Goal: Task Accomplishment & Management: Complete application form

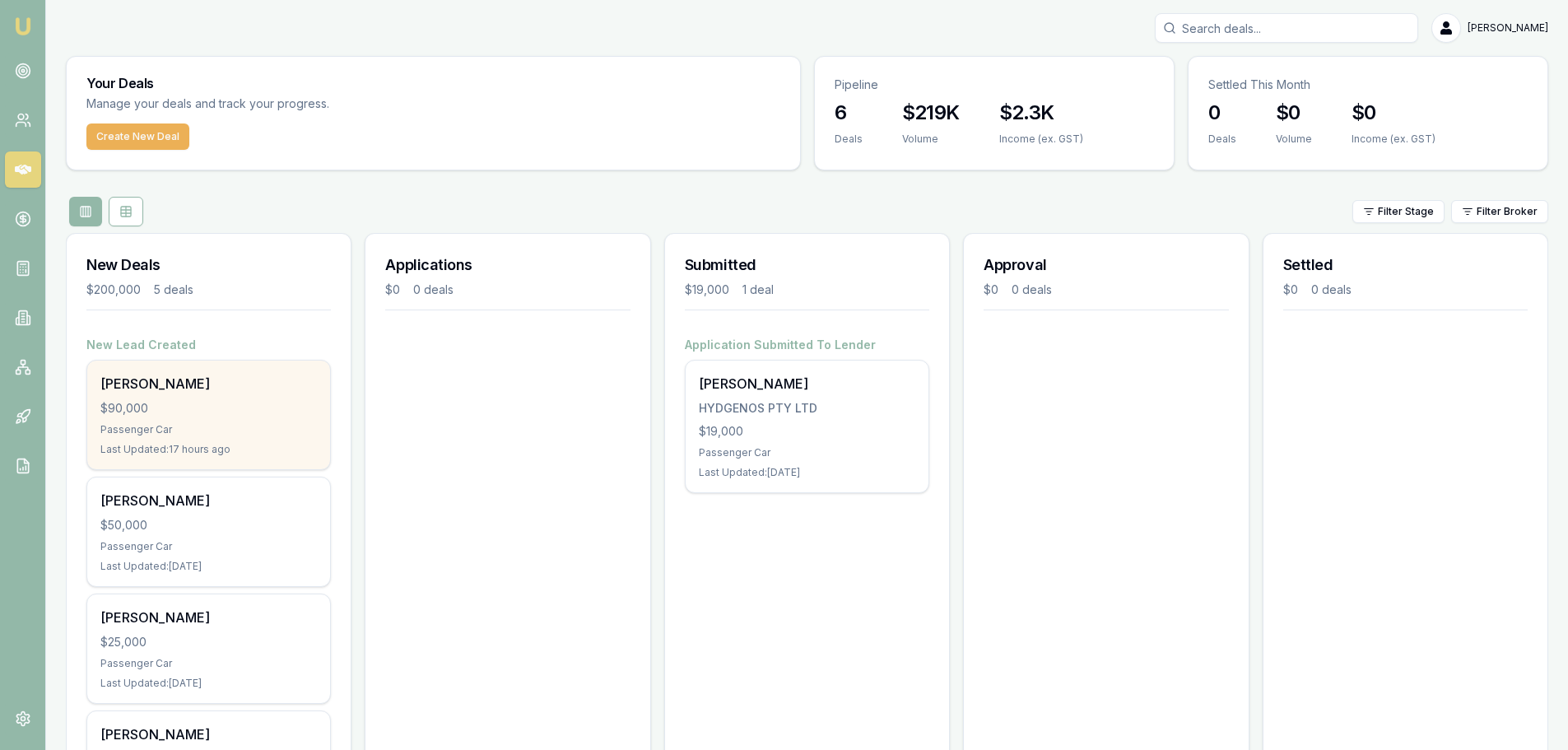
click at [227, 380] on div "[PERSON_NAME]" at bounding box center [209, 384] width 217 height 20
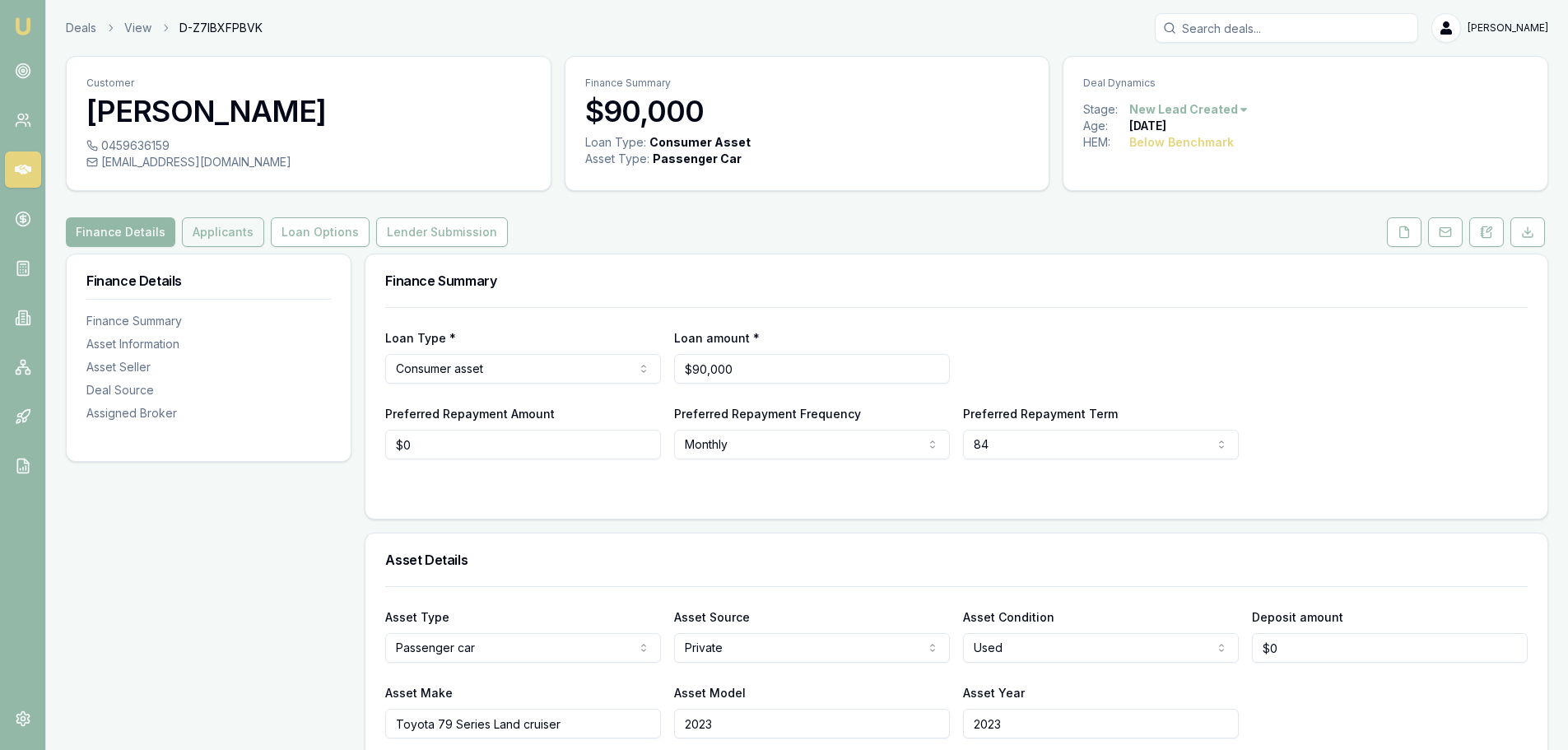
click at [239, 221] on button "Applicants" at bounding box center [224, 232] width 82 height 29
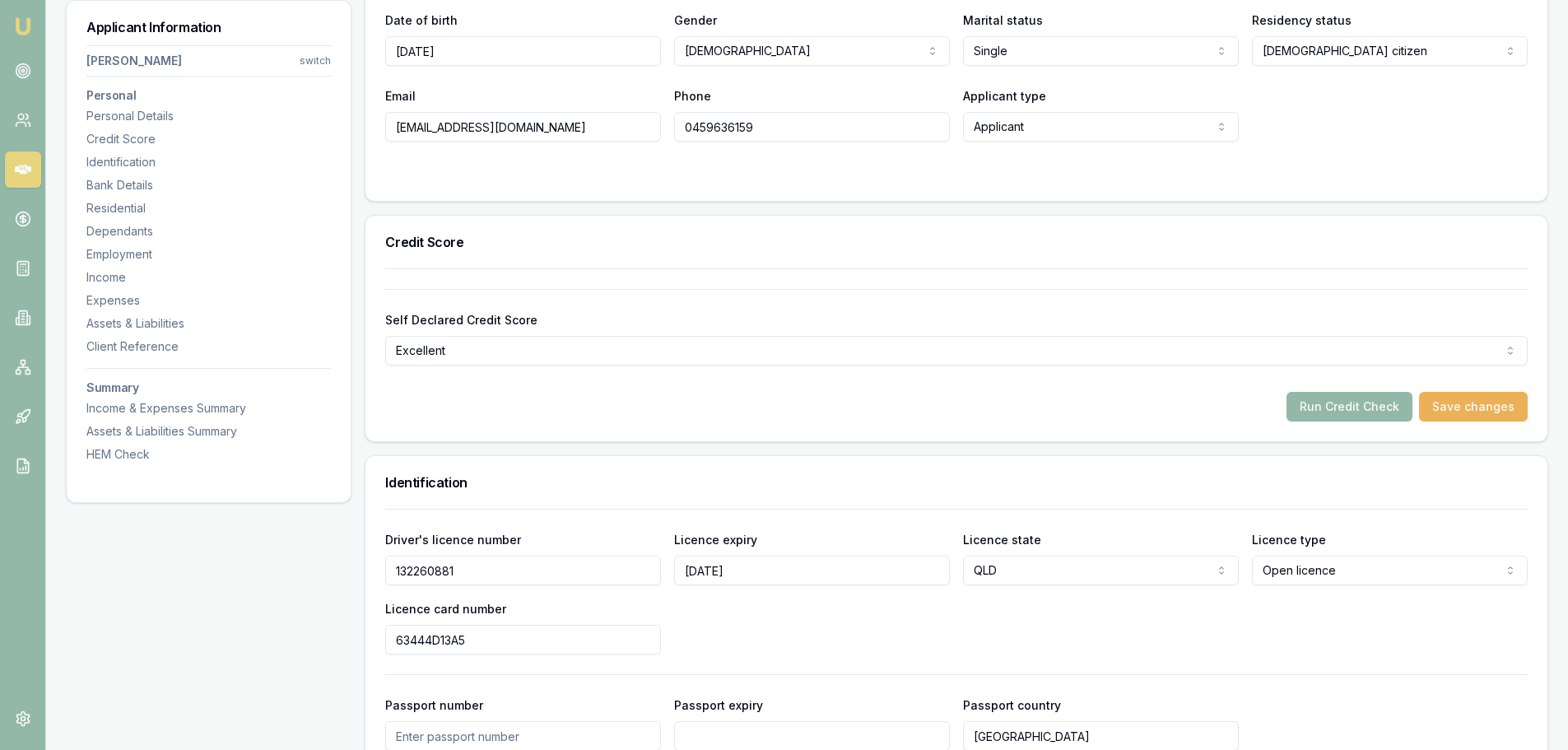
scroll to position [412, 0]
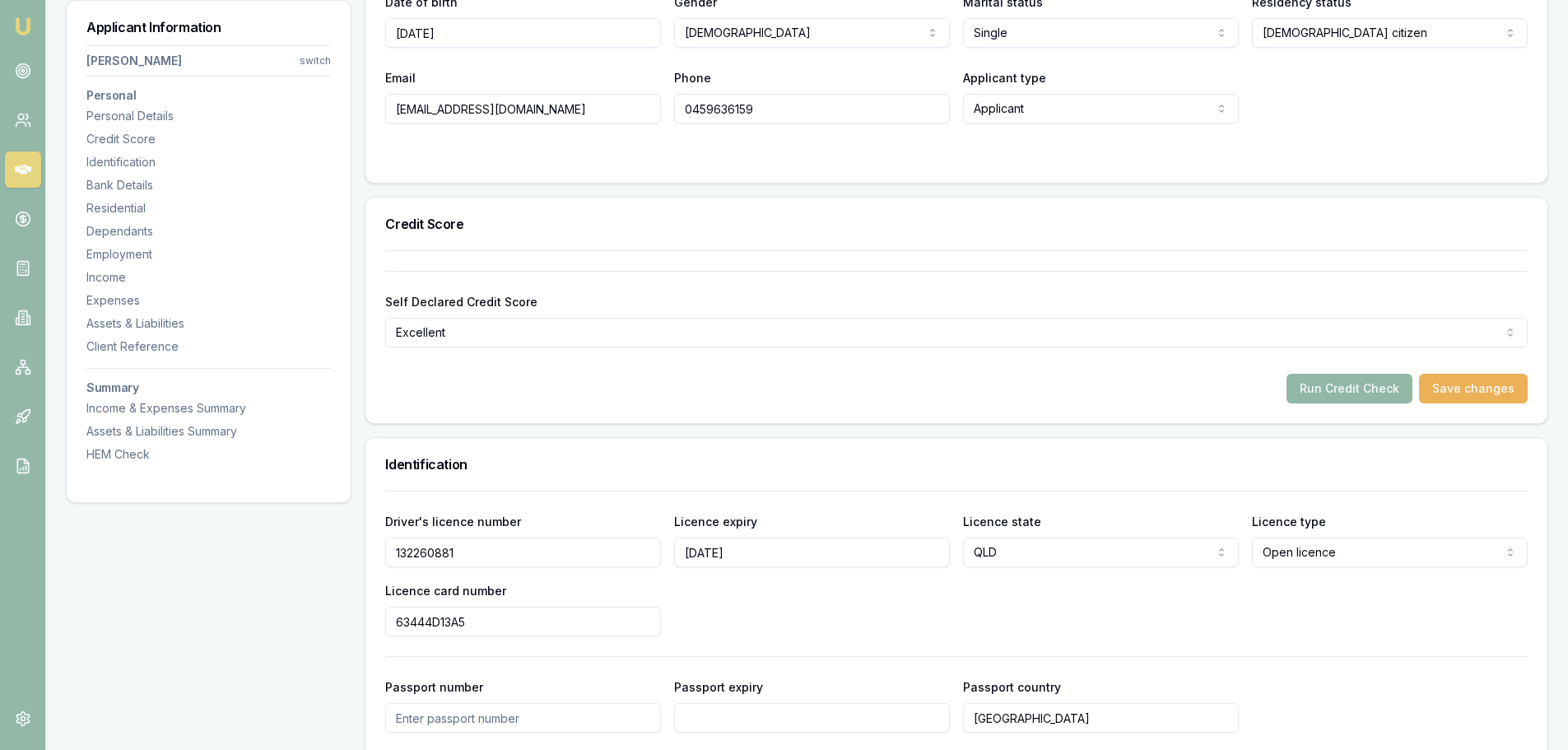
click at [1394, 393] on button "Run Credit Check" at bounding box center [1350, 388] width 126 height 29
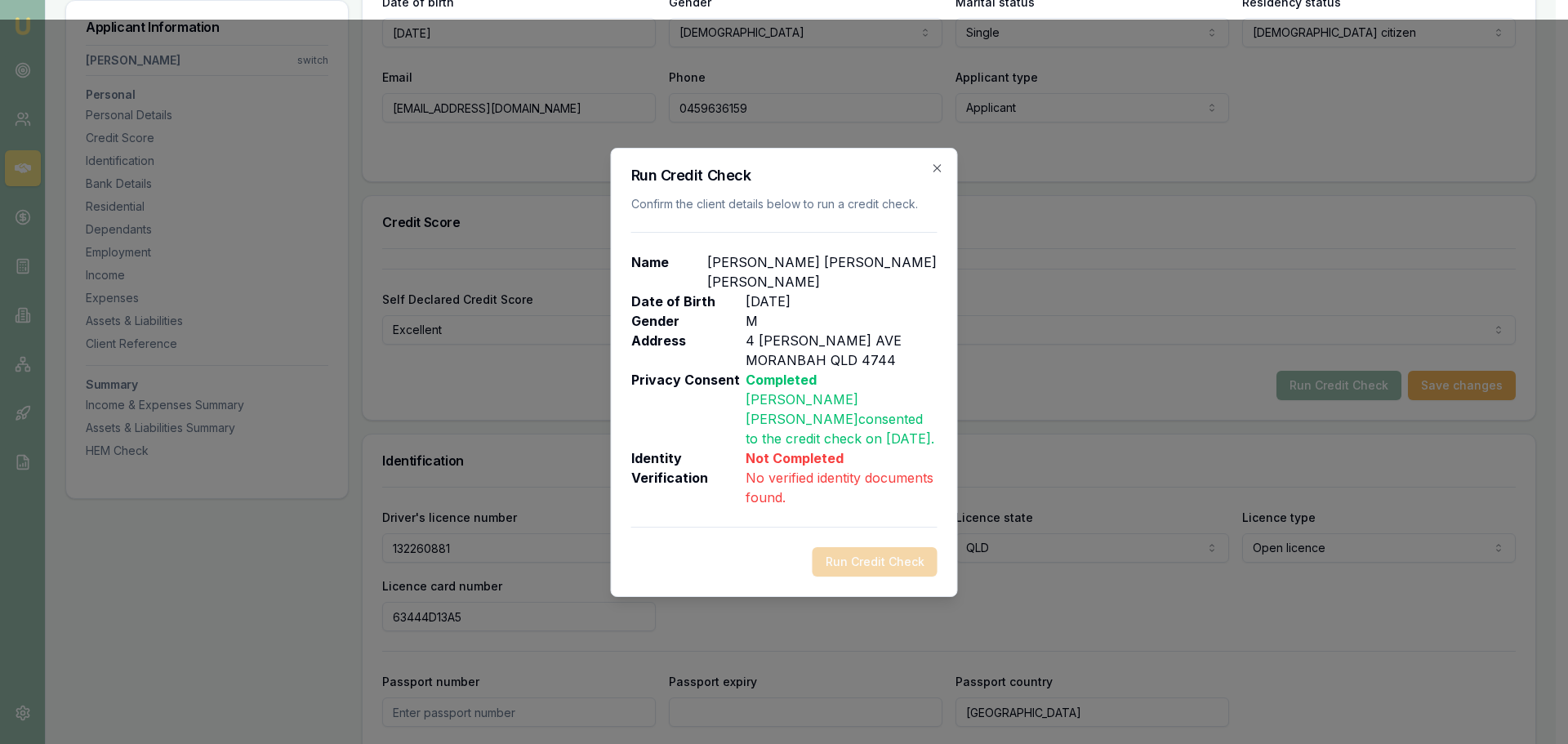
click at [935, 175] on icon "button" at bounding box center [938, 168] width 13 height 13
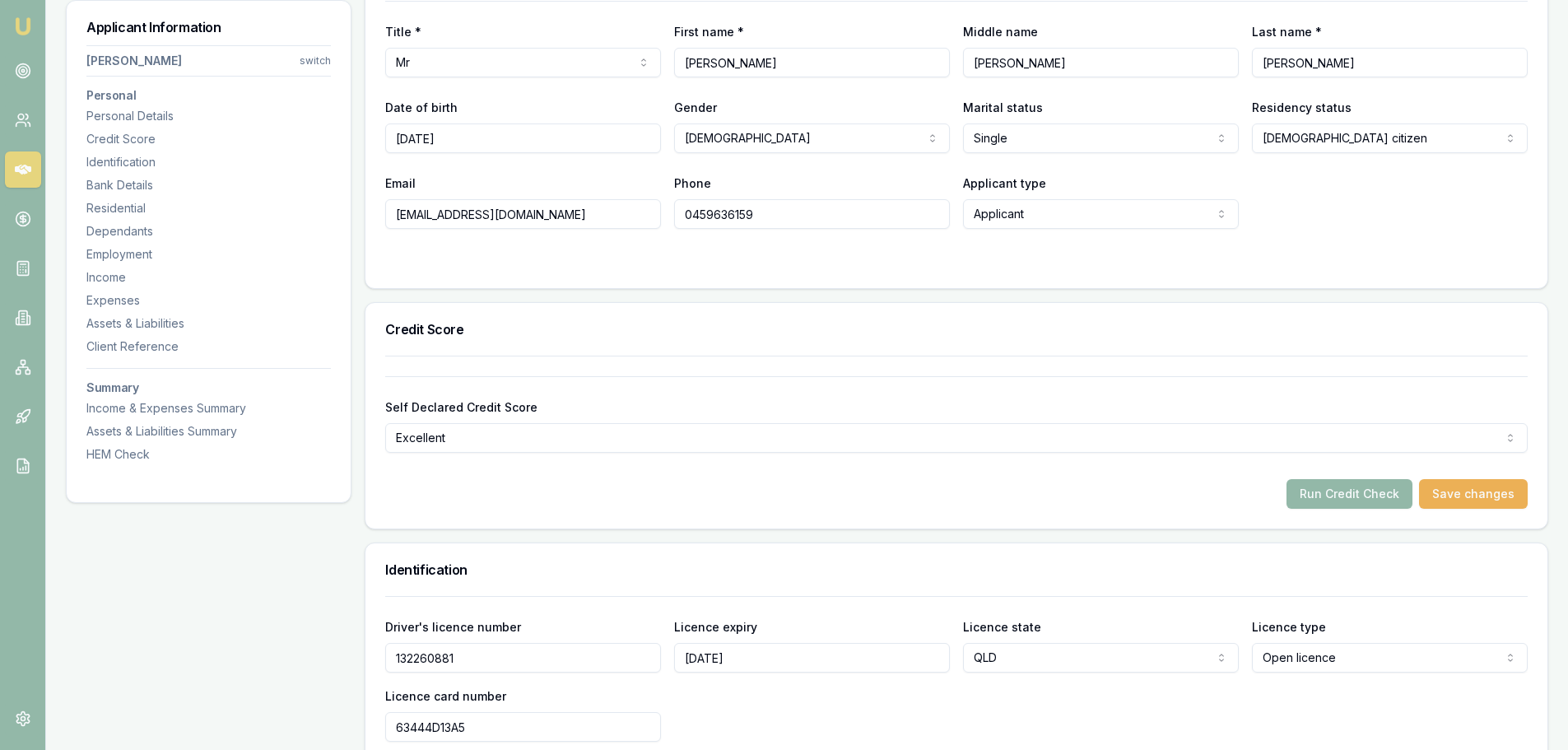
scroll to position [247, 0]
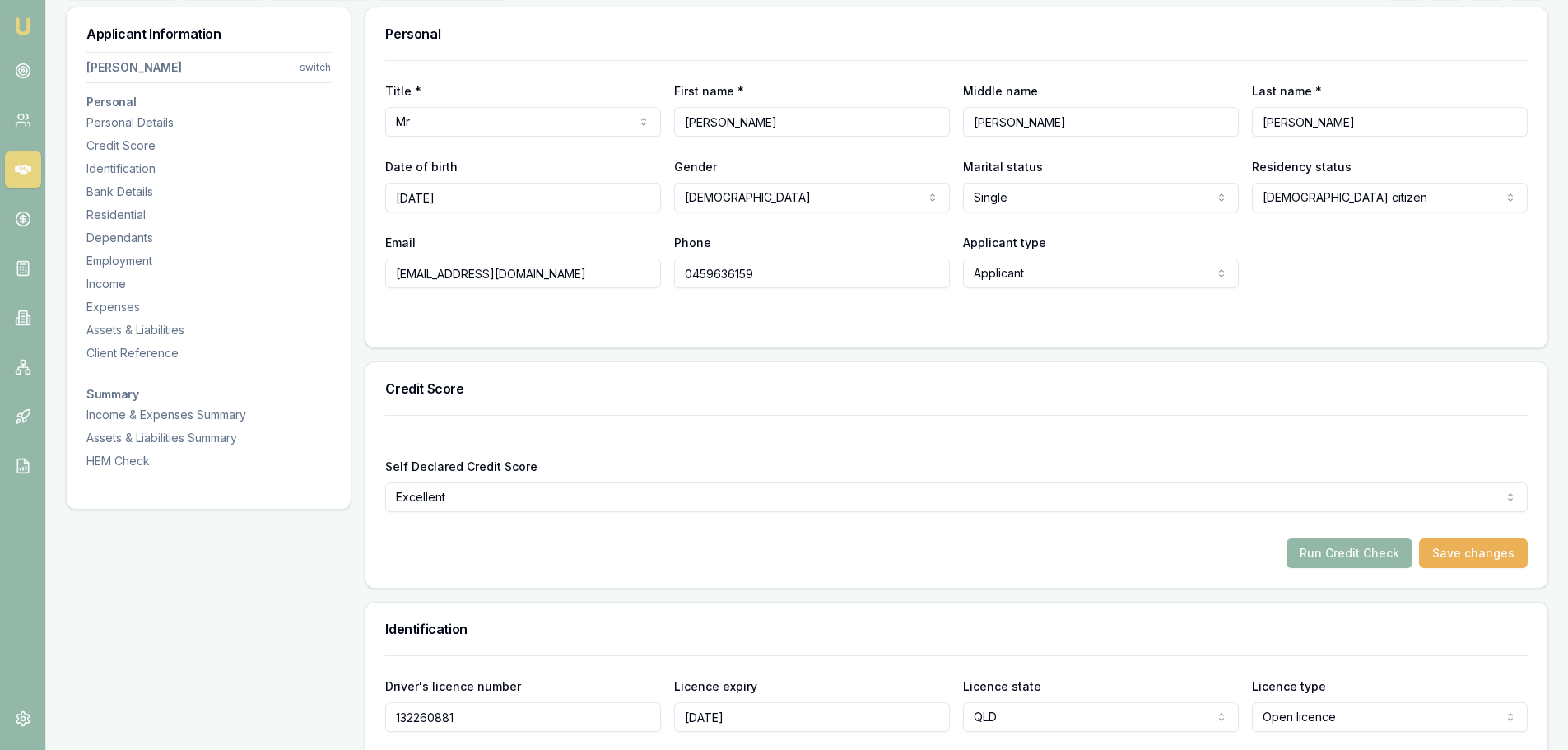
click at [1471, 541] on button "Save changes" at bounding box center [1473, 553] width 108 height 29
click at [1370, 556] on button "Run Credit Check" at bounding box center [1350, 553] width 126 height 29
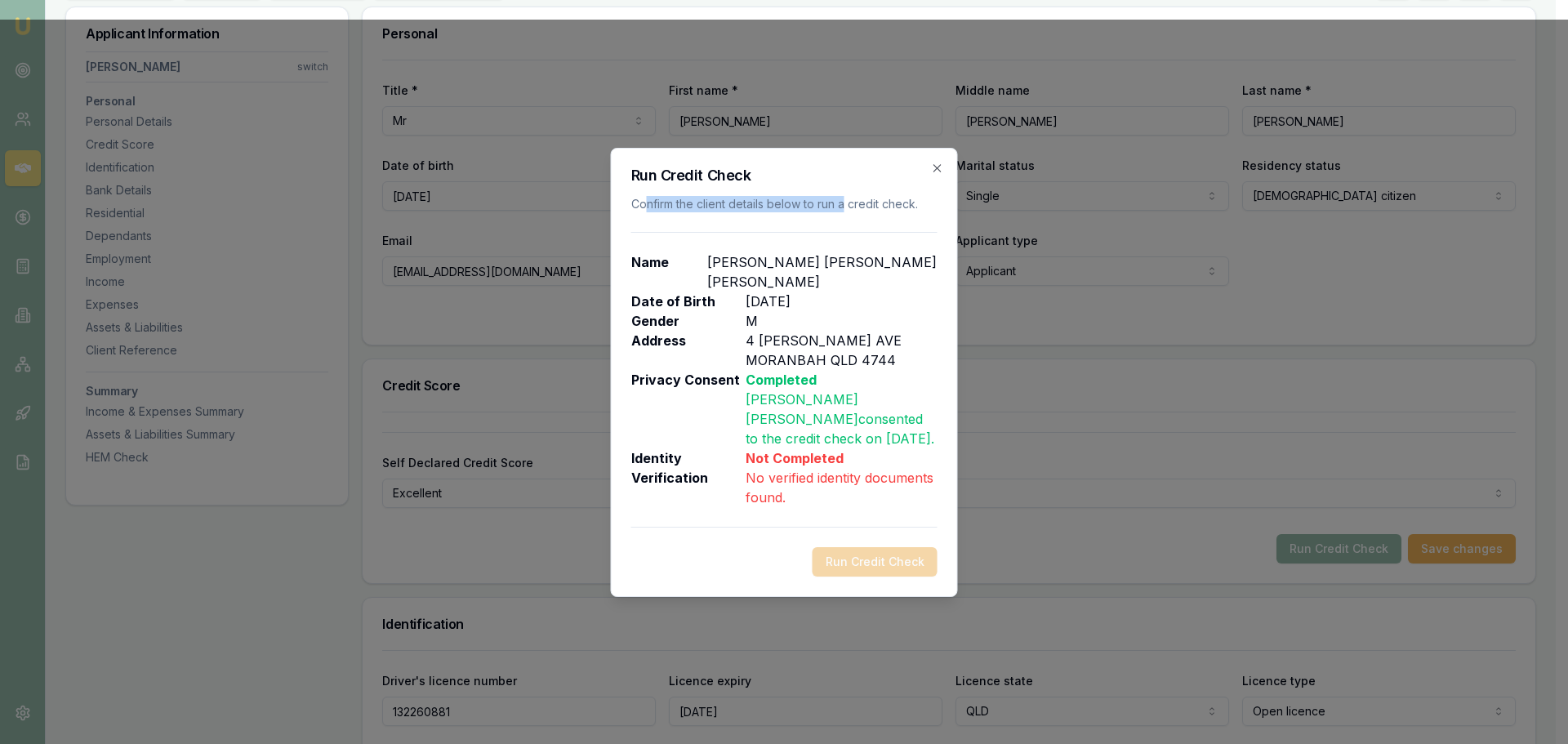
drag, startPoint x: 645, startPoint y: 222, endPoint x: 847, endPoint y: 237, distance: 202.6
click at [846, 237] on div "Run Credit Check Confirm the client details below to run a credit check. Name T…" at bounding box center [784, 372] width 347 height 449
click at [849, 237] on div "Run Credit Check Confirm the client details below to run a credit check. Name T…" at bounding box center [784, 372] width 347 height 449
click at [932, 175] on icon "button" at bounding box center [938, 168] width 13 height 13
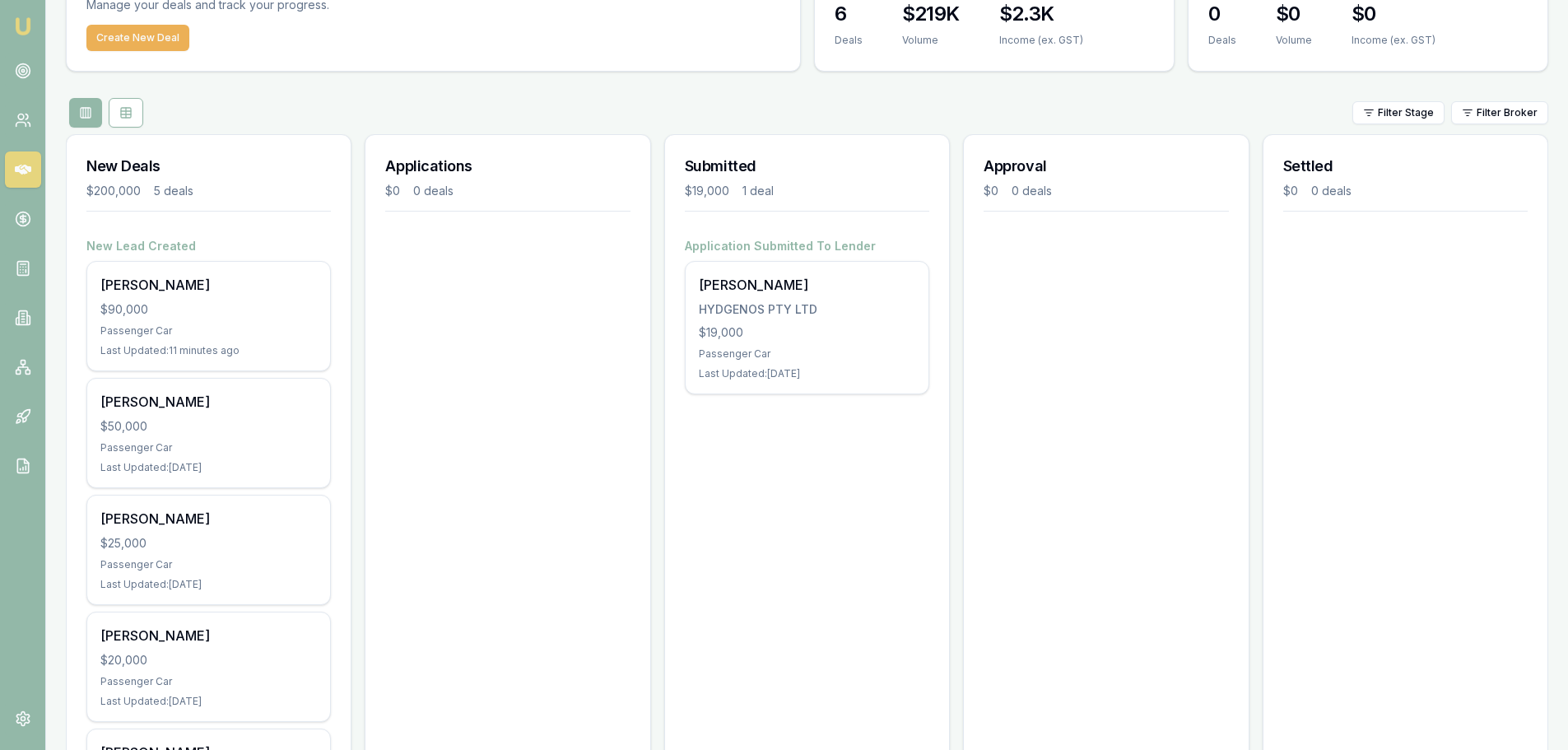
scroll to position [247, 0]
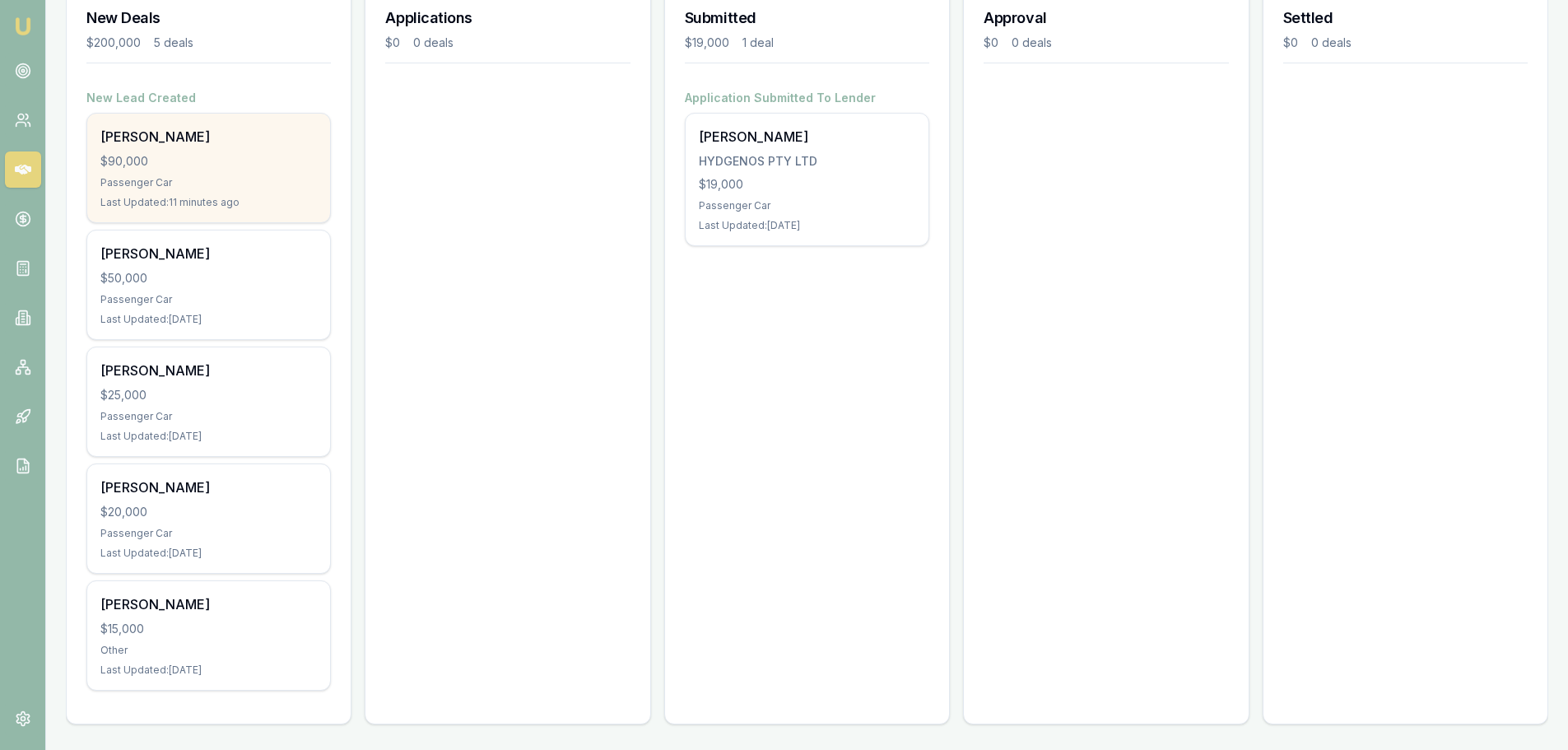
click at [149, 181] on div "Passenger Car" at bounding box center [209, 183] width 217 height 13
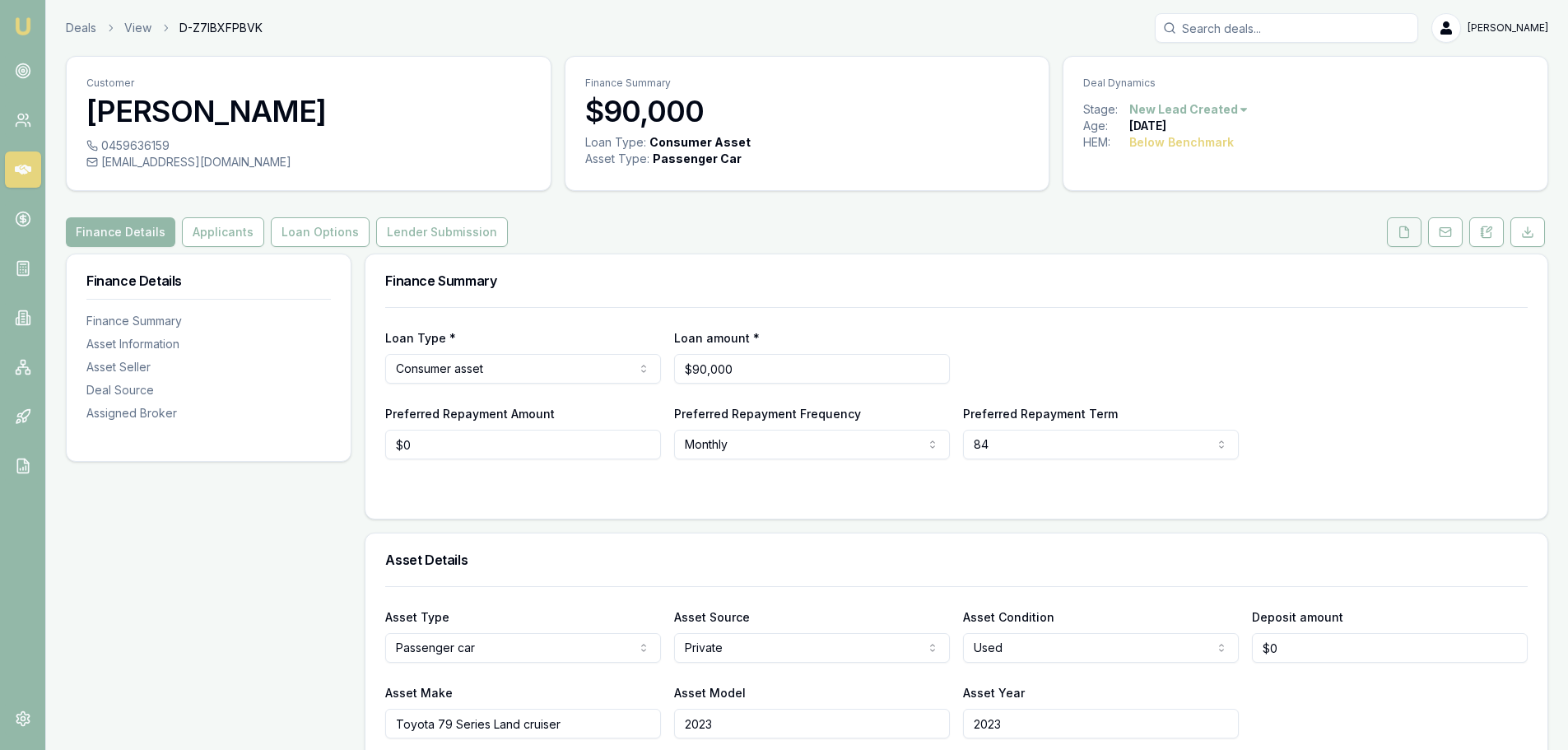
click at [1402, 239] on button at bounding box center [1404, 232] width 34 height 29
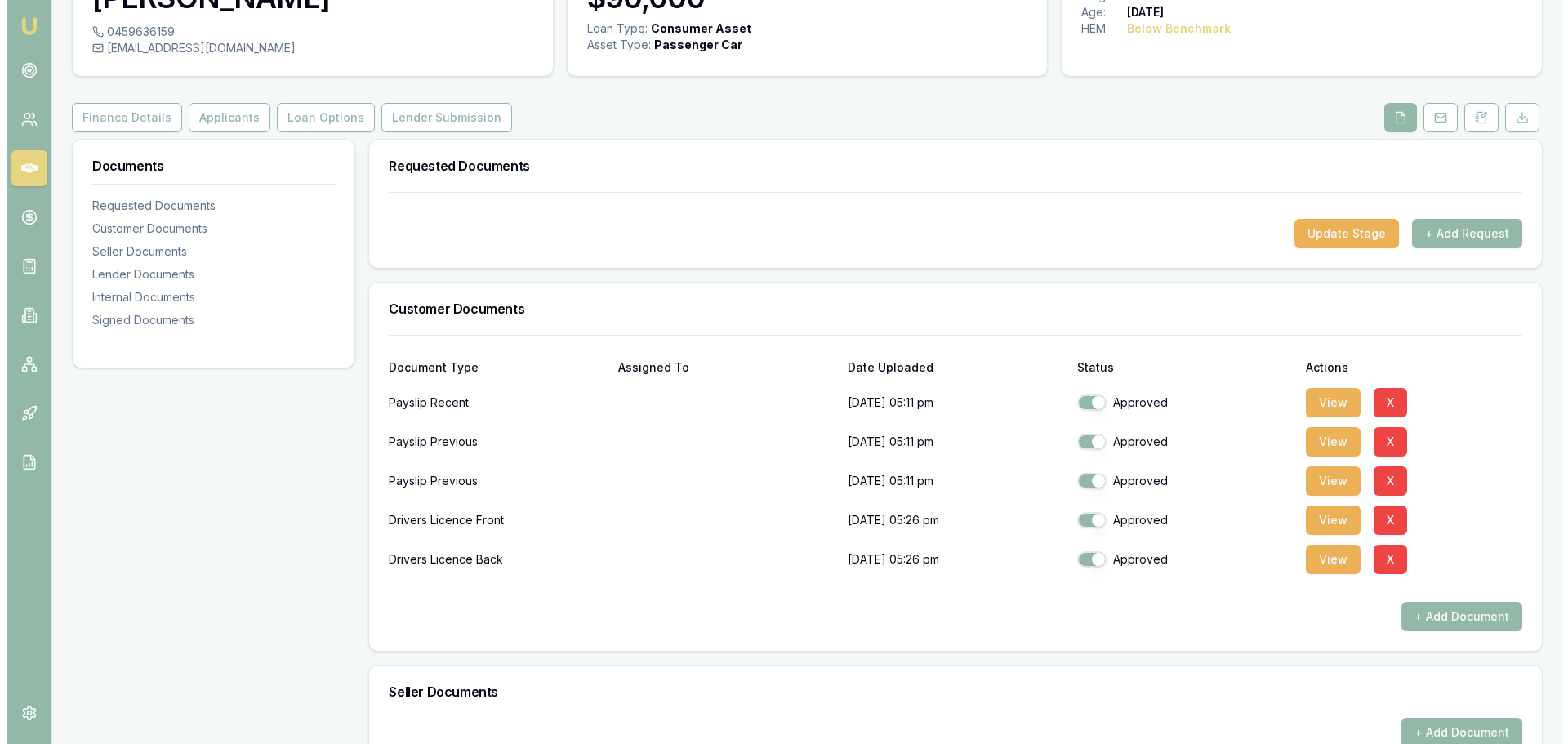
scroll to position [163, 0]
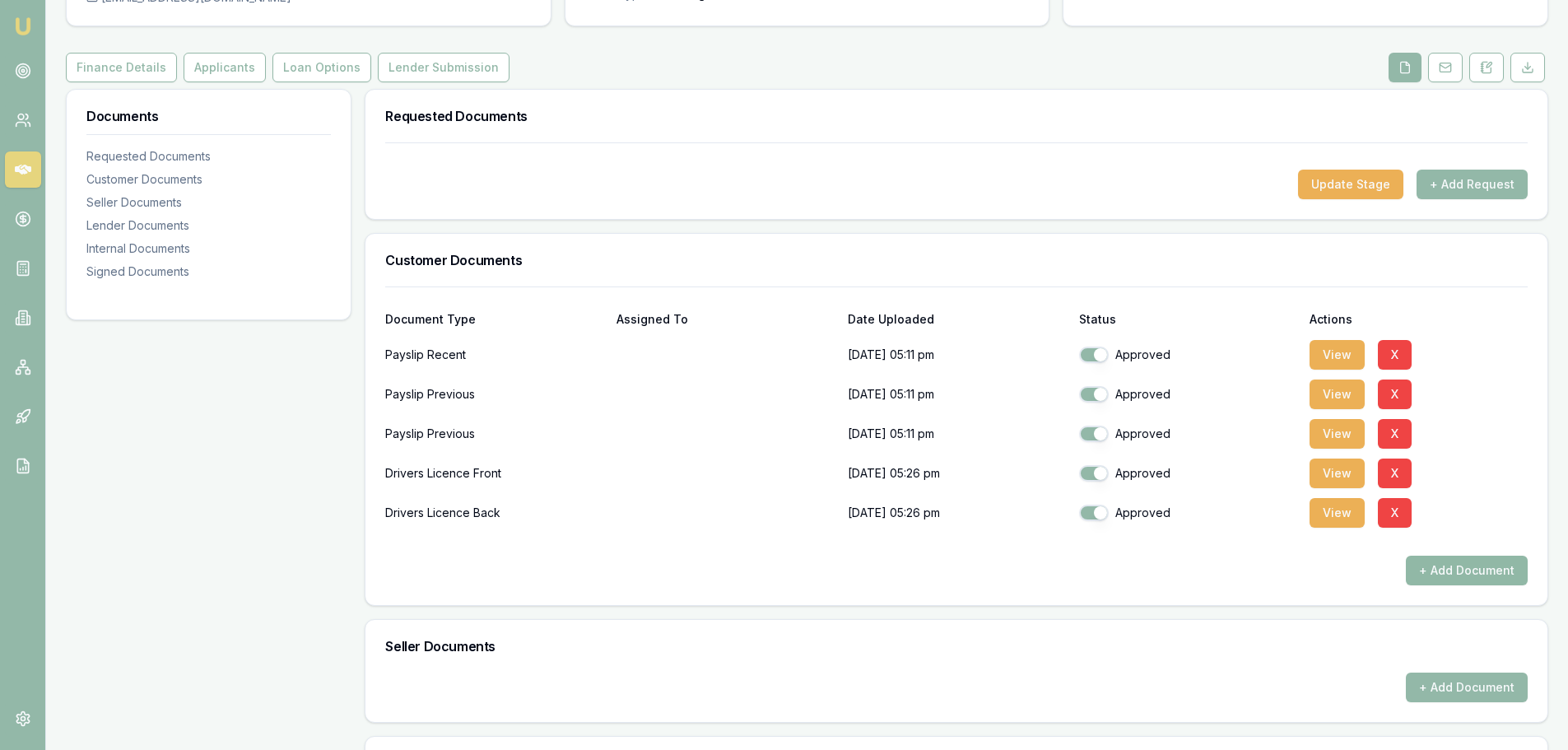
click at [1428, 572] on button "+ Add Document" at bounding box center [1466, 569] width 122 height 29
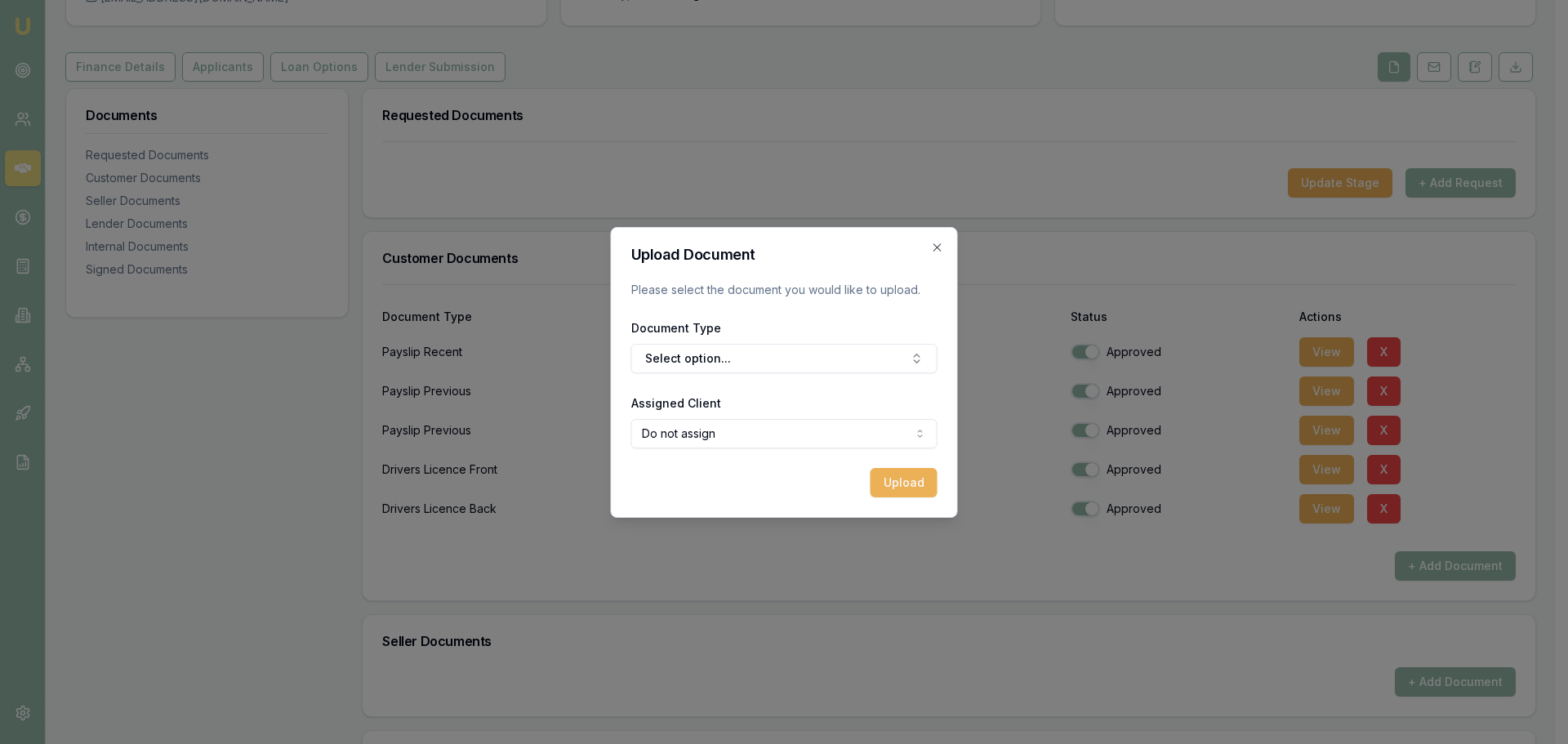
click at [648, 442] on body "Emu Broker Deals View D-Z7IBXFPBVK Jack Armstrong Toggle Menu Customer Tyson Re…" at bounding box center [778, 208] width 1555 height 744
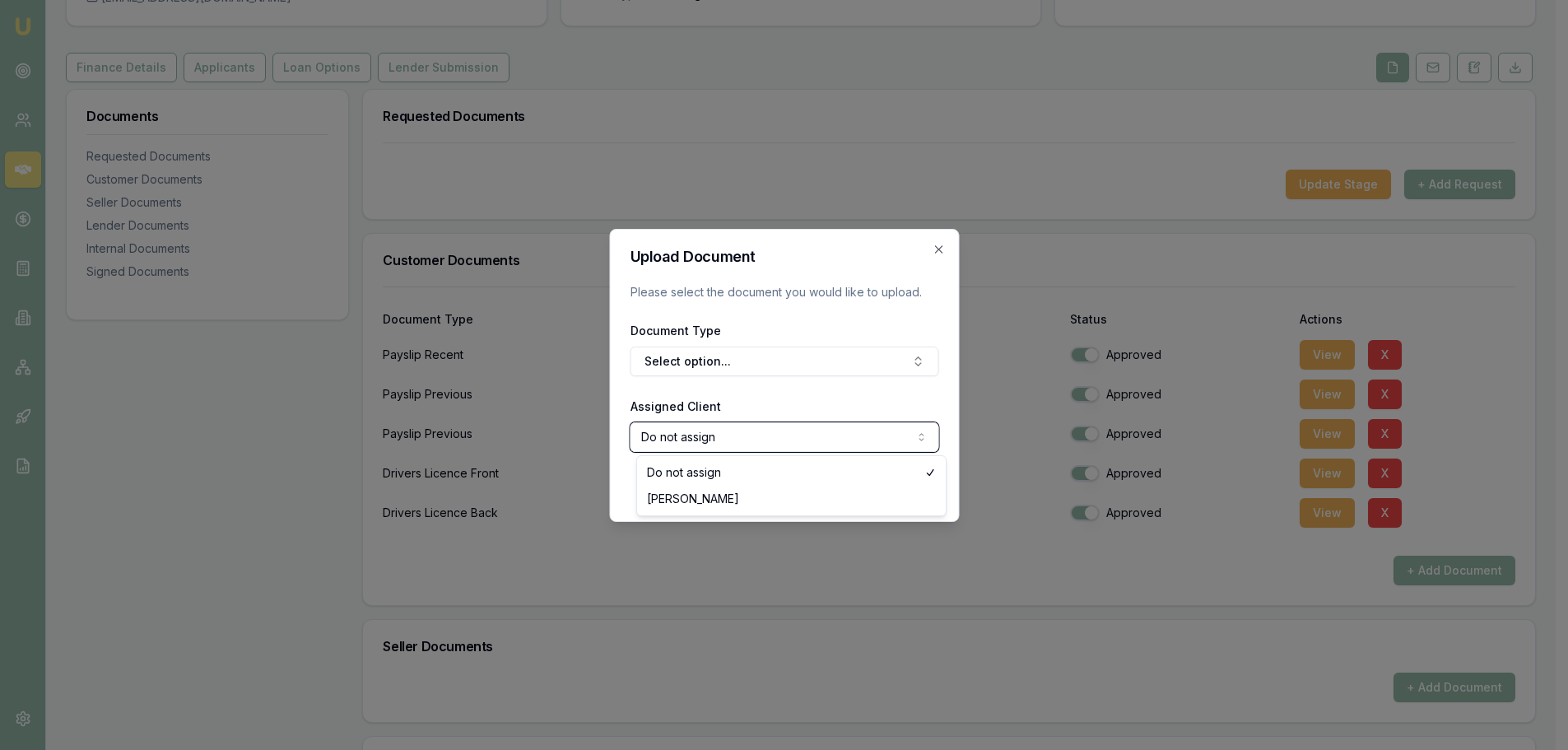
click at [770, 413] on body "Emu Broker Deals View D-Z7IBXFPBVK Jack Armstrong Toggle Menu Customer Tyson Re…" at bounding box center [778, 210] width 1556 height 750
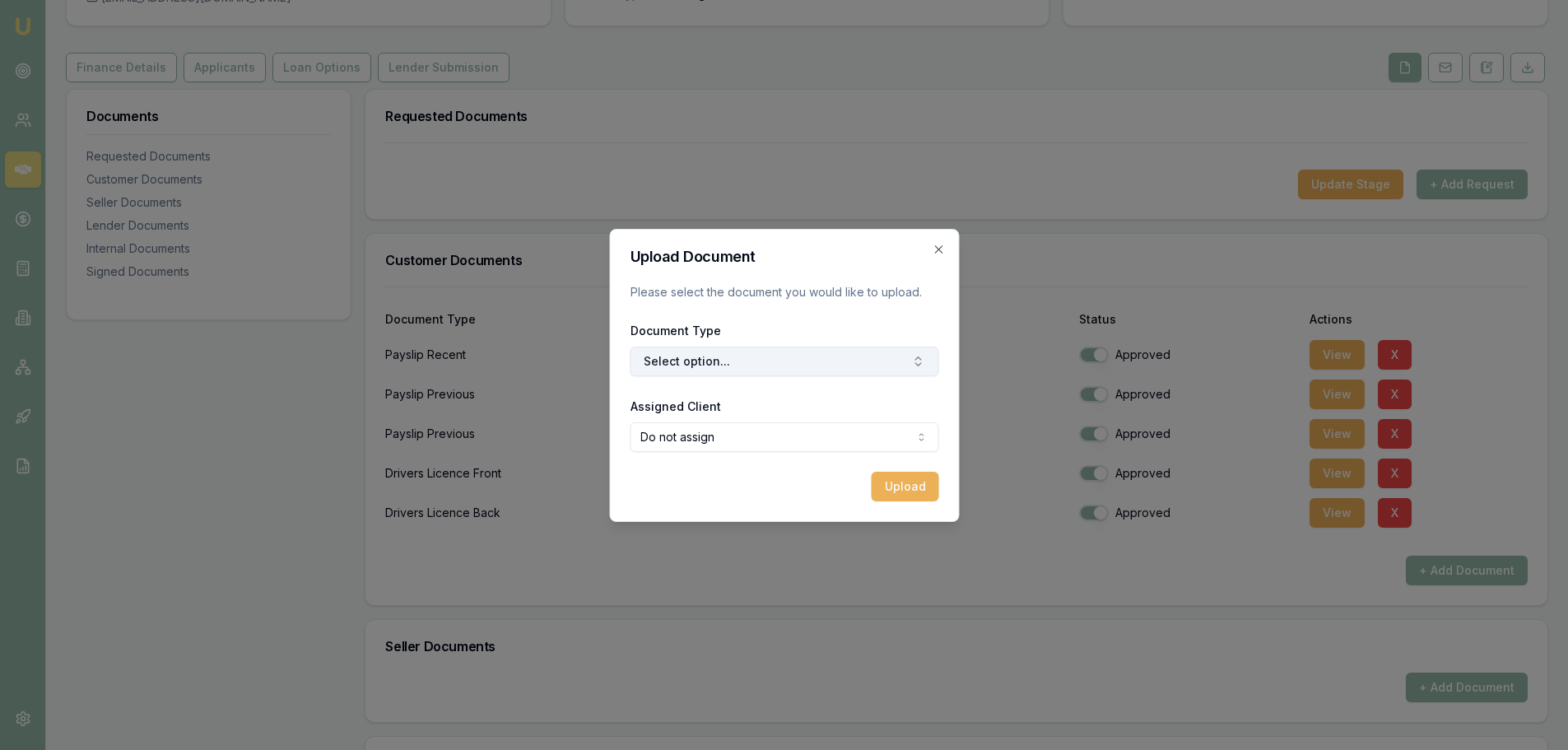
click at [697, 374] on button "Select option..." at bounding box center [783, 360] width 308 height 29
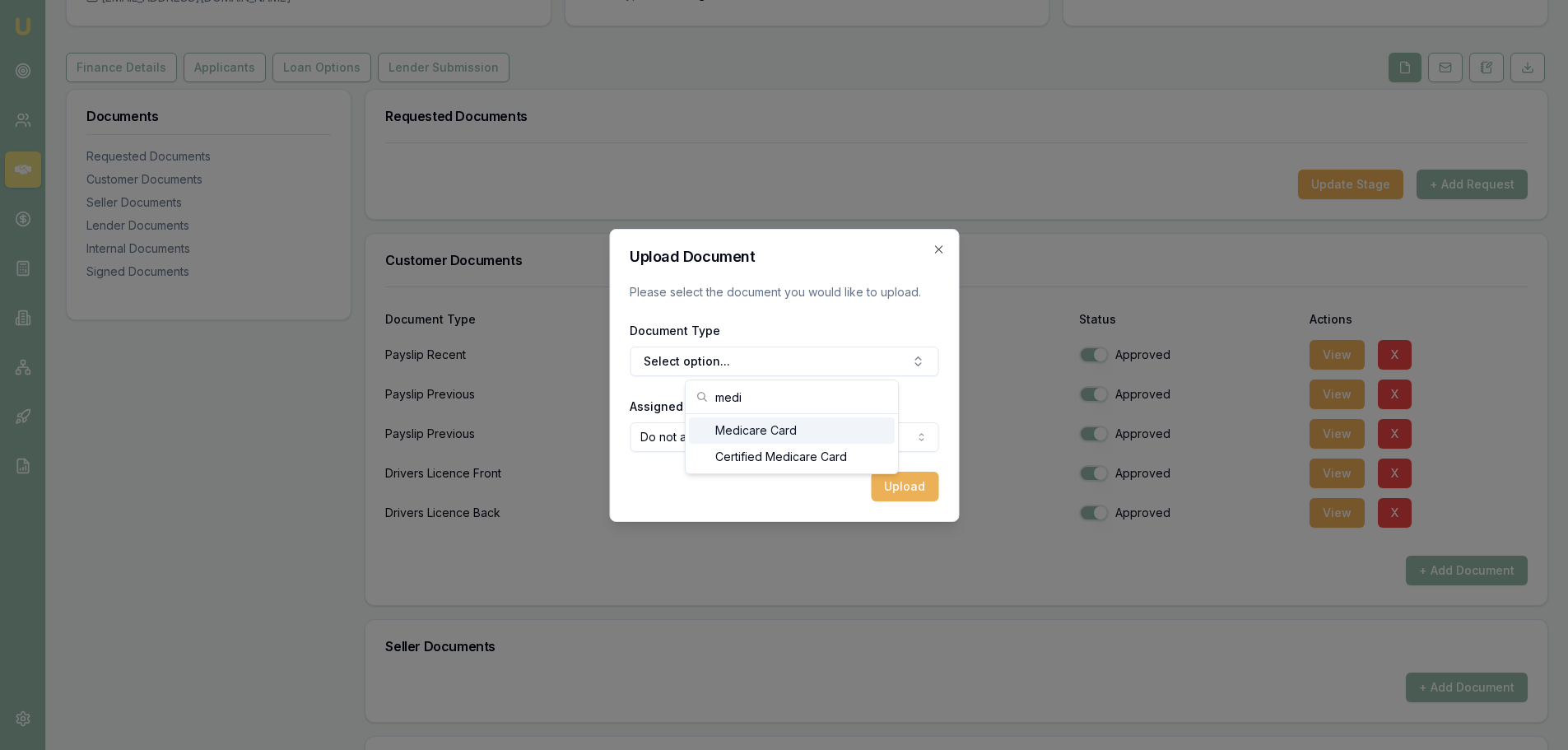
type input "medi"
click at [811, 428] on div "Medicare Card" at bounding box center [792, 430] width 206 height 26
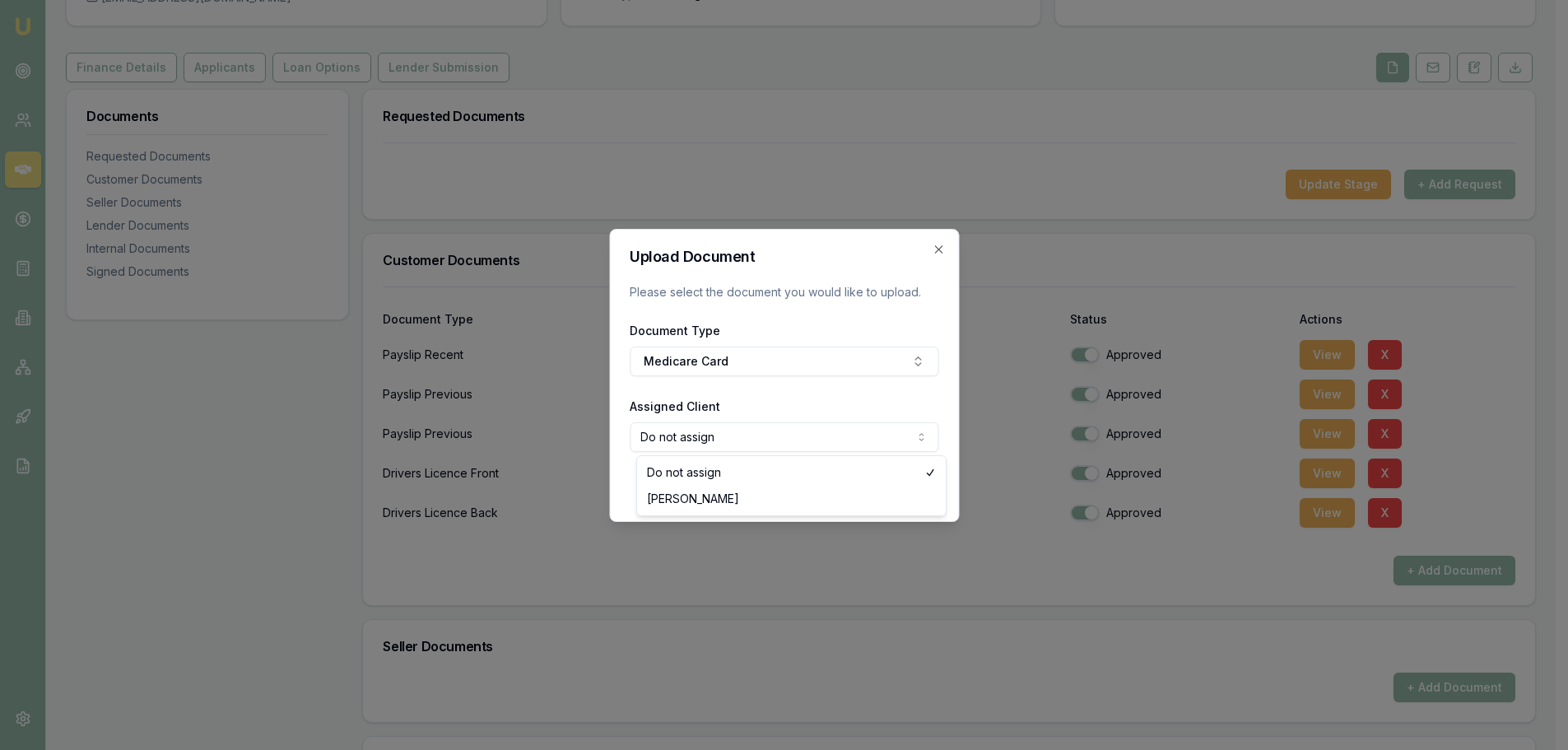
click at [753, 444] on body "Emu Broker Deals View D-Z7IBXFPBVK Jack Armstrong Toggle Menu Customer Tyson Re…" at bounding box center [778, 210] width 1556 height 750
click at [750, 386] on body "Emu Broker Deals View D-Z7IBXFPBVK Jack Armstrong Toggle Menu Customer Tyson Re…" at bounding box center [784, 210] width 1568 height 750
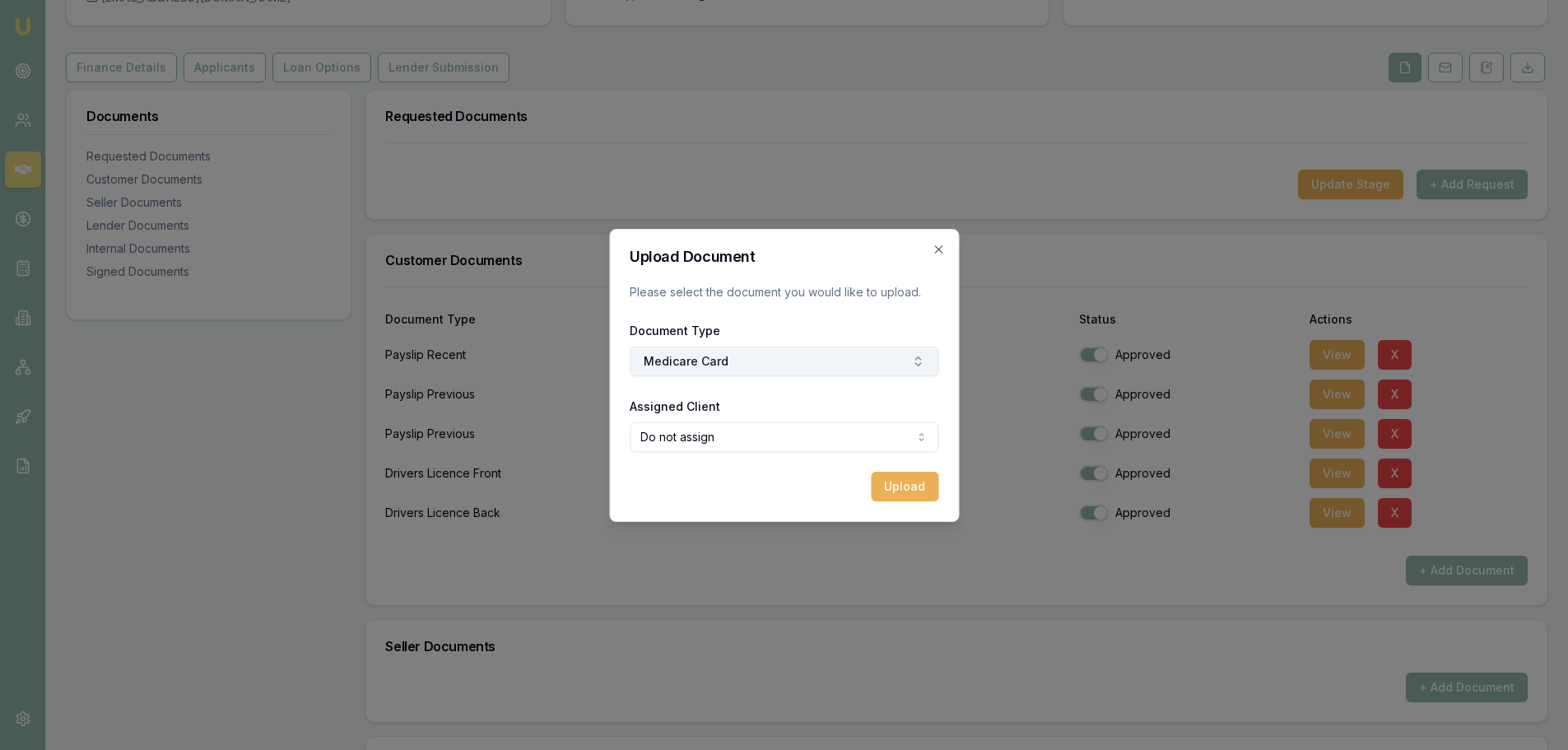
click at [758, 363] on button "Medicare Card" at bounding box center [783, 360] width 308 height 29
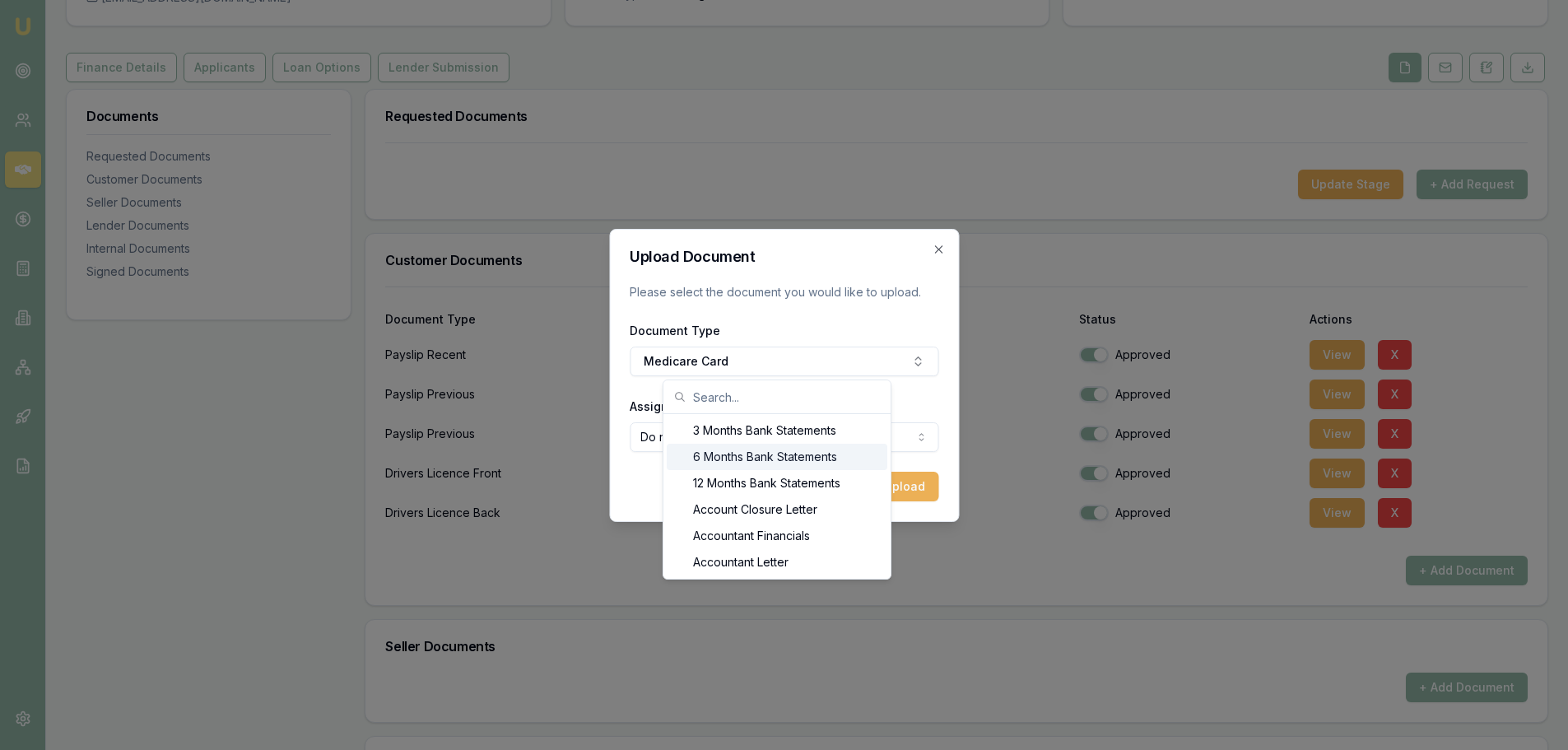
click at [647, 472] on div "Upload" at bounding box center [783, 485] width 308 height 29
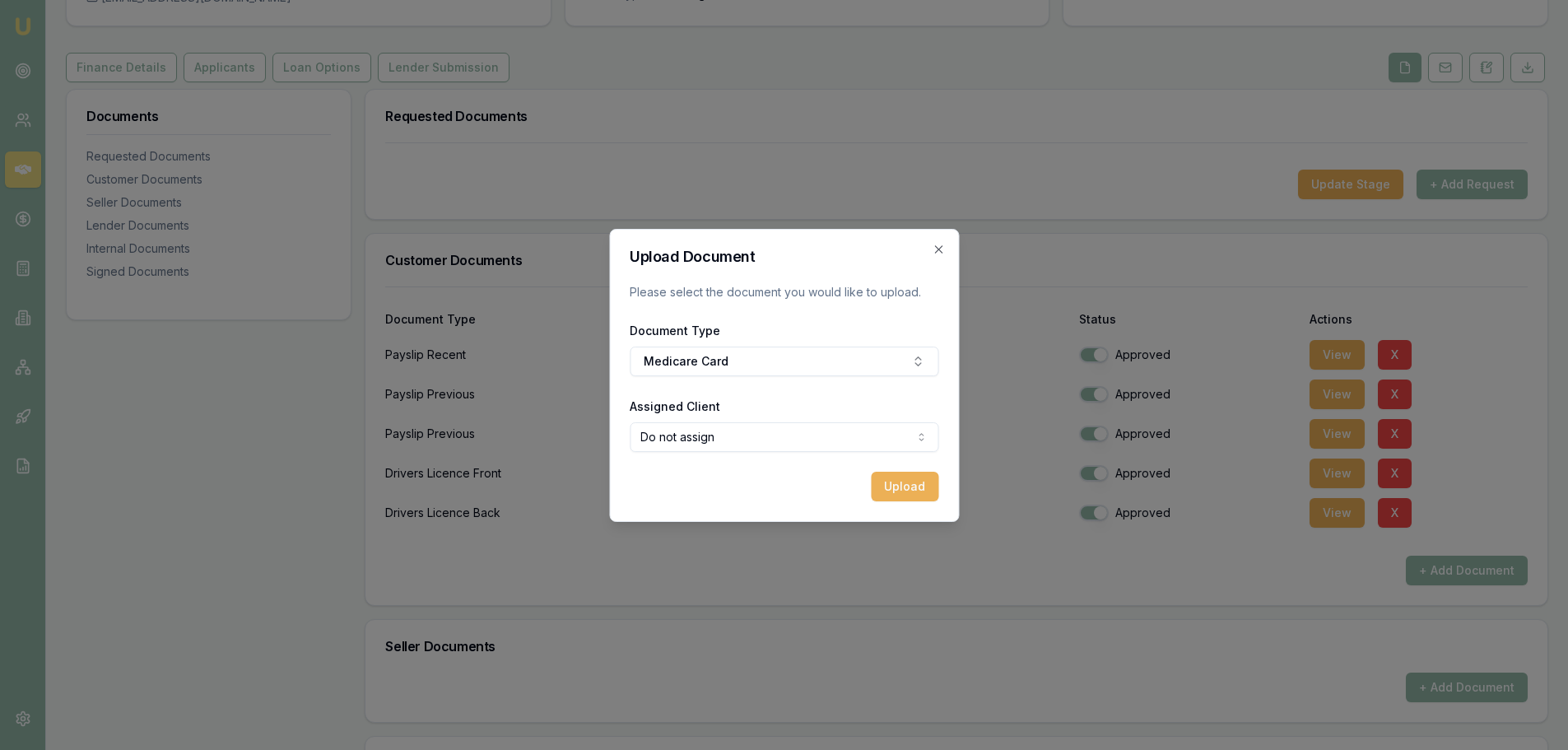
click at [854, 437] on body "Emu Broker Deals View D-Z7IBXFPBVK Jack Armstrong Toggle Menu Customer Tyson Re…" at bounding box center [784, 210] width 1568 height 750
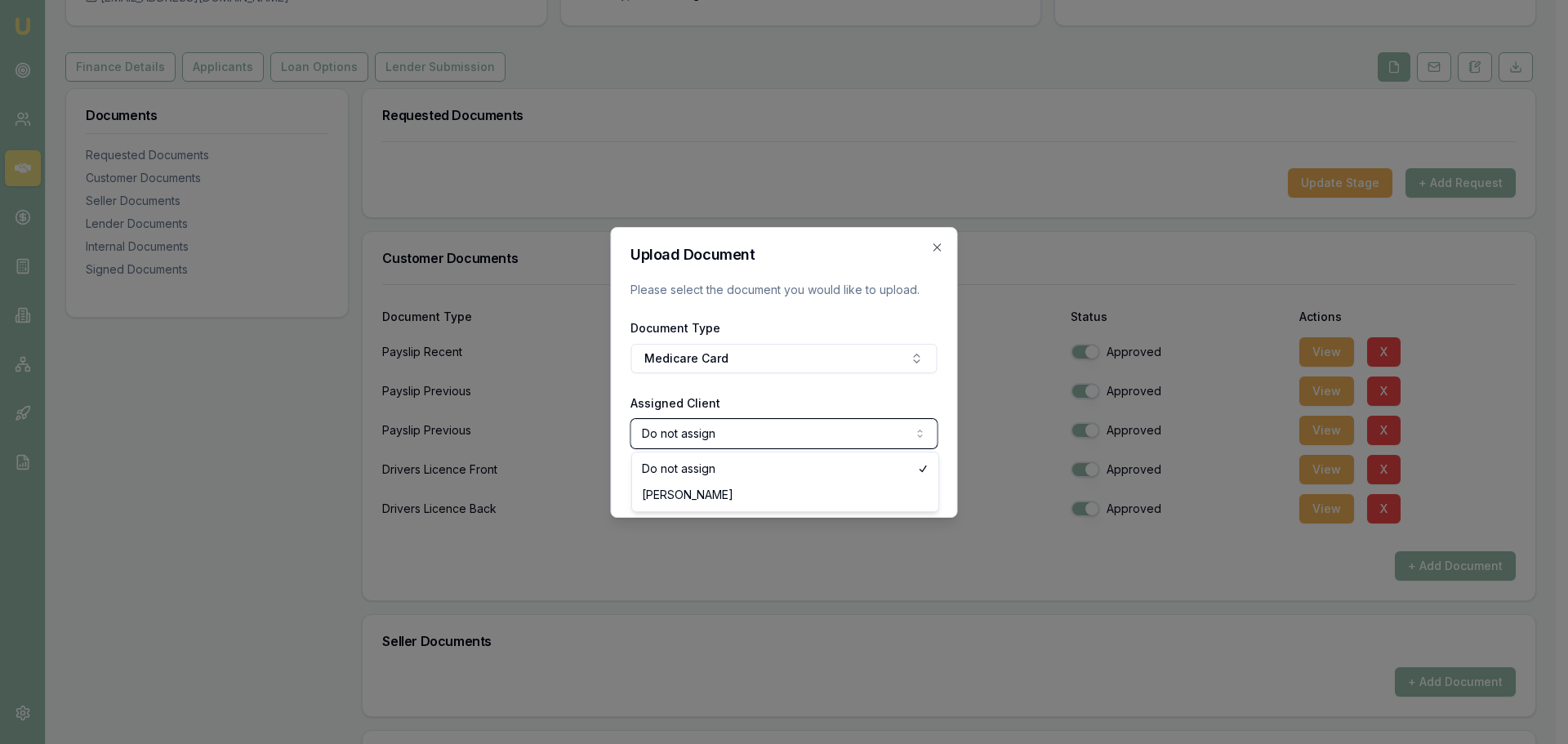
click at [839, 385] on body "Emu Broker Deals View D-Z7IBXFPBVK Jack Armstrong Toggle Menu Customer Tyson Re…" at bounding box center [778, 208] width 1555 height 744
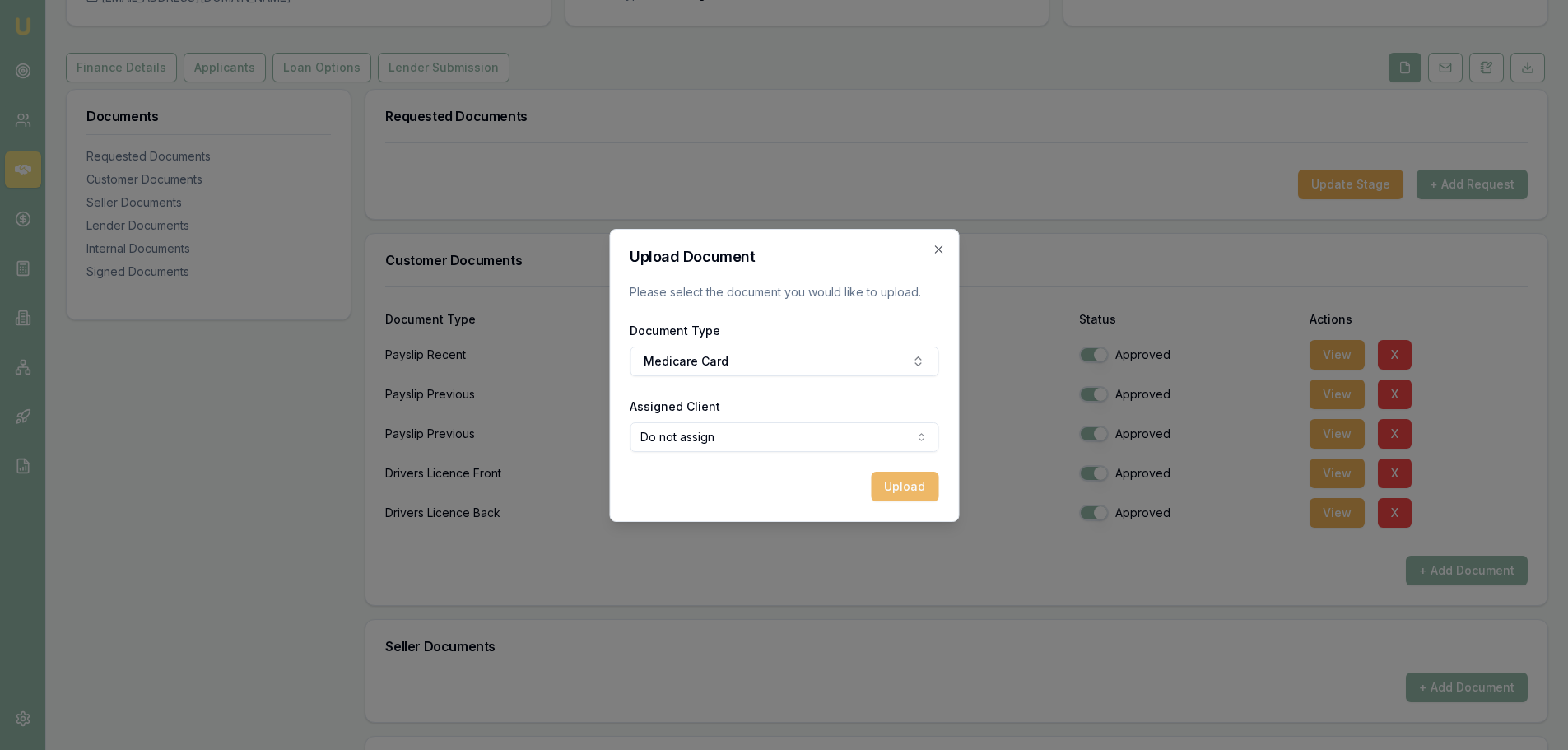
click at [901, 489] on button "Upload" at bounding box center [905, 485] width 67 height 29
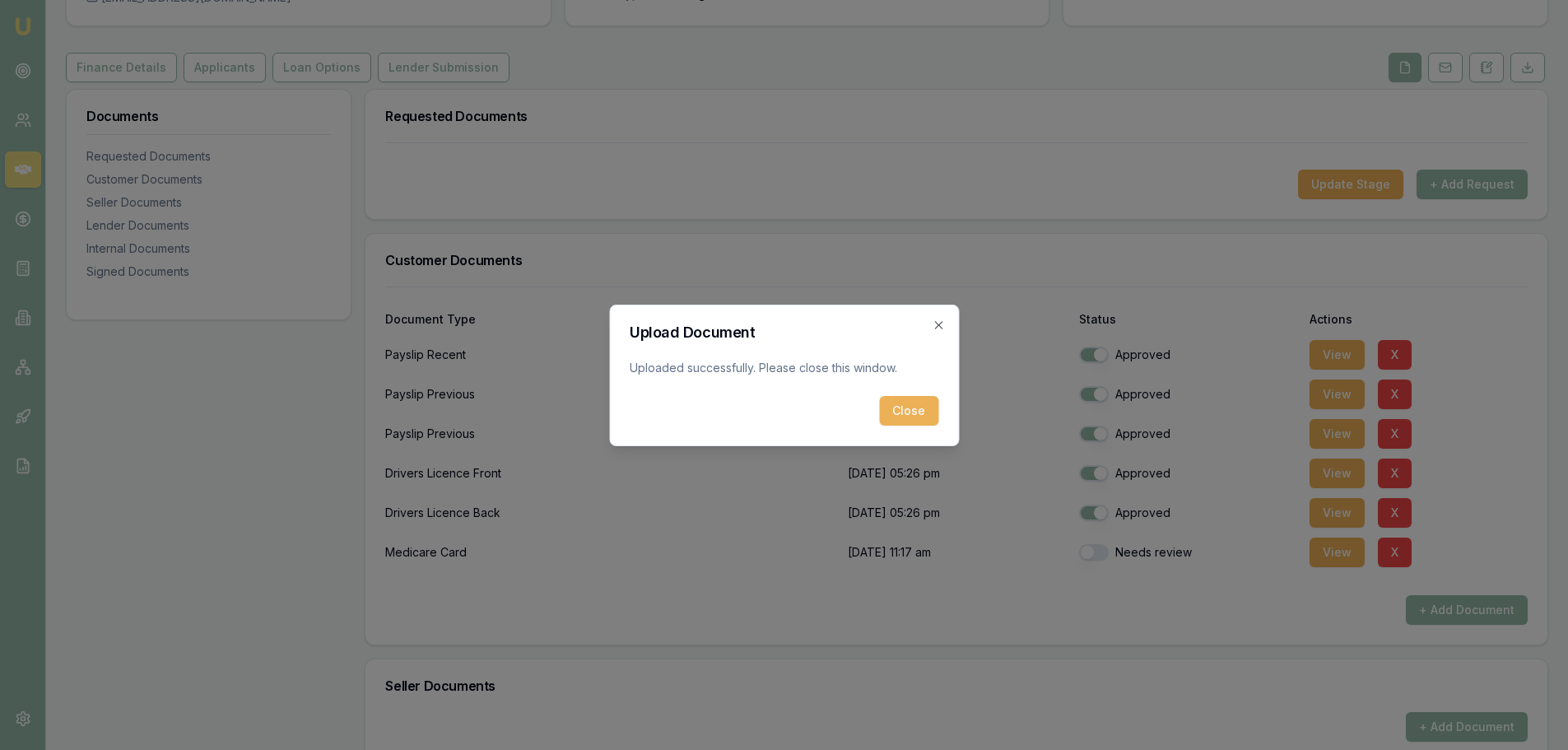
click at [904, 392] on form "Upload Document Uploaded successfully. Please close this window. Close" at bounding box center [783, 375] width 308 height 101
click at [908, 412] on button "Close" at bounding box center [908, 410] width 60 height 29
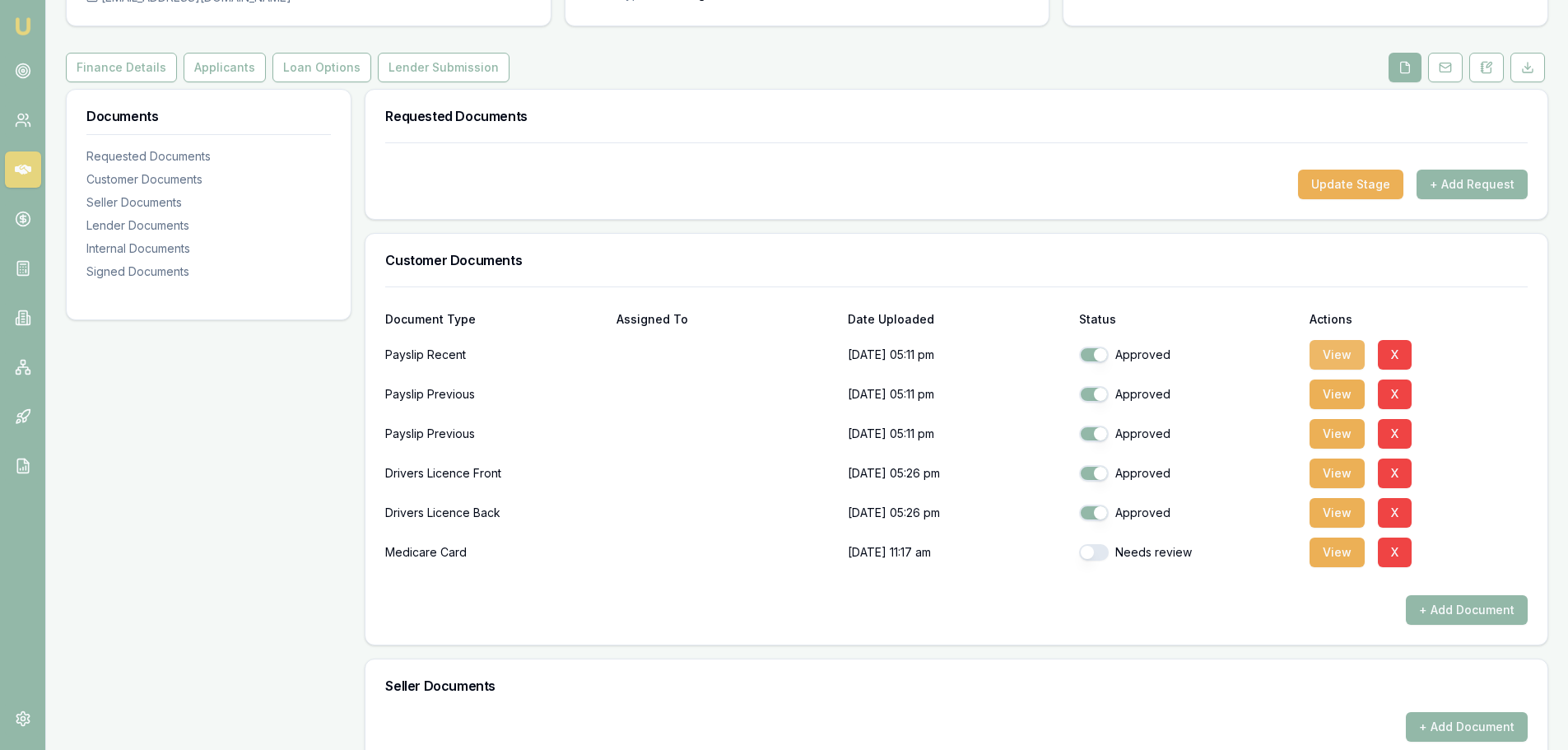
click at [1332, 352] on button "View" at bounding box center [1338, 354] width 55 height 29
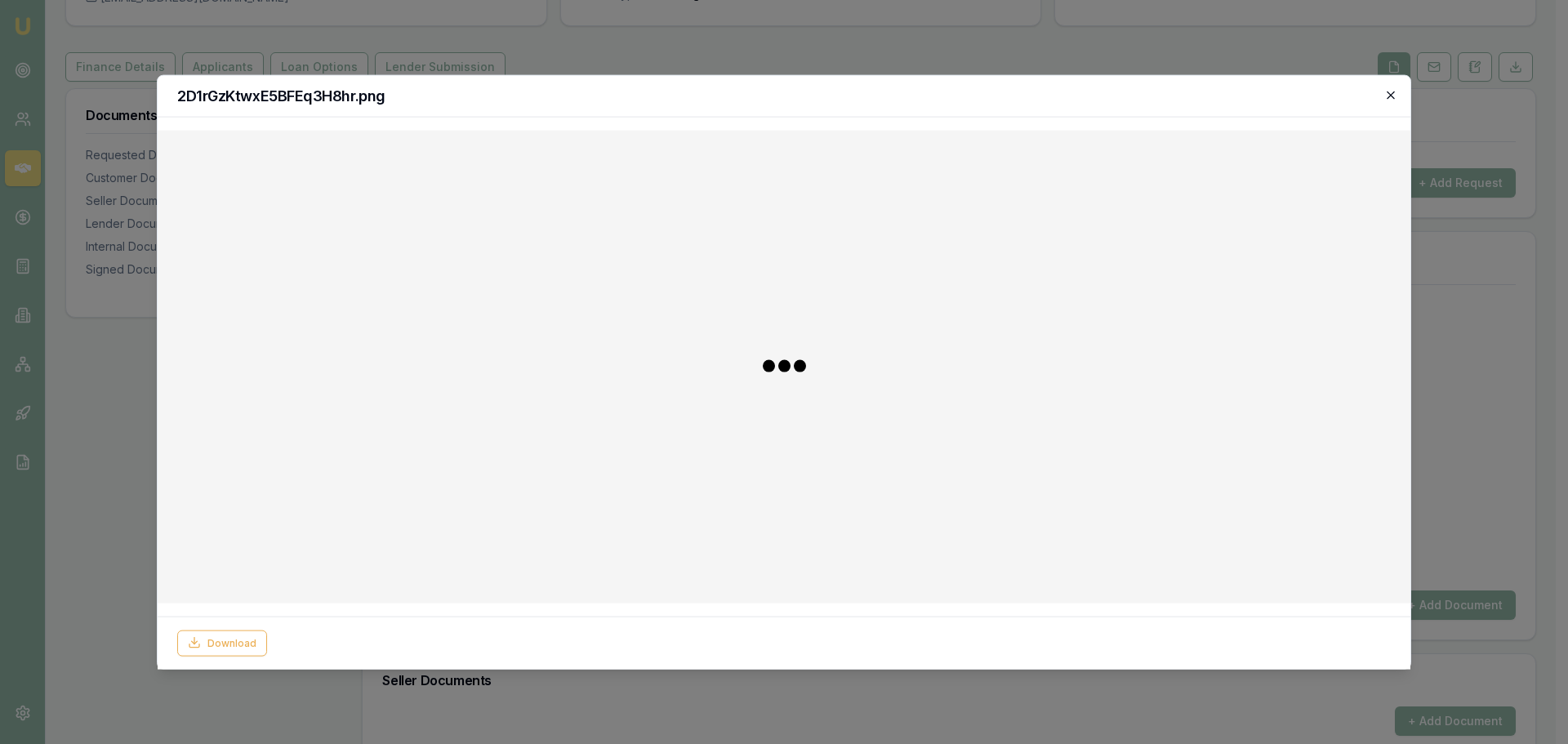
click at [1390, 92] on icon "button" at bounding box center [1391, 95] width 13 height 13
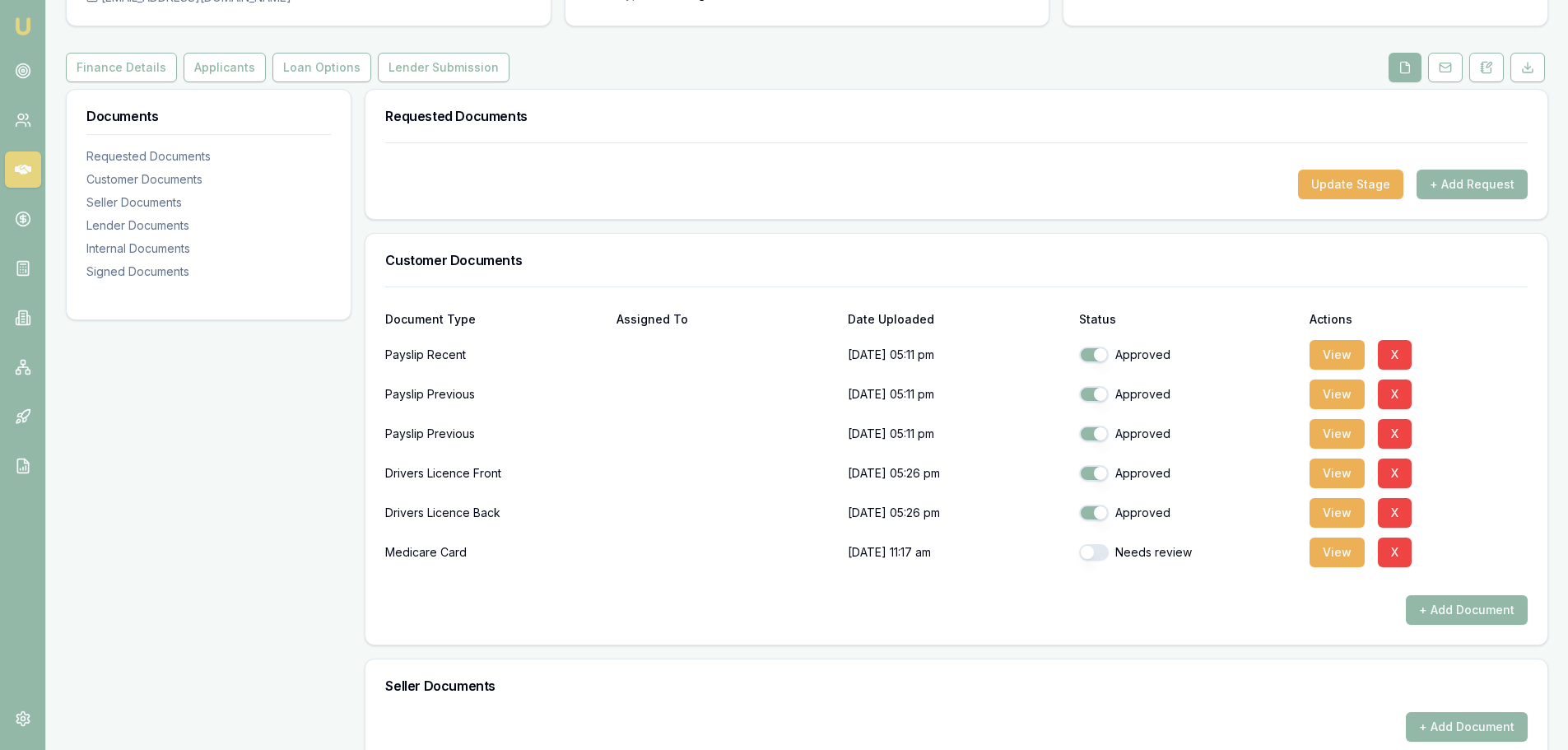
click at [1093, 548] on button "button" at bounding box center [1093, 553] width 29 height 17
checkbox input "true"
click at [743, 561] on p at bounding box center [726, 552] width 218 height 33
click at [877, 543] on p "16/08/2025, 11:17 am" at bounding box center [957, 552] width 218 height 33
click at [1318, 538] on button "View" at bounding box center [1338, 552] width 55 height 29
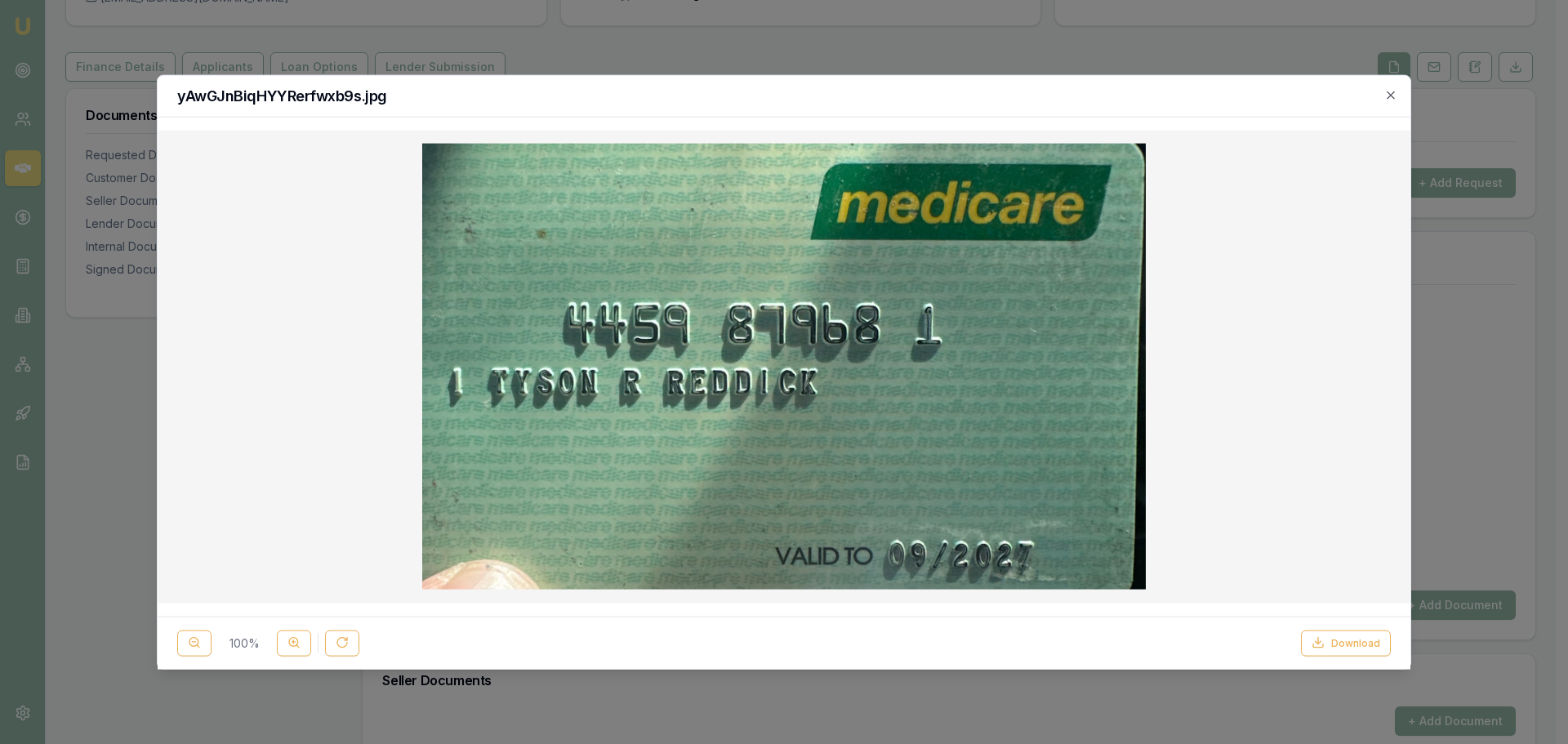
click at [1383, 96] on h2 "yAwGJnBiqHYYRerfwxb9s.jpg" at bounding box center [784, 96] width 1214 height 15
click at [1391, 95] on icon "button" at bounding box center [1391, 95] width 13 height 13
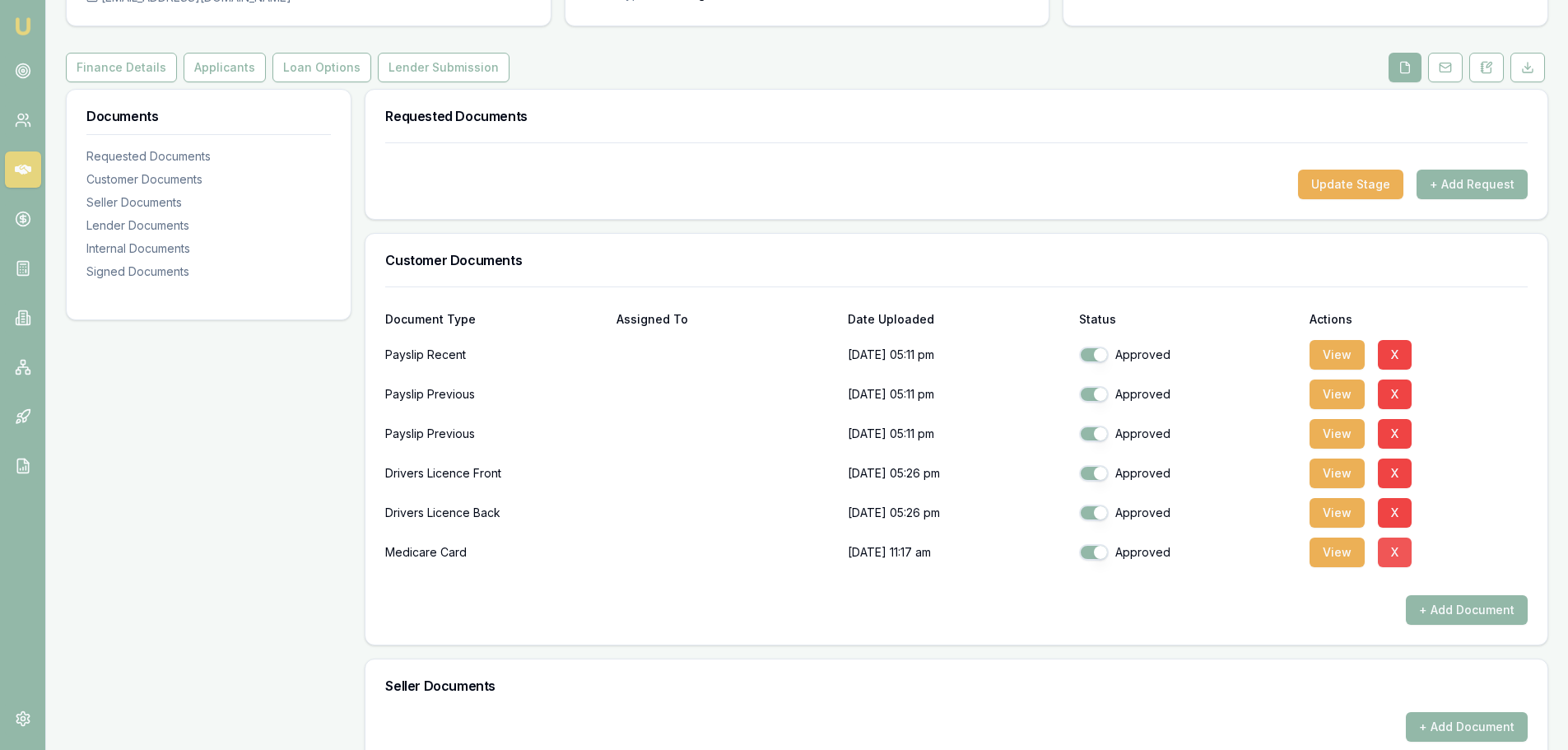
click at [1396, 553] on button "X" at bounding box center [1395, 552] width 34 height 29
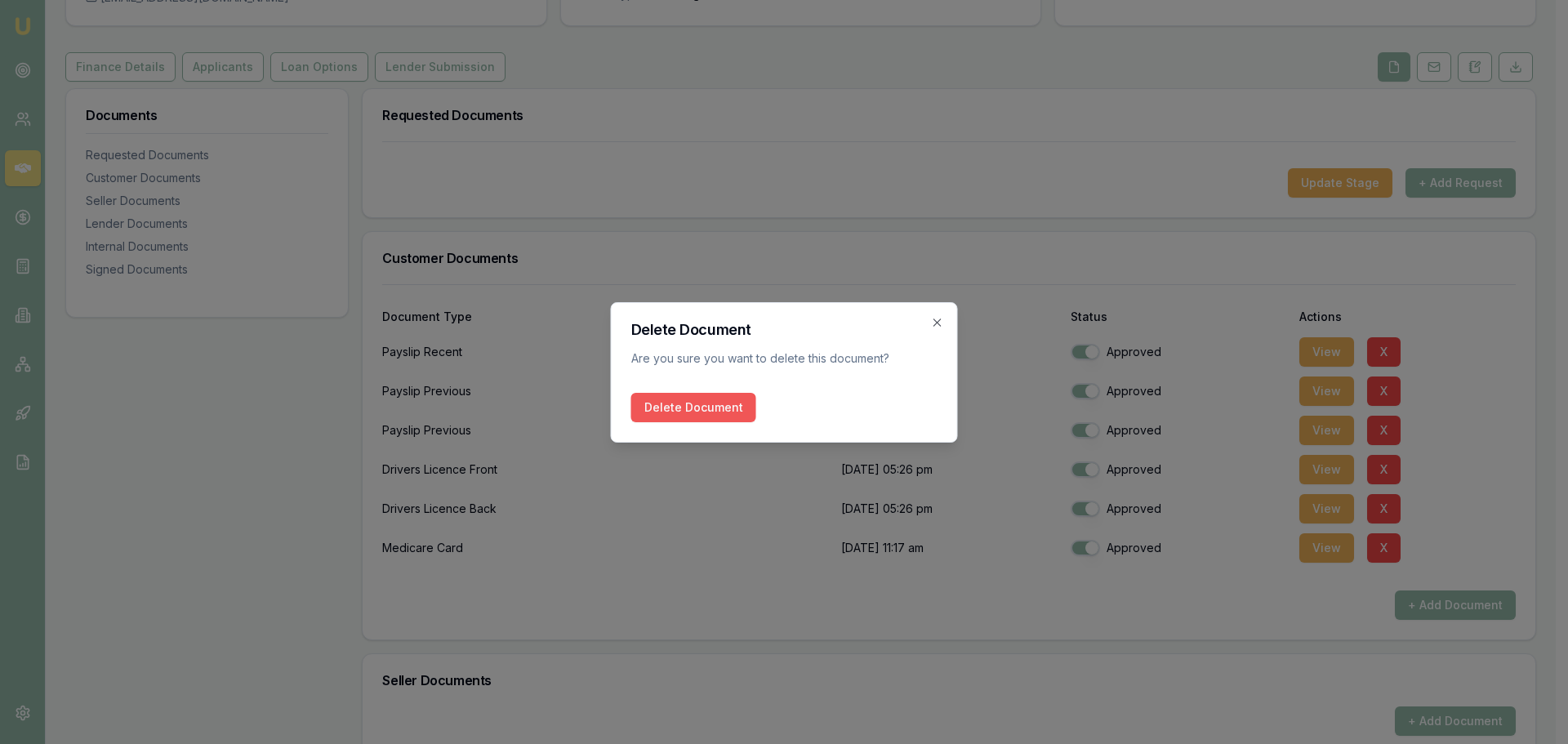
click at [645, 407] on button "Delete Document" at bounding box center [694, 407] width 125 height 29
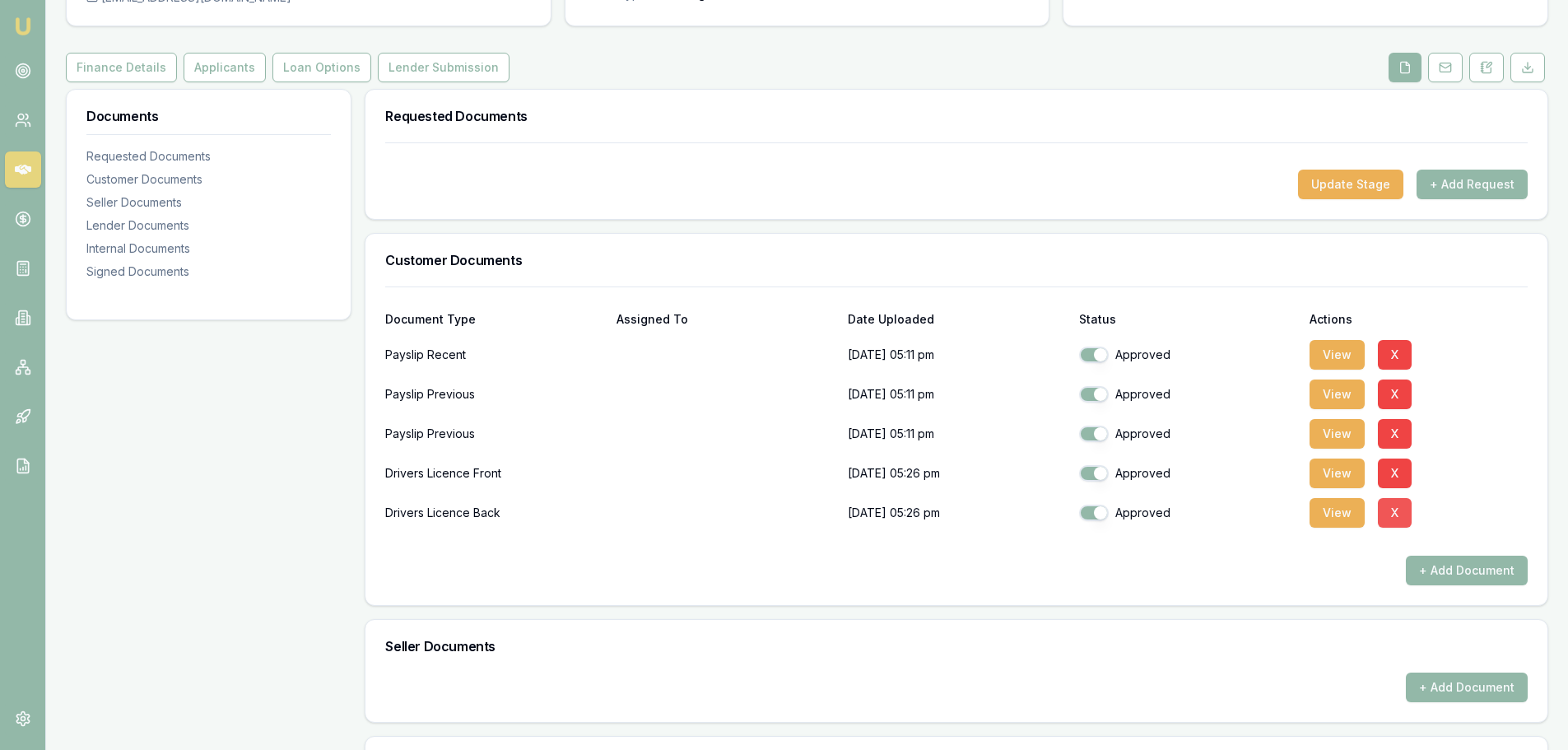
click at [1395, 509] on button "X" at bounding box center [1395, 512] width 34 height 29
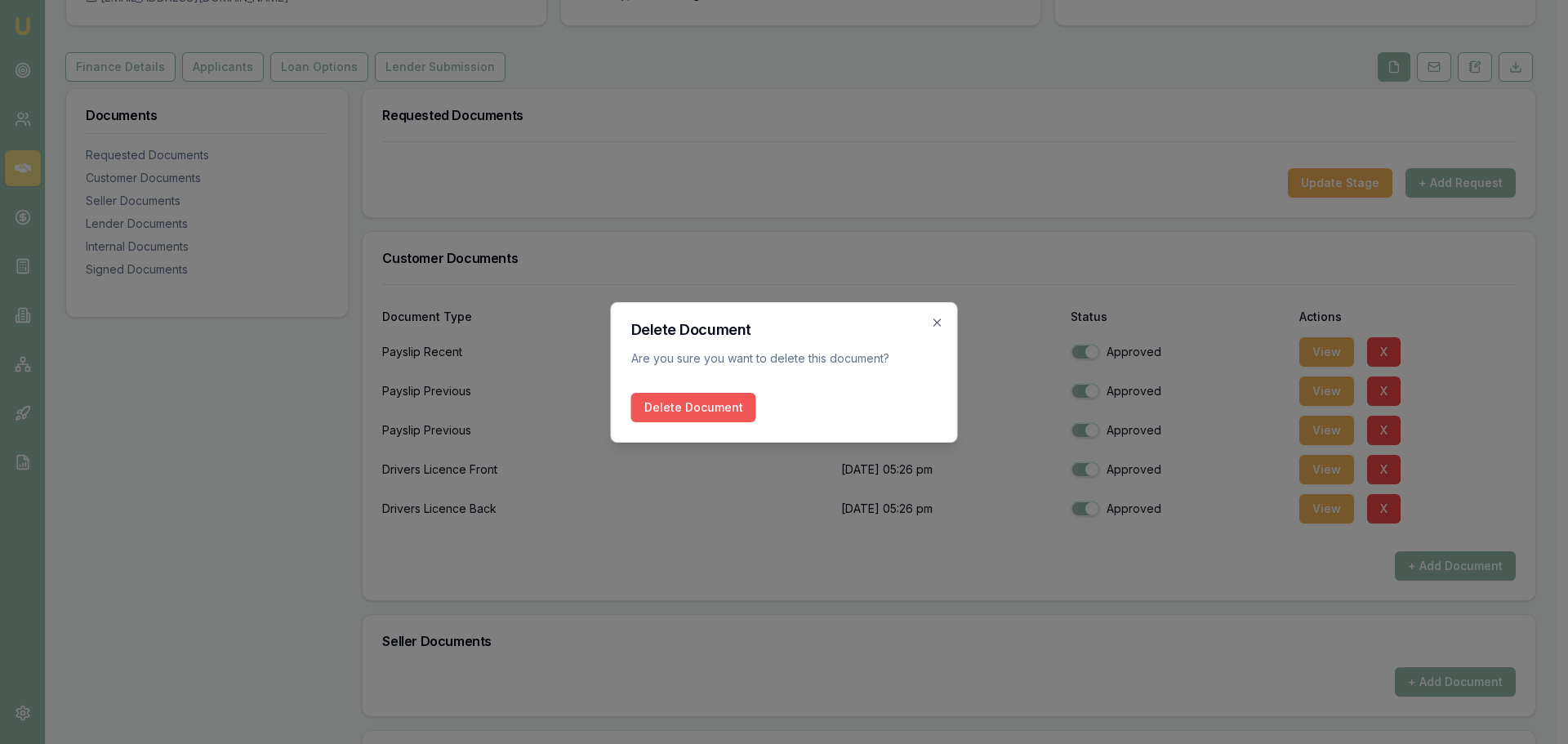
click at [710, 401] on button "Delete Document" at bounding box center [694, 407] width 125 height 29
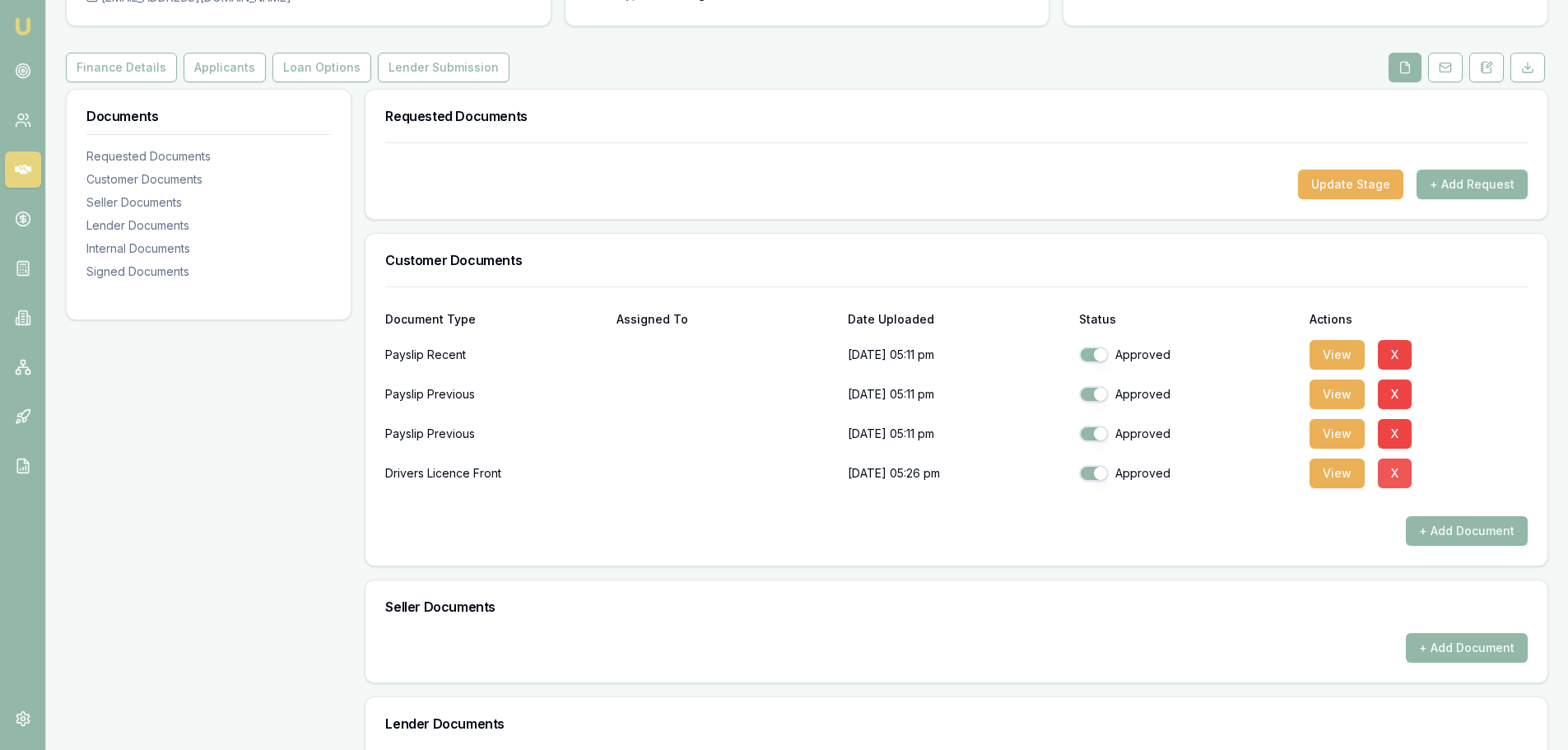
click at [1390, 474] on button "X" at bounding box center [1395, 473] width 34 height 29
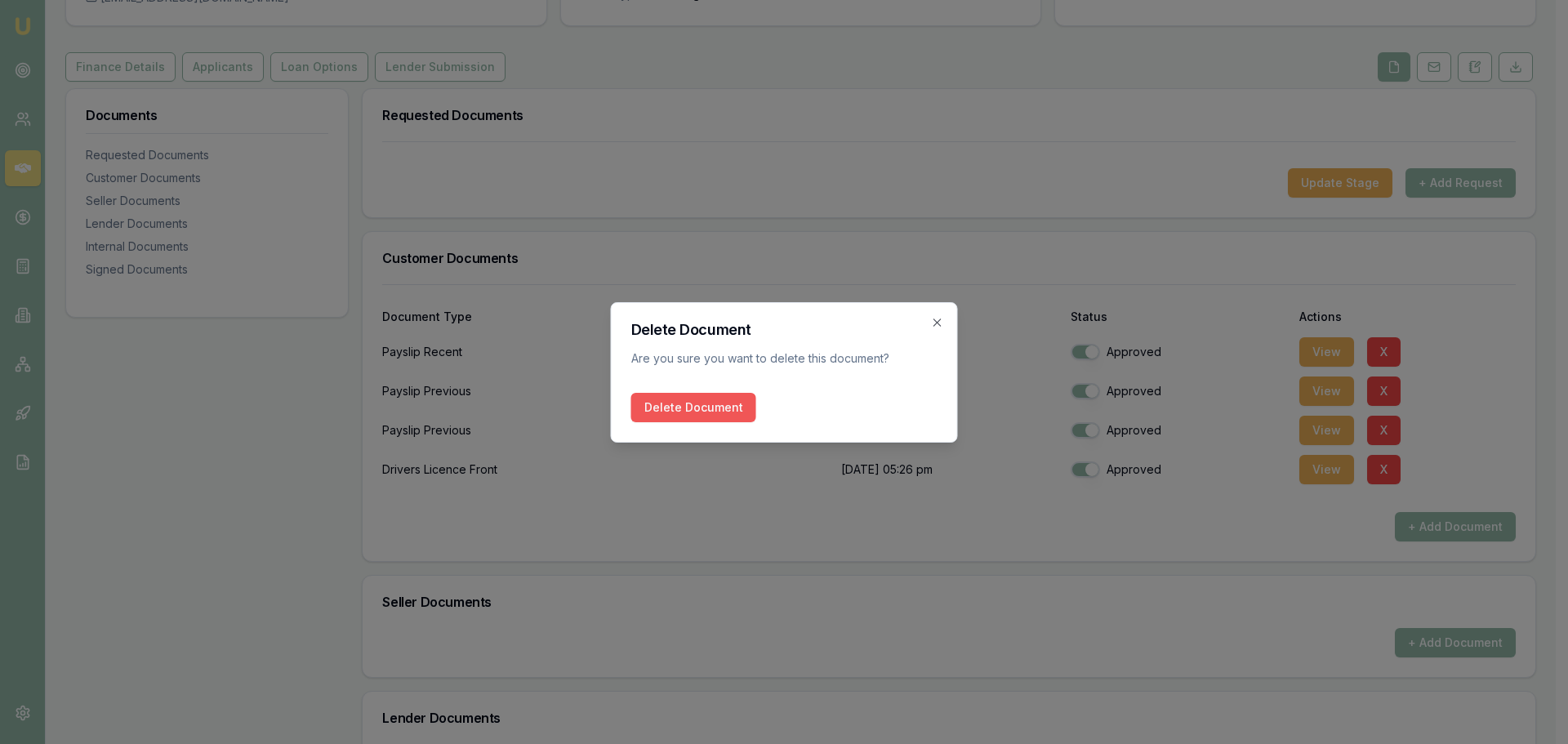
click at [714, 397] on button "Delete Document" at bounding box center [694, 407] width 125 height 29
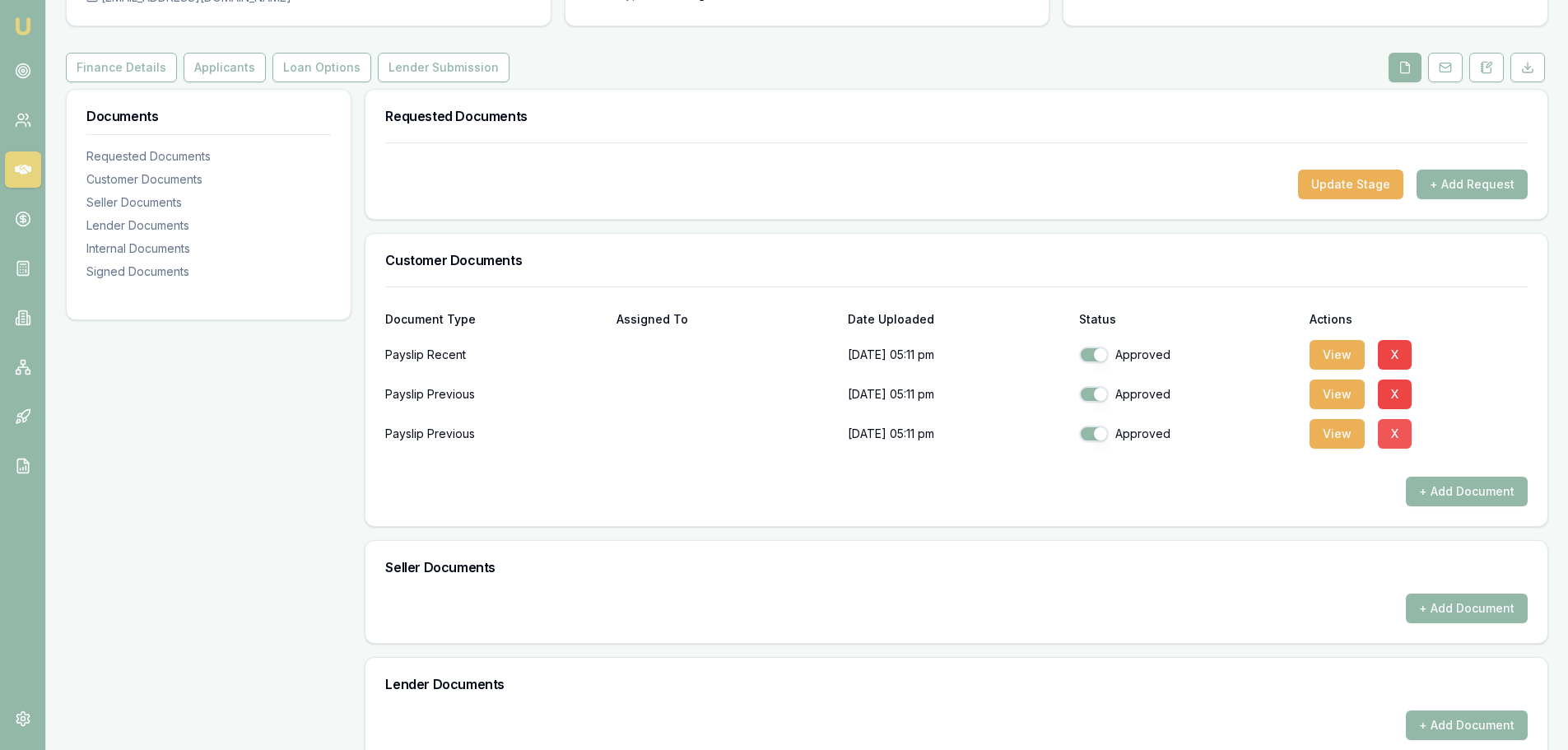
click at [1404, 438] on button "X" at bounding box center [1395, 433] width 34 height 29
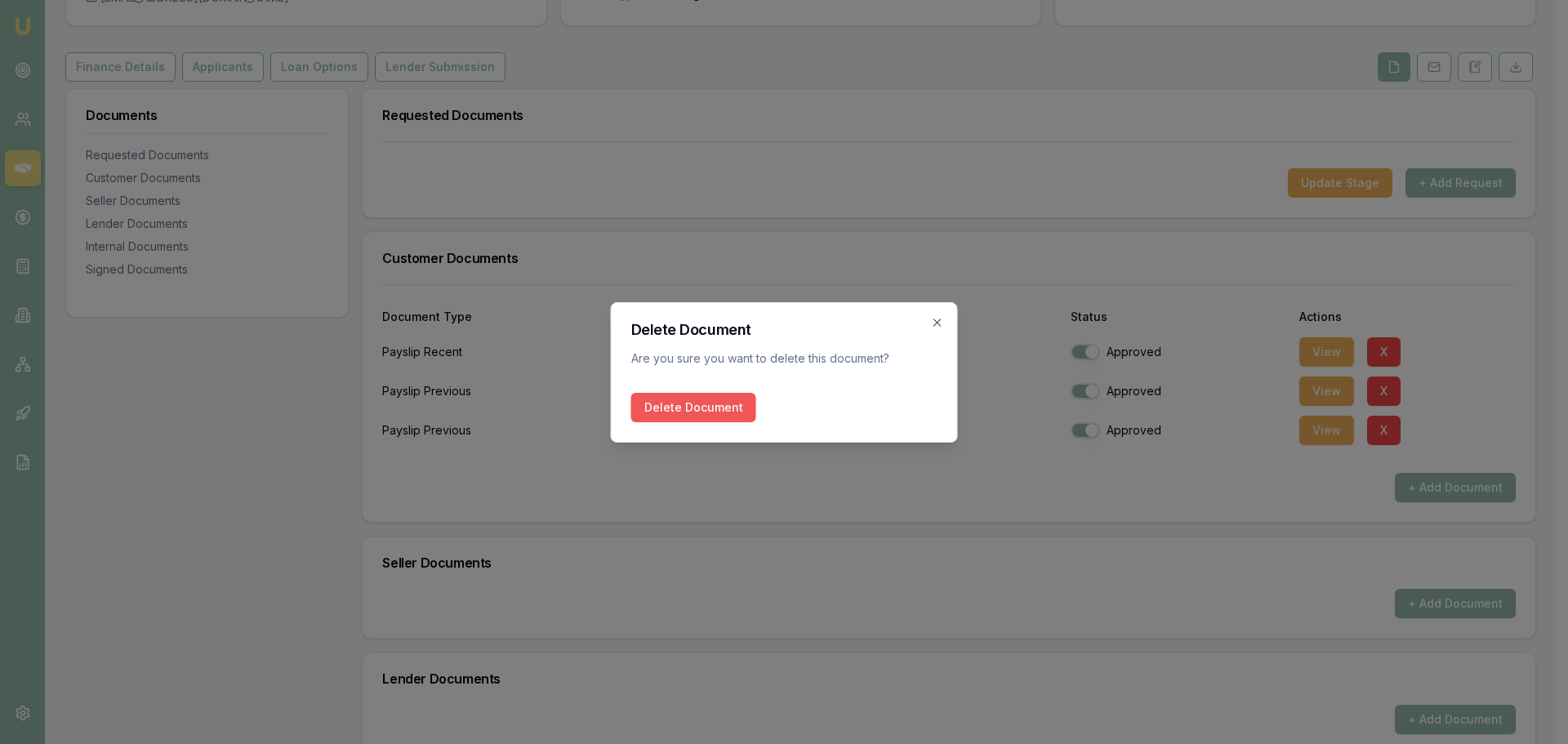
click at [736, 405] on button "Delete Document" at bounding box center [694, 407] width 125 height 29
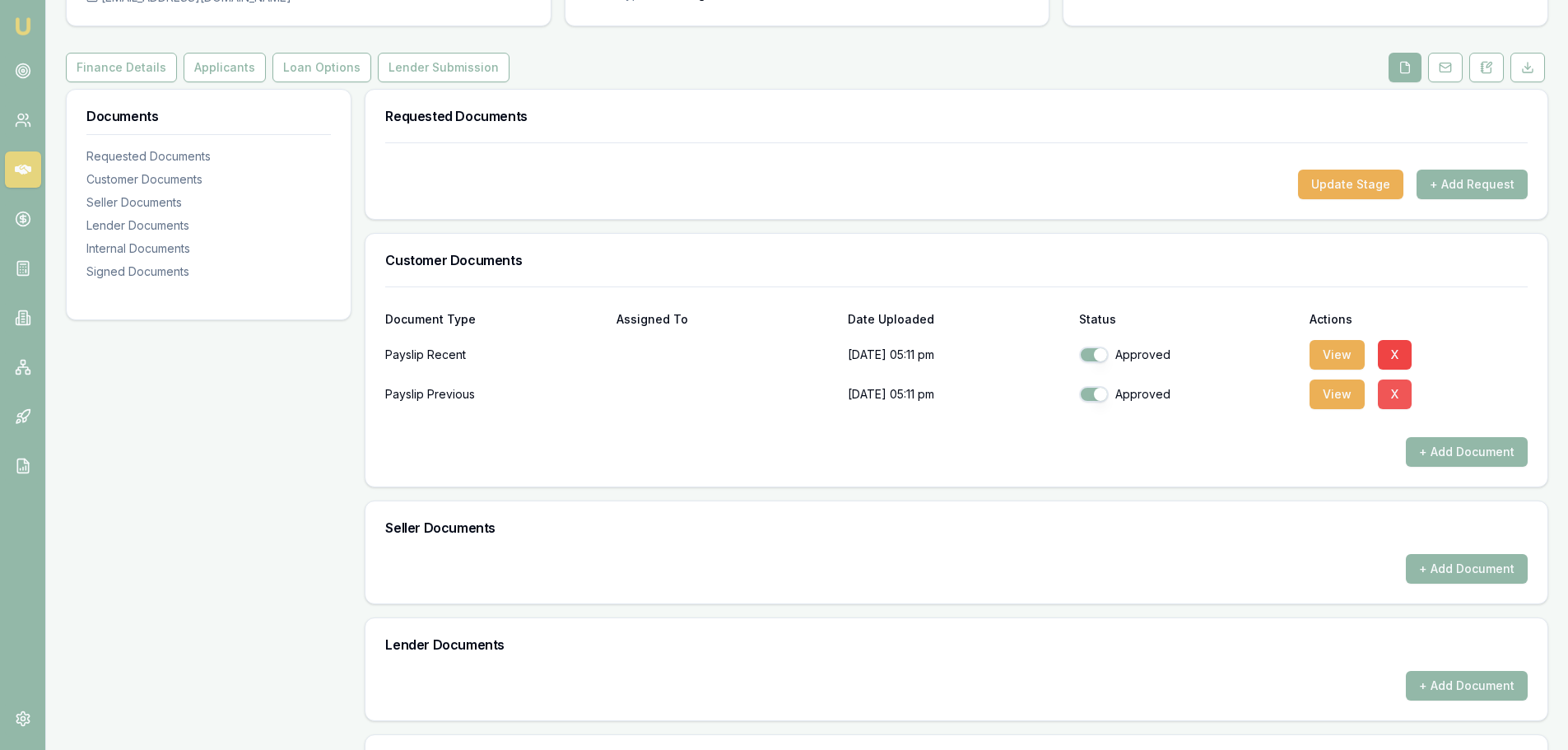
click at [1396, 394] on button "X" at bounding box center [1395, 394] width 34 height 29
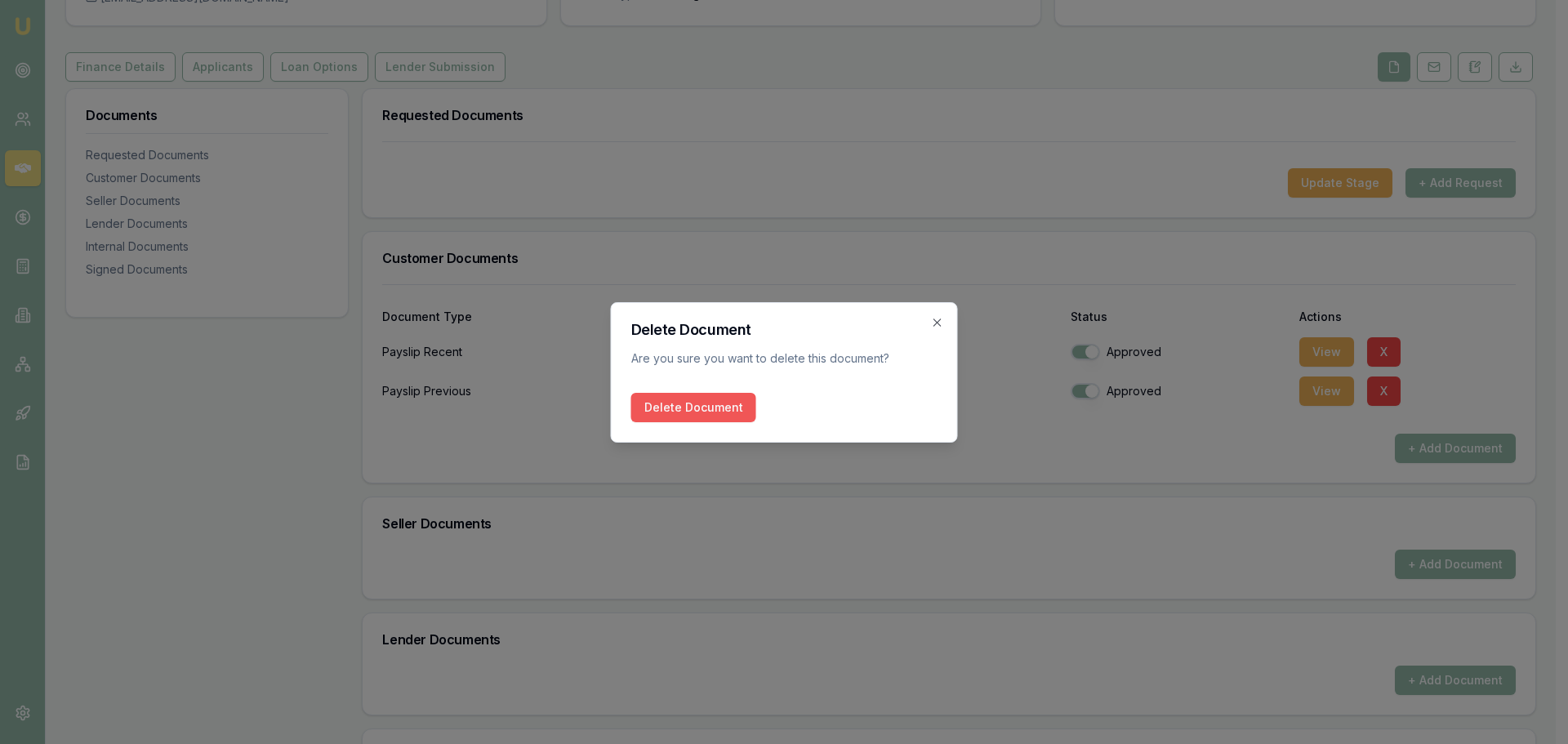
click at [711, 398] on button "Delete Document" at bounding box center [694, 407] width 125 height 29
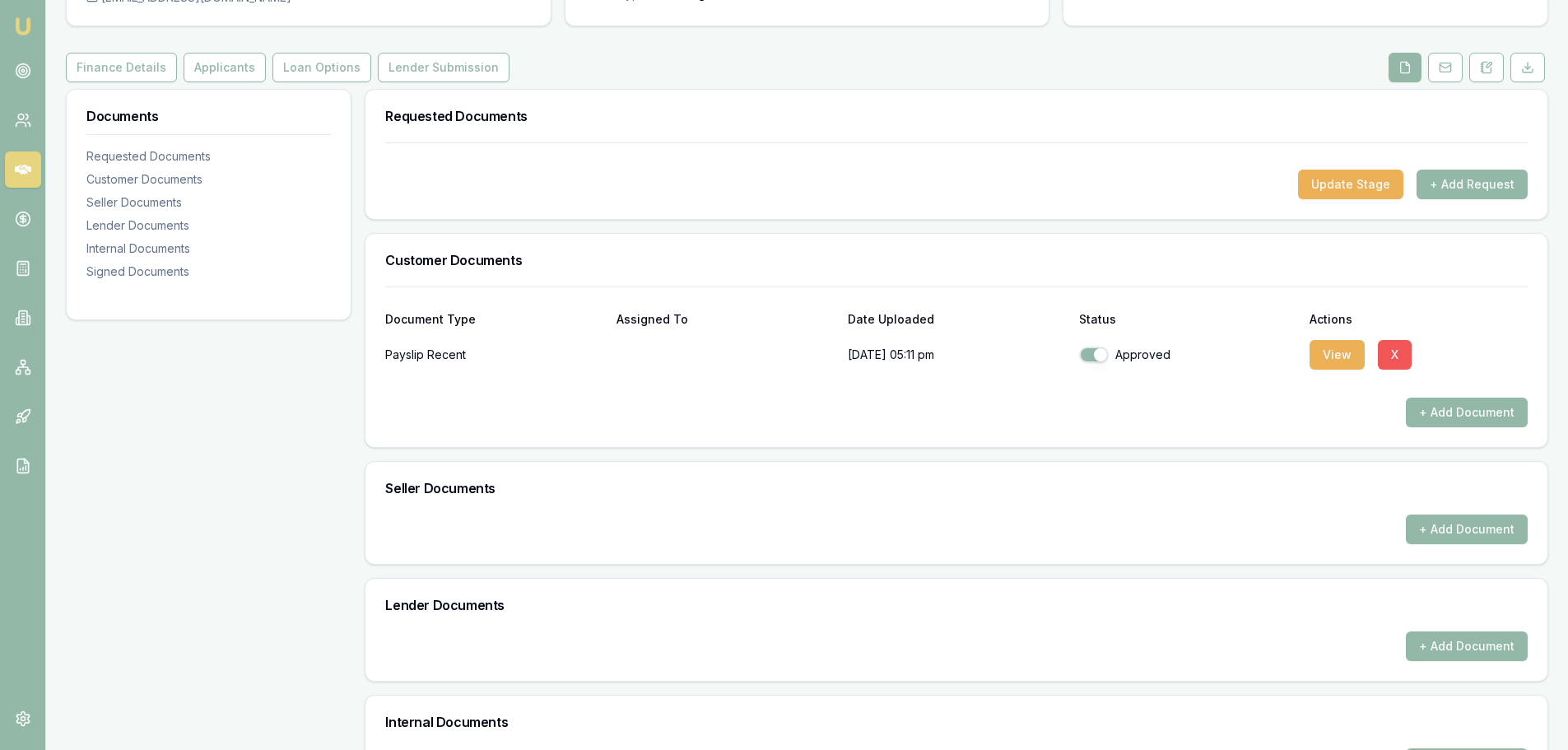
click at [1387, 354] on button "X" at bounding box center [1395, 354] width 34 height 29
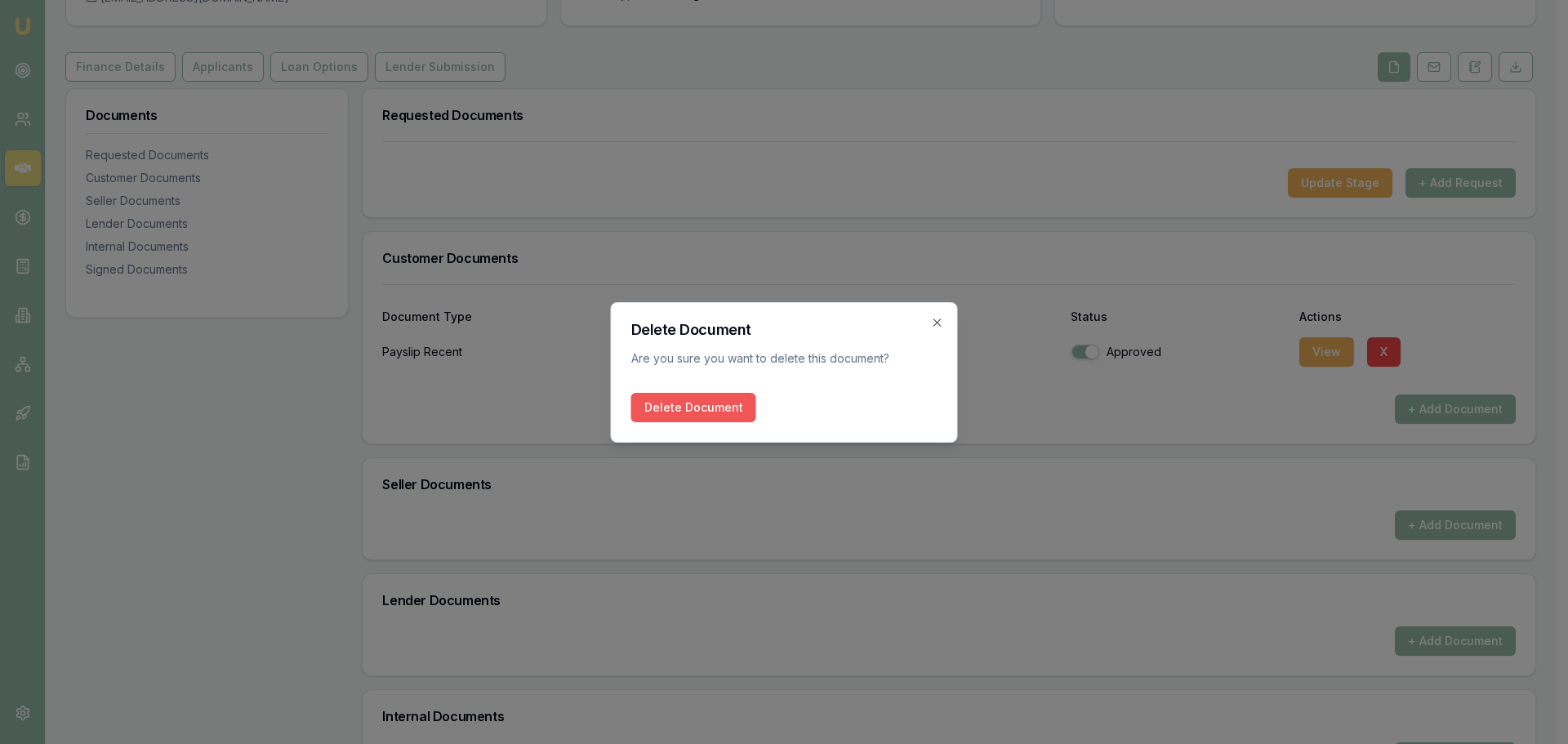
click at [729, 401] on button "Delete Document" at bounding box center [694, 407] width 125 height 29
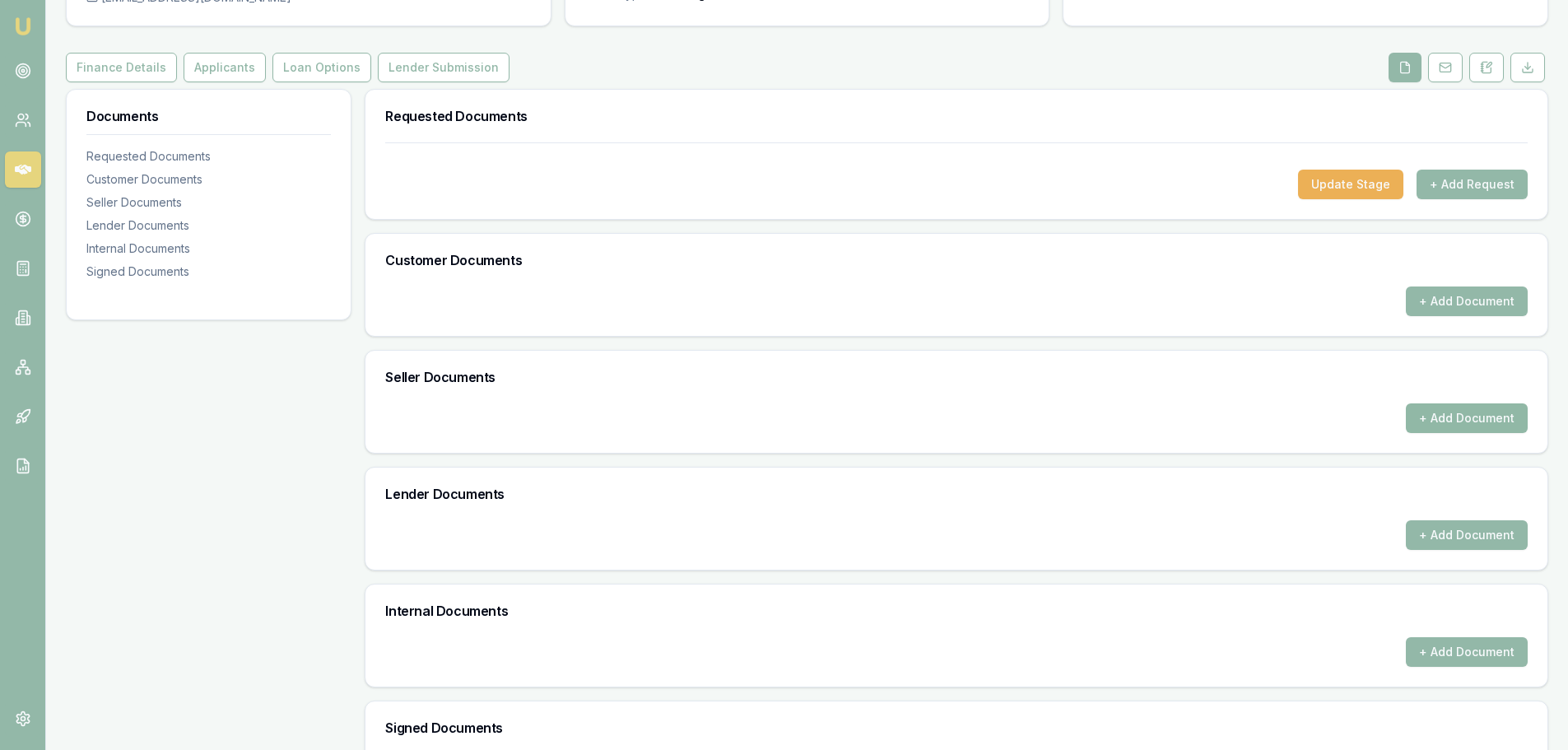
click at [1448, 422] on button "+ Add Document" at bounding box center [1466, 417] width 122 height 29
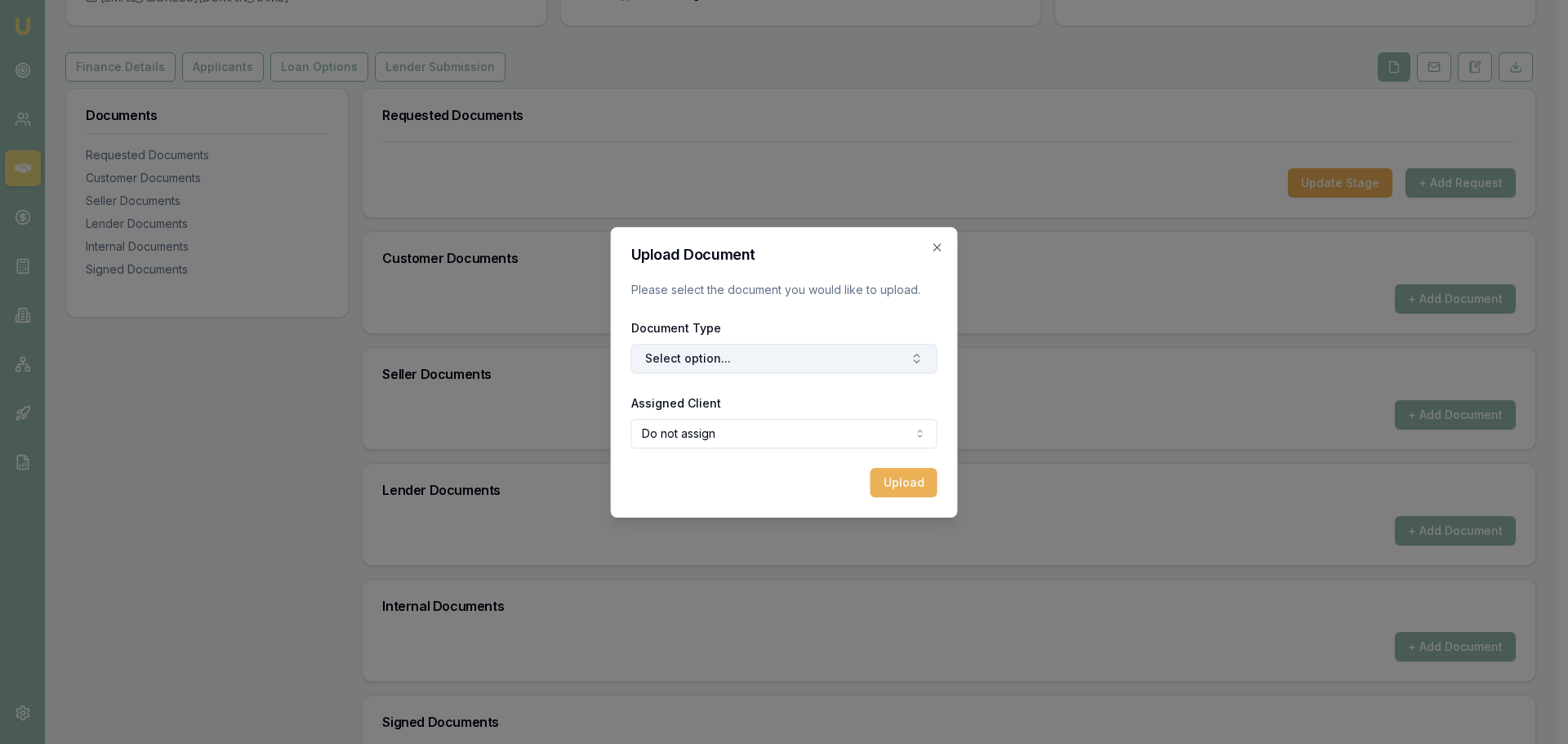
click at [857, 356] on button "Select option..." at bounding box center [784, 357] width 306 height 29
type input "m"
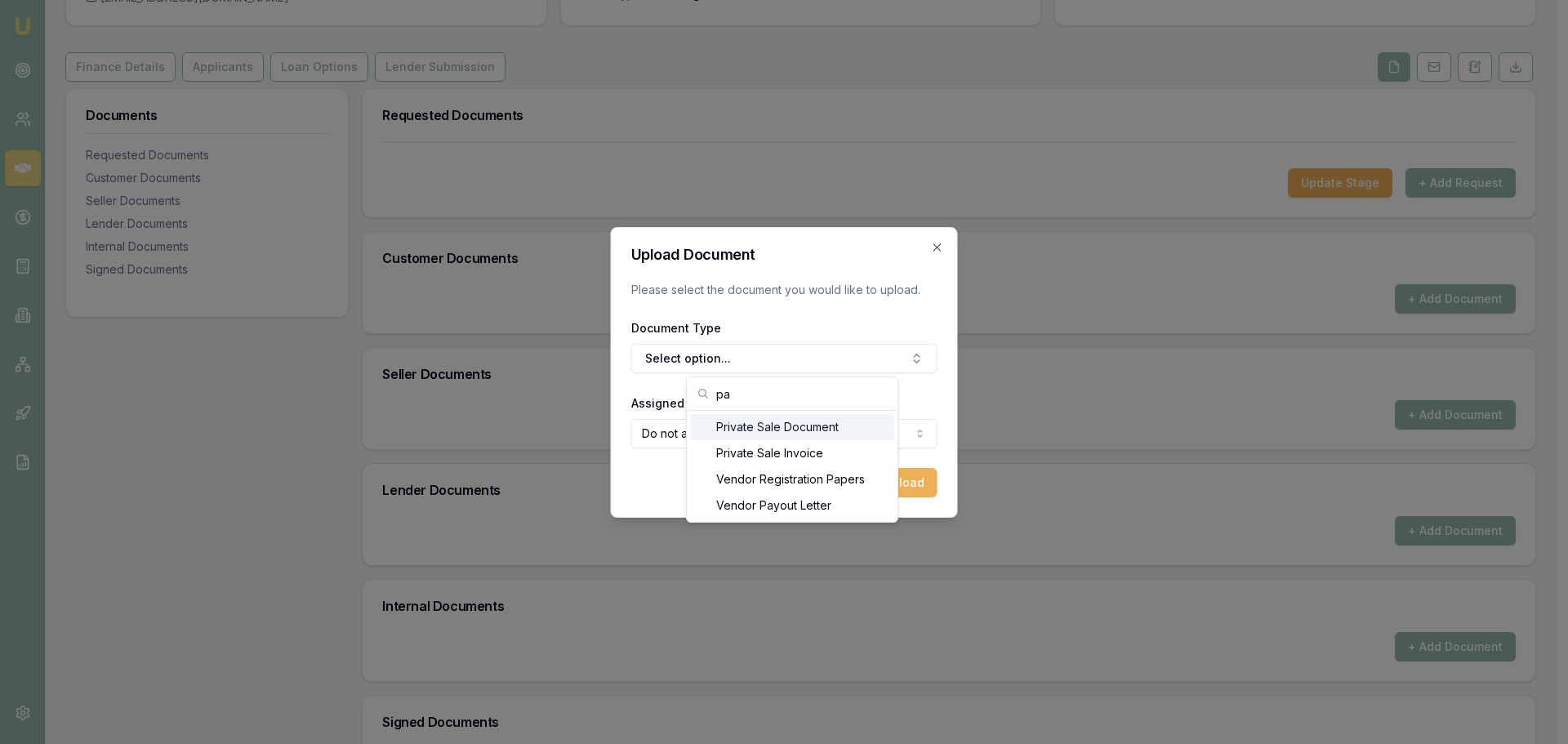
type input "p"
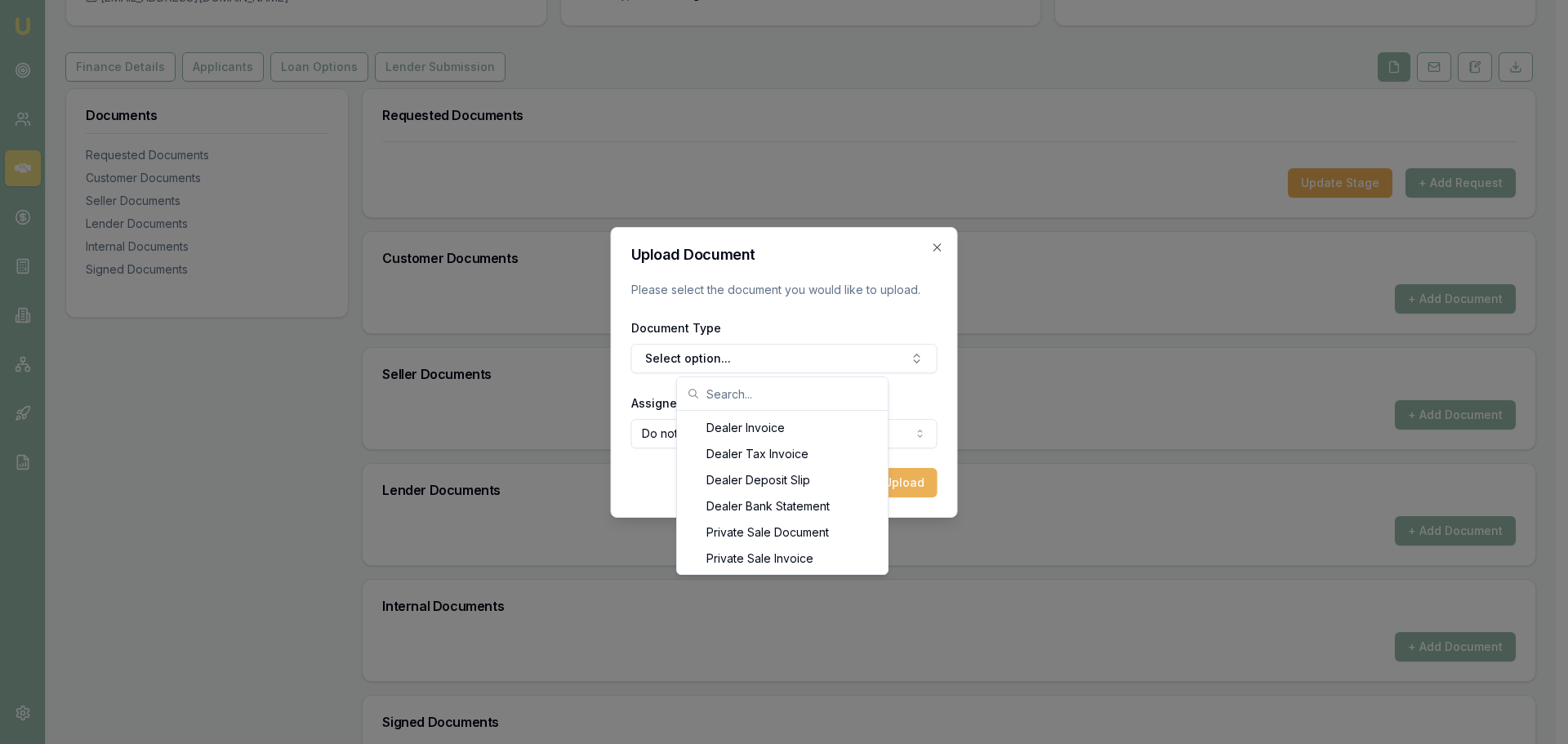
scroll to position [0, 0]
click at [799, 276] on form "Upload Document Please select the document you would like to upload. Document T…" at bounding box center [784, 372] width 306 height 250
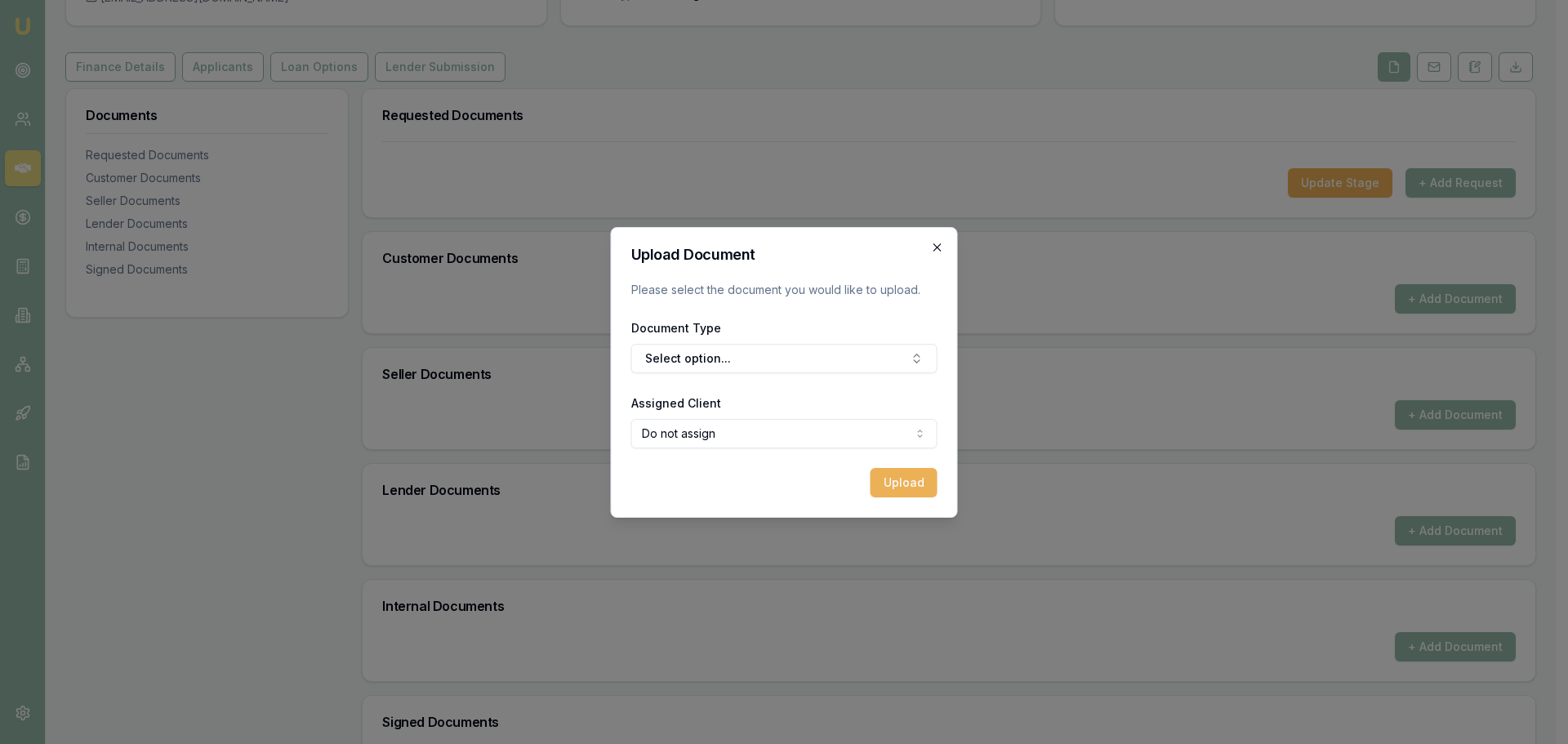
click at [936, 247] on icon "button" at bounding box center [938, 247] width 13 height 13
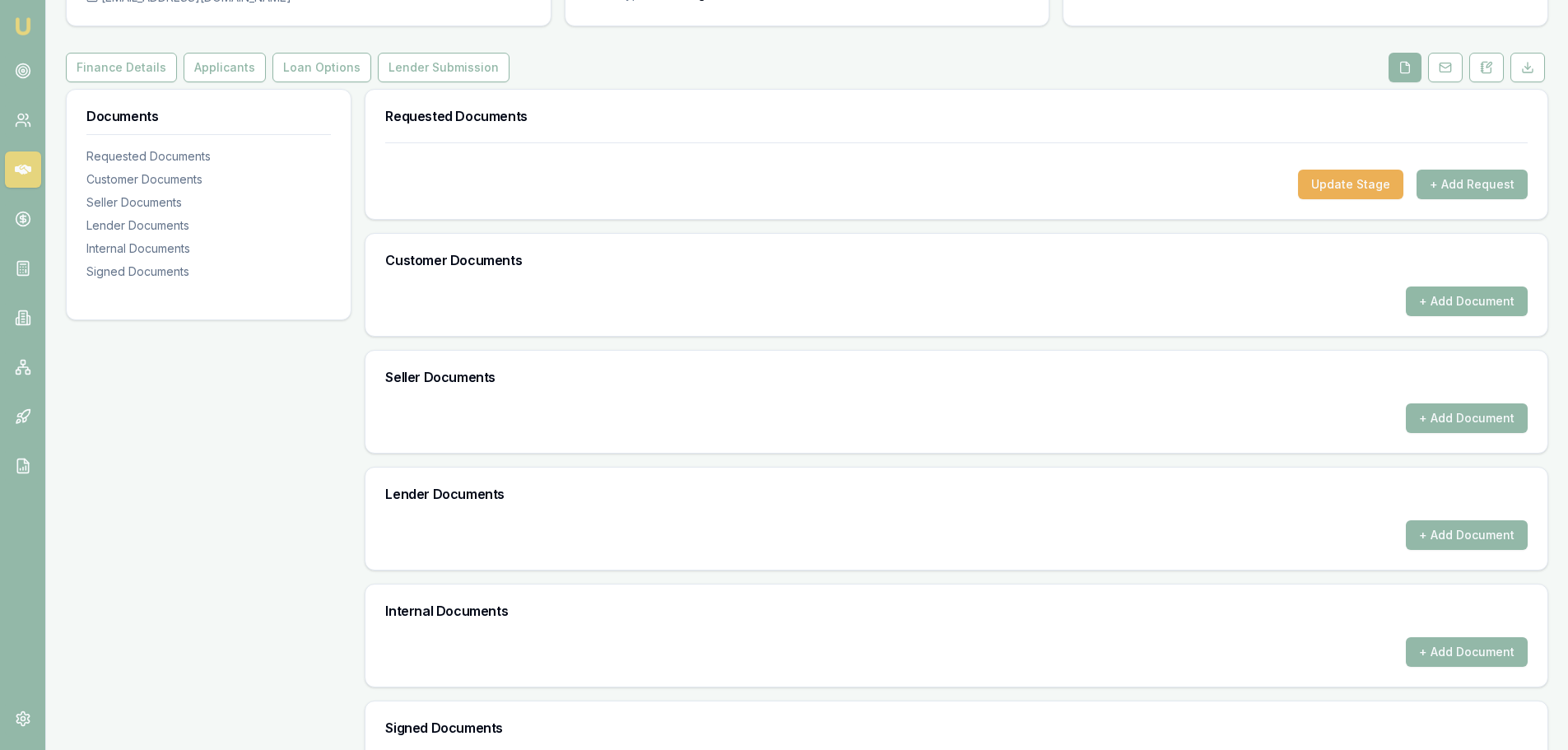
click at [1427, 287] on button "+ Add Document" at bounding box center [1466, 301] width 122 height 29
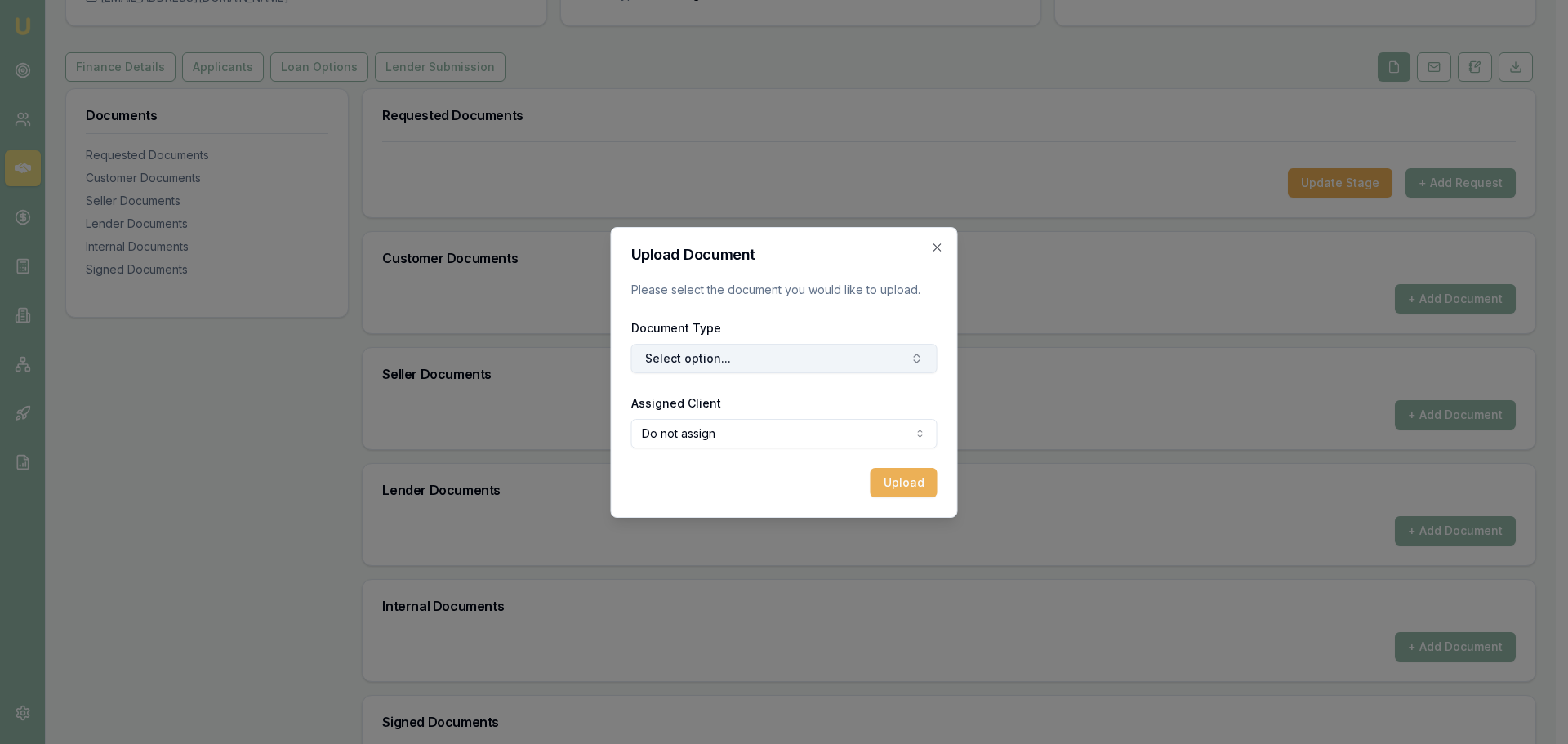
click at [713, 359] on button "Select option..." at bounding box center [784, 357] width 306 height 29
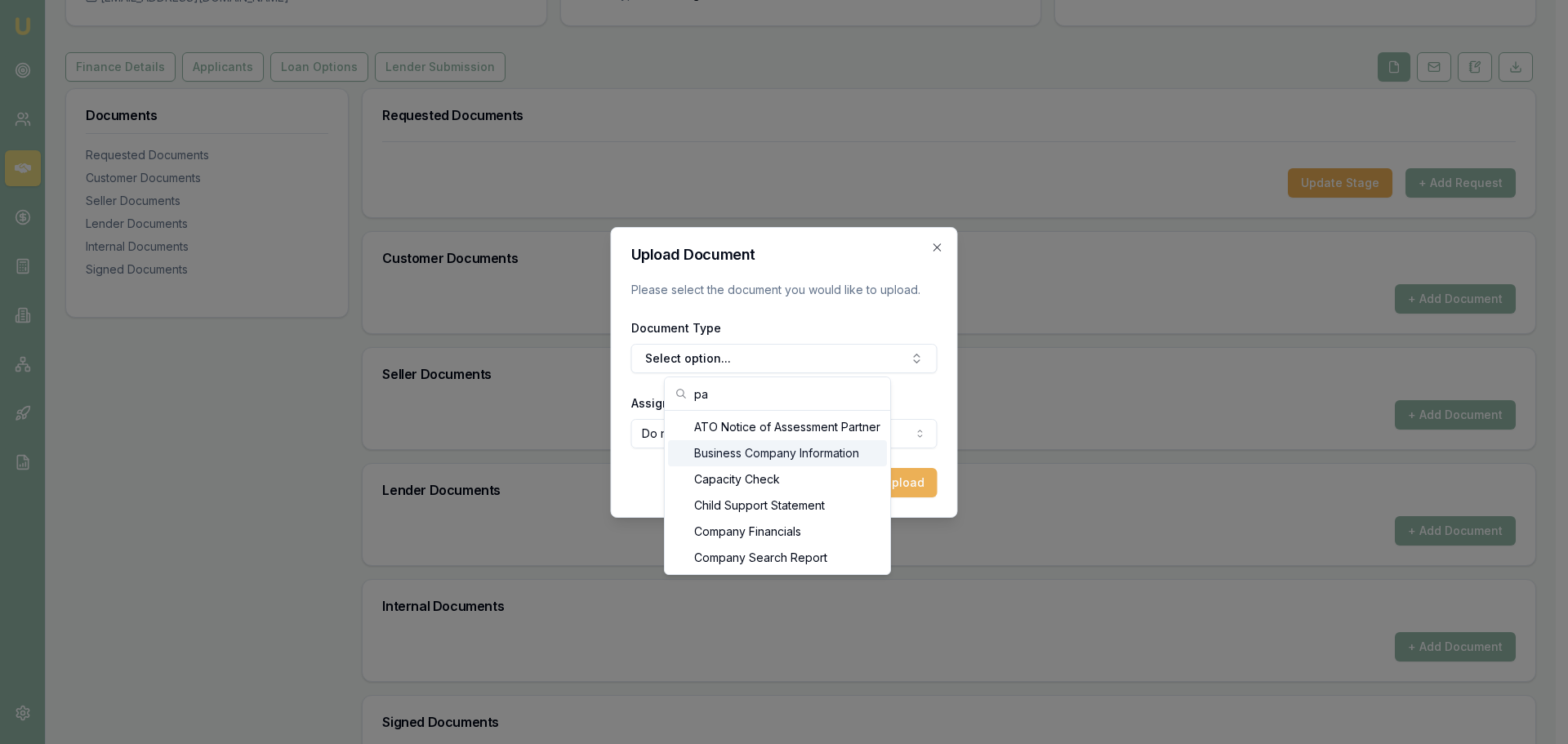
type input "pa"
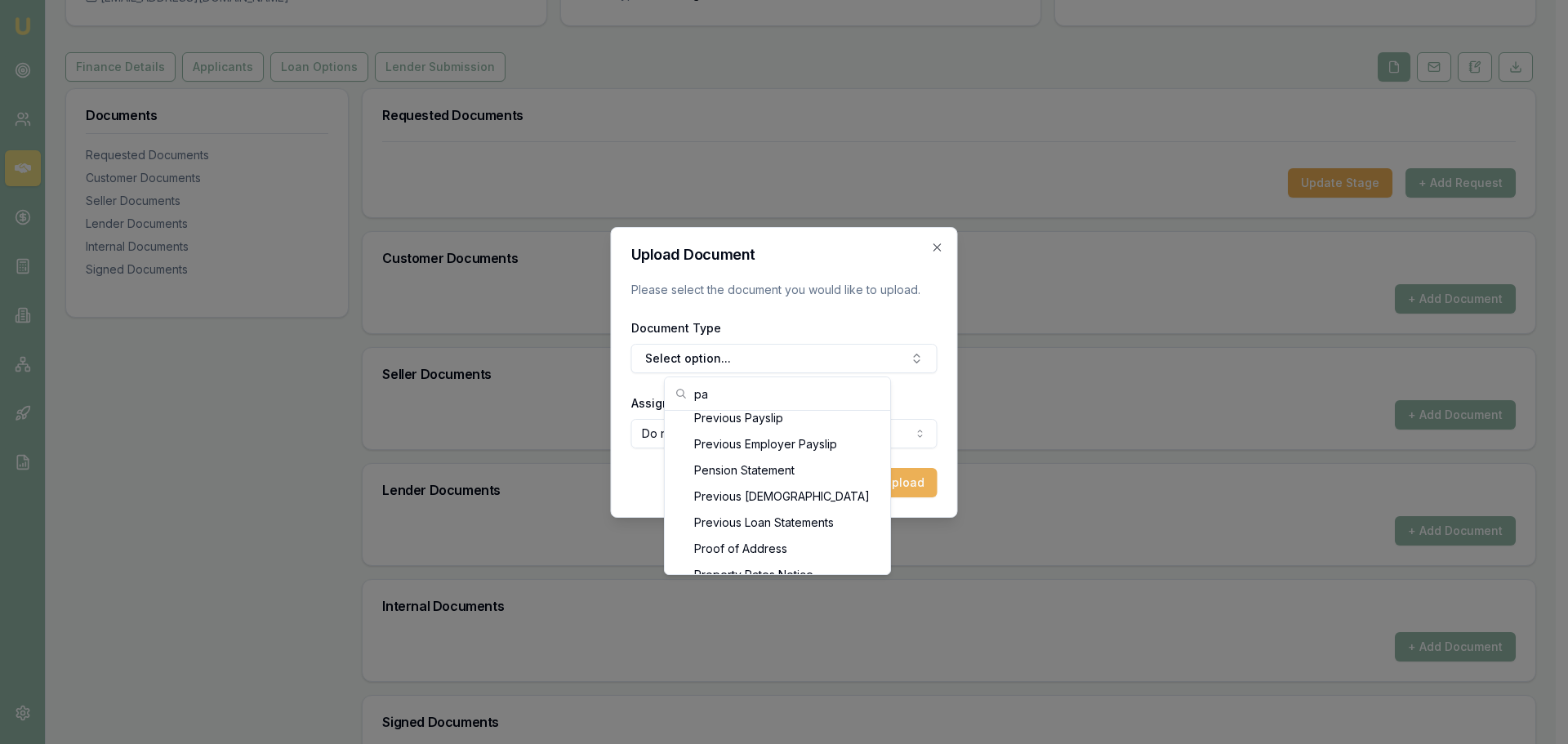
scroll to position [347, 0]
click at [787, 451] on div "Most Recent Payslip" at bounding box center [777, 444] width 219 height 26
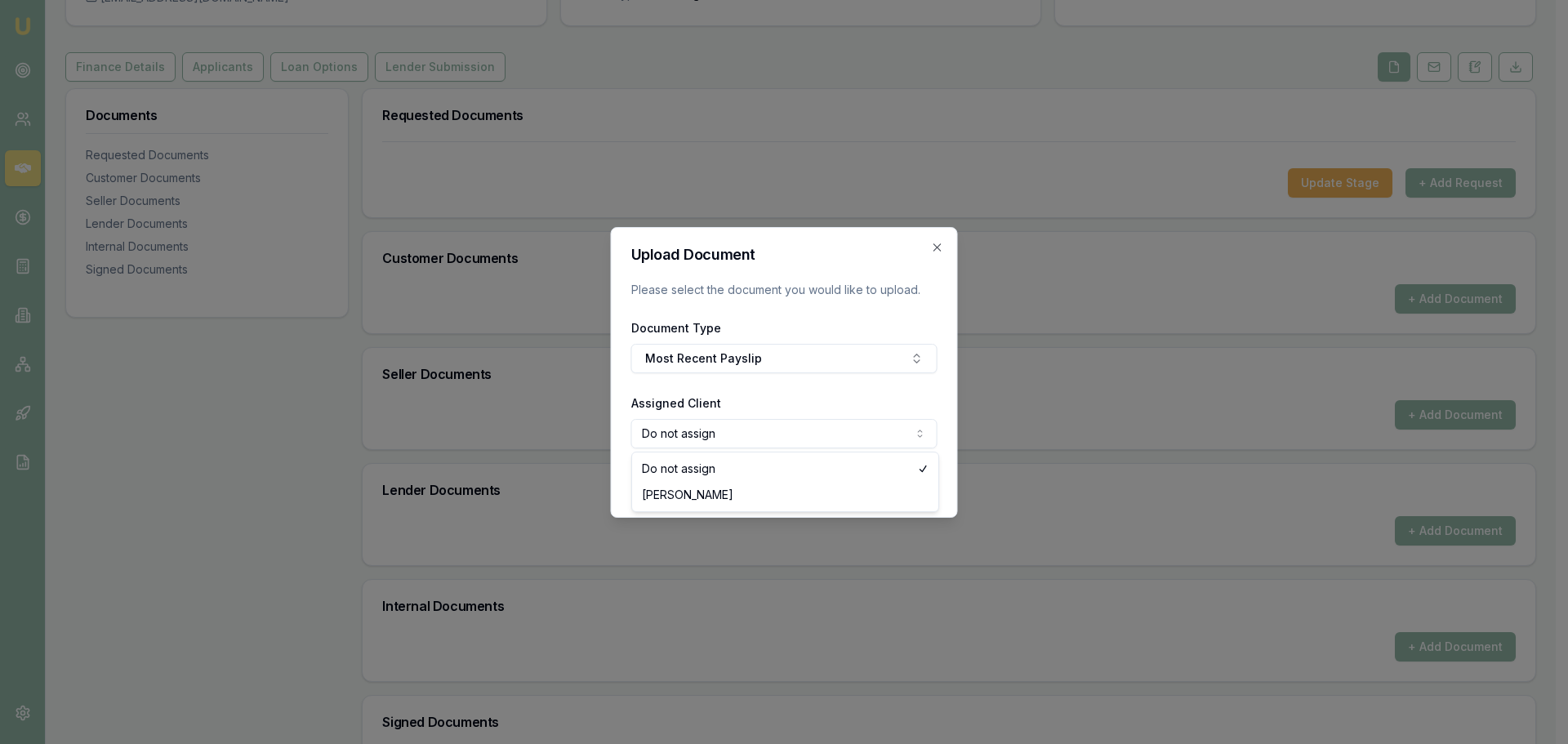
click at [766, 431] on body "Emu Broker Deals View D-Z7IBXFPBVK Jack Armstrong Toggle Menu Customer Tyson Re…" at bounding box center [778, 208] width 1555 height 744
select select "U-I64BWD5MVE"
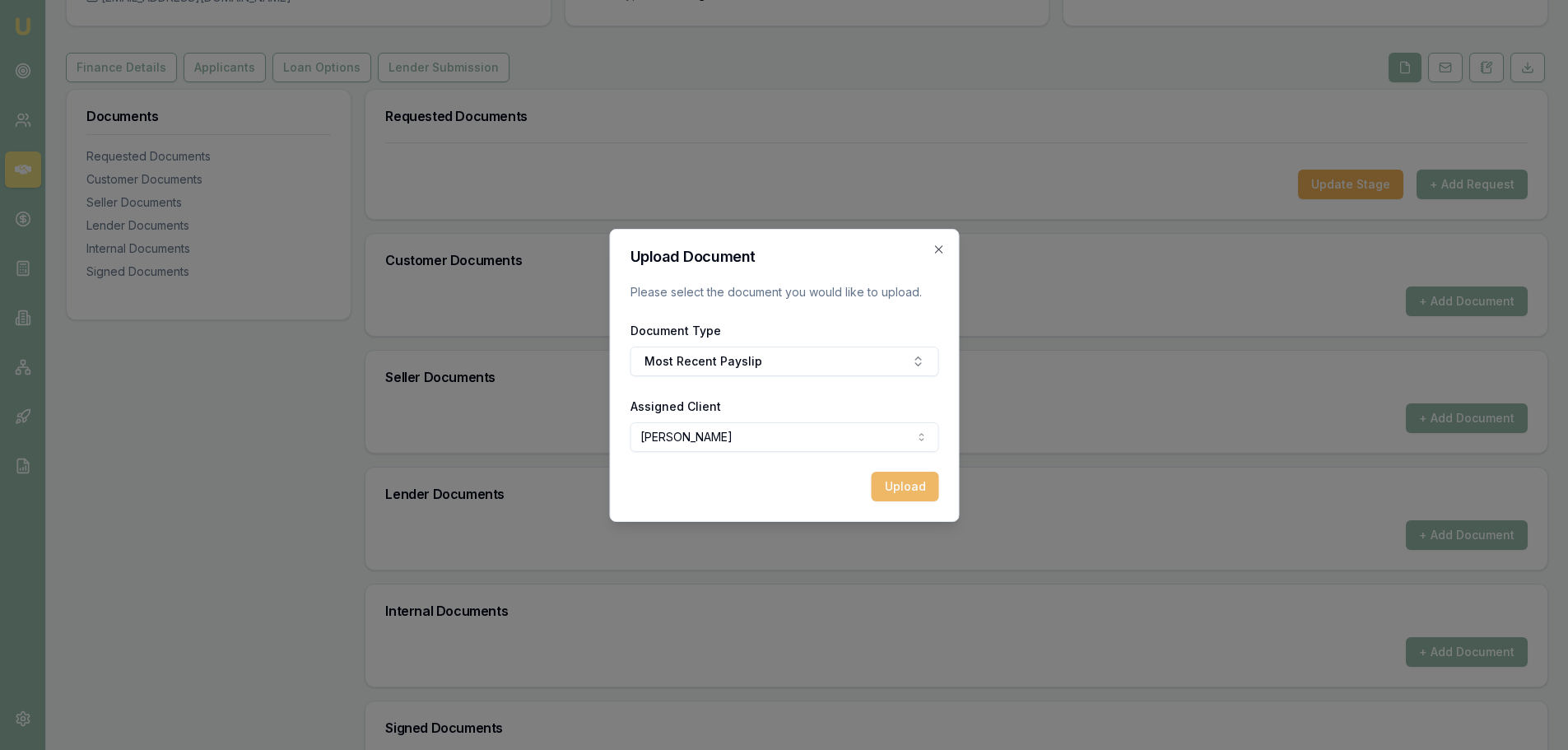
click at [881, 489] on button "Upload" at bounding box center [905, 485] width 67 height 29
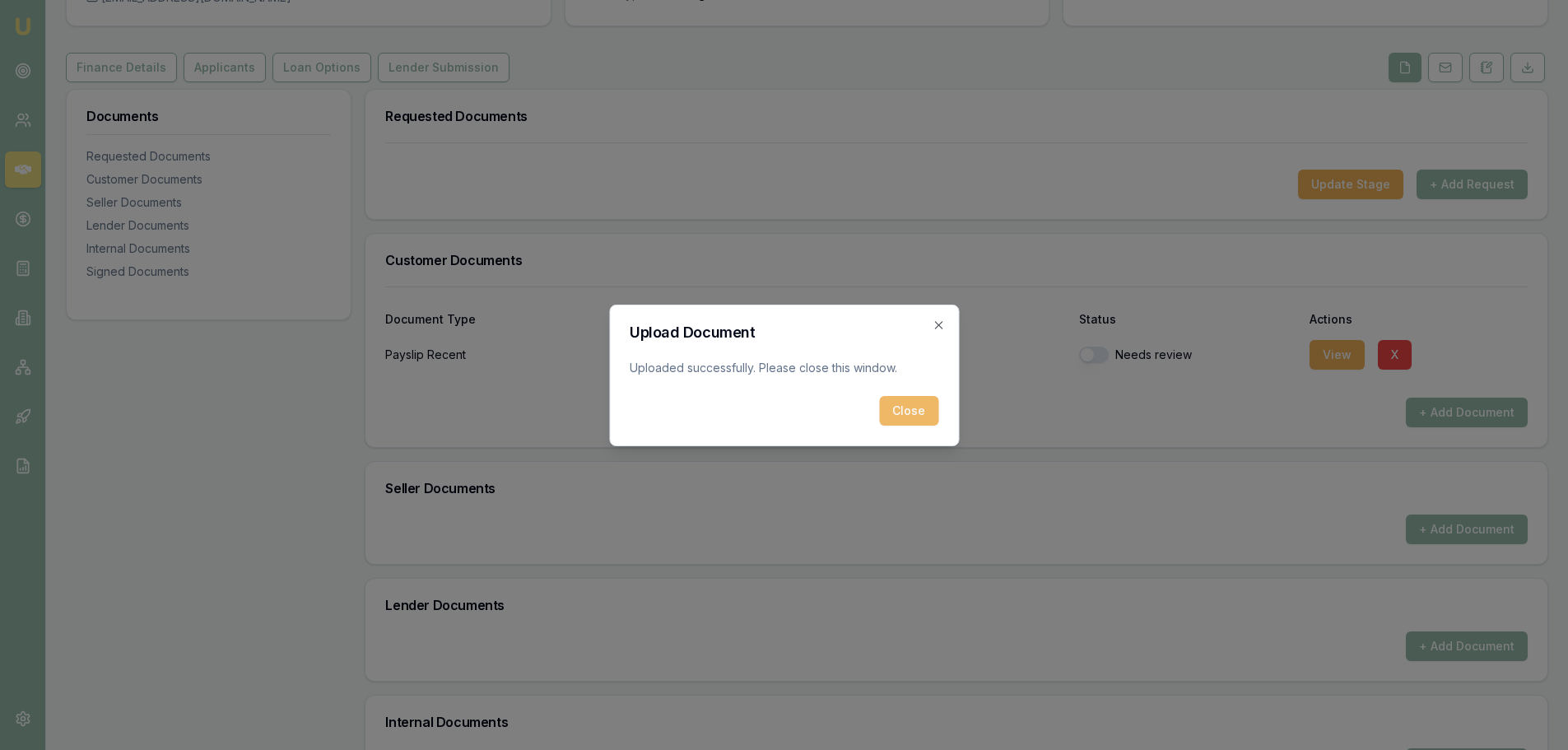
click at [909, 417] on button "Close" at bounding box center [908, 410] width 60 height 29
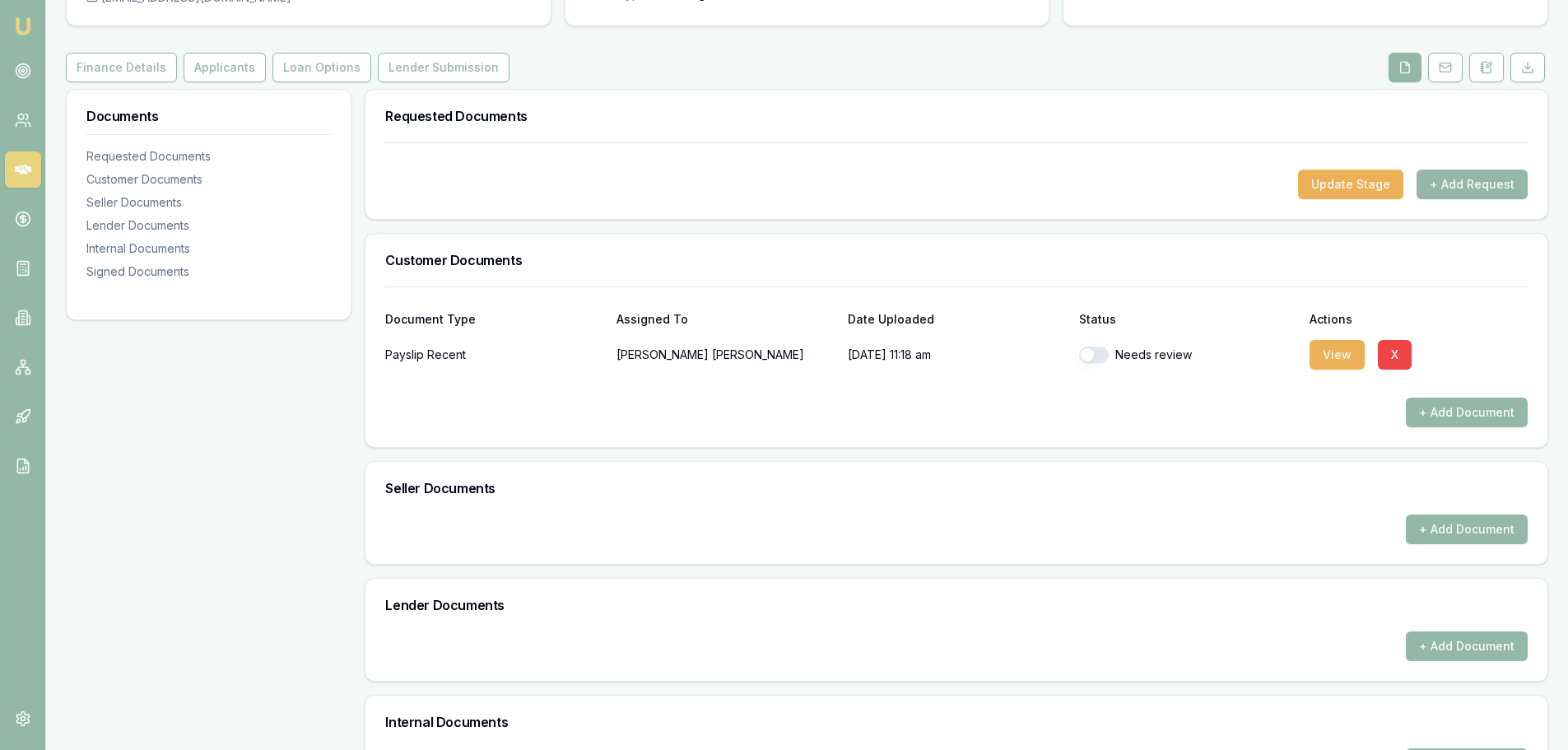
click at [1092, 347] on button "button" at bounding box center [1093, 354] width 29 height 17
checkbox input "true"
drag, startPoint x: 1250, startPoint y: 398, endPoint x: 1338, endPoint y: 397, distance: 88.0
click at [1252, 398] on div "+ Add Document" at bounding box center [956, 412] width 1143 height 29
click at [1457, 418] on button "+ Add Document" at bounding box center [1466, 412] width 122 height 29
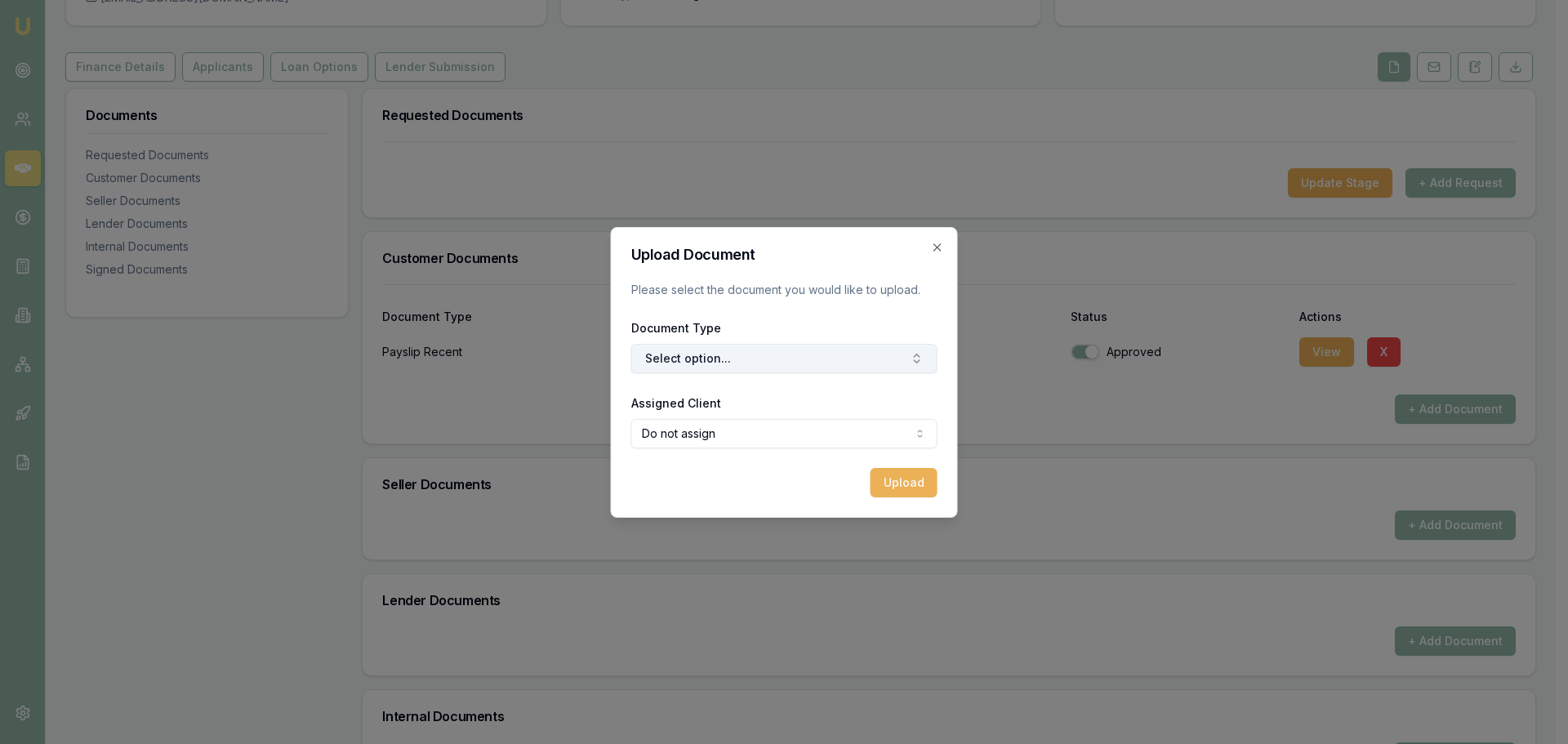
drag, startPoint x: 802, startPoint y: 361, endPoint x: 792, endPoint y: 366, distance: 11.2
click at [801, 361] on button "Select option..." at bounding box center [784, 357] width 306 height 29
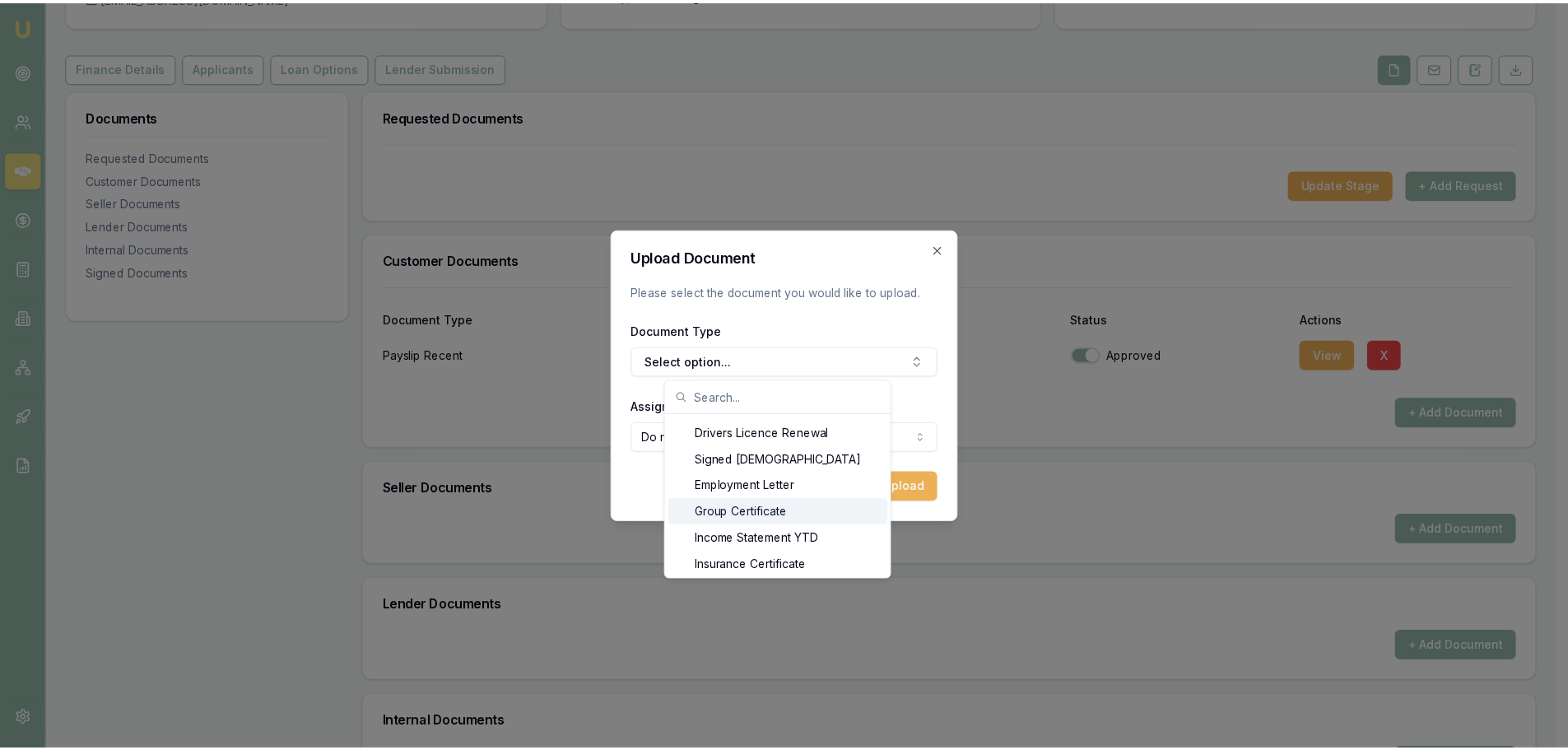
scroll to position [618, 0]
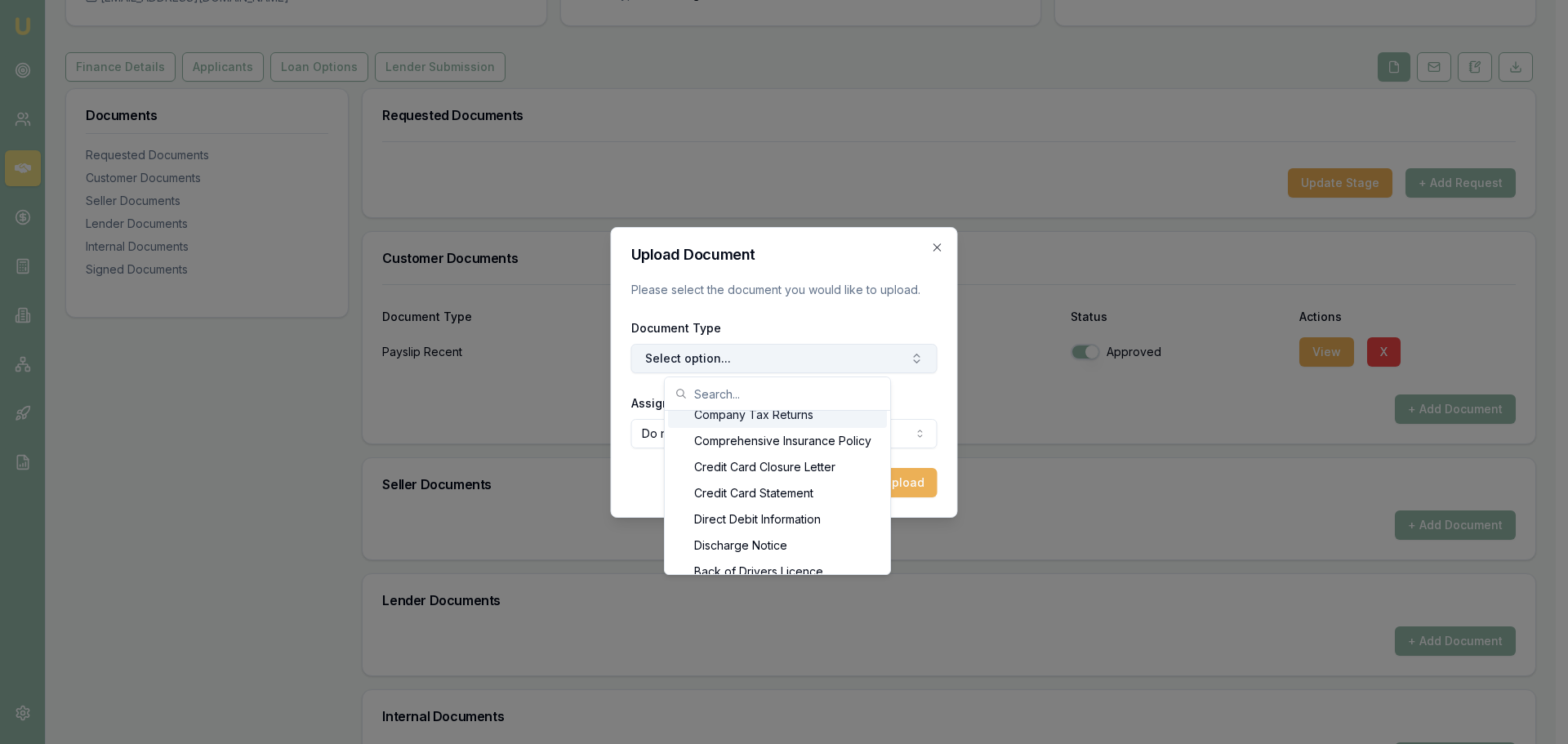
click at [725, 366] on button "Select option..." at bounding box center [784, 357] width 306 height 29
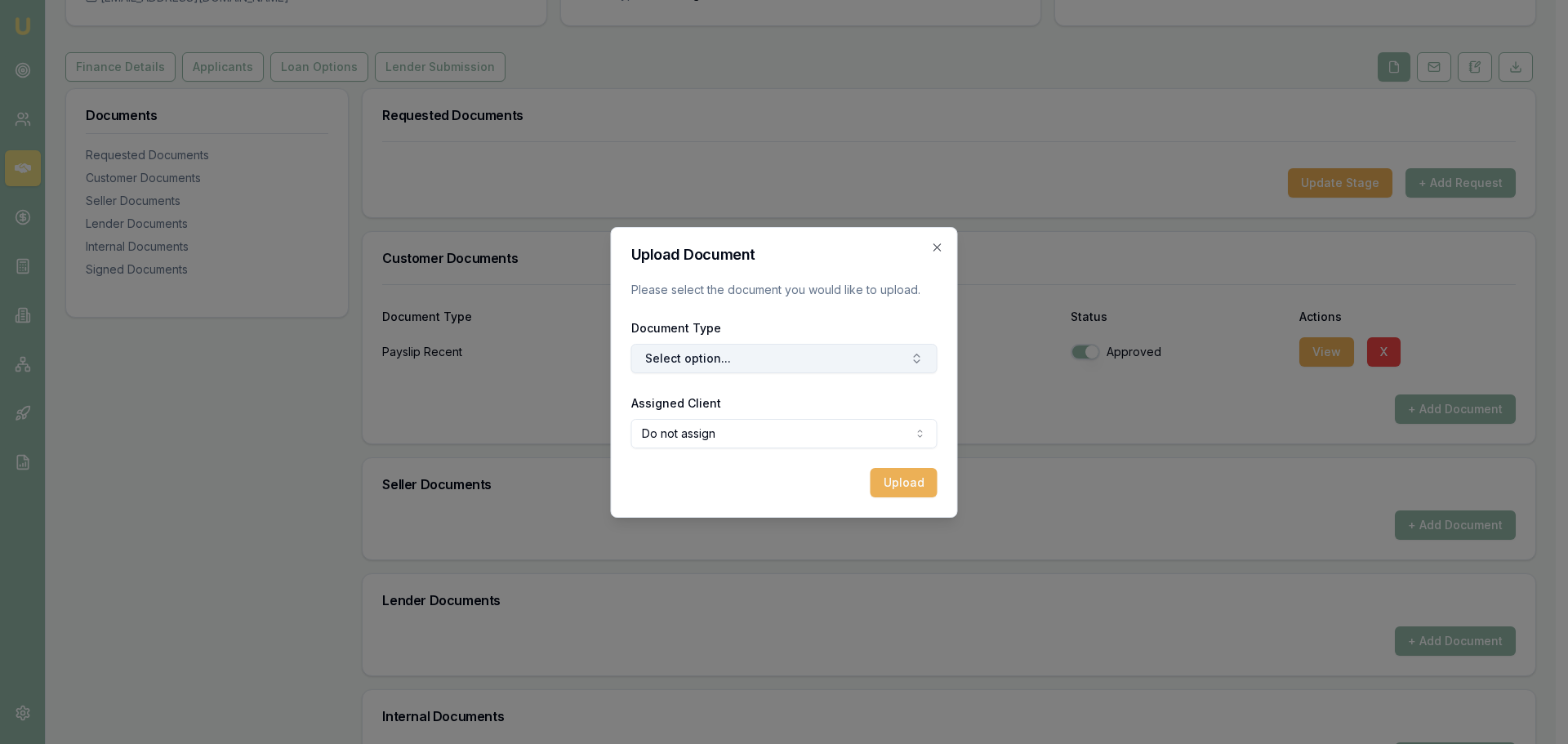
click at [724, 360] on button "Select option..." at bounding box center [784, 357] width 306 height 29
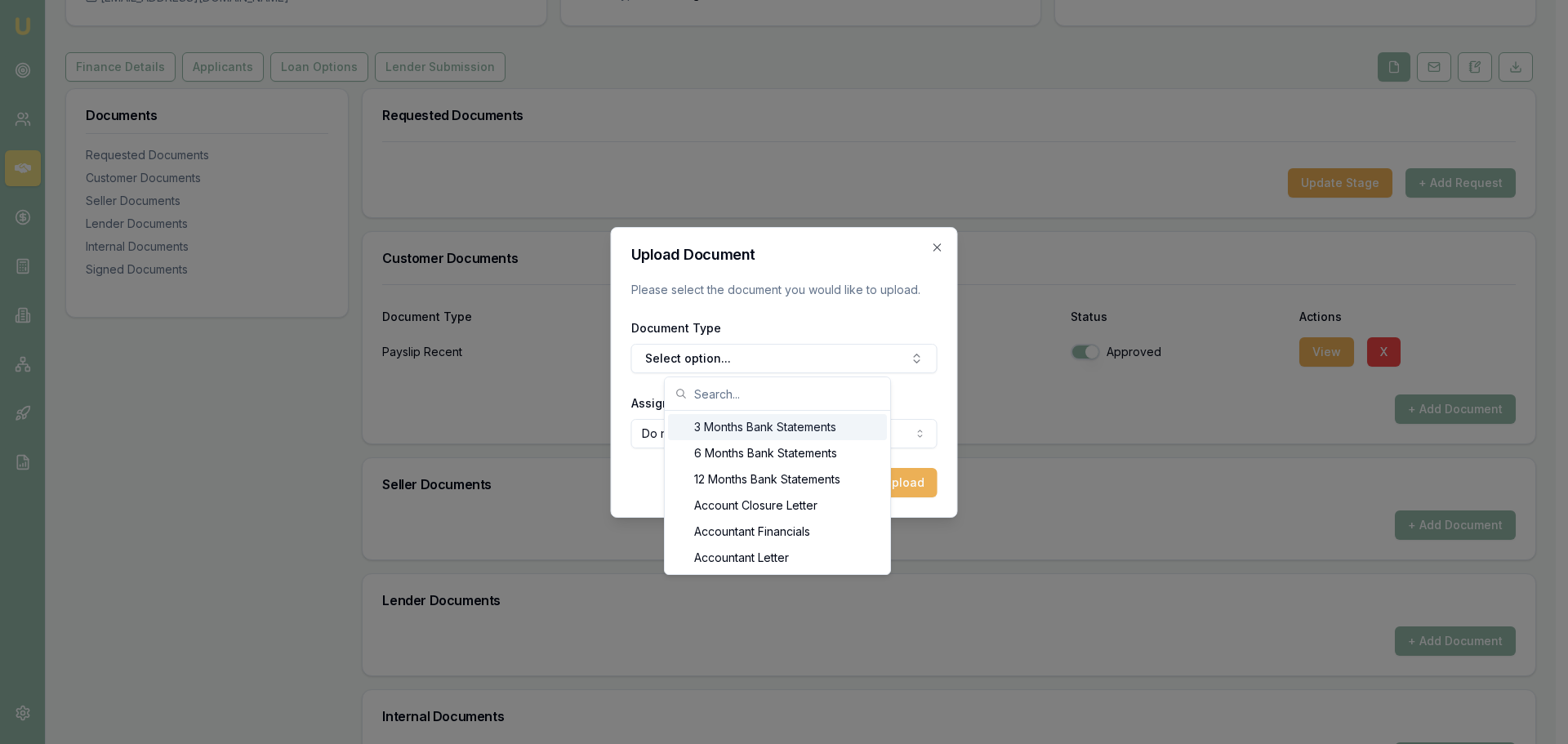
click at [723, 404] on input "text" at bounding box center [787, 393] width 186 height 32
click at [732, 395] on input "text" at bounding box center [787, 393] width 186 height 32
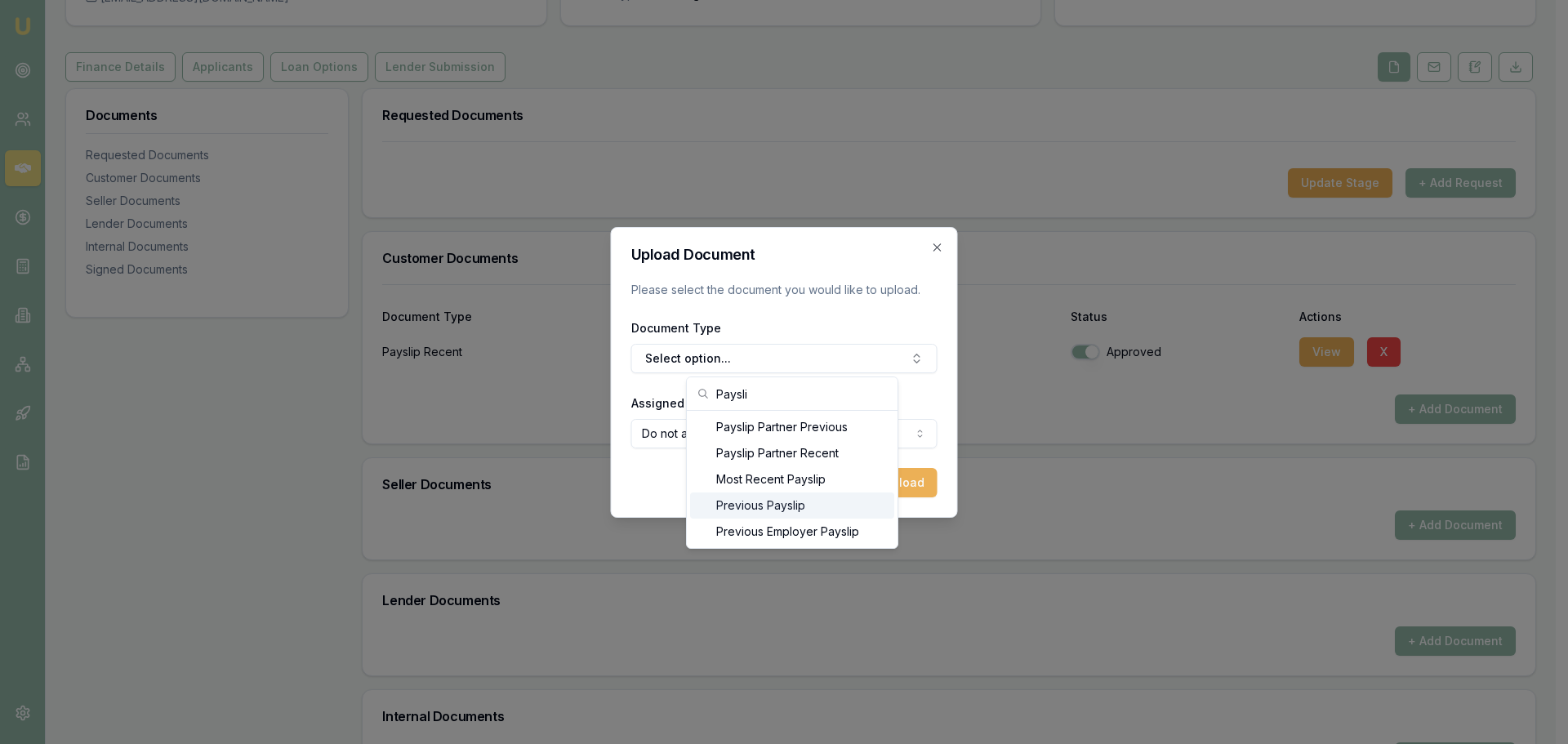
type input "Paysli"
click at [790, 500] on div "Previous Payslip" at bounding box center [792, 505] width 204 height 26
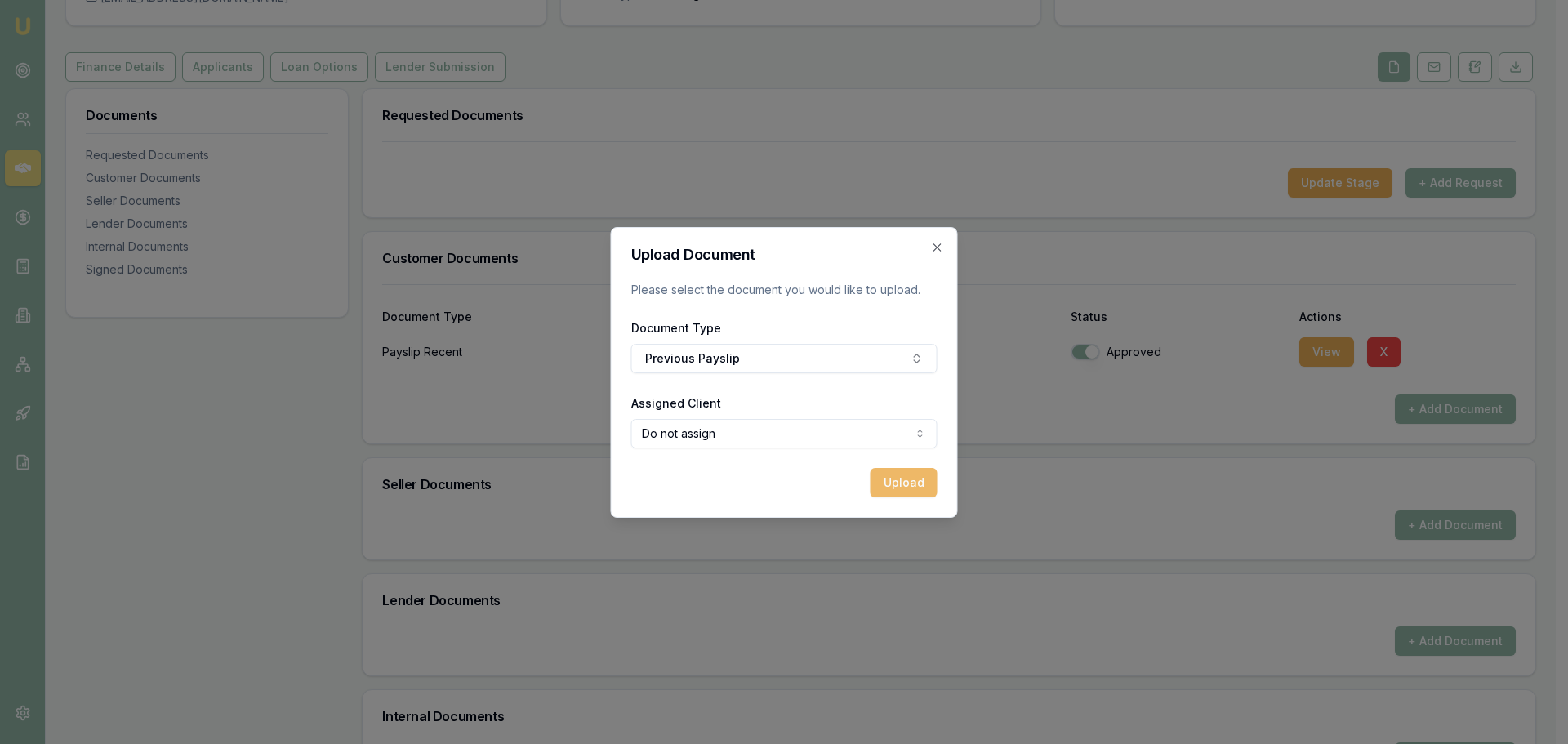
click at [904, 485] on button "Upload" at bounding box center [904, 482] width 67 height 29
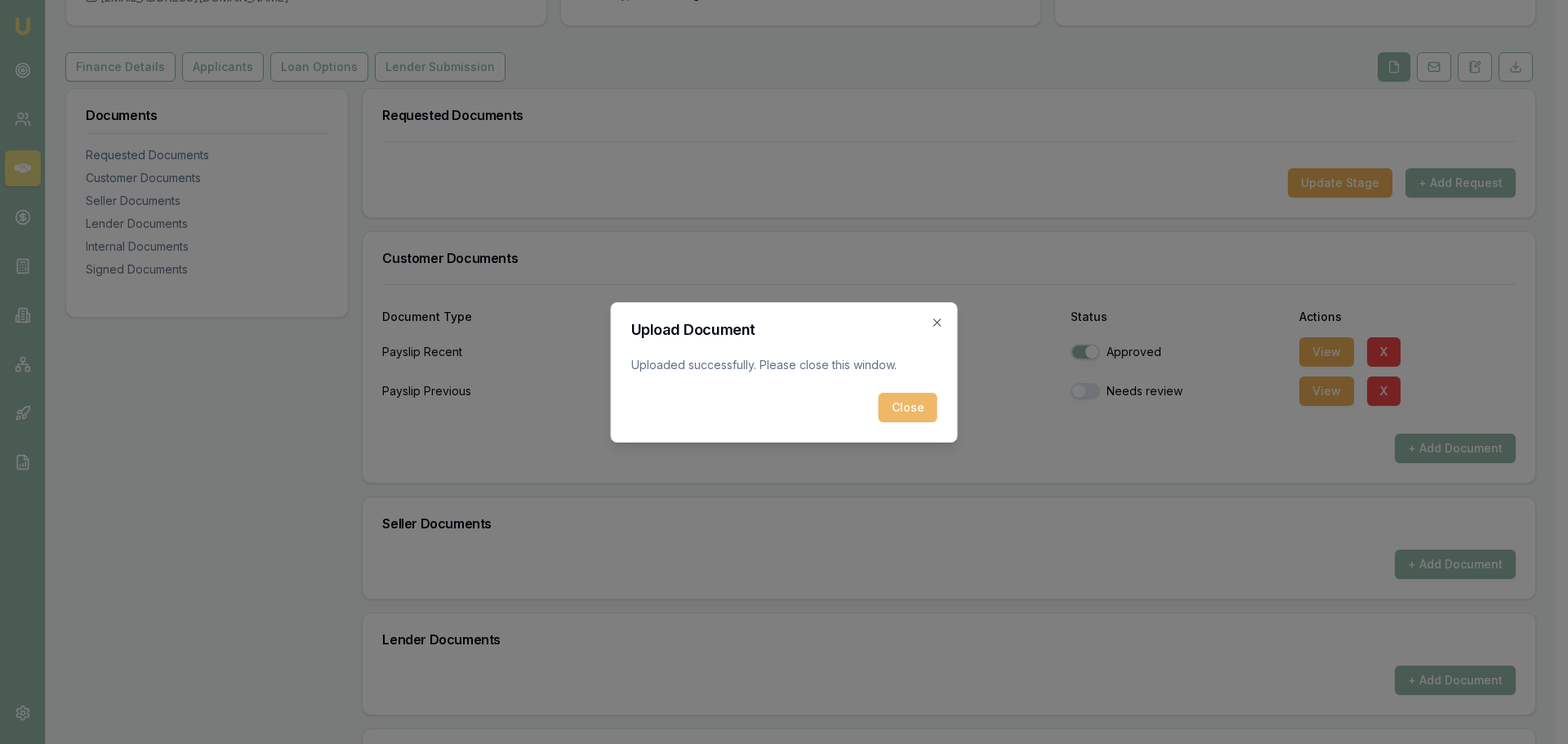
click at [926, 415] on button "Close" at bounding box center [908, 407] width 59 height 29
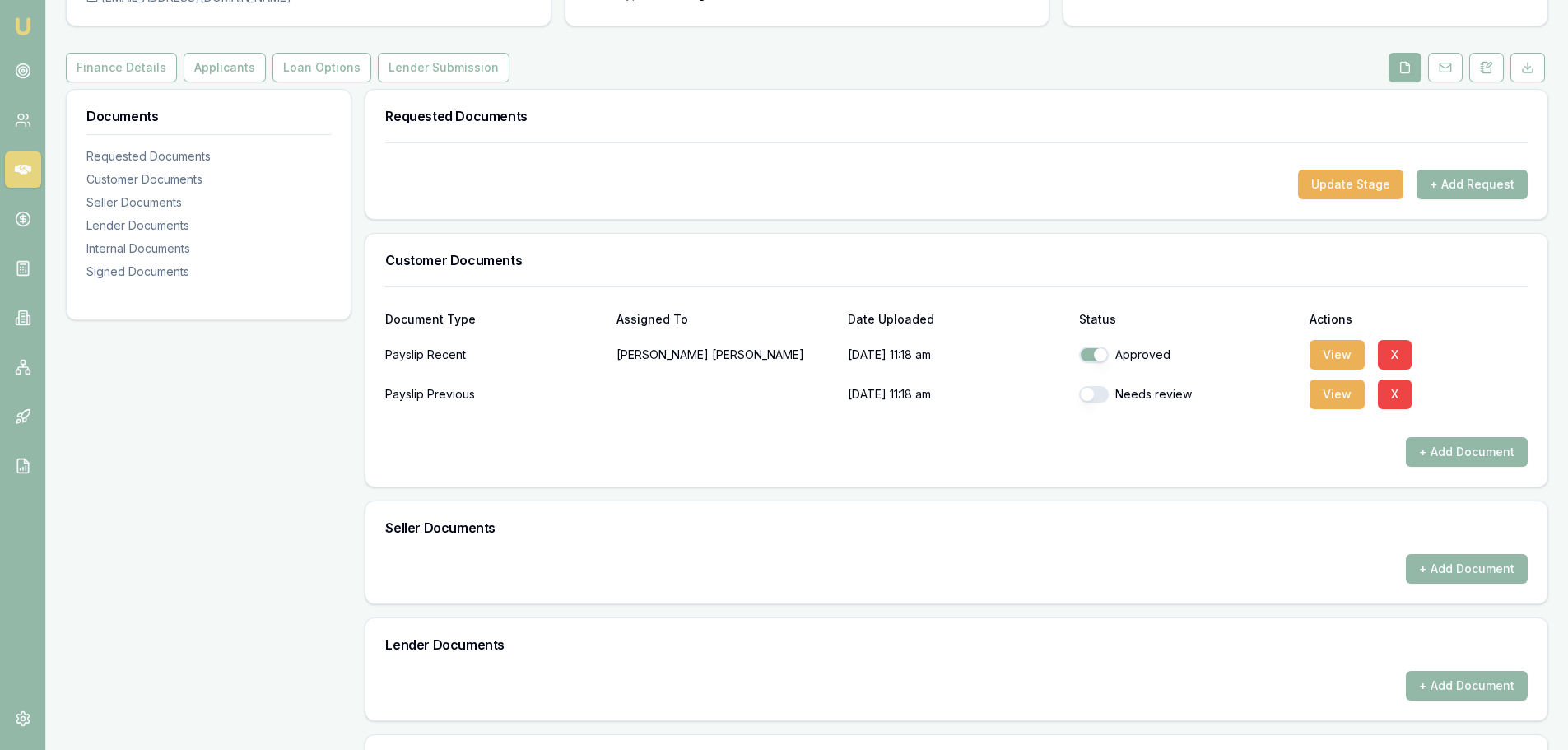
click at [681, 400] on p at bounding box center [726, 394] width 218 height 33
drag, startPoint x: 656, startPoint y: 395, endPoint x: 861, endPoint y: 407, distance: 205.4
click at [658, 392] on p at bounding box center [726, 394] width 218 height 33
click at [1383, 392] on button "X" at bounding box center [1395, 394] width 34 height 29
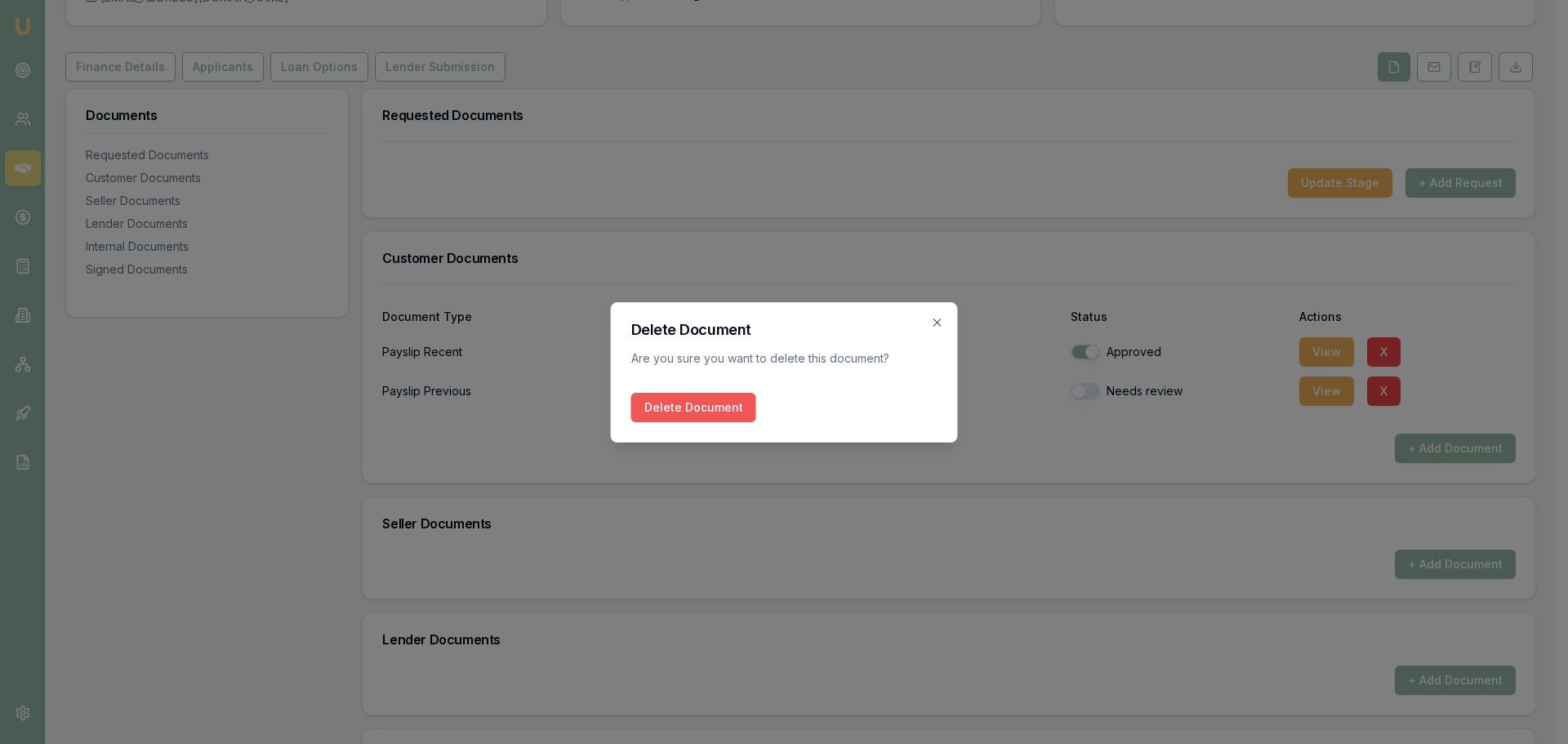
click at [675, 407] on button "Delete Document" at bounding box center [694, 407] width 125 height 29
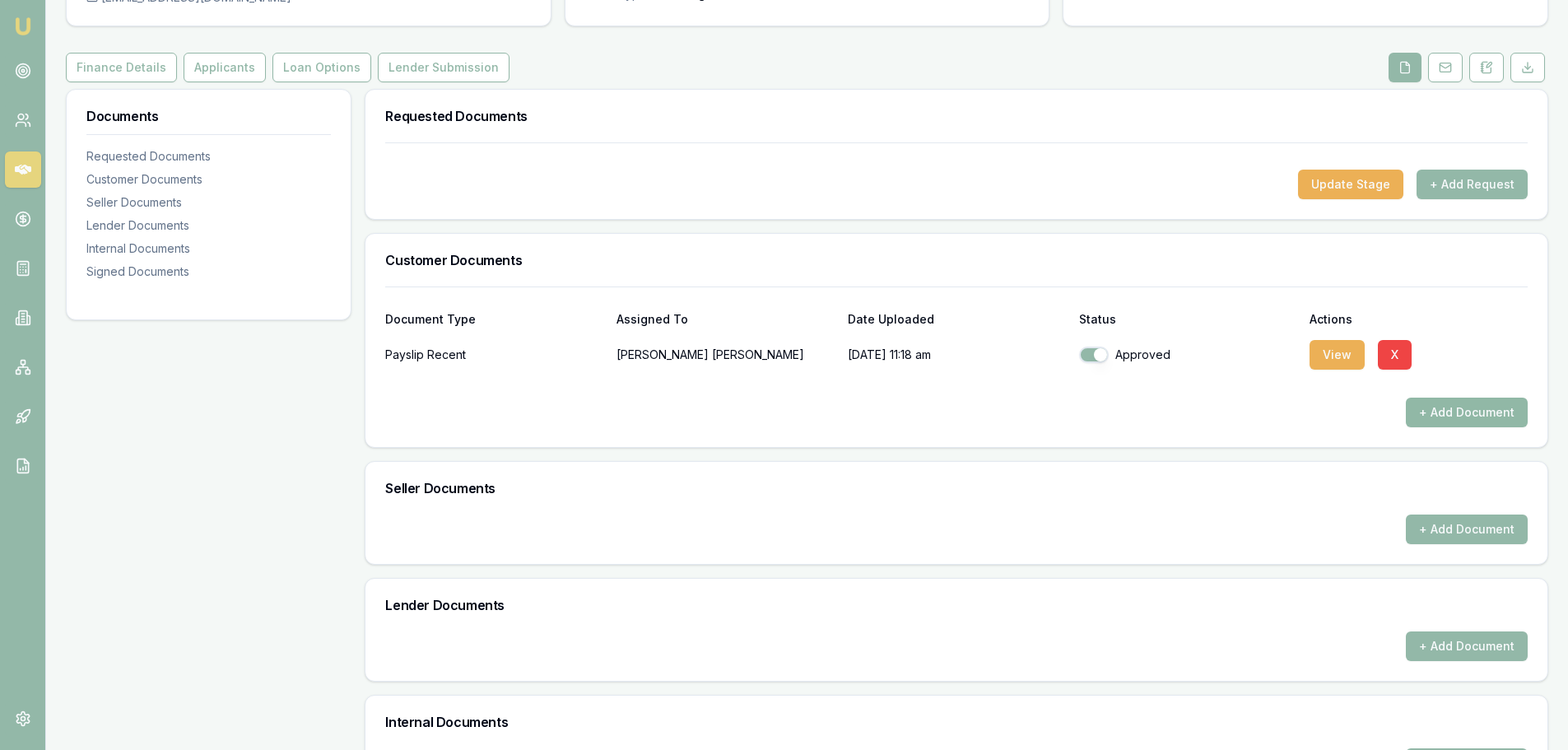
click at [1460, 398] on button "+ Add Document" at bounding box center [1466, 412] width 122 height 29
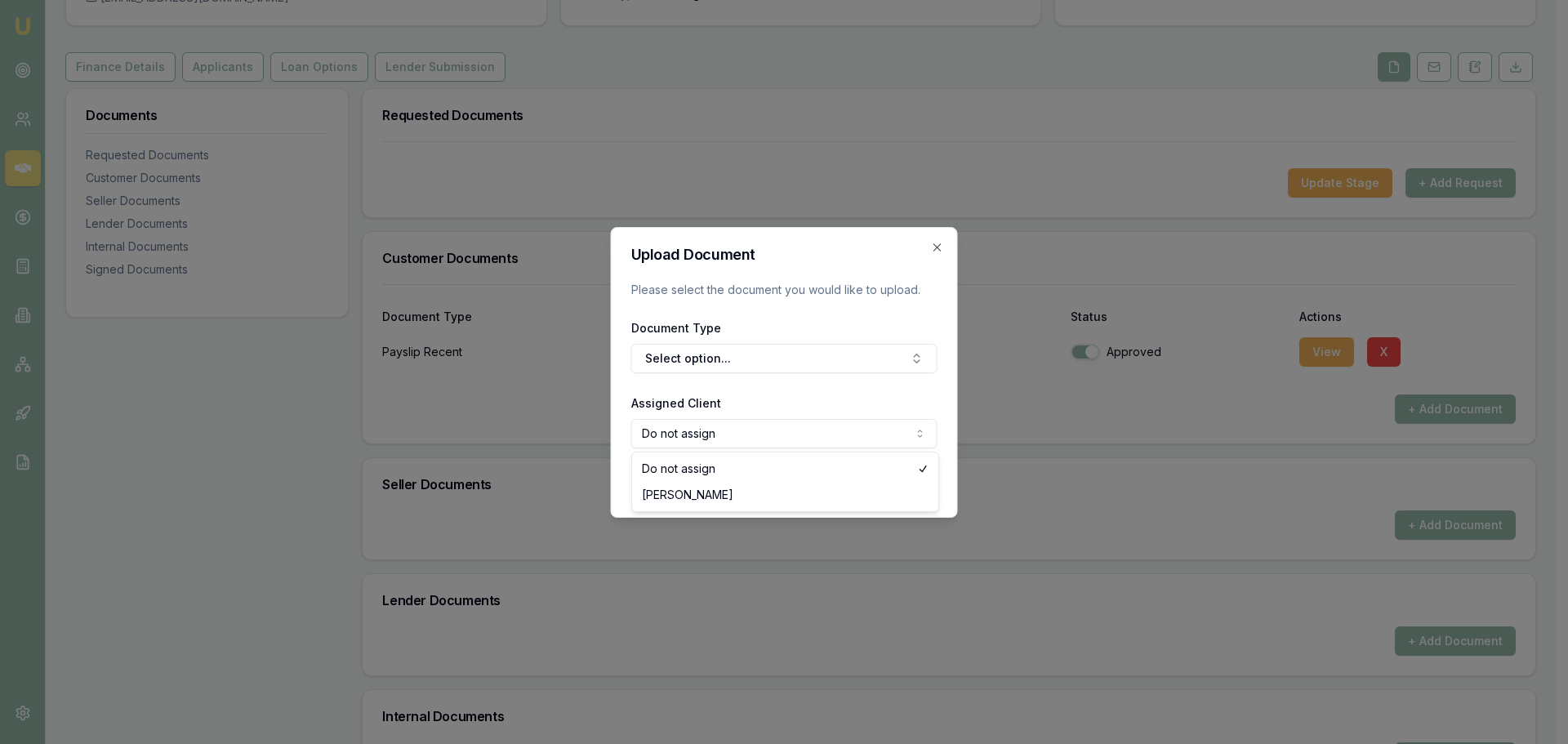
click at [696, 442] on body "Emu Broker Deals View D-Z7IBXFPBVK Jack Armstrong Toggle Menu Customer Tyson Re…" at bounding box center [778, 208] width 1555 height 744
select select "U-I64BWD5MVE"
drag, startPoint x: 679, startPoint y: 502, endPoint x: 744, endPoint y: 427, distance: 99.2
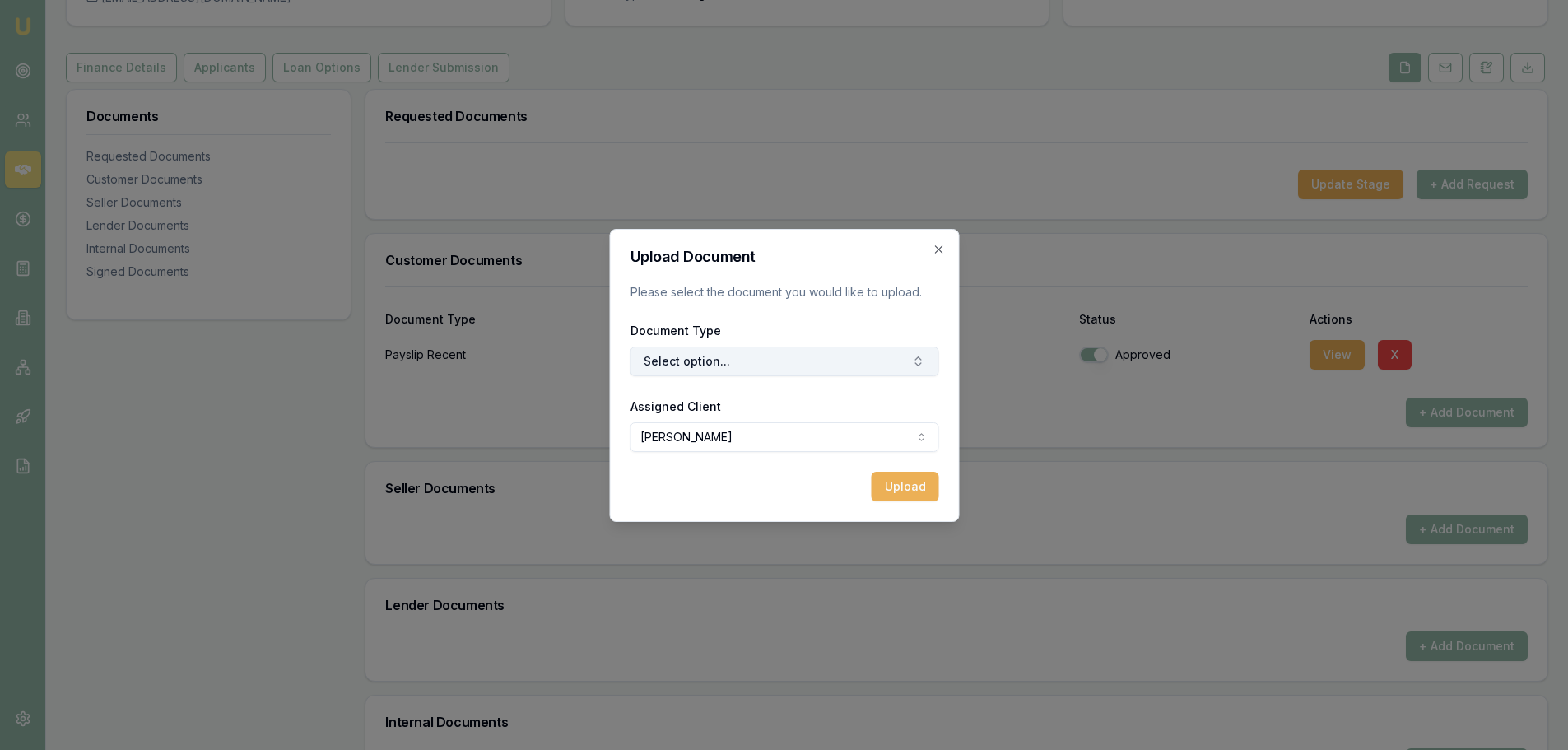
drag, startPoint x: 832, startPoint y: 363, endPoint x: 827, endPoint y: 372, distance: 10.3
click at [833, 363] on button "Select option..." at bounding box center [783, 360] width 308 height 29
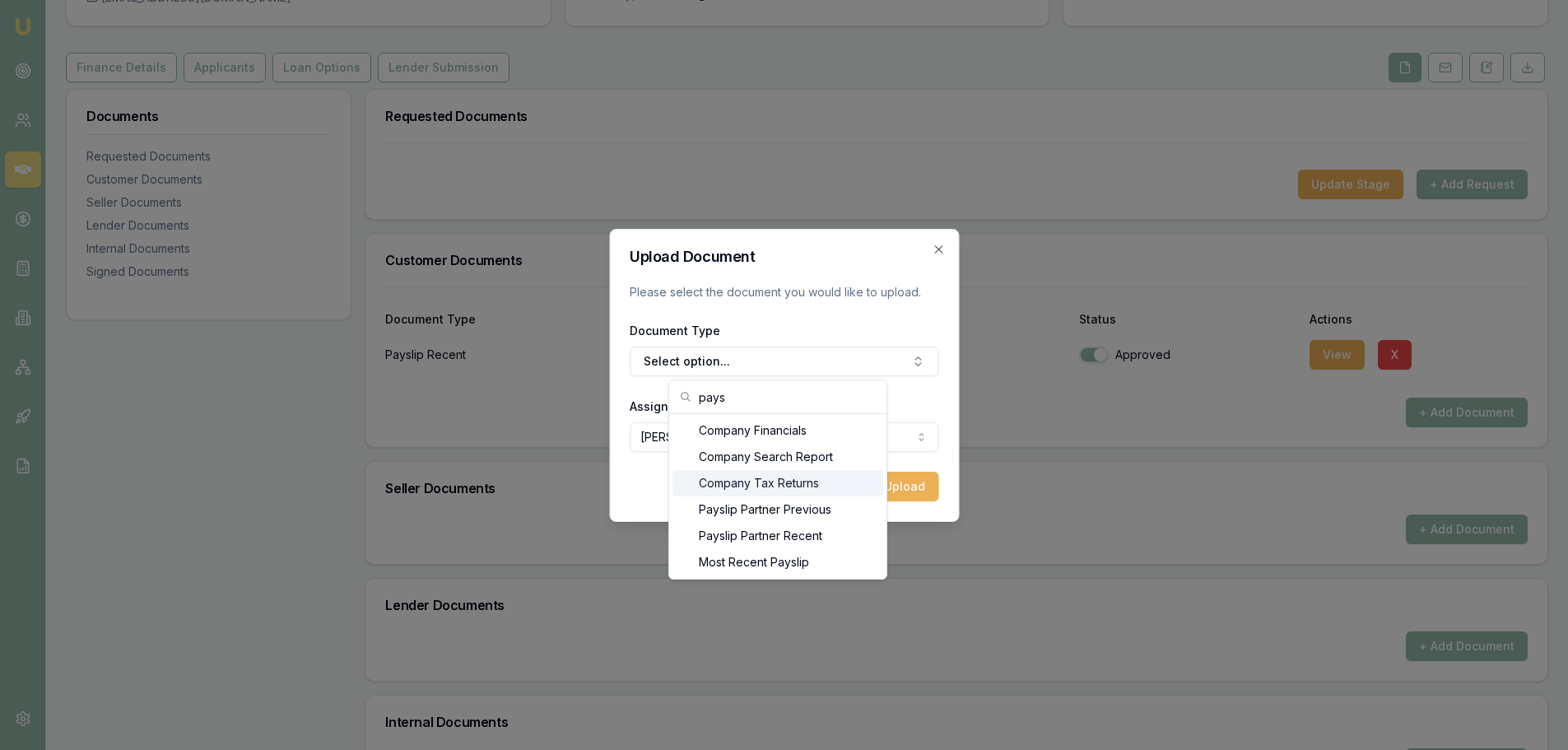
type input "pays"
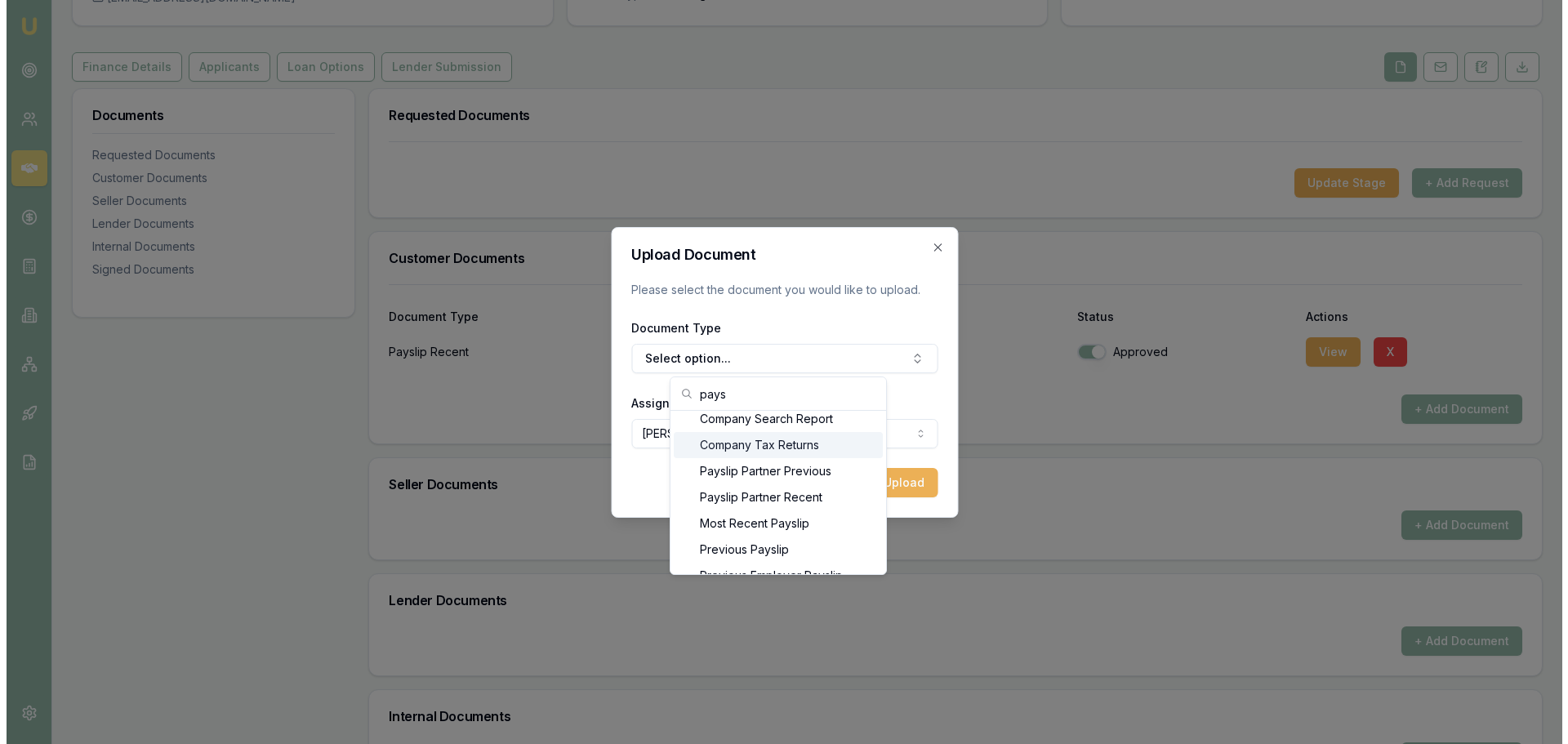
scroll to position [58, 0]
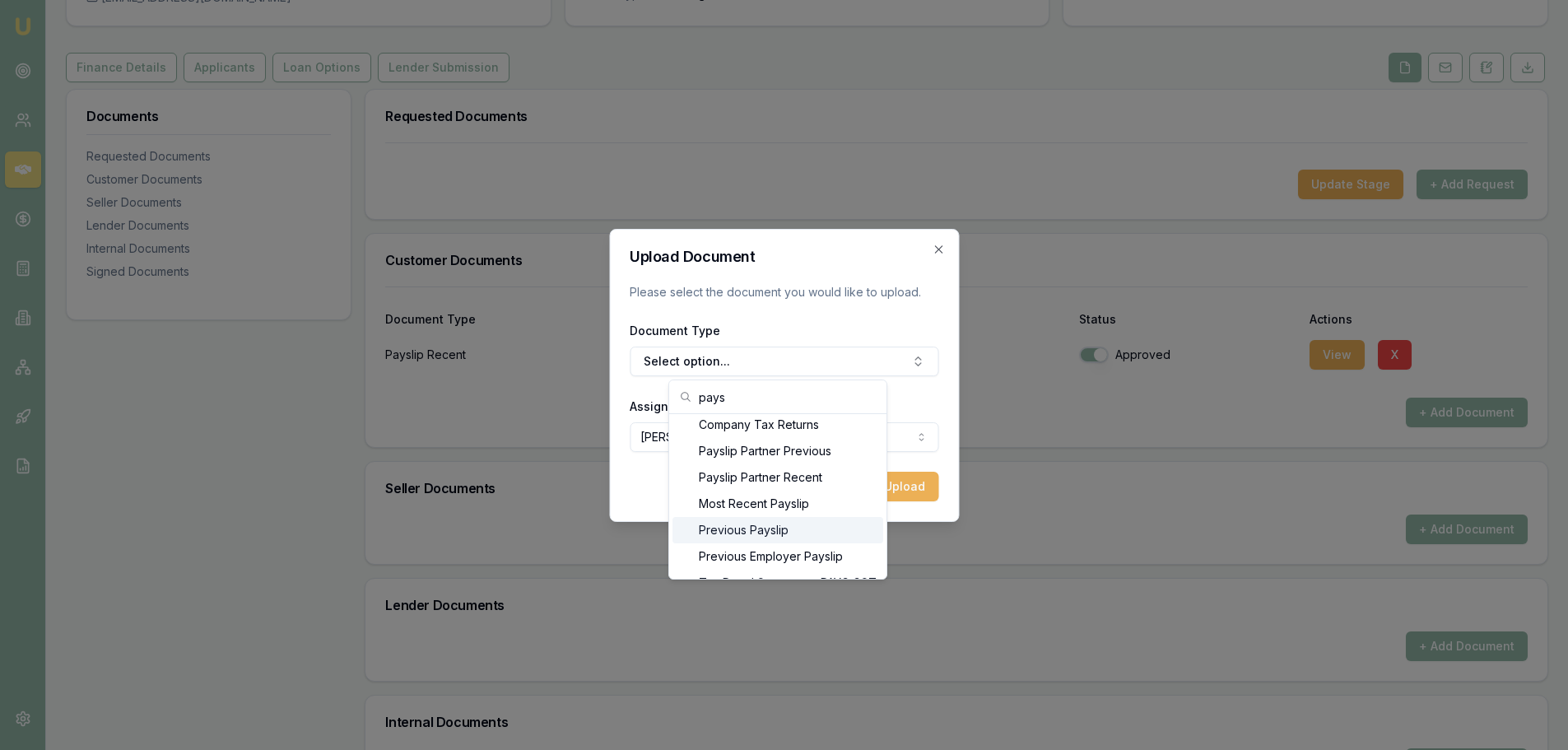
click at [780, 519] on div "Previous Payslip" at bounding box center [777, 529] width 211 height 26
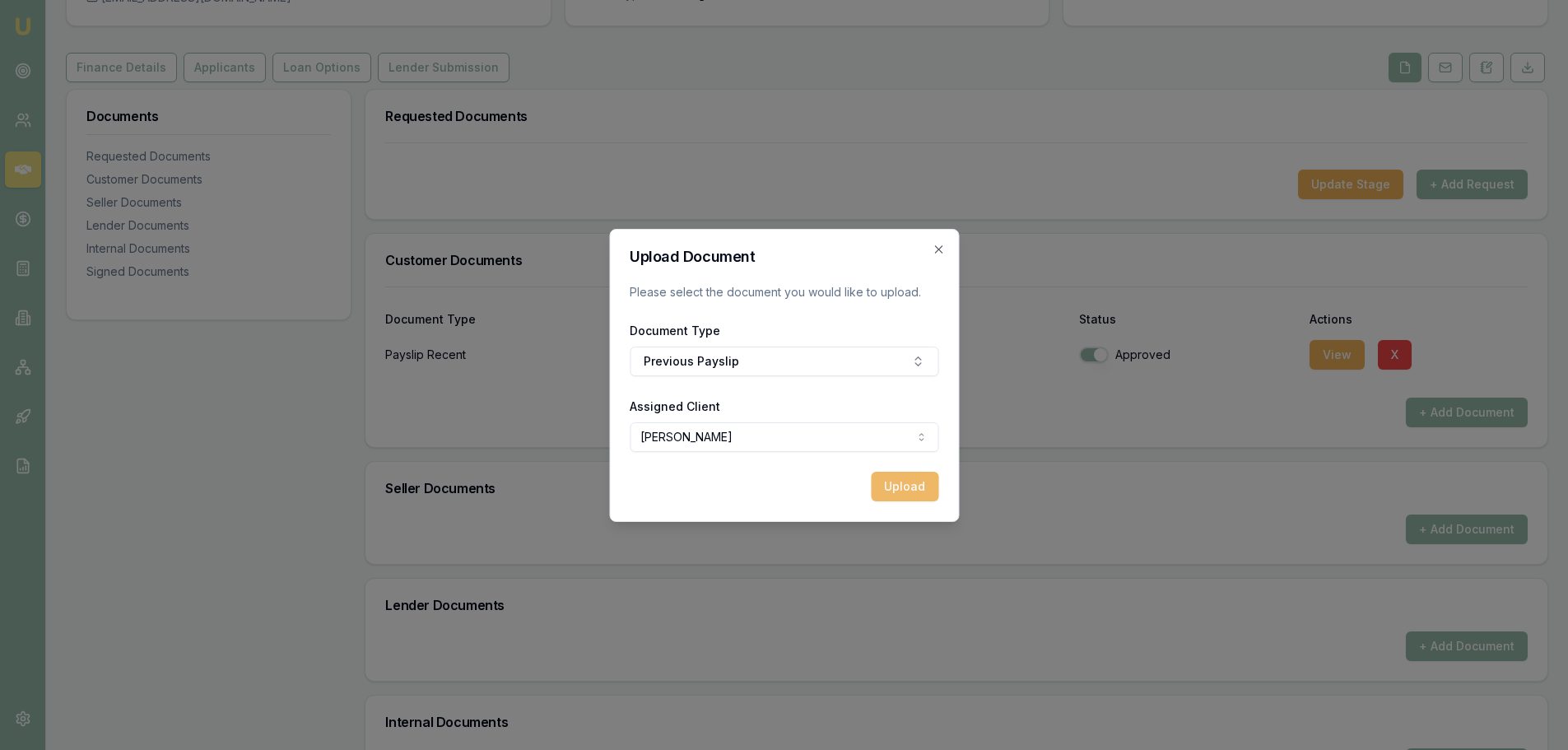
click at [922, 490] on button "Upload" at bounding box center [905, 485] width 67 height 29
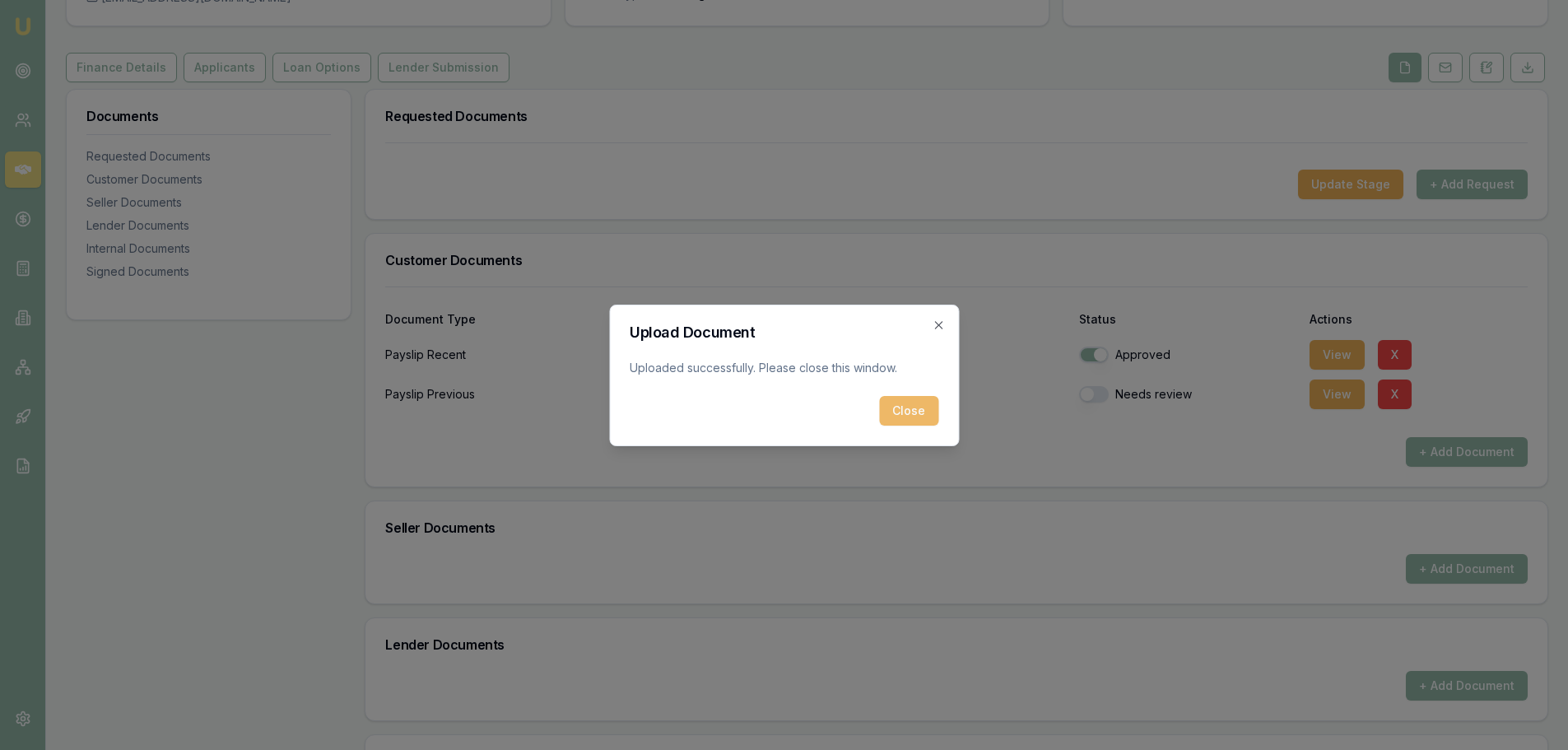
click at [930, 407] on button "Close" at bounding box center [908, 410] width 60 height 29
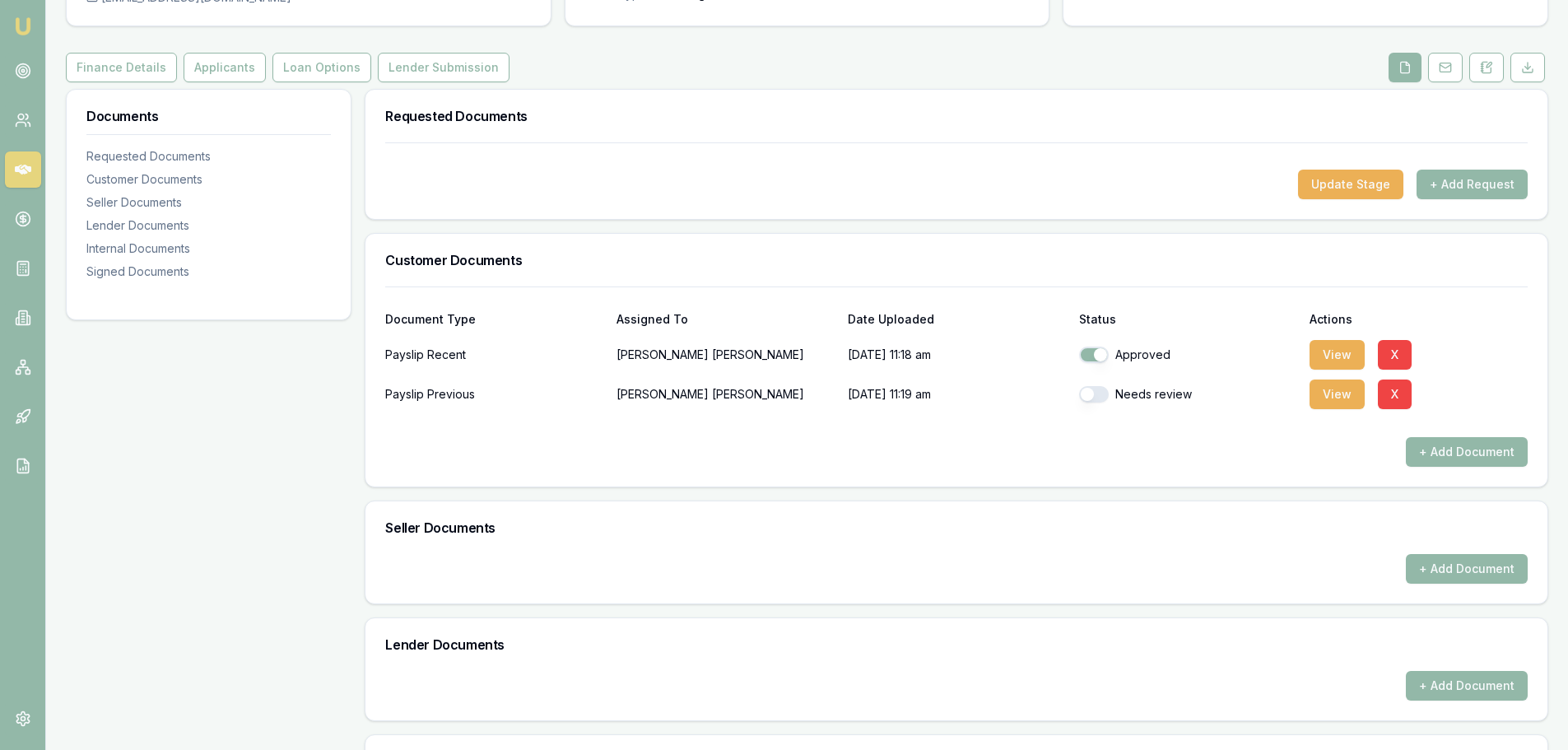
click at [1104, 396] on button "button" at bounding box center [1093, 394] width 29 height 17
checkbox input "true"
click at [866, 401] on p "[DATE] 11:19 am" at bounding box center [957, 394] width 218 height 33
click at [1454, 460] on button "+ Add Document" at bounding box center [1466, 451] width 122 height 29
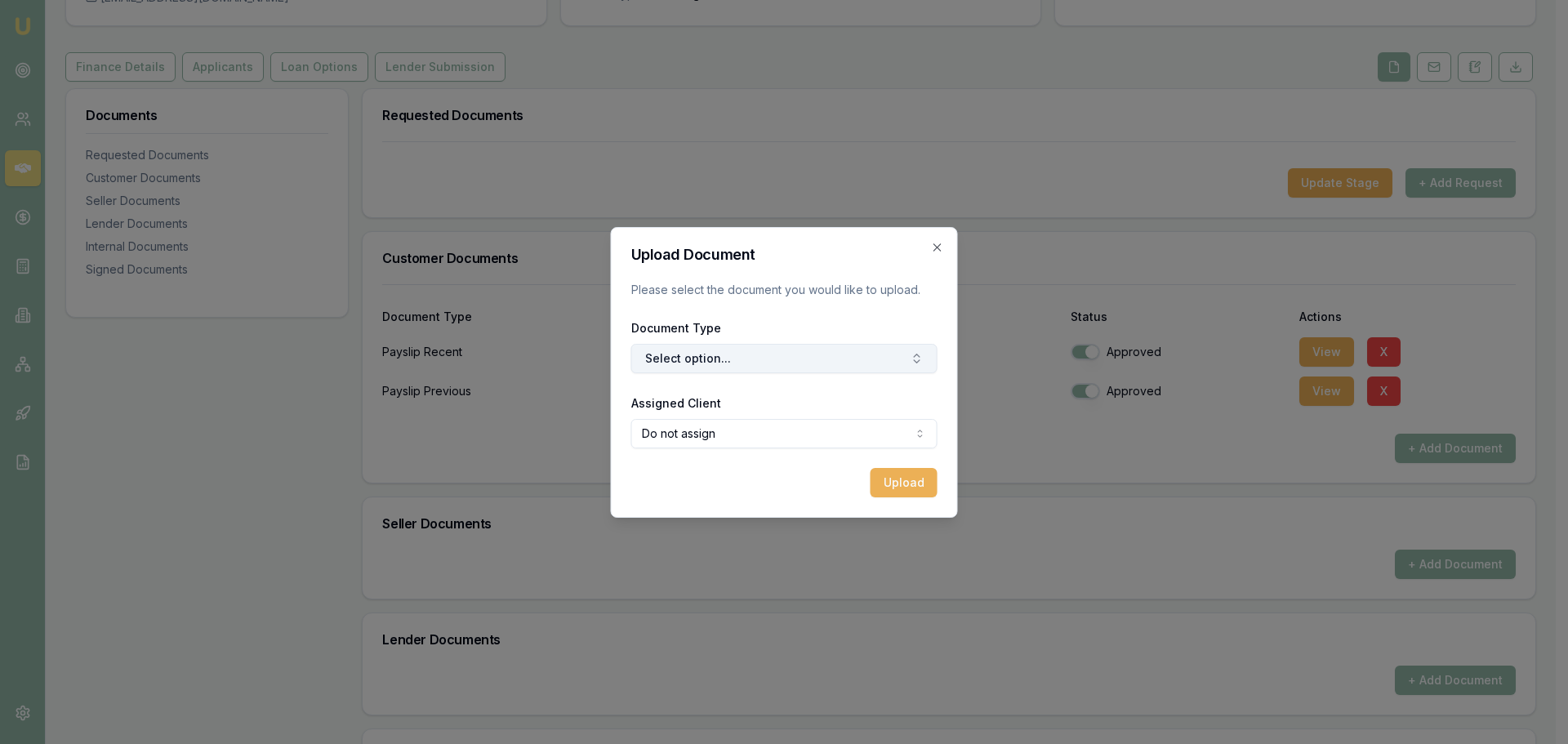
click at [732, 364] on button "Select option..." at bounding box center [784, 357] width 306 height 29
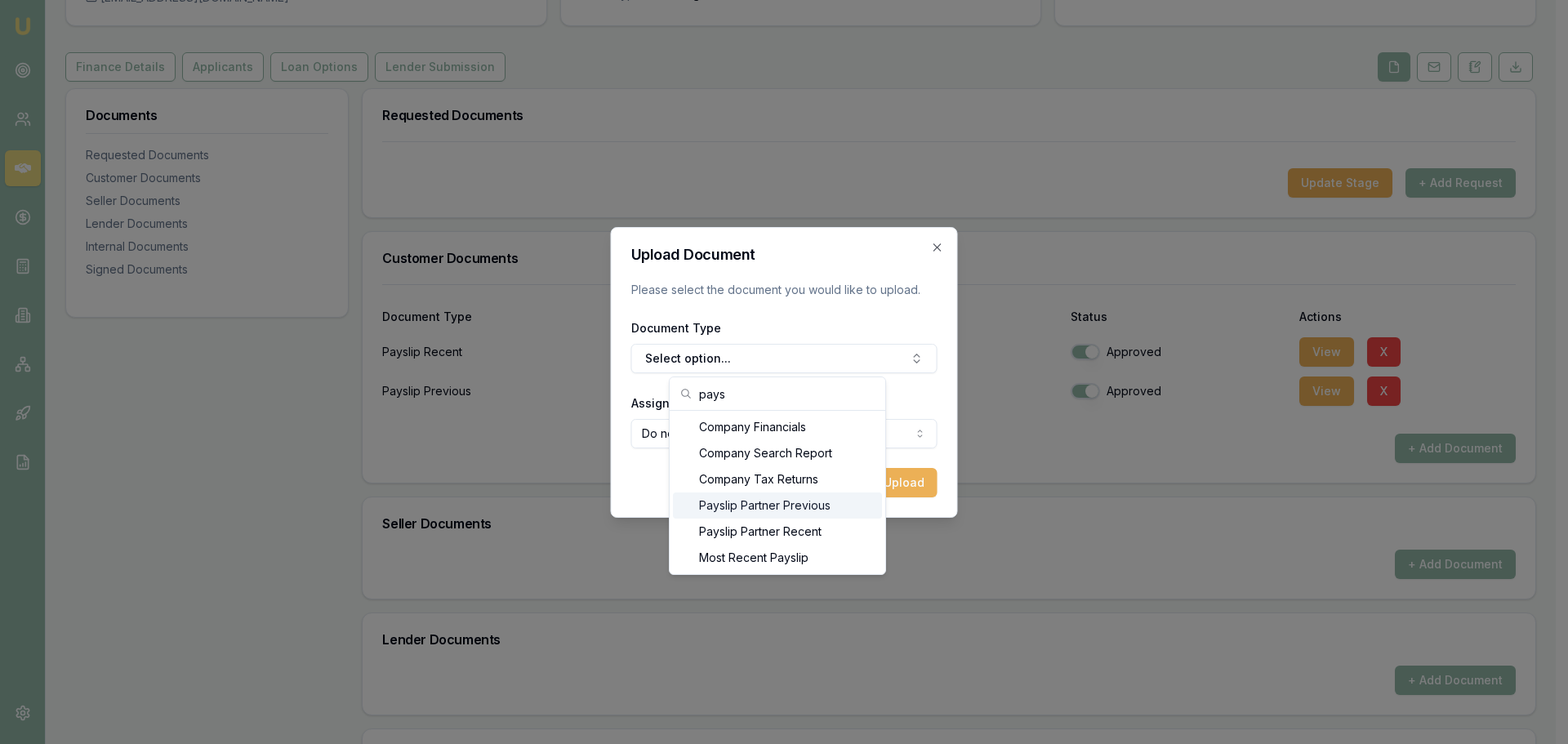
type input "pays"
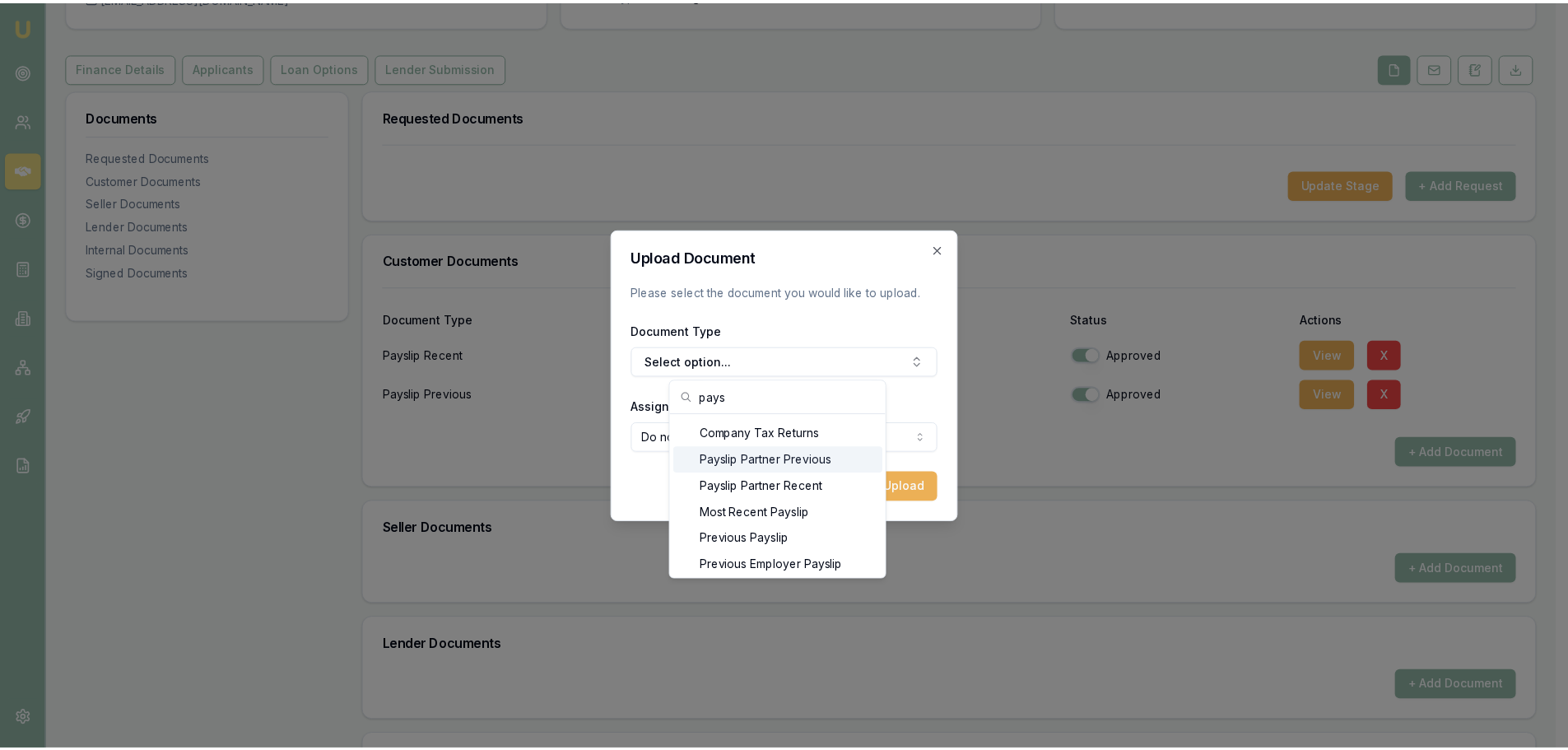
scroll to position [79, 0]
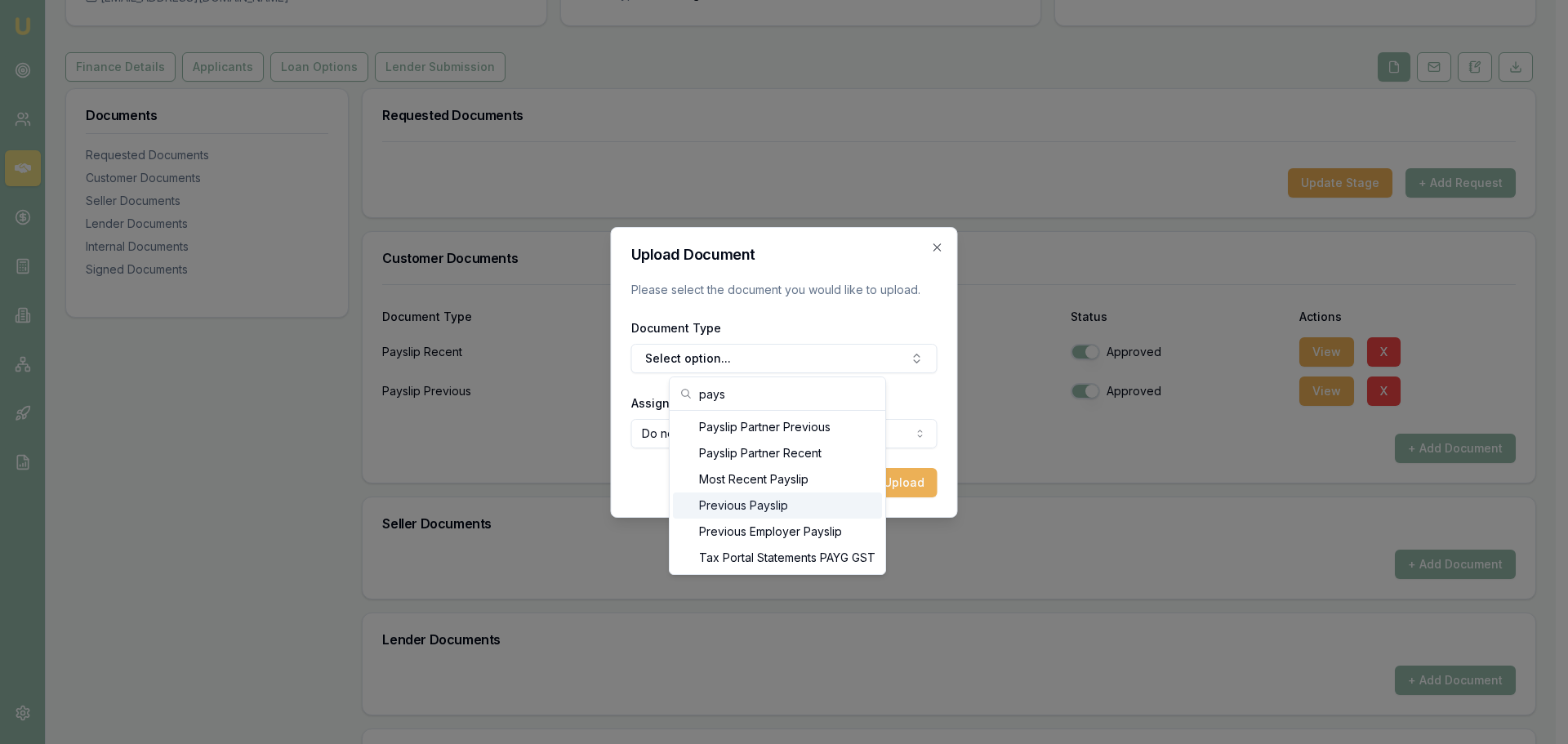
drag, startPoint x: 765, startPoint y: 508, endPoint x: 796, endPoint y: 512, distance: 31.3
click at [765, 507] on div "Previous Payslip" at bounding box center [777, 505] width 209 height 26
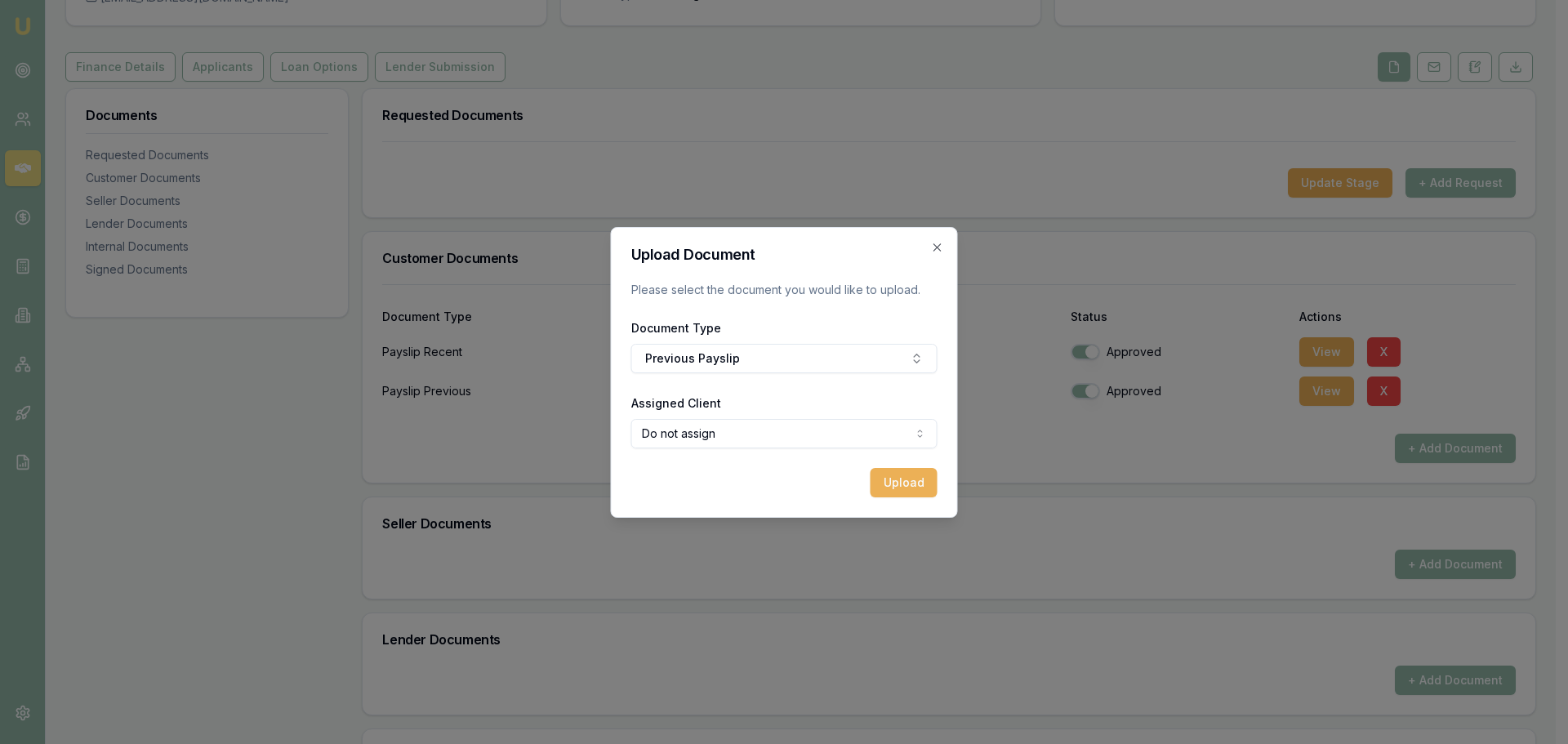
click at [747, 477] on div "Upload" at bounding box center [784, 482] width 306 height 29
click at [751, 435] on body "Emu Broker Deals View D-Z7IBXFPBVK Jack Armstrong Toggle Menu Customer Tyson Re…" at bounding box center [778, 208] width 1555 height 744
select select "U-I64BWD5MVE"
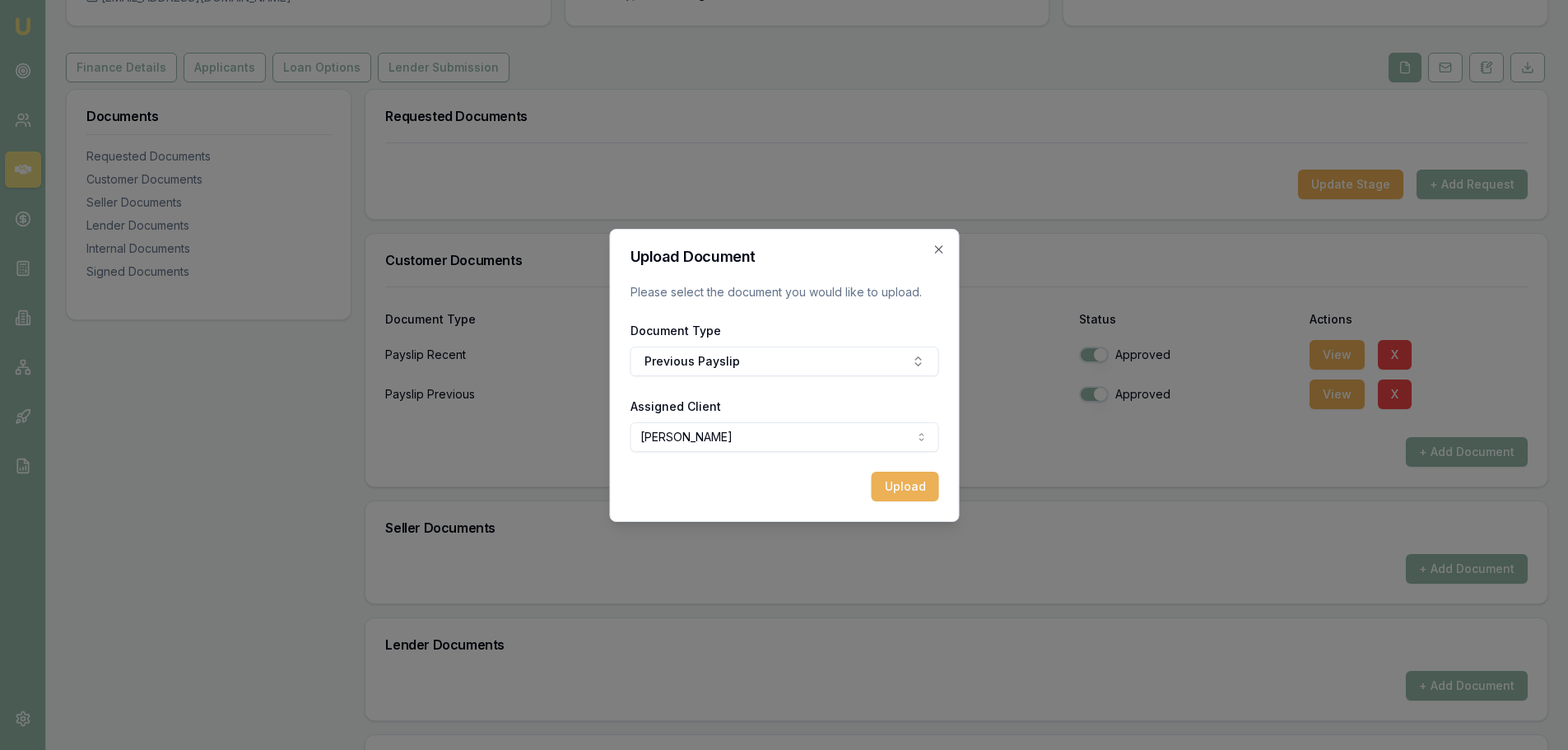
click at [755, 491] on div "Upload" at bounding box center [783, 485] width 308 height 29
click at [896, 501] on button "Upload" at bounding box center [905, 485] width 67 height 29
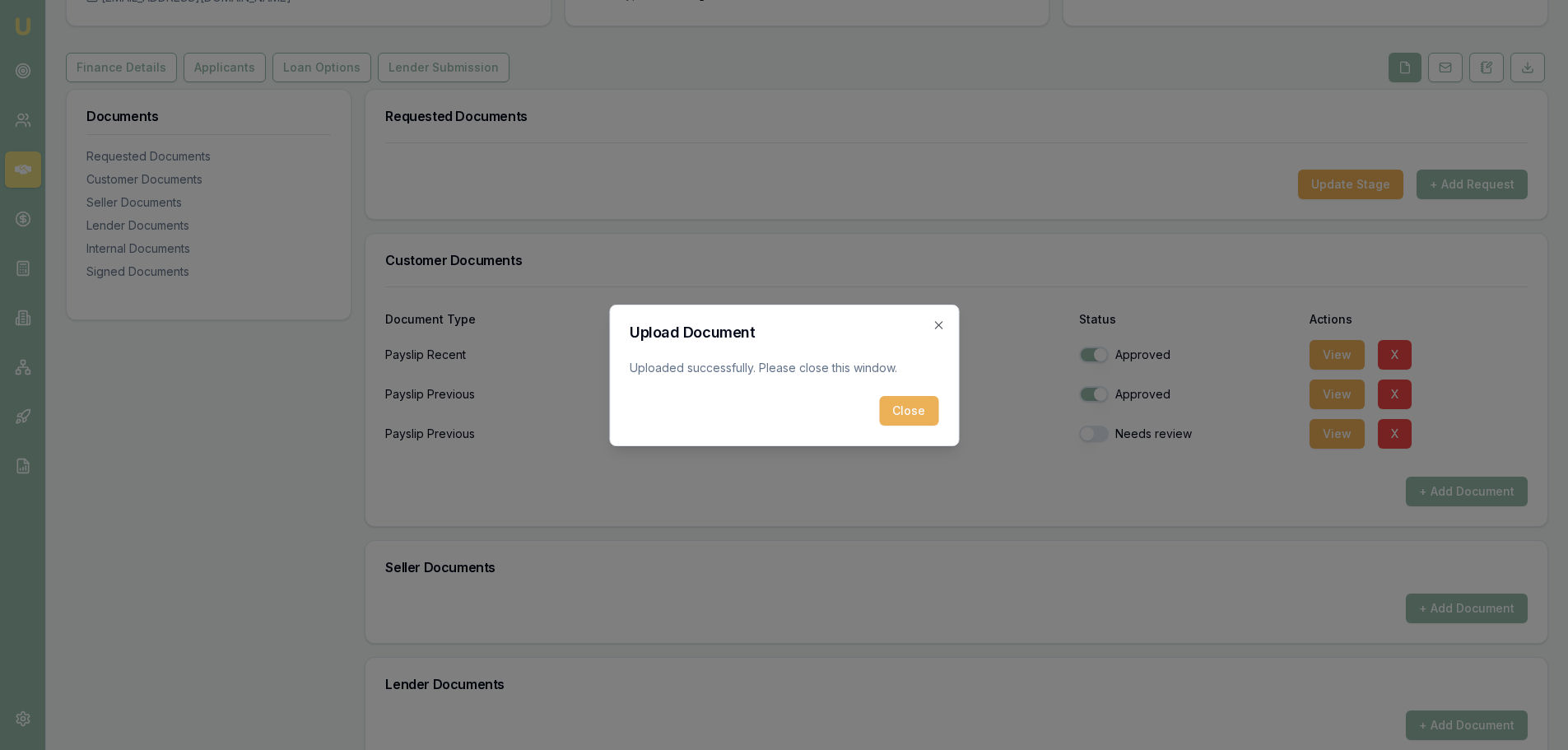
click at [922, 409] on button "Close" at bounding box center [908, 410] width 60 height 29
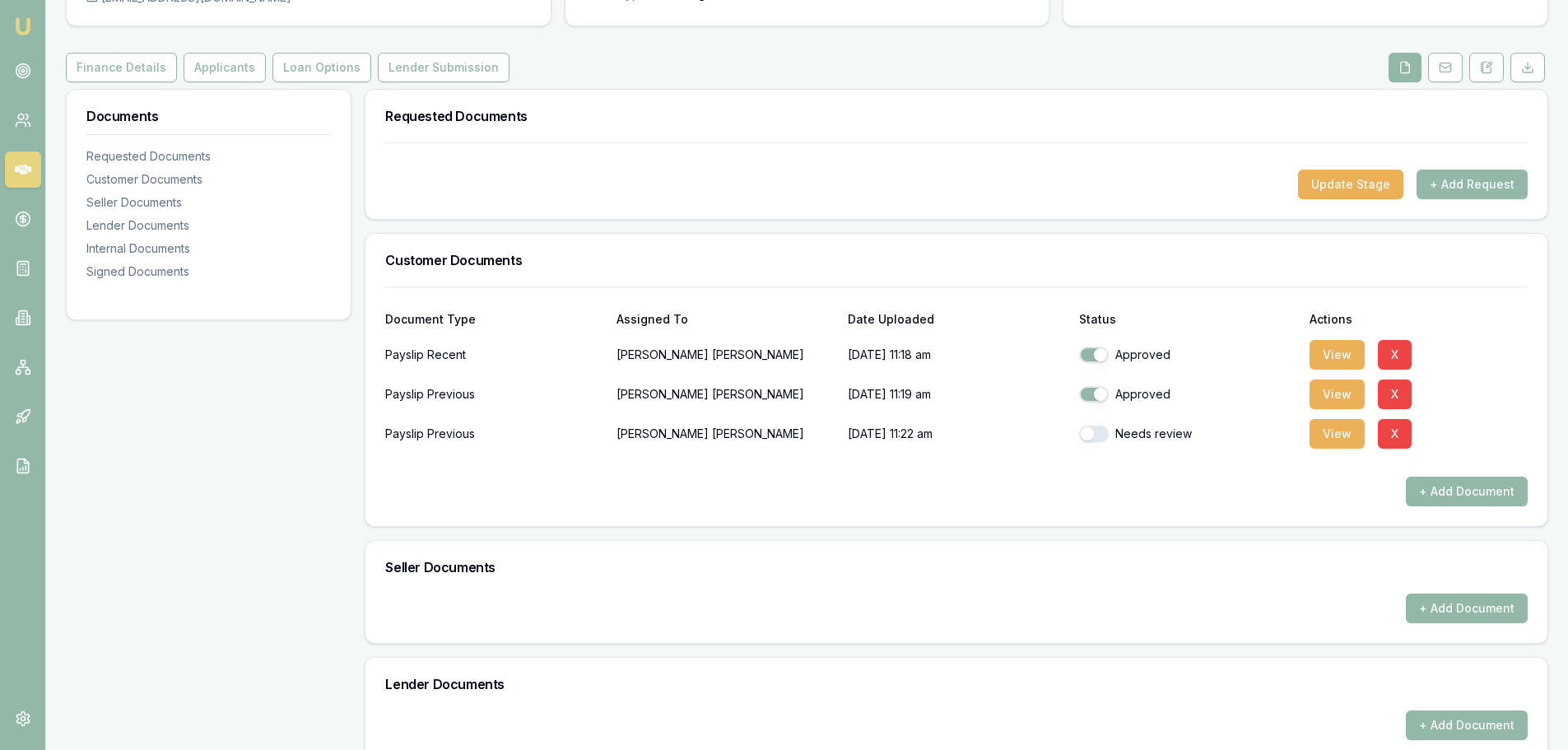
click at [1112, 438] on div "Needs review" at bounding box center [1188, 434] width 218 height 17
click at [1103, 438] on button "button" at bounding box center [1093, 434] width 29 height 17
checkbox input "true"
click at [1339, 431] on button "View" at bounding box center [1338, 433] width 55 height 29
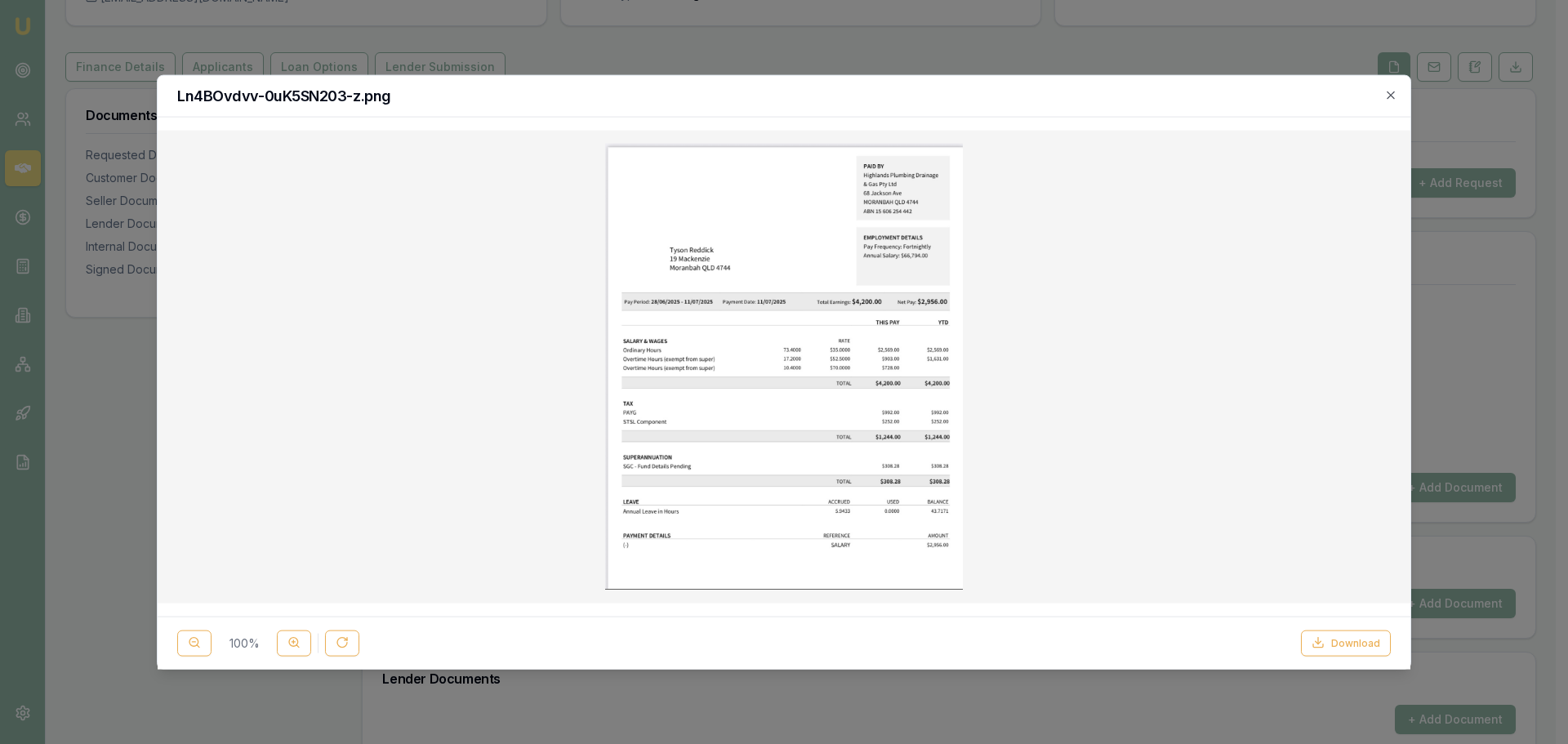
click at [1400, 99] on div "Ln4BOvdvv-0uK5SN203-z.png" at bounding box center [784, 96] width 1253 height 42
click at [1386, 98] on icon "button" at bounding box center [1391, 95] width 13 height 13
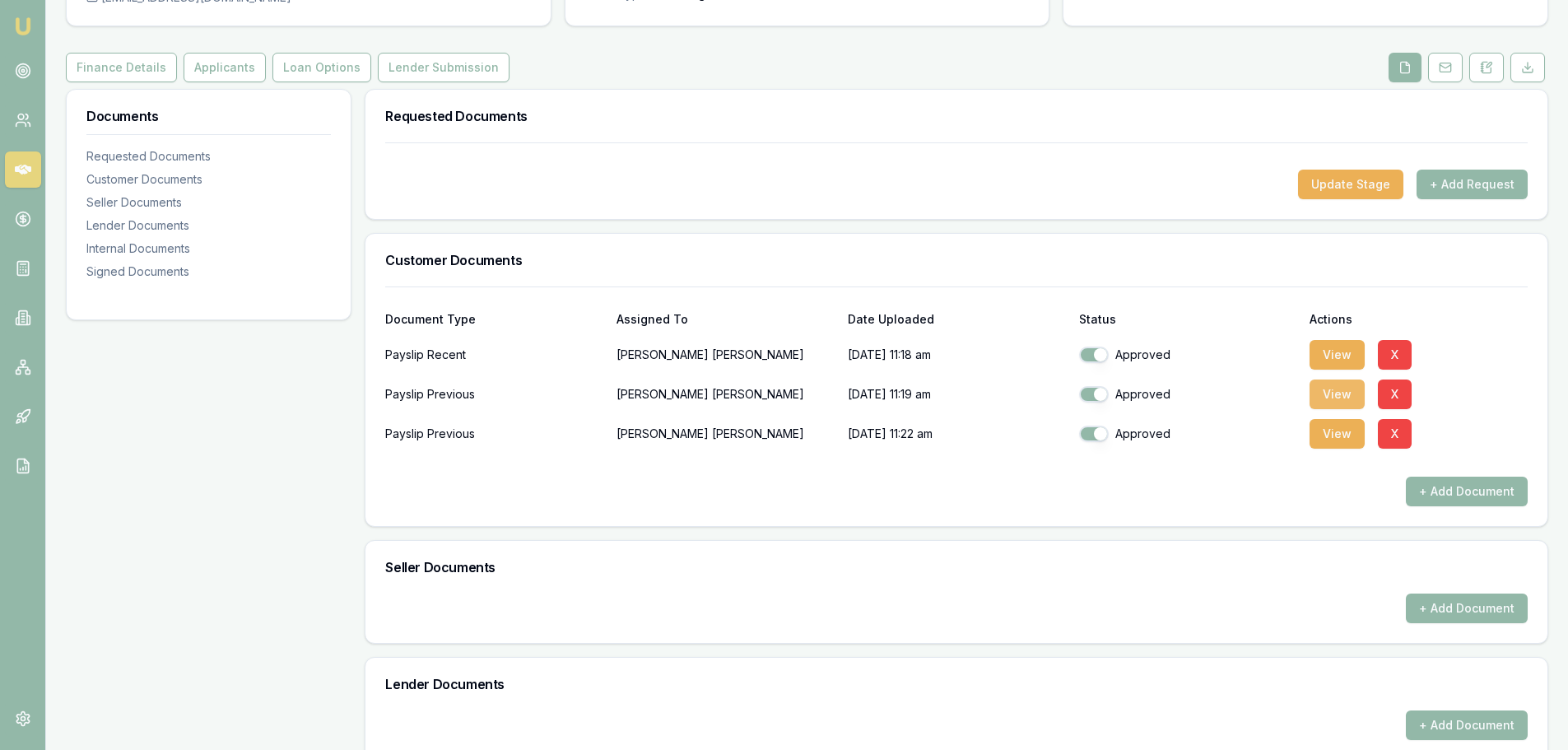
click at [1354, 401] on button "View" at bounding box center [1338, 394] width 55 height 29
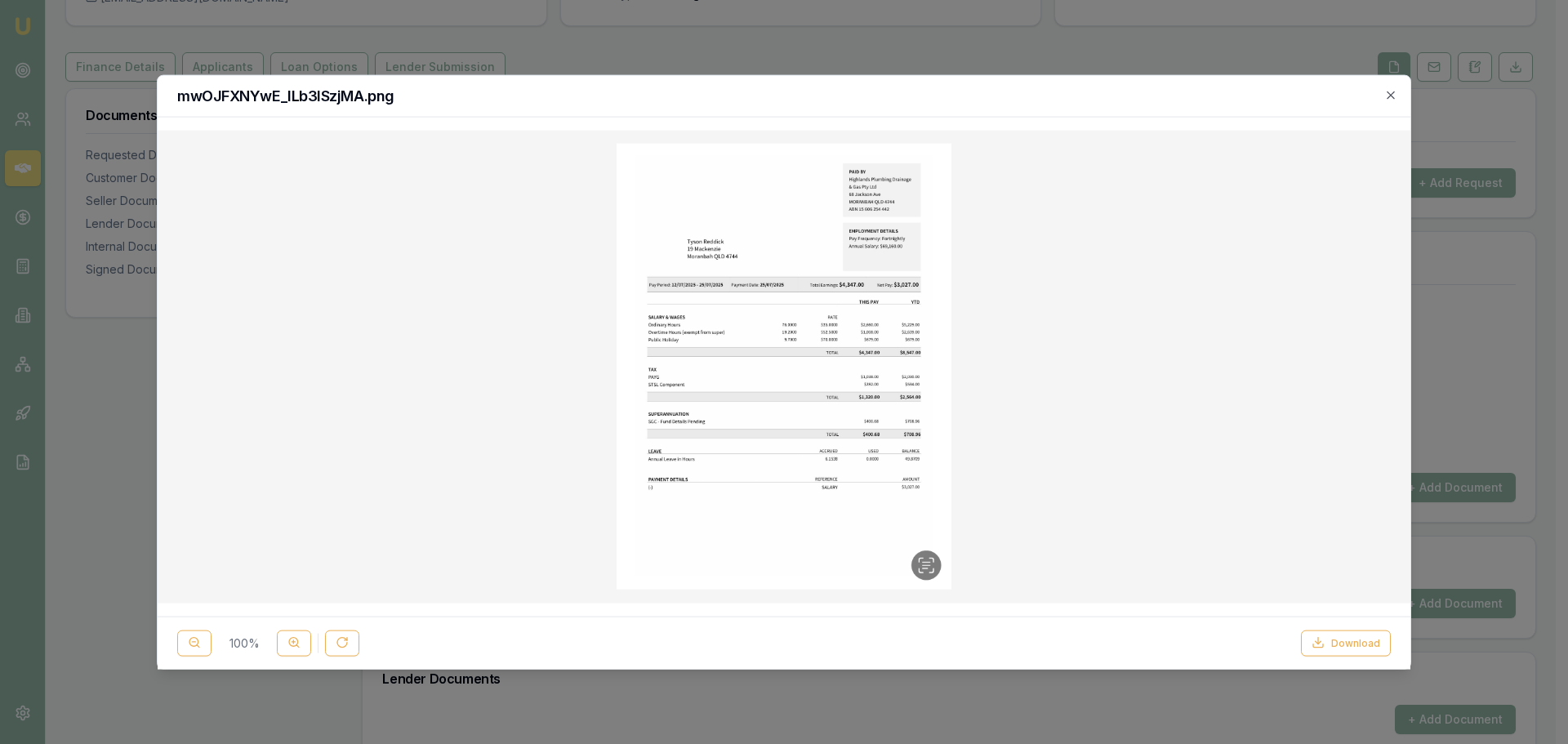
click at [1384, 96] on h2 "mwOJFXNYwE_ILb3ISzjMA.png" at bounding box center [784, 96] width 1214 height 15
click at [1388, 97] on icon "button" at bounding box center [1390, 94] width 8 height 7
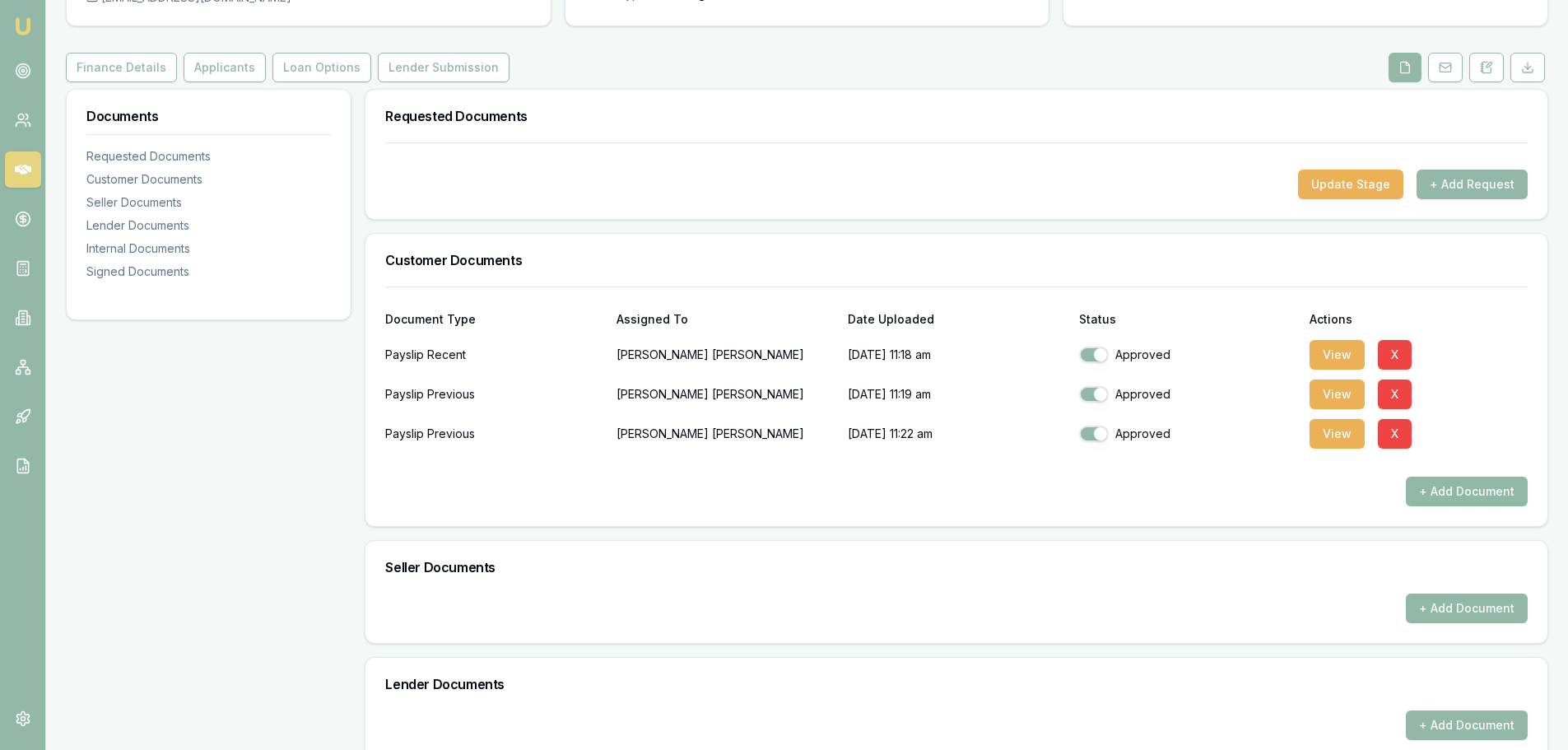
click at [1466, 497] on button "+ Add Document" at bounding box center [1466, 490] width 122 height 29
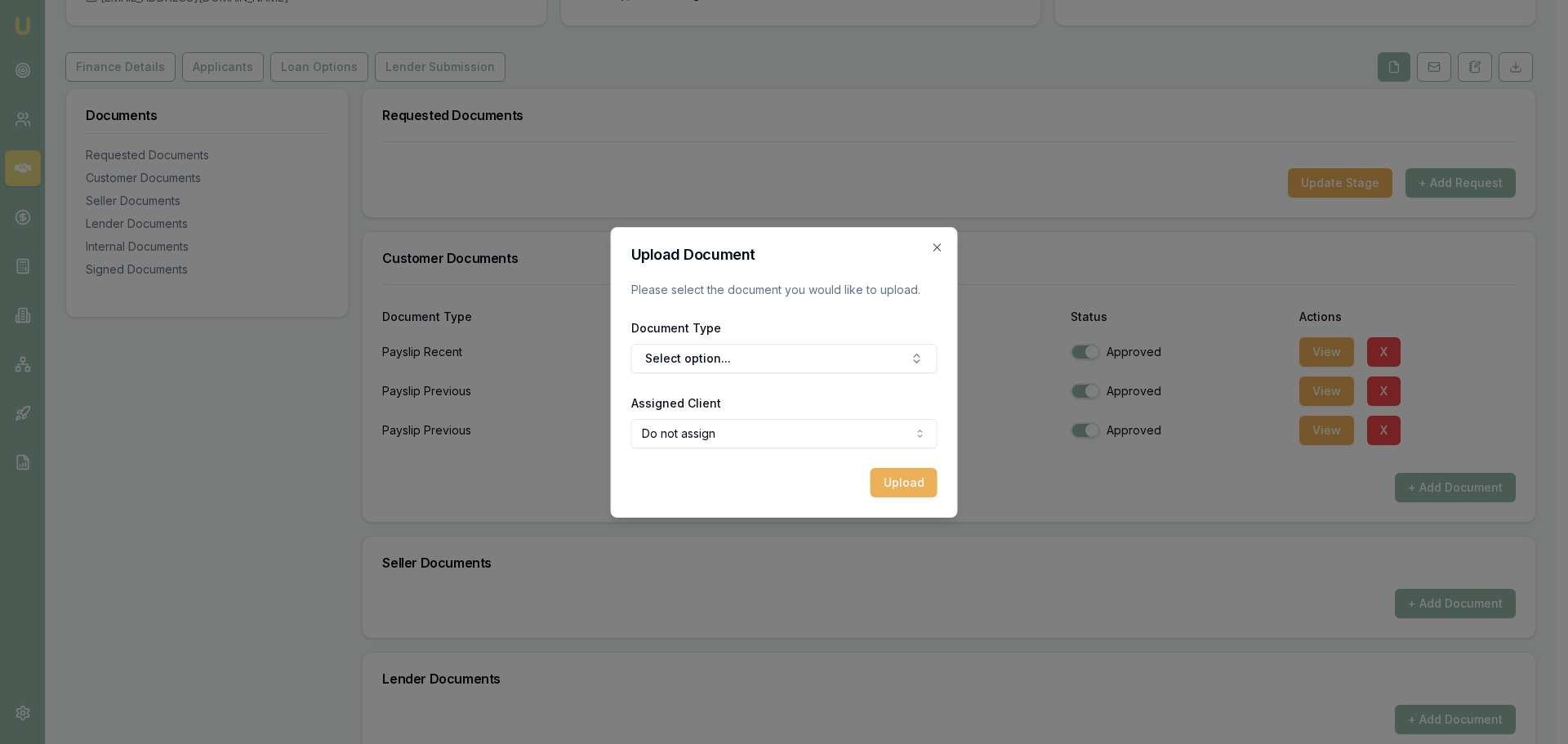
click at [733, 441] on body "Emu Broker Deals View D-Z7IBXFPBVK Jack Armstrong Toggle Menu Customer Tyson Re…" at bounding box center [778, 208] width 1555 height 744
select select "U-I64BWD5MVE"
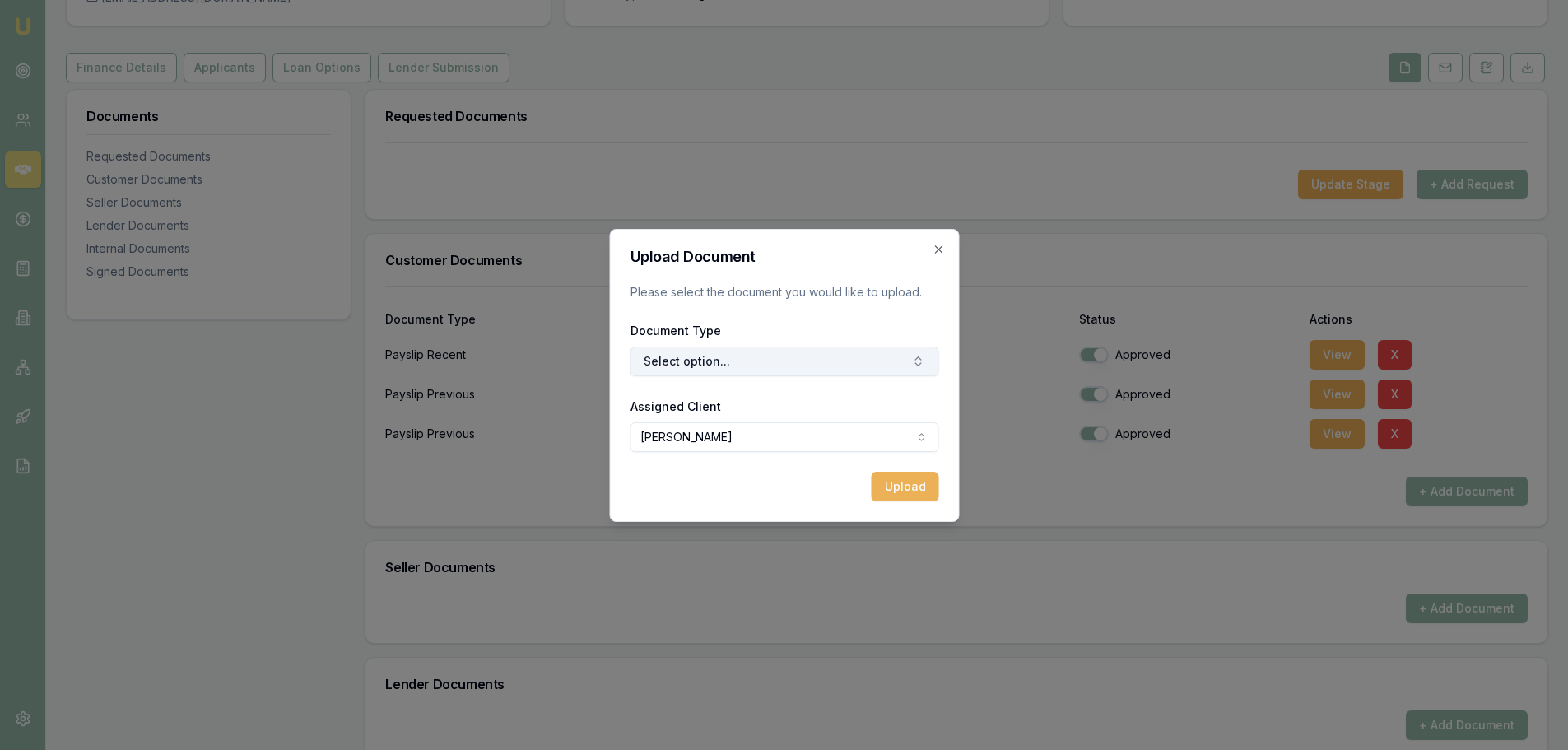
click at [766, 359] on button "Select option..." at bounding box center [783, 360] width 308 height 29
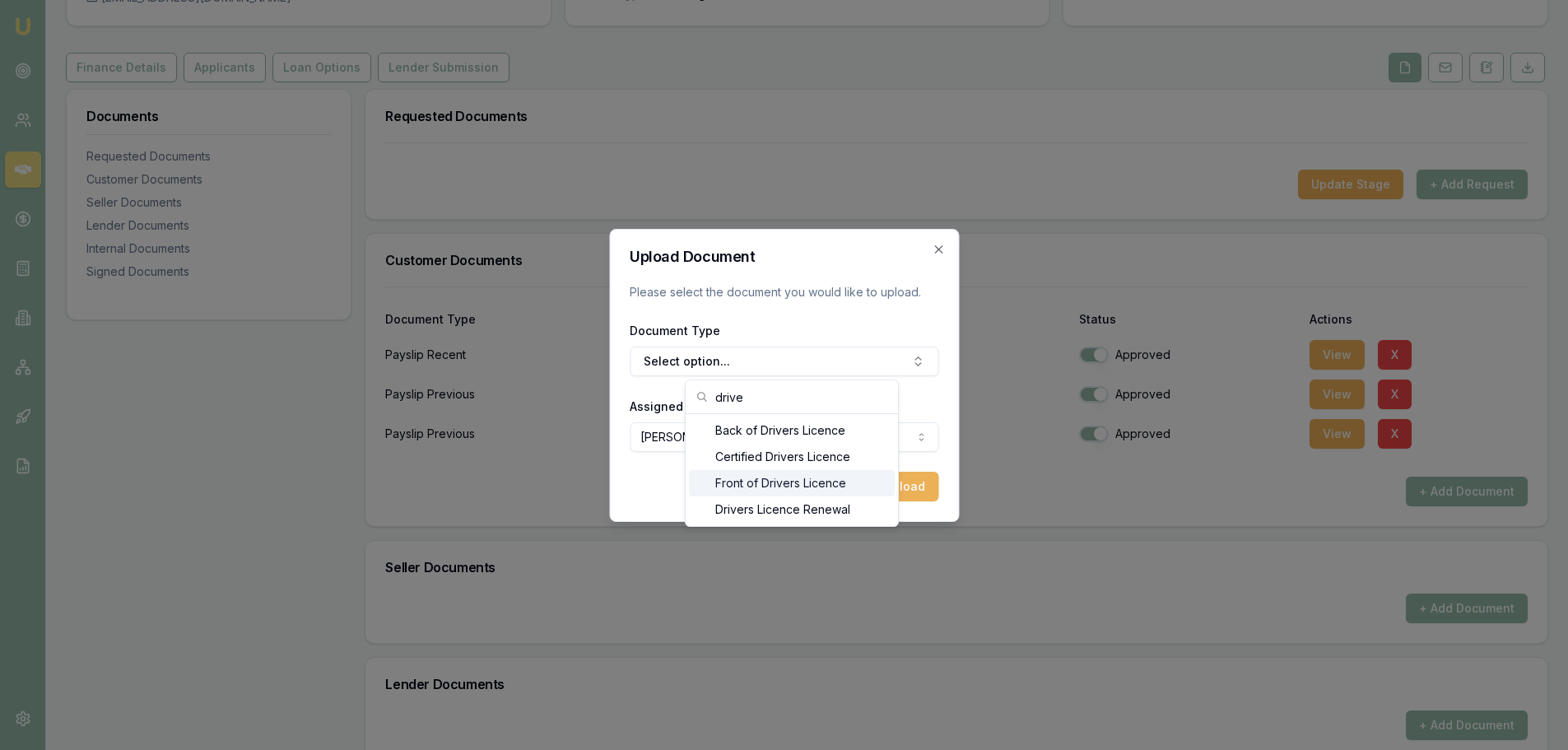
type input "drive"
click at [782, 481] on div "Front of Drivers Licence" at bounding box center [792, 482] width 206 height 26
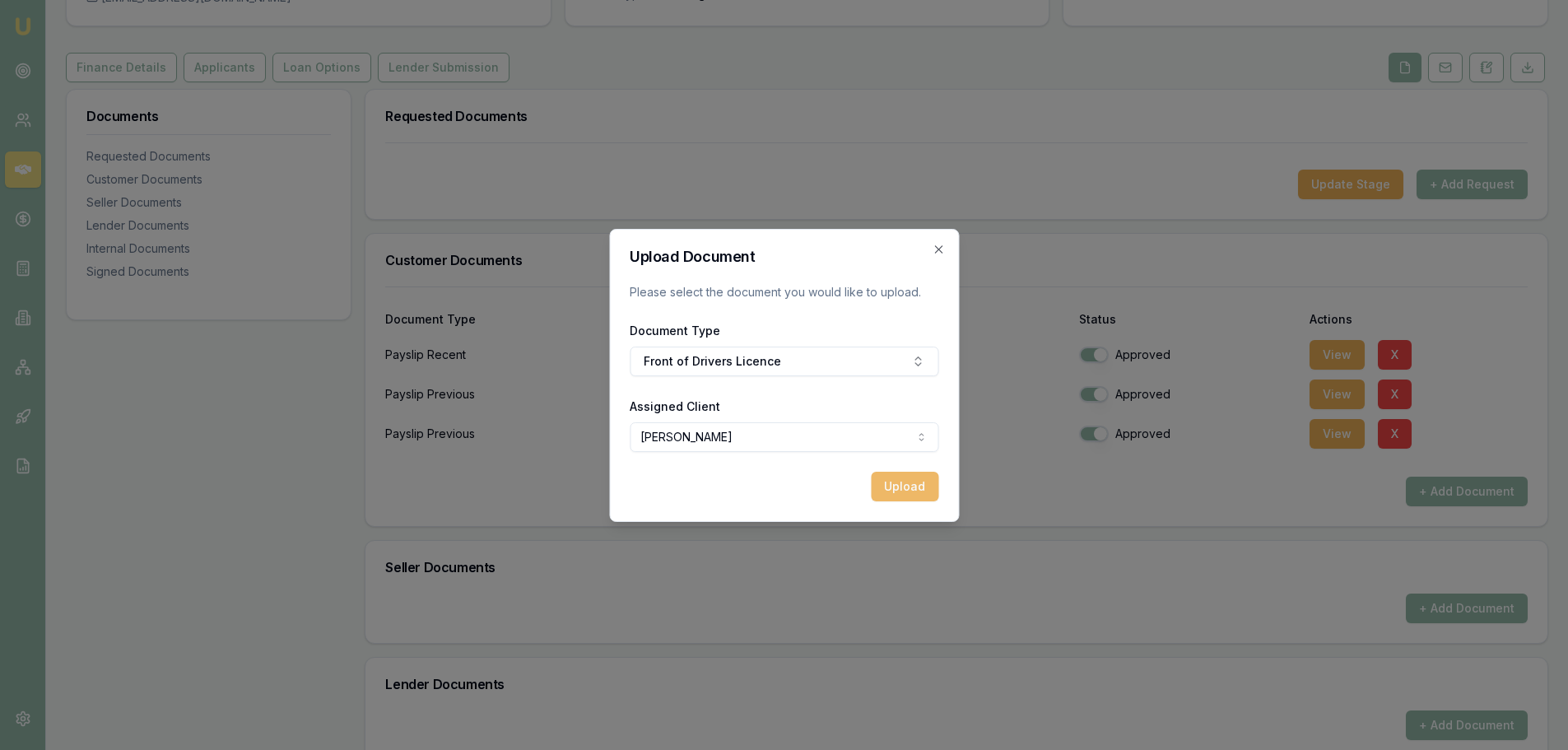
click at [912, 477] on button "Upload" at bounding box center [905, 485] width 67 height 29
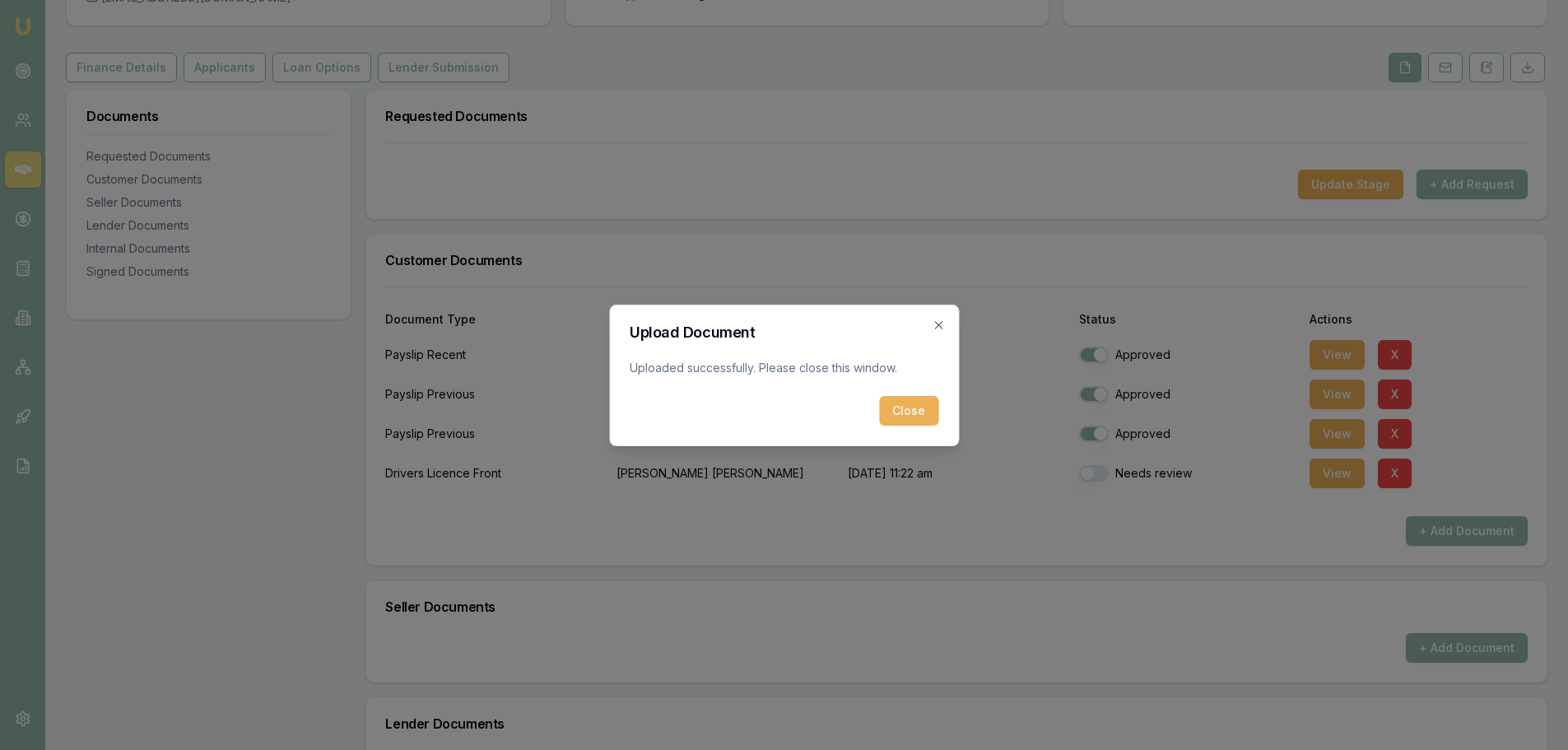
click at [903, 417] on button "Close" at bounding box center [908, 410] width 60 height 29
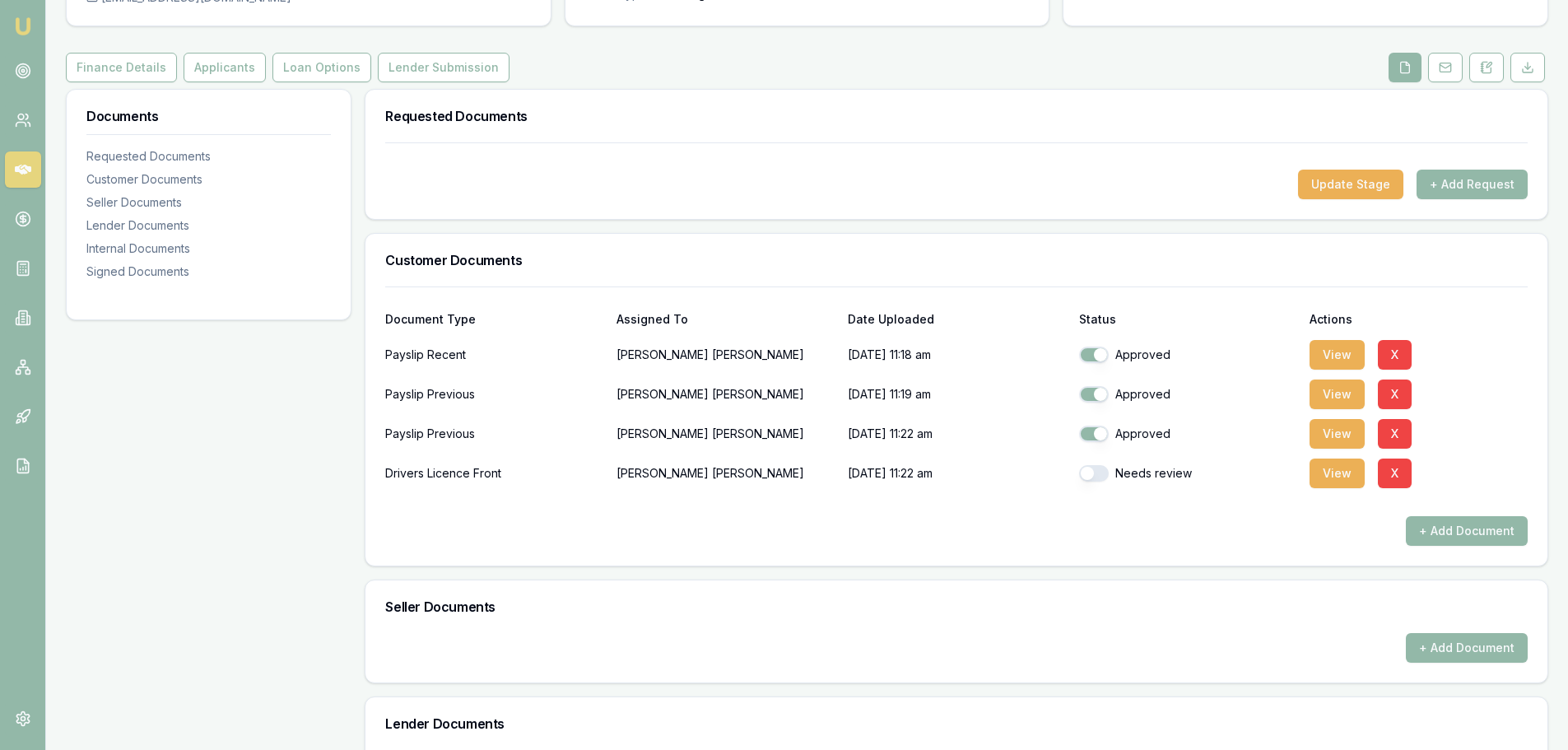
click at [1091, 472] on button "button" at bounding box center [1093, 474] width 29 height 17
checkbox input "true"
click at [1450, 534] on button "+ Add Document" at bounding box center [1466, 530] width 122 height 29
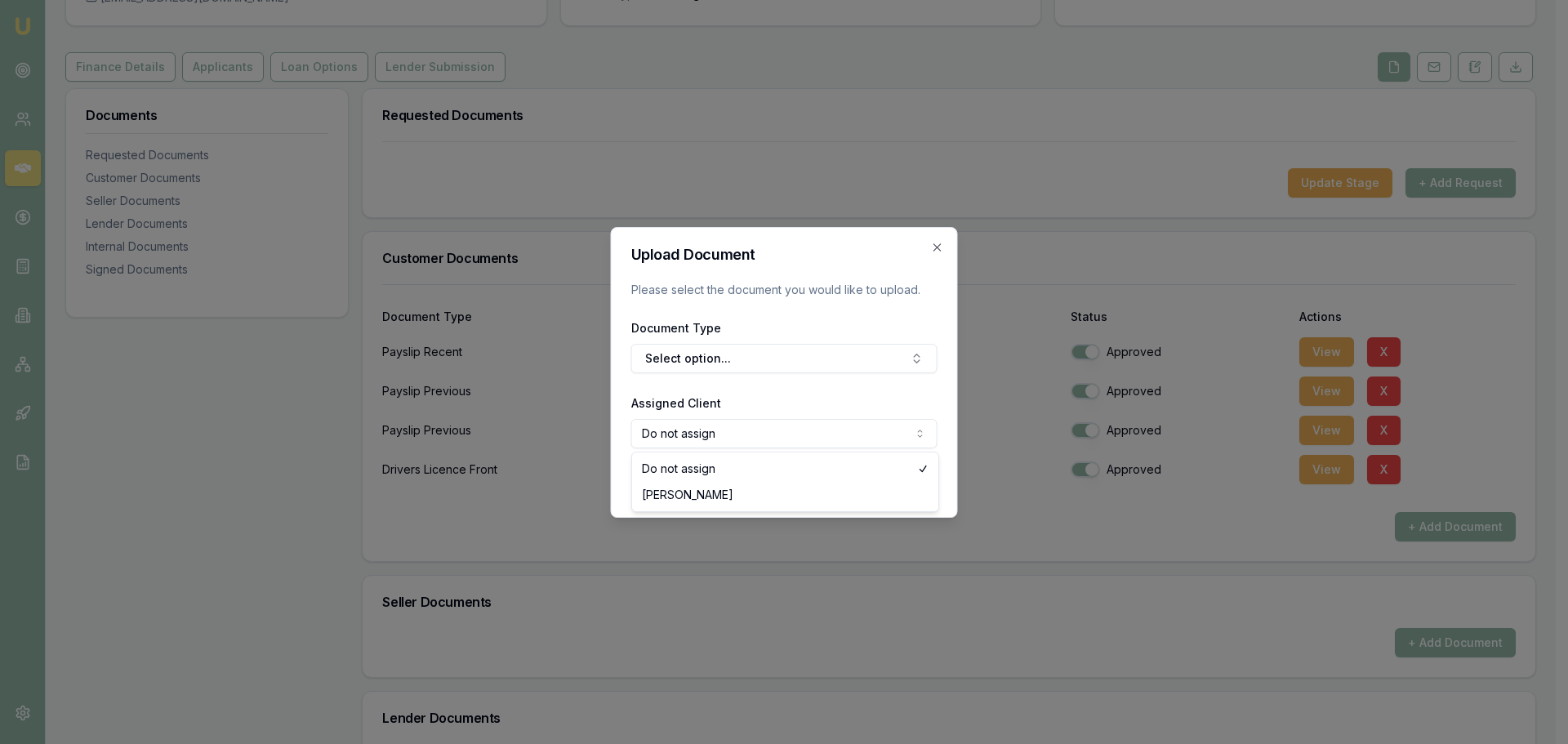
click at [765, 434] on body "Emu Broker Deals View D-Z7IBXFPBVK Jack Armstrong Toggle Menu Customer Tyson Re…" at bounding box center [778, 208] width 1555 height 744
select select "U-I64BWD5MVE"
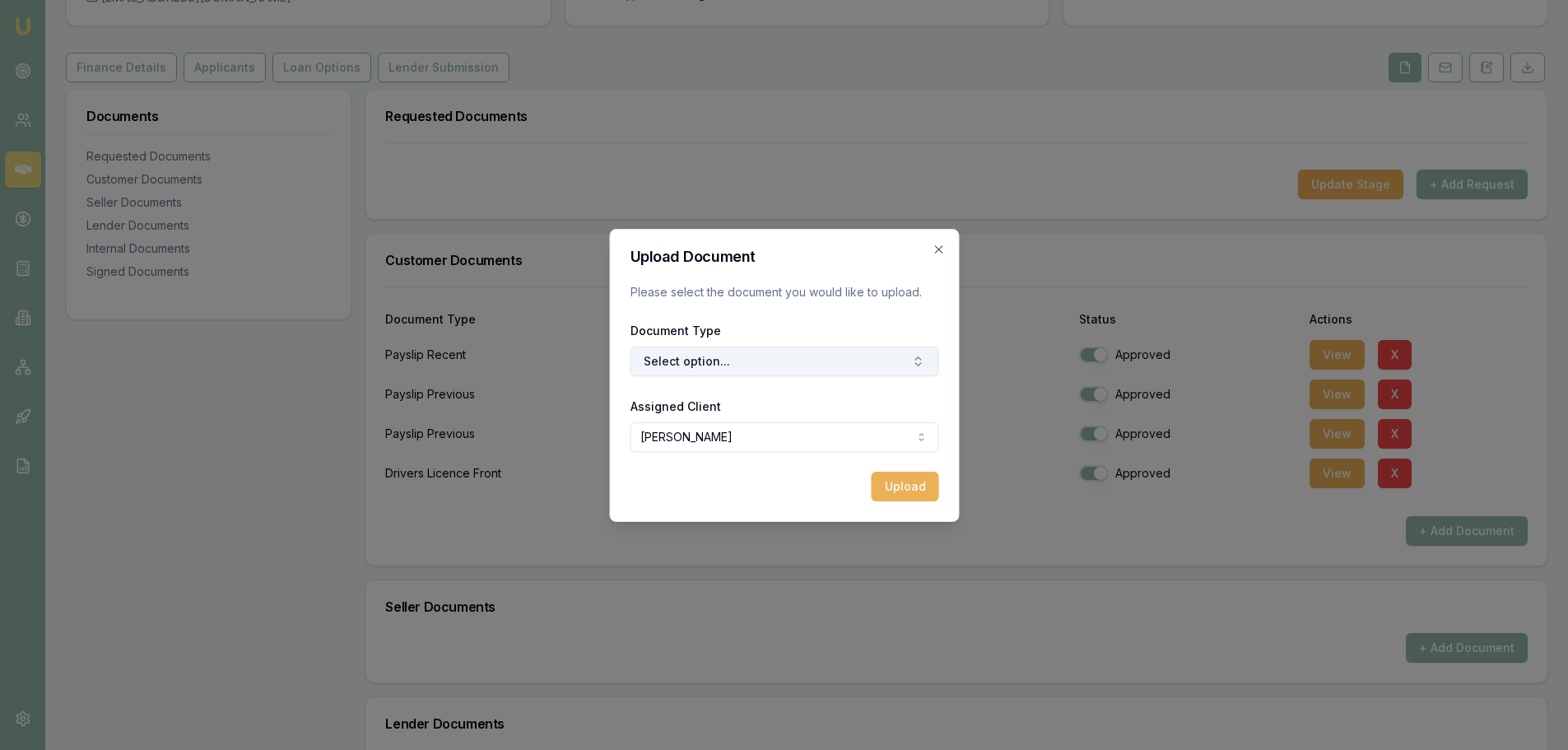
click at [736, 367] on button "Select option..." at bounding box center [783, 360] width 308 height 29
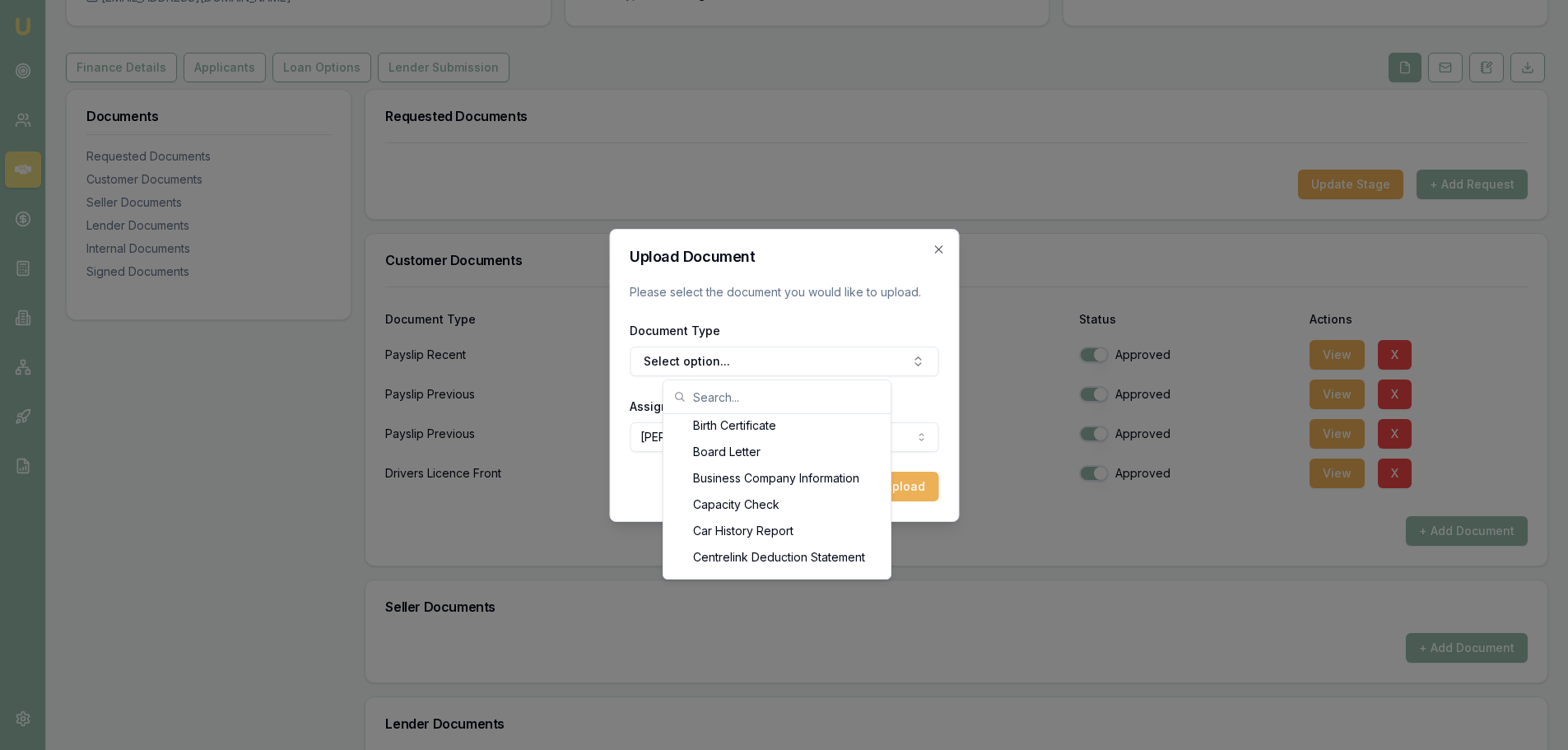
scroll to position [612, 0]
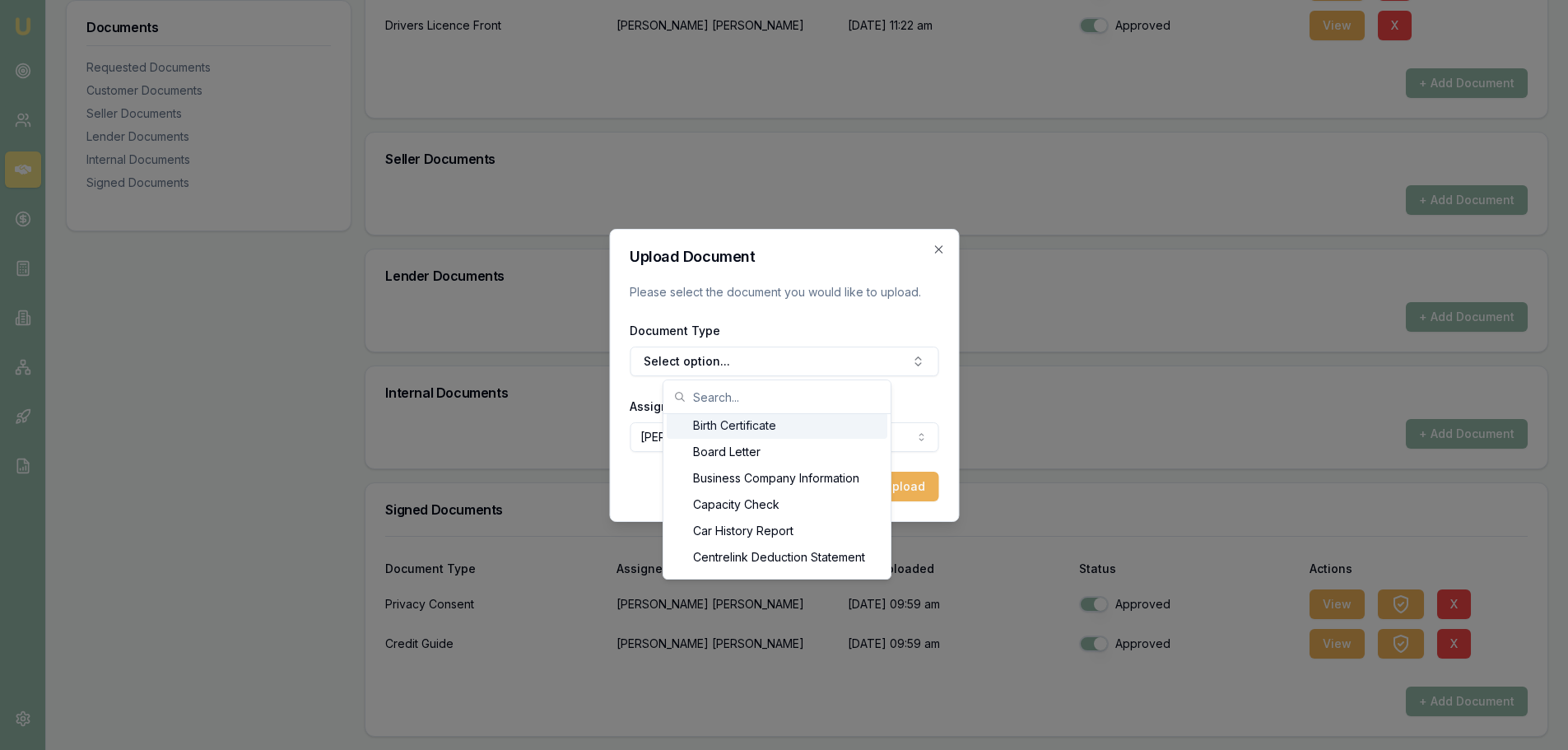
click at [729, 395] on input "text" at bounding box center [787, 396] width 187 height 33
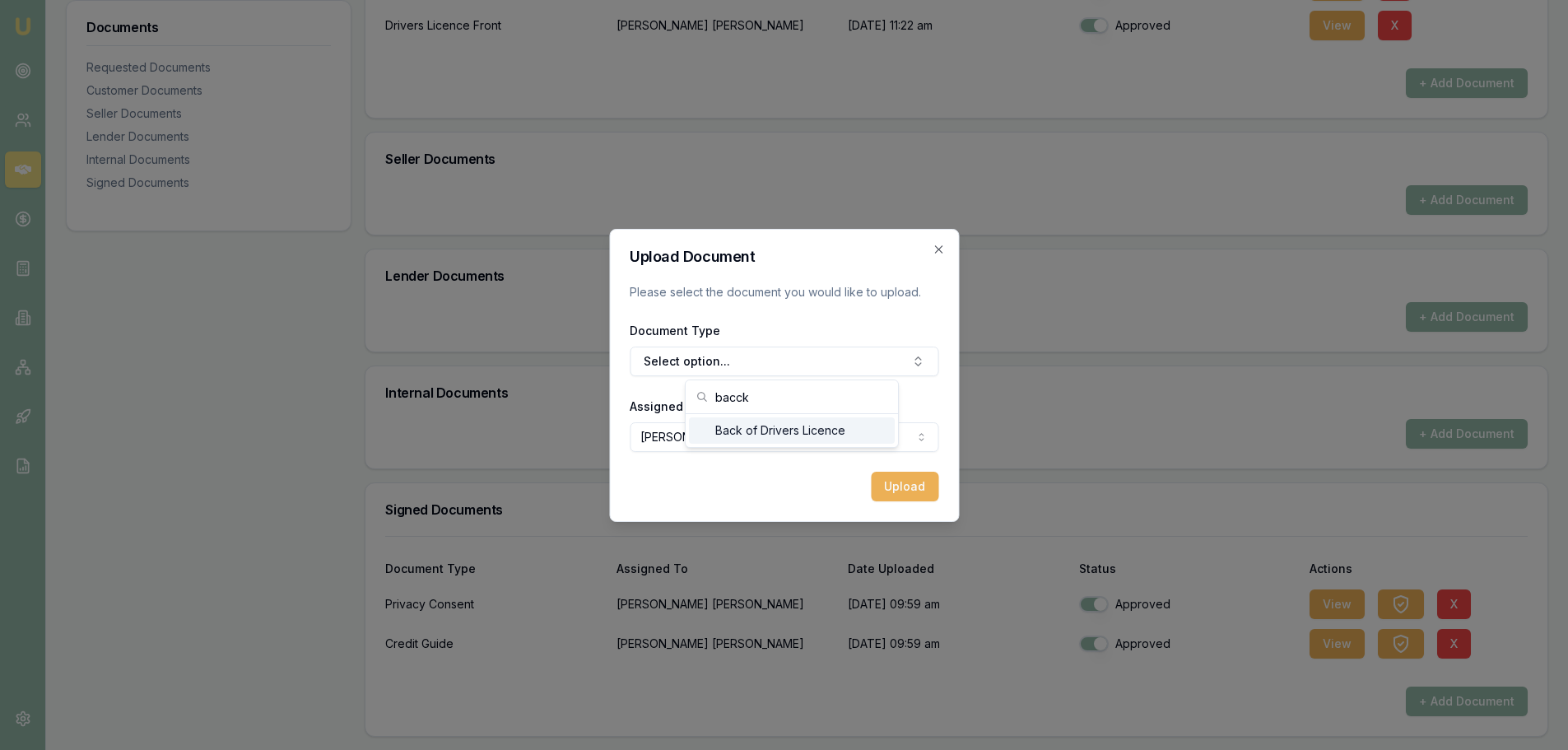
type input "bacck"
click at [750, 432] on div "Back of Drivers Licence" at bounding box center [792, 430] width 206 height 26
click at [888, 488] on button "Upload" at bounding box center [905, 485] width 67 height 29
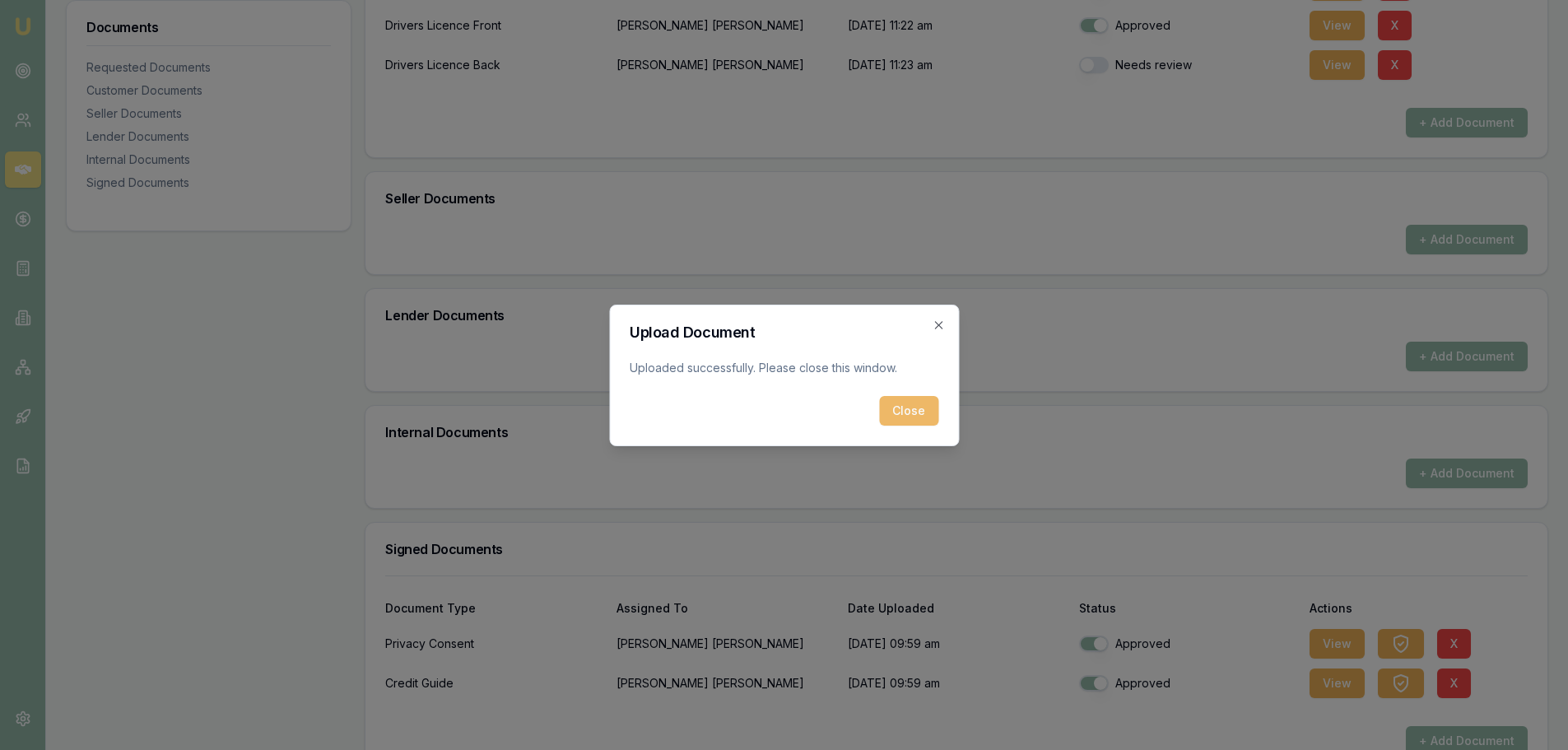
click at [918, 403] on button "Close" at bounding box center [908, 410] width 60 height 29
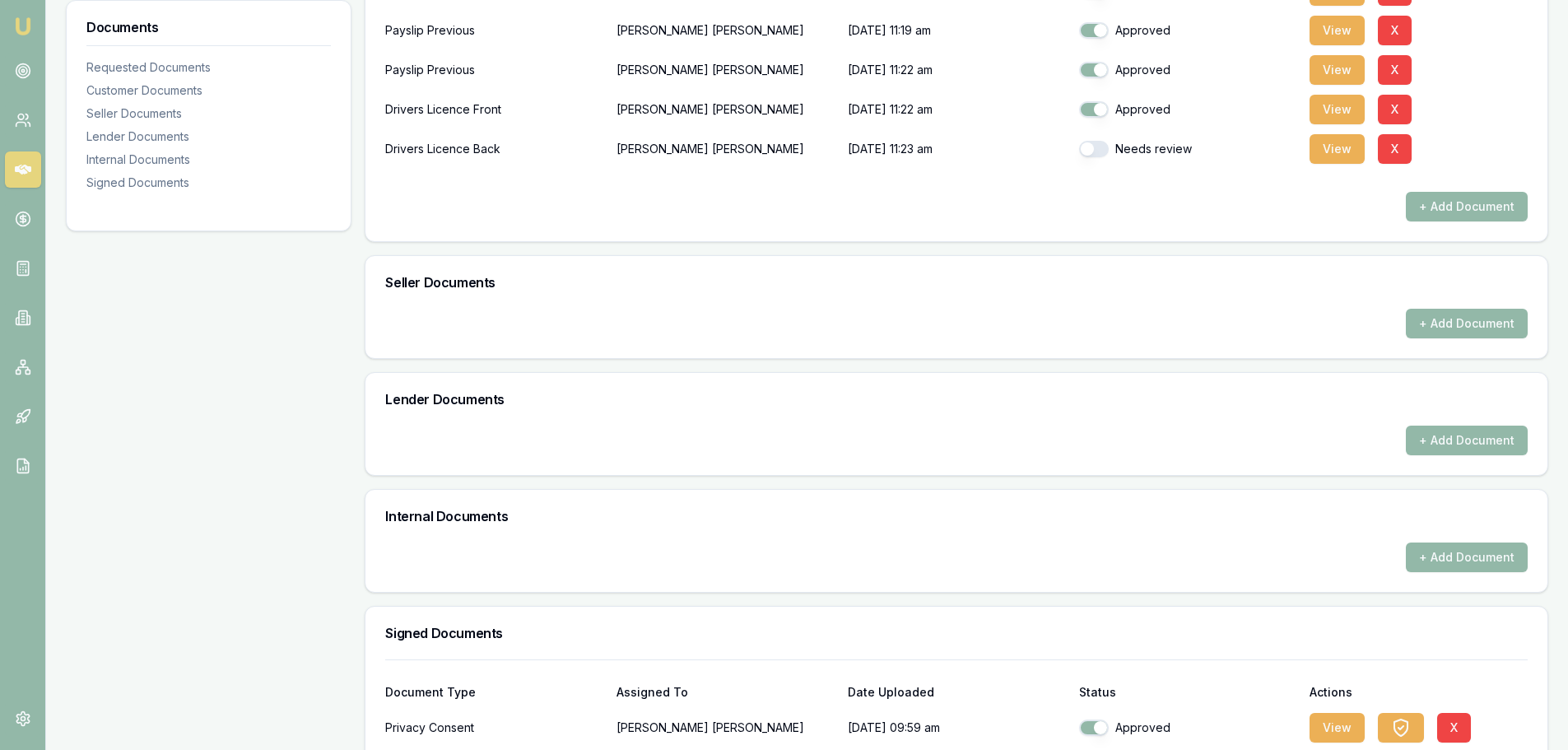
scroll to position [323, 0]
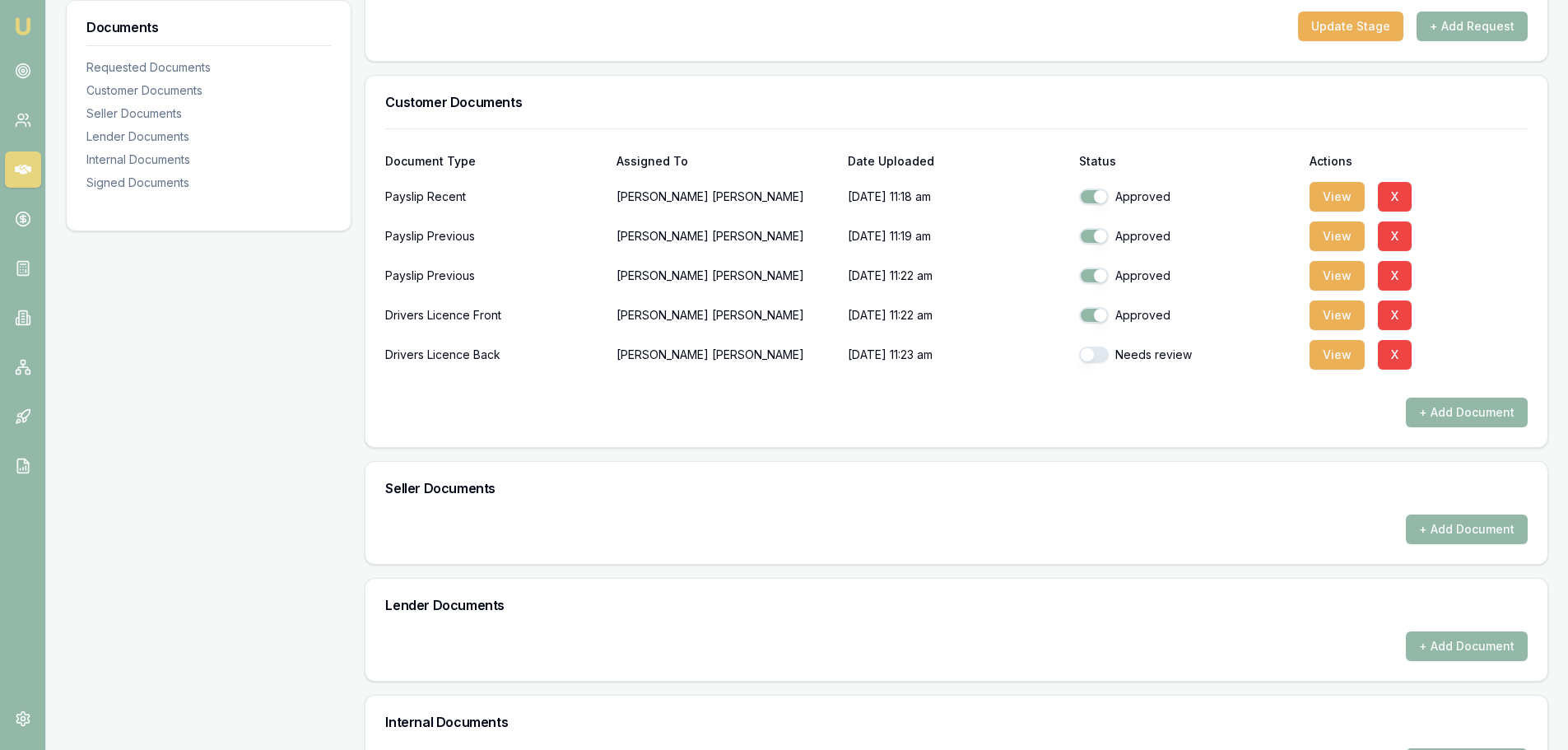
click at [1097, 360] on button "button" at bounding box center [1093, 354] width 29 height 17
checkbox input "true"
drag, startPoint x: 1329, startPoint y: 417, endPoint x: 1403, endPoint y: 416, distance: 74.0
click at [1338, 416] on div "+ Add Document" at bounding box center [956, 412] width 1143 height 29
click at [1463, 413] on button "+ Add Document" at bounding box center [1466, 412] width 122 height 29
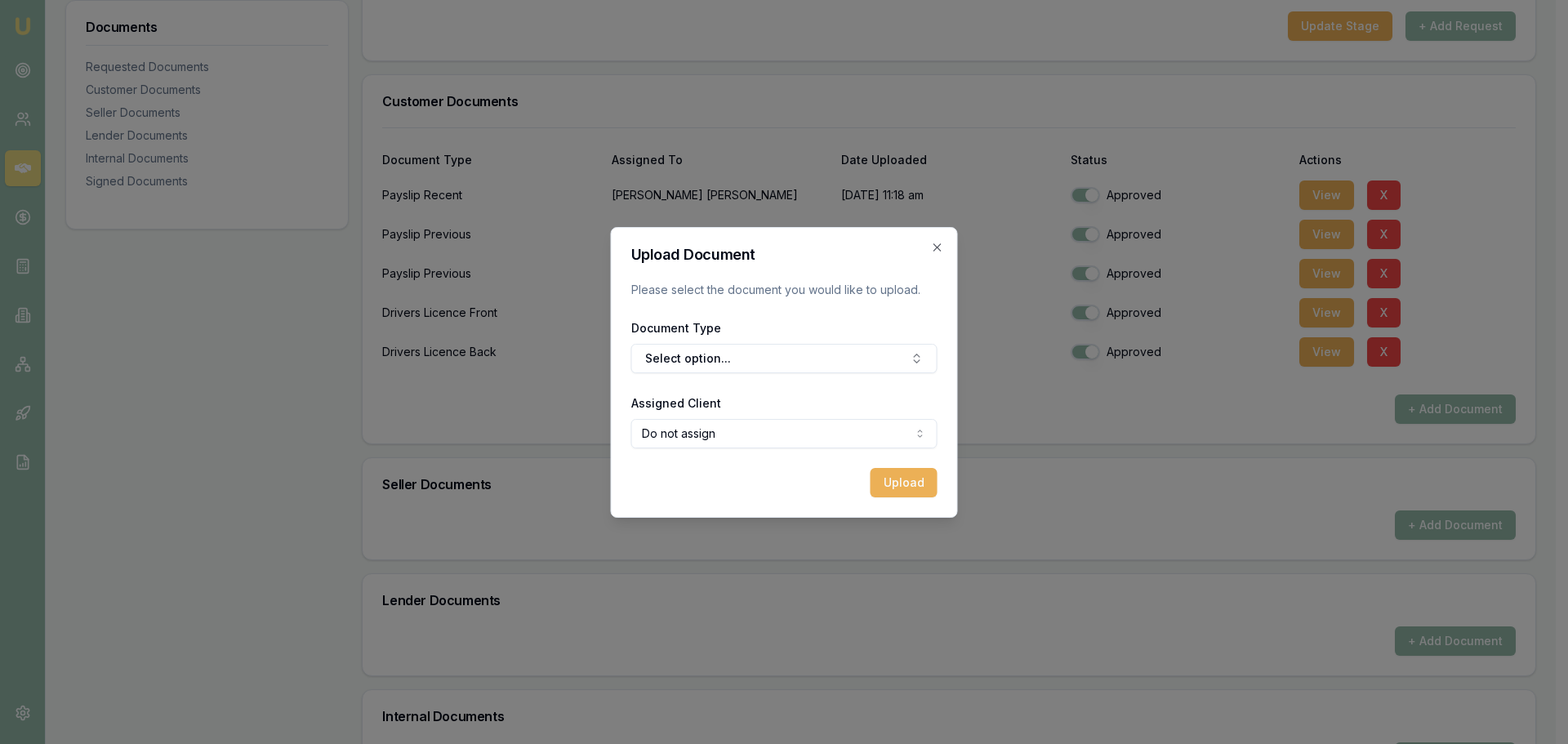
click at [720, 423] on body "Emu Broker Deals View D-Z7IBXFPBVK Jack Armstrong Toggle Menu Customer Tyson Re…" at bounding box center [778, 52] width 1555 height 744
select select "U-I64BWD5MVE"
drag, startPoint x: 719, startPoint y: 492, endPoint x: 762, endPoint y: 462, distance: 52.4
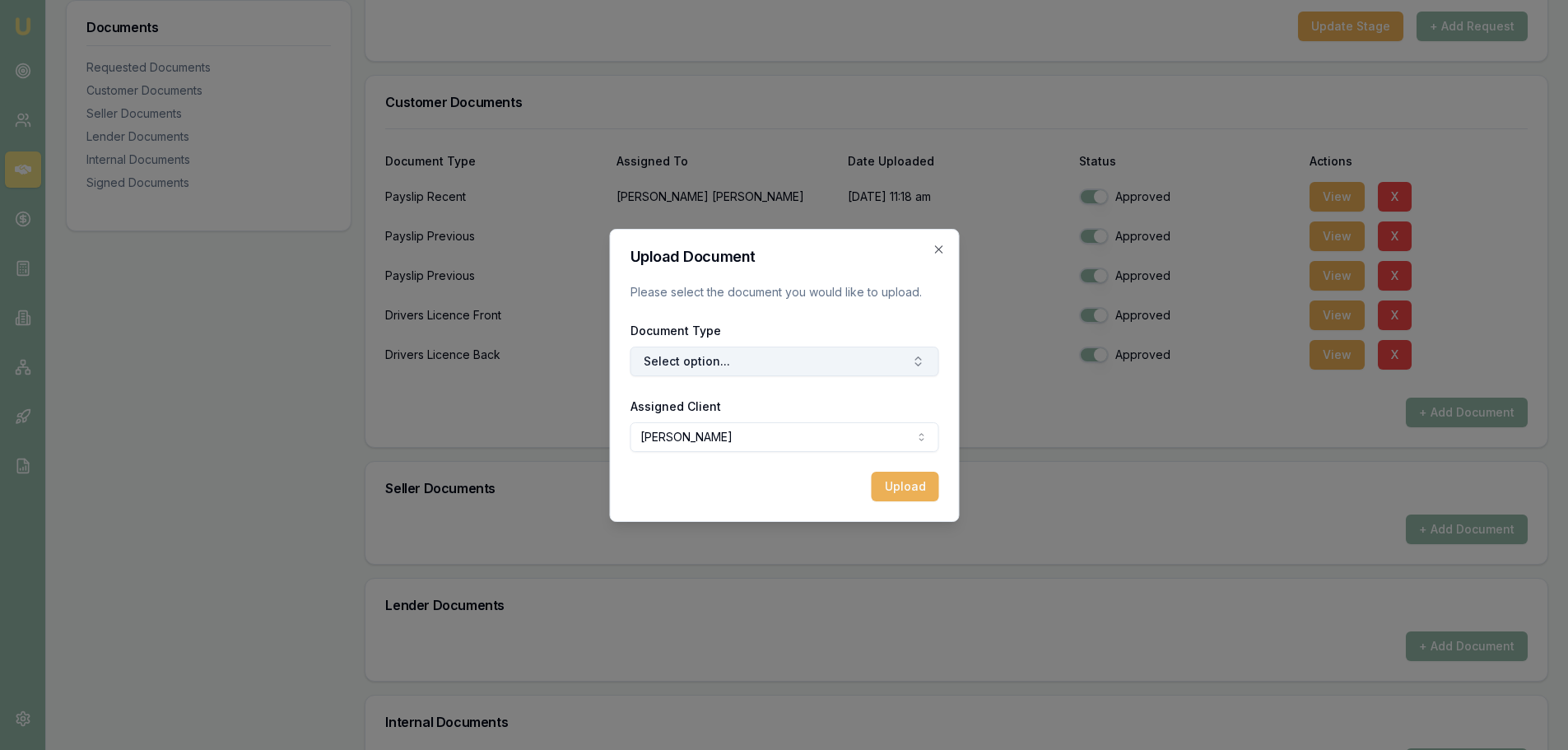
click at [775, 374] on button "Select option..." at bounding box center [783, 360] width 308 height 29
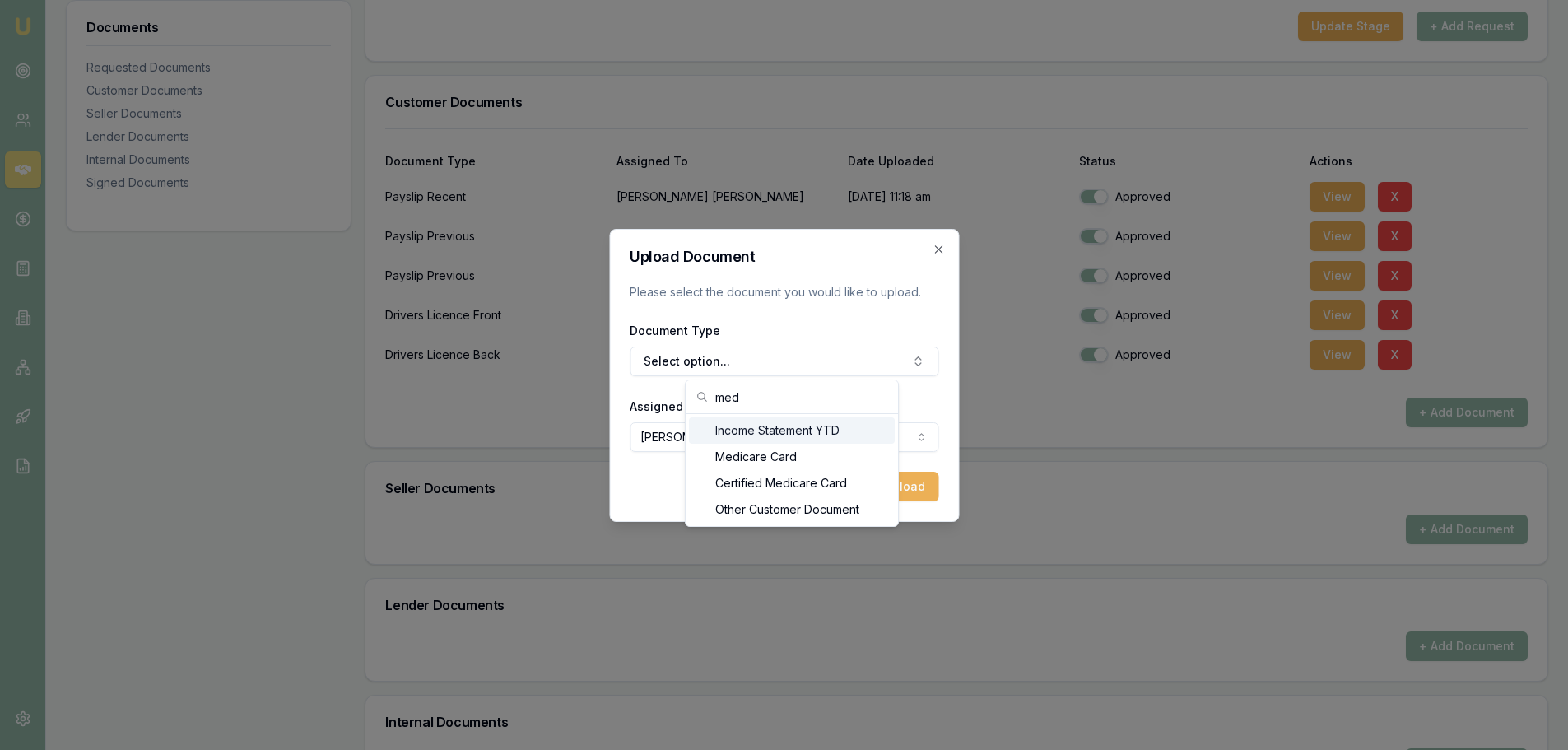
type input "med"
click at [755, 459] on div "Medicare Card" at bounding box center [792, 456] width 206 height 26
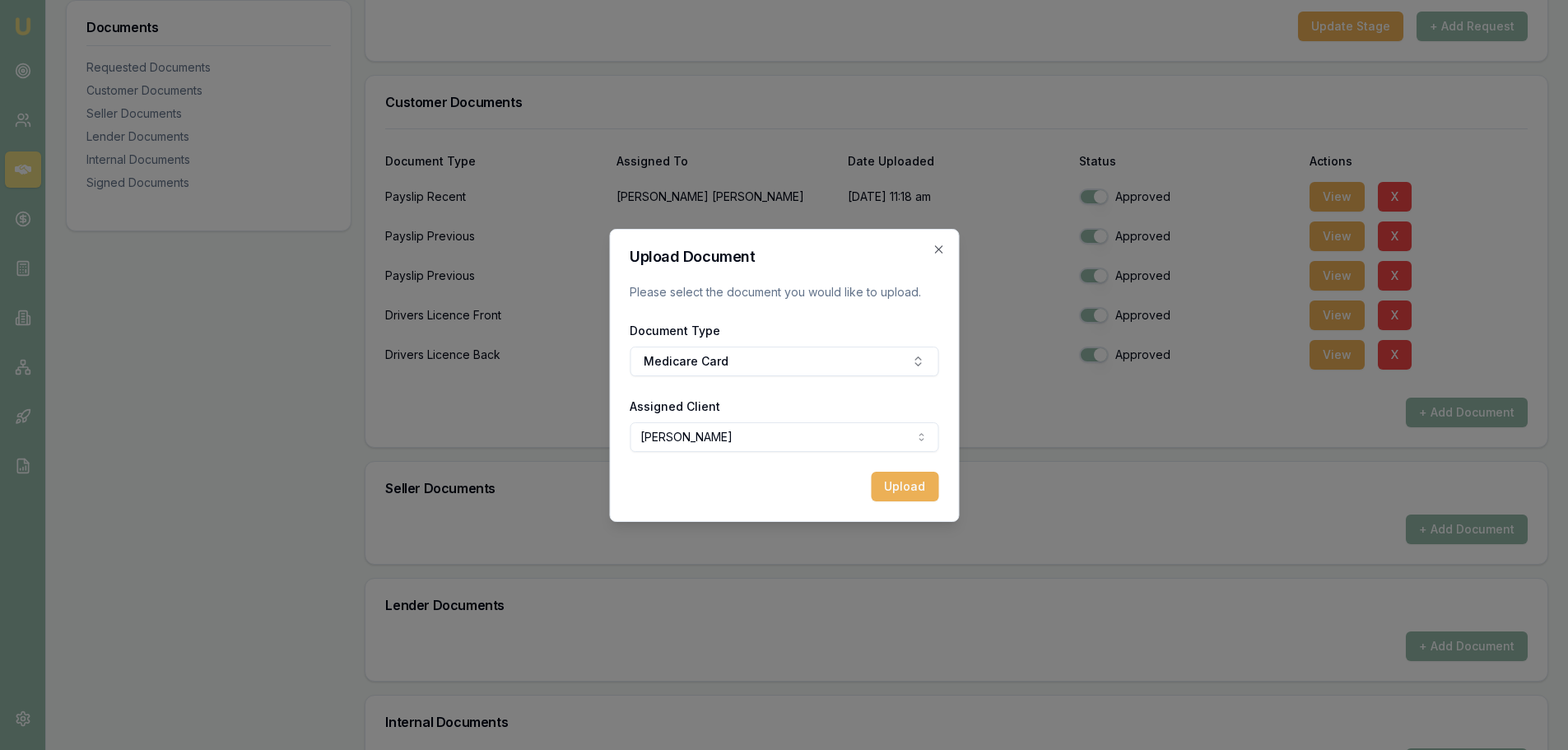
drag, startPoint x: 769, startPoint y: 491, endPoint x: 803, endPoint y: 489, distance: 34.1
click at [791, 490] on div "Upload" at bounding box center [783, 485] width 308 height 29
click at [902, 490] on button "Upload" at bounding box center [905, 485] width 67 height 29
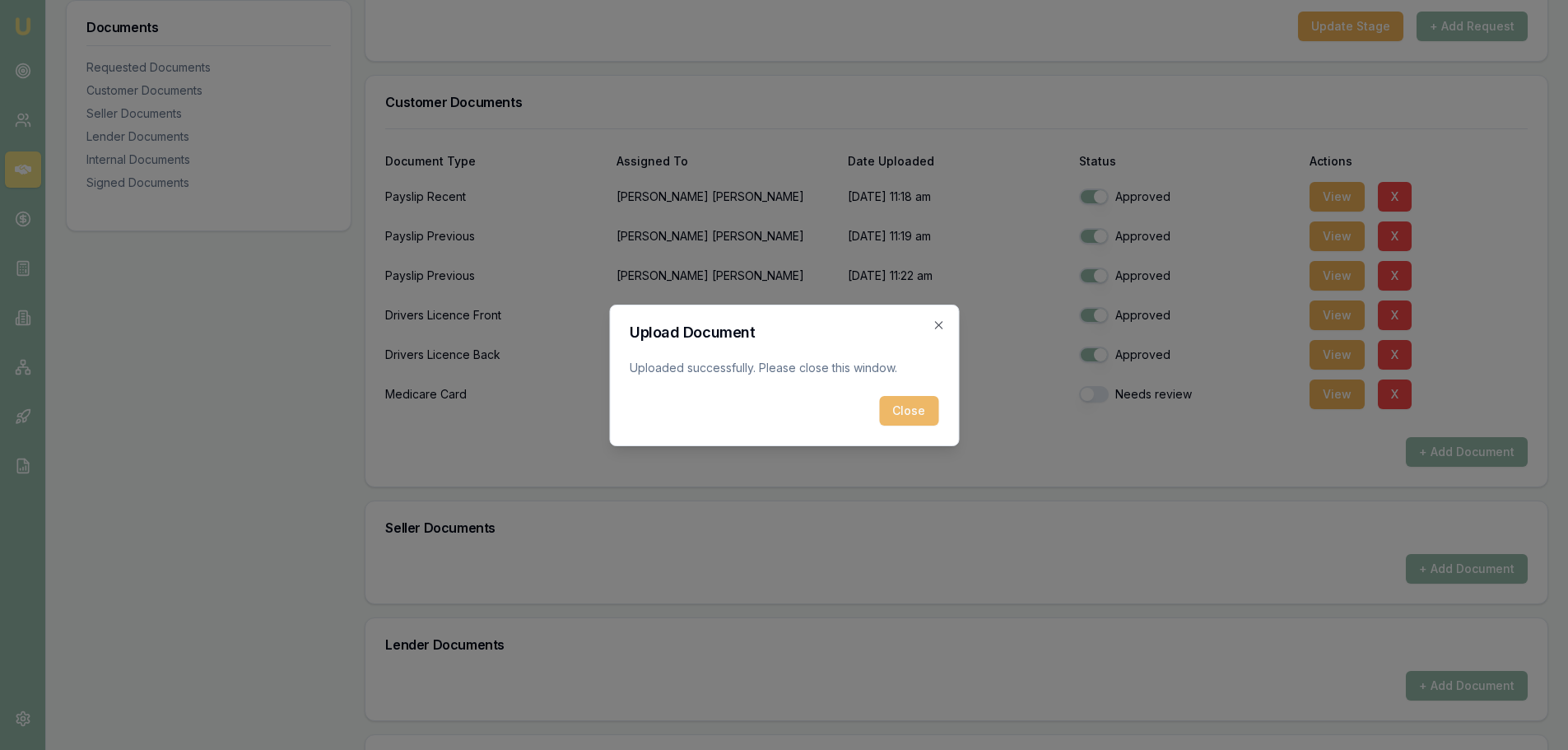
click at [905, 413] on button "Close" at bounding box center [908, 410] width 60 height 29
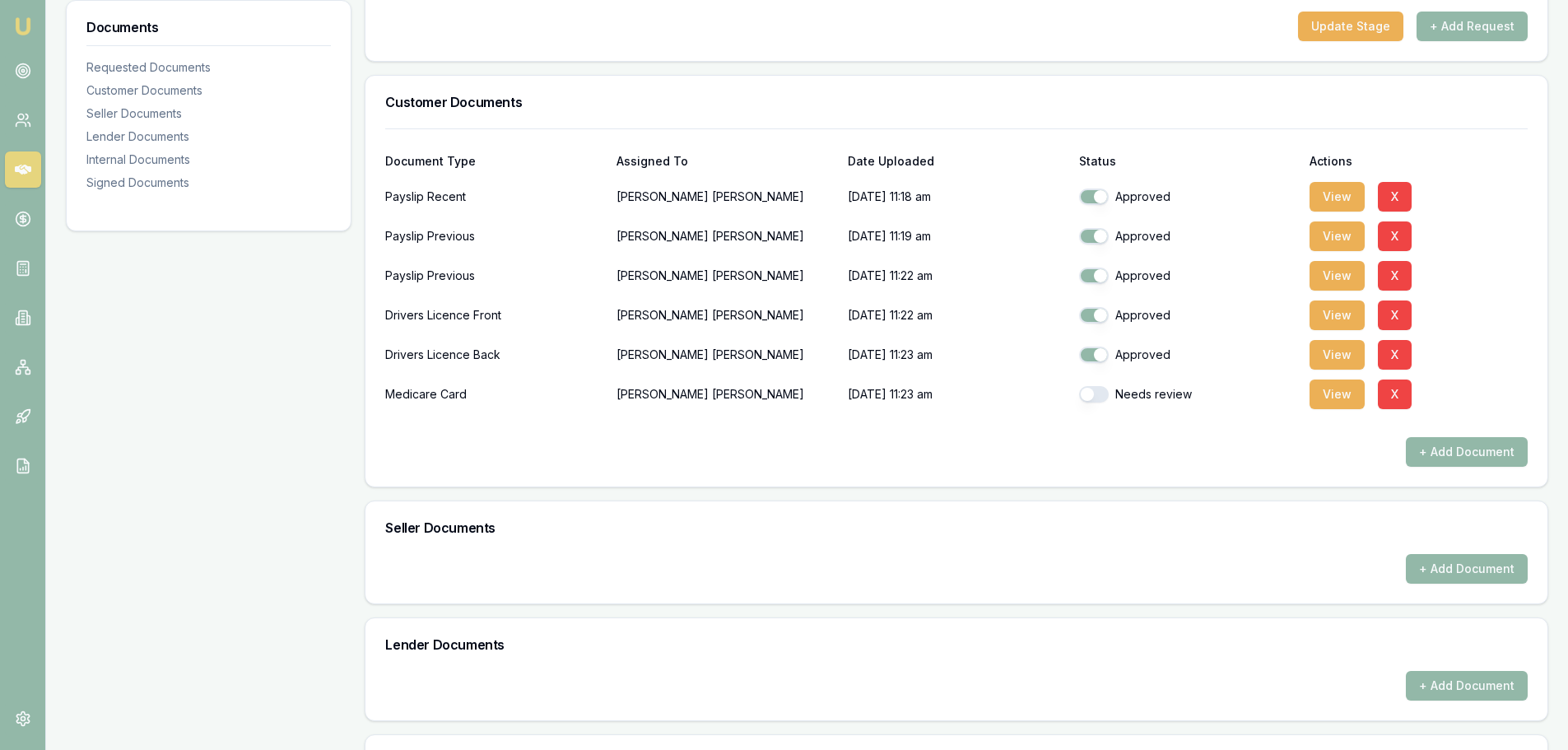
click at [1044, 450] on div "+ Add Document" at bounding box center [956, 451] width 1143 height 29
click at [1095, 391] on button "button" at bounding box center [1093, 394] width 29 height 17
checkbox input "true"
click at [1295, 454] on div "+ Add Document" at bounding box center [956, 451] width 1143 height 29
click at [1470, 456] on button "+ Add Document" at bounding box center [1466, 451] width 122 height 29
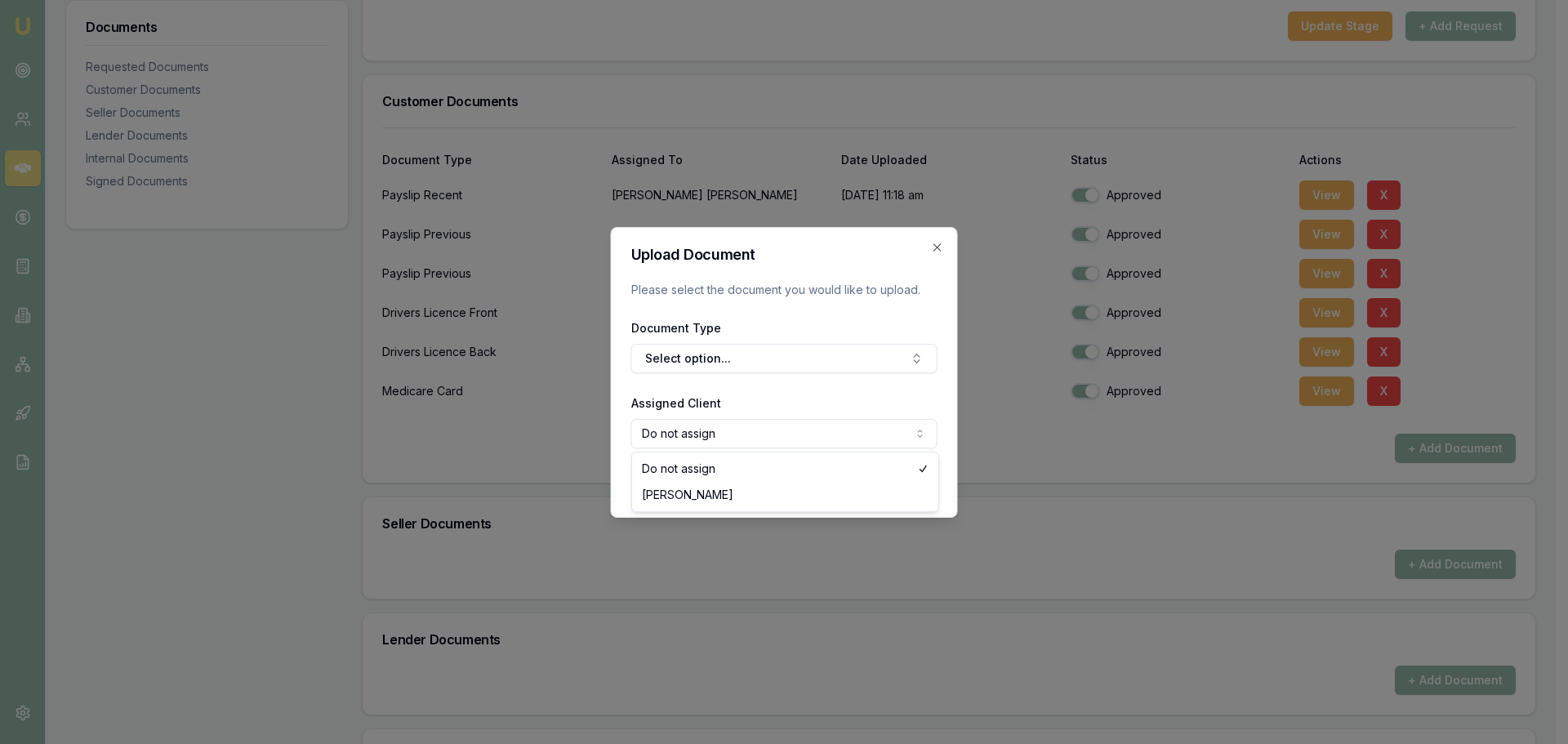
click at [713, 423] on body "Emu Broker Deals View D-Z7IBXFPBVK Jack Armstrong Toggle Menu Customer Tyson Re…" at bounding box center [778, 52] width 1555 height 744
select select "U-I64BWD5MVE"
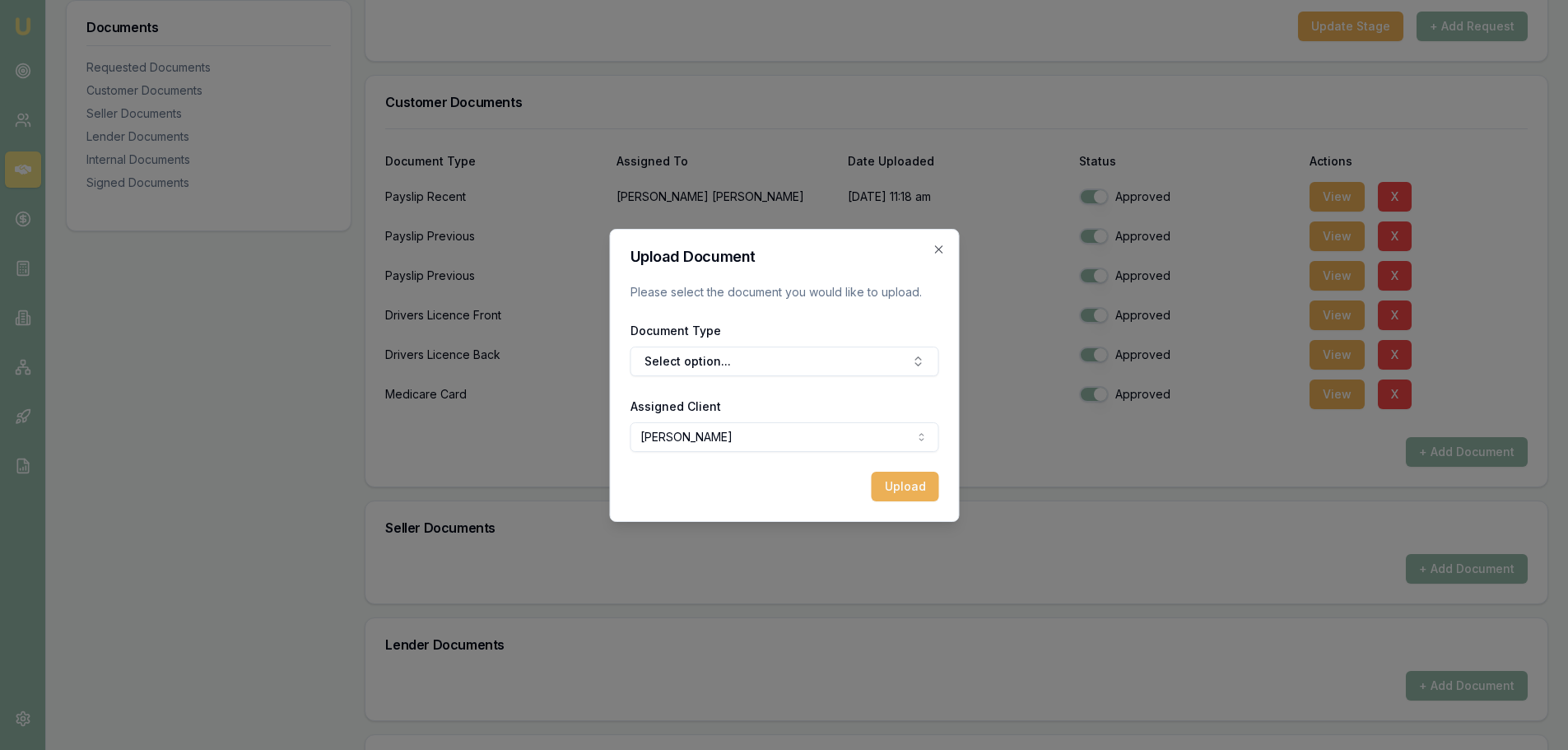
click at [712, 427] on body "Emu Broker Deals View D-Z7IBXFPBVK Jack Armstrong Toggle Menu Customer Tyson Re…" at bounding box center [784, 52] width 1568 height 750
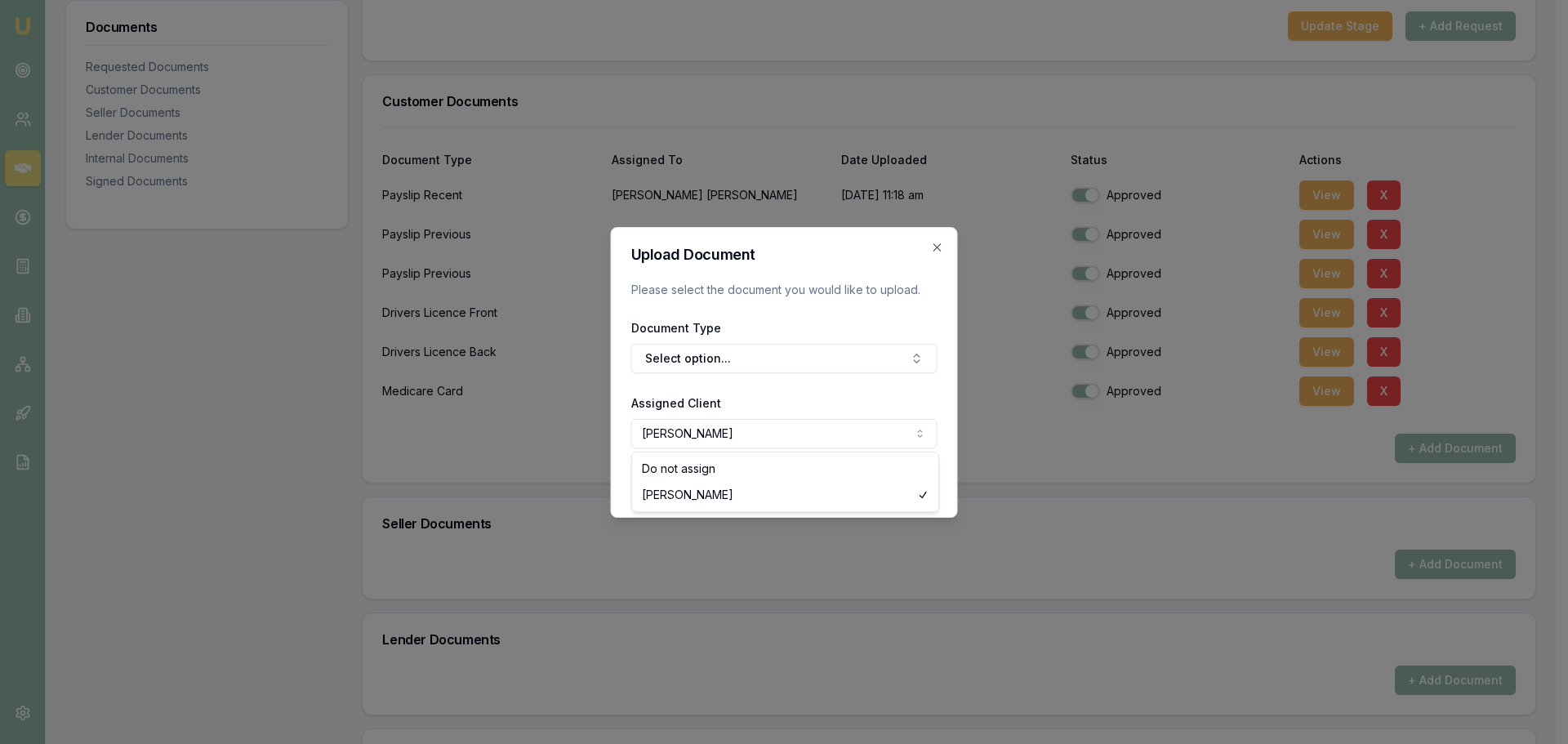
drag, startPoint x: 702, startPoint y: 494, endPoint x: 712, endPoint y: 481, distance: 16.4
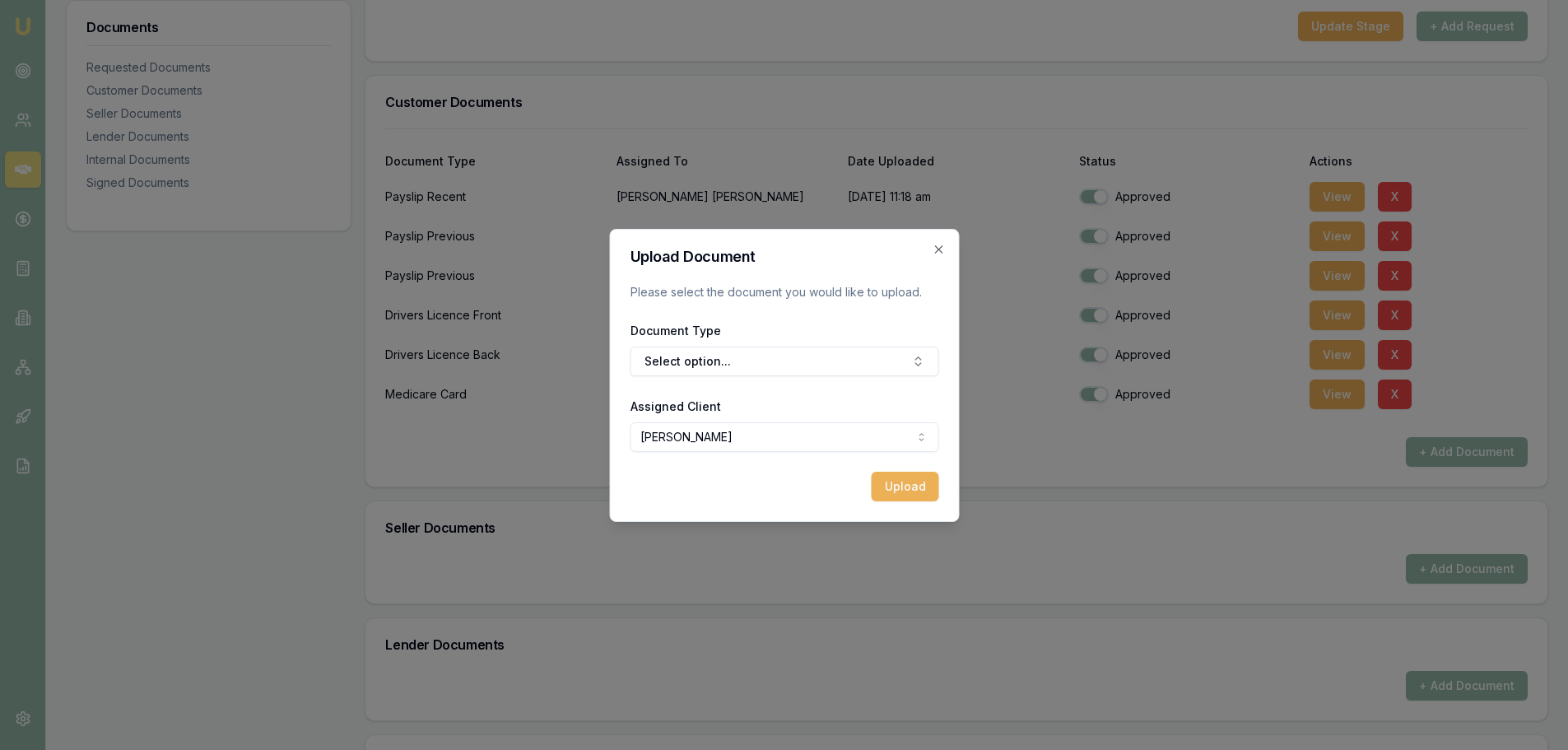
drag, startPoint x: 731, startPoint y: 479, endPoint x: 845, endPoint y: 468, distance: 114.5
click at [736, 475] on div "Upload" at bounding box center [783, 485] width 308 height 29
click at [806, 354] on button "Select option..." at bounding box center [783, 360] width 308 height 29
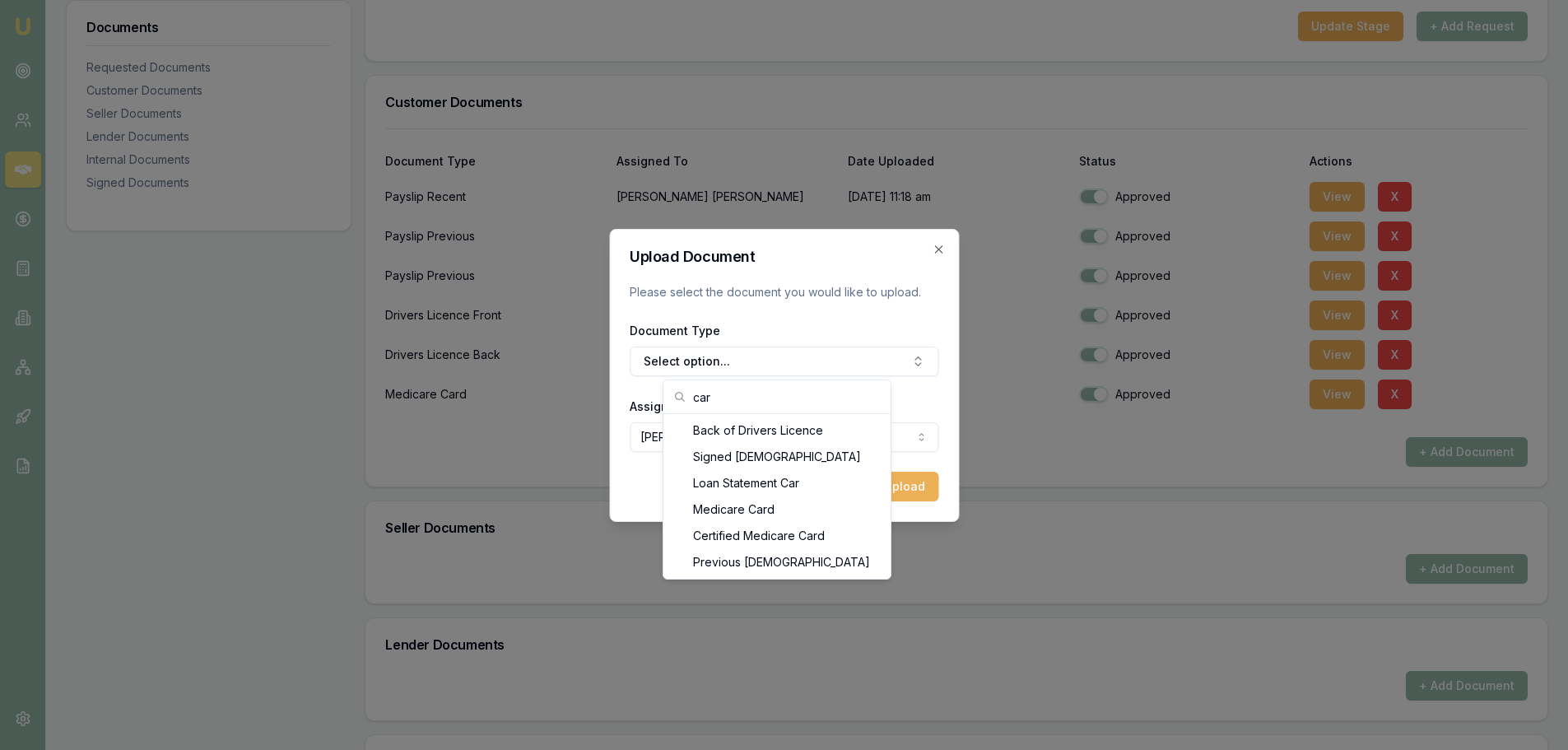
scroll to position [0, 0]
click at [723, 387] on input "car" at bounding box center [787, 396] width 187 height 33
type input "c"
click at [794, 566] on div "Other Customer Document" at bounding box center [777, 561] width 221 height 26
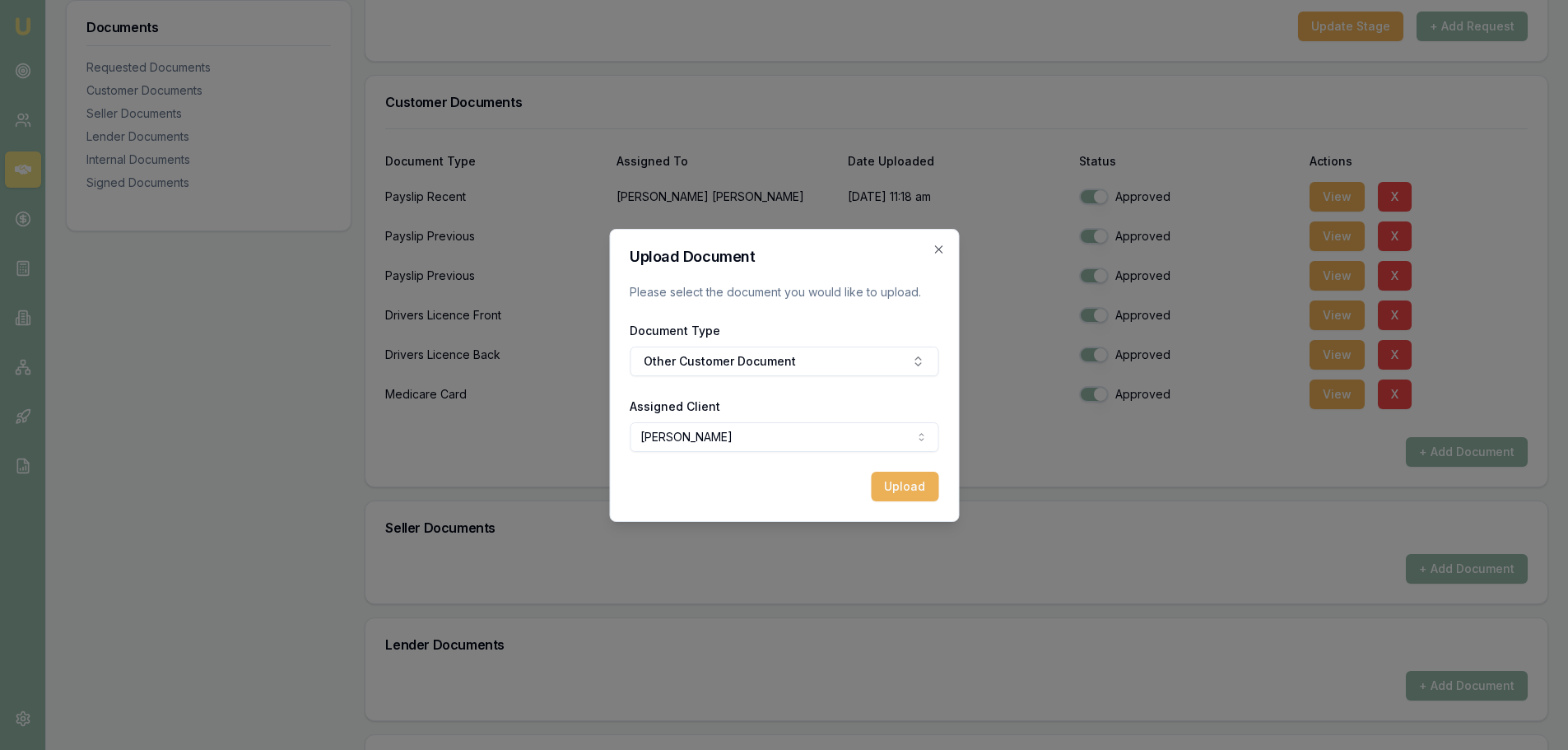
drag, startPoint x: 742, startPoint y: 485, endPoint x: 745, endPoint y: 472, distance: 13.3
click at [742, 483] on div "Upload" at bounding box center [783, 485] width 308 height 29
click at [902, 485] on button "Upload" at bounding box center [905, 485] width 67 height 29
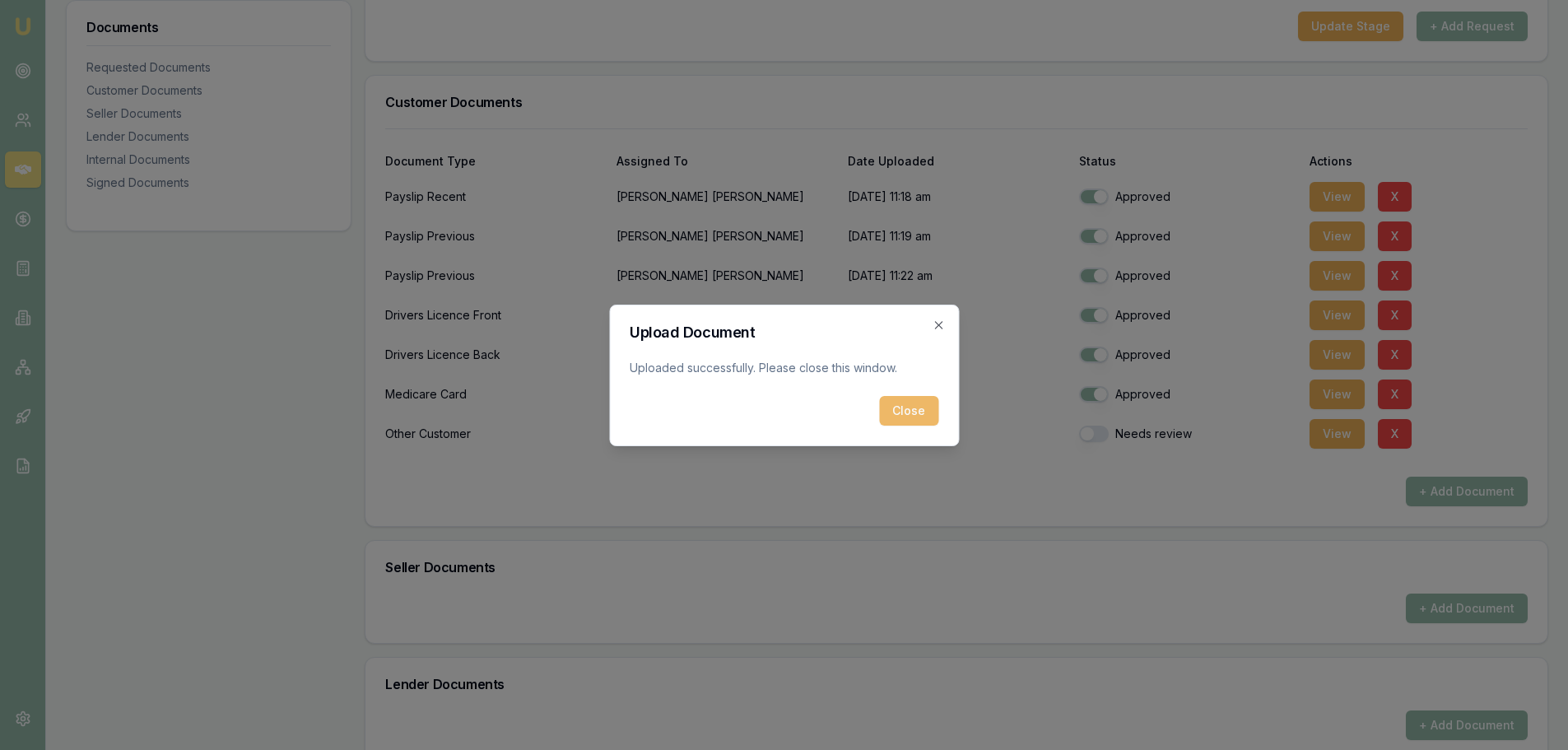
click at [908, 409] on button "Close" at bounding box center [908, 410] width 60 height 29
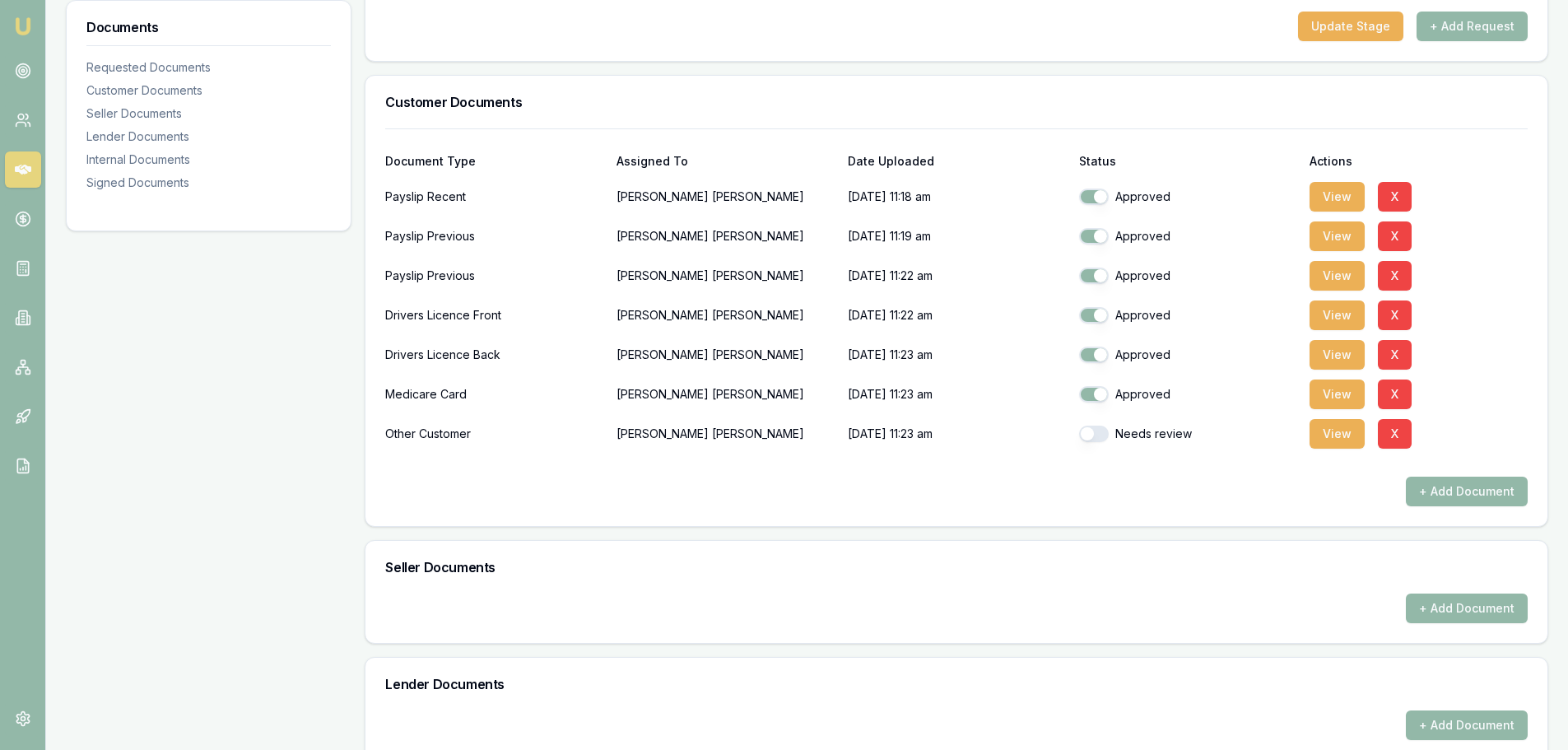
click at [1099, 429] on button "button" at bounding box center [1093, 434] width 29 height 17
checkbox input "true"
drag, startPoint x: 1139, startPoint y: 485, endPoint x: 1293, endPoint y: 498, distance: 154.5
click at [1141, 485] on div "+ Add Document" at bounding box center [956, 490] width 1143 height 29
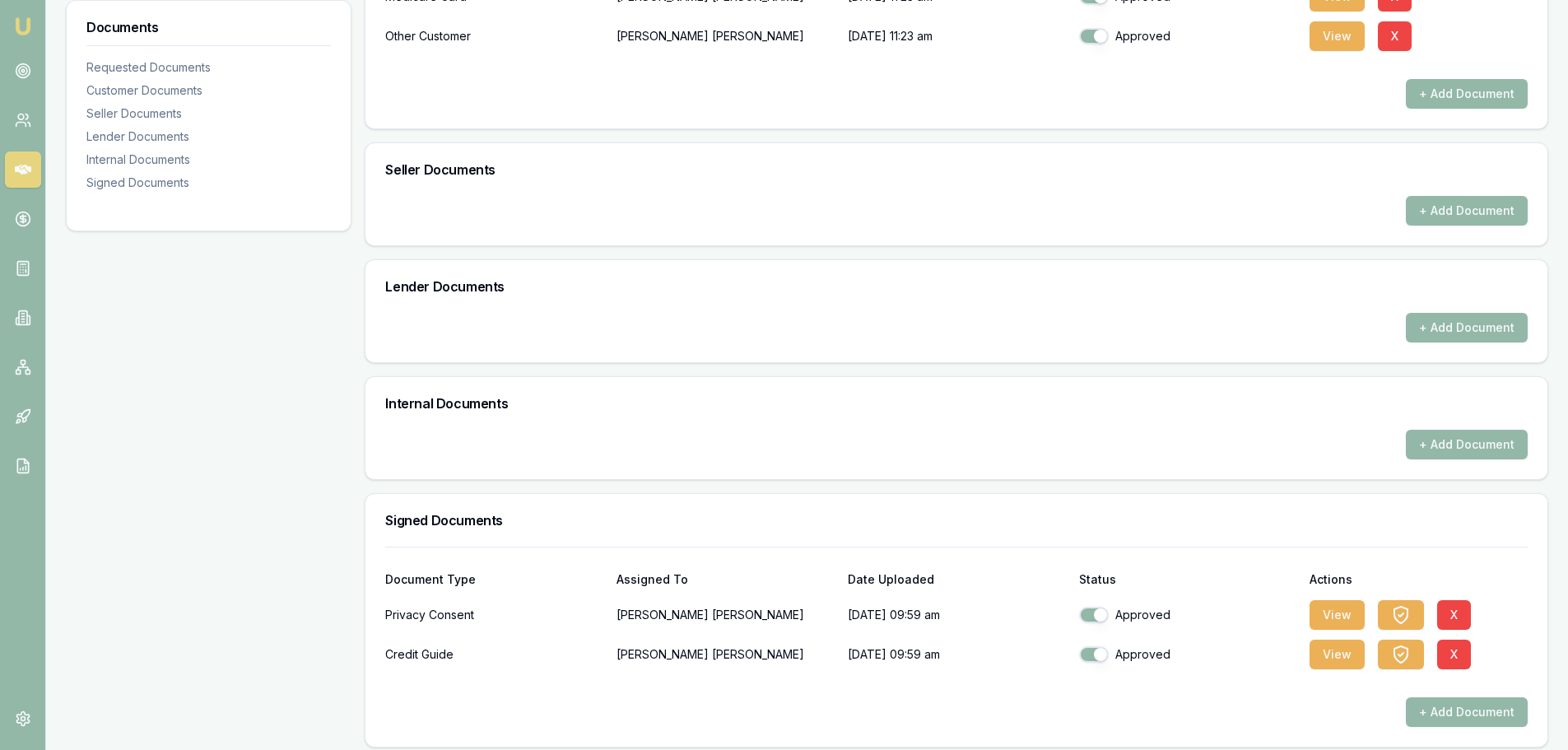
scroll to position [731, 0]
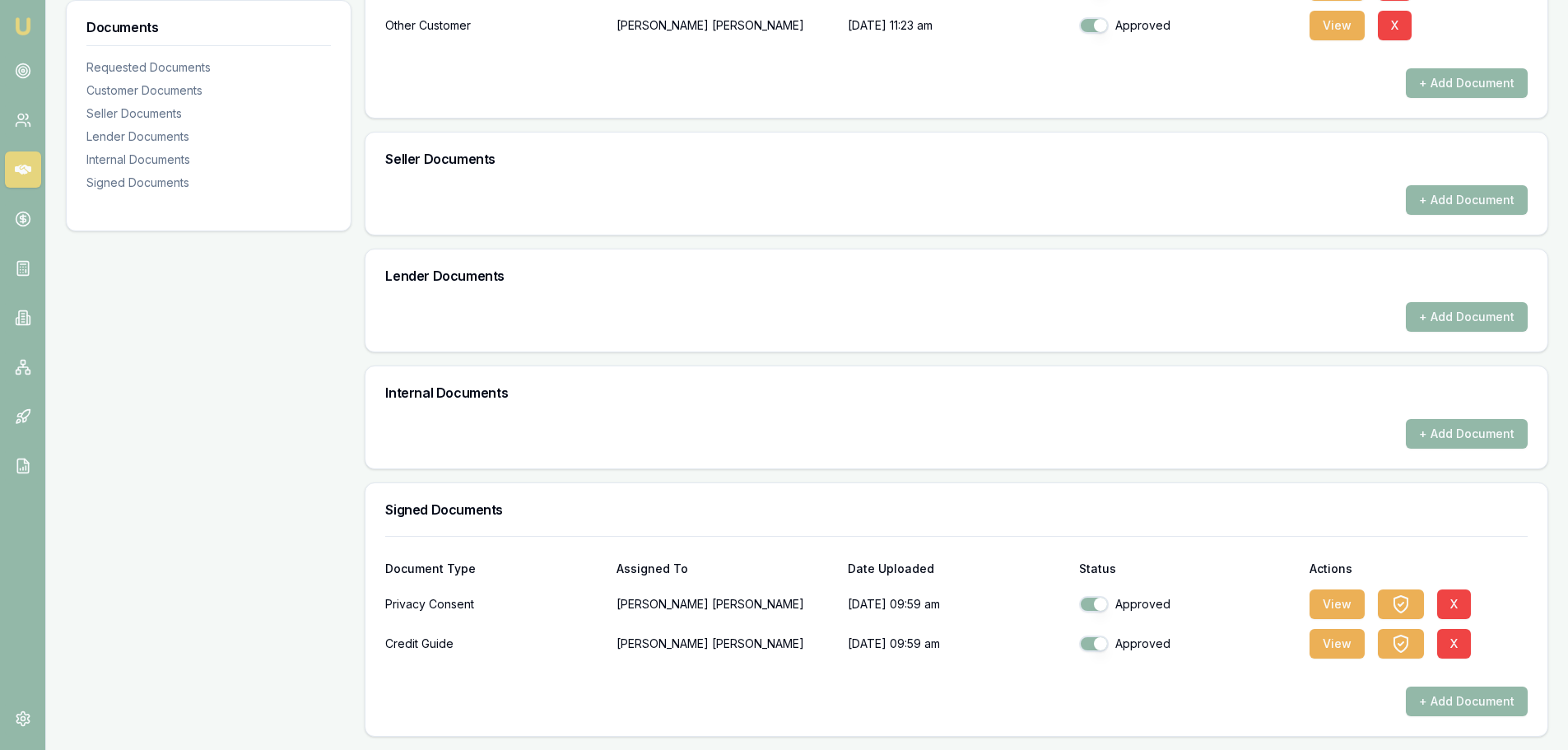
drag, startPoint x: 850, startPoint y: 205, endPoint x: 839, endPoint y: 206, distance: 11.0
click at [849, 204] on div "+ Add Document" at bounding box center [956, 199] width 1143 height 29
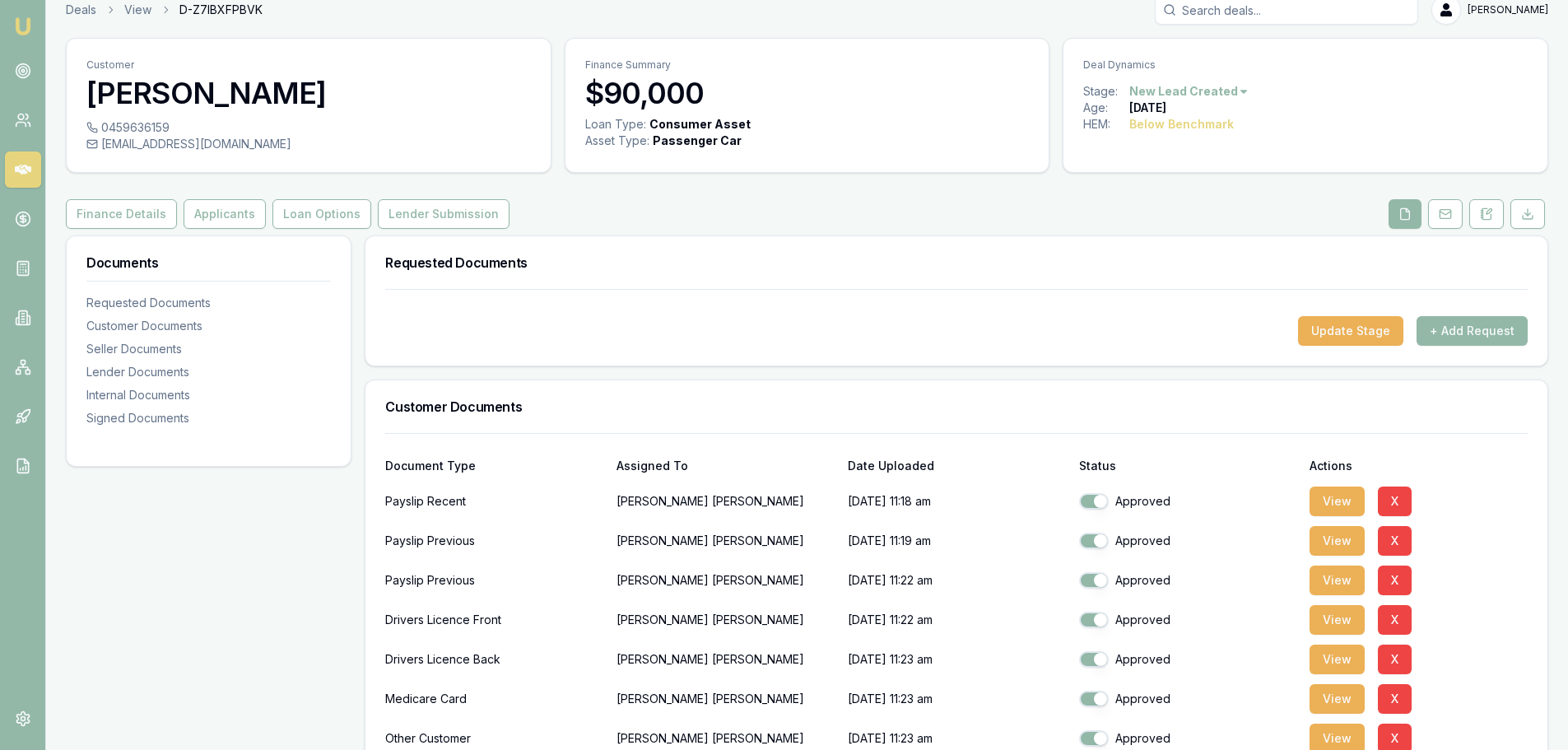
scroll to position [0, 0]
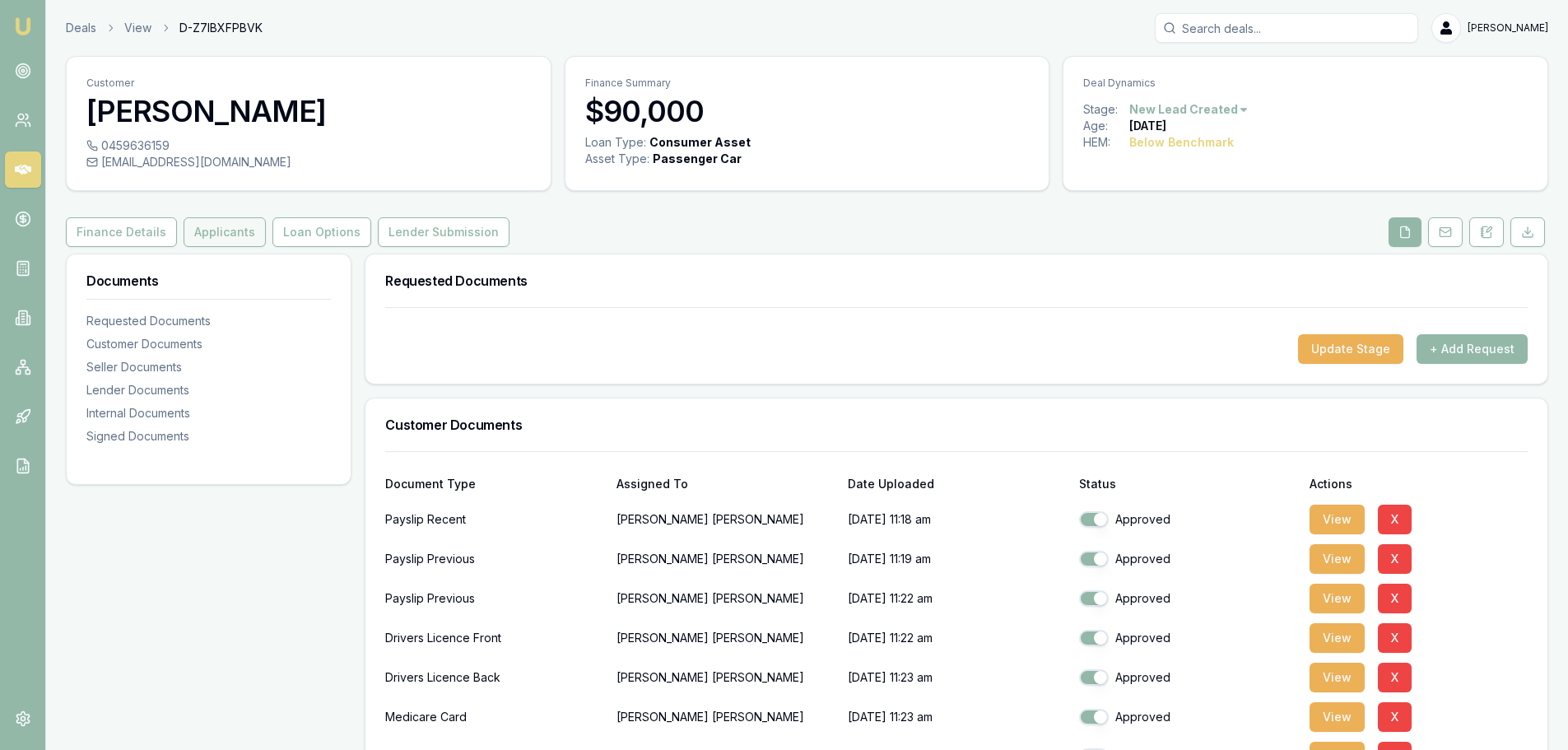
click at [202, 241] on button "Applicants" at bounding box center [224, 232] width 82 height 29
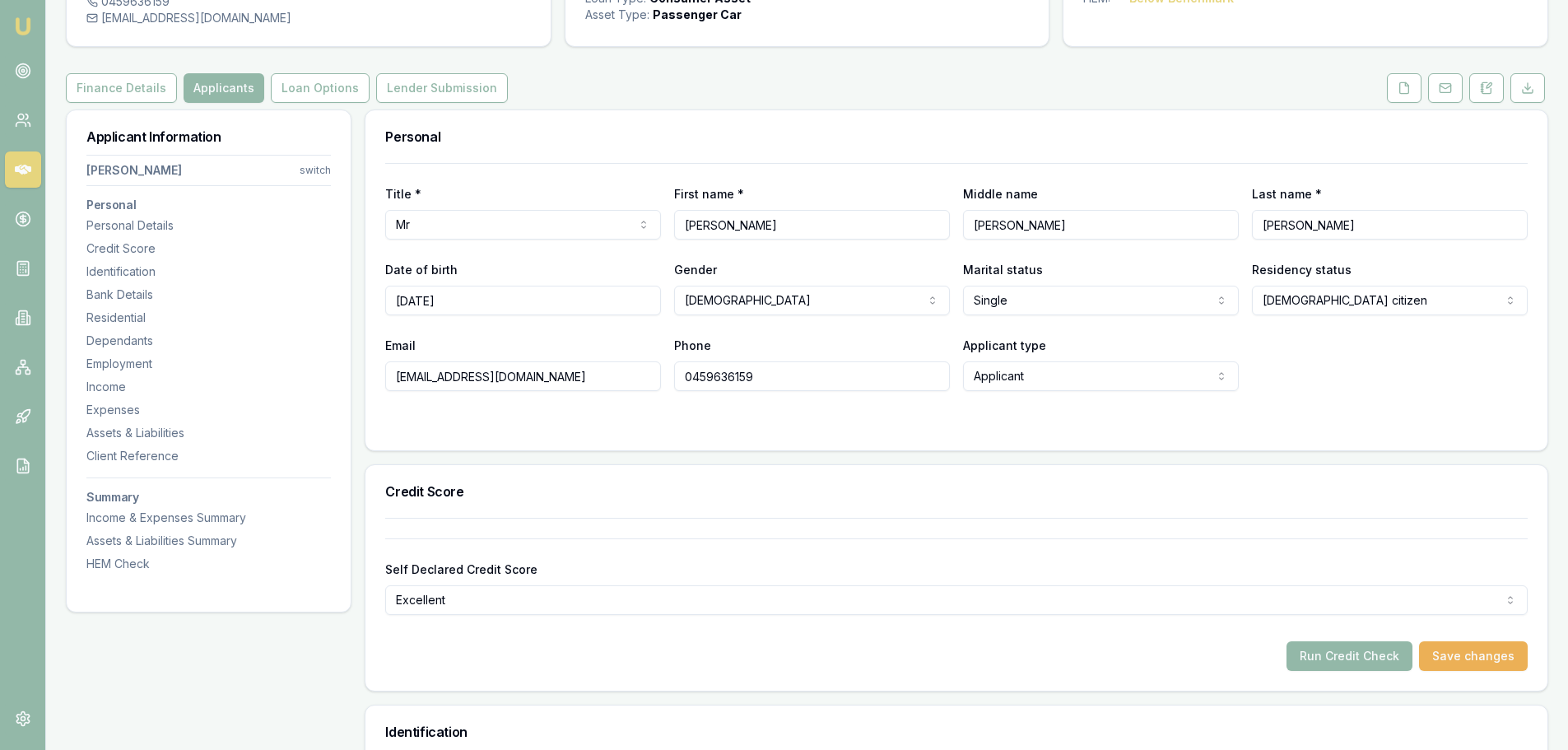
scroll to position [494, 0]
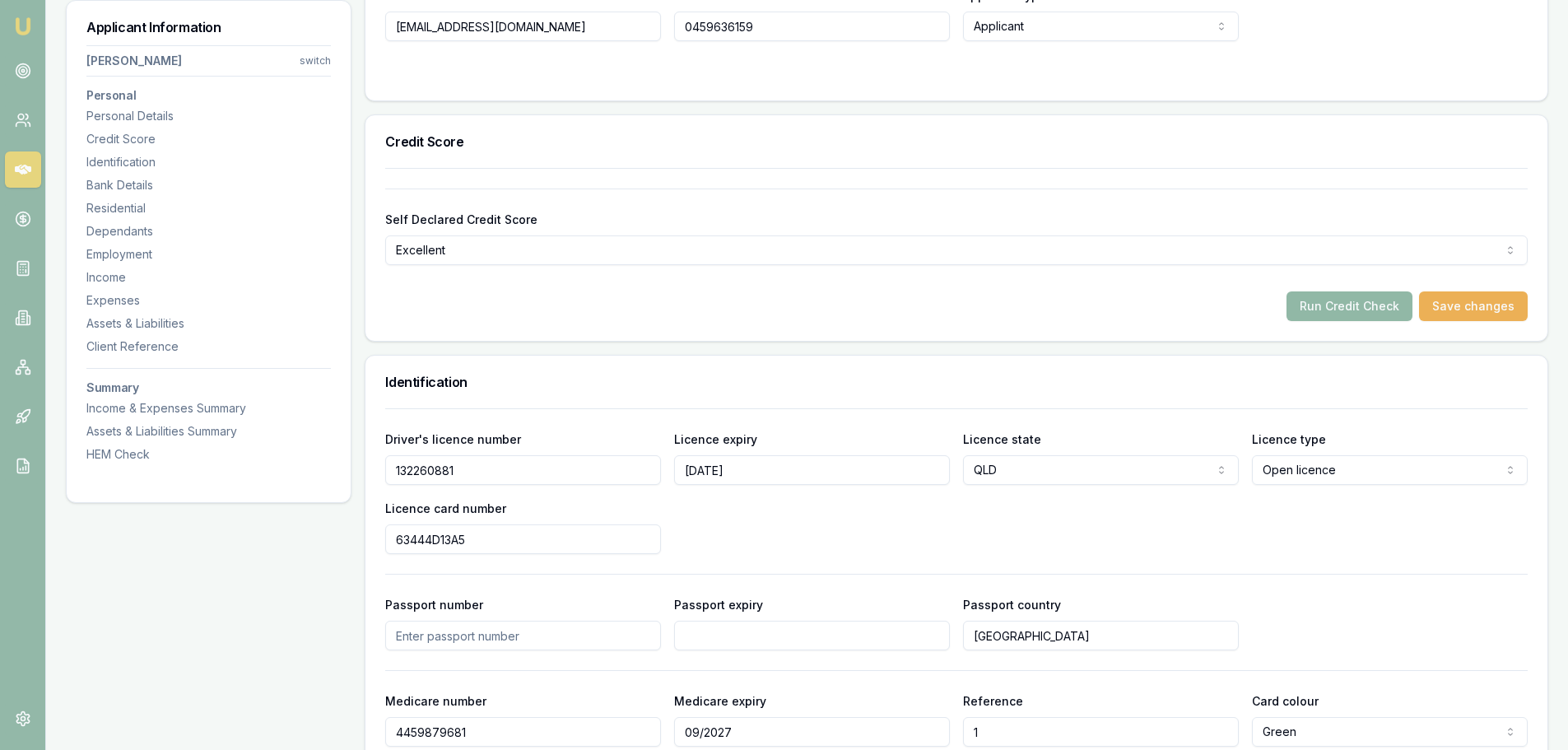
click at [1388, 308] on button "Run Credit Check" at bounding box center [1350, 306] width 126 height 29
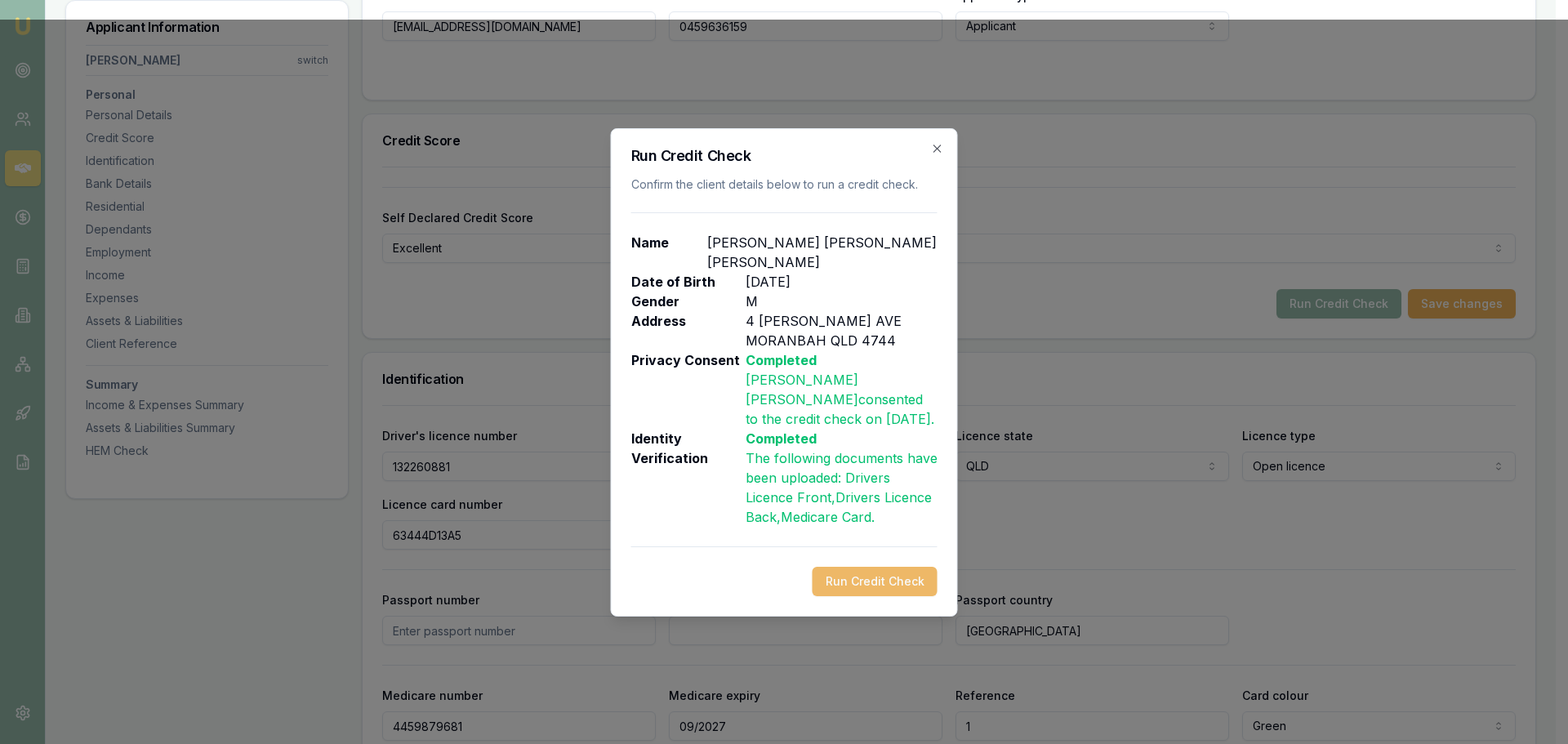
click at [864, 567] on button "Run Credit Check" at bounding box center [875, 581] width 125 height 29
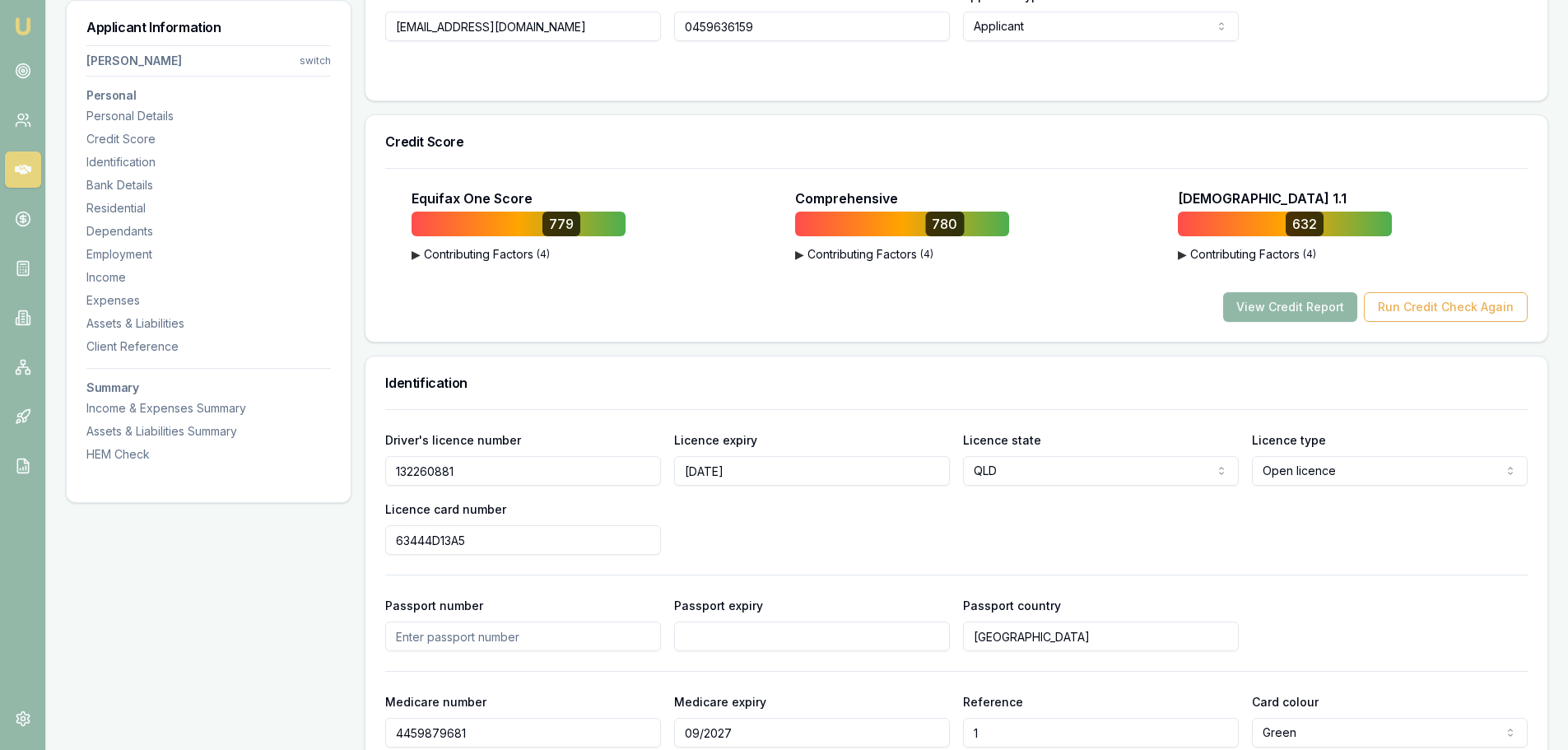
click at [1295, 300] on button "View Credit Report" at bounding box center [1291, 307] width 134 height 29
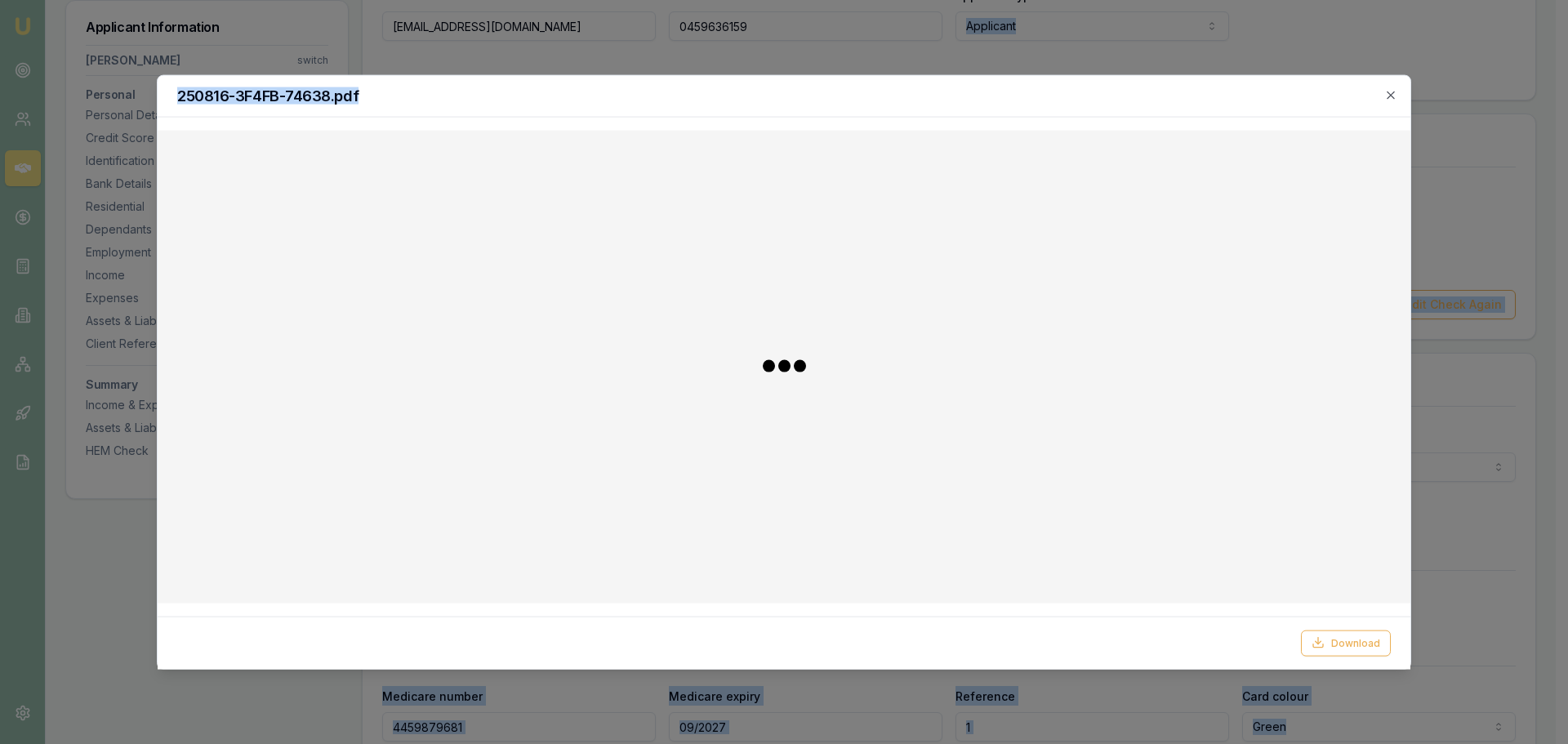
drag, startPoint x: 1063, startPoint y: 208, endPoint x: 2274, endPoint y: 20, distance: 1225.5
click at [1345, 640] on button "Download" at bounding box center [1346, 642] width 90 height 26
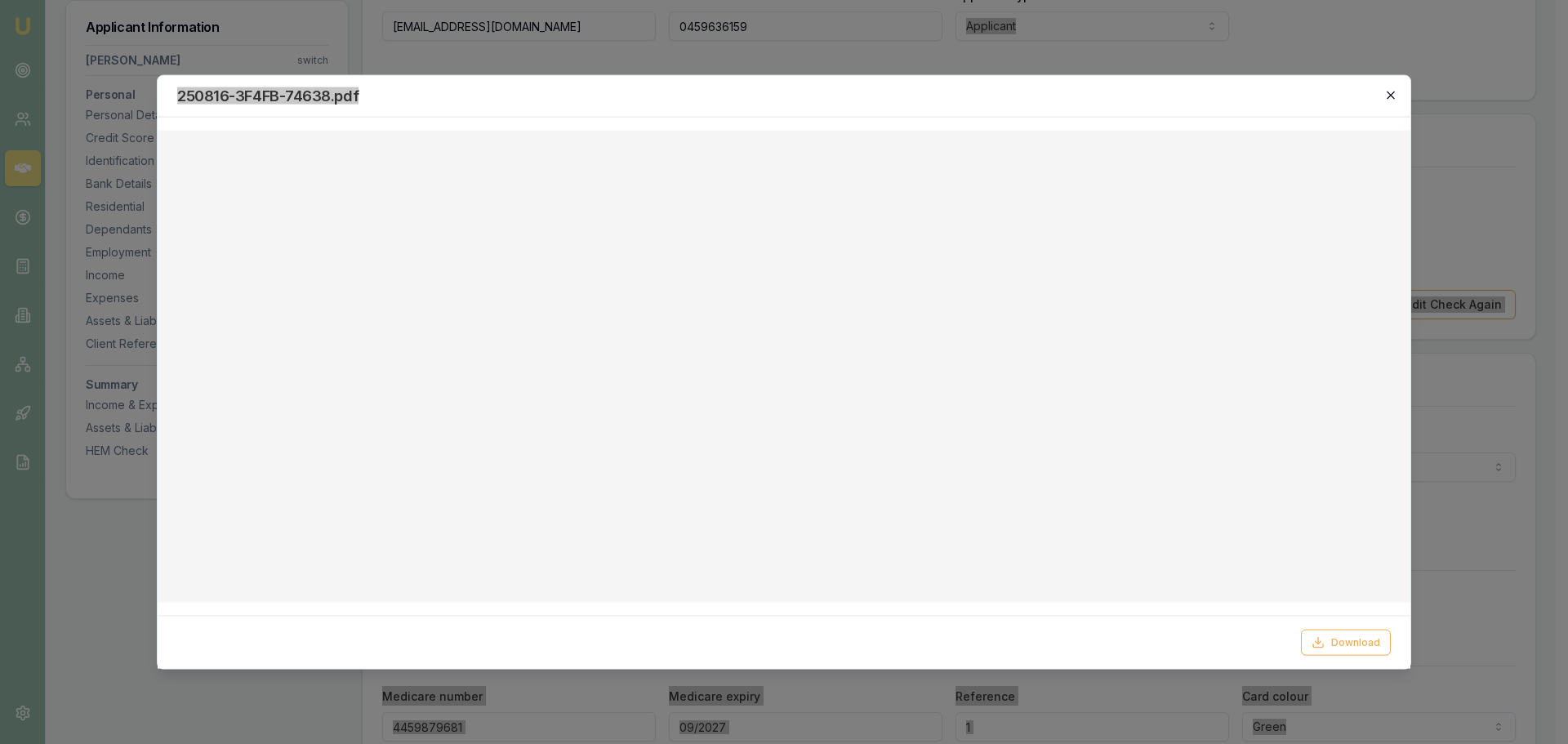
click at [1393, 97] on icon "button" at bounding box center [1391, 95] width 13 height 13
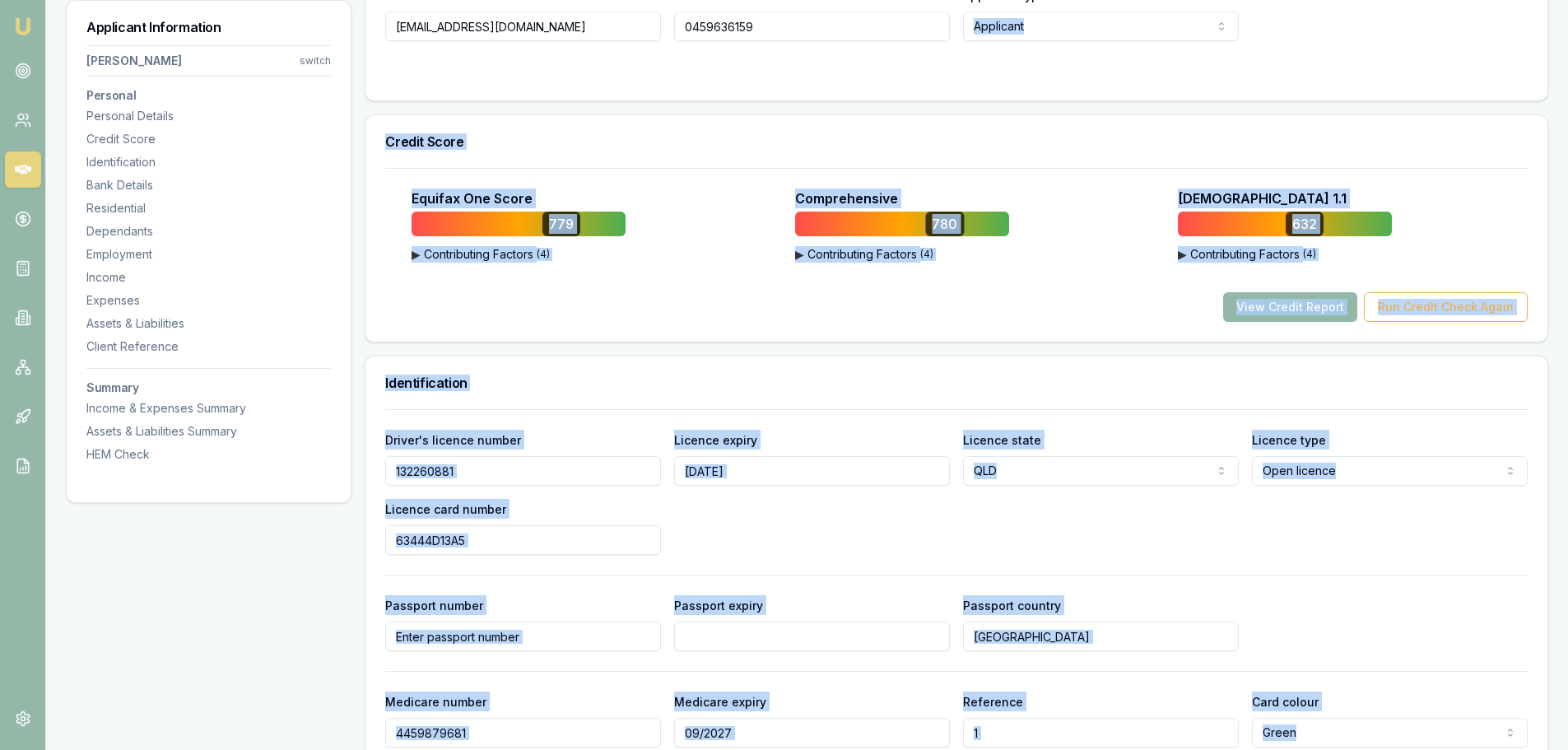
click at [676, 295] on div "View Credit Report Run Credit Check Again" at bounding box center [956, 307] width 1143 height 29
click at [1015, 361] on div "Identification" at bounding box center [956, 382] width 1182 height 53
click at [628, 149] on div "Credit Score" at bounding box center [956, 141] width 1182 height 53
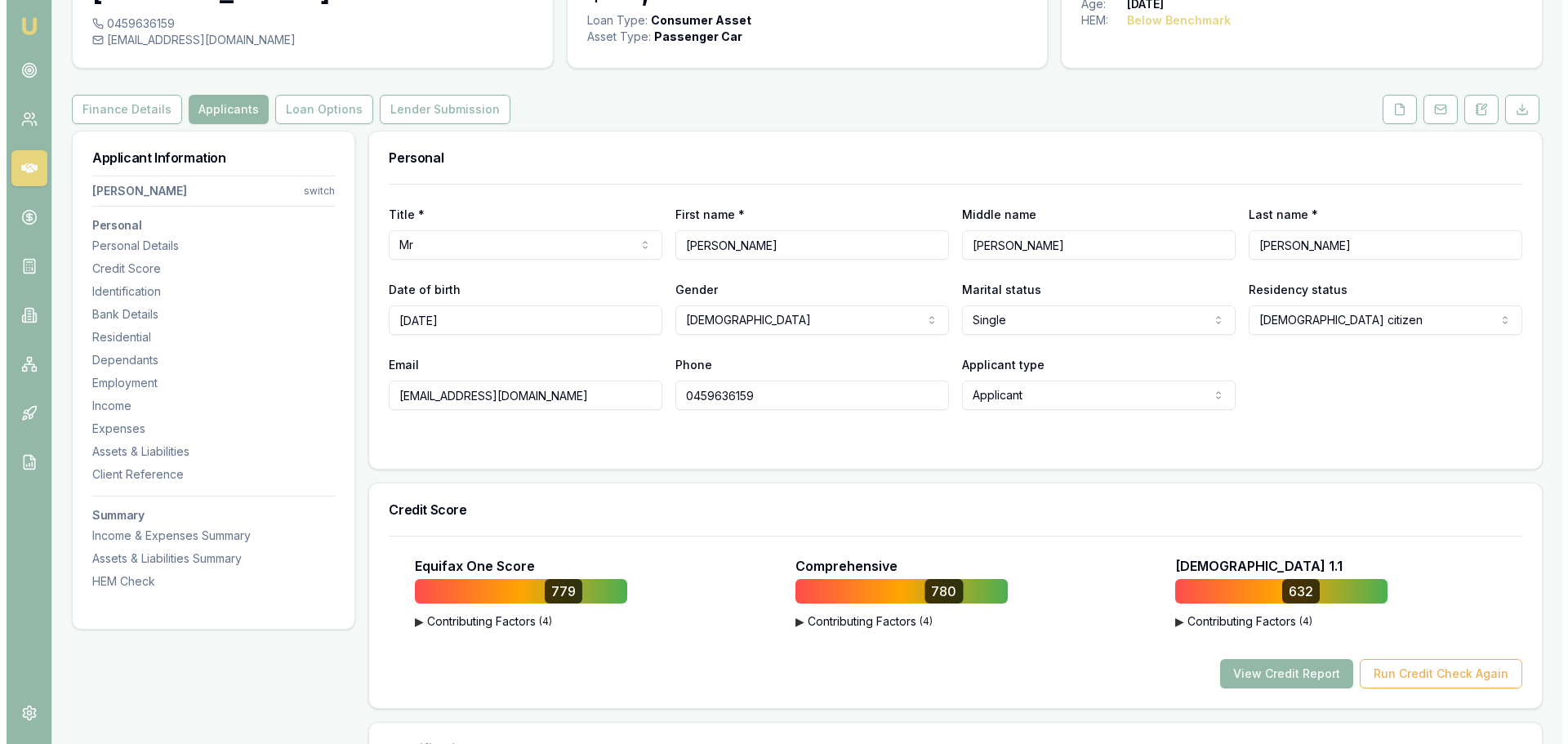
scroll to position [0, 0]
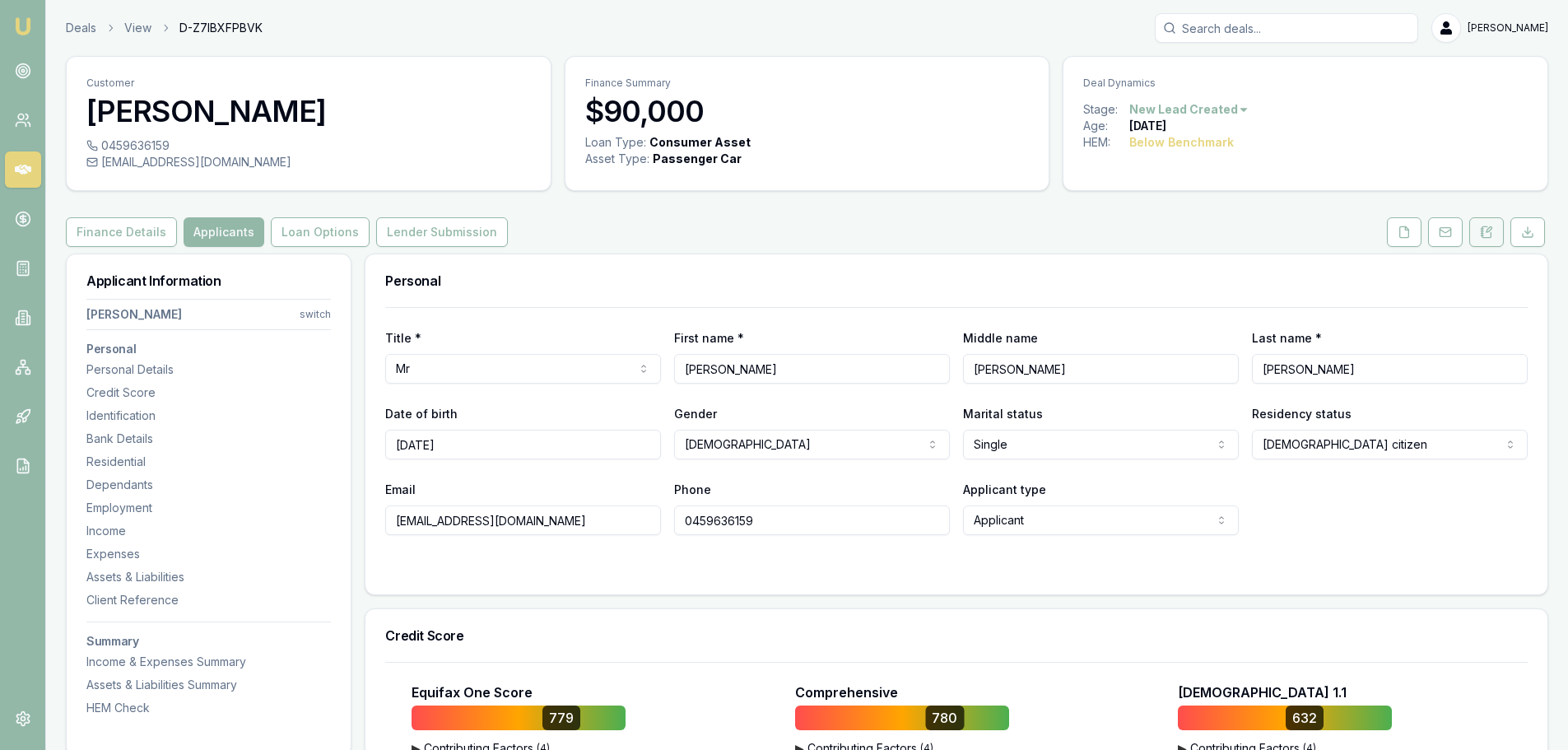
click at [1476, 235] on button at bounding box center [1486, 232] width 34 height 29
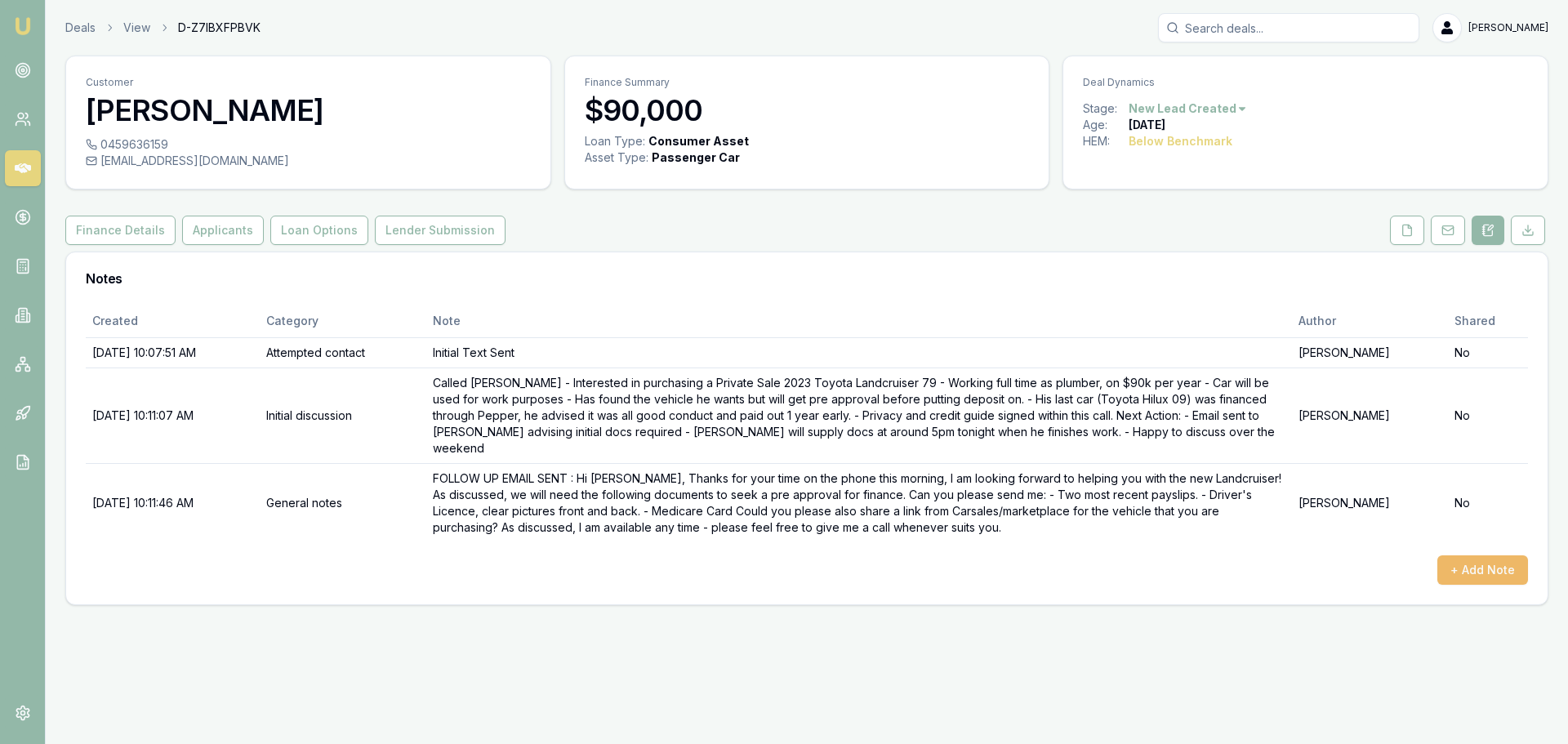
click at [1485, 555] on button "+ Add Note" at bounding box center [1482, 569] width 91 height 29
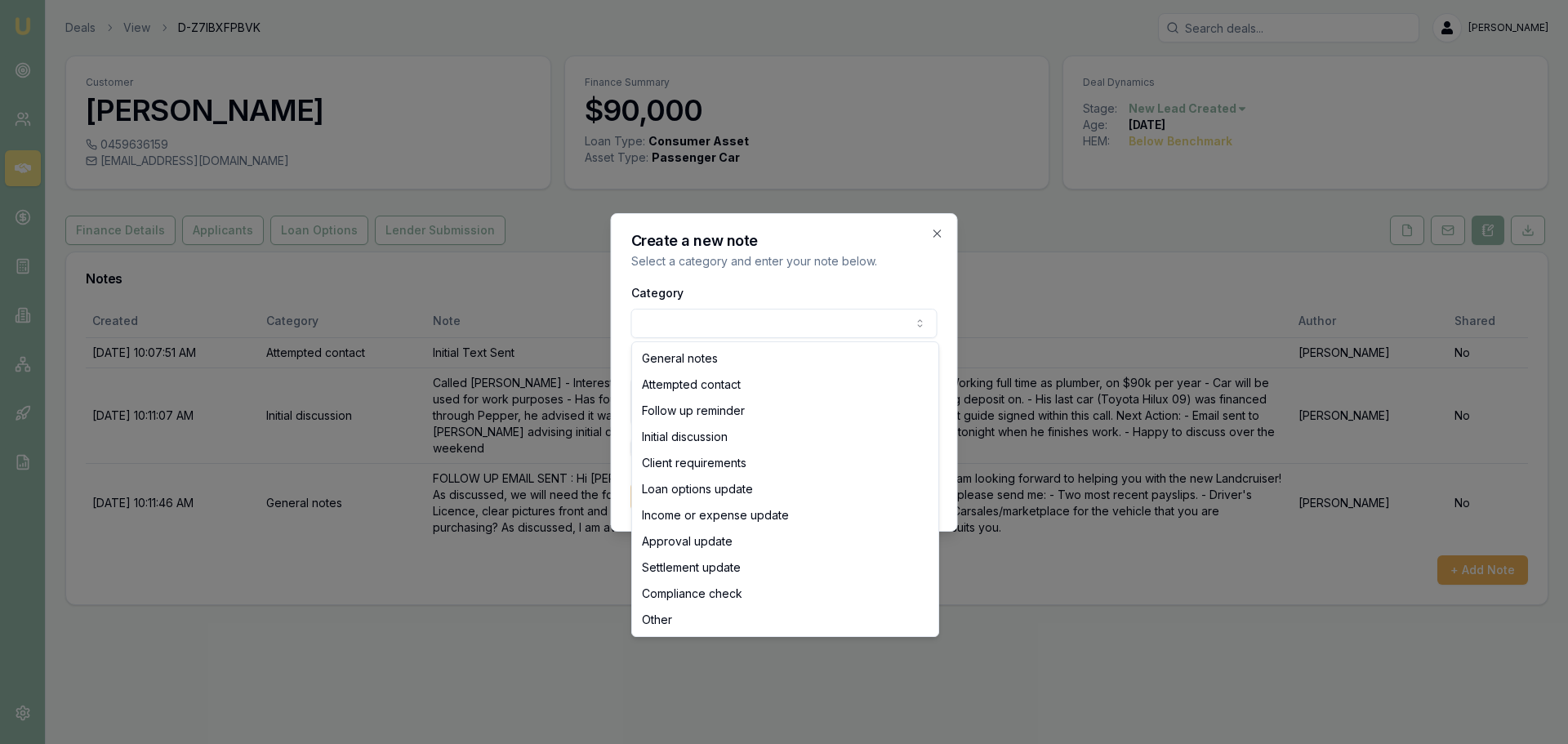
click at [771, 312] on body "Emu Broker Deals View D-Z7IBXFPBVK Jack Armstrong Toggle Menu Customer Tyson Re…" at bounding box center [784, 372] width 1568 height 744
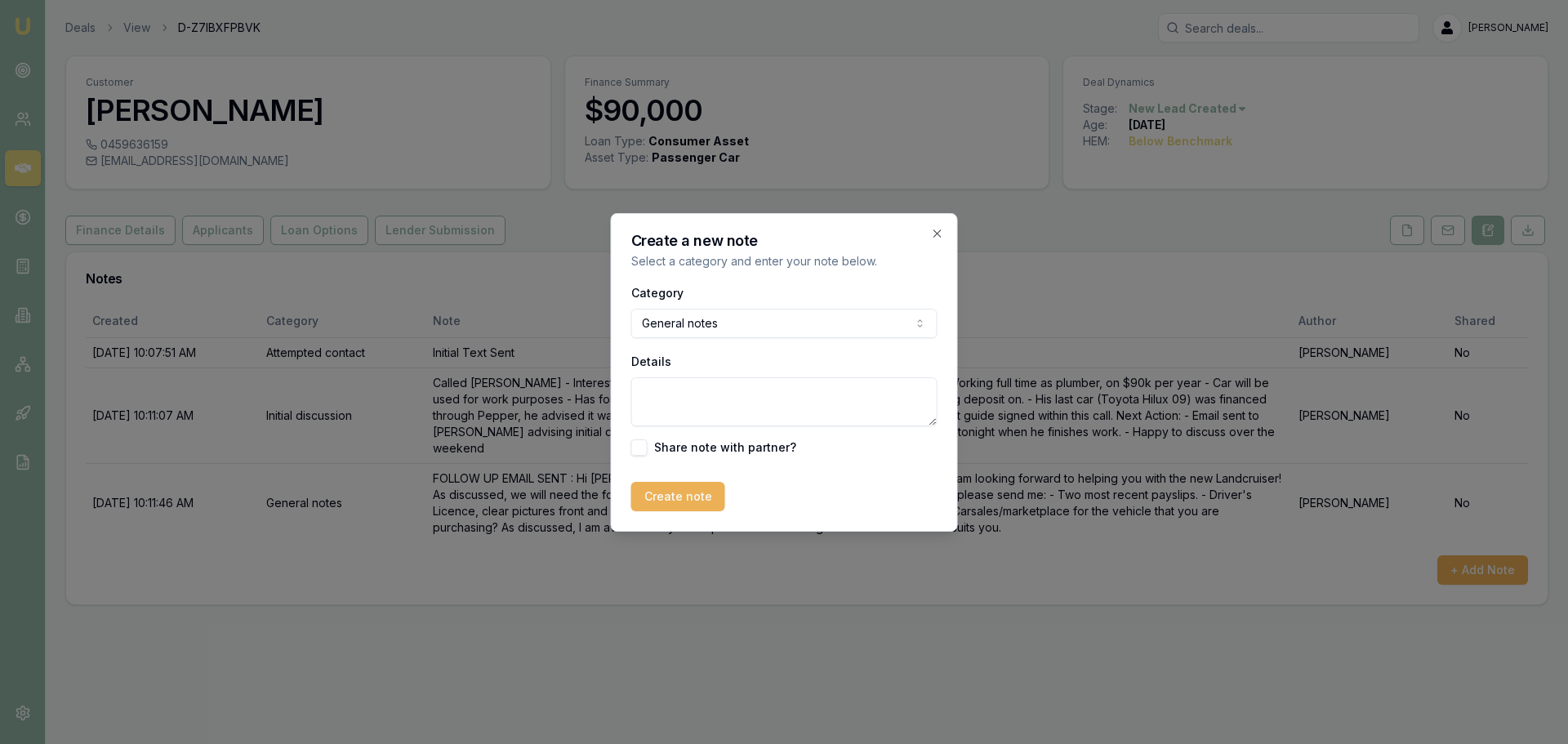
click at [747, 341] on div "Category General notes General notes Attempted contact Follow up reminder Initi…" at bounding box center [784, 369] width 306 height 173
click at [694, 402] on textarea "Details" at bounding box center [784, 402] width 306 height 49
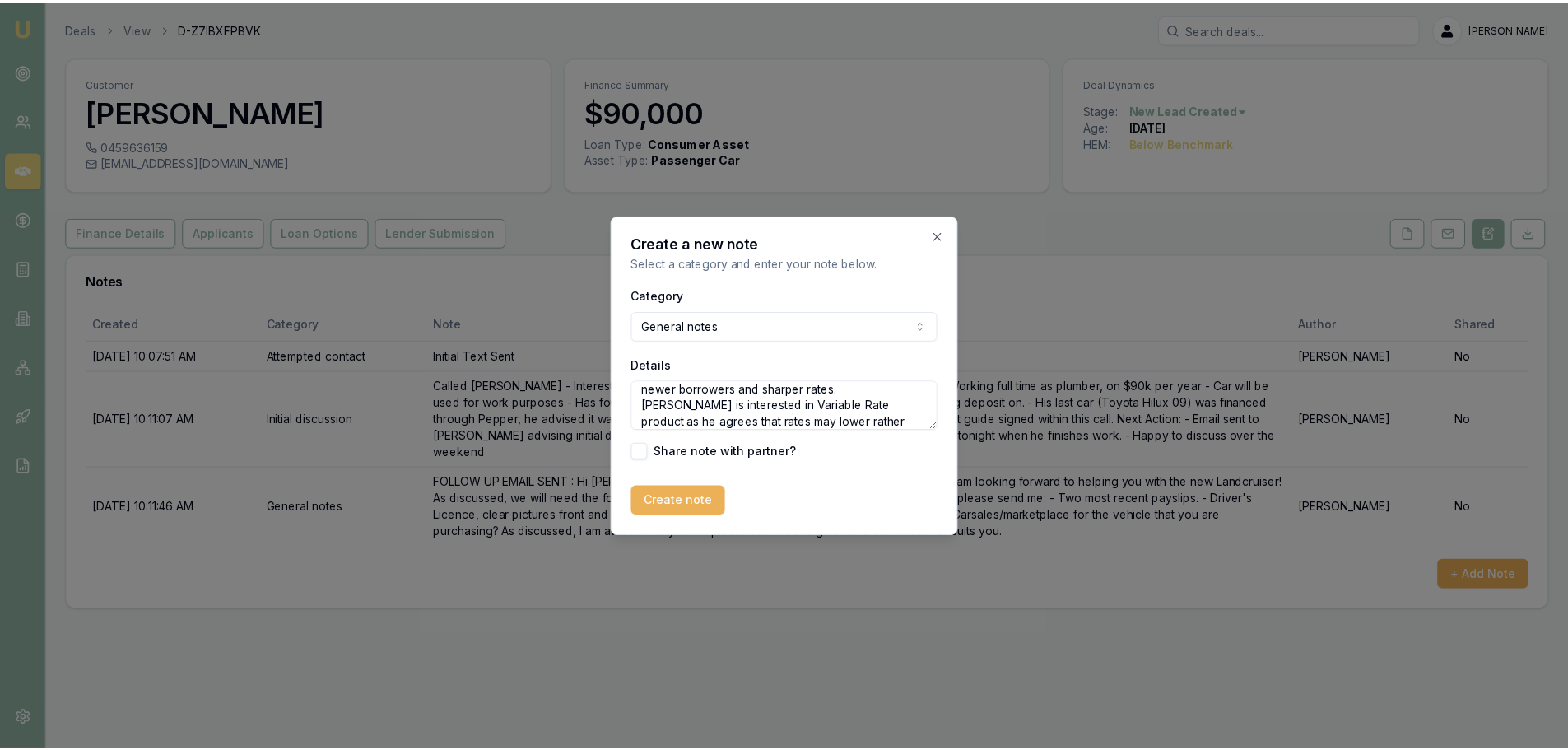
scroll to position [57, 0]
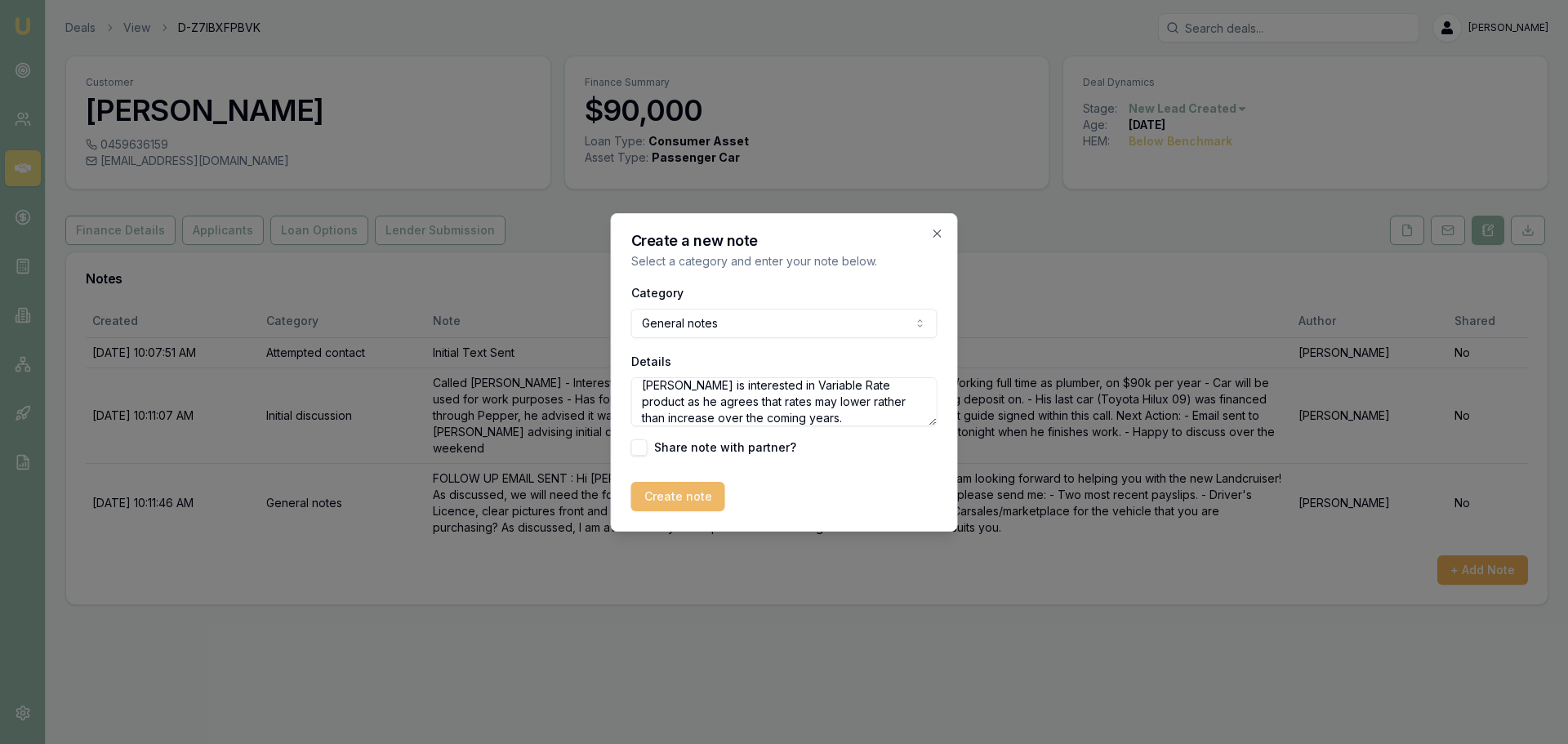
type textarea "Called Tyson - we discussed firstmac as the best option on lender given their a…"
click at [657, 500] on button "Create note" at bounding box center [678, 496] width 94 height 29
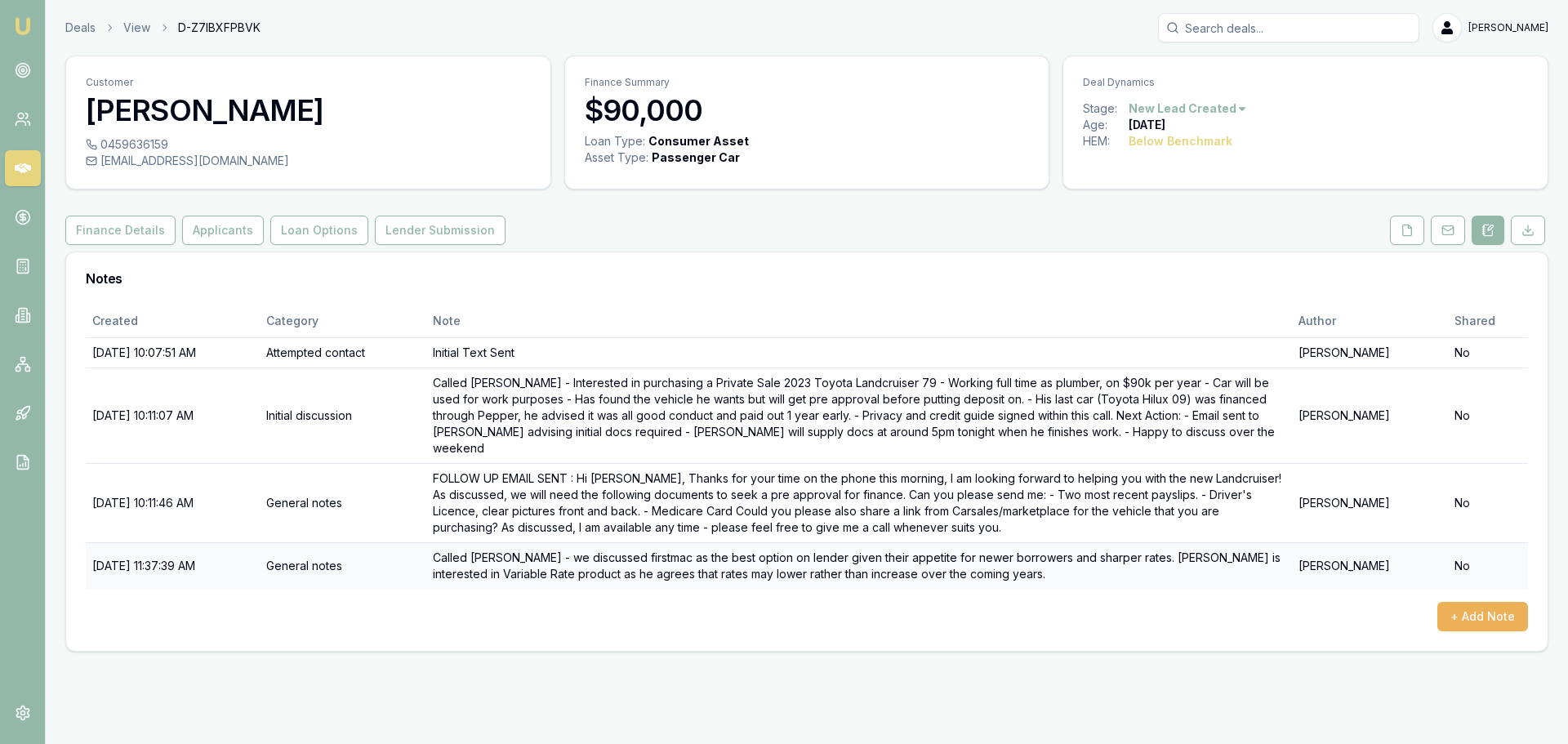
click at [355, 559] on td "General notes" at bounding box center [343, 566] width 167 height 47
click at [1464, 602] on button "+ Add Note" at bounding box center [1482, 616] width 91 height 29
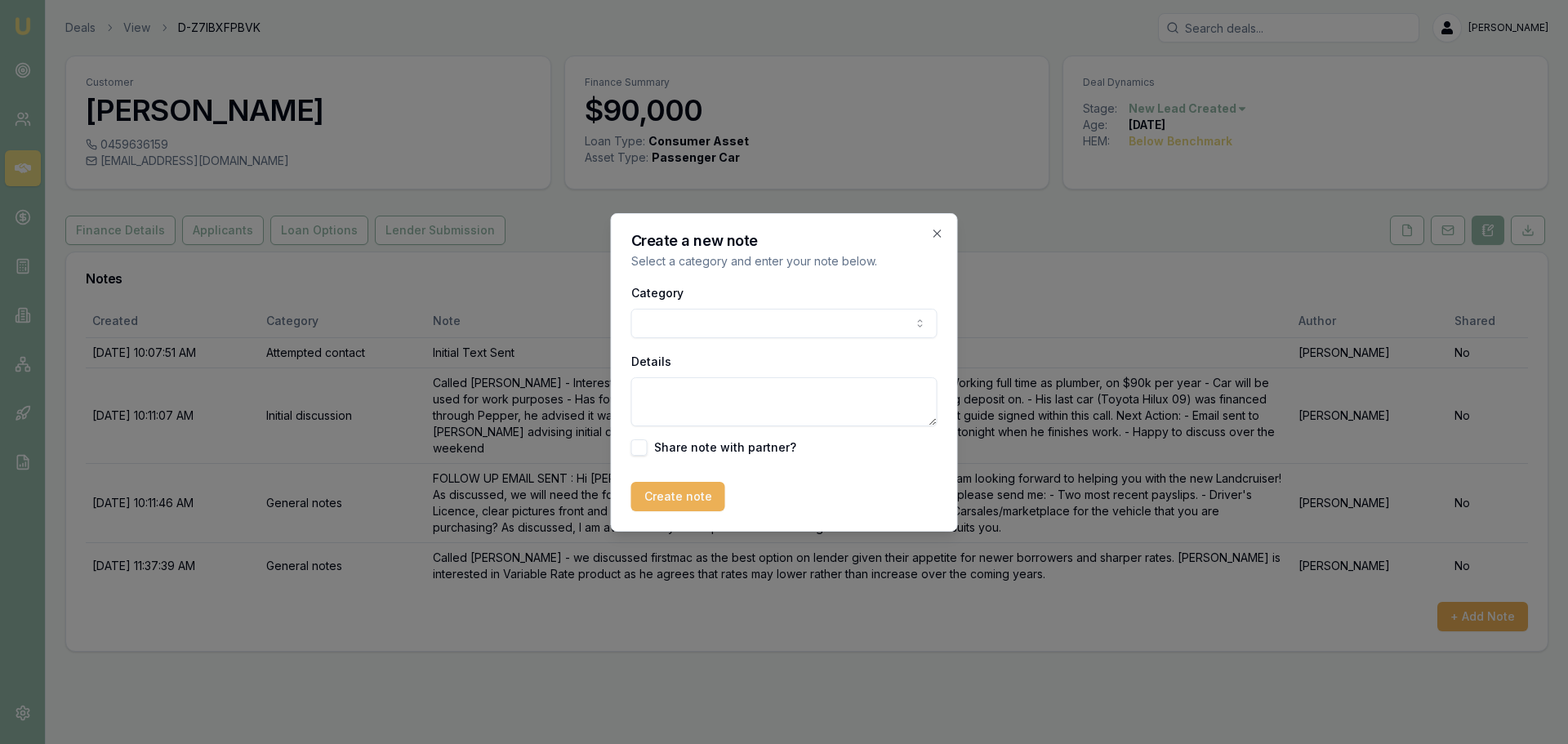
click at [784, 306] on div "Category General notes Attempted contact Follow up reminder Initial discussion …" at bounding box center [784, 310] width 306 height 56
click at [757, 330] on body "Emu Broker Deals View D-Z7IBXFPBVK Jack Armstrong Toggle Menu Customer Tyson Re…" at bounding box center [784, 372] width 1568 height 744
click at [698, 442] on label "Share note with partner?" at bounding box center [725, 447] width 142 height 12
click at [704, 413] on textarea "Details" at bounding box center [784, 402] width 306 height 49
type textarea "Workshopped in EMU Chat - Firstmac has been reccomended"
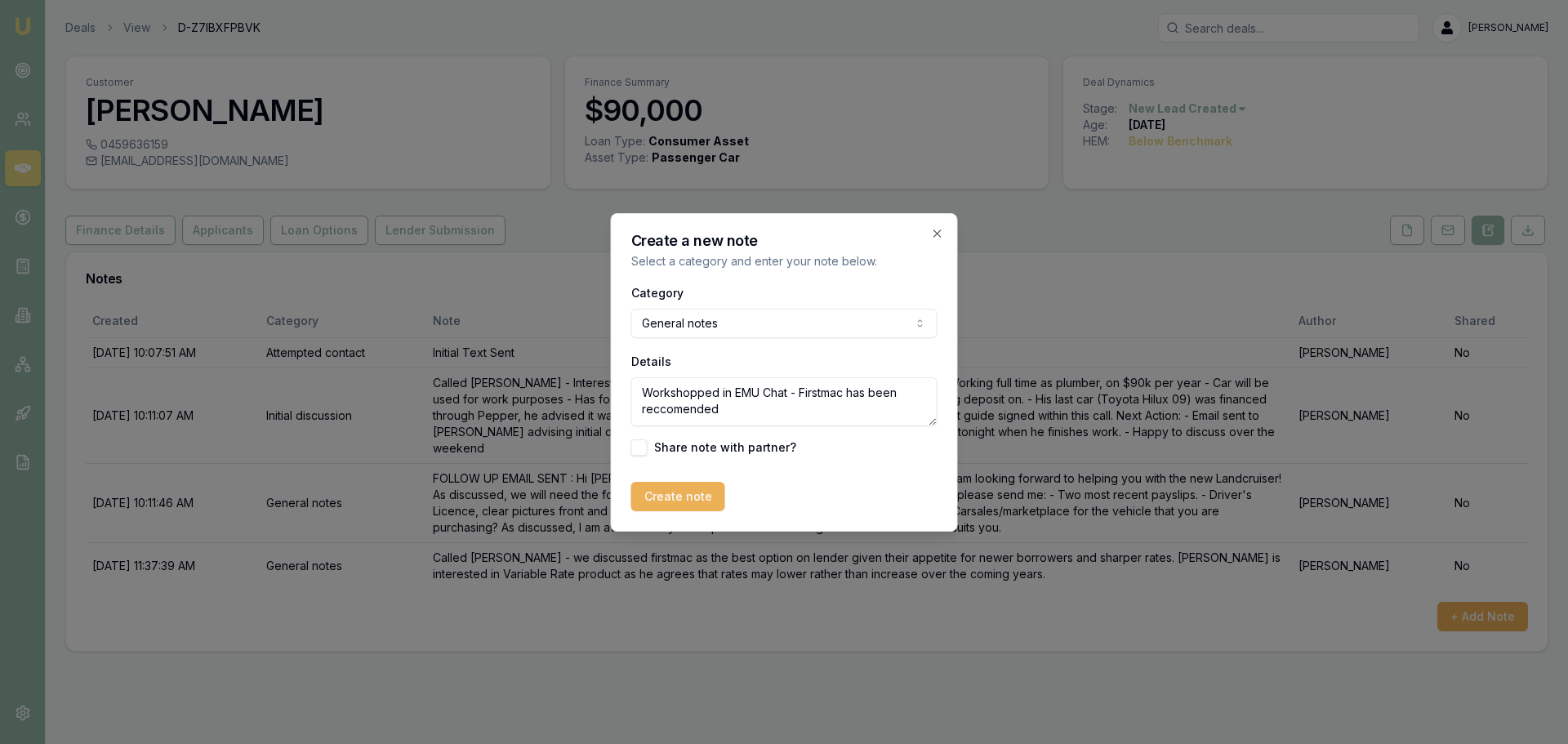
click at [819, 492] on div "Create note" at bounding box center [784, 496] width 306 height 29
click at [674, 488] on button "Create note" at bounding box center [678, 496] width 94 height 29
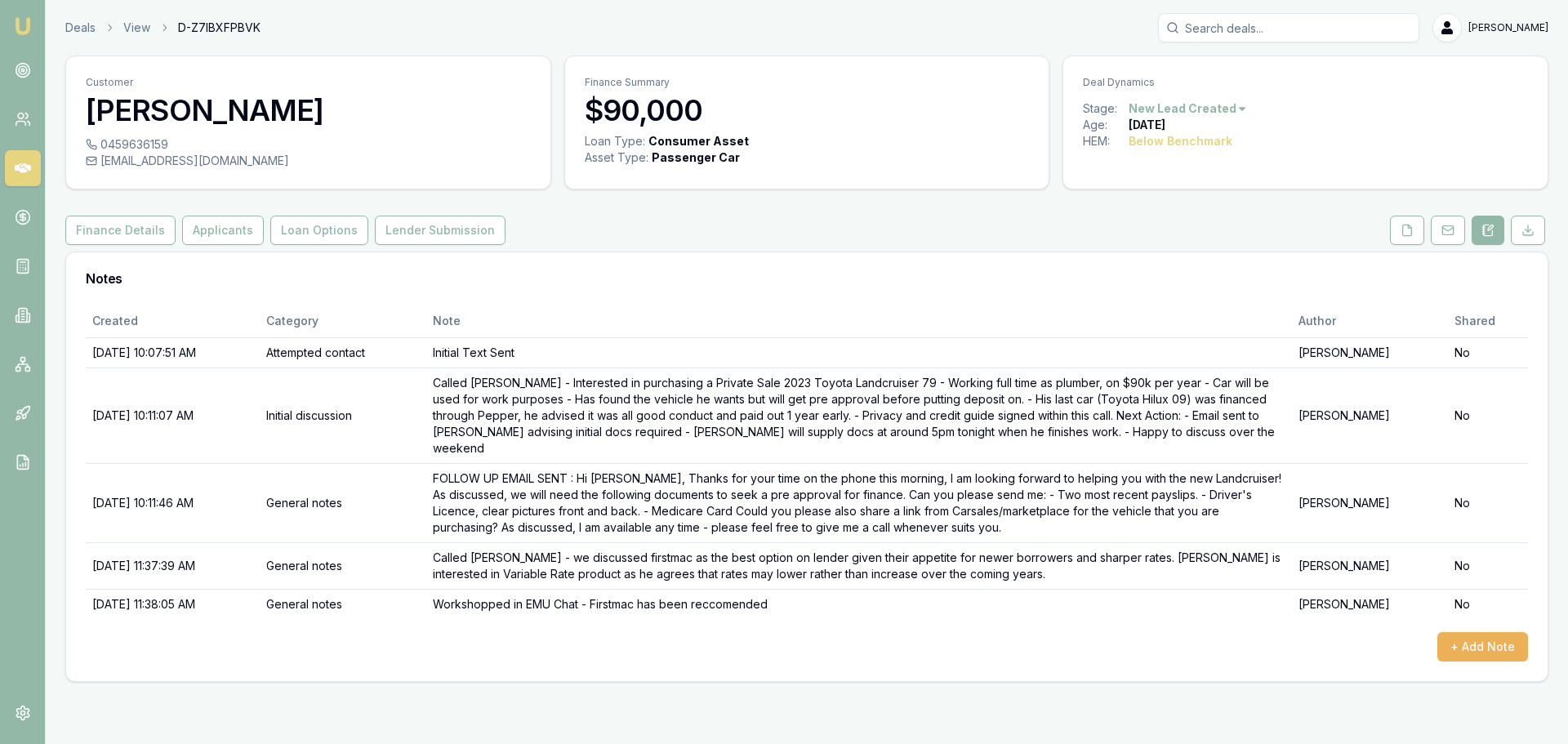
drag, startPoint x: 818, startPoint y: 640, endPoint x: 890, endPoint y: 647, distance: 72.3
click at [824, 640] on div "+ Add Note" at bounding box center [807, 646] width 1442 height 29
click at [208, 234] on button "Applicants" at bounding box center [223, 230] width 82 height 29
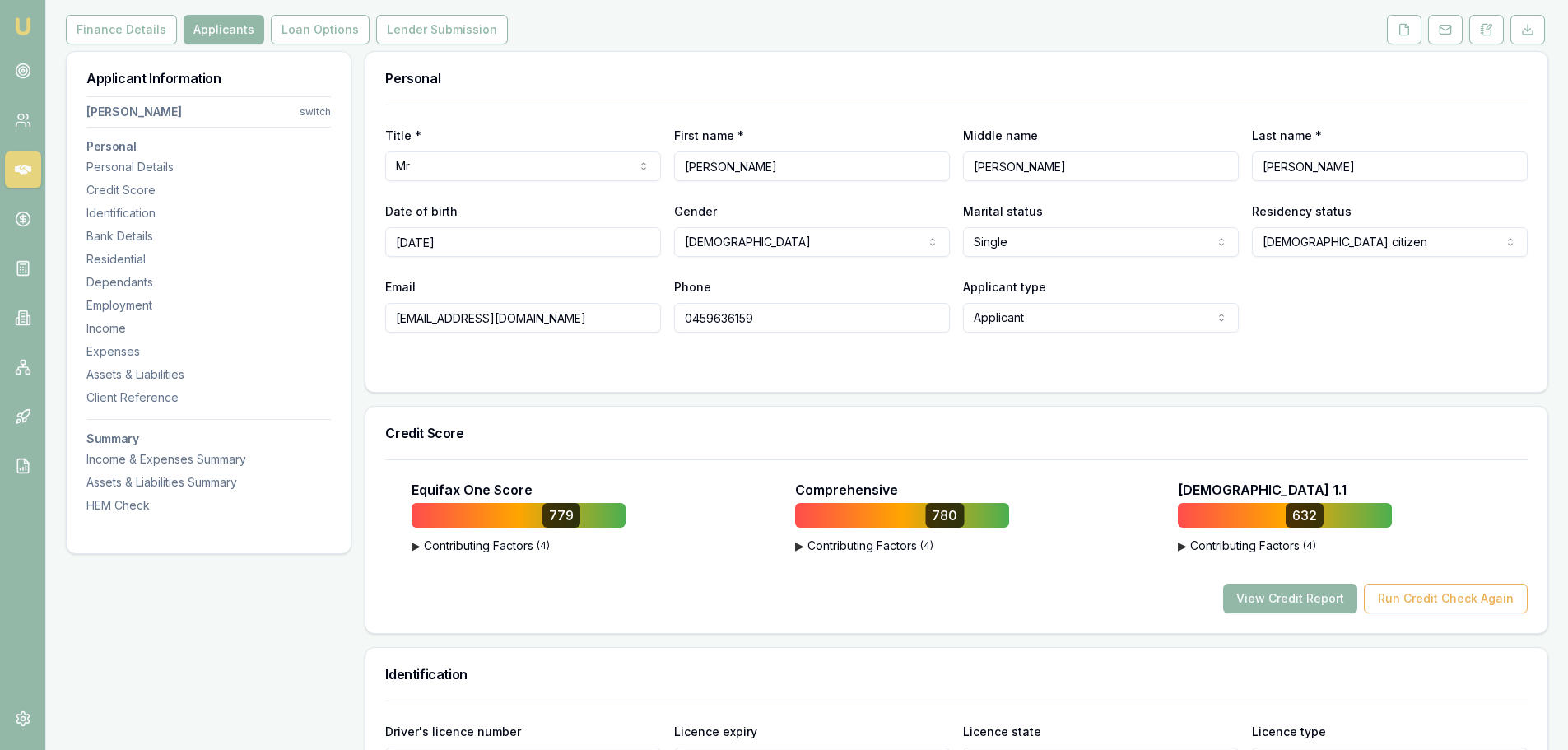
scroll to position [82, 0]
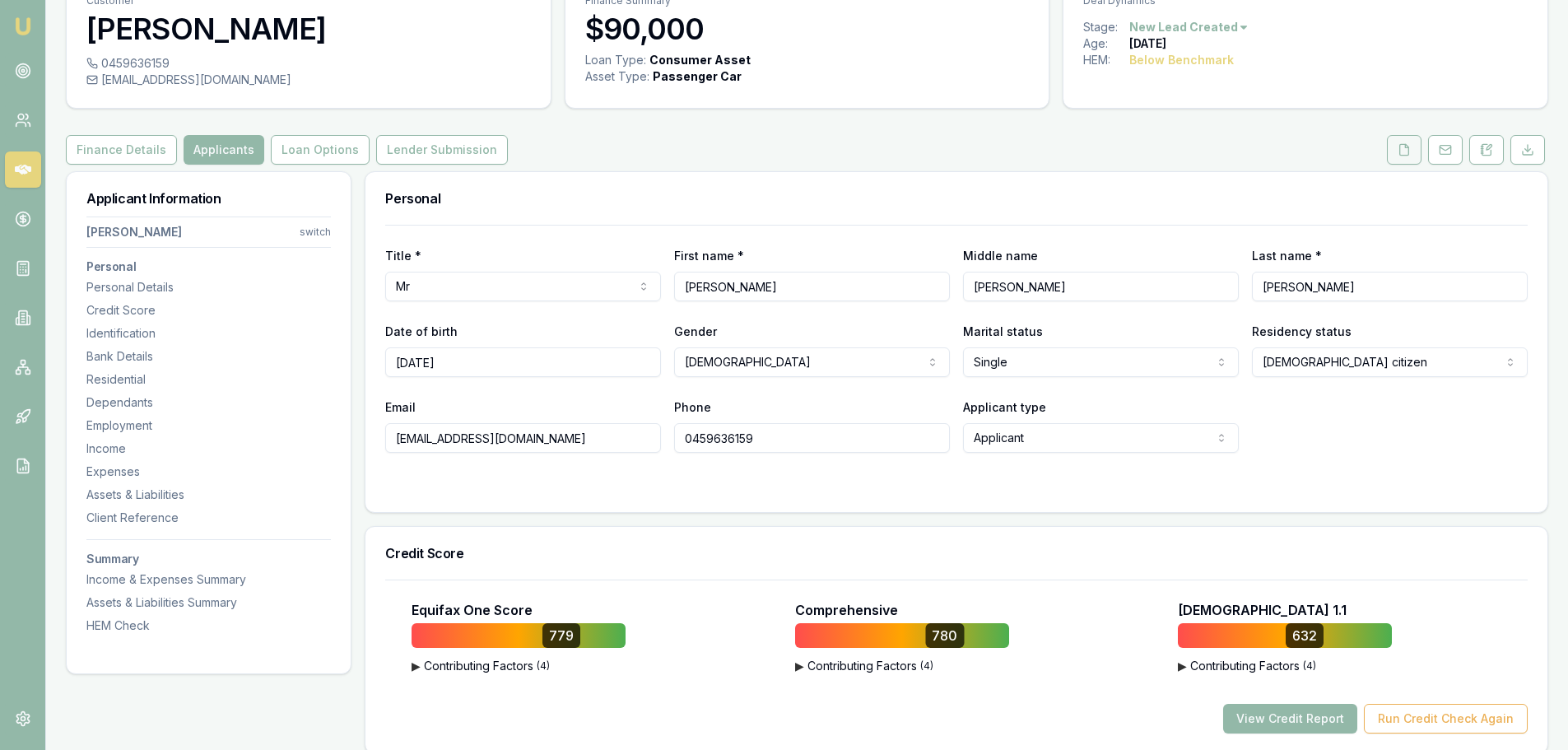
click at [1393, 153] on button at bounding box center [1404, 149] width 34 height 29
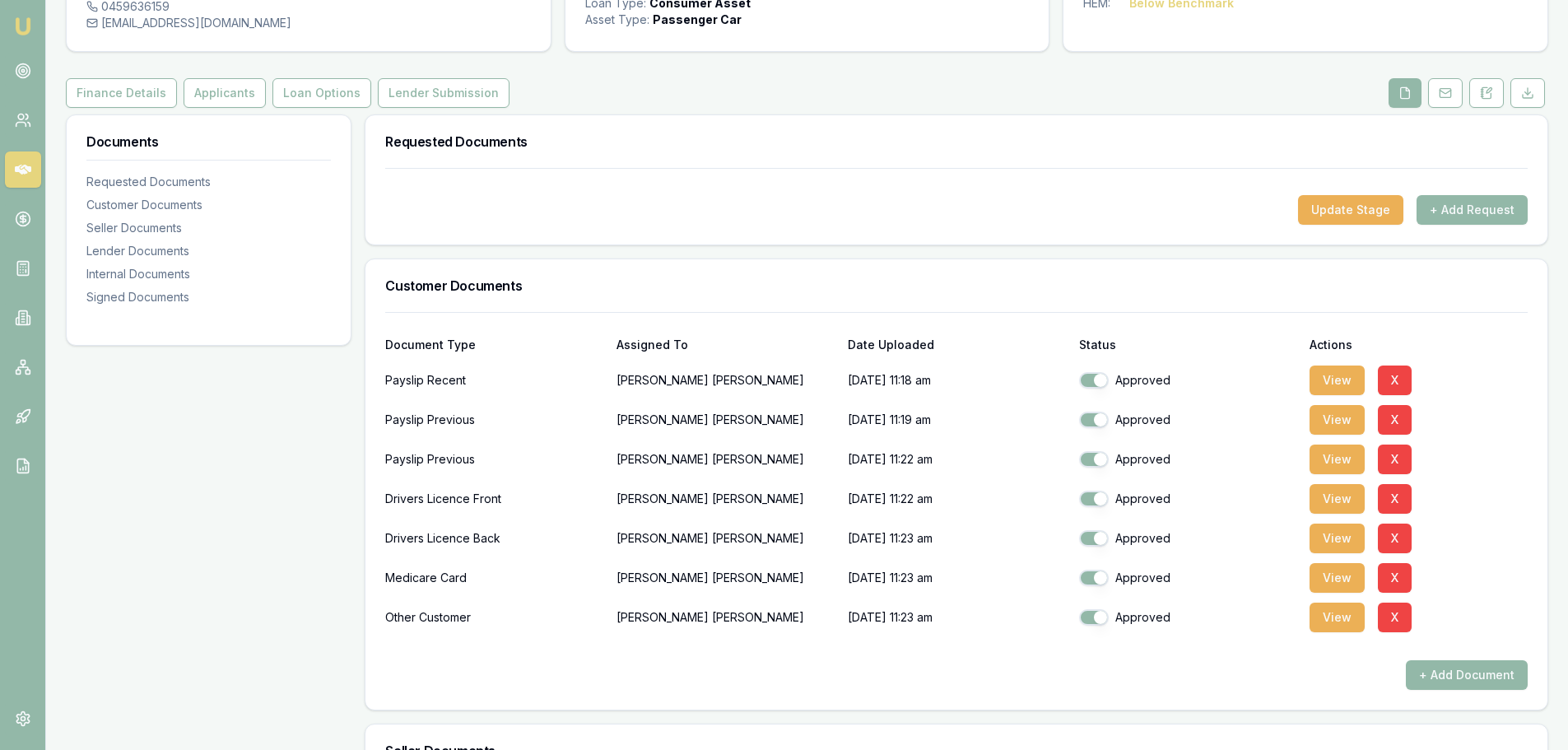
scroll to position [412, 0]
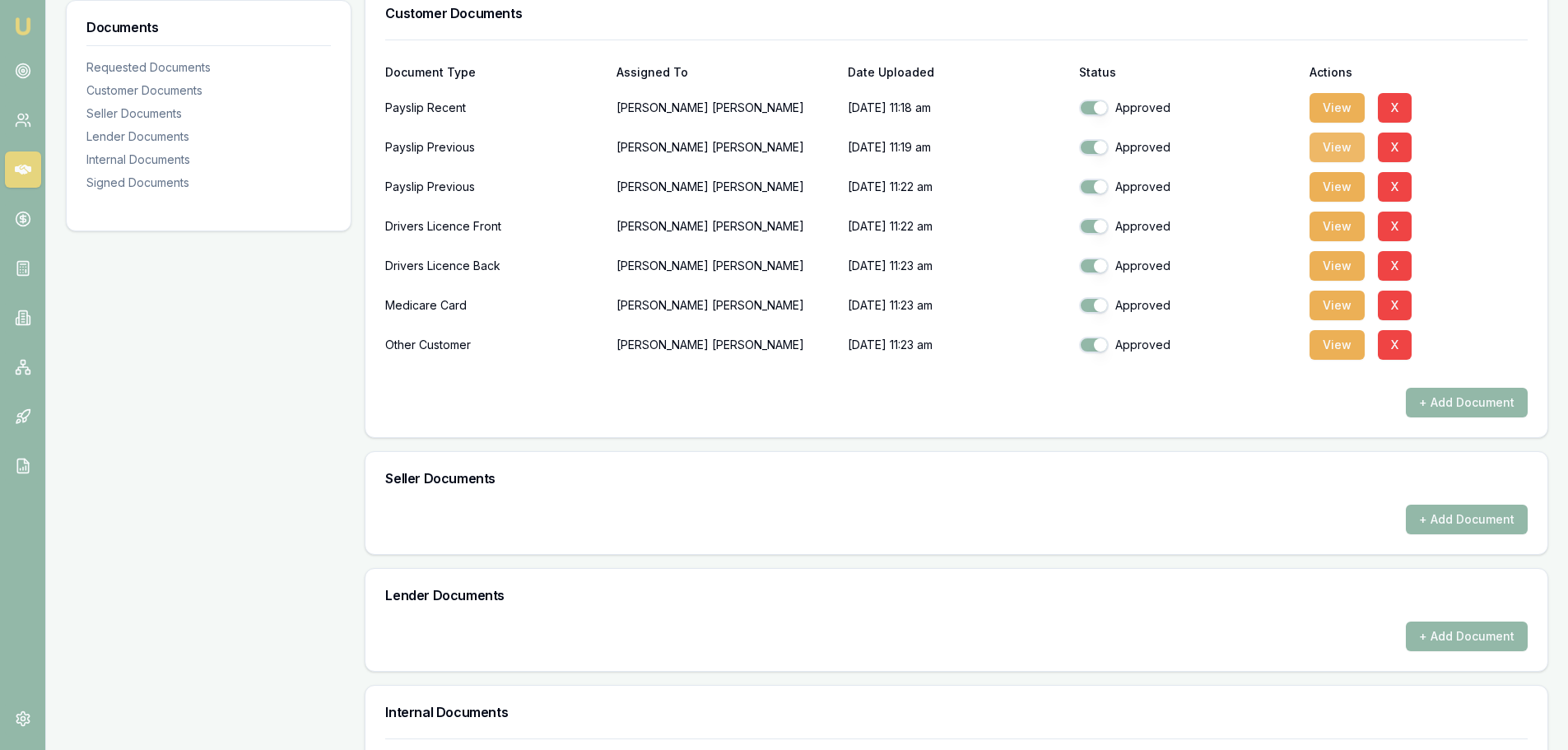
click at [1335, 148] on button "View" at bounding box center [1338, 147] width 55 height 29
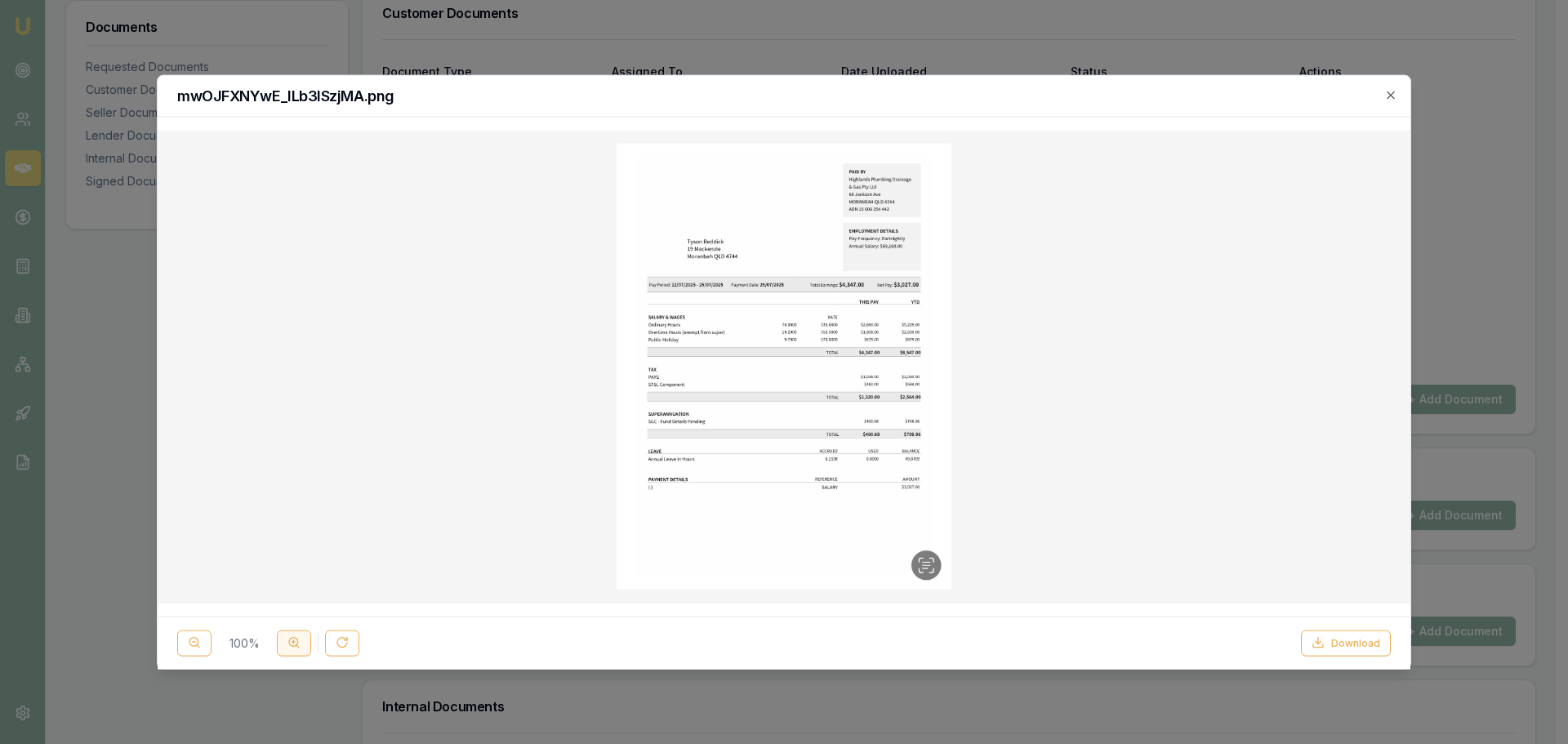
click at [285, 651] on button at bounding box center [293, 642] width 34 height 26
click at [285, 647] on button at bounding box center [293, 642] width 34 height 26
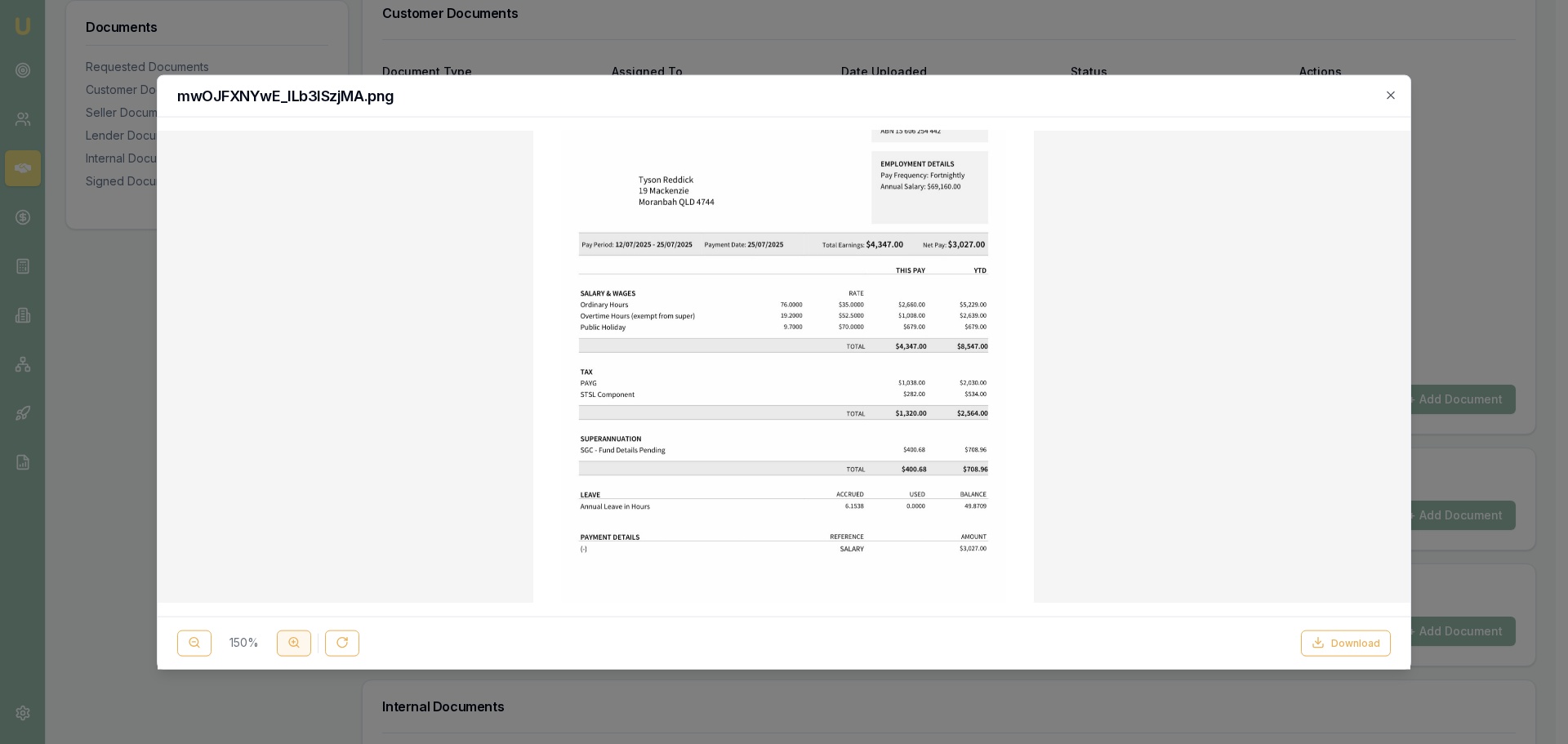
click at [285, 647] on button at bounding box center [293, 642] width 34 height 26
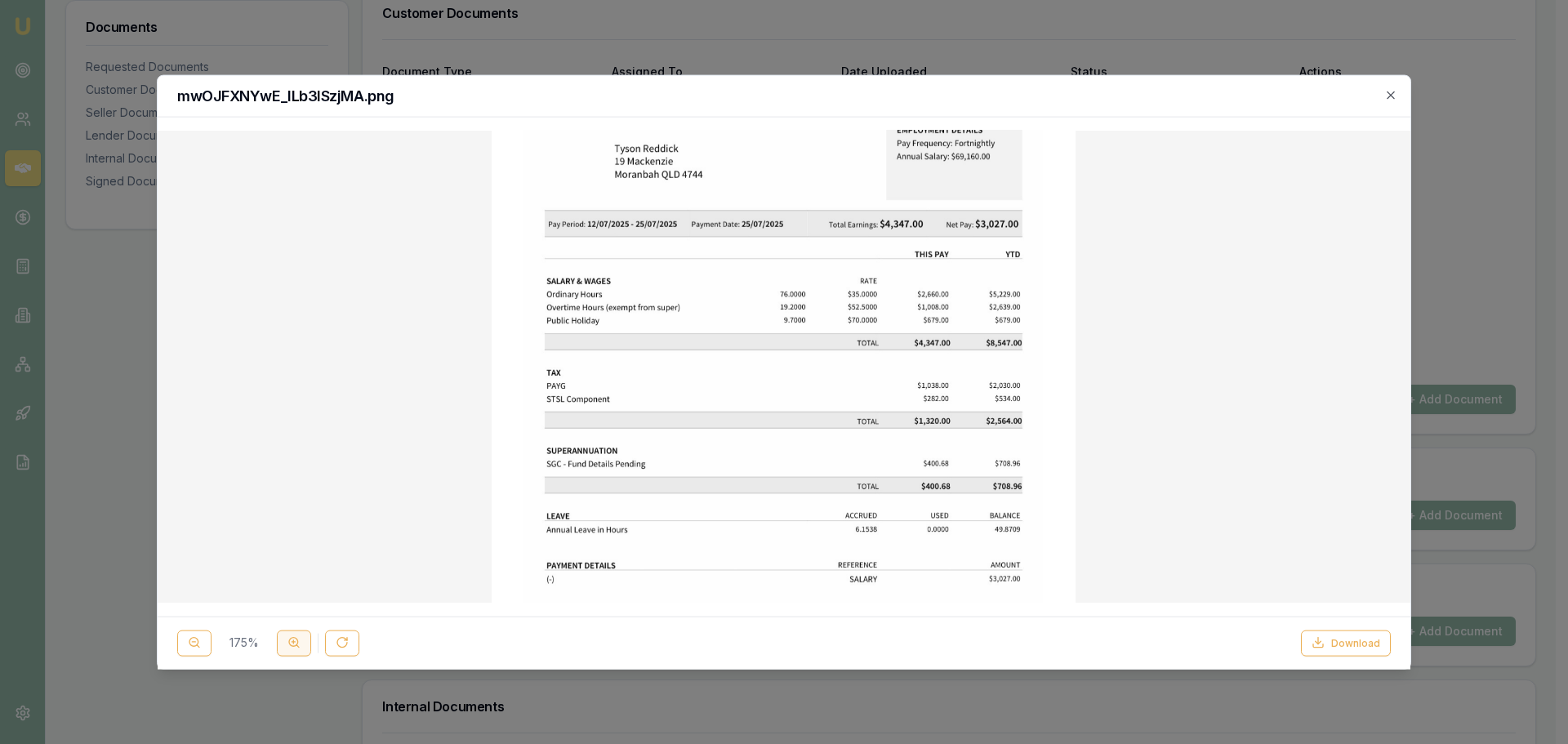
click at [285, 647] on button at bounding box center [293, 642] width 34 height 26
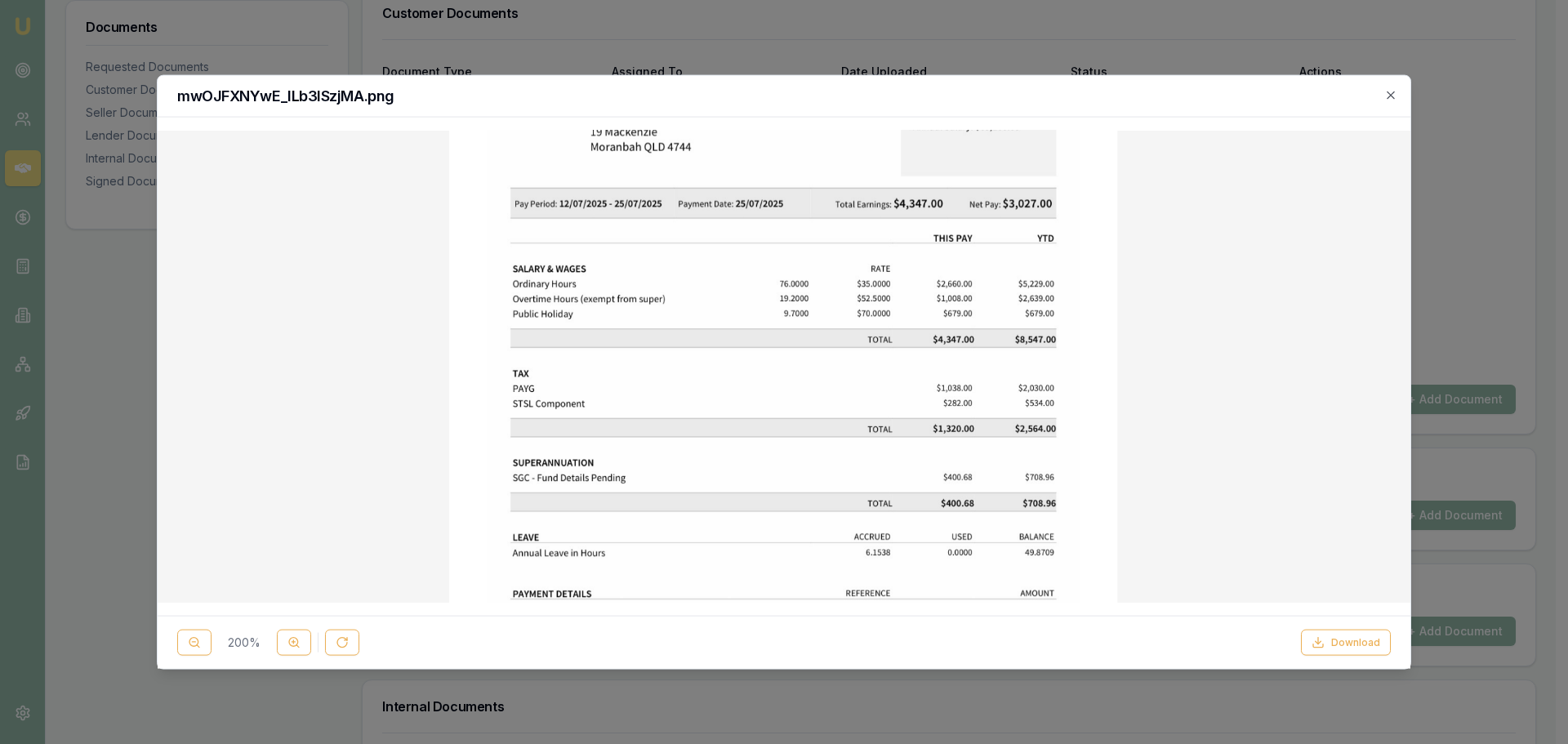
drag, startPoint x: 1391, startPoint y: 97, endPoint x: 1373, endPoint y: 102, distance: 18.7
click at [1391, 97] on icon "button" at bounding box center [1391, 95] width 13 height 13
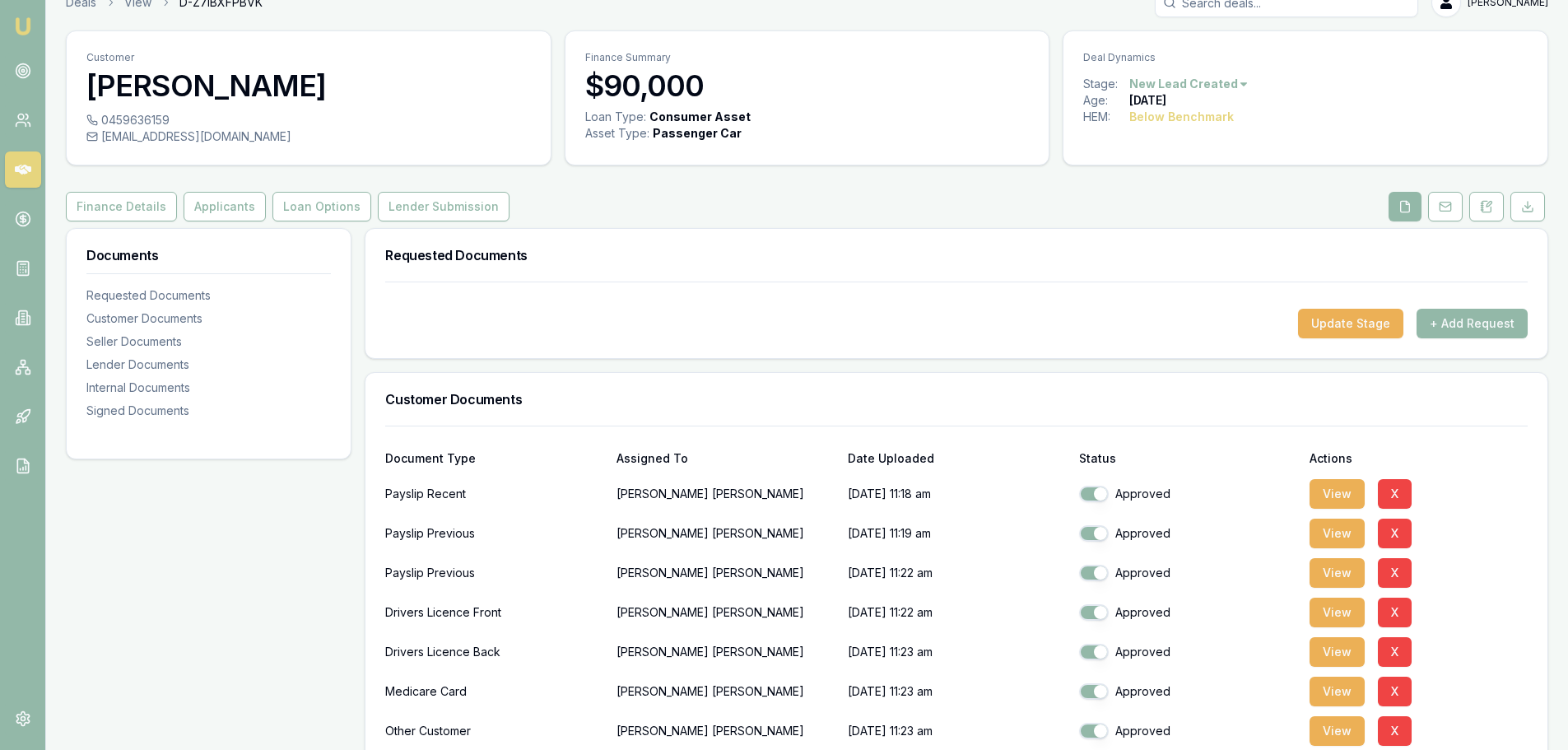
scroll to position [0, 0]
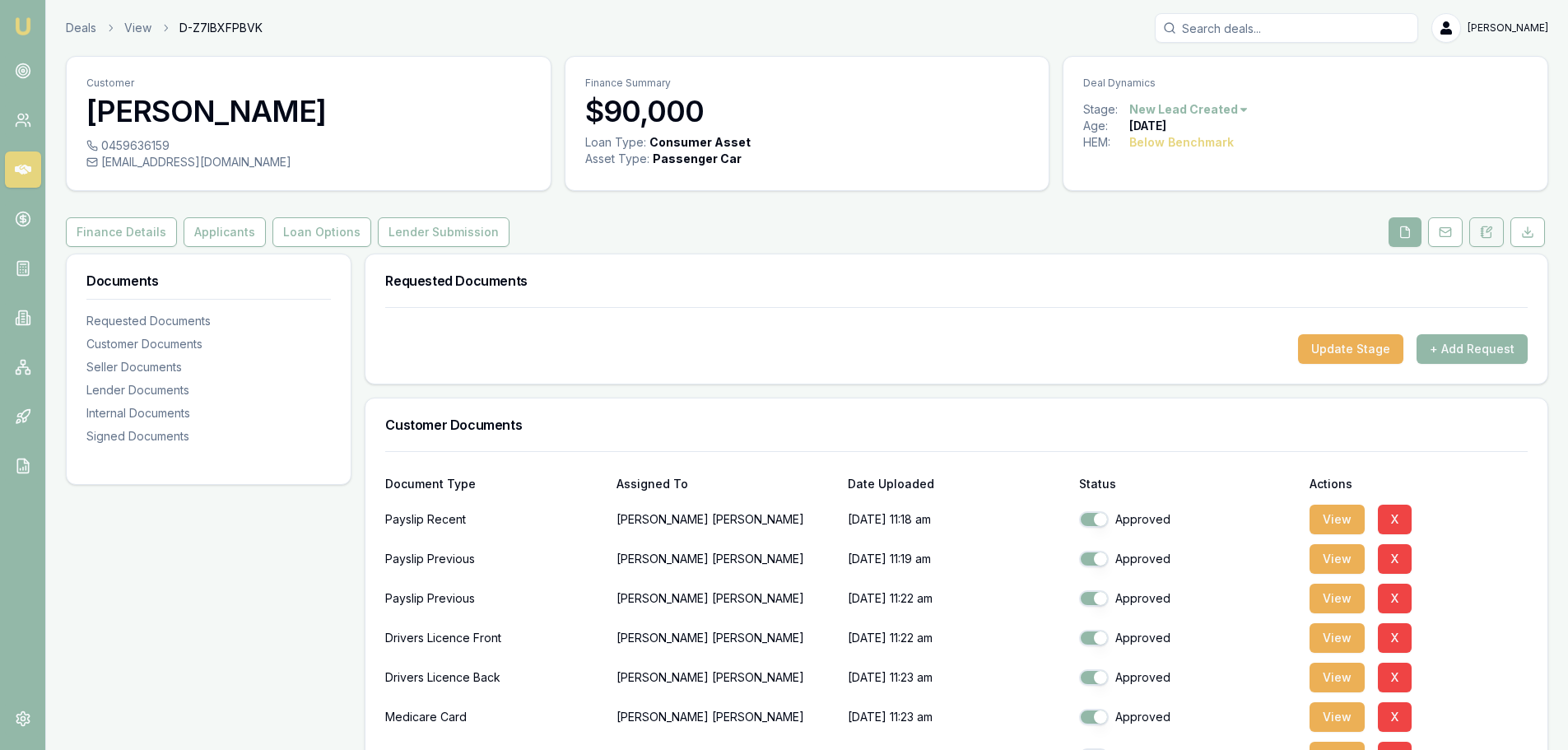
click at [1497, 234] on button at bounding box center [1486, 232] width 34 height 29
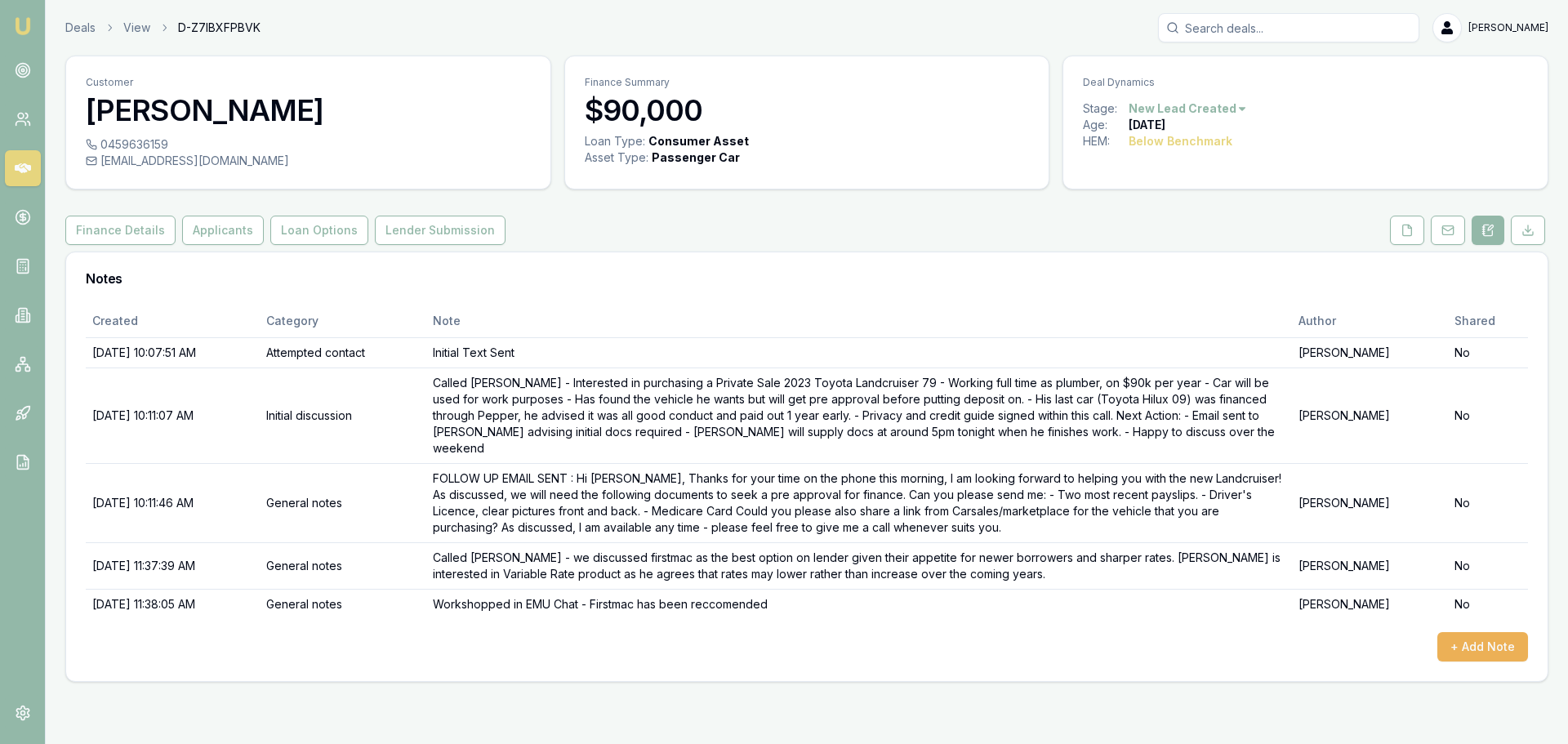
drag, startPoint x: 289, startPoint y: 162, endPoint x: 260, endPoint y: 164, distance: 29.1
click at [260, 164] on div "[EMAIL_ADDRESS][DOMAIN_NAME]" at bounding box center [308, 161] width 445 height 17
drag, startPoint x: 301, startPoint y: 167, endPoint x: 102, endPoint y: 160, distance: 199.1
click at [102, 160] on div "[EMAIL_ADDRESS][DOMAIN_NAME]" at bounding box center [308, 161] width 445 height 17
copy div "[EMAIL_ADDRESS][DOMAIN_NAME]"
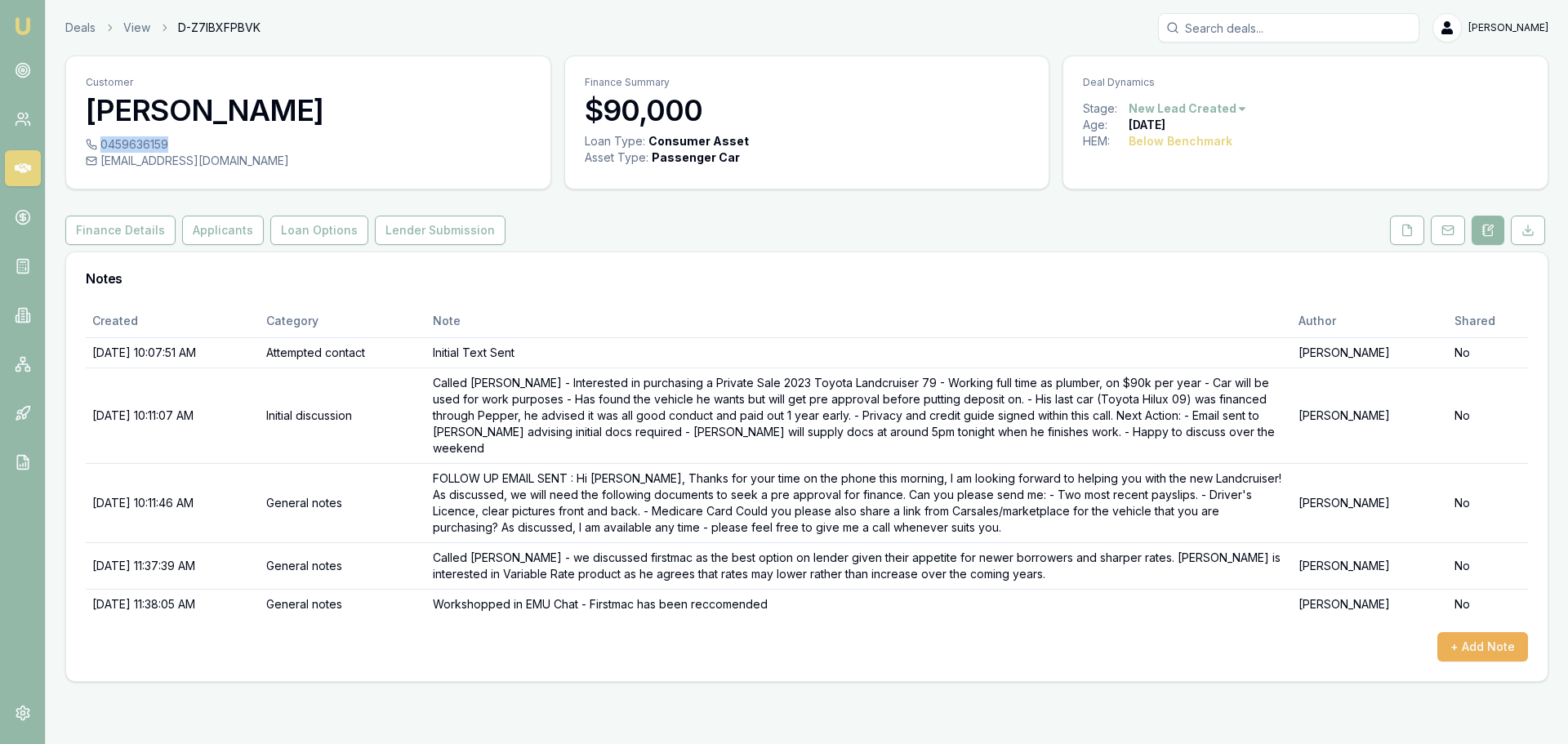
drag, startPoint x: 191, startPoint y: 147, endPoint x: 168, endPoint y: 148, distance: 23.0
click at [168, 144] on div "0459636159" at bounding box center [308, 145] width 445 height 17
copy div "0459636159"
click at [203, 236] on button "Applicants" at bounding box center [223, 230] width 82 height 29
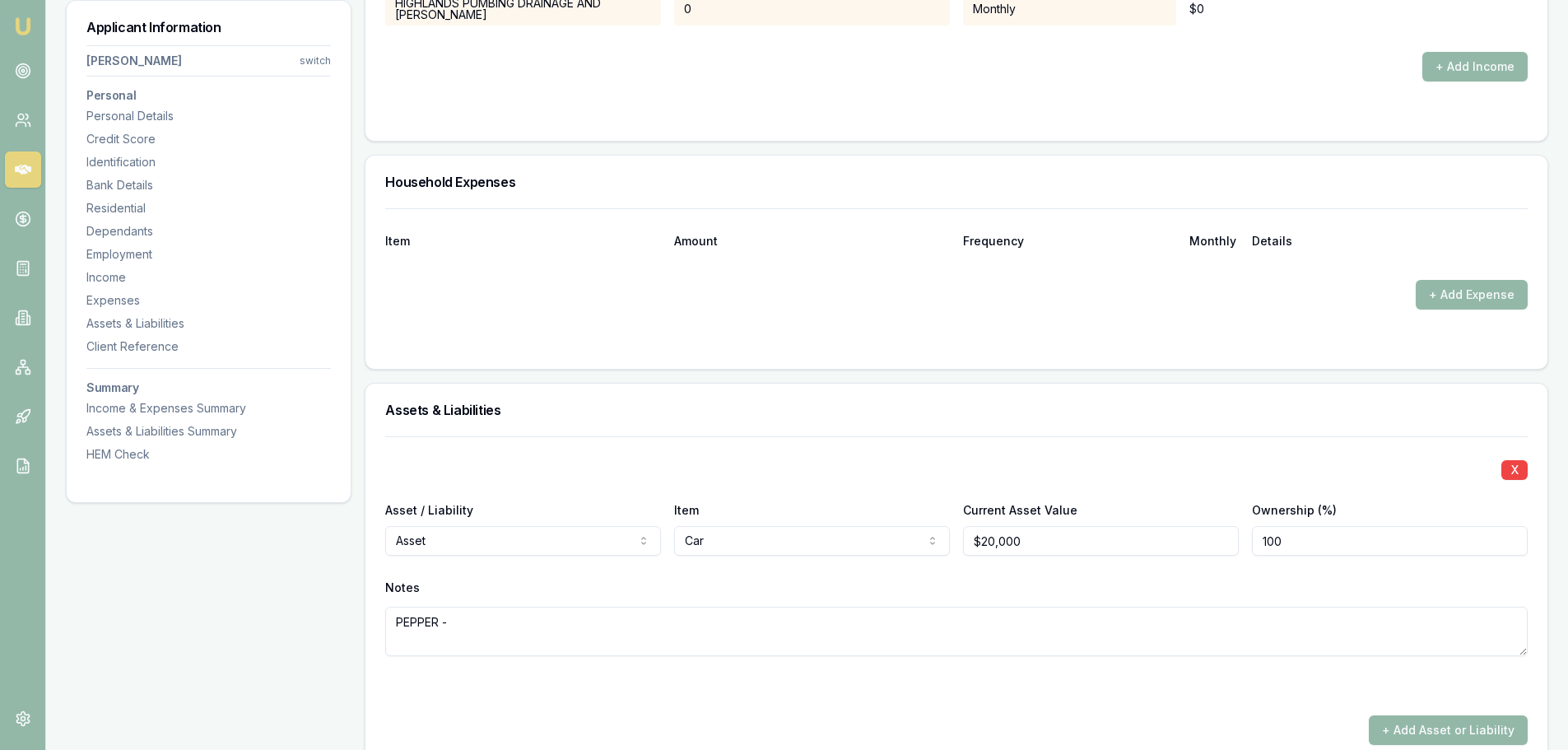
scroll to position [3045, 0]
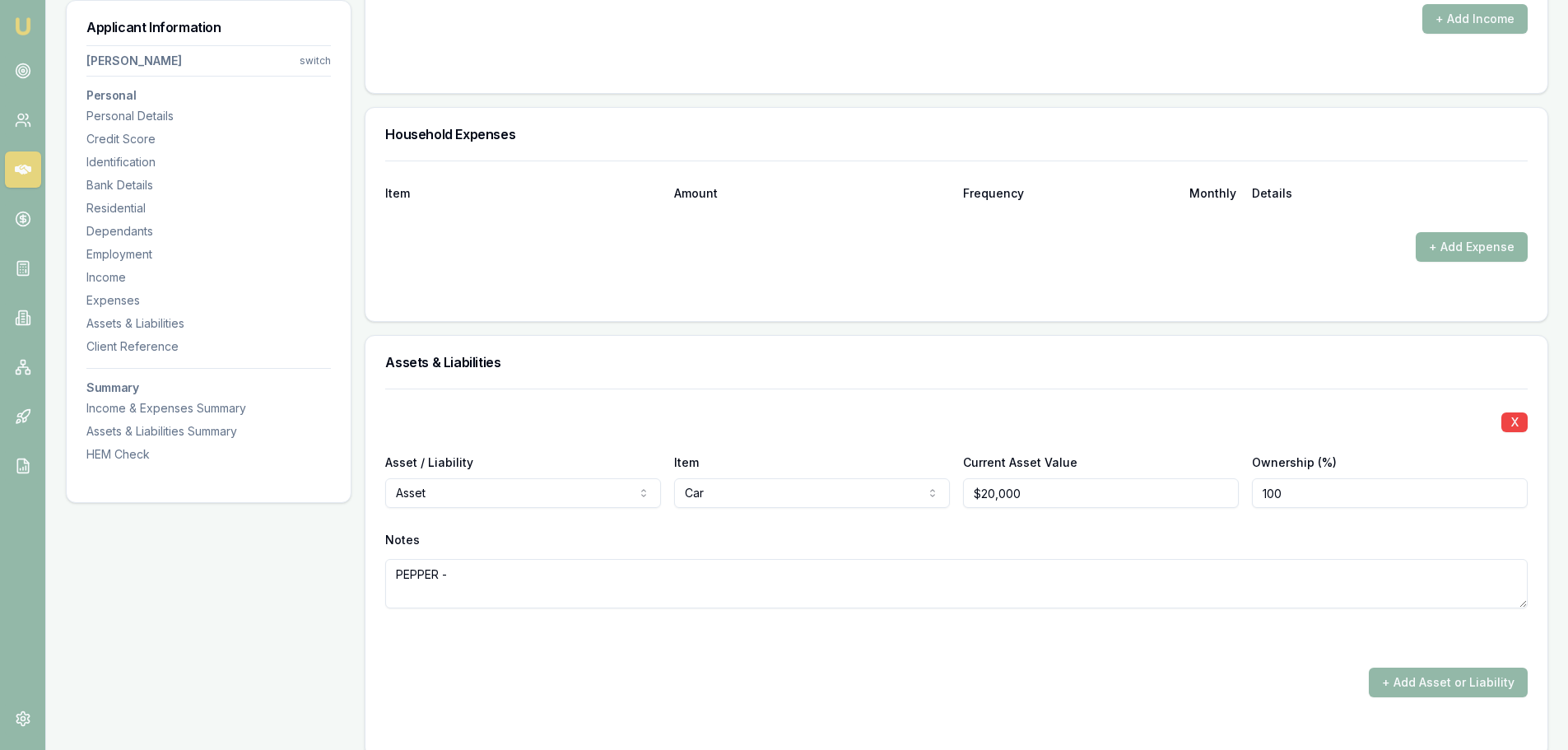
click at [1451, 254] on button "+ Add Expense" at bounding box center [1471, 246] width 112 height 29
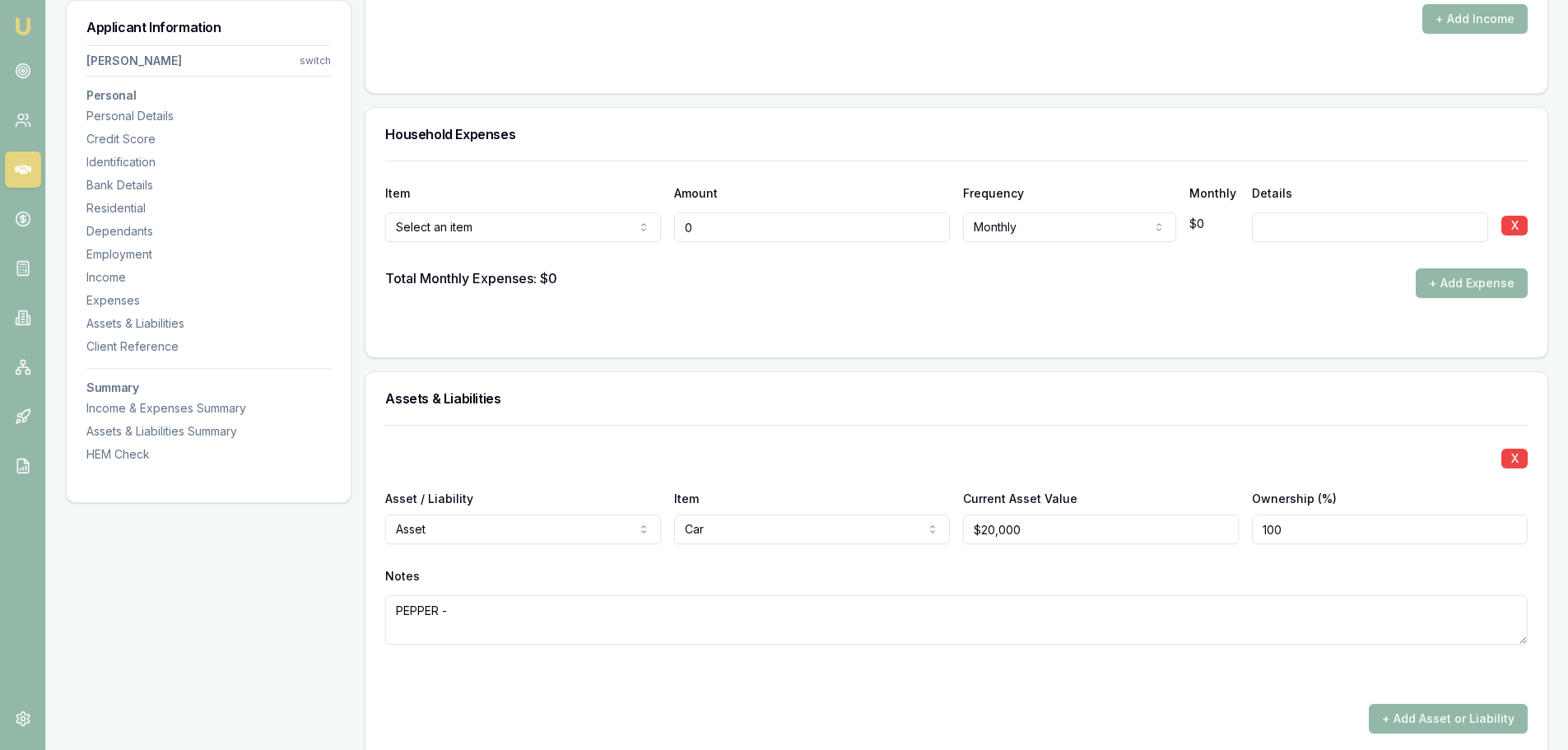
drag, startPoint x: 562, startPoint y: 218, endPoint x: 432, endPoint y: 214, distance: 130.1
click at [484, 212] on div "Select an item Rent or board Food and groceries Utilities Insurance Transport H…" at bounding box center [956, 223] width 1143 height 36
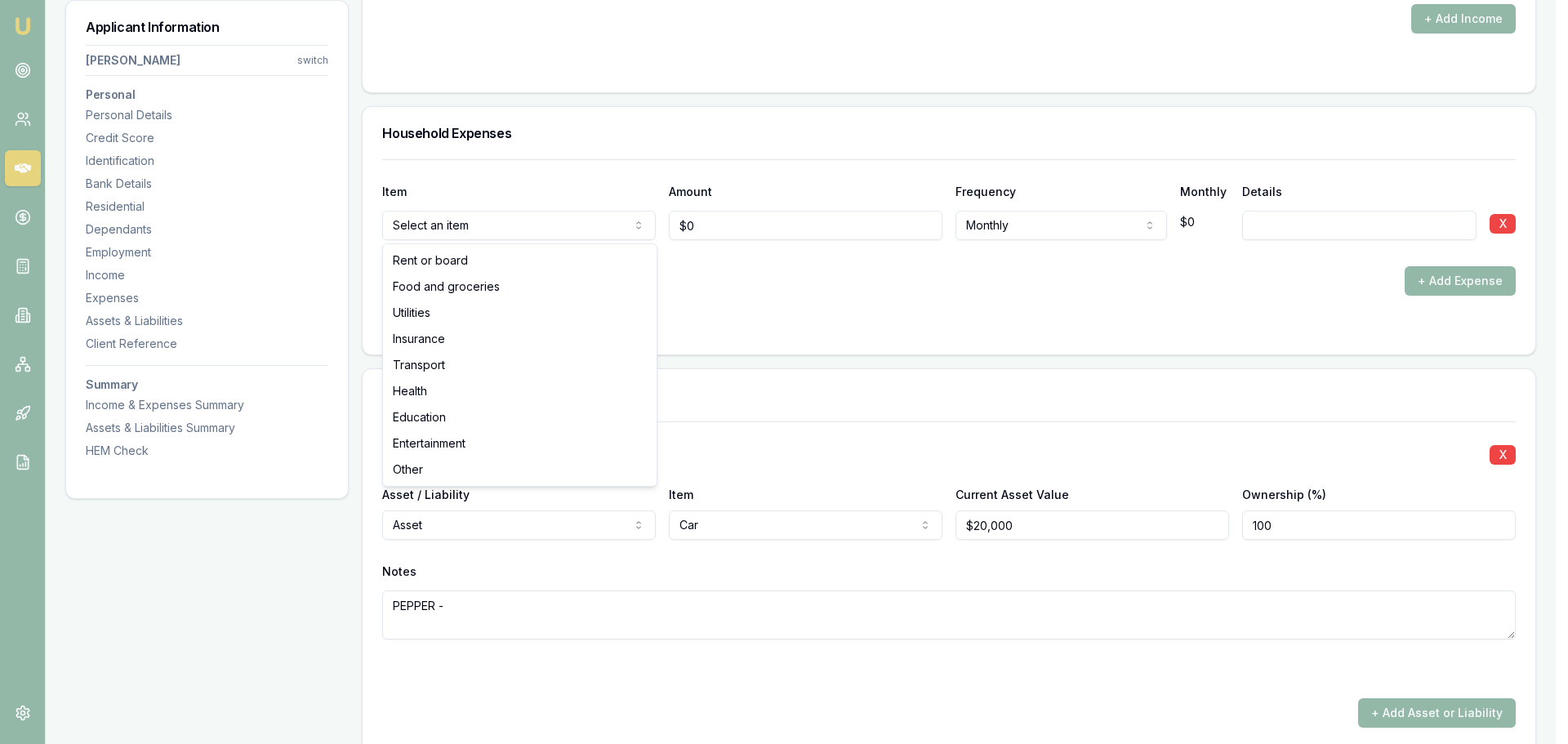
select select "FOOD_AND_GROCERIES"
drag, startPoint x: 448, startPoint y: 283, endPoint x: 492, endPoint y: 274, distance: 44.9
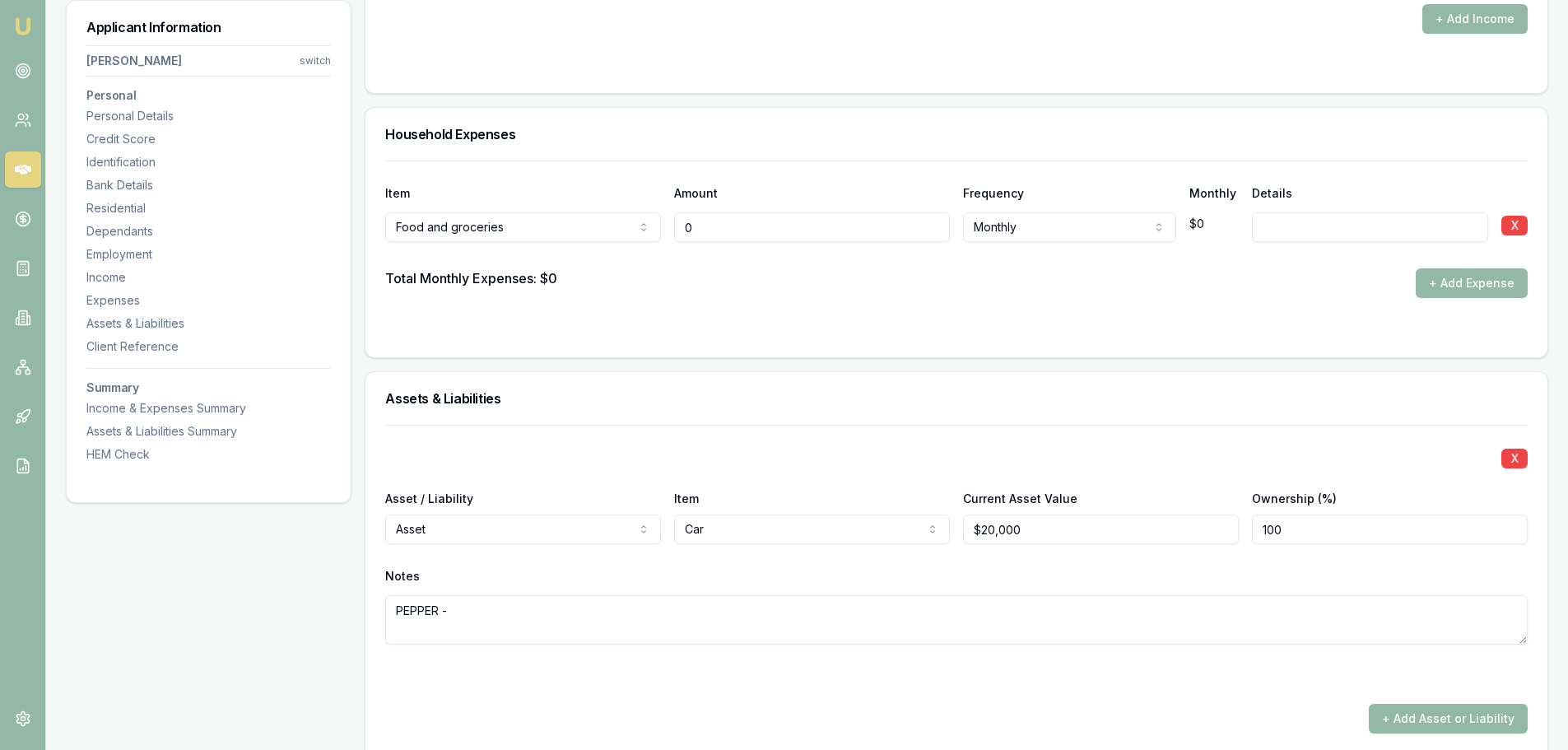
drag, startPoint x: 663, startPoint y: 231, endPoint x: 584, endPoint y: 227, distance: 79.1
click at [590, 225] on div "Food and groceries Rent or board Food and groceries Utilities Insurance Transpo…" at bounding box center [956, 223] width 1143 height 36
type input "$300"
click at [1187, 254] on div at bounding box center [956, 254] width 1143 height 26
click at [1450, 285] on button "+ Add Expense" at bounding box center [1471, 282] width 112 height 29
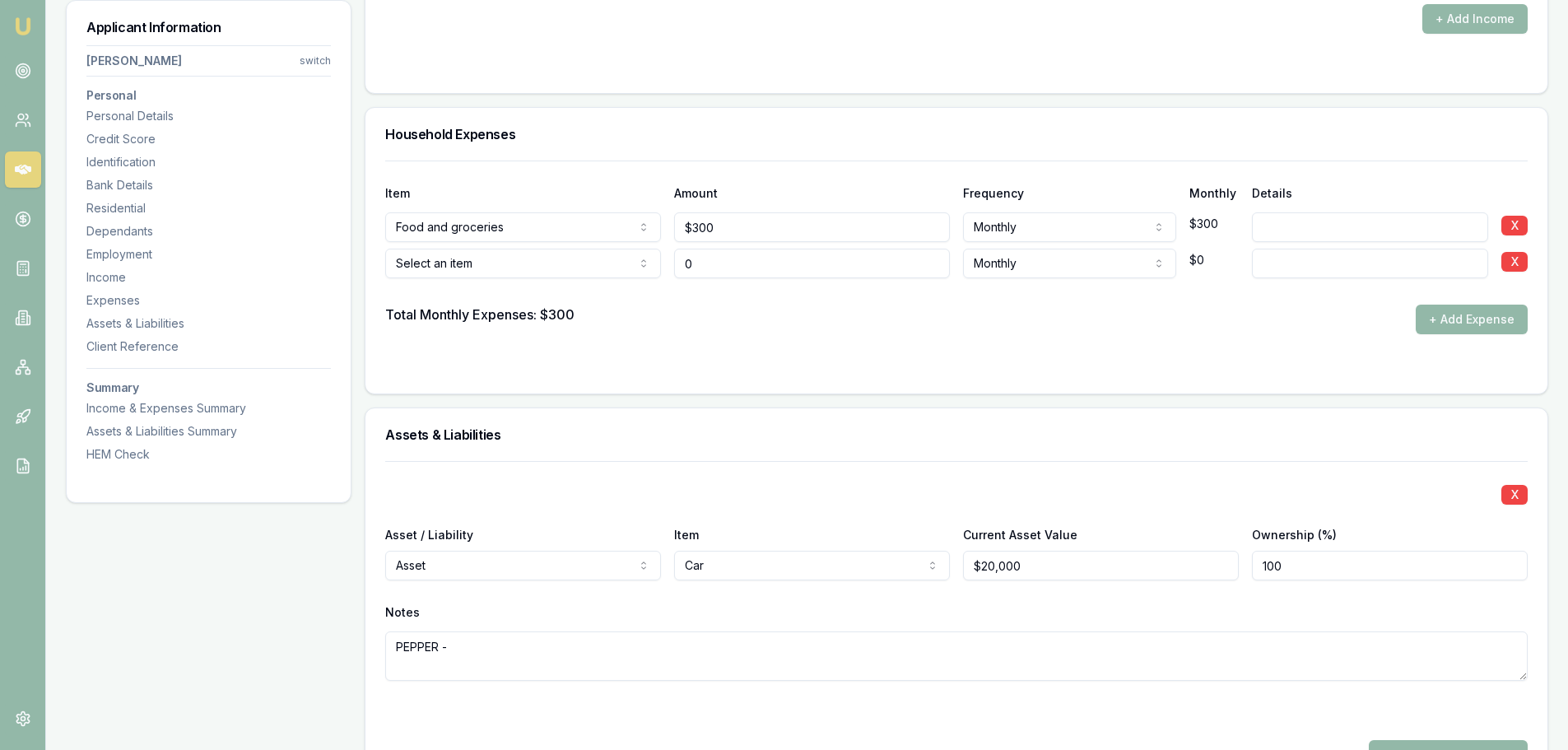
type input "$0"
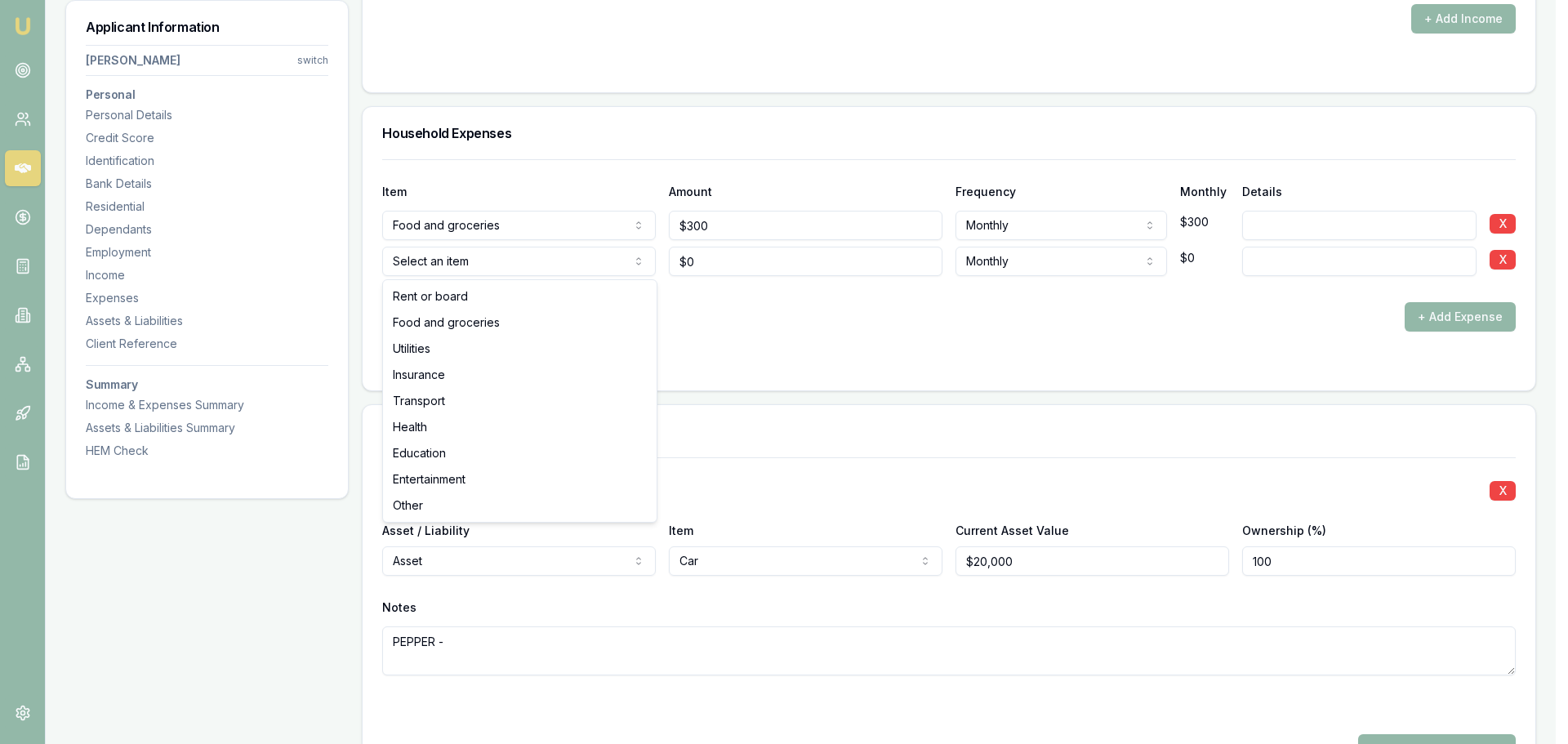
select select "UTILITIES"
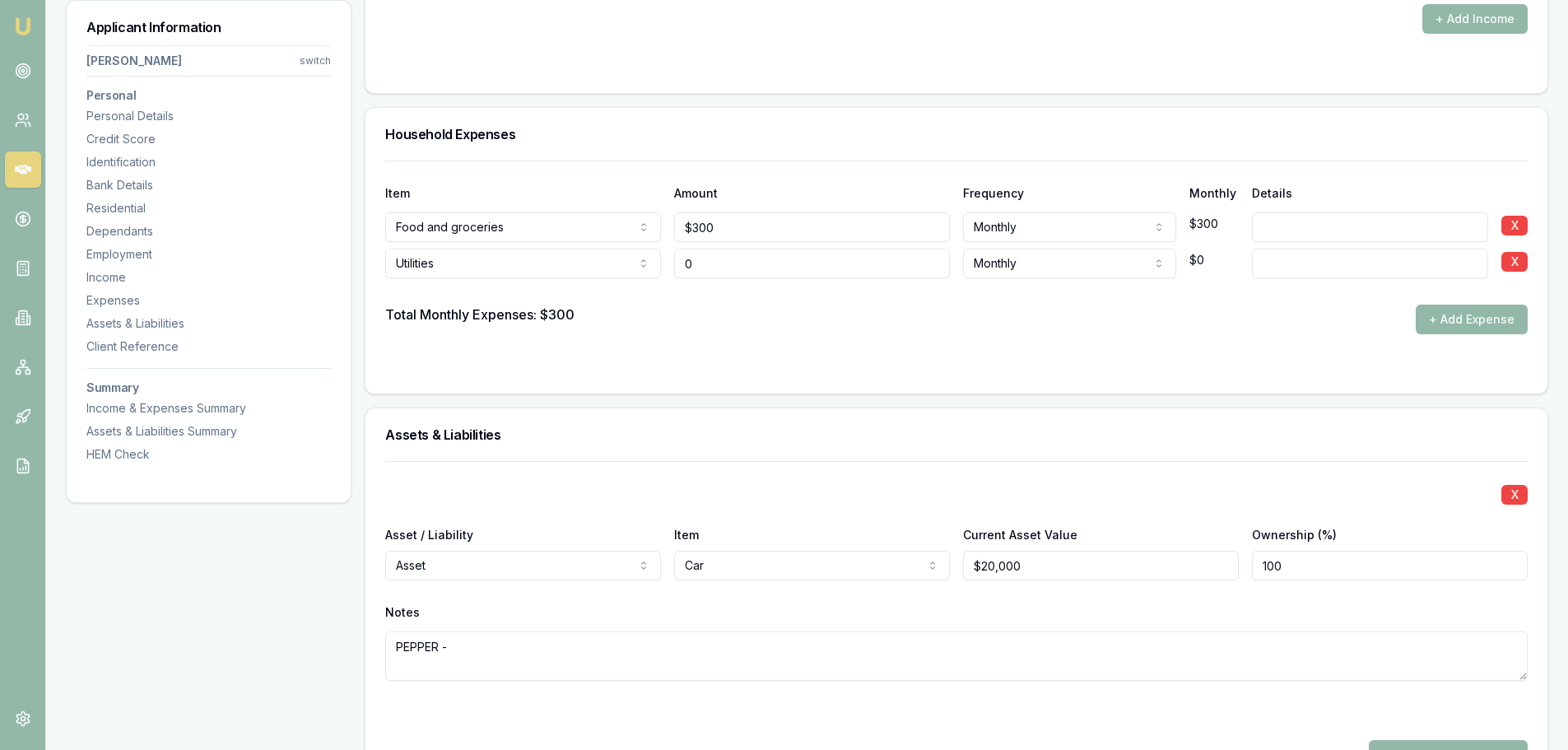
drag, startPoint x: 713, startPoint y: 271, endPoint x: 638, endPoint y: 271, distance: 75.0
click at [638, 271] on div "Utilities Rent or board Food and groceries Utilities Insurance Transport Health…" at bounding box center [956, 260] width 1143 height 36
type input "$500"
click at [1140, 296] on div at bounding box center [956, 291] width 1143 height 26
click at [1465, 319] on button "+ Add Expense" at bounding box center [1471, 318] width 112 height 29
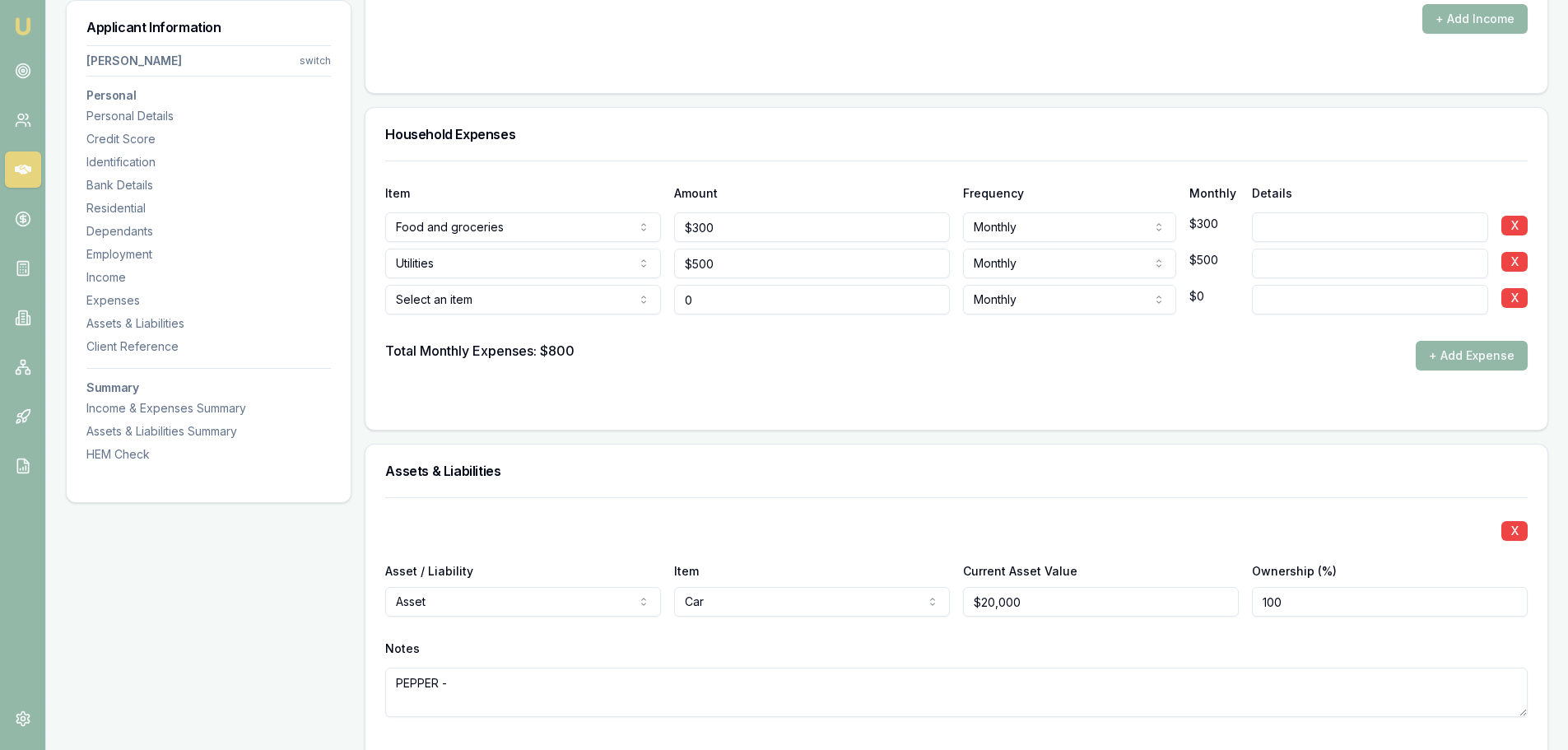
type input "$0"
click at [784, 302] on input "0" at bounding box center [812, 299] width 276 height 29
click at [531, 301] on div "Select an item Rent or board Food and groceries Utilities Insurance Transport H…" at bounding box center [956, 296] width 1143 height 36
type input "$500"
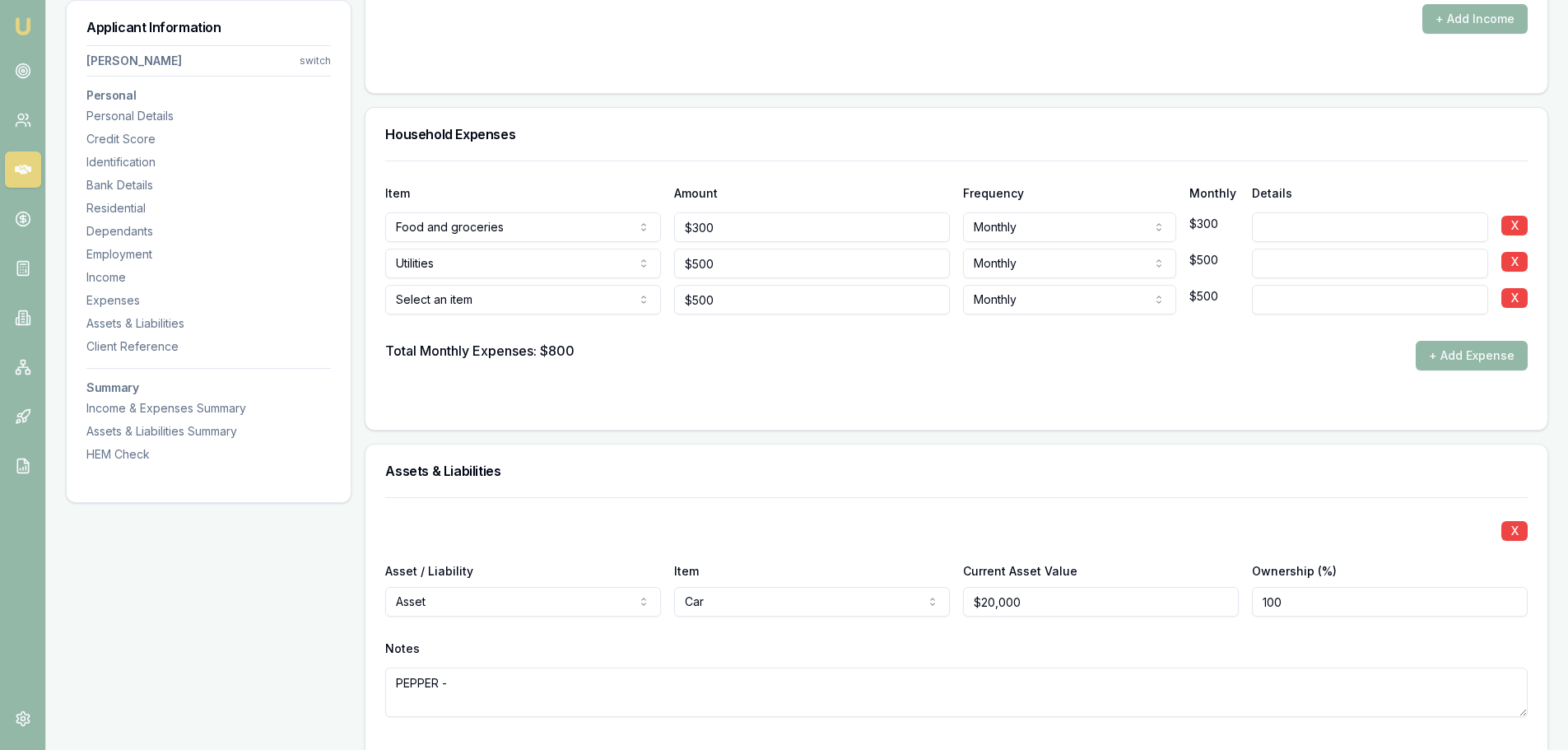
click at [876, 334] on div at bounding box center [956, 327] width 1143 height 26
click at [1424, 355] on button "+ Add Expense" at bounding box center [1471, 355] width 112 height 29
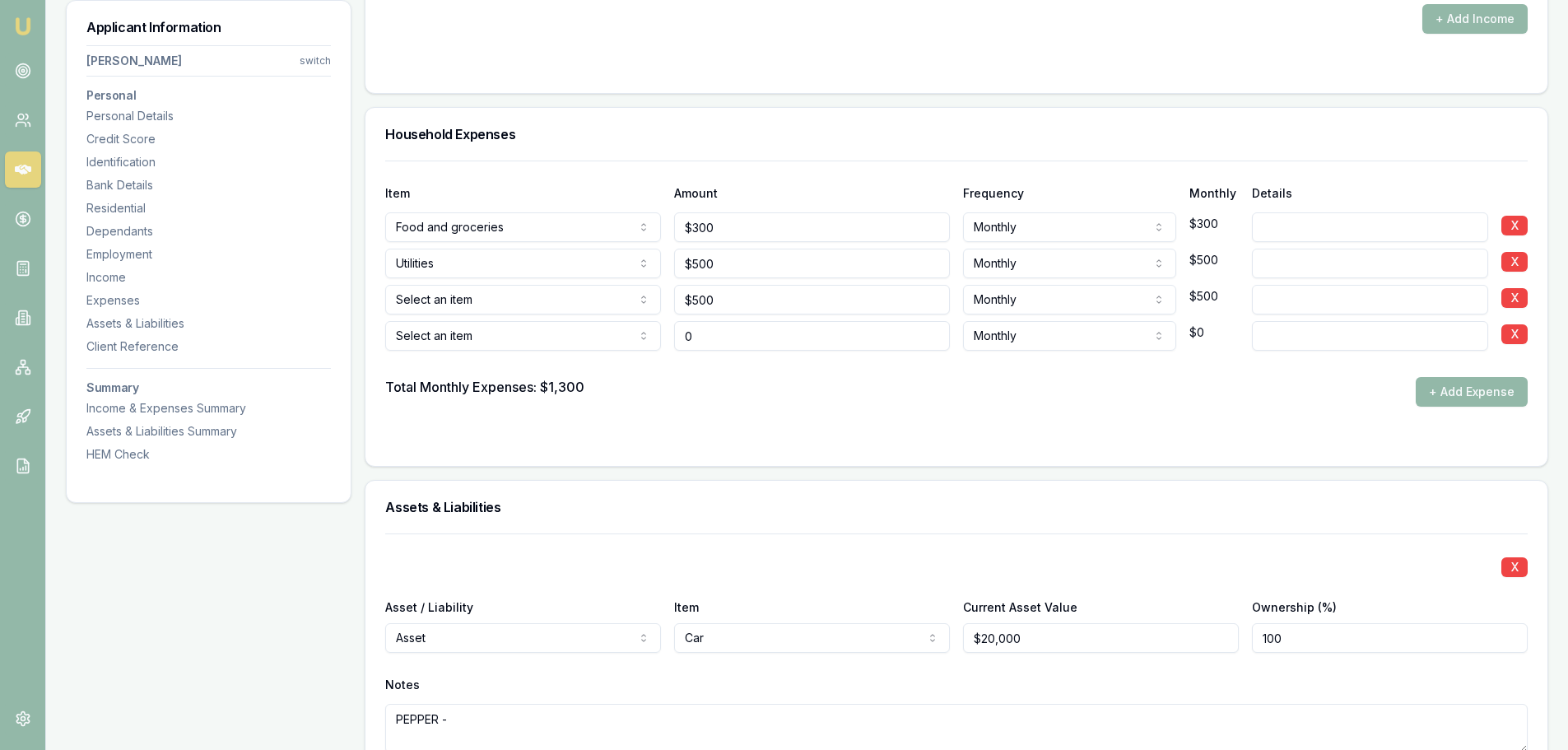
type input "$0"
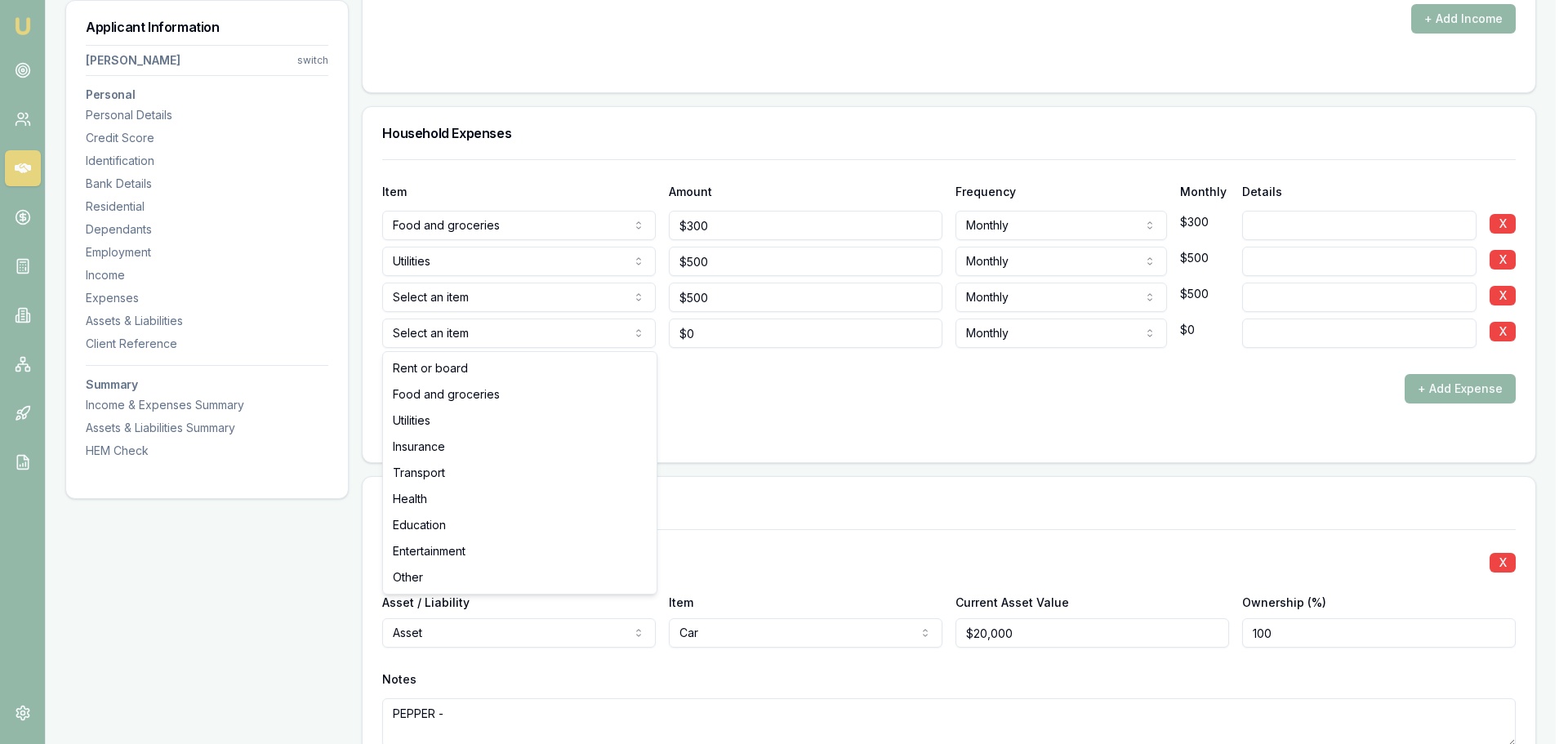
select select "ENTERTAINMENT"
drag, startPoint x: 447, startPoint y: 542, endPoint x: 476, endPoint y: 523, distance: 34.7
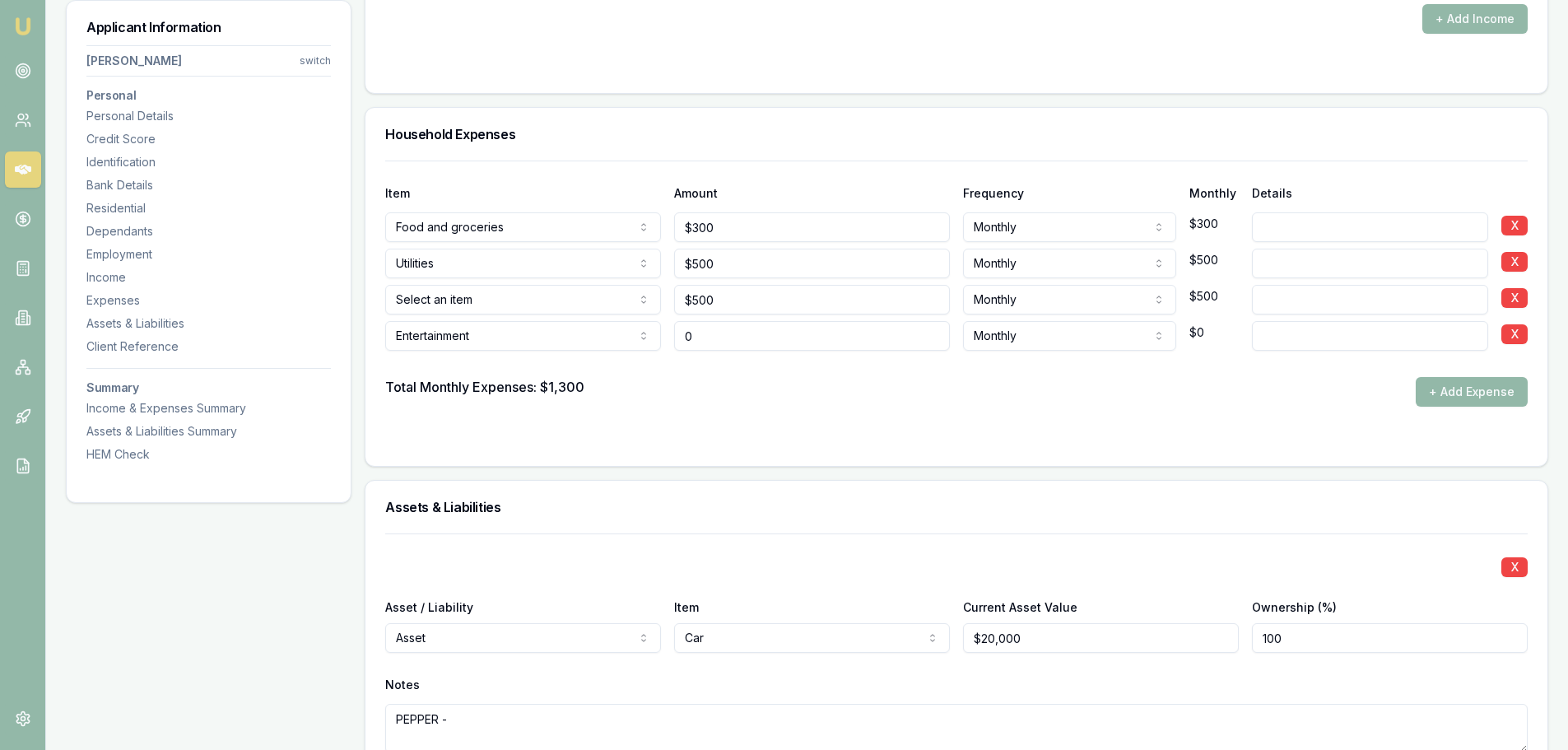
drag, startPoint x: 745, startPoint y: 344, endPoint x: 629, endPoint y: 346, distance: 116.0
click at [629, 346] on div "Entertainment Rent or board Food and groceries Utilities Insurance Transport He…" at bounding box center [956, 332] width 1143 height 36
type input "$200"
click at [859, 398] on div "Total Monthly Expenses: $1,300 + Add Expense" at bounding box center [956, 391] width 1143 height 29
click at [1442, 393] on button "+ Add Expense" at bounding box center [1471, 391] width 112 height 29
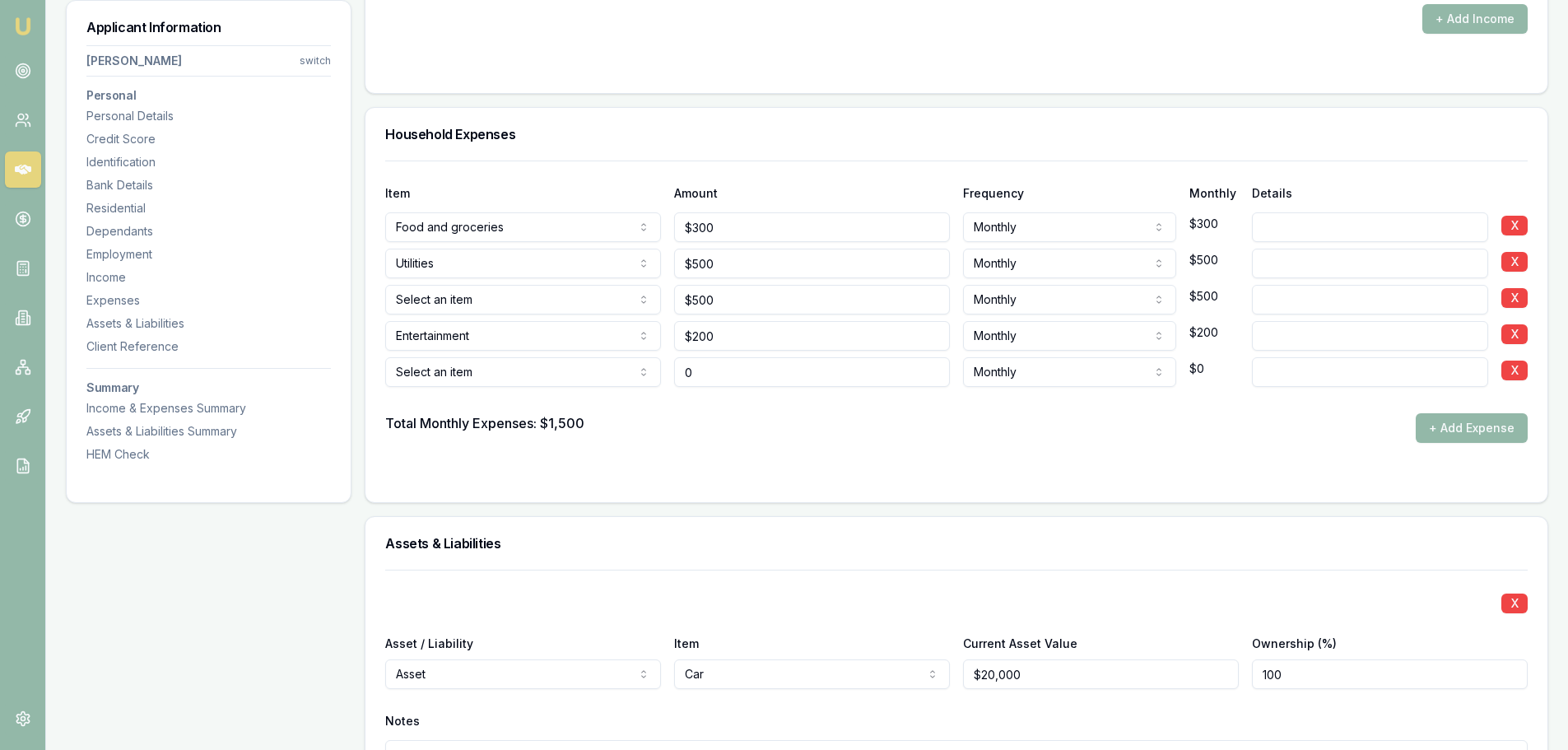
type input "$0"
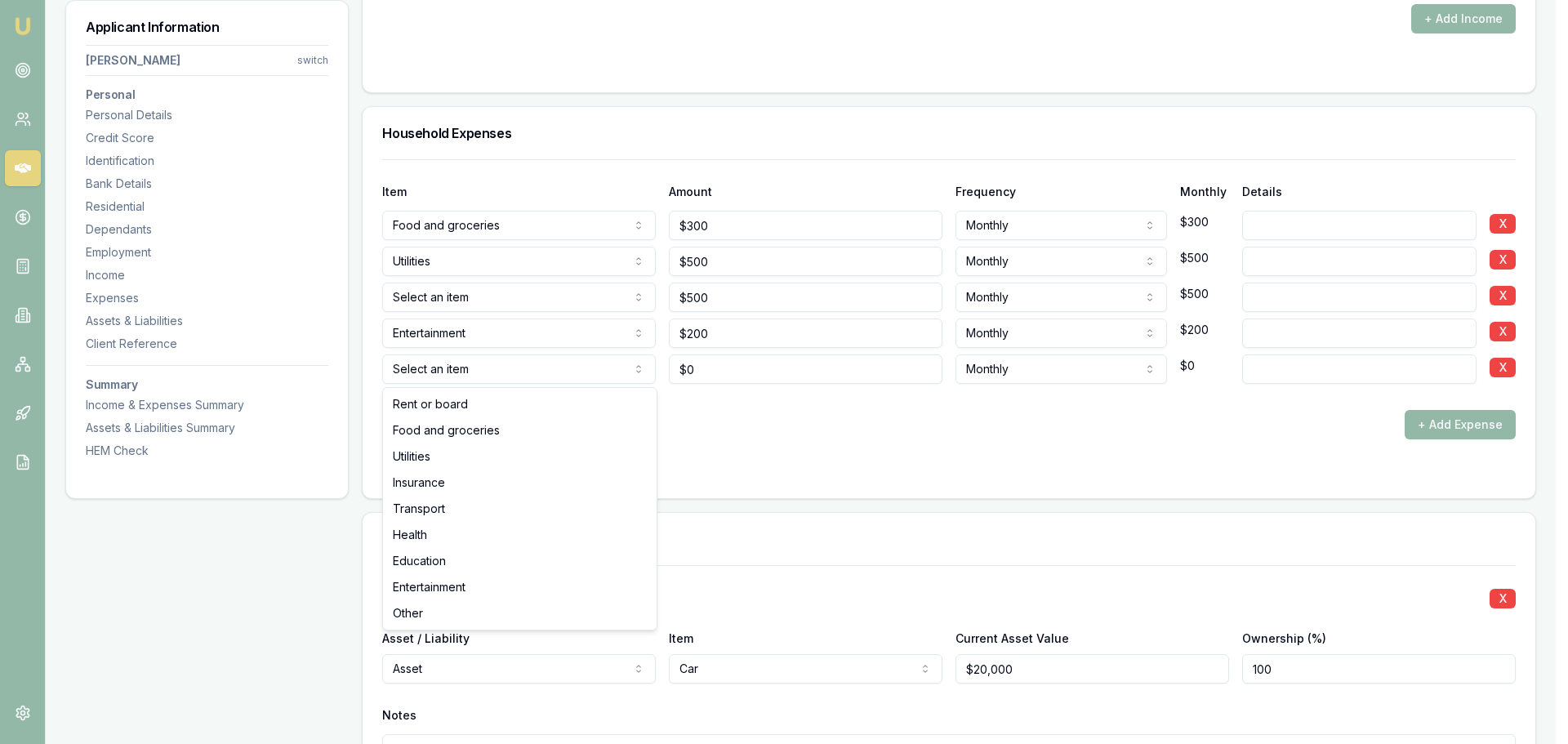
select select "INSURANCE"
drag, startPoint x: 440, startPoint y: 490, endPoint x: 467, endPoint y: 477, distance: 30.0
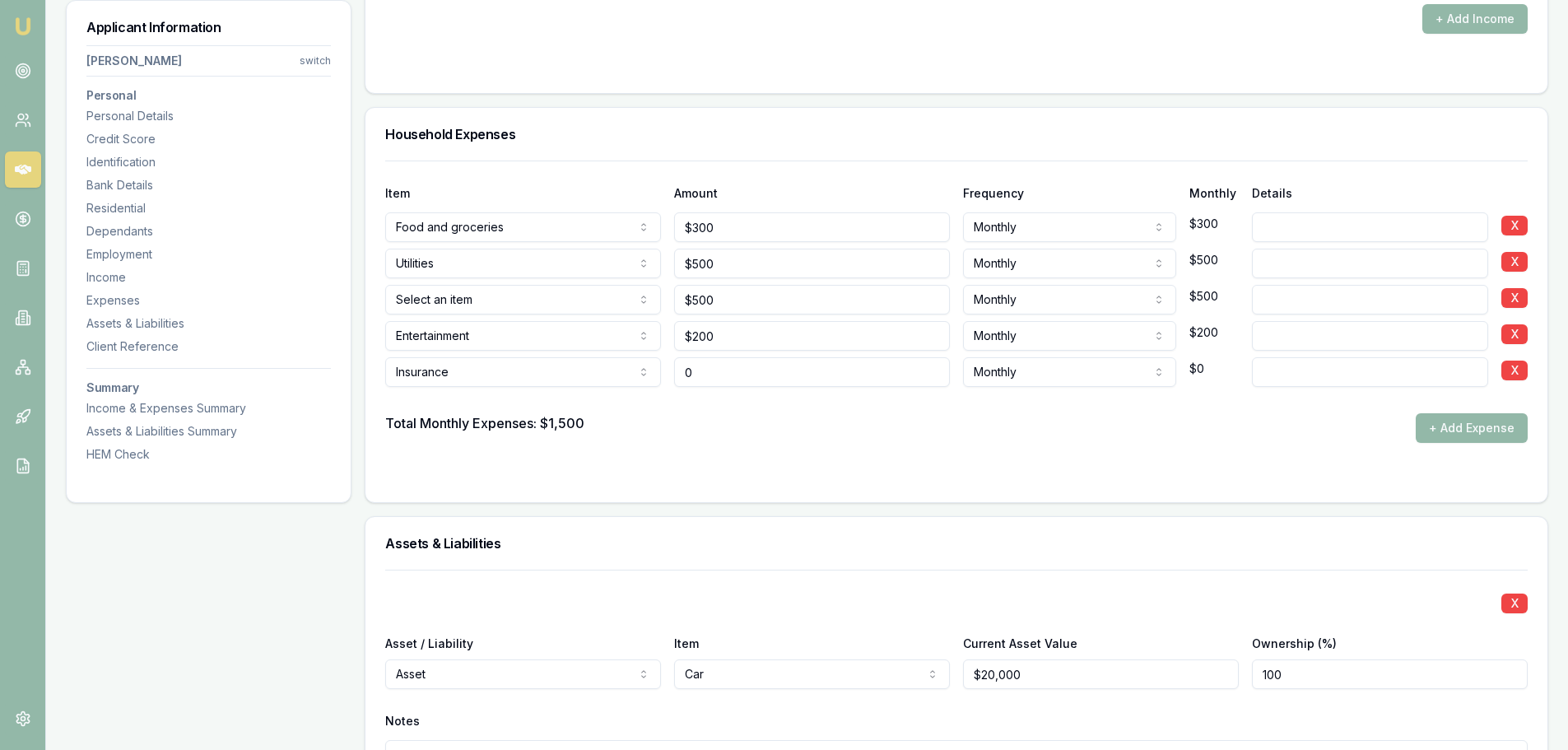
drag, startPoint x: 743, startPoint y: 376, endPoint x: 502, endPoint y: 380, distance: 241.0
click at [520, 382] on div "Insurance Rent or board Food and groceries Utilities Insurance Transport Health…" at bounding box center [956, 368] width 1143 height 36
type input "$200"
click at [871, 418] on div "Total Monthly Expenses: $1,500 + Add Expense" at bounding box center [956, 427] width 1143 height 29
click at [1434, 426] on button "+ Add Expense" at bounding box center [1471, 427] width 112 height 29
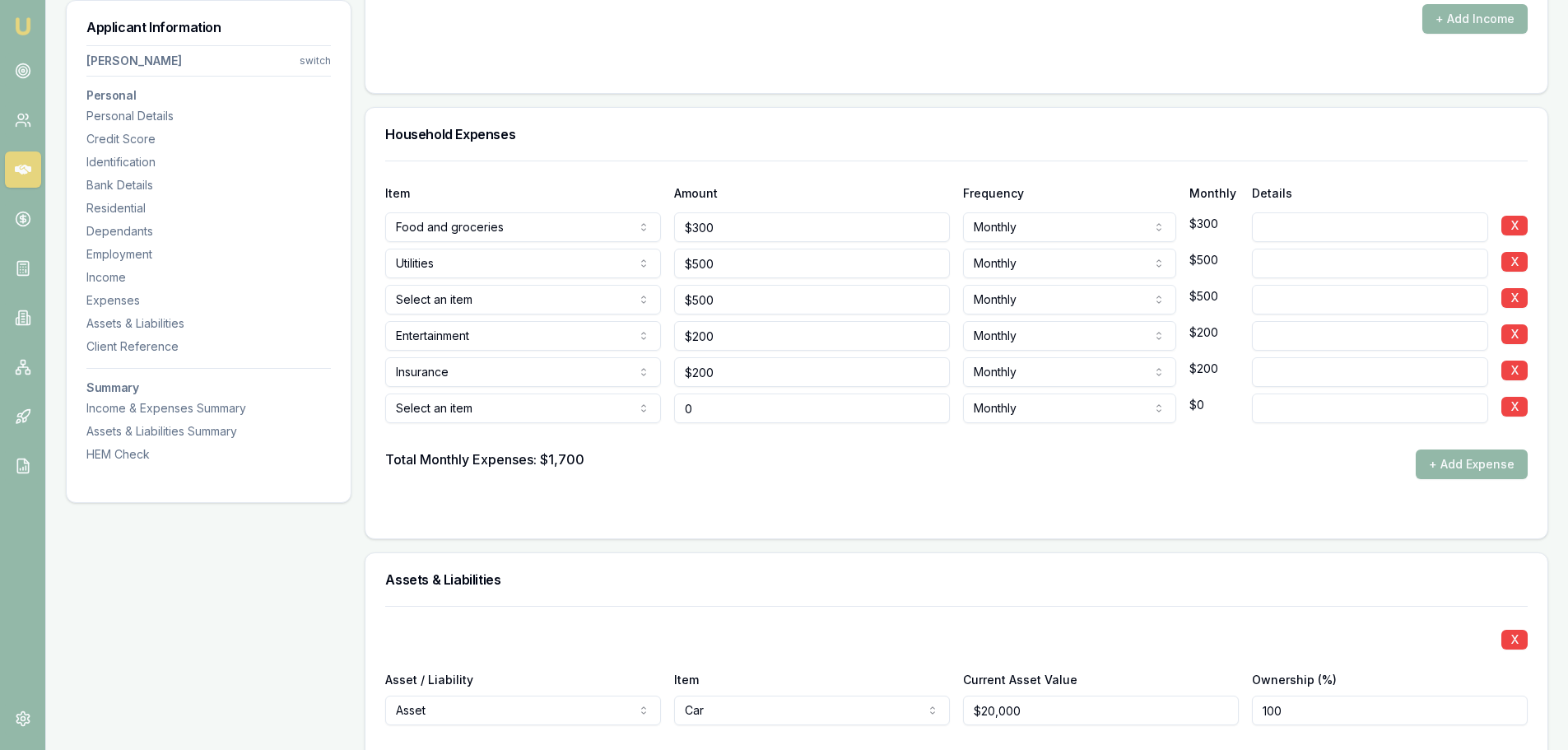
type input "$0"
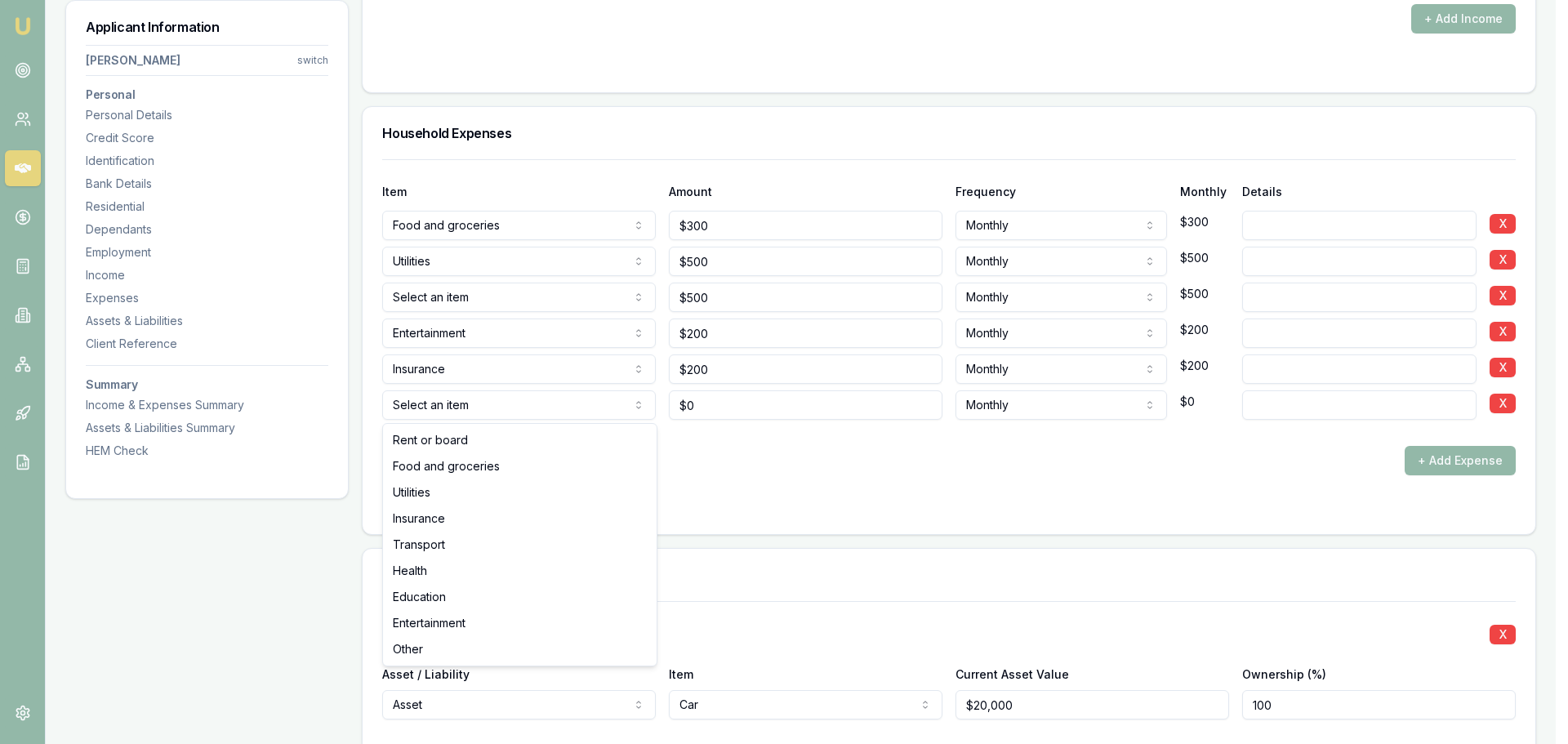
select select "TRANSPORT"
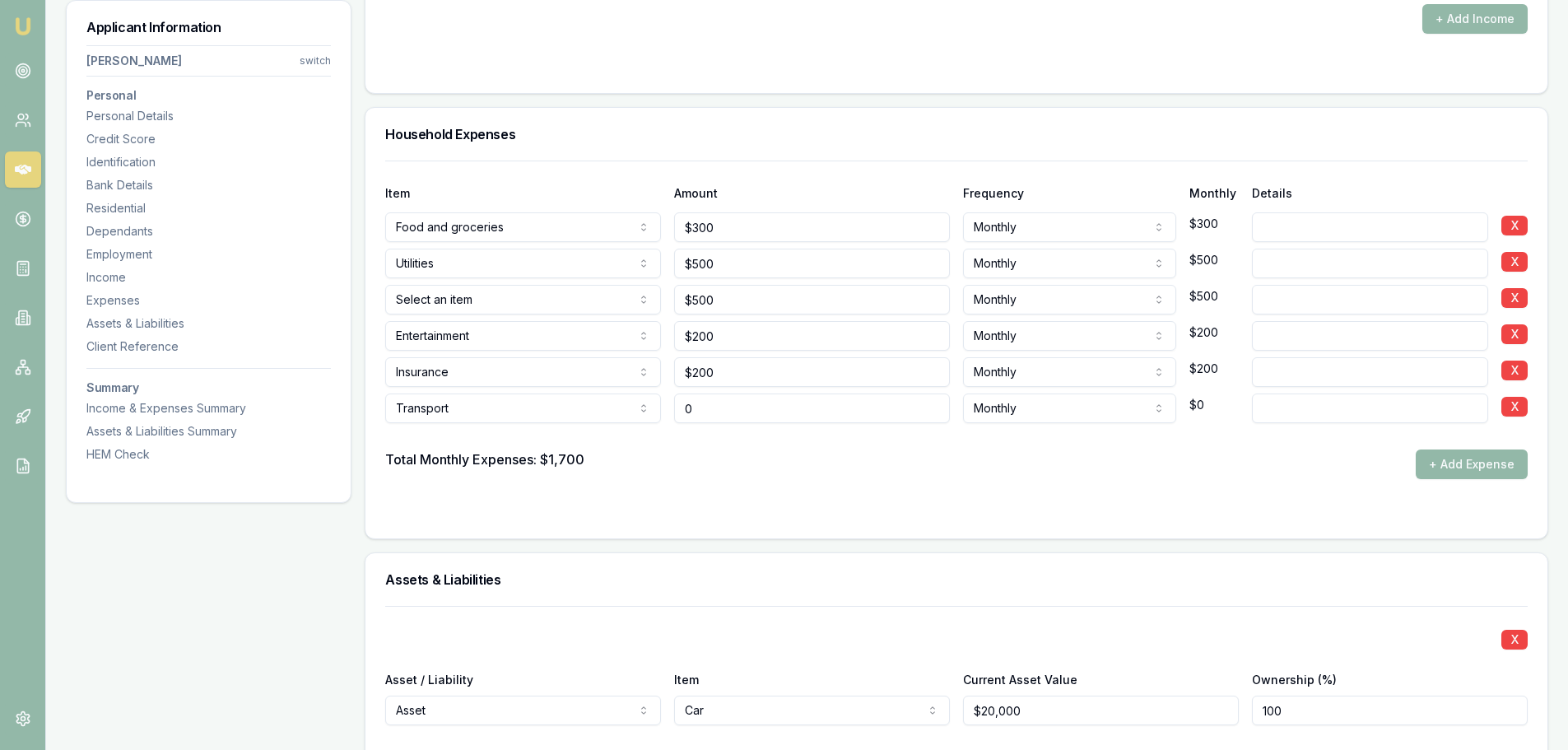
drag, startPoint x: 665, startPoint y: 411, endPoint x: 594, endPoint y: 419, distance: 71.4
click at [613, 417] on div "Transport Rent or board Food and groceries Utilities Insurance Transport Health…" at bounding box center [956, 404] width 1143 height 36
type input "$250"
click at [866, 456] on div "Total Monthly Expenses: $1,700 + Add Expense" at bounding box center [956, 464] width 1143 height 29
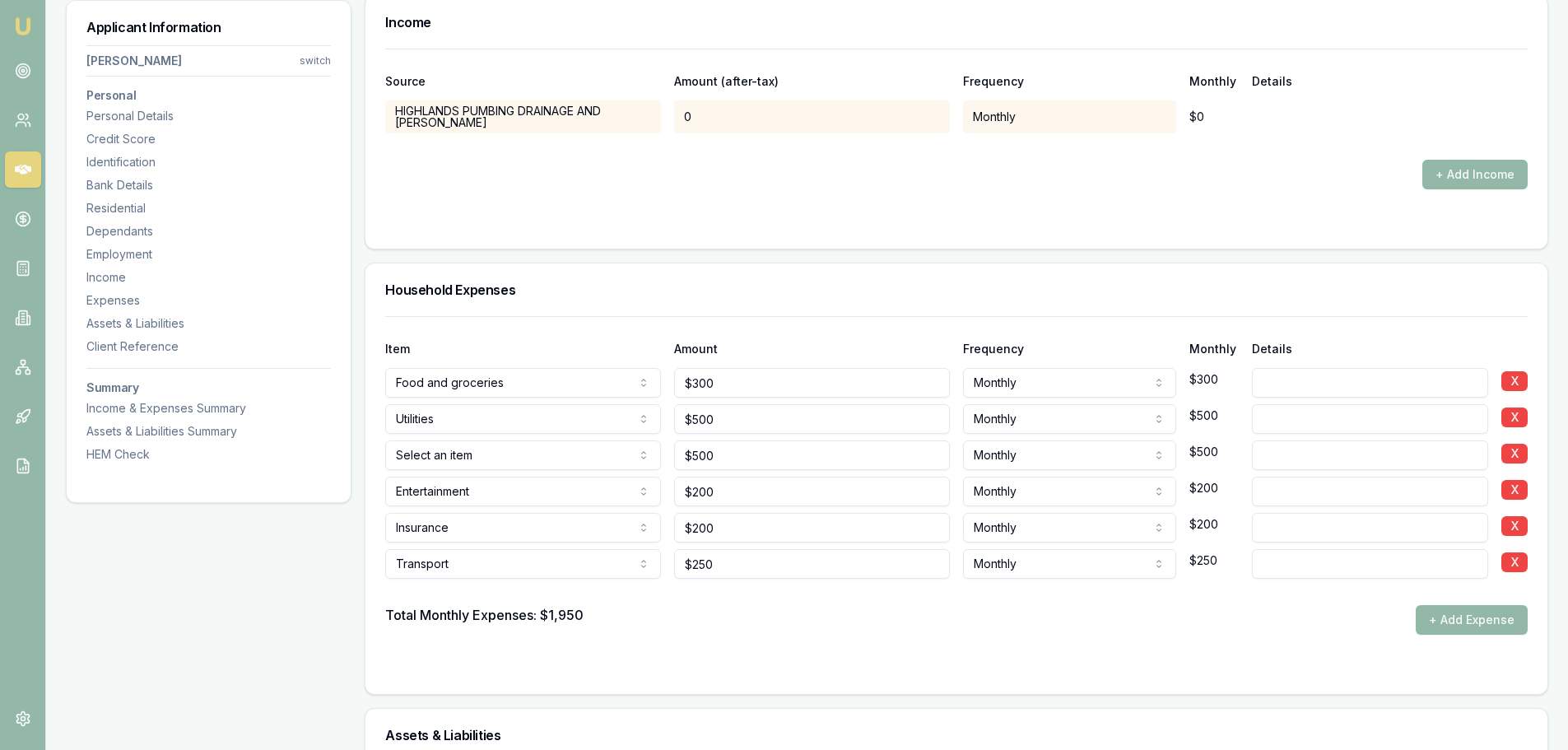
scroll to position [2880, 0]
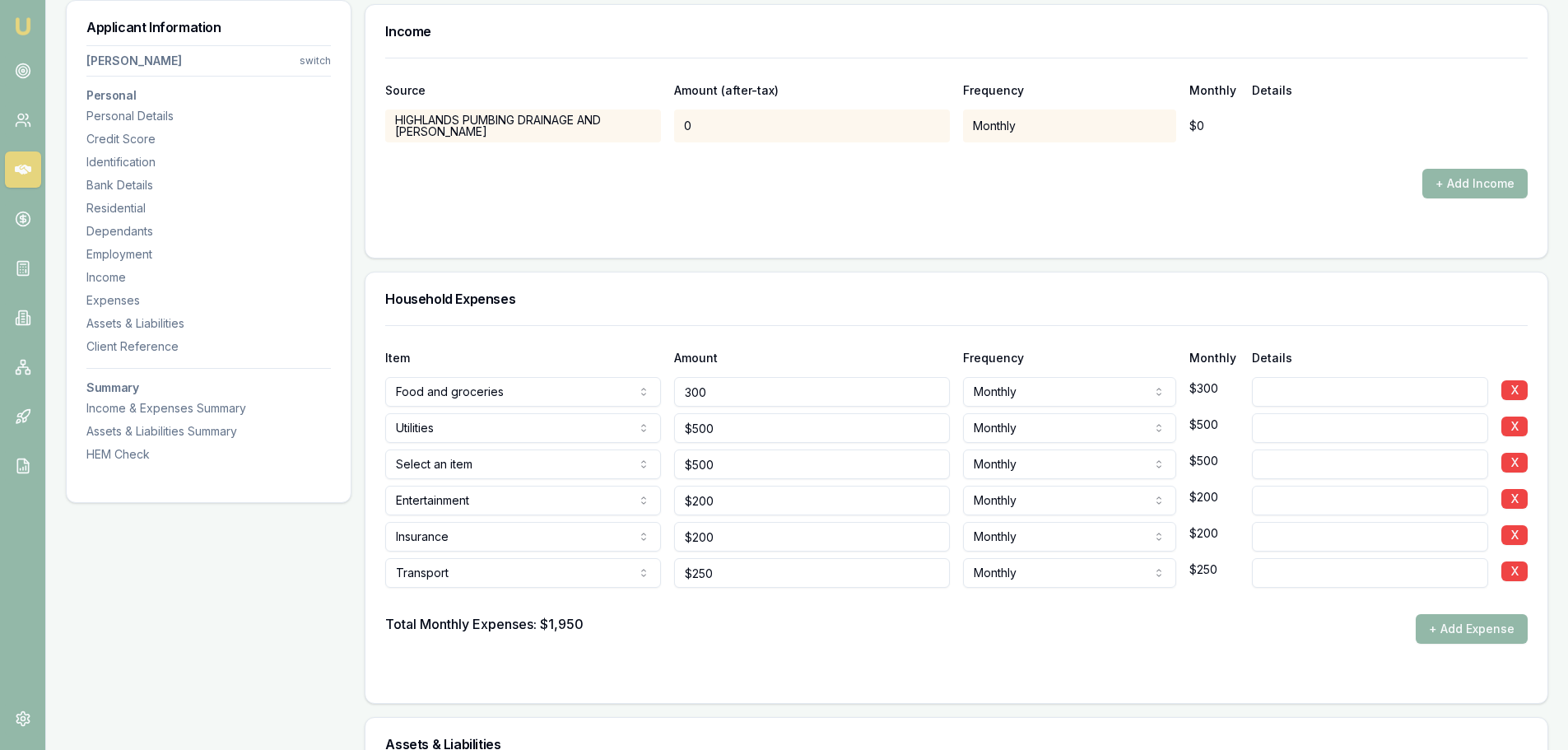
drag, startPoint x: 589, startPoint y: 398, endPoint x: 556, endPoint y: 398, distance: 33.0
click at [558, 398] on div "Food and groceries Rent or board Food and groceries Utilities Insurance Transpo…" at bounding box center [956, 388] width 1143 height 36
type input "$400"
click at [865, 300] on h3 "Household Expenses" at bounding box center [956, 299] width 1143 height 13
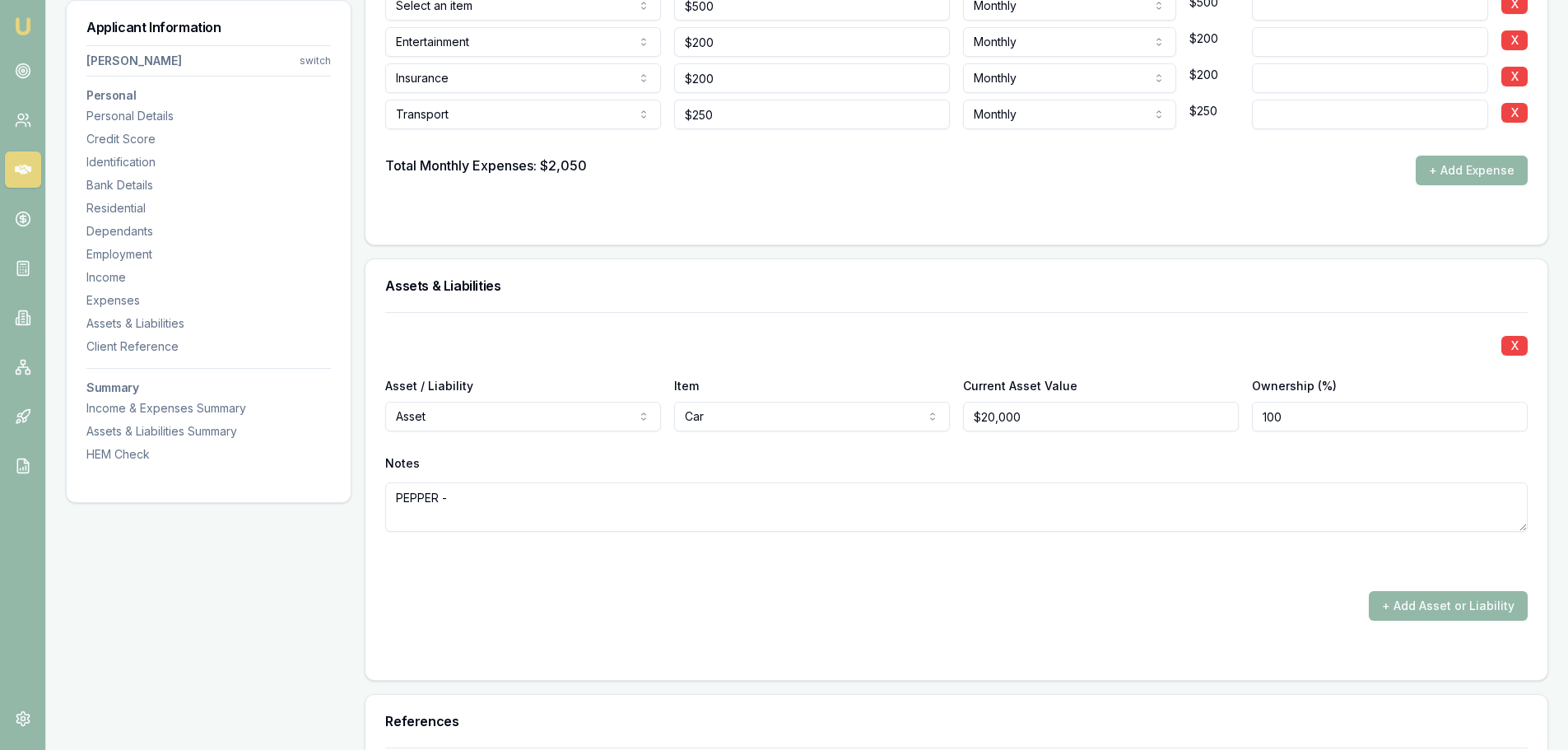
scroll to position [3152, 0]
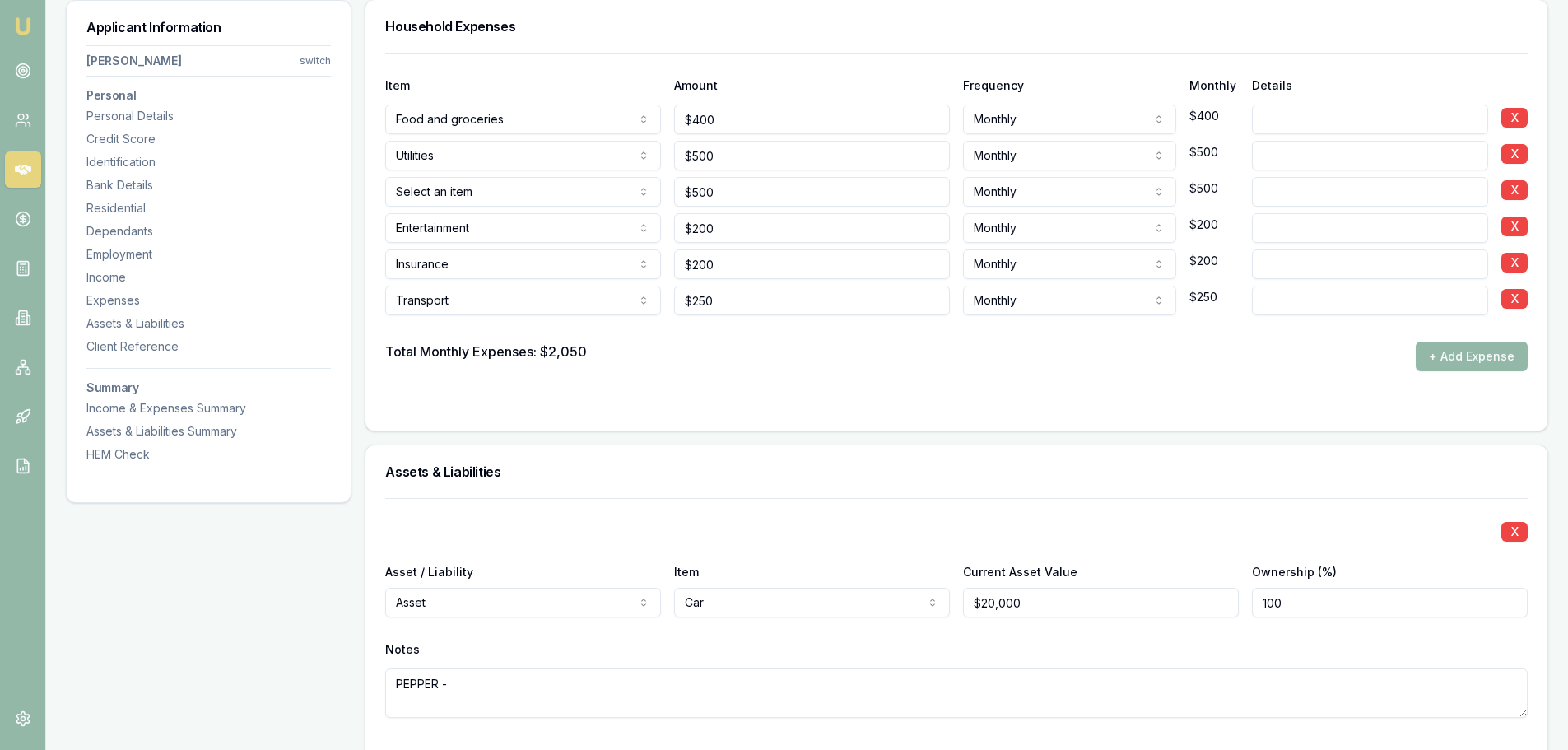
click at [834, 421] on div "Item Amount Frequency Monthly Details Food and groceries Rent or board Food and…" at bounding box center [956, 242] width 1182 height 378
click at [766, 384] on form "Item Amount Frequency Monthly Details Food and groceries Rent or board Food and…" at bounding box center [956, 232] width 1143 height 358
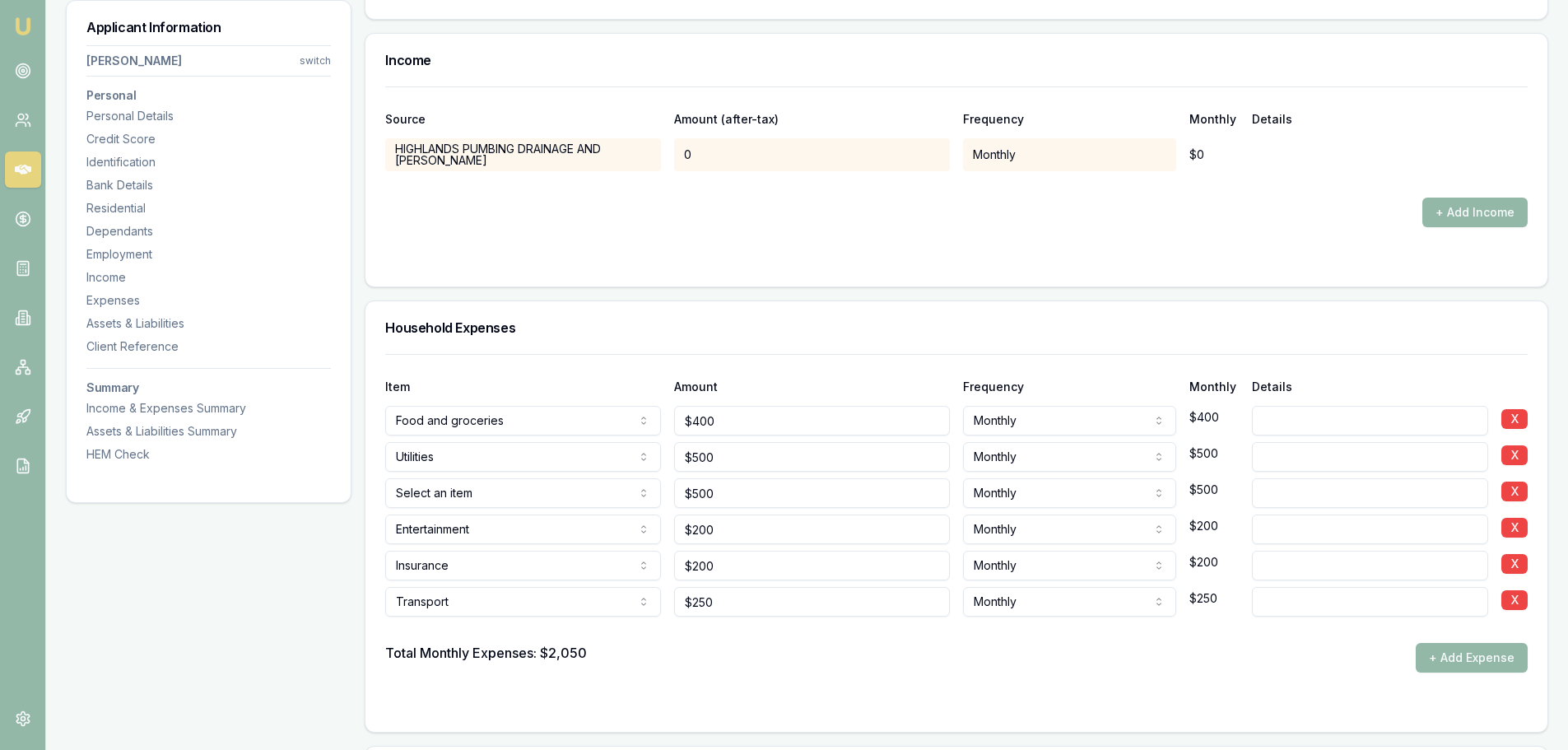
scroll to position [2823, 0]
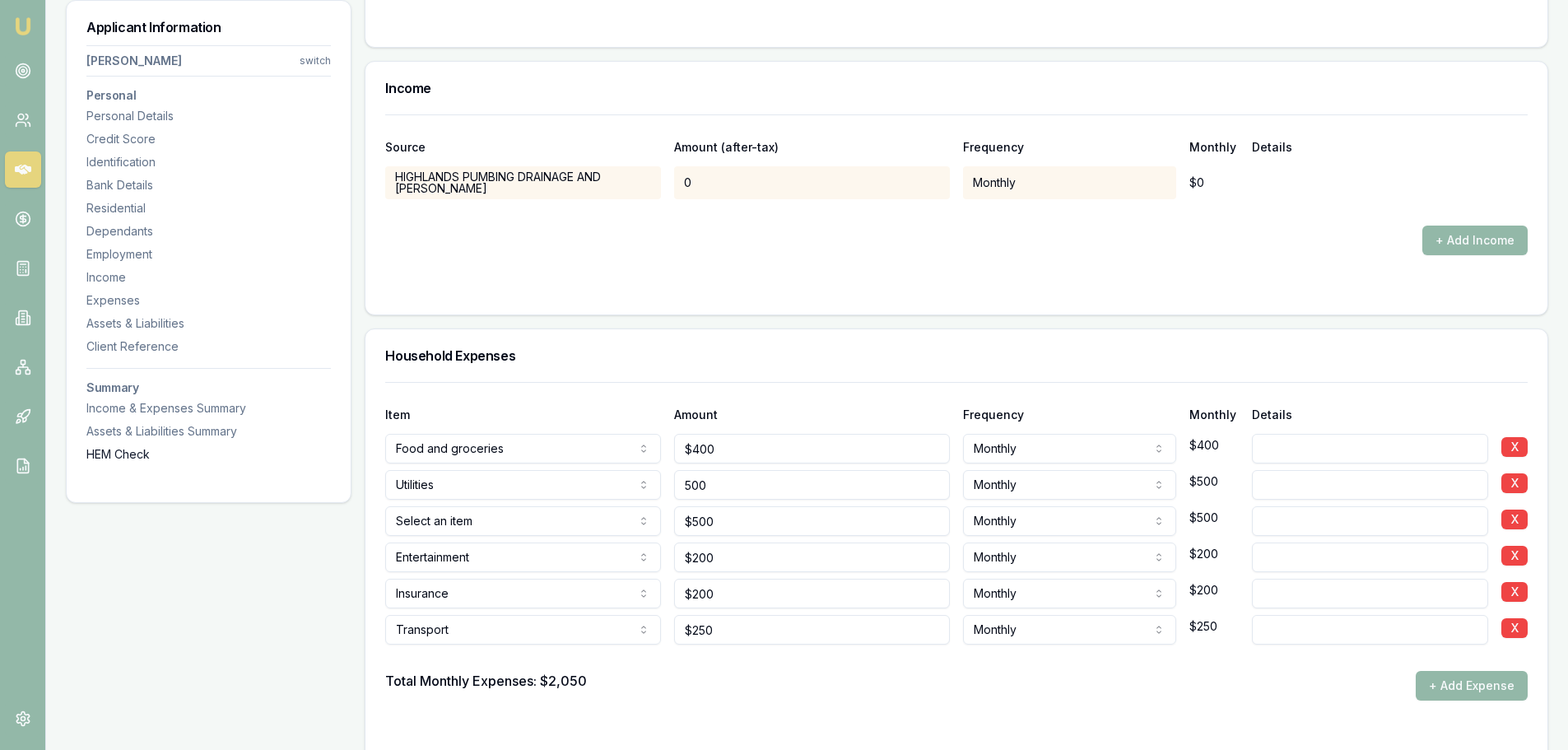
drag, startPoint x: 755, startPoint y: 480, endPoint x: 329, endPoint y: 460, distance: 426.5
type input "$450"
click at [473, 372] on div "Household Expenses" at bounding box center [956, 355] width 1182 height 53
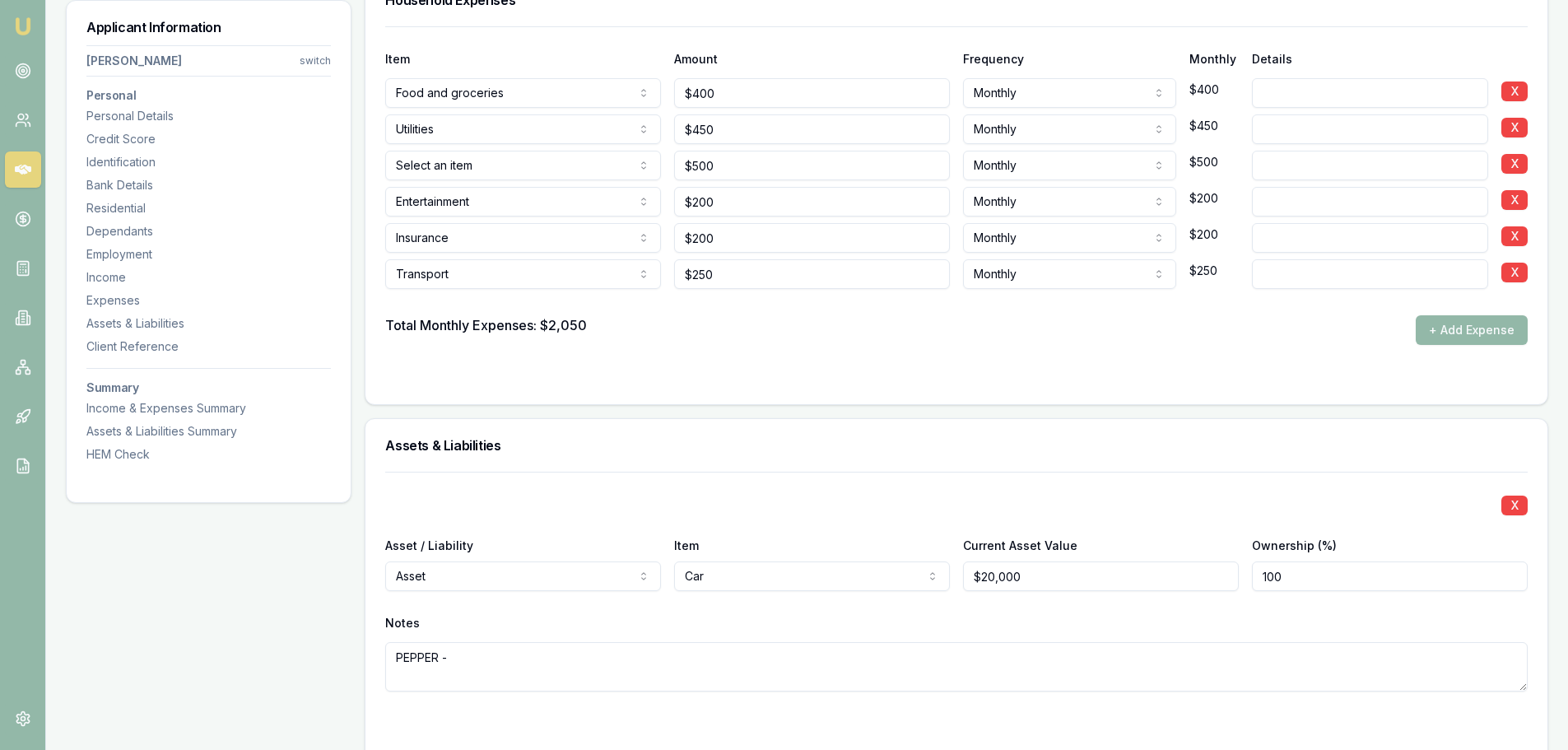
scroll to position [3317, 0]
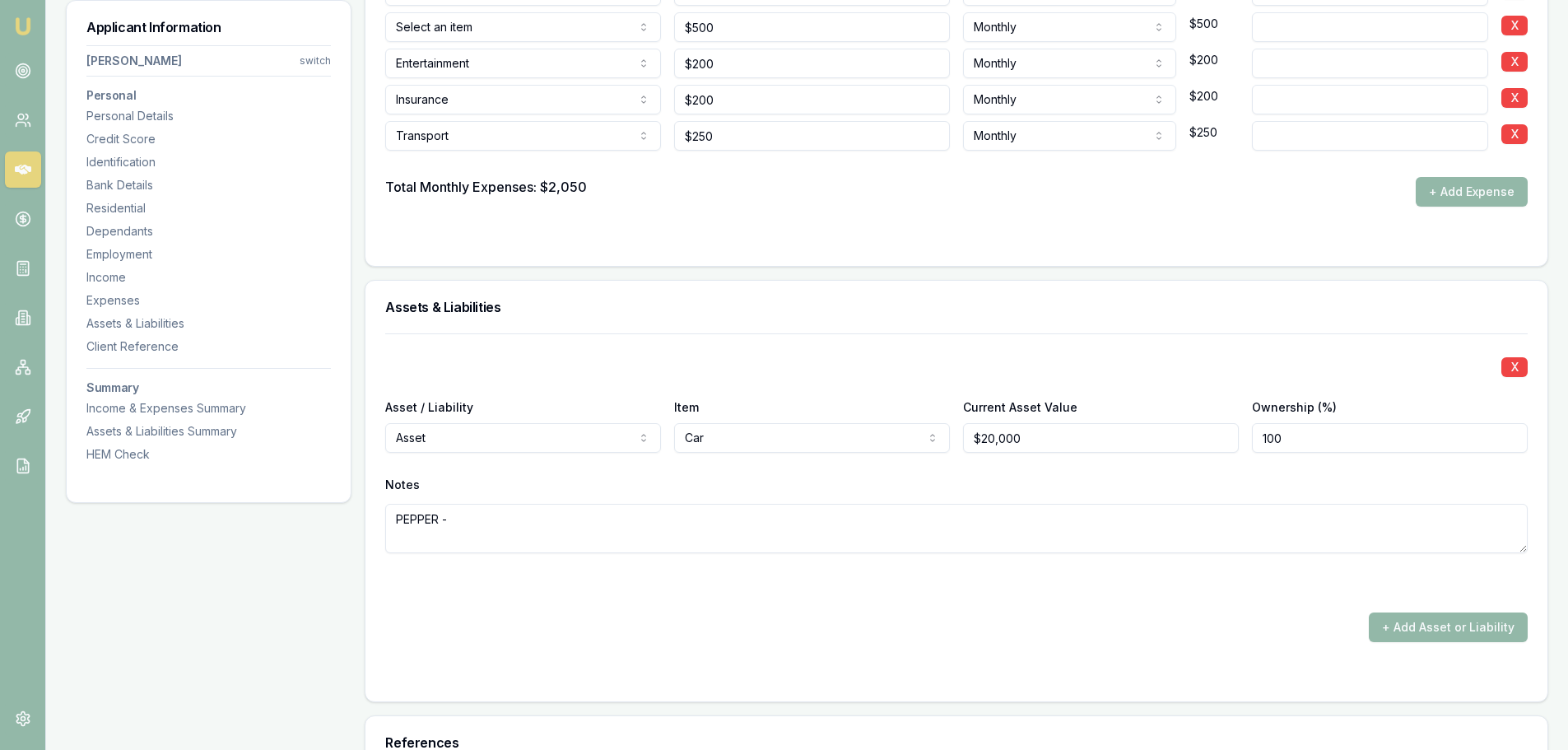
click at [792, 223] on form "Item Amount Frequency Monthly Details Food and groceries Rent or board Food and…" at bounding box center [956, 67] width 1143 height 358
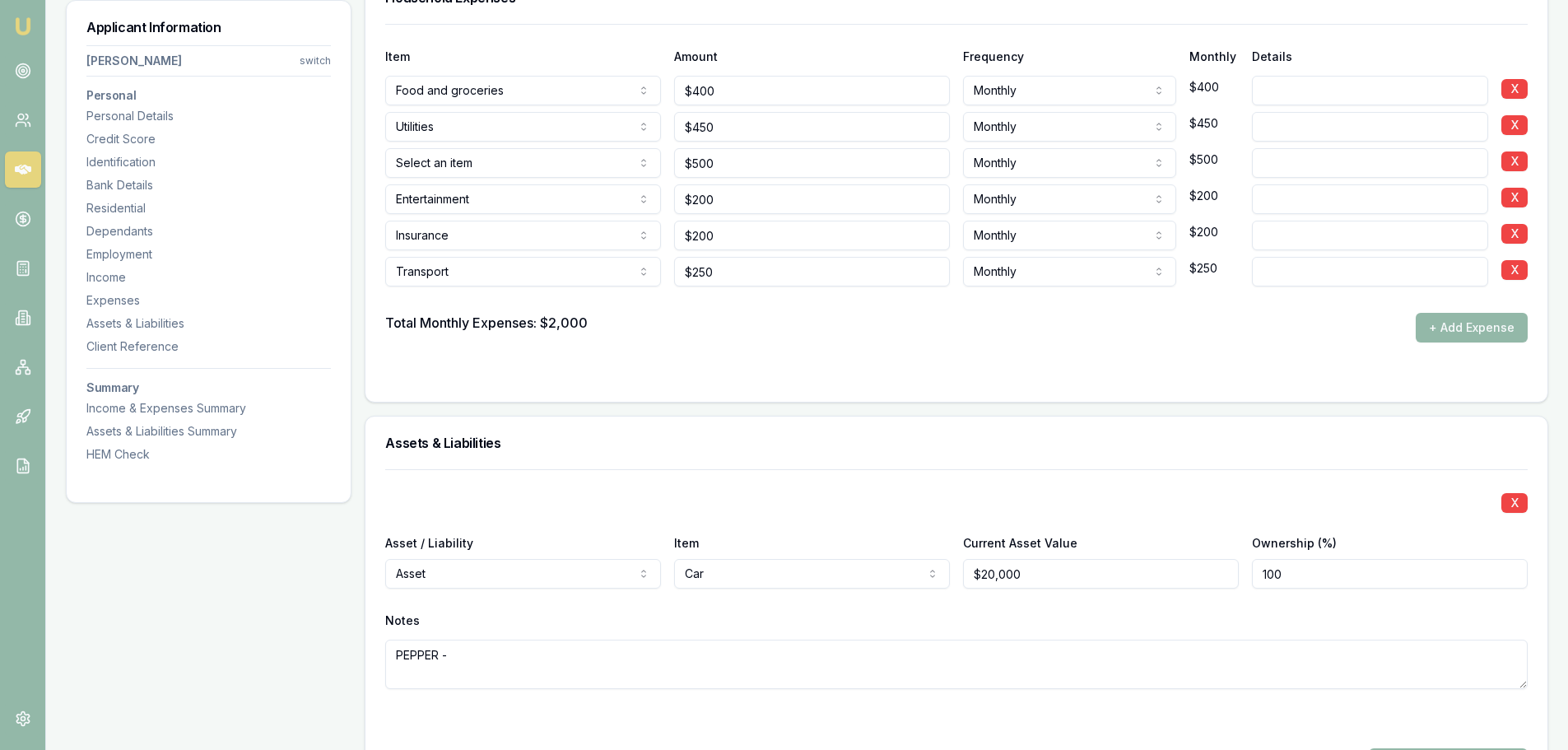
scroll to position [3152, 0]
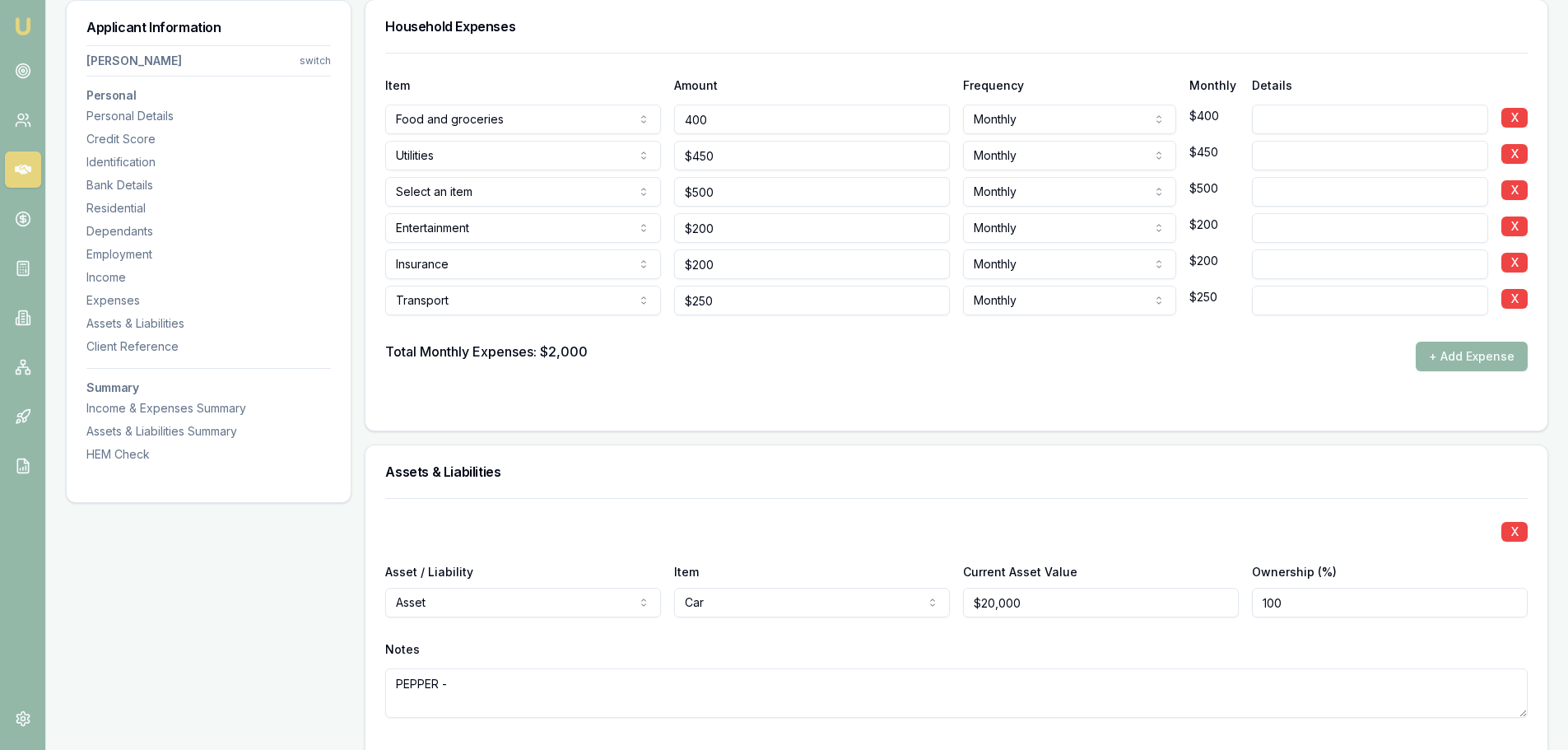
drag, startPoint x: 677, startPoint y: 127, endPoint x: 629, endPoint y: 127, distance: 48.0
click at [629, 127] on div "Food and groceries Rent or board Food and groceries Utilities Insurance Transpo…" at bounding box center [956, 116] width 1143 height 36
type input "$385"
drag, startPoint x: 955, startPoint y: 362, endPoint x: 938, endPoint y: 365, distance: 17.3
click at [953, 363] on div "Total Monthly Expenses: $2,000 + Add Expense" at bounding box center [956, 356] width 1143 height 29
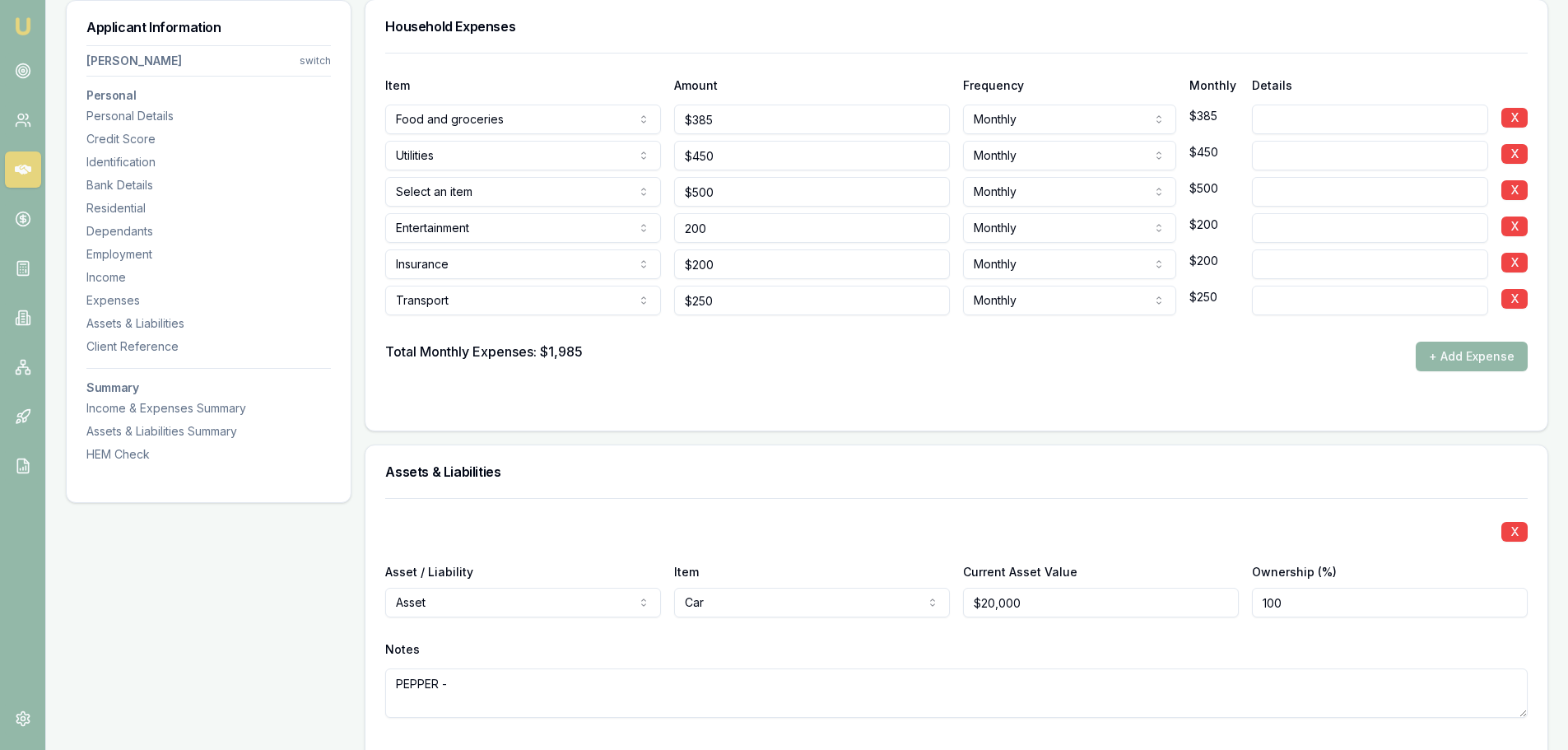
drag, startPoint x: 735, startPoint y: 229, endPoint x: 450, endPoint y: 225, distance: 285.0
click at [477, 225] on div "Entertainment Rent or board Food and groceries Utilities Insurance Transport He…" at bounding box center [956, 224] width 1143 height 36
type input "$180"
click at [681, 336] on div at bounding box center [956, 328] width 1143 height 26
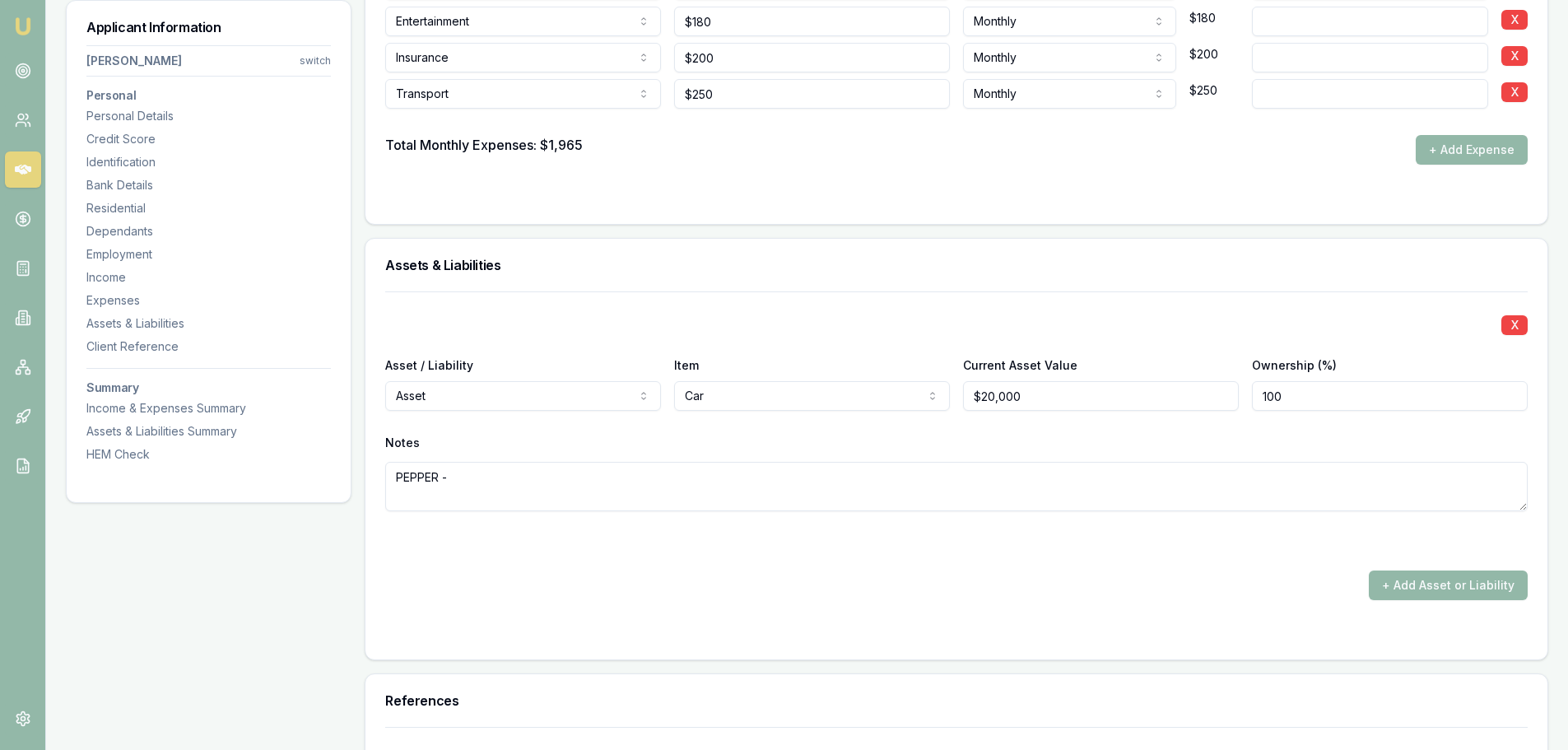
scroll to position [3399, 0]
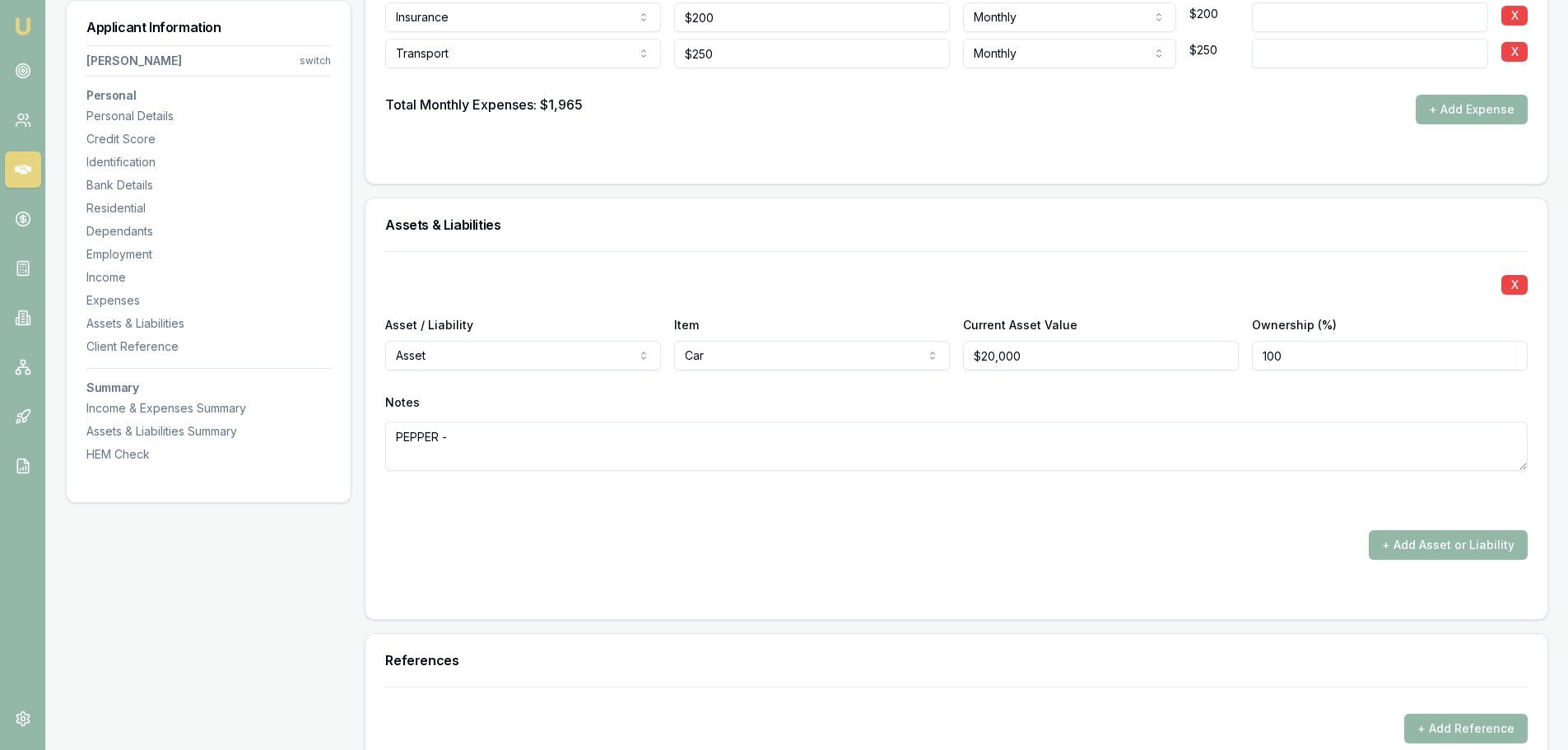
click at [497, 453] on textarea "PEPPER -" at bounding box center [956, 446] width 1143 height 50
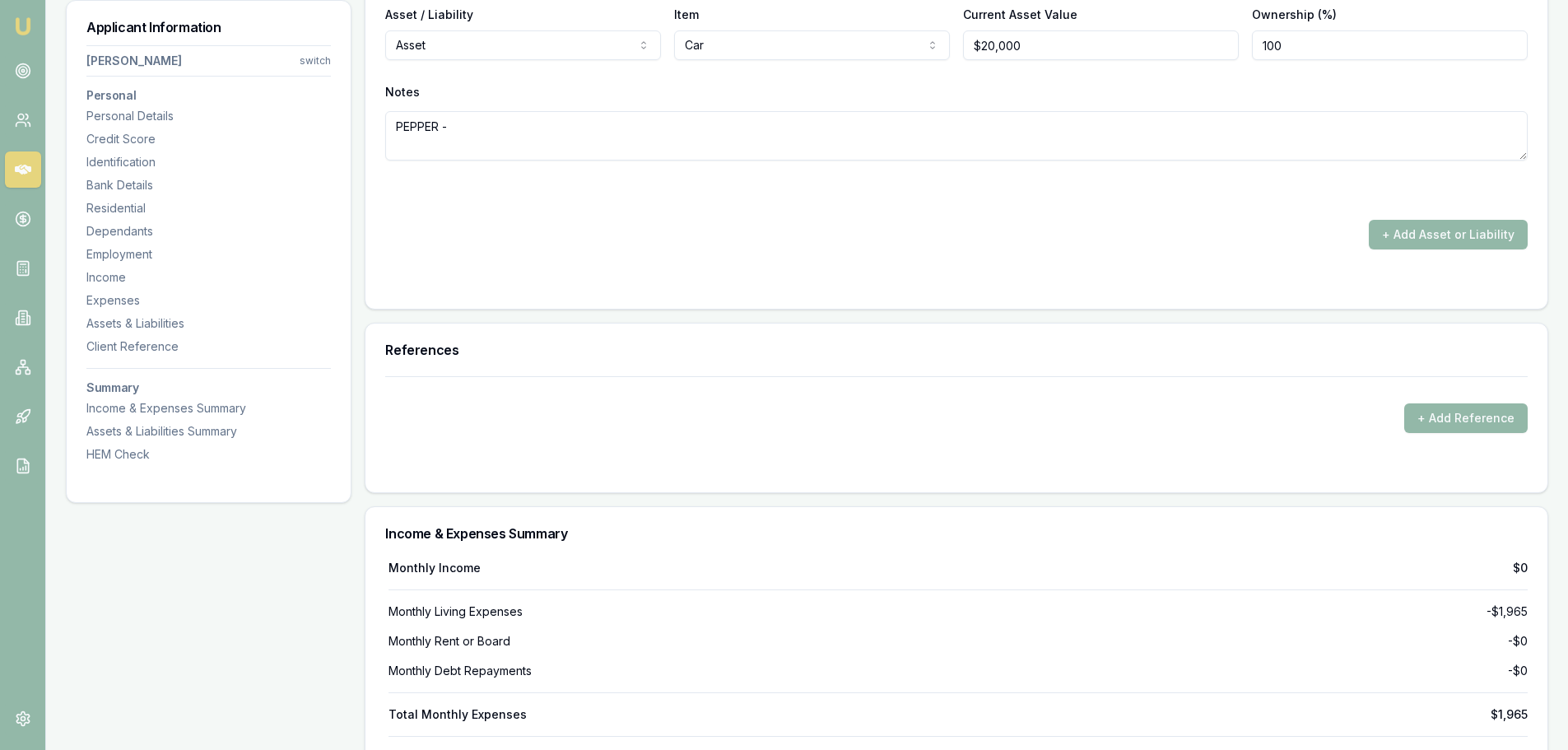
scroll to position [3564, 0]
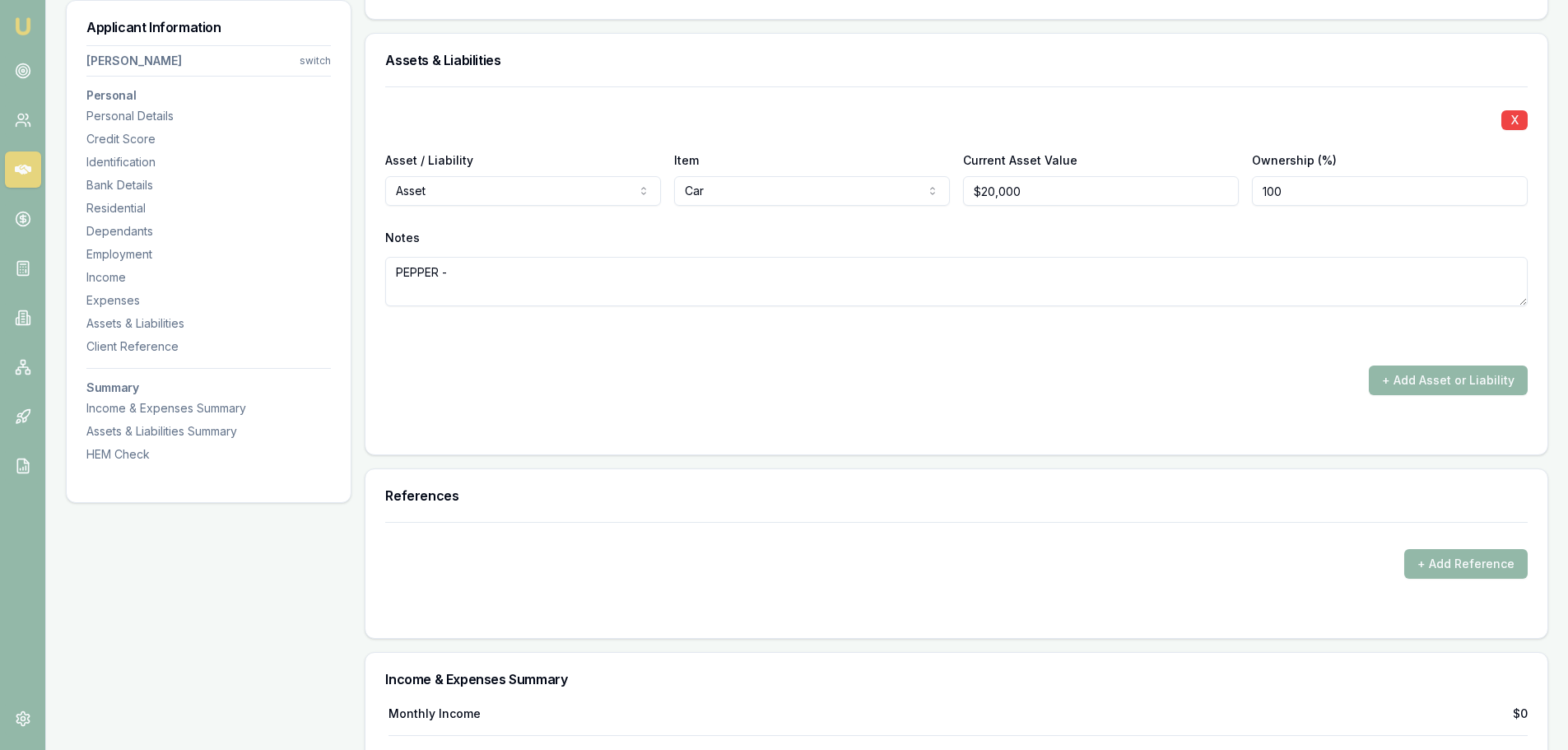
click at [1150, 380] on div "+ Add Asset or Liability" at bounding box center [956, 380] width 1143 height 29
click at [687, 444] on div "X Asset / Liability Asset Asset Liability Item Car Home Car Boat Bike Caravan H…" at bounding box center [956, 270] width 1182 height 368
click at [1477, 380] on button "+ Add Asset or Liability" at bounding box center [1448, 380] width 159 height 29
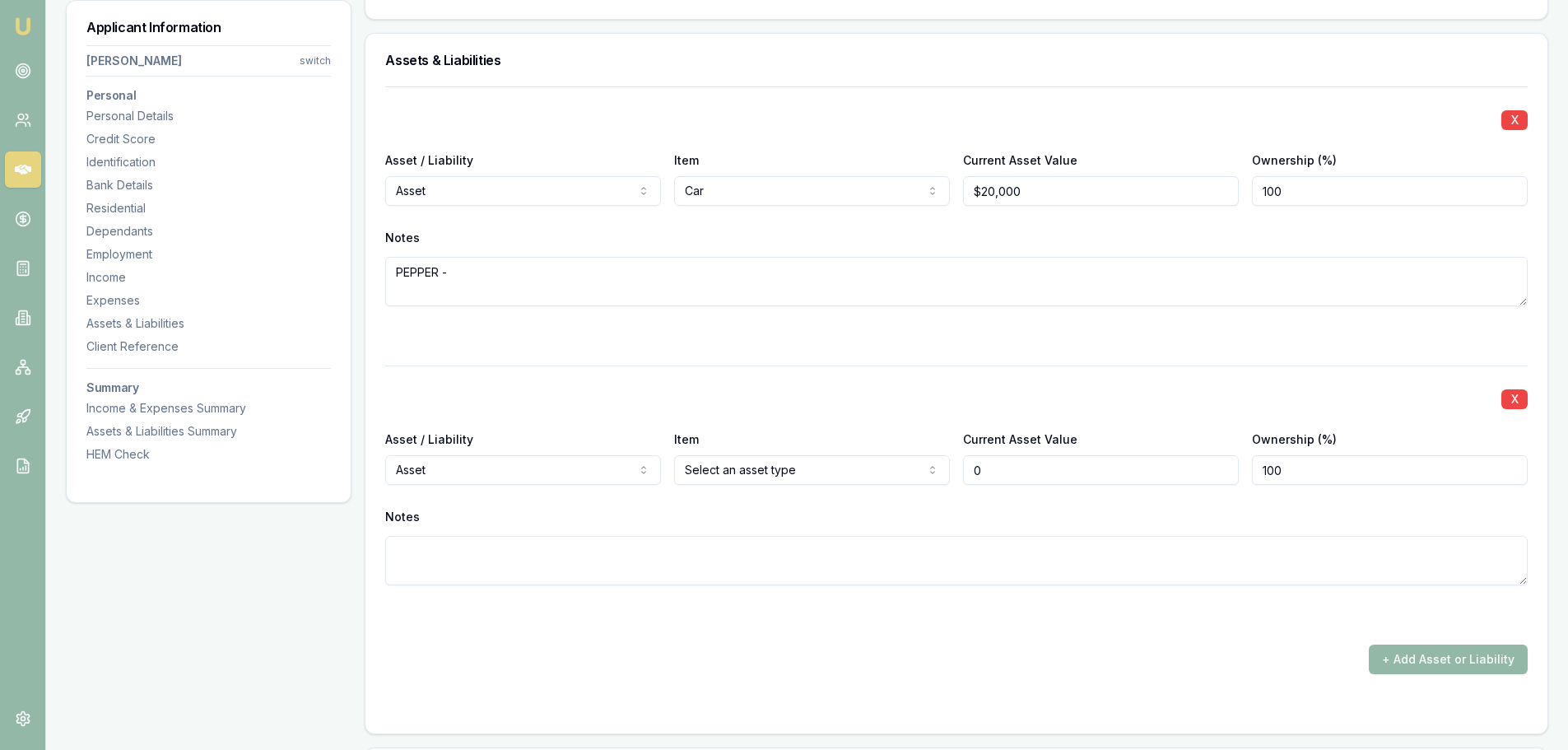
type input "$0"
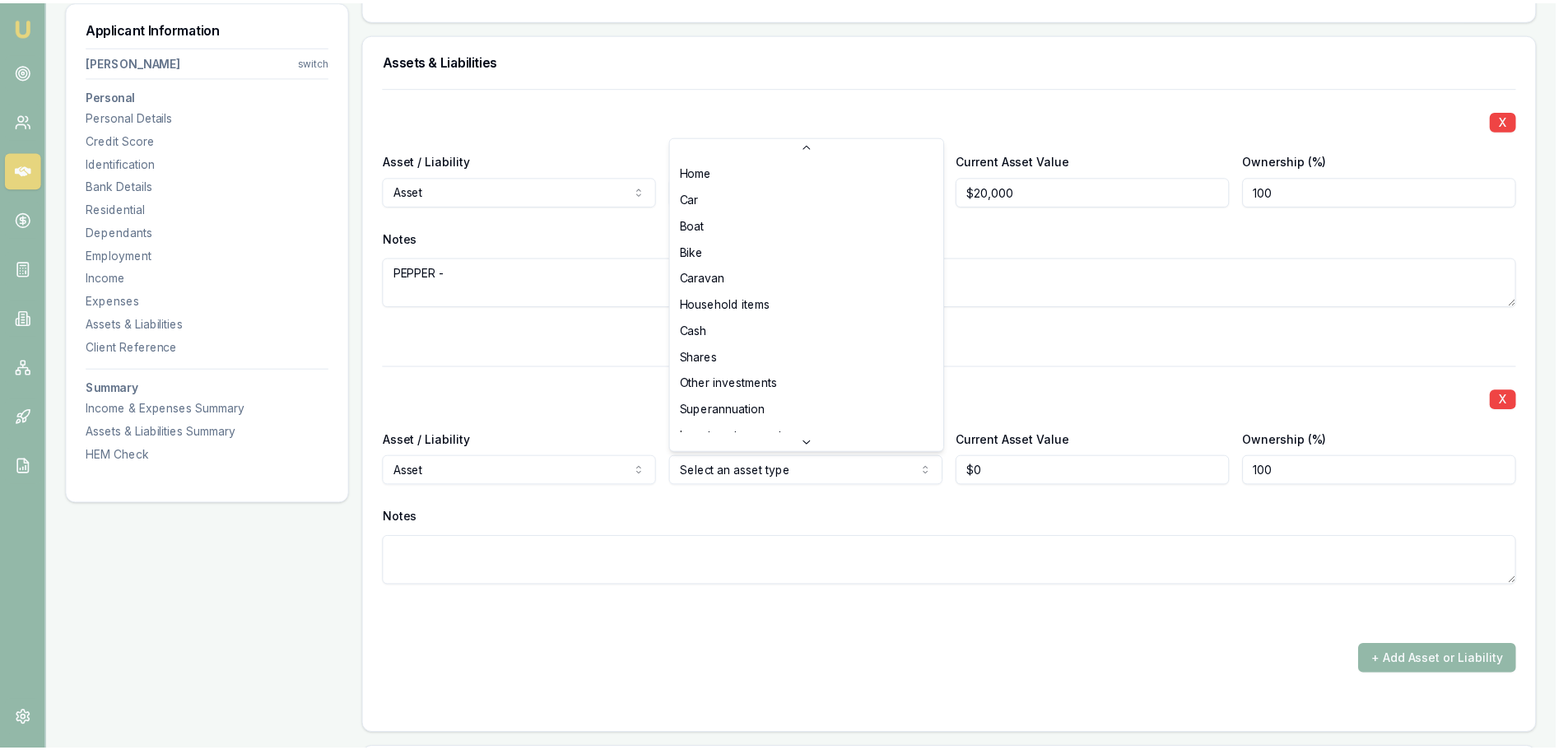
scroll to position [43, 0]
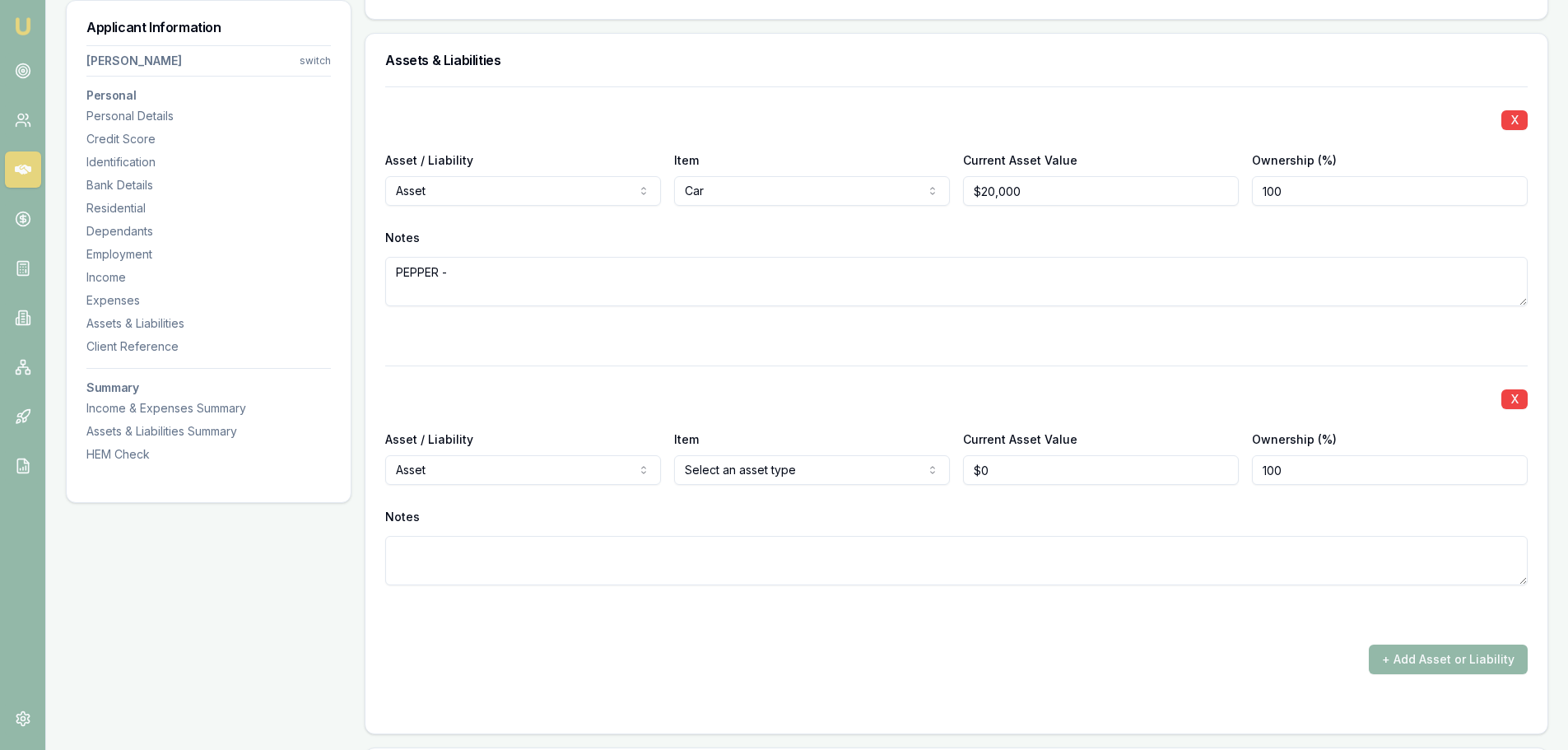
click at [763, 361] on div "X Asset / Liability Asset Asset Liability Item Car Home Car Boat Bike Caravan H…" at bounding box center [956, 380] width 1143 height 588
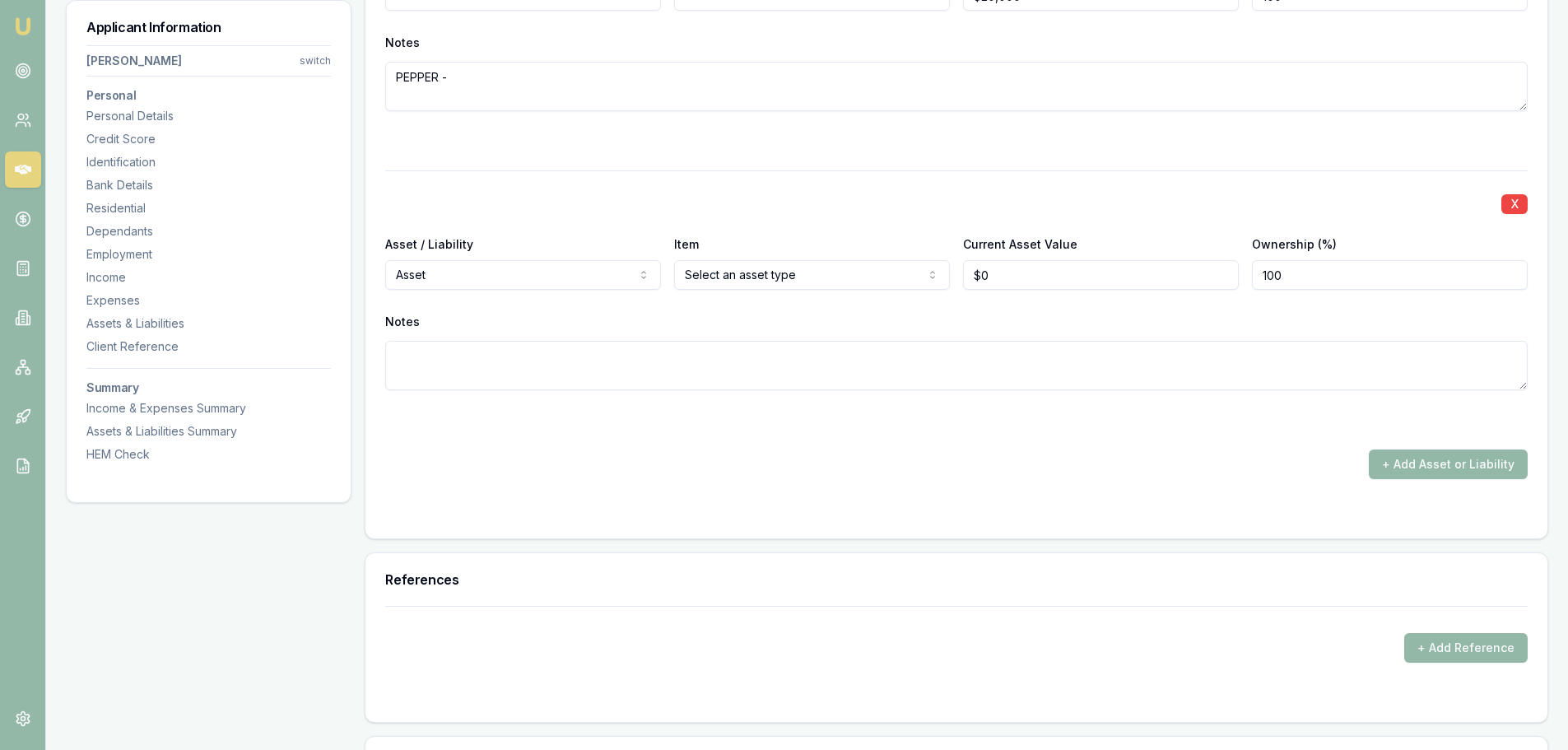
scroll to position [3810, 0]
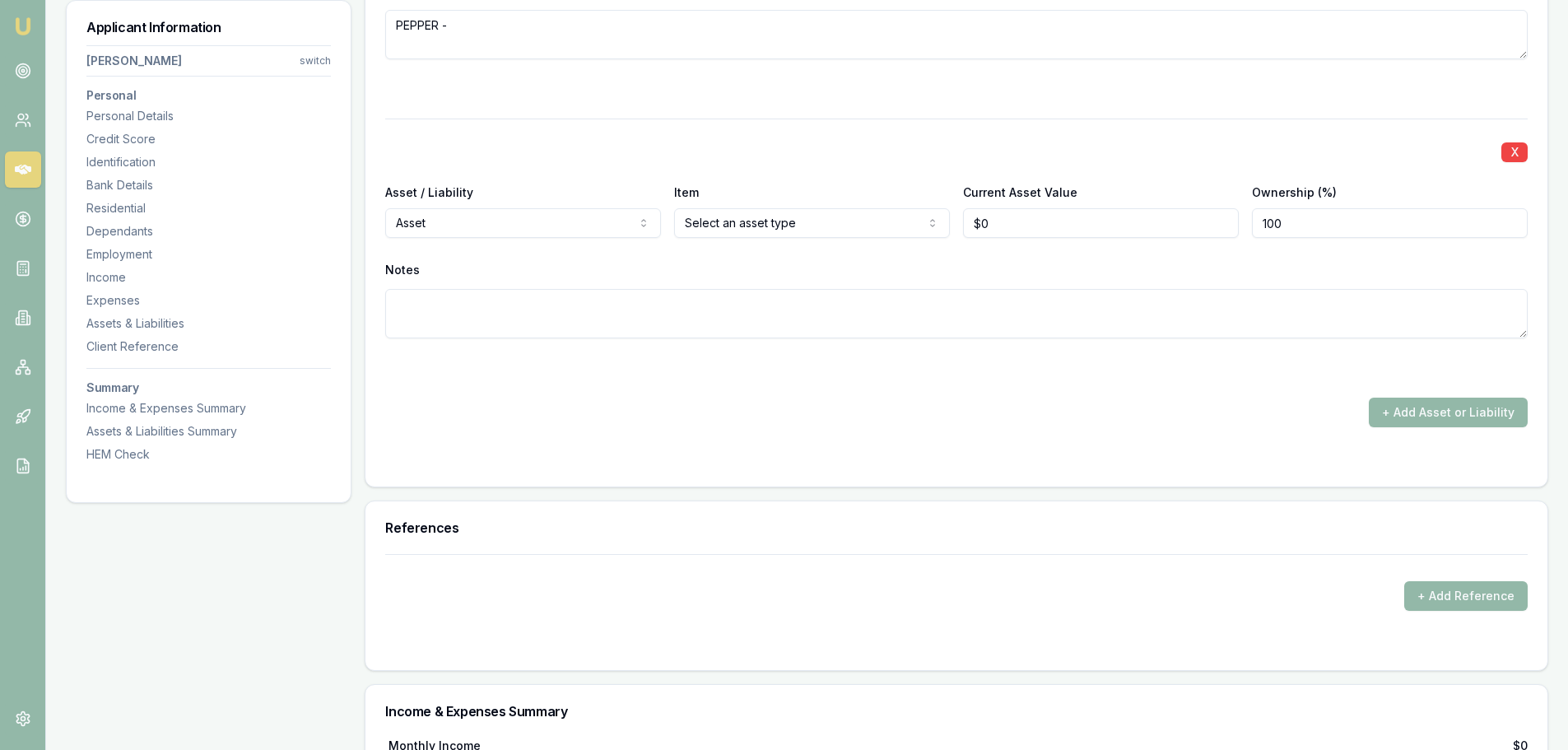
click at [672, 257] on div "X Asset / Liability Asset Asset Liability Item Select an asset type Home Car Bo…" at bounding box center [956, 248] width 1143 height 260
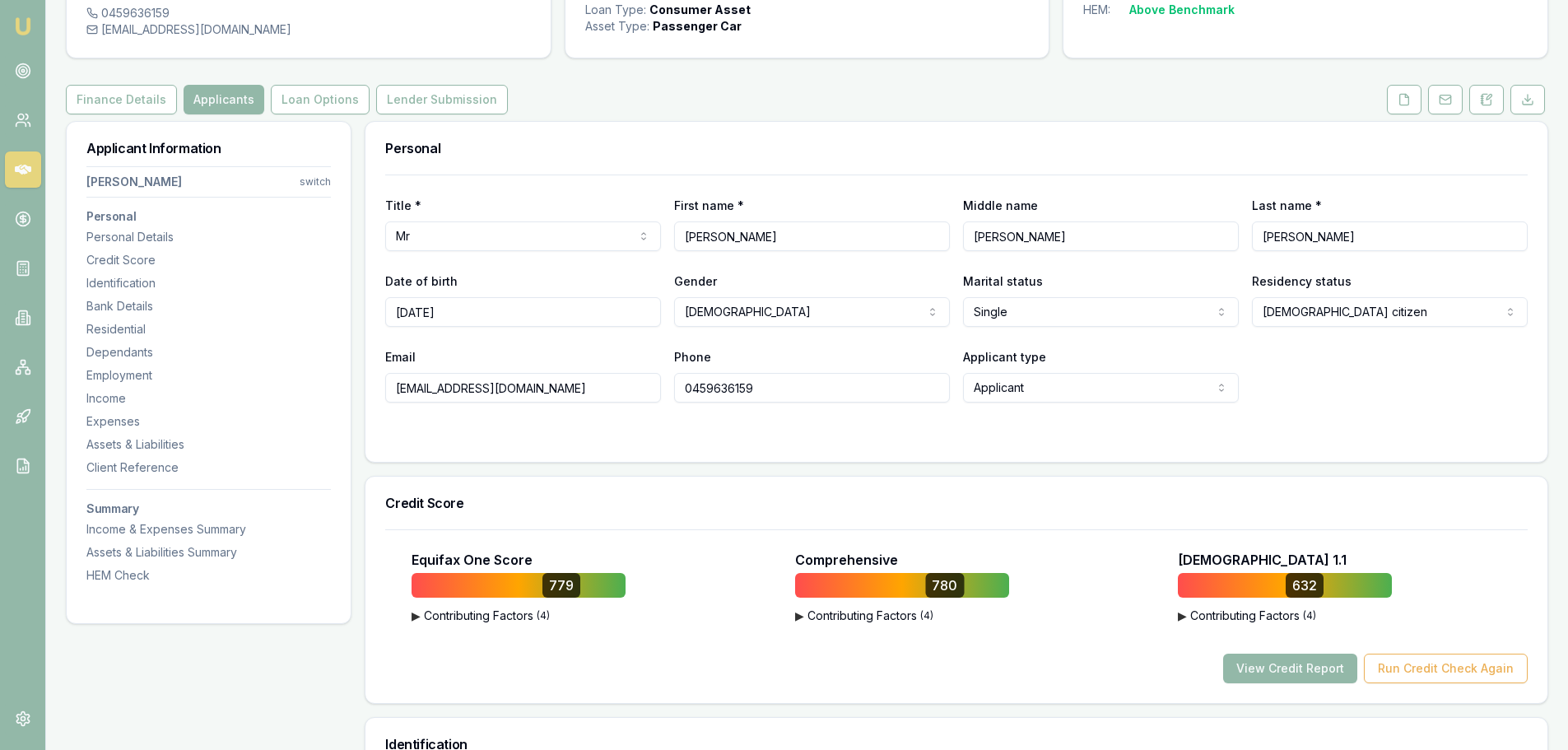
scroll to position [0, 0]
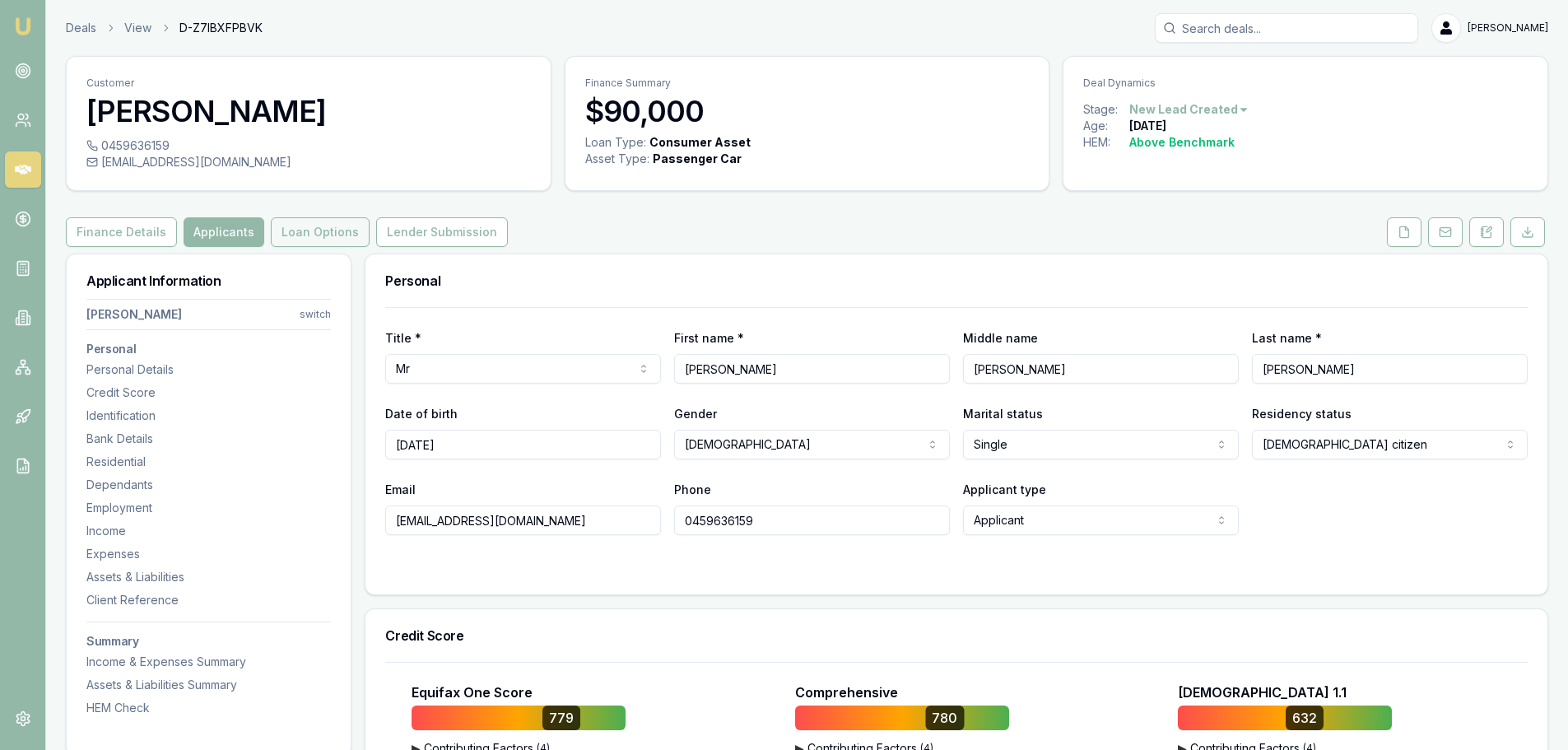
click at [313, 232] on button "Loan Options" at bounding box center [320, 232] width 99 height 29
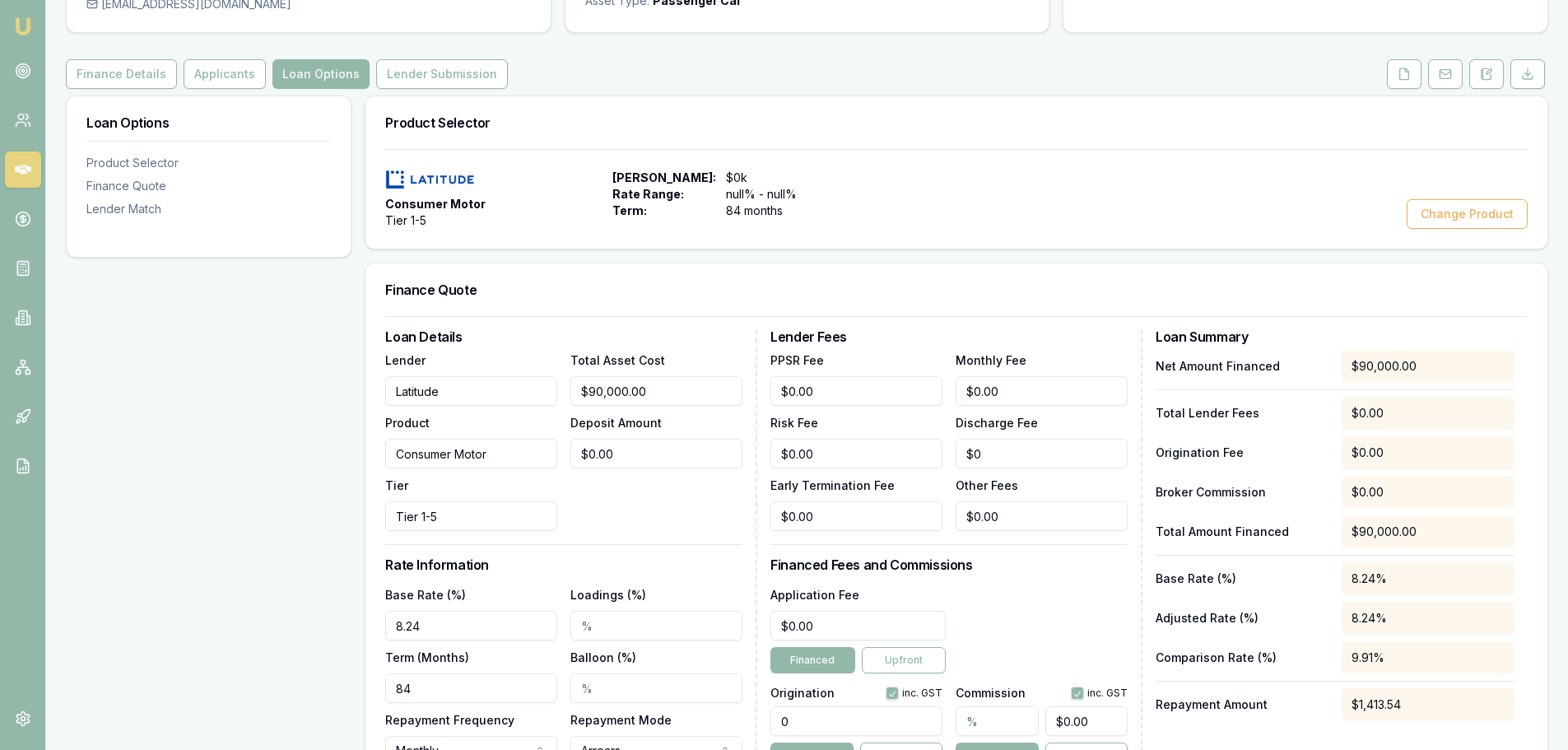
scroll to position [64, 0]
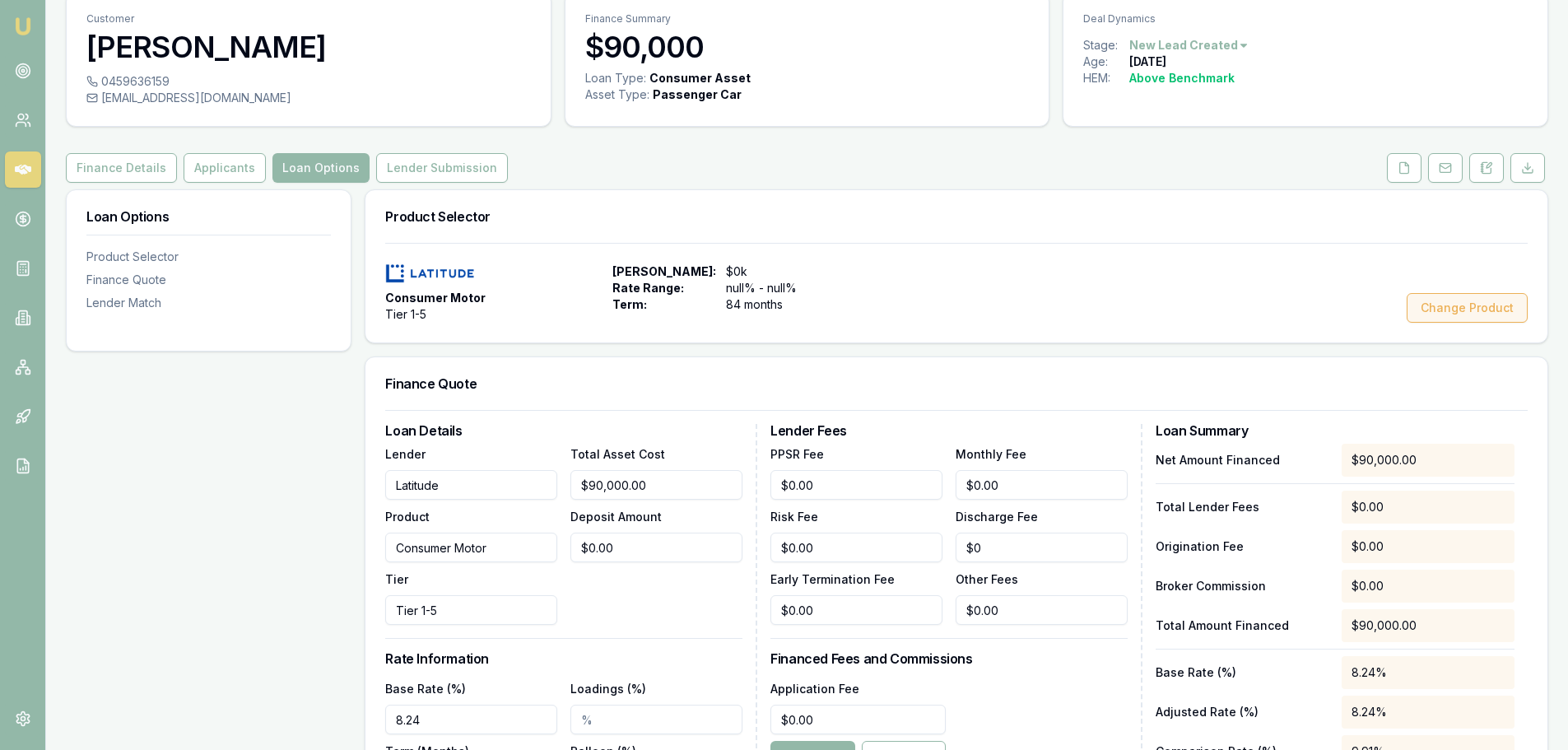
click at [1444, 314] on button "Change Product" at bounding box center [1467, 307] width 121 height 29
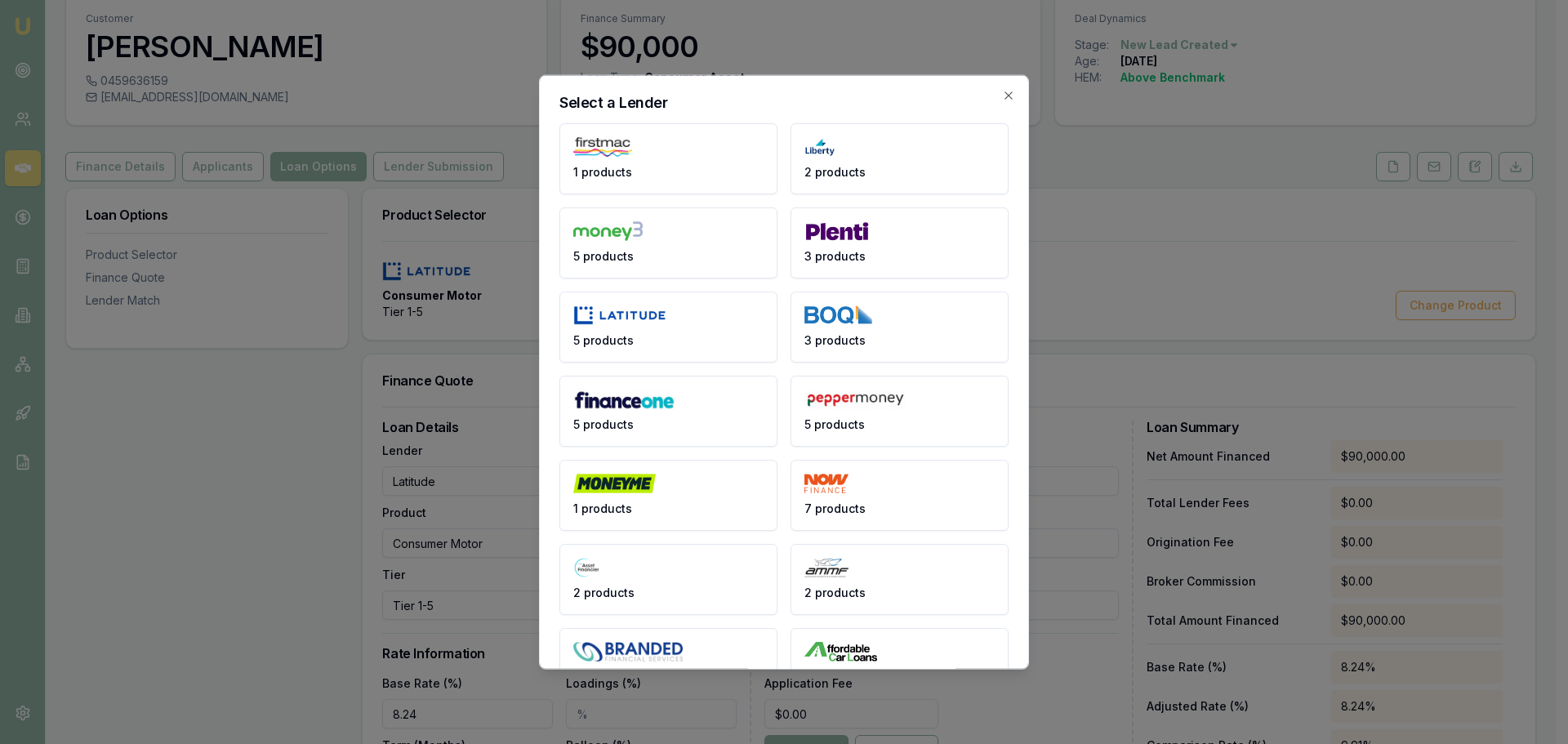
click at [629, 162] on button "1 products" at bounding box center [669, 157] width 218 height 71
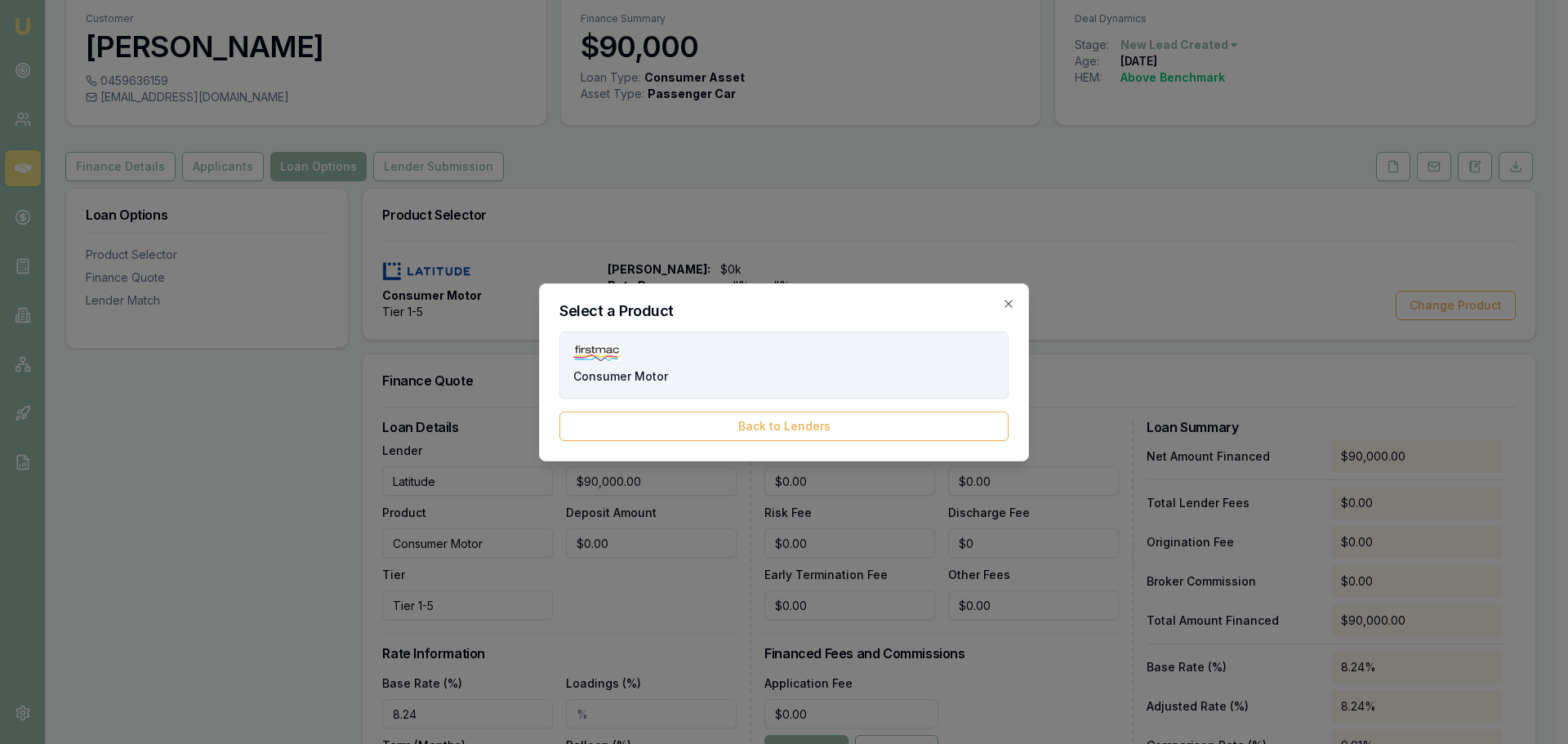
click at [684, 379] on button "Consumer Motor" at bounding box center [784, 365] width 449 height 67
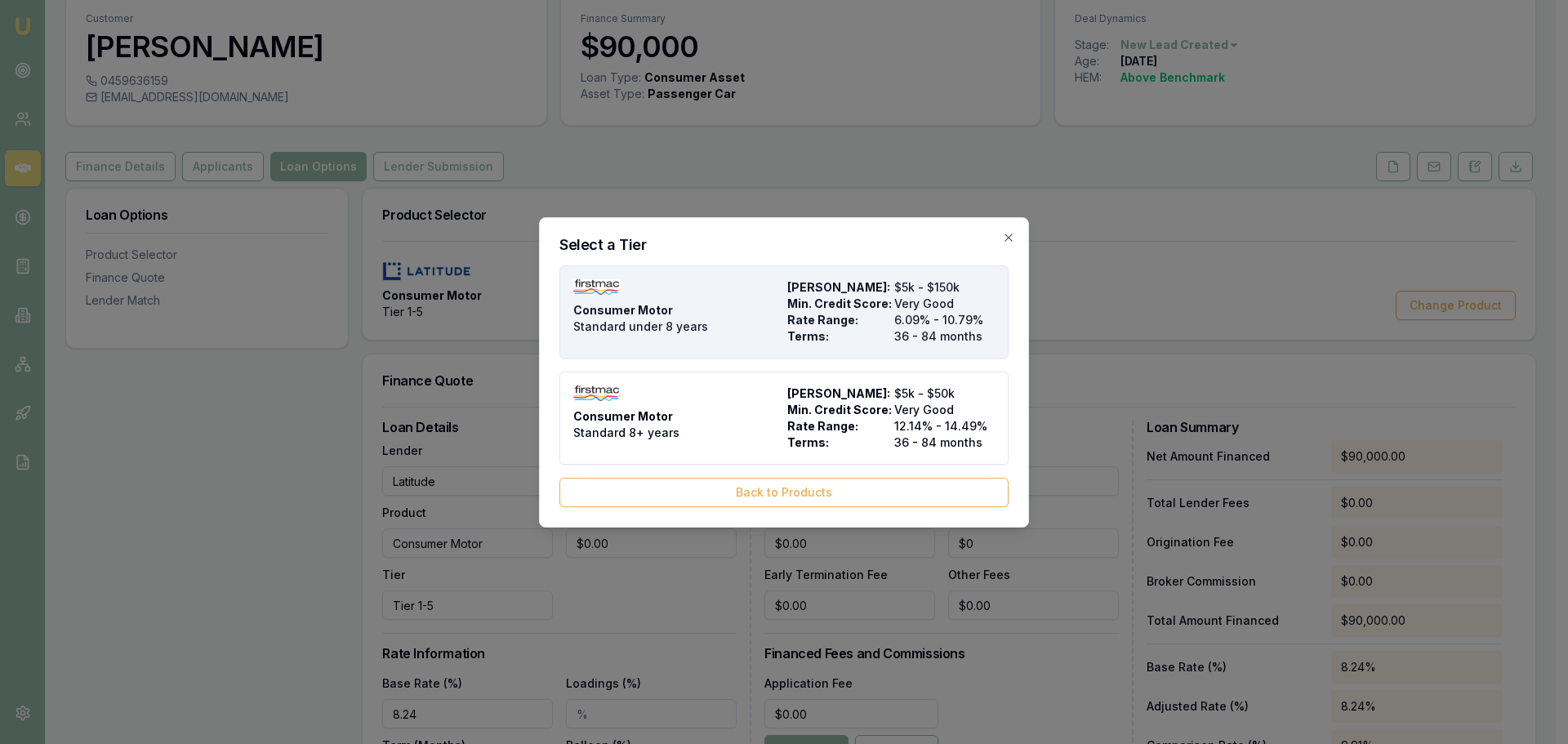
click at [689, 332] on span "Standard under 8 years" at bounding box center [641, 327] width 135 height 17
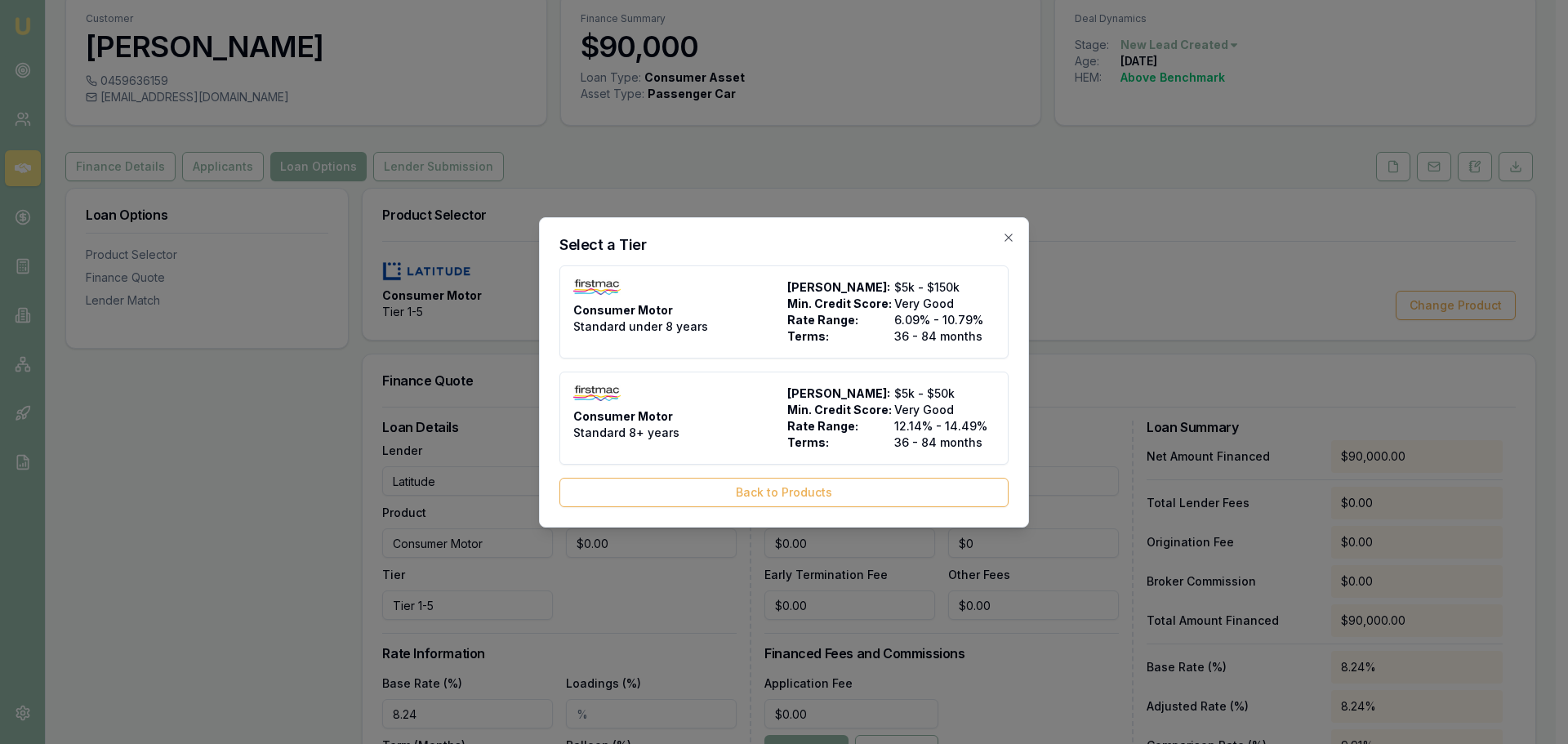
type input "Firstmac"
type input "Standard under 8 years"
type input "6.09"
type input "36"
type input "$8.00"
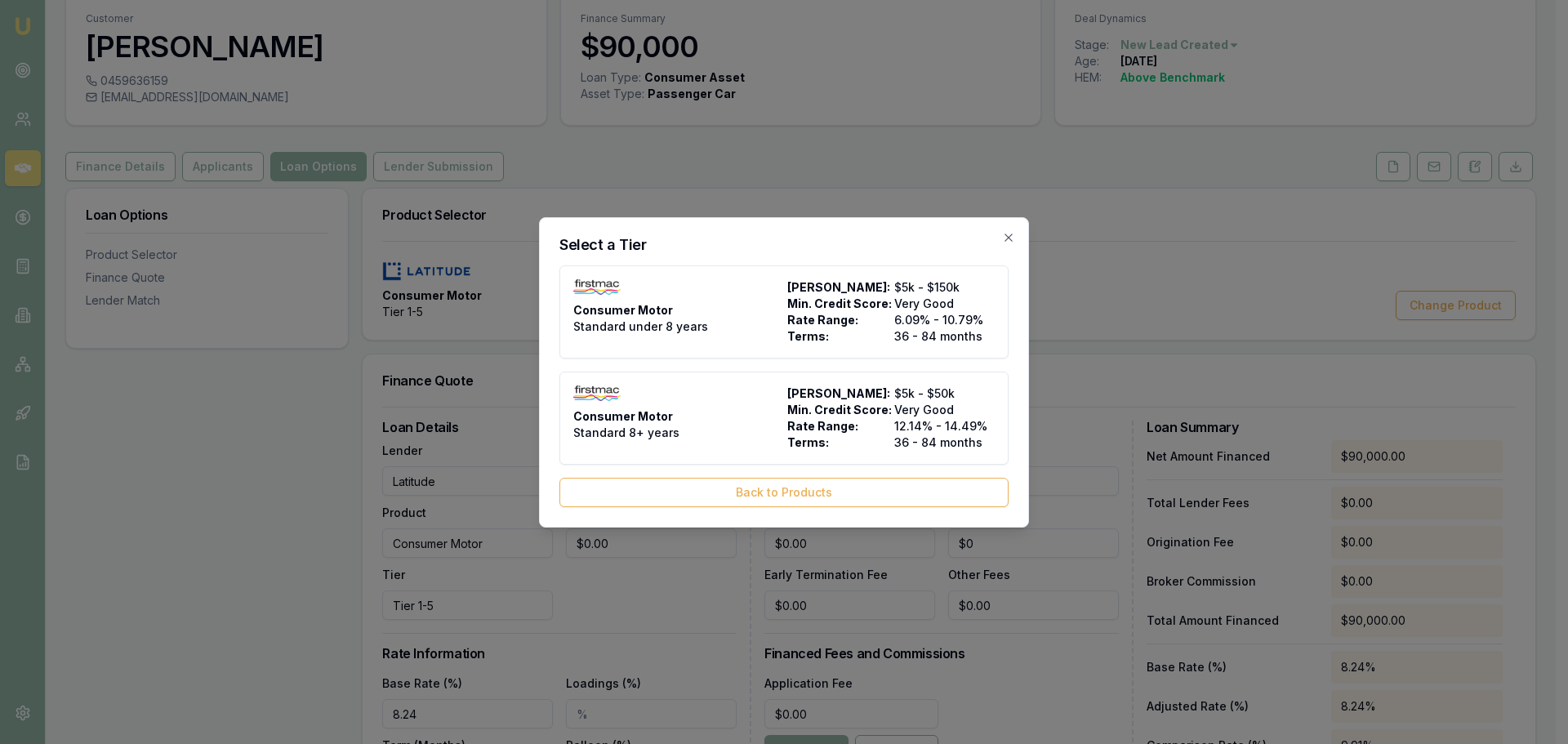
type input "$700.00"
type input "$400.00"
type input "3.5"
type input "$3,150.00"
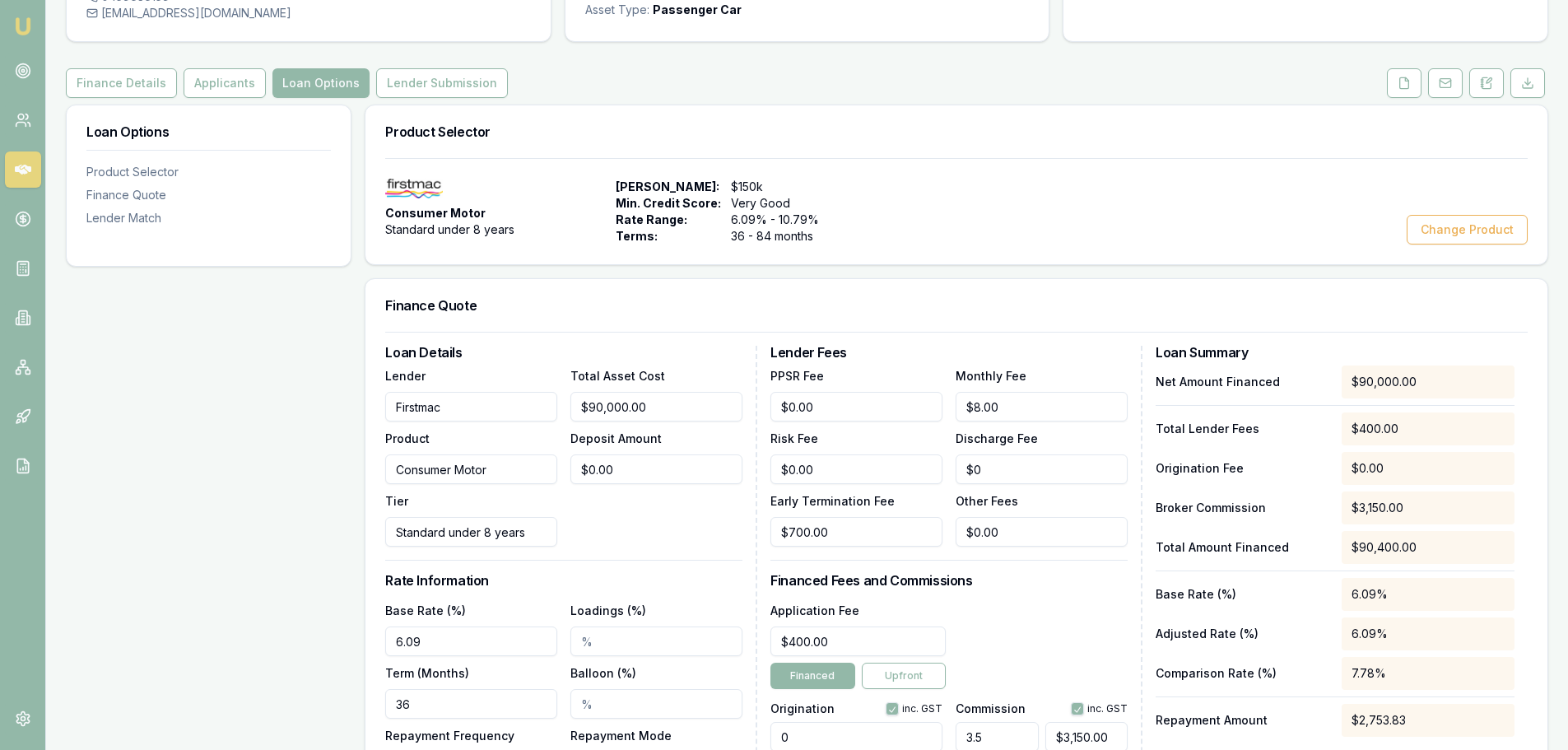
scroll to position [228, 0]
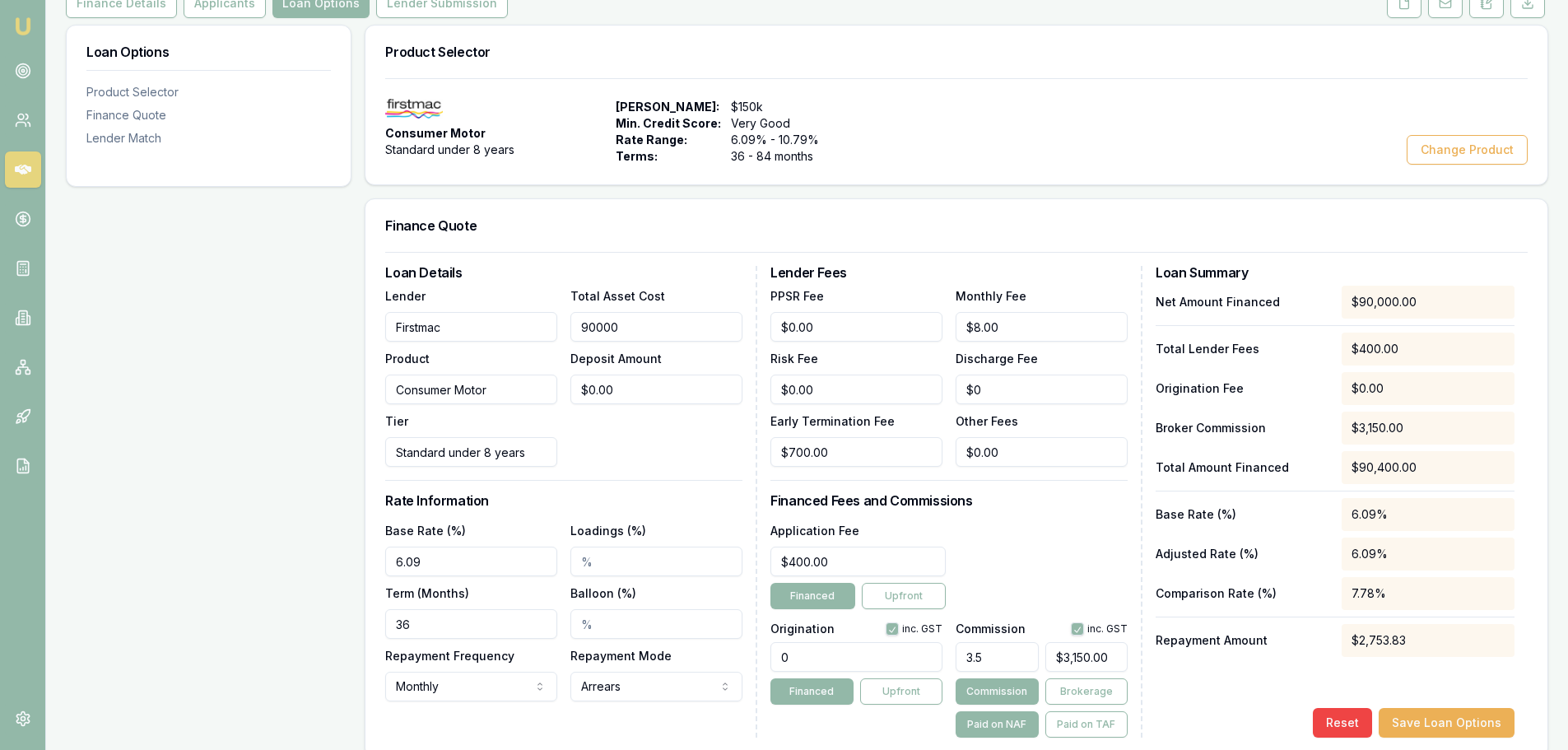
drag, startPoint x: 681, startPoint y: 329, endPoint x: 408, endPoint y: 322, distance: 273.1
click at [423, 328] on div "Lender Firstmac Product Consumer Motor Tier Standard under 8 years Total Asset …" at bounding box center [563, 376] width 357 height 181
type input "9"
type input "$0.32"
type input "94"
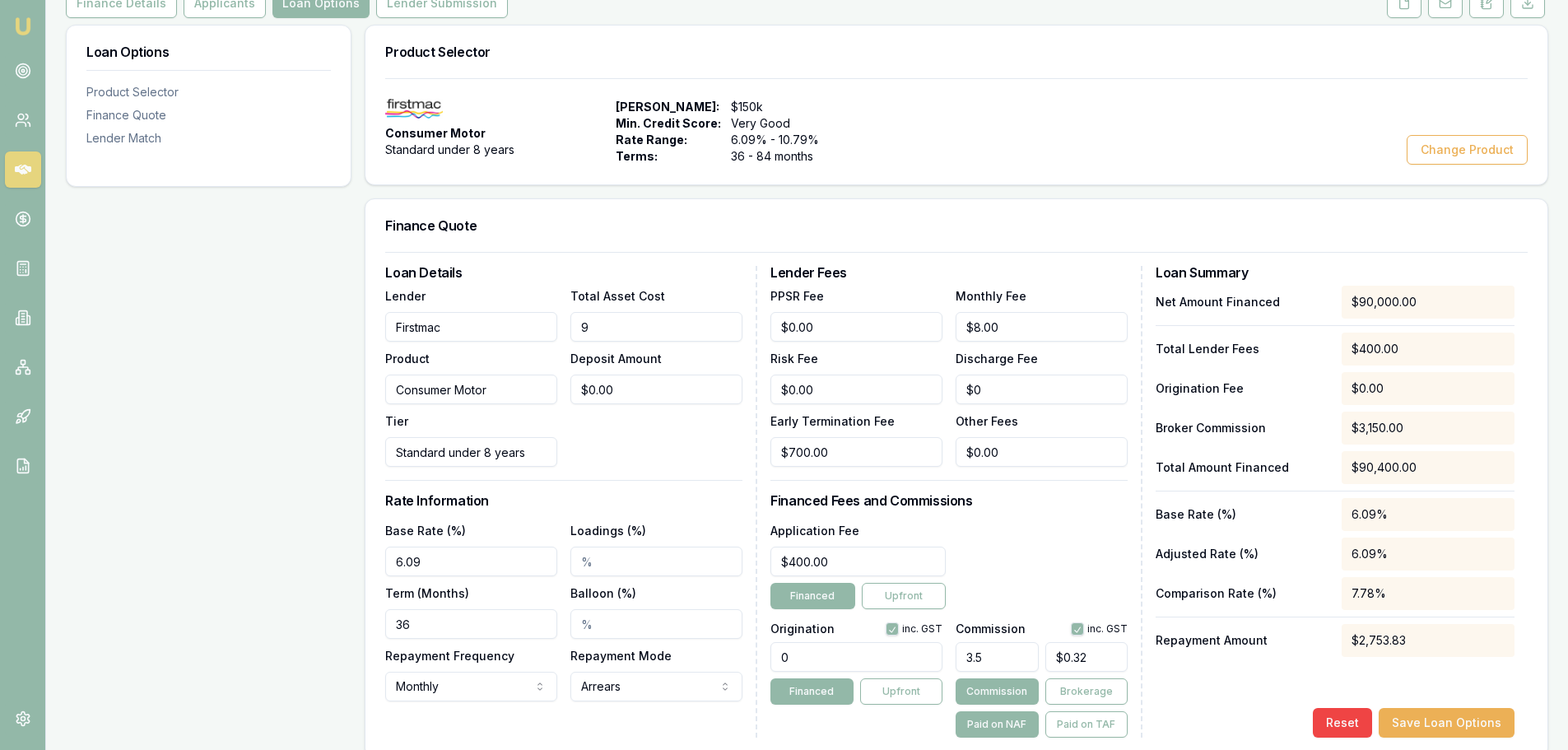
type input "$3.29"
type input "940"
type input "$32.90"
type input "9400"
type input "$329.00"
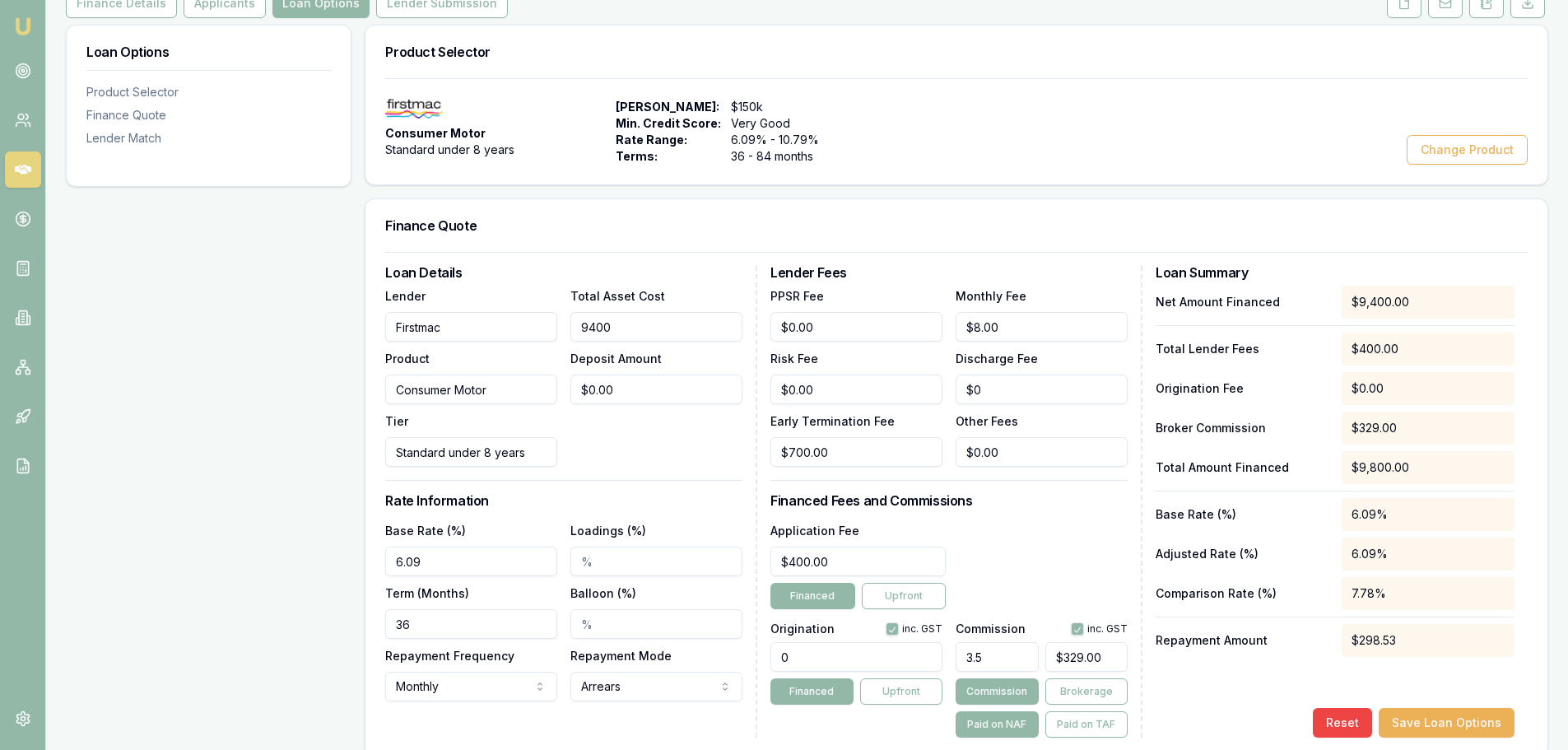
type input "94000"
type input "$3,290.00"
type input "$94,000.00"
click at [602, 241] on div "Finance Quote" at bounding box center [956, 225] width 1182 height 53
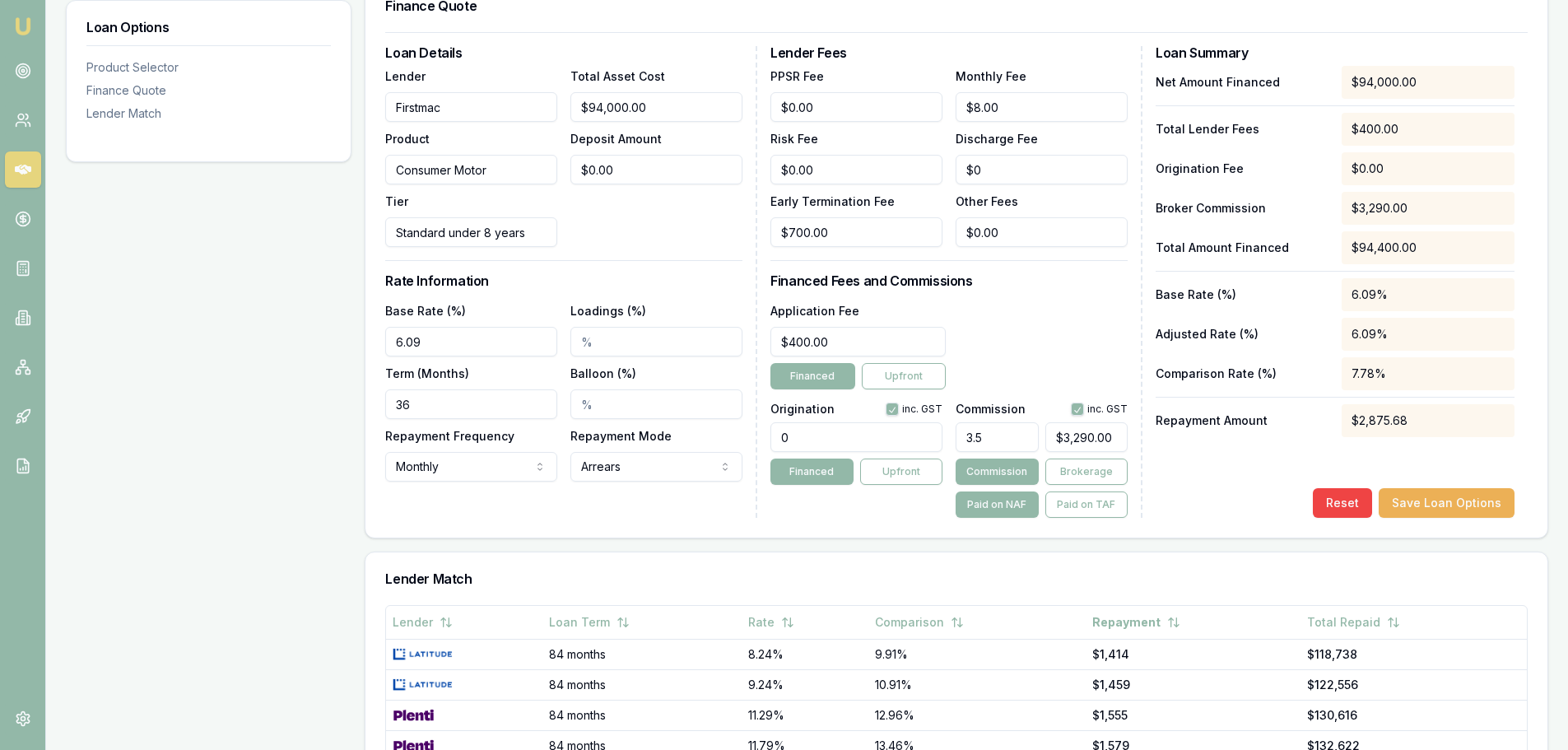
scroll to position [475, 0]
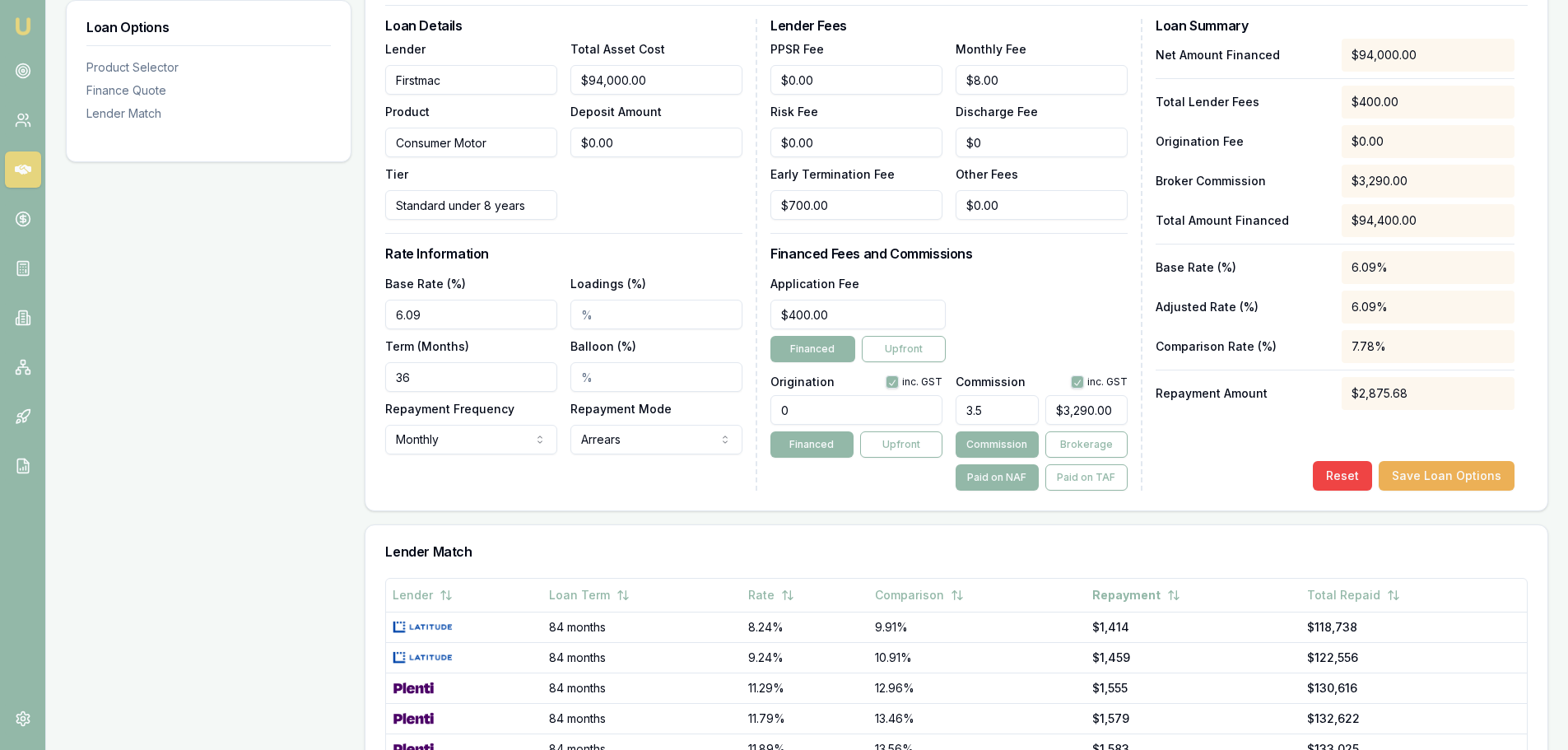
click at [604, 319] on input "Loadings (%)" at bounding box center [656, 314] width 172 height 29
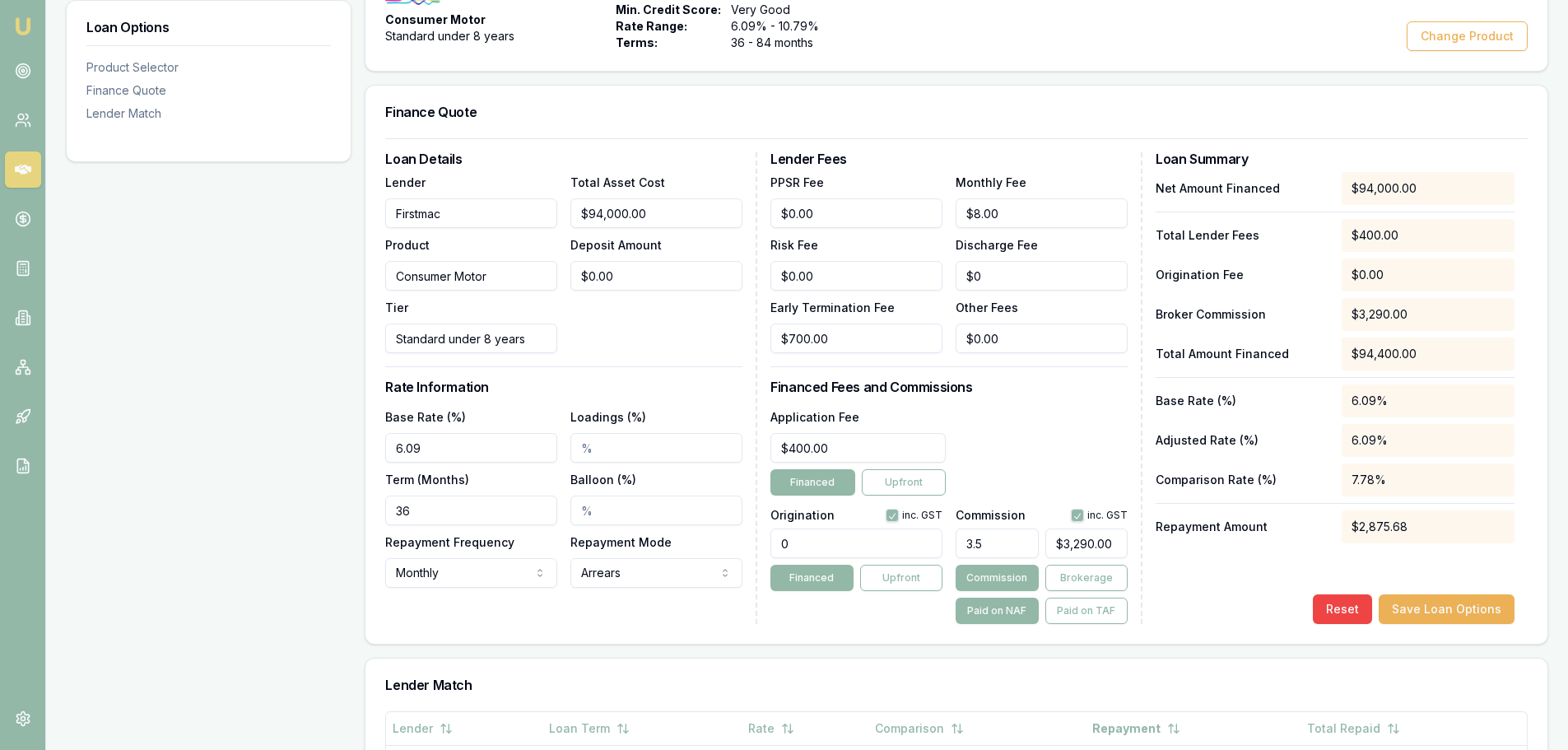
scroll to position [311, 0]
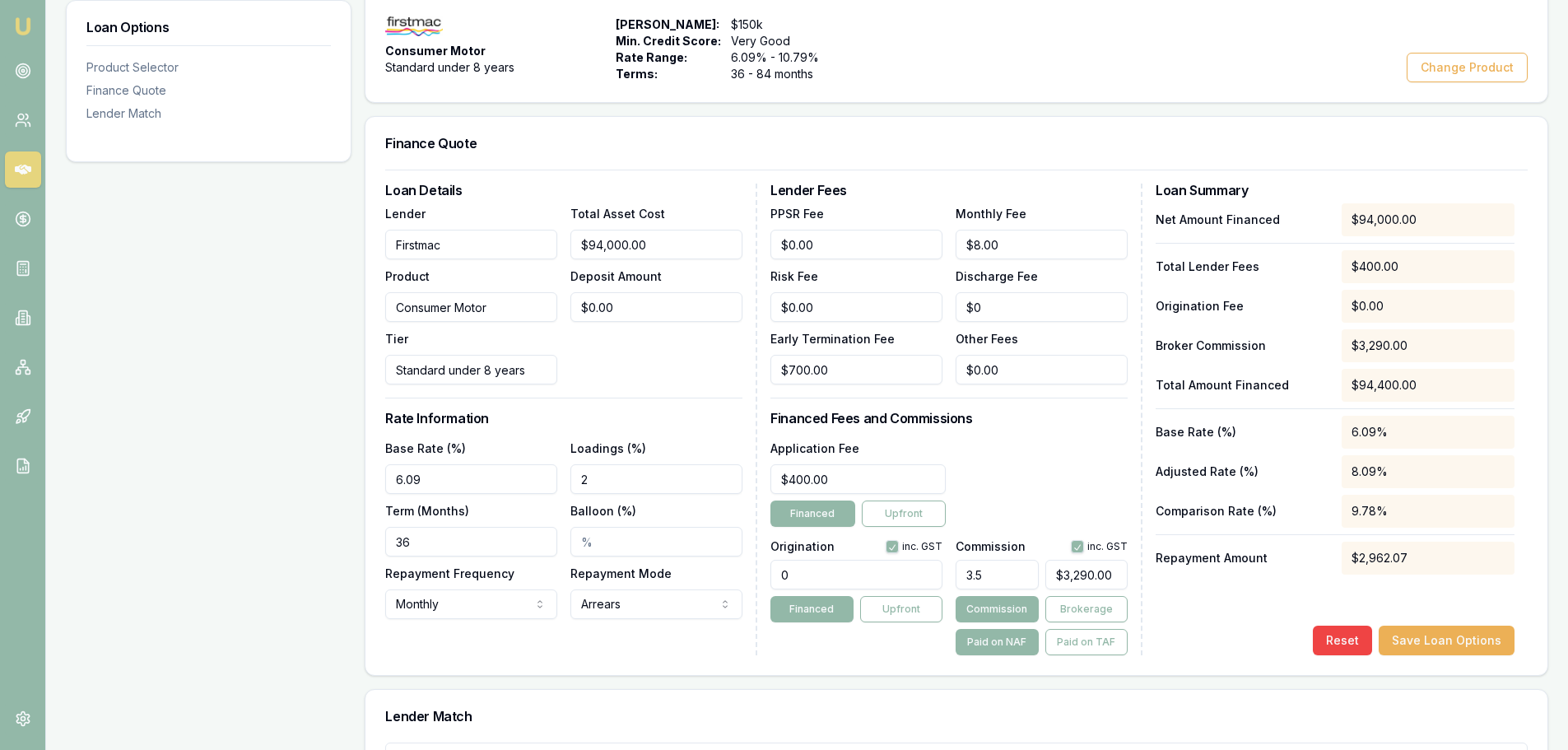
type input "2.00%"
click at [653, 388] on div "Loan Details Lender Firstmac Product Consumer Motor Tier Standard under 8 years…" at bounding box center [571, 418] width 372 height 471
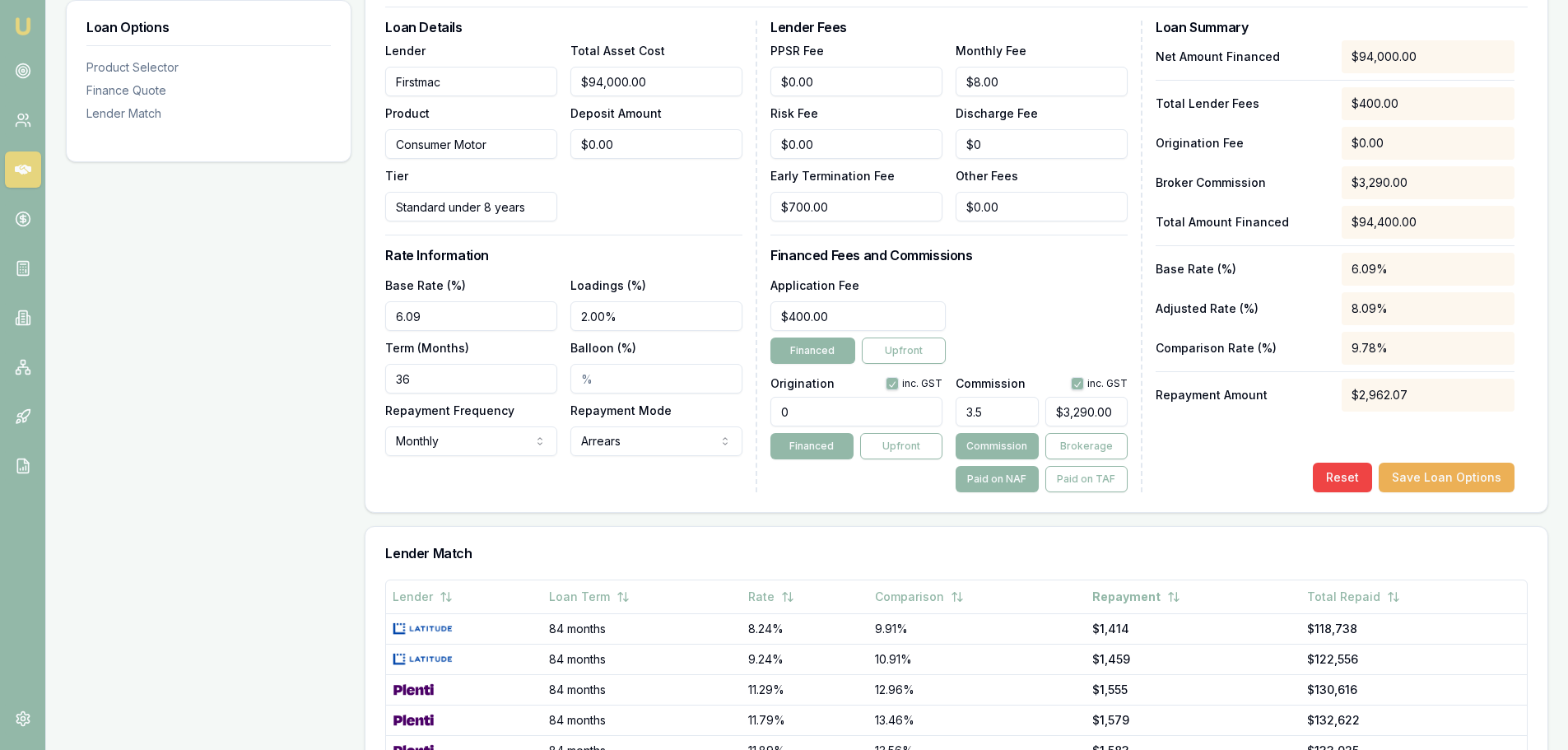
scroll to position [475, 0]
click at [160, 380] on div "Loan Options Product Selector Finance Quote Lender Match Product Selector Consu…" at bounding box center [807, 383] width 1482 height 1212
type input "84"
click at [601, 225] on div "Loan Details Lender Firstmac Product Consumer Motor Tier Standard under 8 years…" at bounding box center [571, 254] width 372 height 471
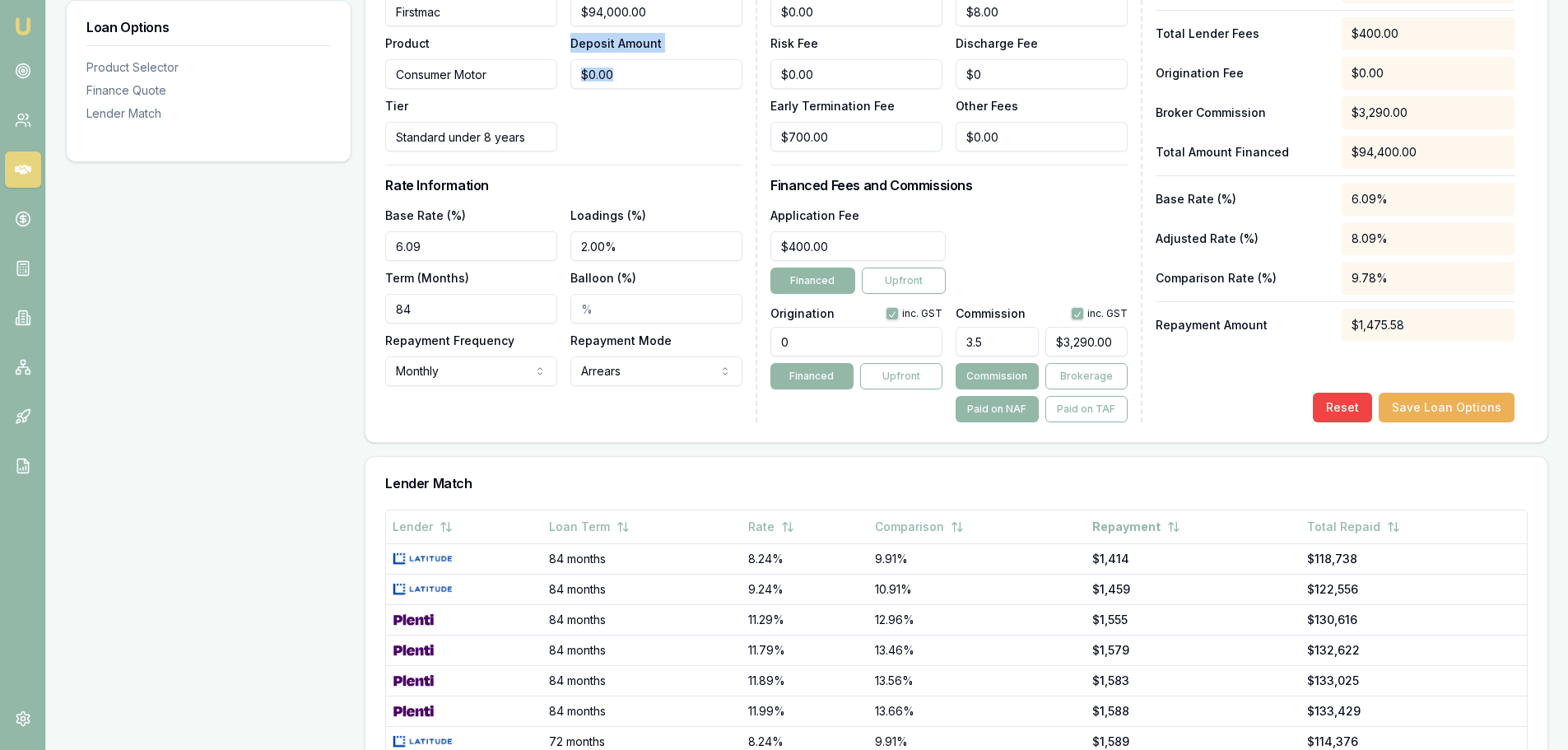
scroll to position [558, 0]
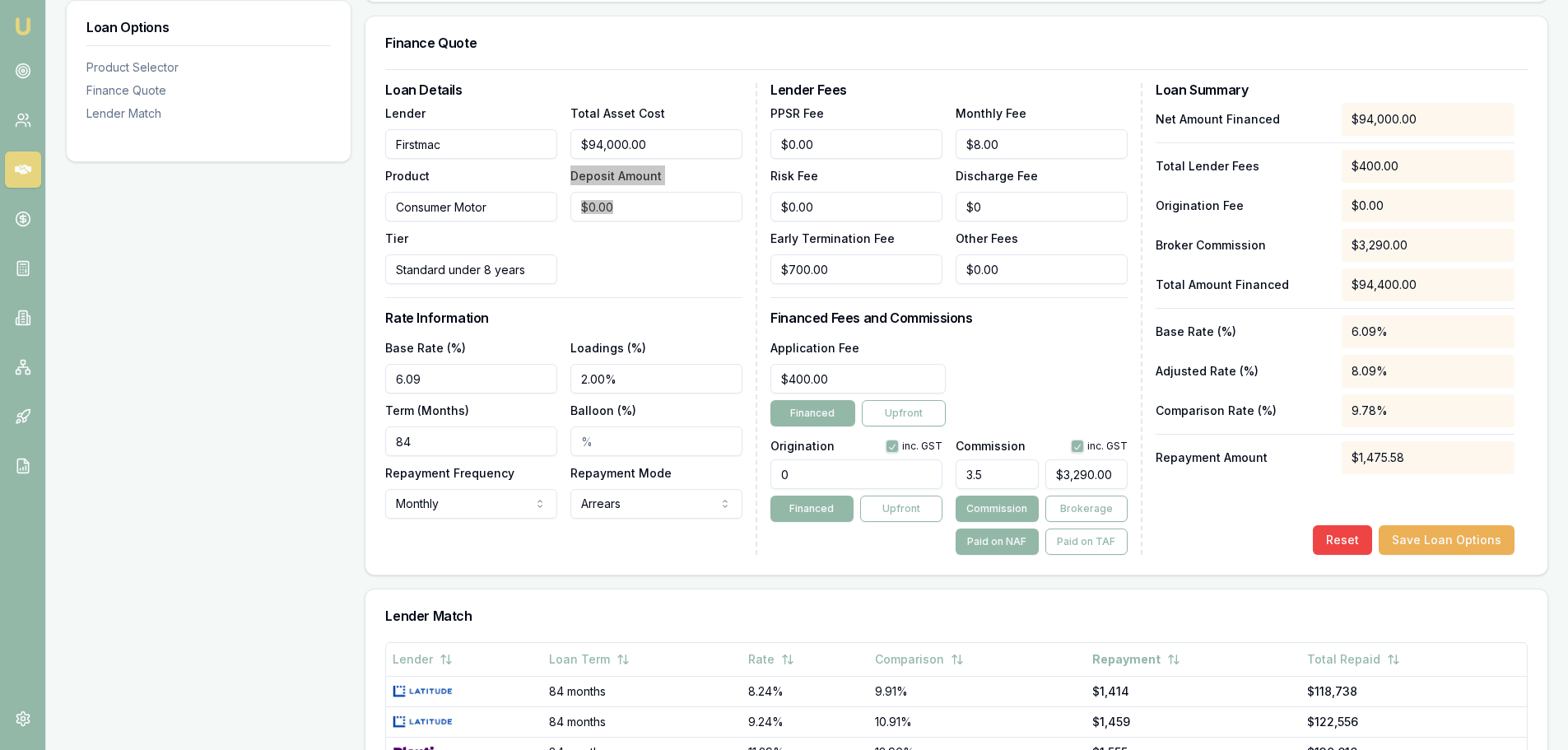
scroll to position [400, 0]
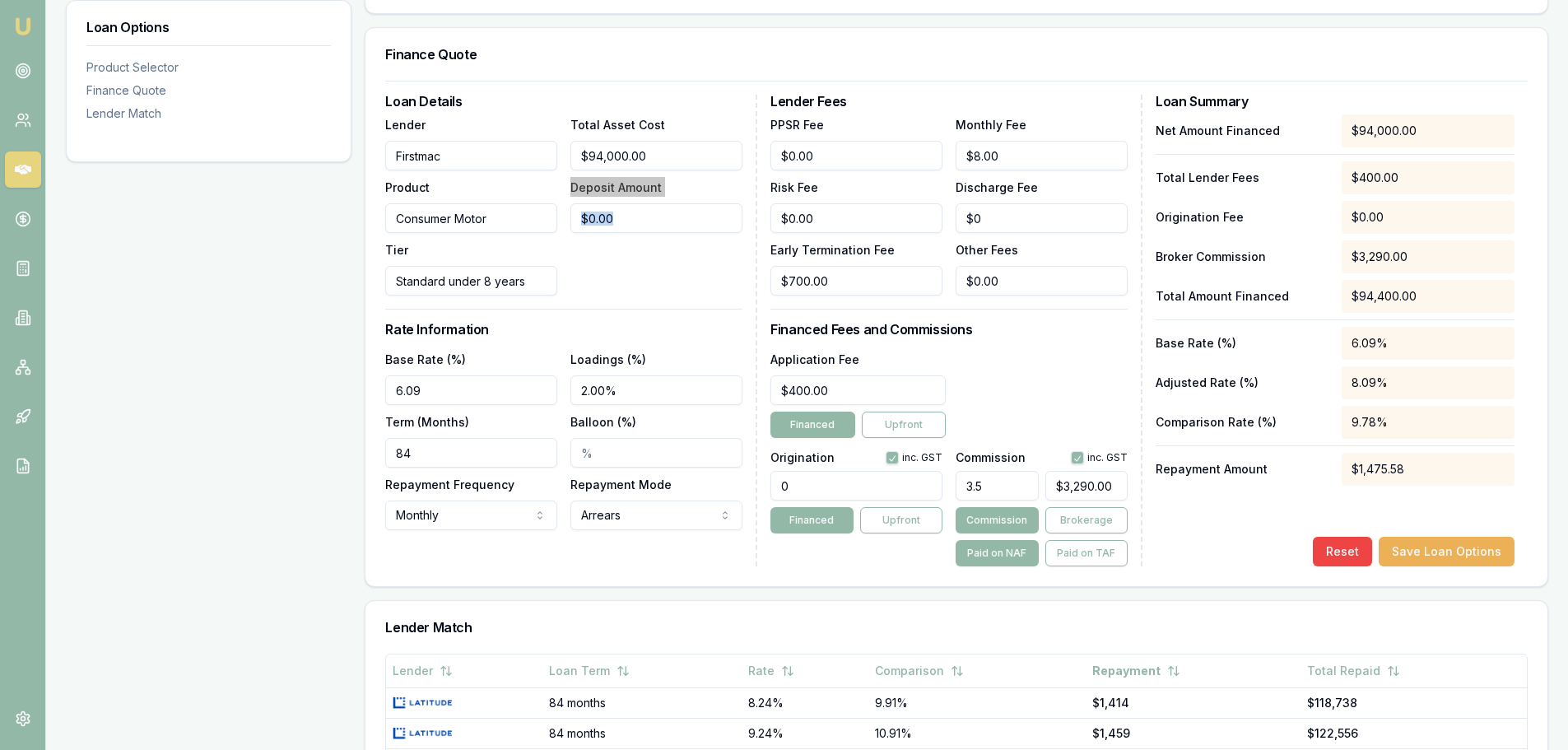
click at [612, 256] on div "Total Asset Cost $94,000.00 Deposit Amount $0.00" at bounding box center [656, 205] width 172 height 181
click at [475, 391] on input "6.09" at bounding box center [471, 390] width 172 height 29
drag, startPoint x: 502, startPoint y: 385, endPoint x: 142, endPoint y: 386, distance: 360.0
click at [154, 385] on div "Loan Options Product Selector Finance Quote Lender Match Product Selector Consu…" at bounding box center [807, 459] width 1482 height 1212
type input "8.19%"
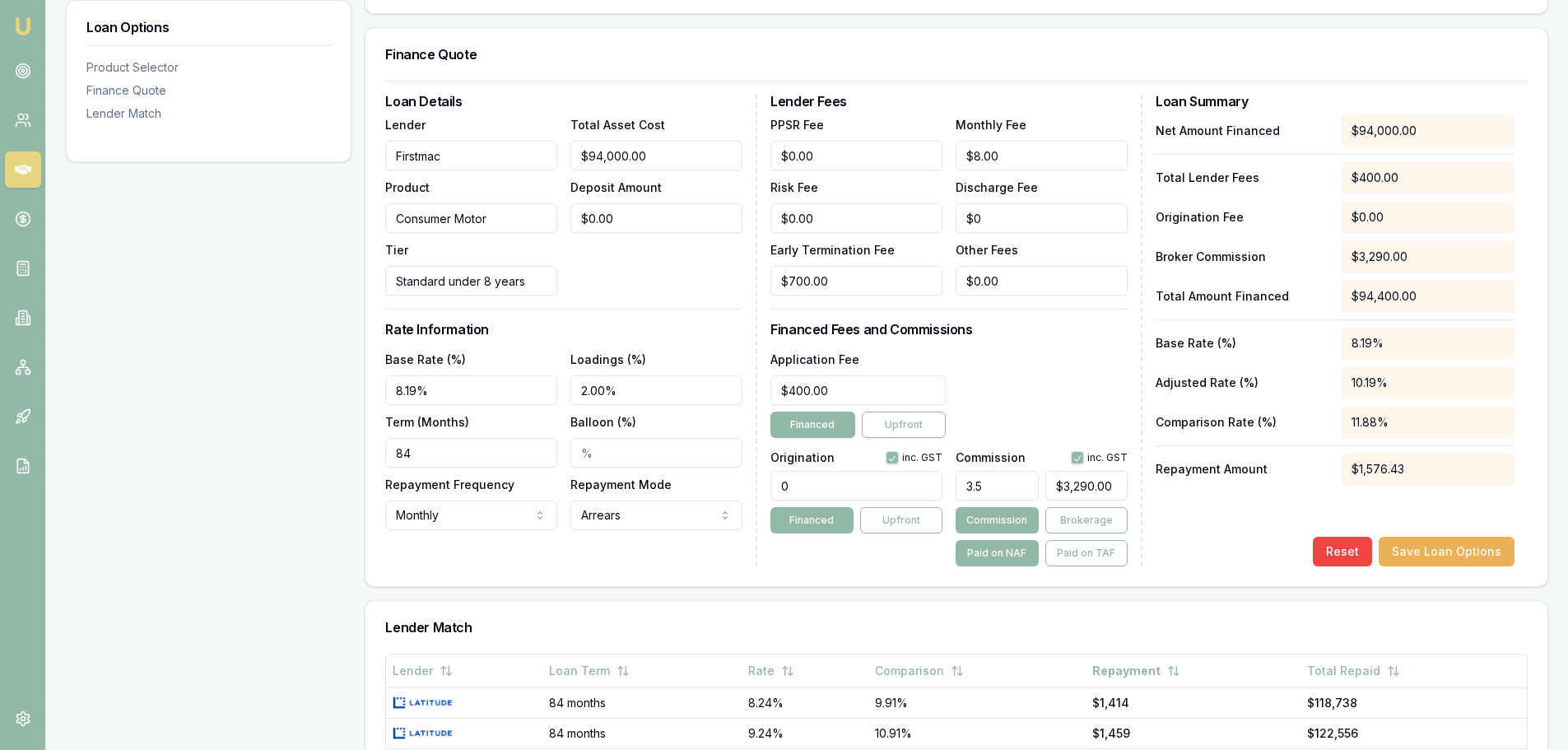
click at [645, 275] on div "Total Asset Cost $94,000.00 Deposit Amount $0.00" at bounding box center [656, 205] width 172 height 181
click at [608, 552] on div "Loan Details Lender Firstmac Product Consumer Motor Tier Standard under 8 years…" at bounding box center [571, 330] width 372 height 471
drag, startPoint x: 653, startPoint y: 394, endPoint x: 452, endPoint y: 396, distance: 201.0
click at [454, 396] on div "Base Rate (%) 8.19% Loadings (%) 2.00% Term (Months) 84 Balloon (%) Repayment F…" at bounding box center [563, 439] width 357 height 181
type input "5.00%"
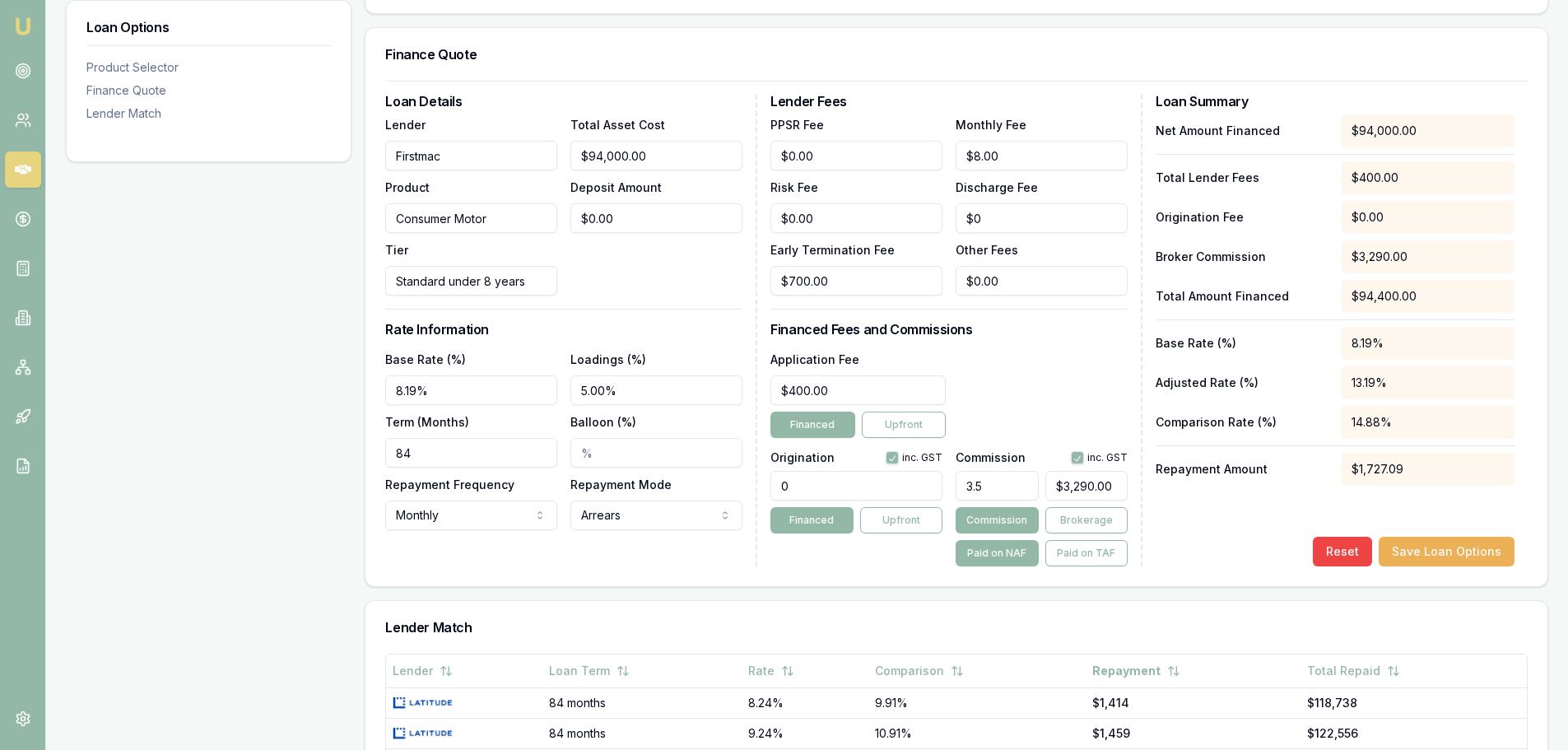
click at [564, 318] on div "Loan Details Lender Firstmac Product Consumer Motor Tier Standard under 8 years…" at bounding box center [571, 330] width 372 height 471
click at [669, 553] on div "Loan Details Lender Firstmac Product Consumer Motor Tier Standard under 8 years…" at bounding box center [571, 330] width 372 height 471
drag, startPoint x: 653, startPoint y: 394, endPoint x: 494, endPoint y: 394, distance: 159.0
click at [494, 394] on div "Base Rate (%) 8.19% Loadings (%) 5.00% Term (Months) 84 Balloon (%) Repayment F…" at bounding box center [563, 439] width 357 height 181
click at [653, 396] on input "Loadings (%)" at bounding box center [656, 390] width 172 height 29
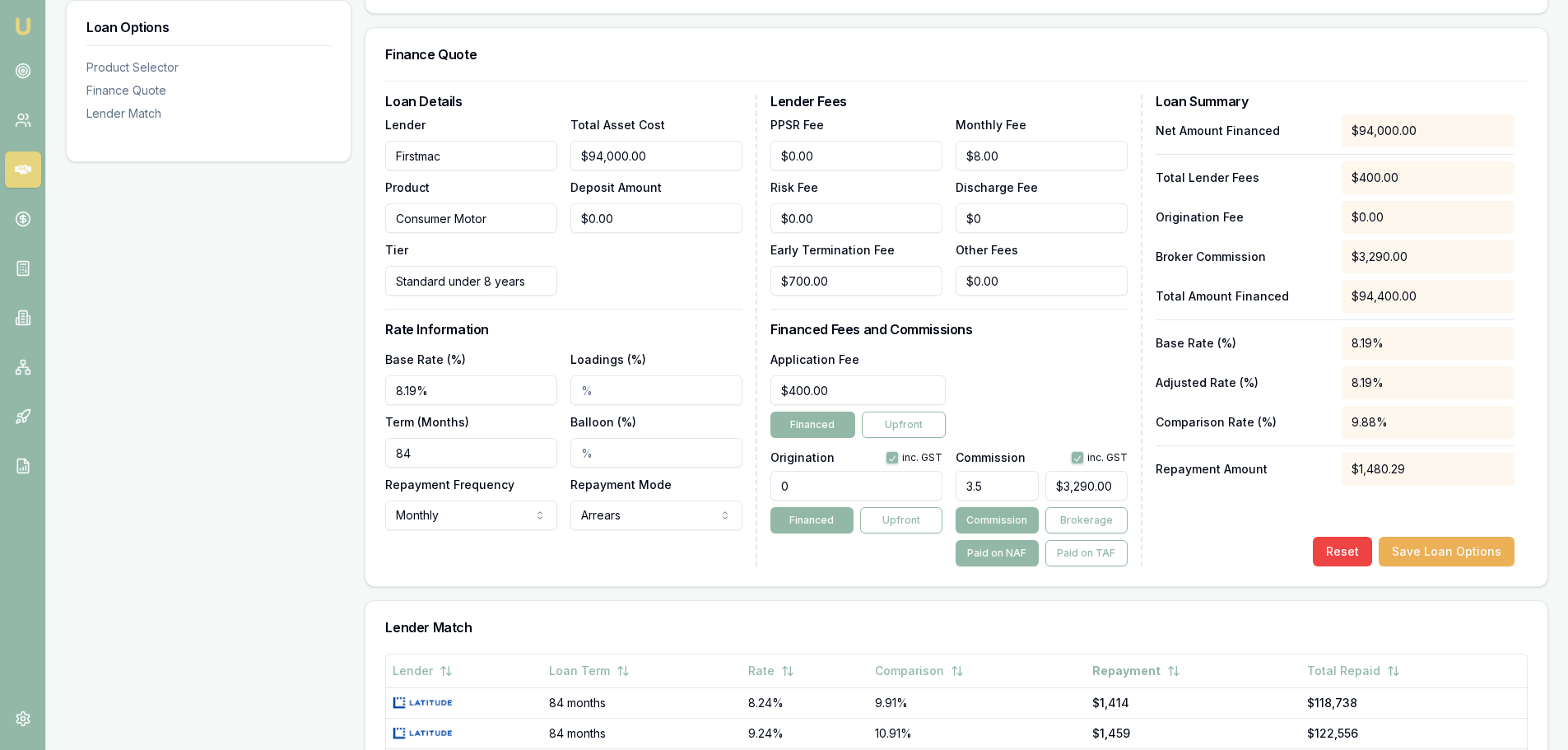
type input "."
click at [643, 304] on div "Loan Details Lender Firstmac Product Consumer Motor Tier Standard under 8 years…" at bounding box center [571, 330] width 372 height 471
click at [594, 396] on input "1.60%" at bounding box center [656, 390] width 172 height 29
click at [703, 265] on div "Total Asset Cost $94,000.00 Deposit Amount $0.00" at bounding box center [656, 205] width 172 height 181
drag, startPoint x: 687, startPoint y: 389, endPoint x: 487, endPoint y: 388, distance: 200.0
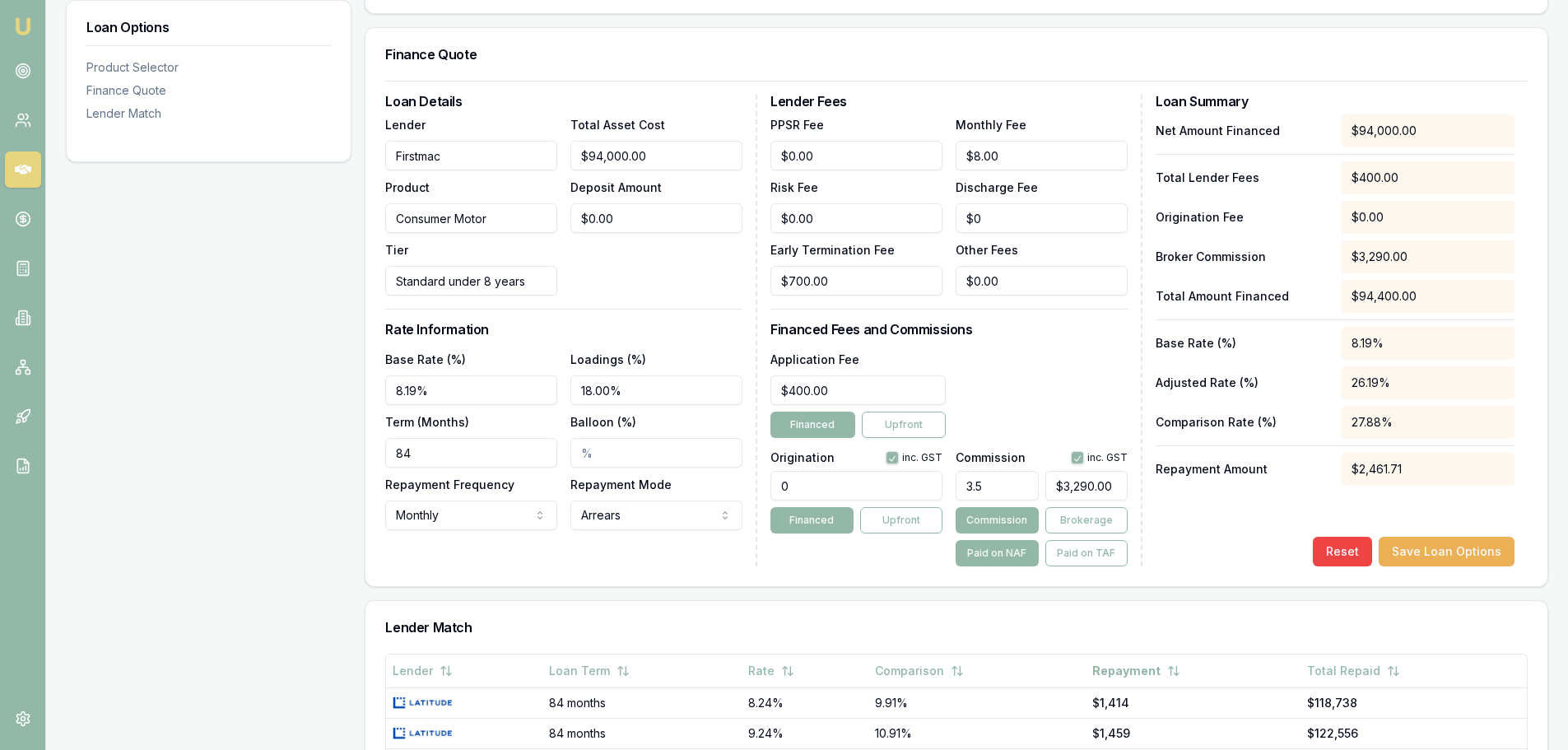
click at [491, 389] on div "Base Rate (%) 8.19% Loadings (%) 18.00% Term (Months) 84 Balloon (%) Repayment …" at bounding box center [563, 439] width 357 height 181
click at [719, 320] on div "Loan Details Lender Firstmac Product Consumer Motor Tier Standard under 8 years…" at bounding box center [571, 330] width 372 height 471
click at [602, 392] on input "1.80%" at bounding box center [656, 390] width 172 height 29
type input "1.78%"
click at [675, 292] on div "Total Asset Cost $94,000.00 Deposit Amount $0.00" at bounding box center [656, 205] width 172 height 181
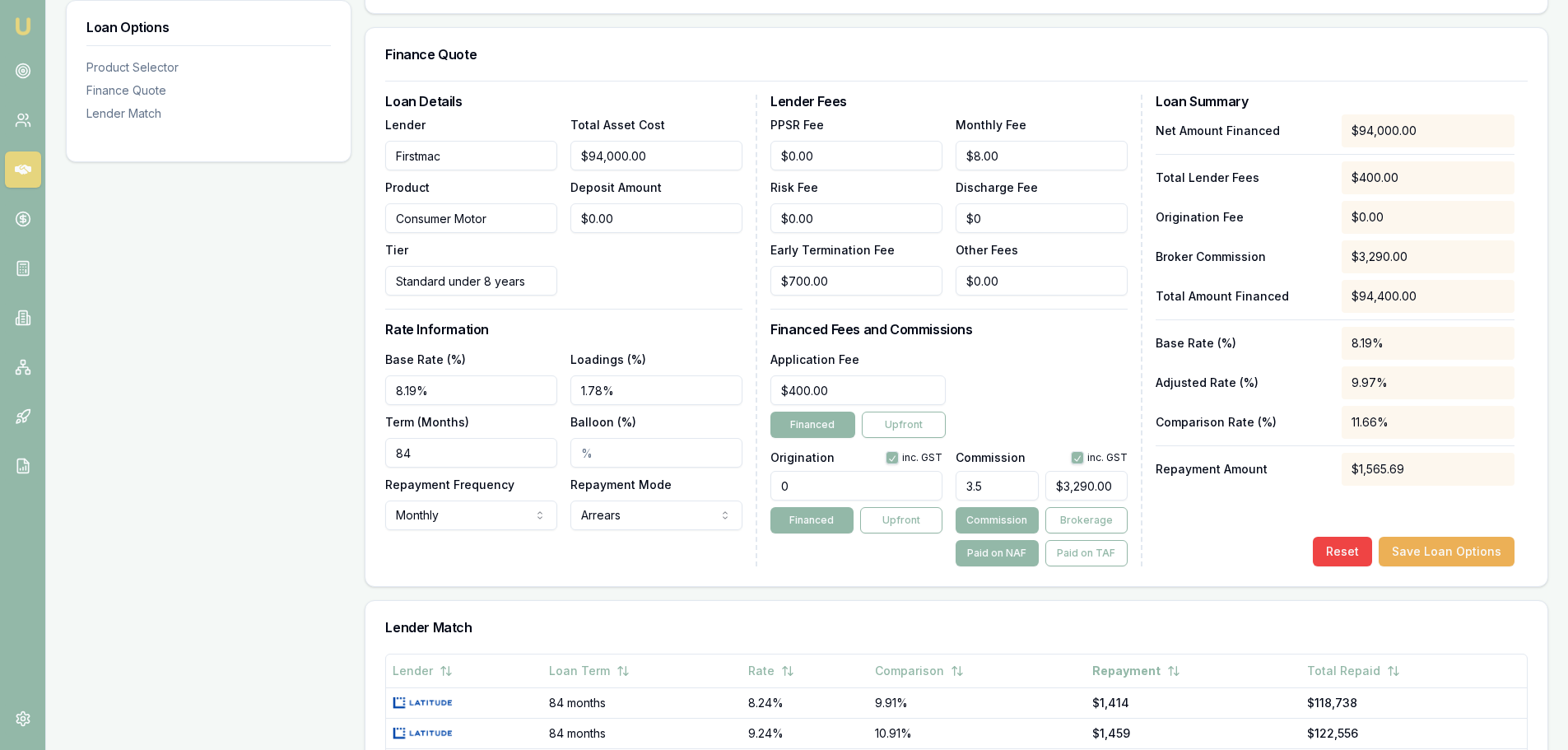
click at [685, 281] on div "Total Asset Cost $94,000.00 Deposit Amount $0.00" at bounding box center [656, 205] width 172 height 181
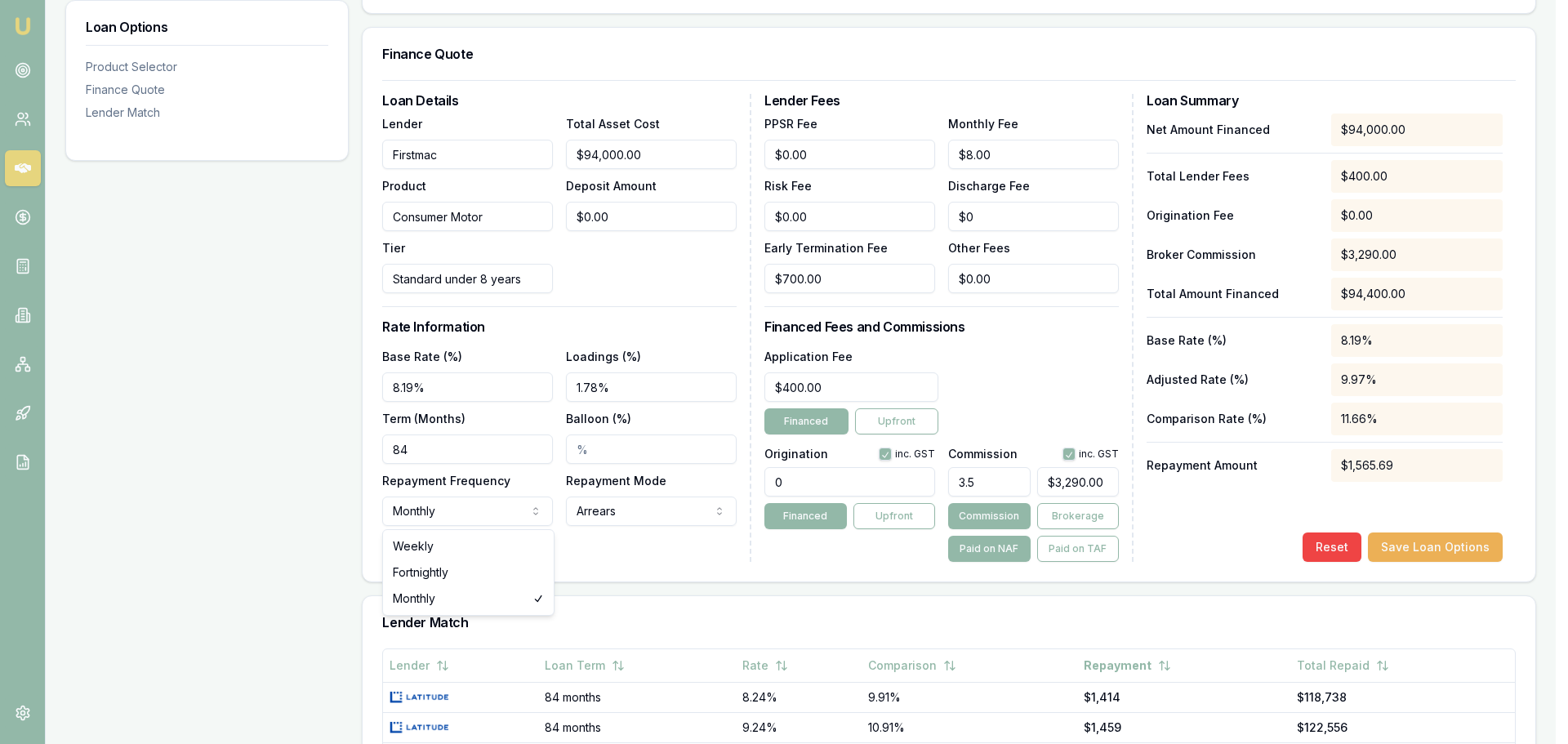
drag, startPoint x: 453, startPoint y: 592, endPoint x: 517, endPoint y: 572, distance: 67.1
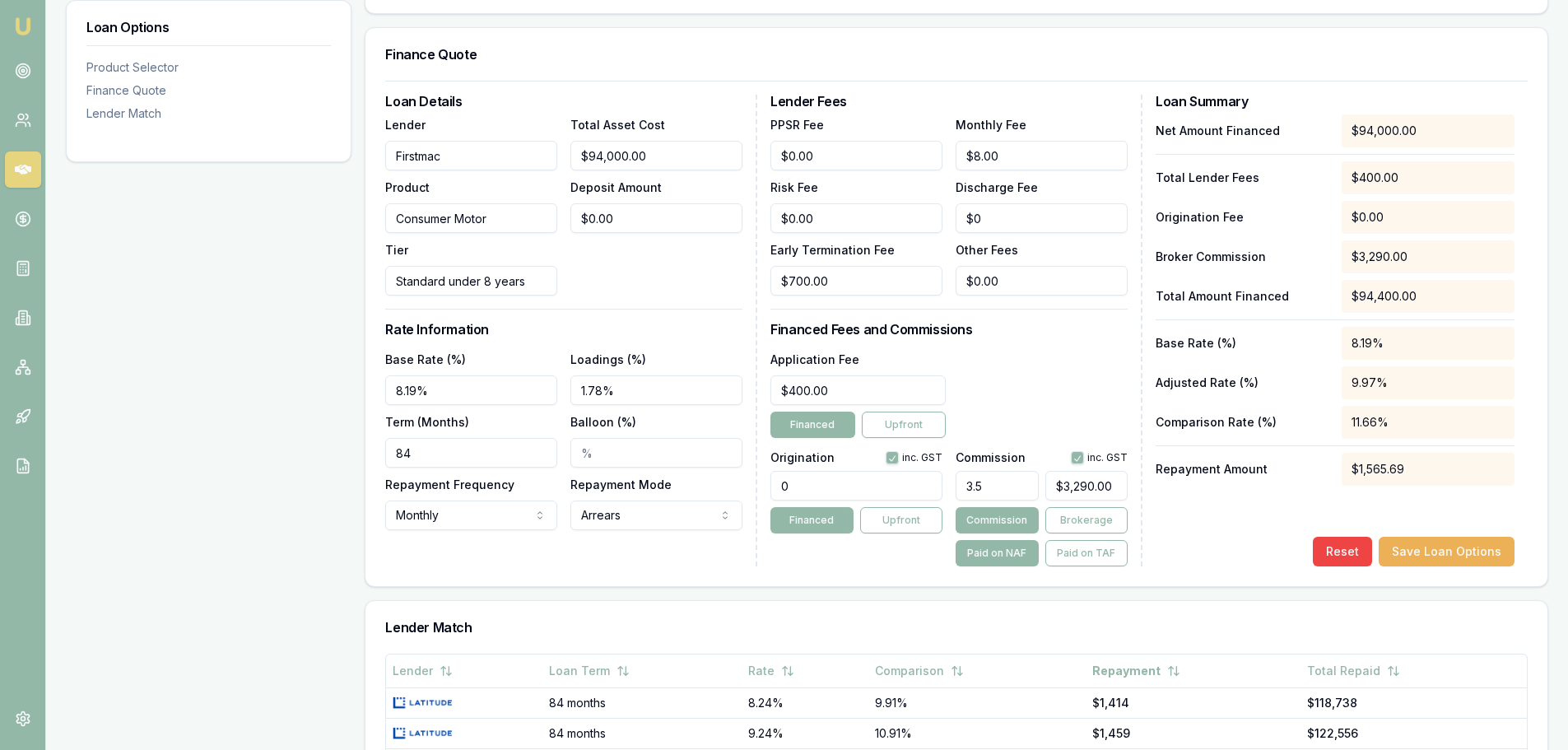
drag, startPoint x: 605, startPoint y: 559, endPoint x: 619, endPoint y: 546, distance: 19.1
click at [606, 559] on div "Loan Details Lender Firstmac Product Consumer Motor Tier Standard under 8 years…" at bounding box center [571, 330] width 372 height 471
drag, startPoint x: 1005, startPoint y: 489, endPoint x: 845, endPoint y: 476, distance: 160.5
click at [845, 476] on div "Origination inc. GST 0 Financed Upfront Commission inc. GST 3.5 $3,290.00 Commi…" at bounding box center [949, 505] width 357 height 122
type input "5"
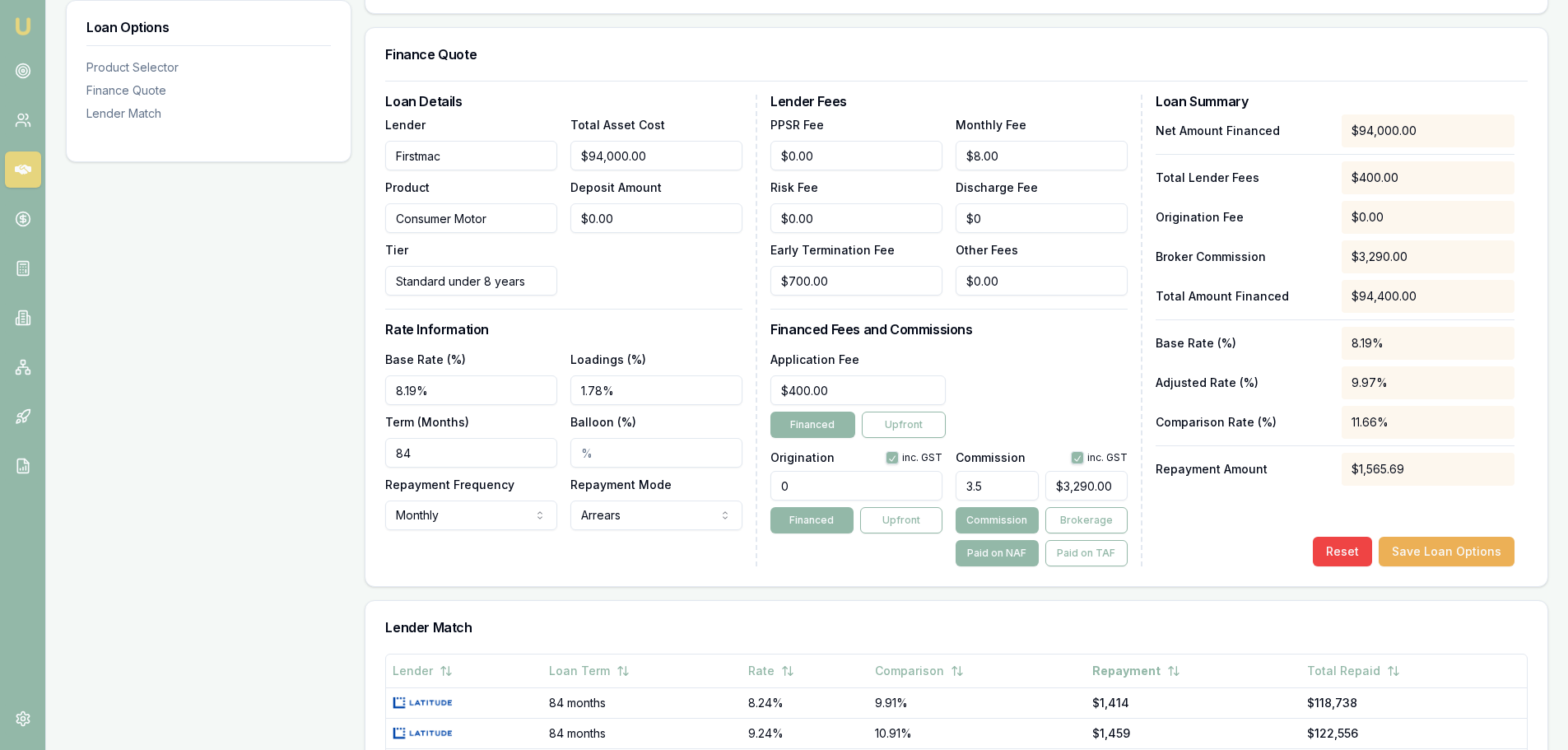
type input "$4,700.00"
type input "5.00%"
click at [984, 386] on div "Application Fee $400.00 Financed Upfront" at bounding box center [949, 393] width 357 height 89
click at [706, 490] on div "Loan Details Lender Firstmac Product Consumer Motor Tier Standard under 8 years…" at bounding box center [956, 330] width 1143 height 471
type input "1210.00"
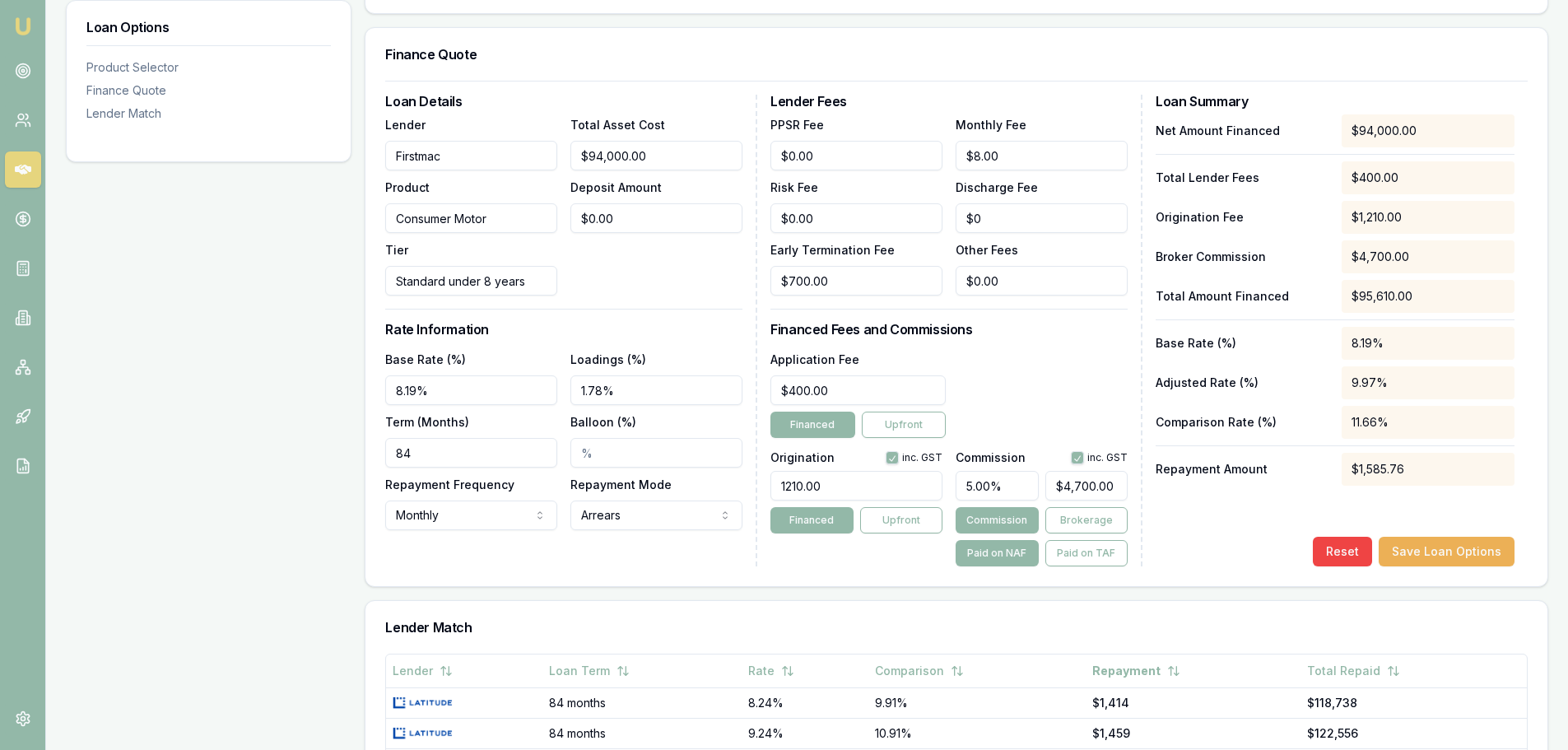
click at [1020, 375] on div "Application Fee $400.00 Financed Upfront" at bounding box center [949, 393] width 357 height 89
drag, startPoint x: 829, startPoint y: 389, endPoint x: 729, endPoint y: 385, distance: 100.1
click at [731, 385] on div "Loan Details Lender Firstmac Product Consumer Motor Tier Standard under 8 years…" at bounding box center [956, 330] width 1143 height 471
type input "$500.00"
click at [1029, 350] on div "Application Fee $500.00 Financed Upfront" at bounding box center [949, 393] width 357 height 89
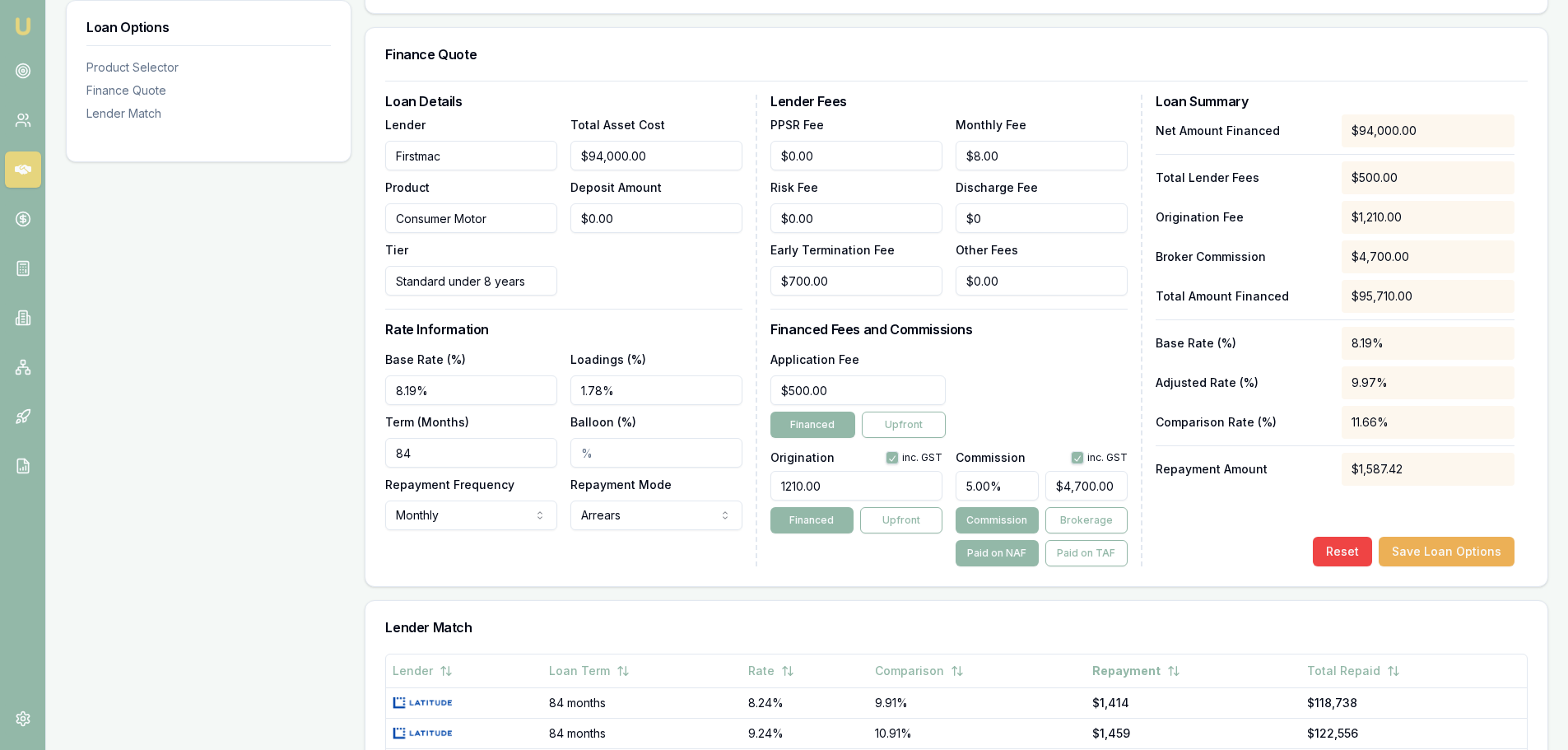
click at [1177, 546] on div "Reset Save Loan Options" at bounding box center [1334, 551] width 359 height 29
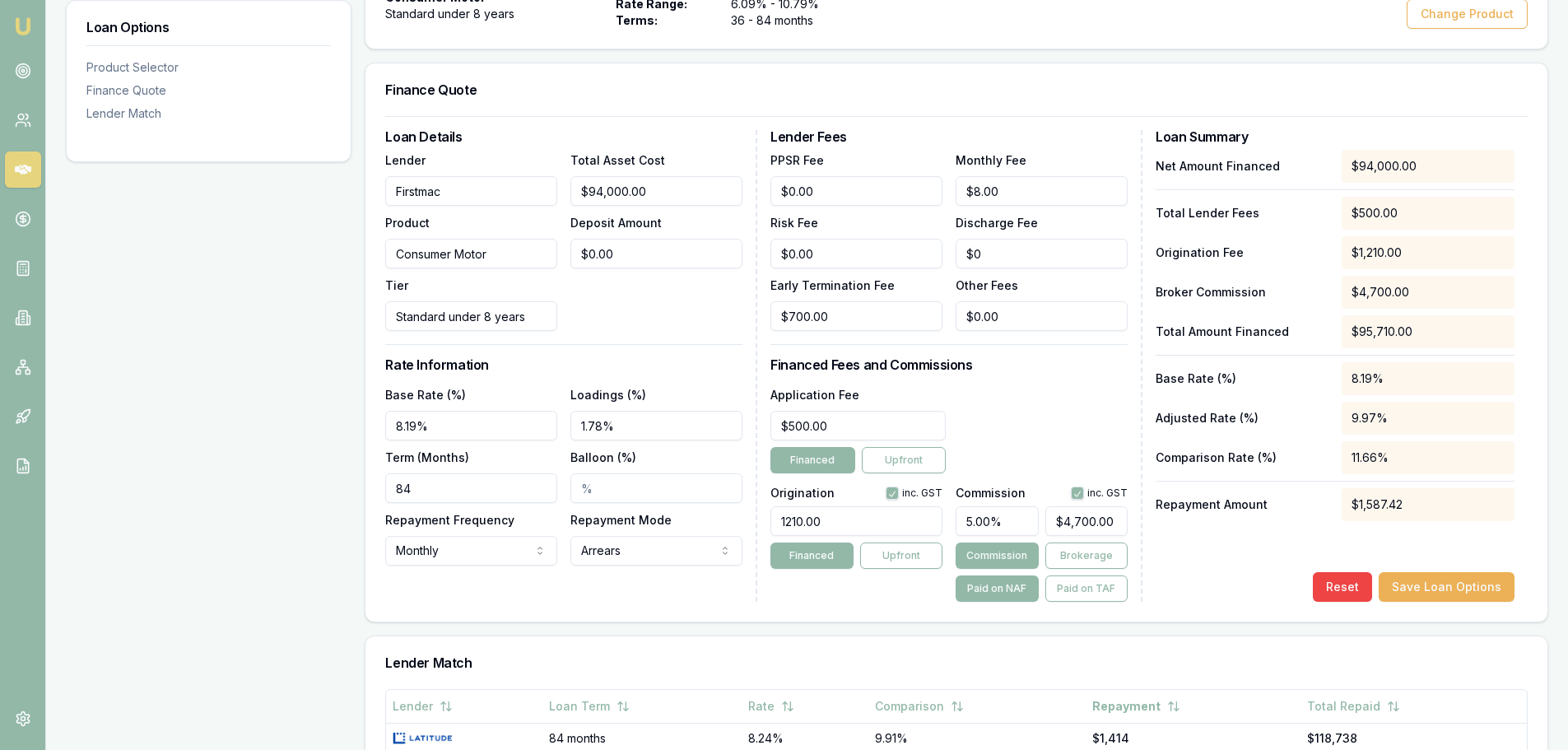
scroll to position [482, 0]
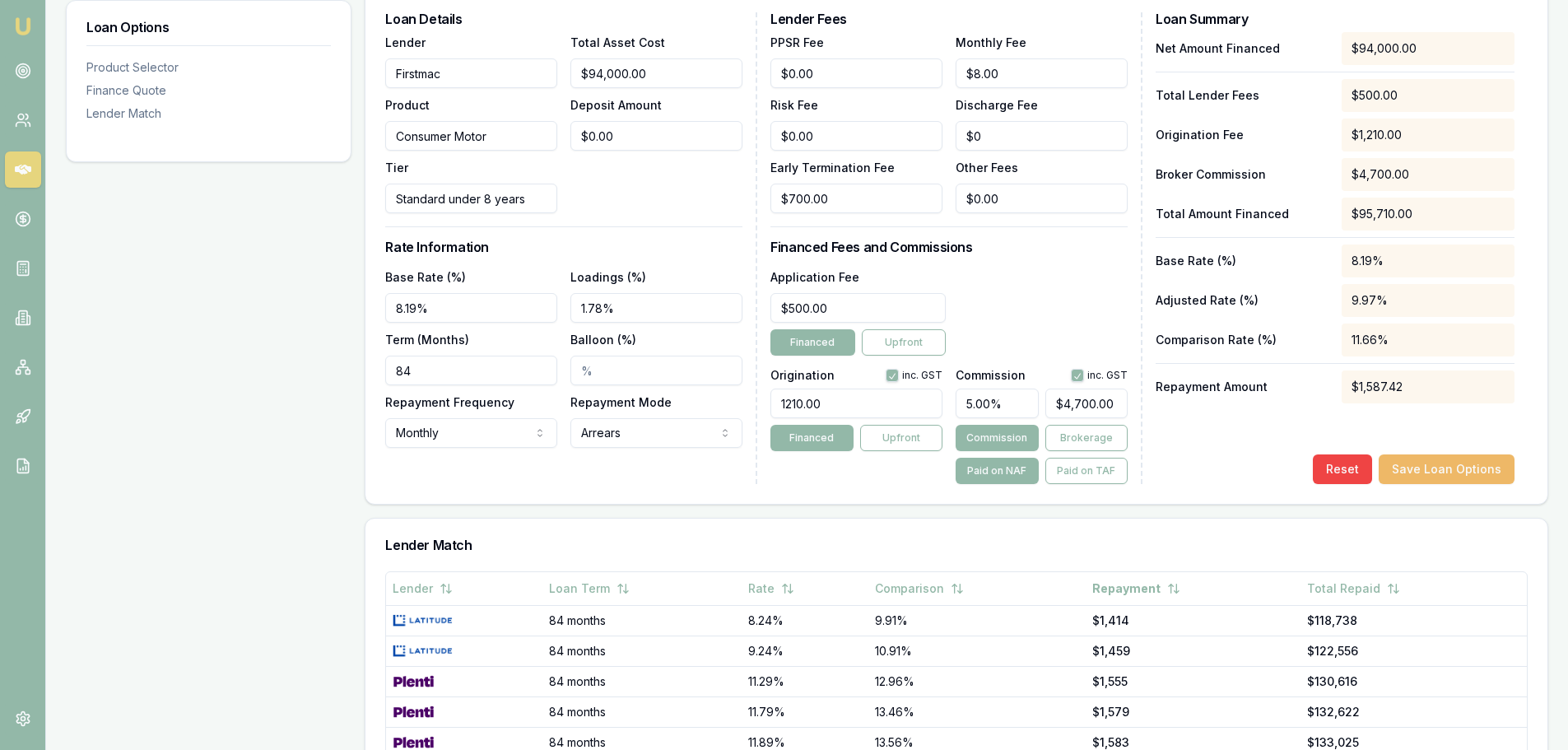
click at [1441, 462] on button "Save Loan Options" at bounding box center [1447, 469] width 136 height 29
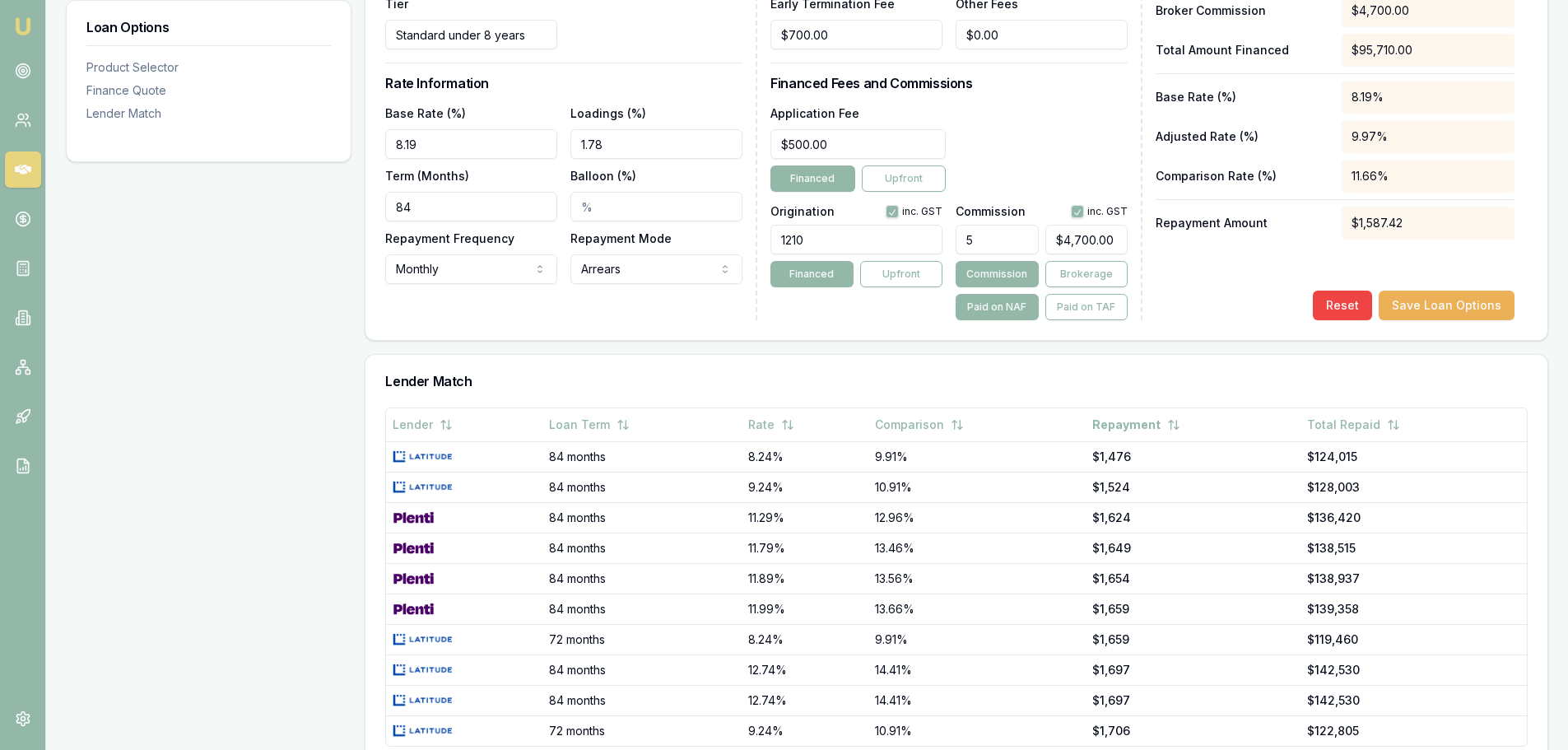
scroll to position [647, 0]
click at [1162, 197] on div "Net Amount Financed $94,000.00 Total Lender Fees $500.00 Origination Fee $1,210…" at bounding box center [1334, 53] width 359 height 371
click at [1167, 232] on div "Repayment Amount $1,587.42" at bounding box center [1334, 222] width 359 height 33
click at [1436, 299] on button "Save Loan Options" at bounding box center [1447, 304] width 136 height 29
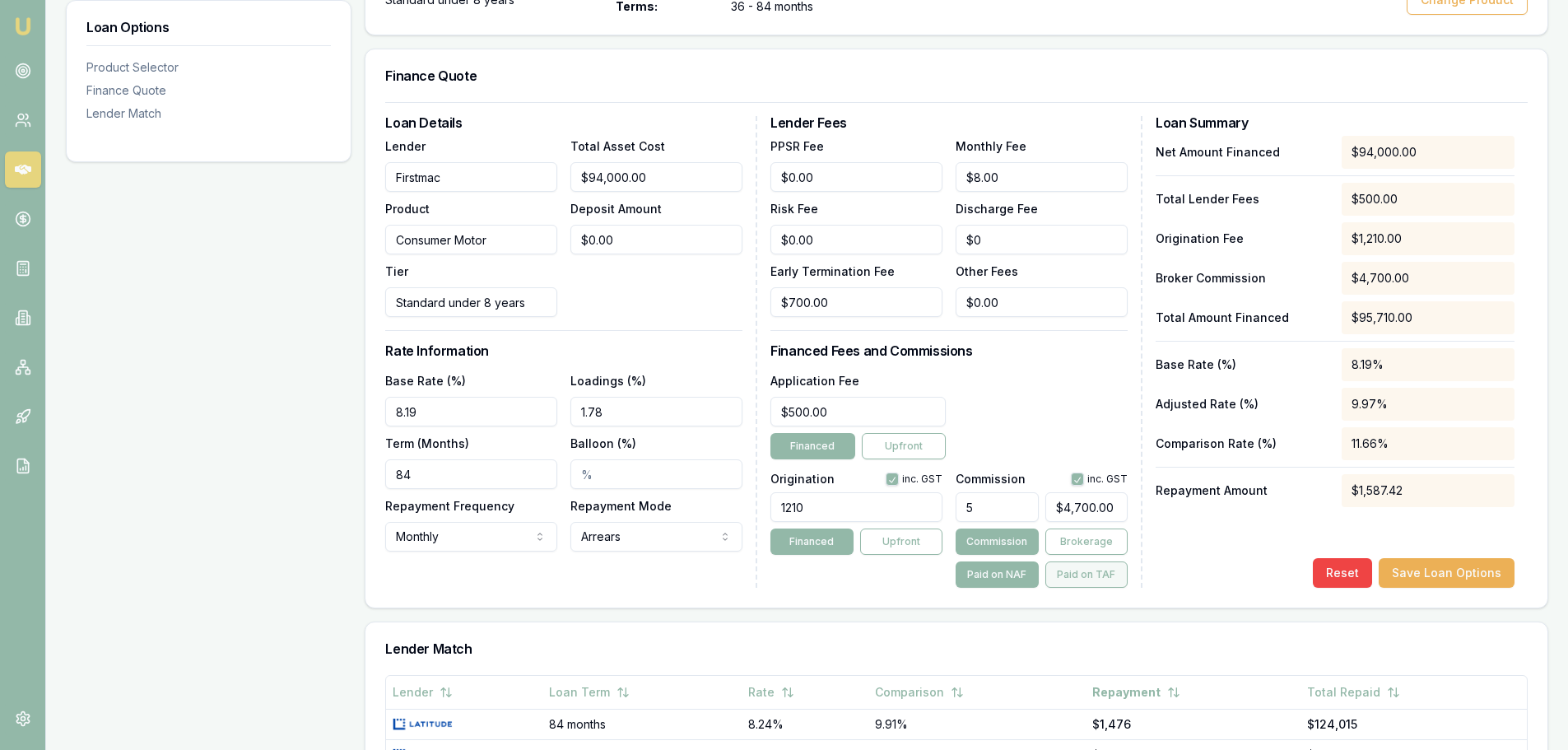
scroll to position [576, 0]
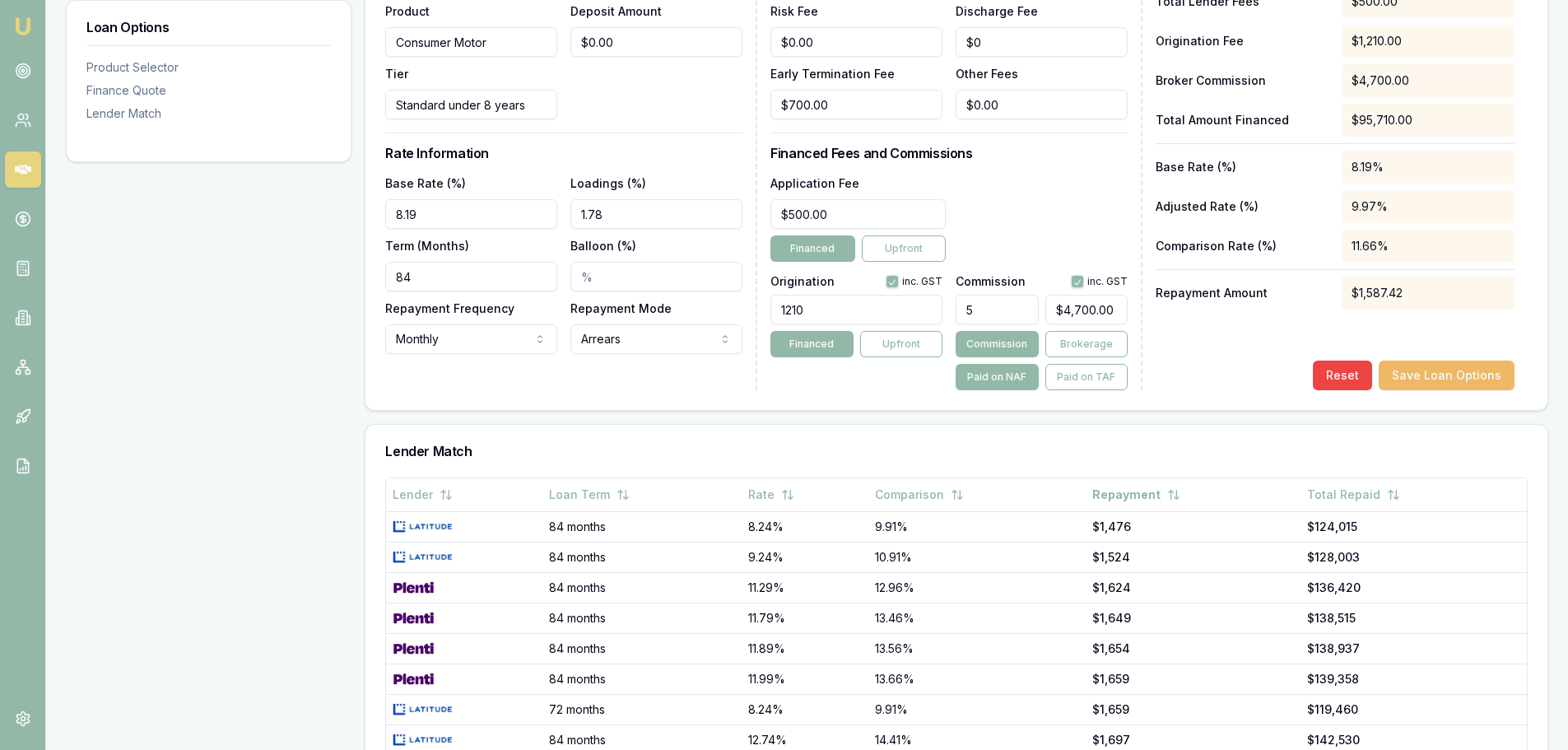
click at [1447, 372] on button "Save Loan Options" at bounding box center [1447, 375] width 136 height 29
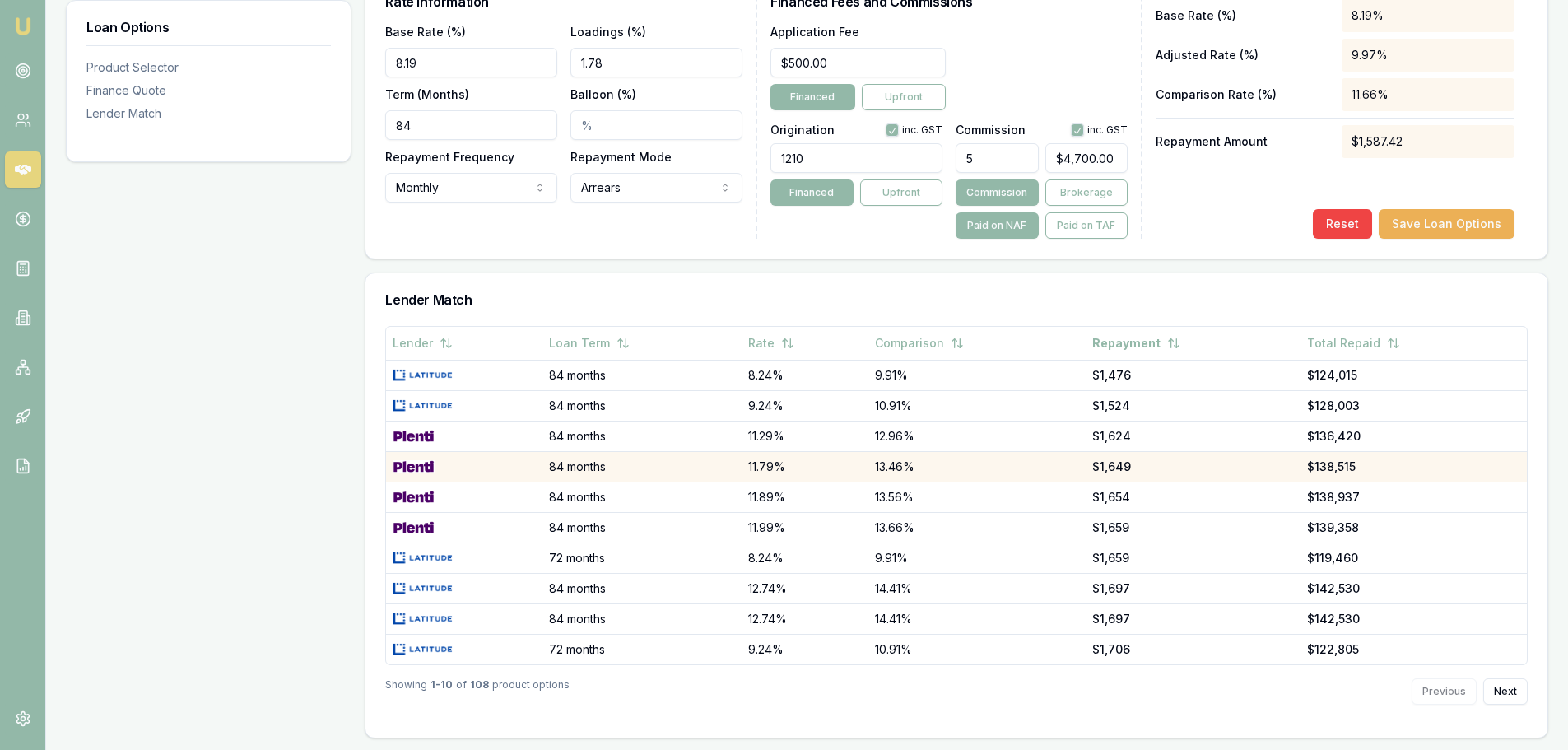
scroll to position [729, 0]
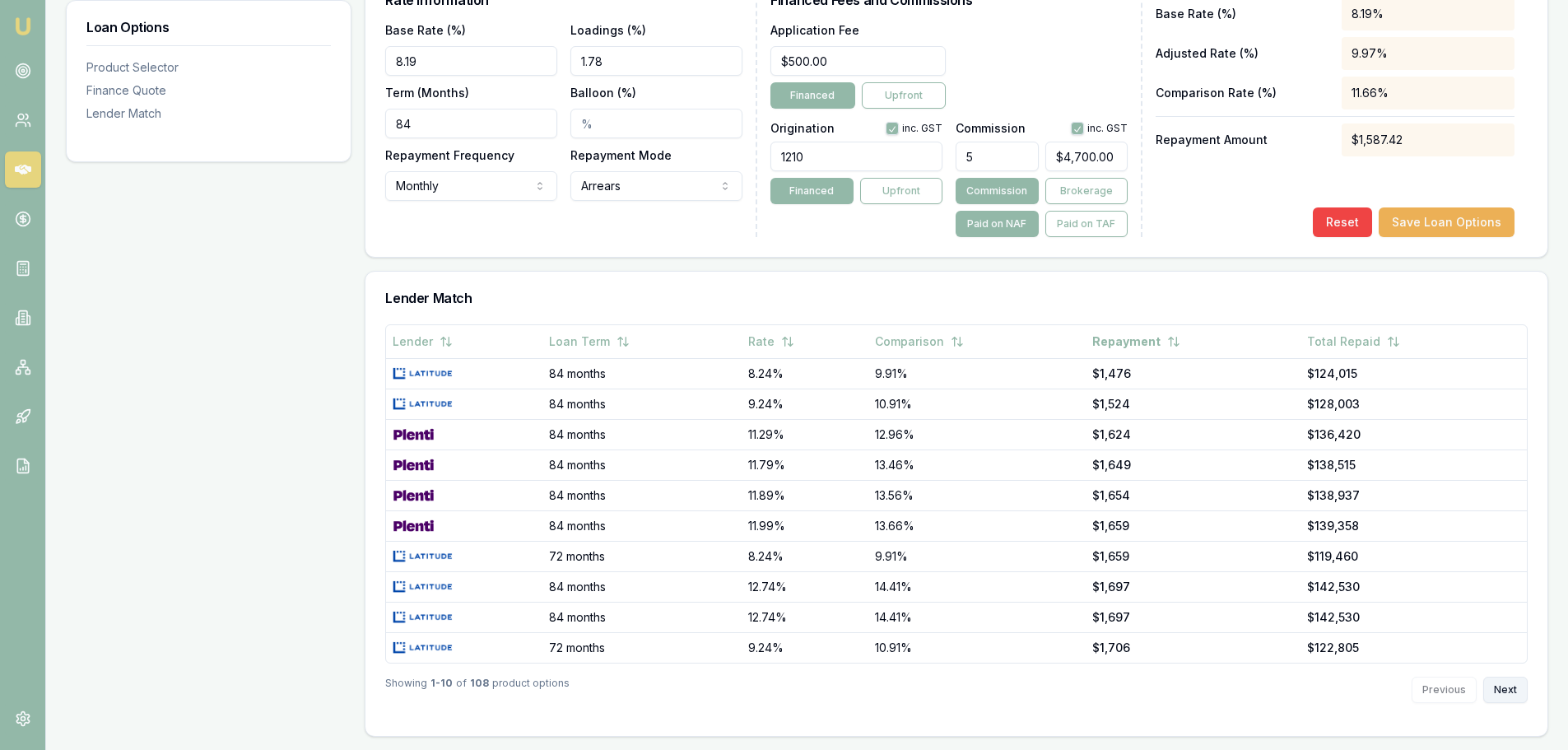
click at [1502, 690] on button "Next" at bounding box center [1505, 689] width 45 height 26
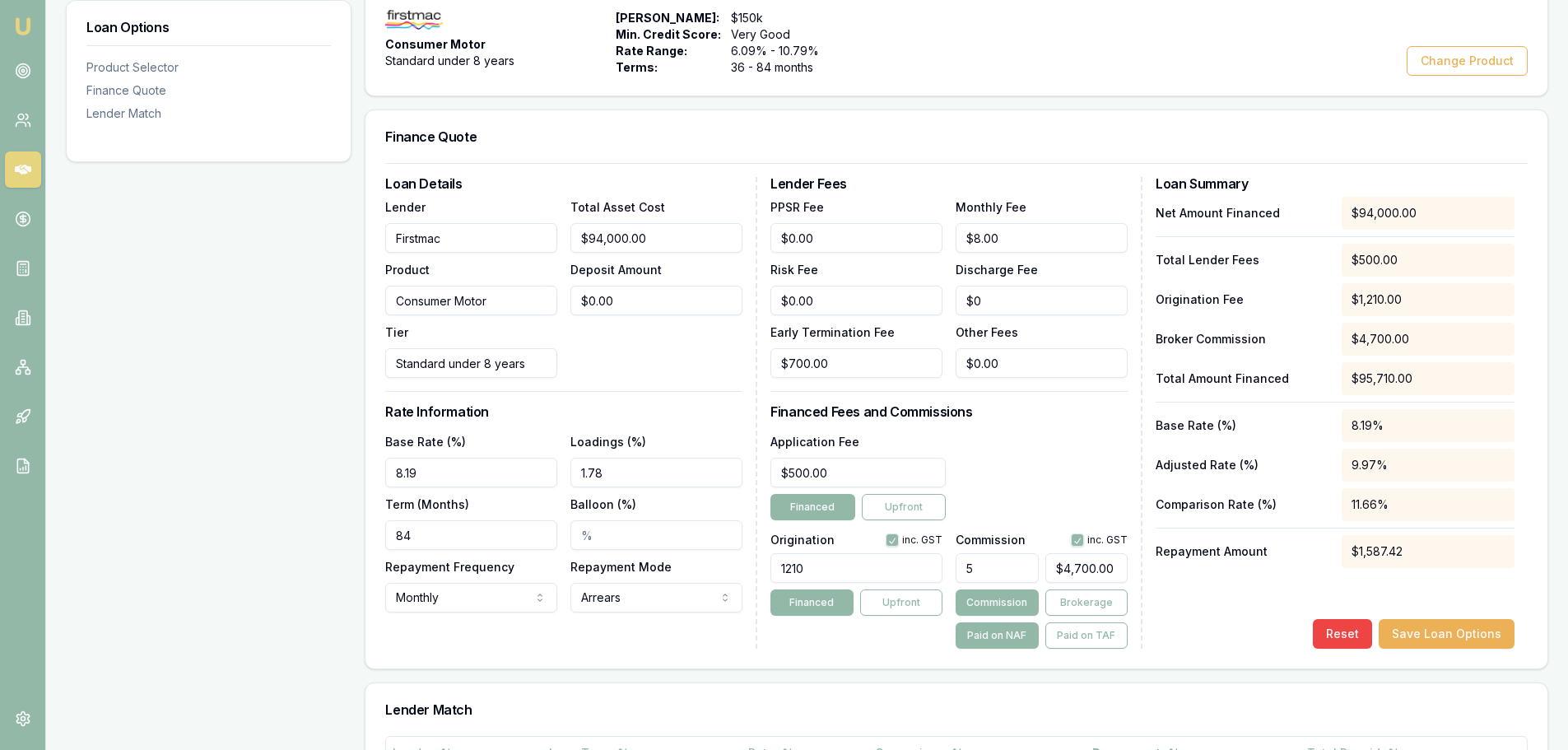
scroll to position [0, 0]
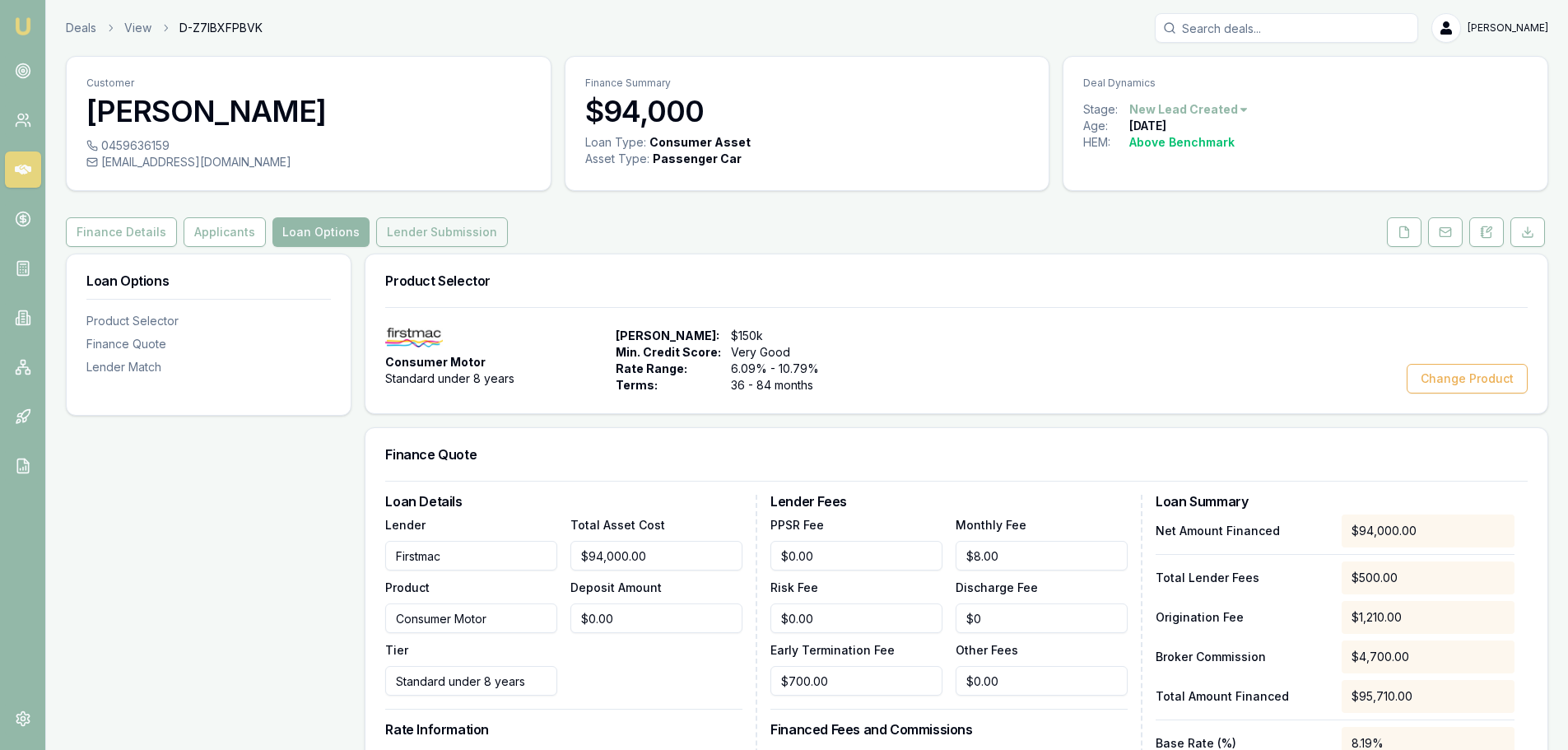
click at [468, 237] on button "Lender Submission" at bounding box center [442, 232] width 132 height 29
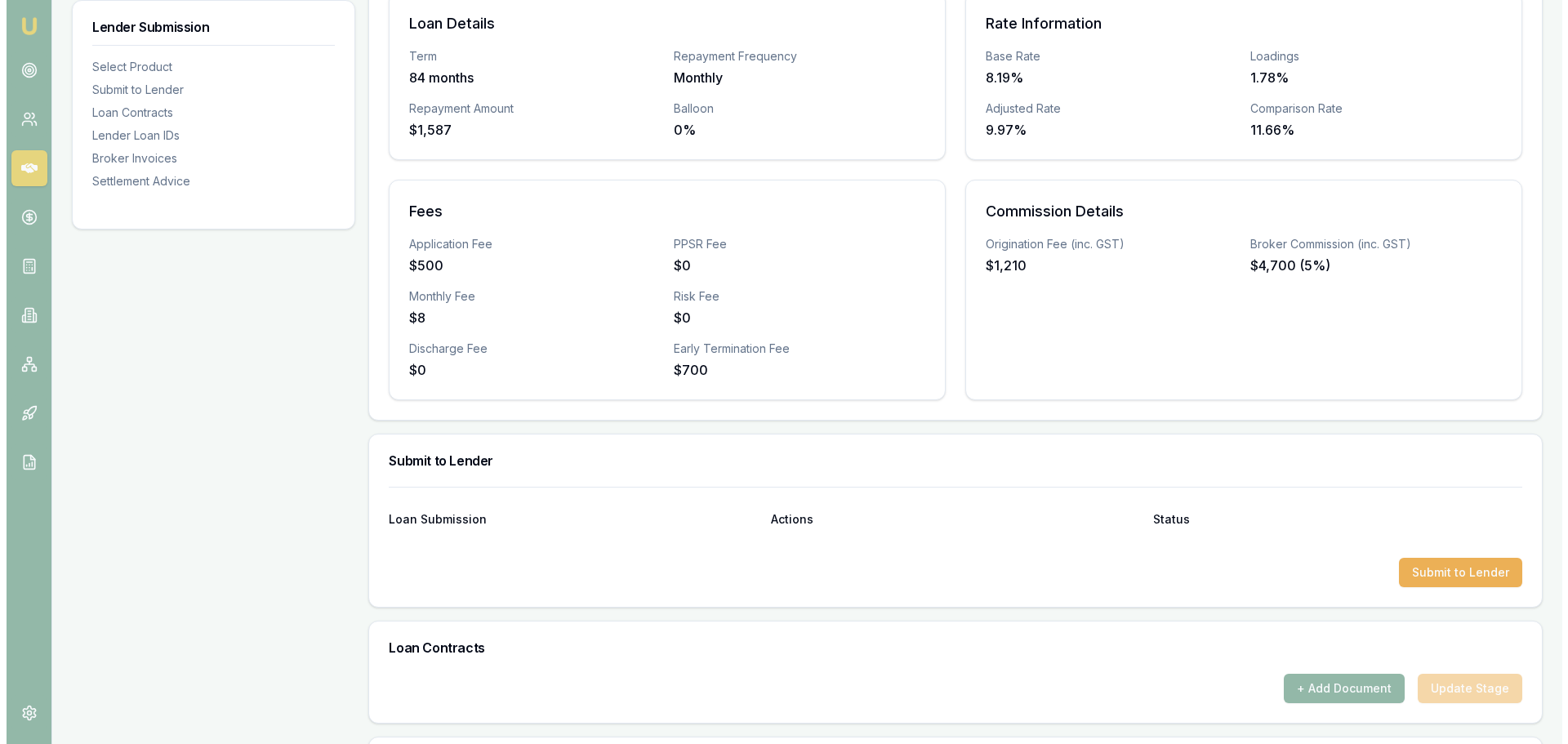
scroll to position [408, 0]
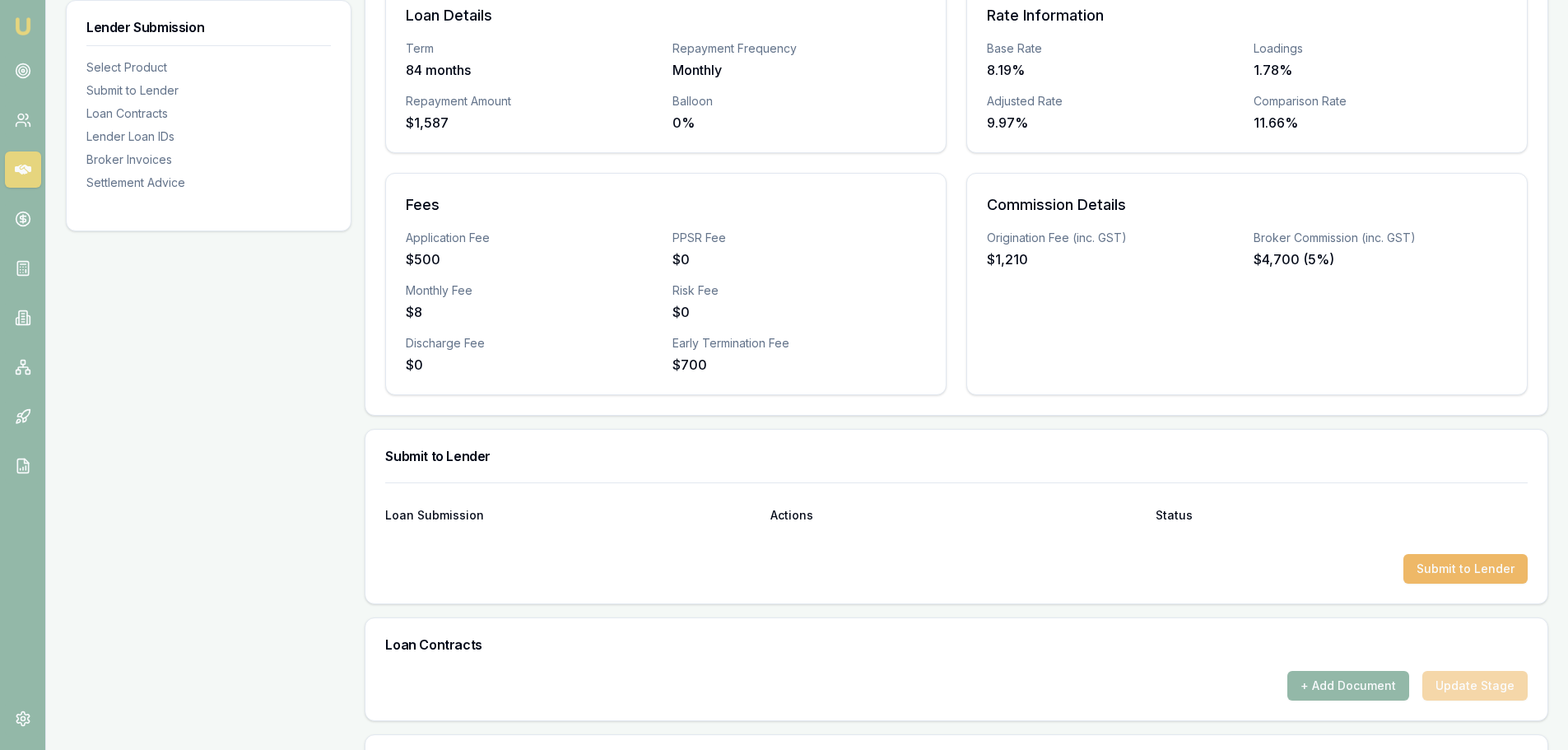
click at [1455, 575] on button "Submit to Lender" at bounding box center [1465, 568] width 124 height 29
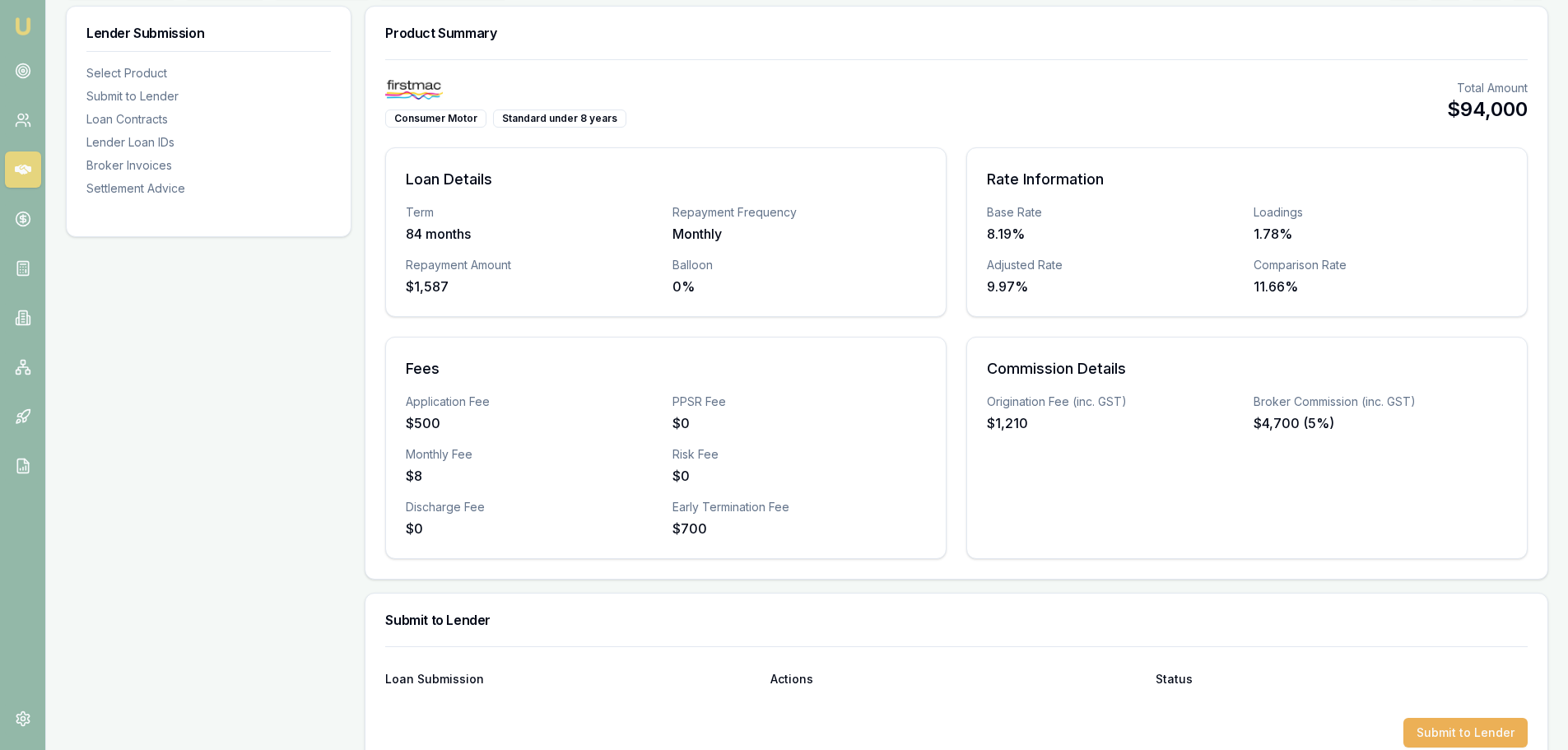
scroll to position [0, 0]
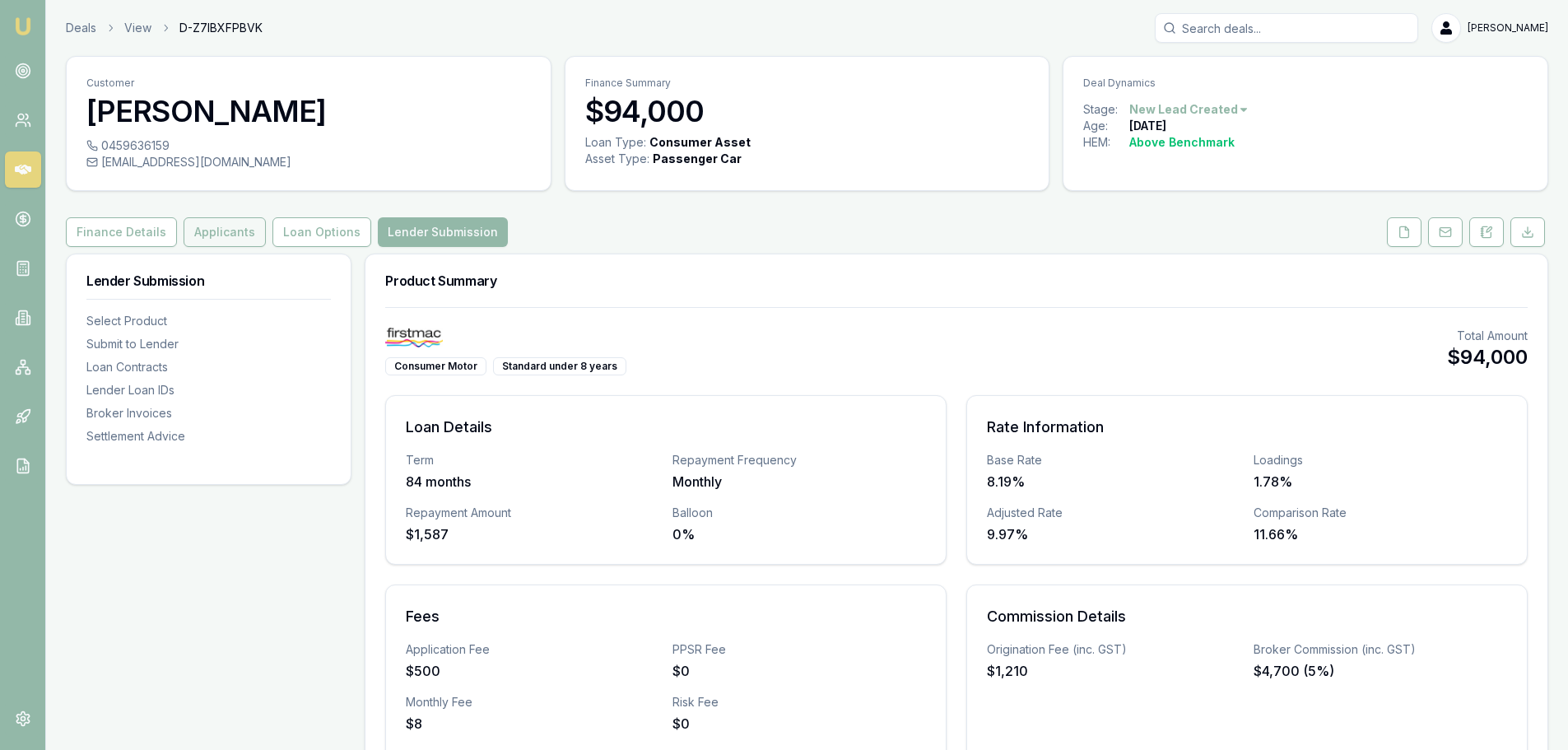
click at [226, 236] on button "Applicants" at bounding box center [224, 232] width 82 height 29
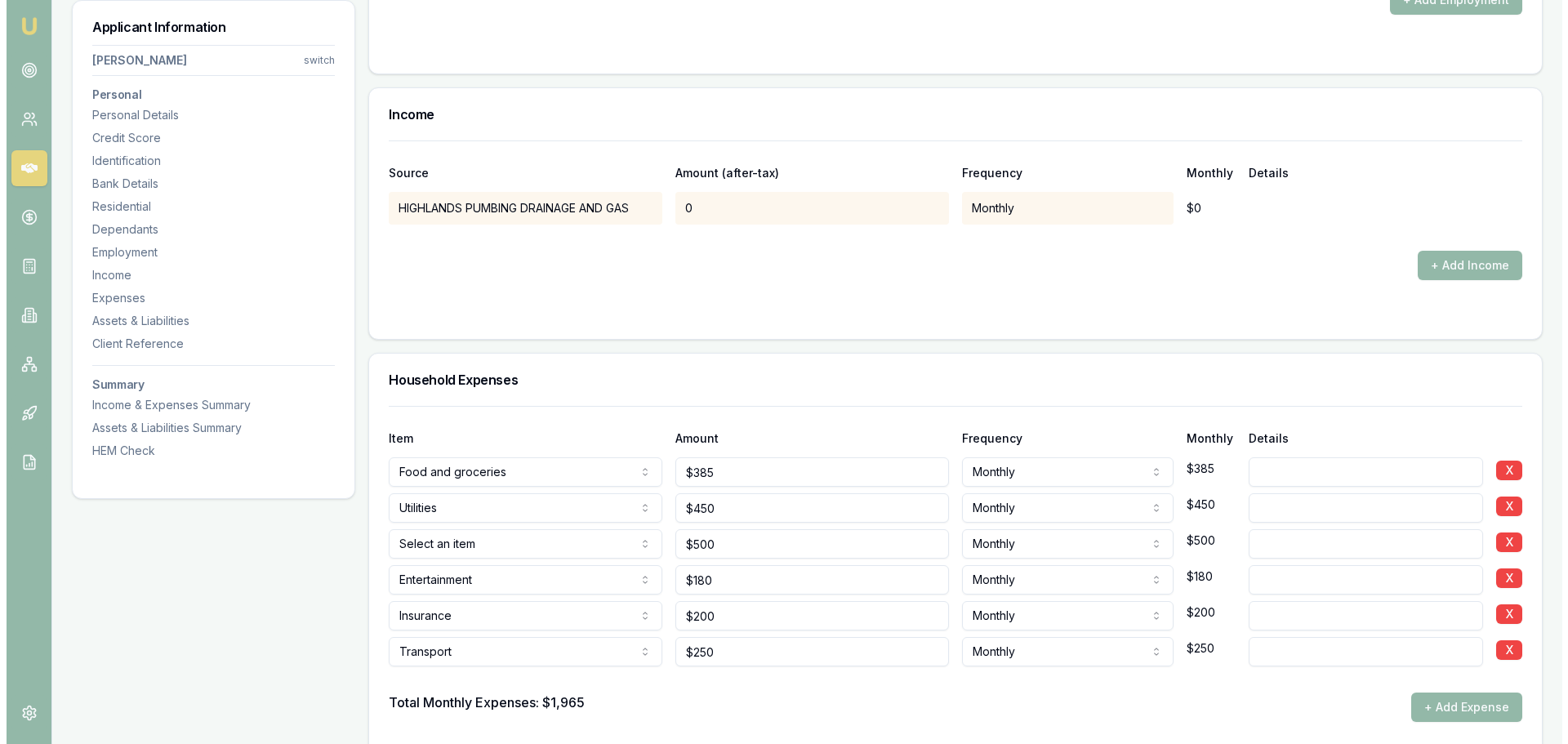
scroll to position [2775, 0]
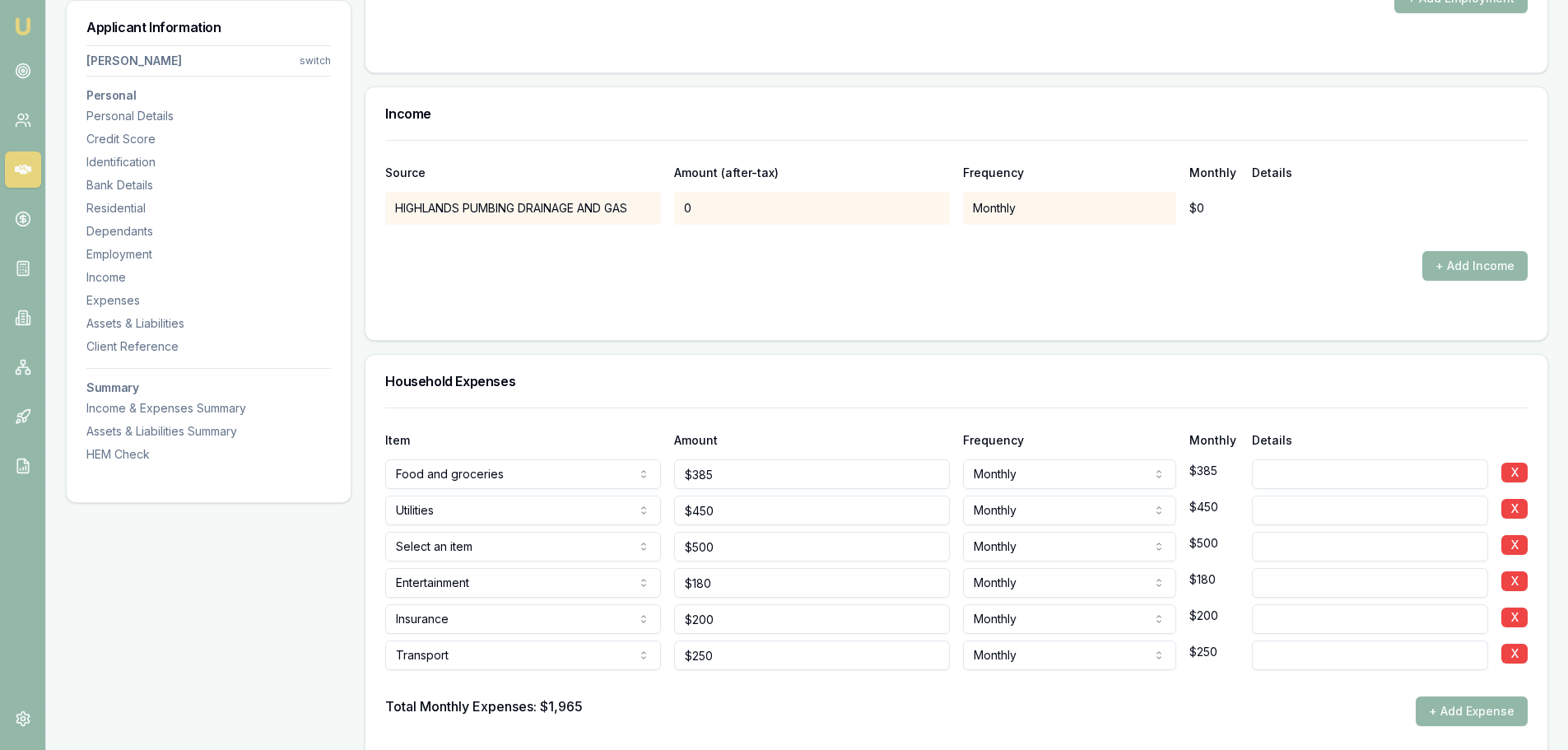
click at [1042, 212] on div "Monthly" at bounding box center [1070, 207] width 213 height 33
click at [809, 217] on div "0" at bounding box center [812, 207] width 276 height 33
click at [1273, 207] on div "HIGHLANDS PUMBING DRAINAGE AND GAS 0 Monthly $0" at bounding box center [956, 207] width 1143 height 33
click at [1439, 262] on button "+ Add Income" at bounding box center [1475, 265] width 105 height 29
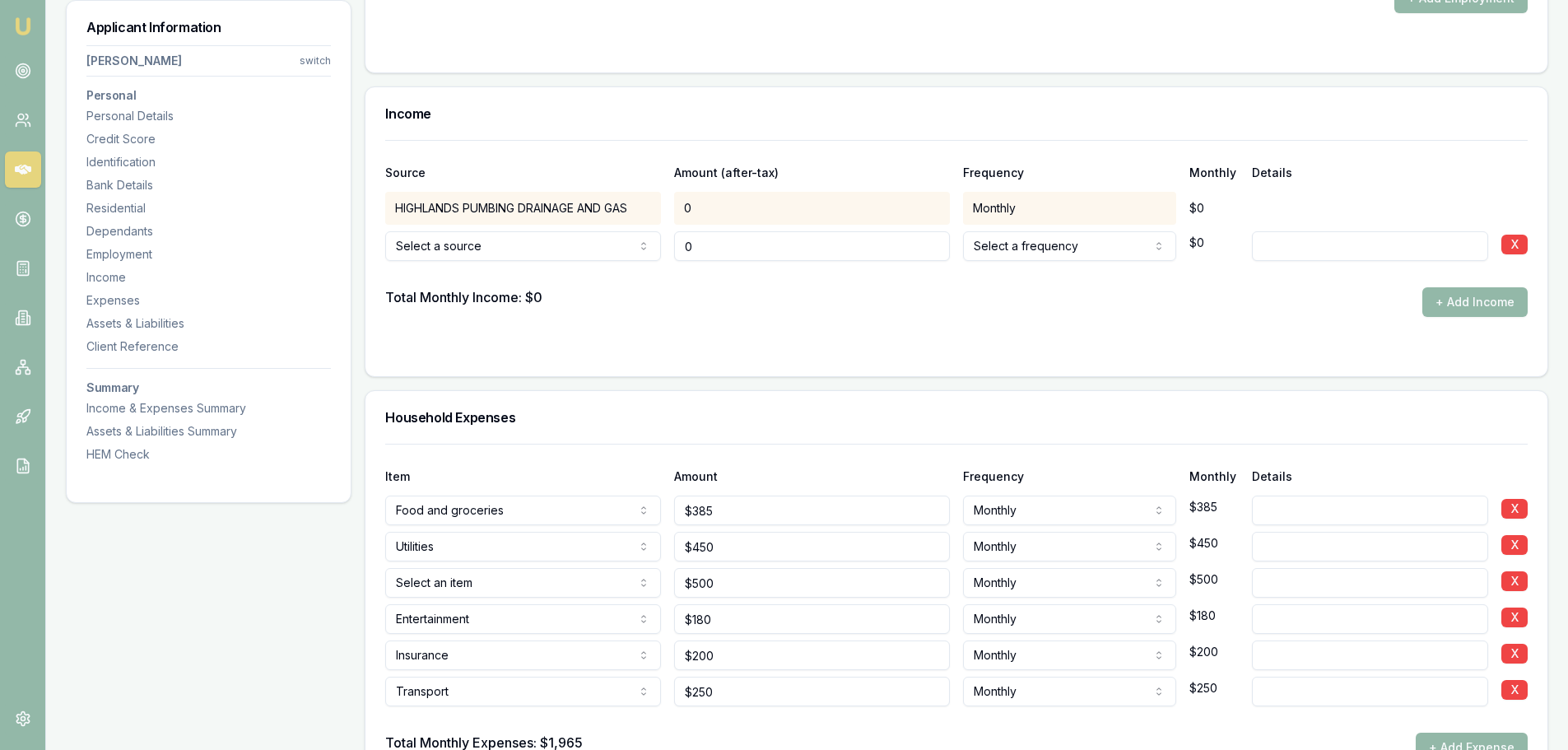
type input "$0"
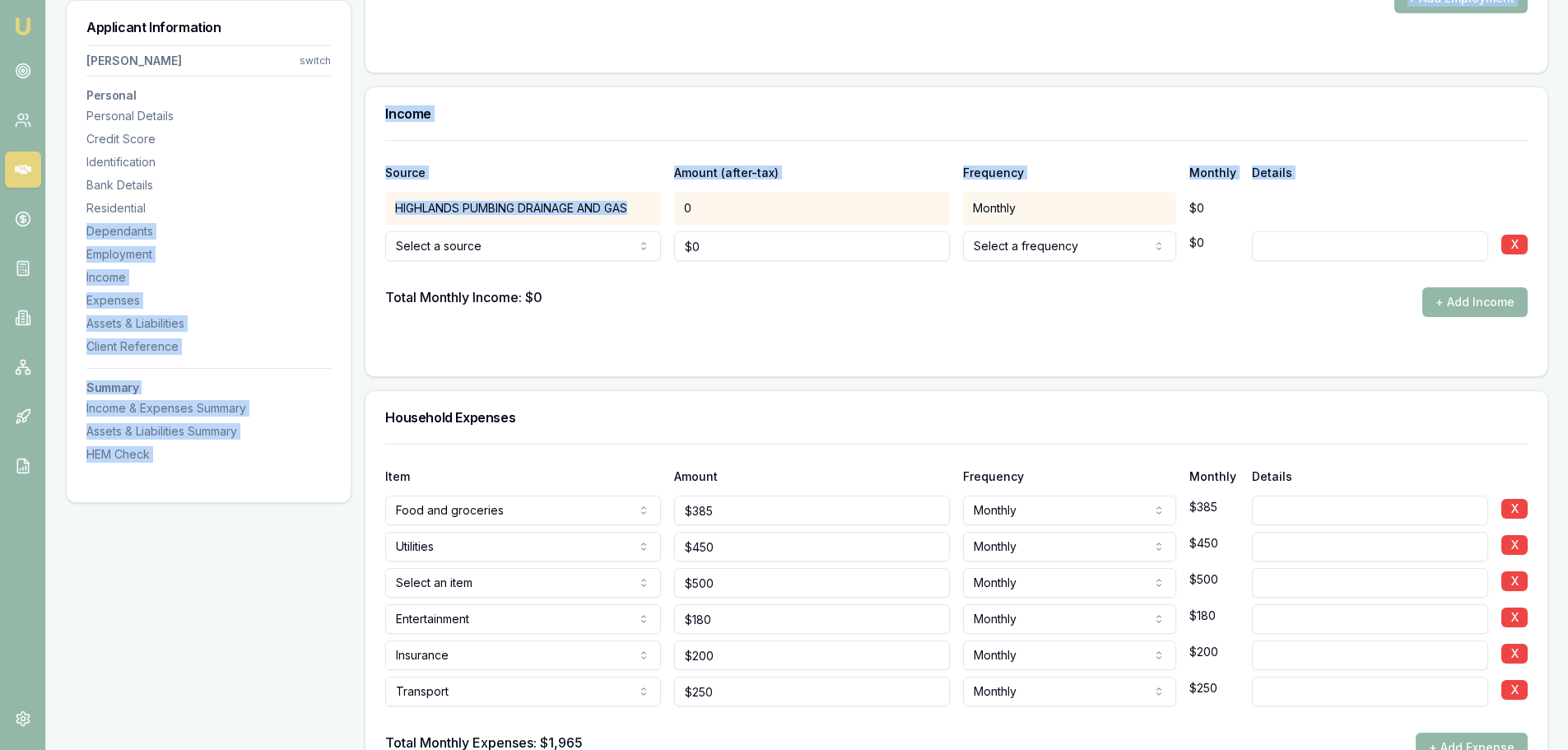
drag, startPoint x: 640, startPoint y: 212, endPoint x: 192, endPoint y: 218, distance: 448.0
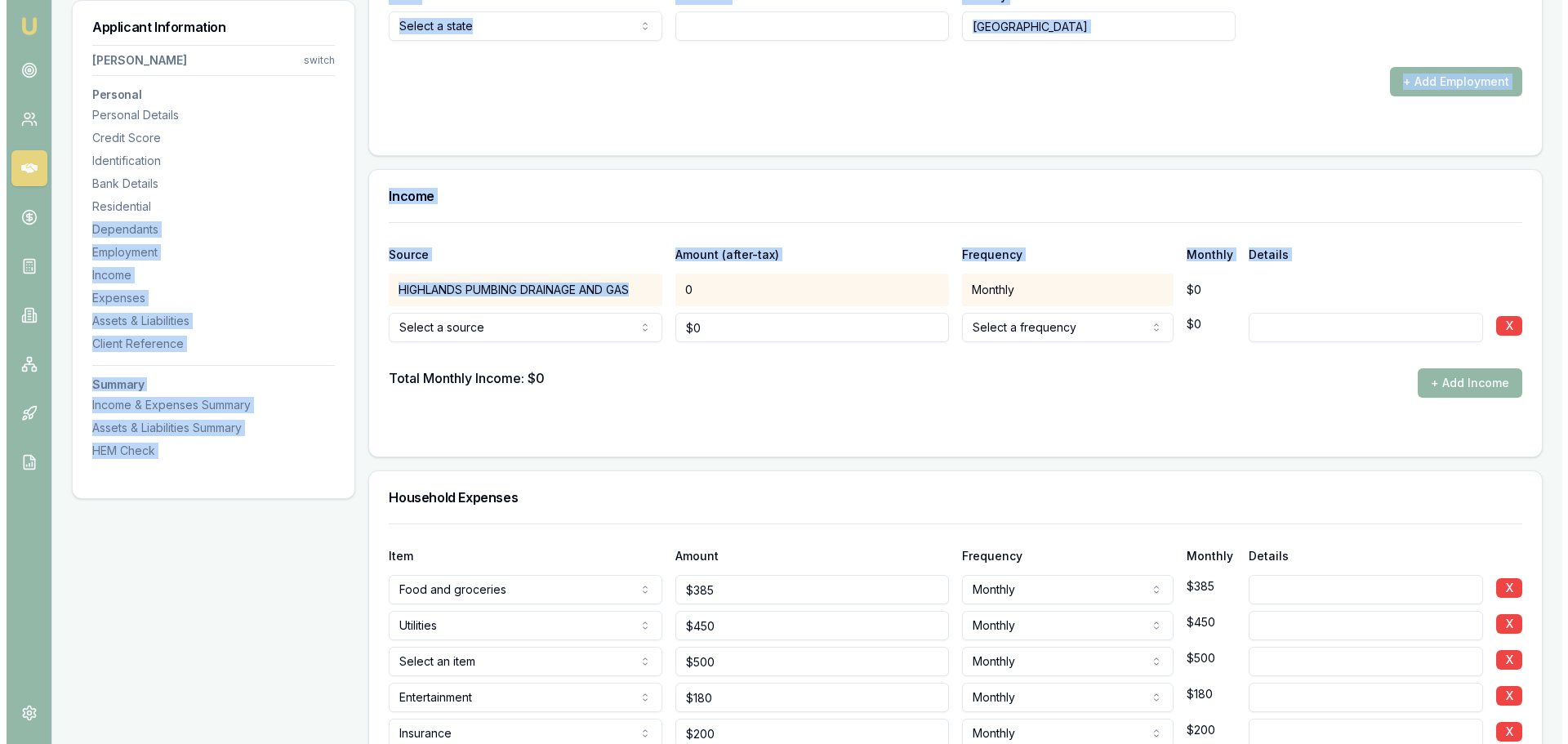
scroll to position [2530, 0]
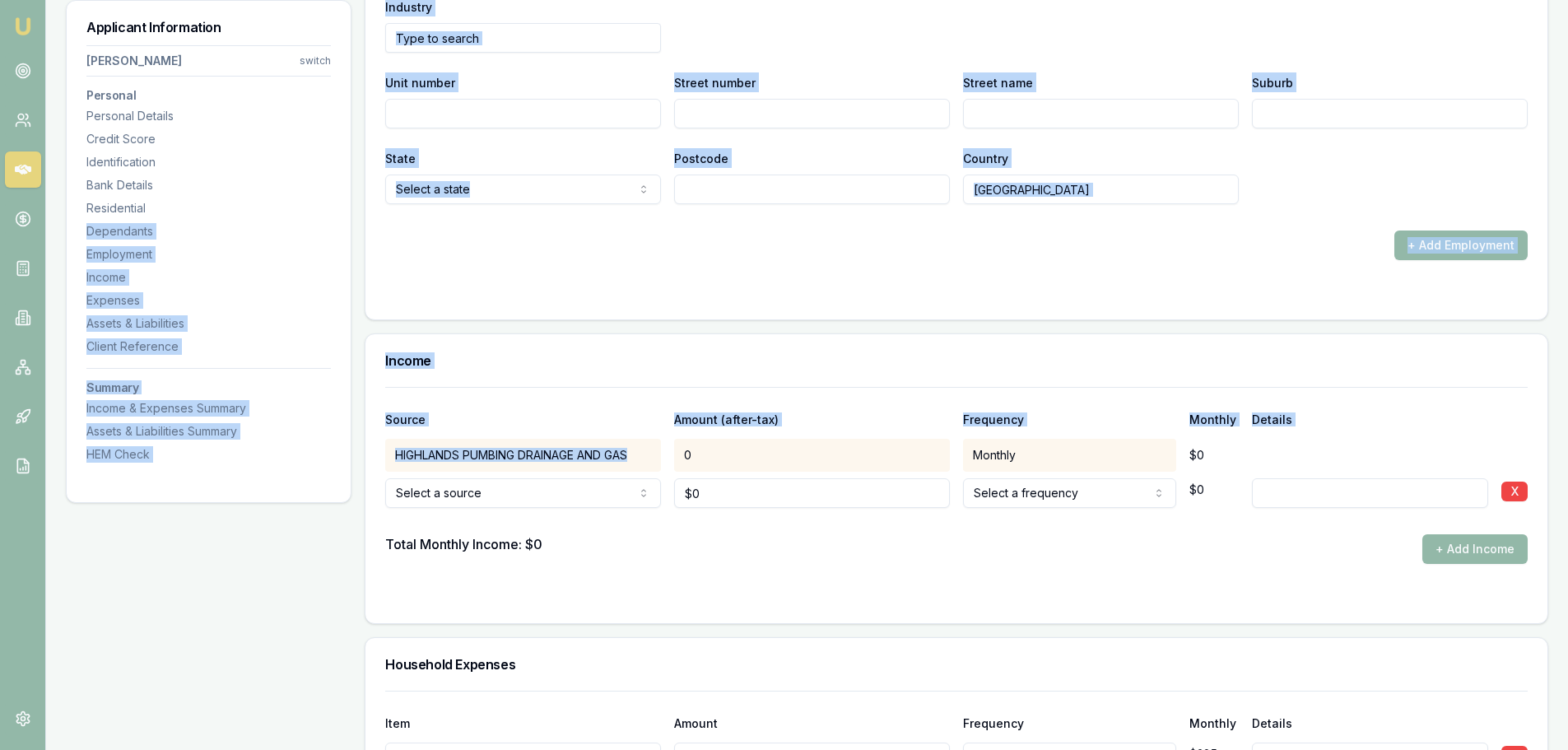
click at [595, 406] on div "Source Amount (after-tax) Frequency Monthly Details" at bounding box center [956, 409] width 1143 height 45
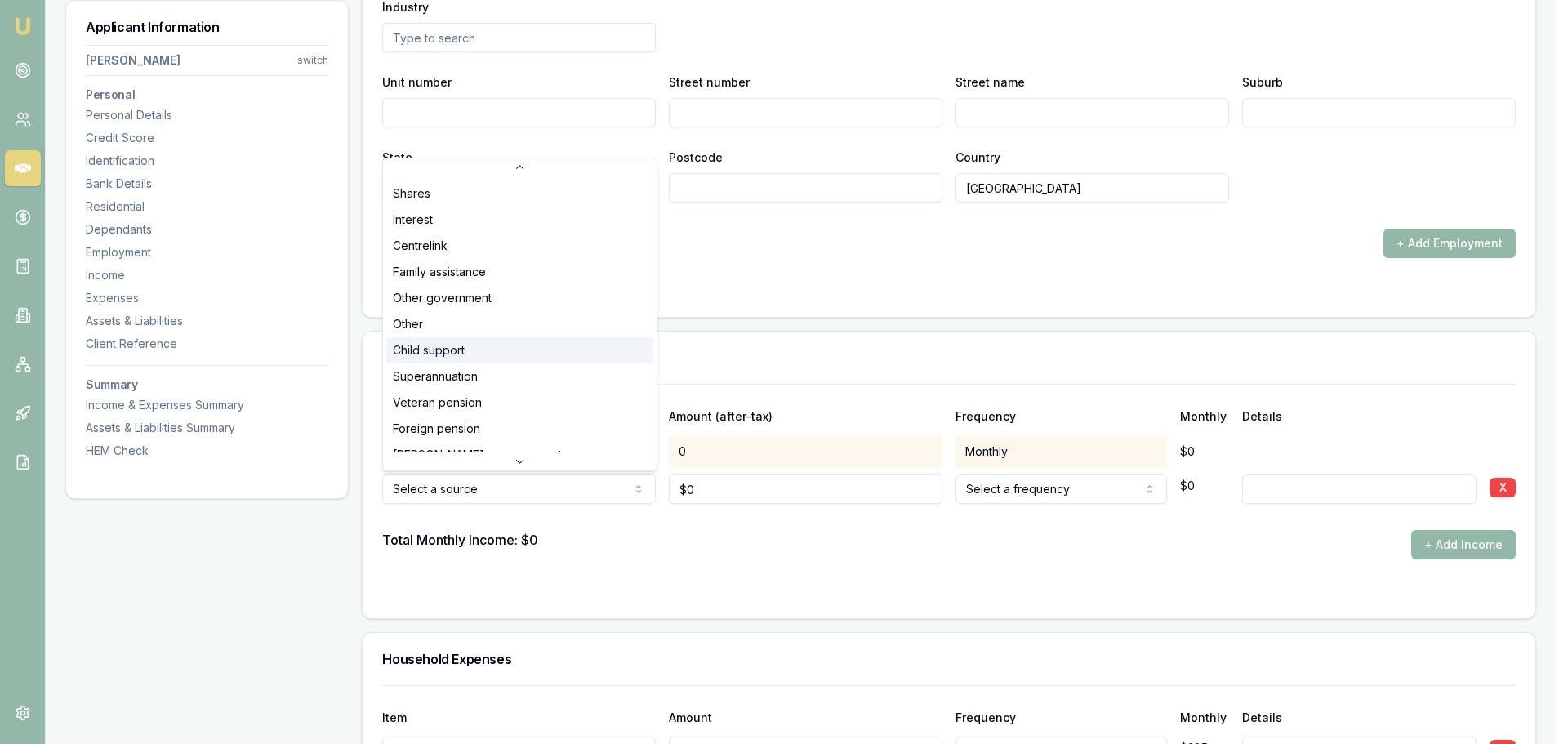
scroll to position [53, 0]
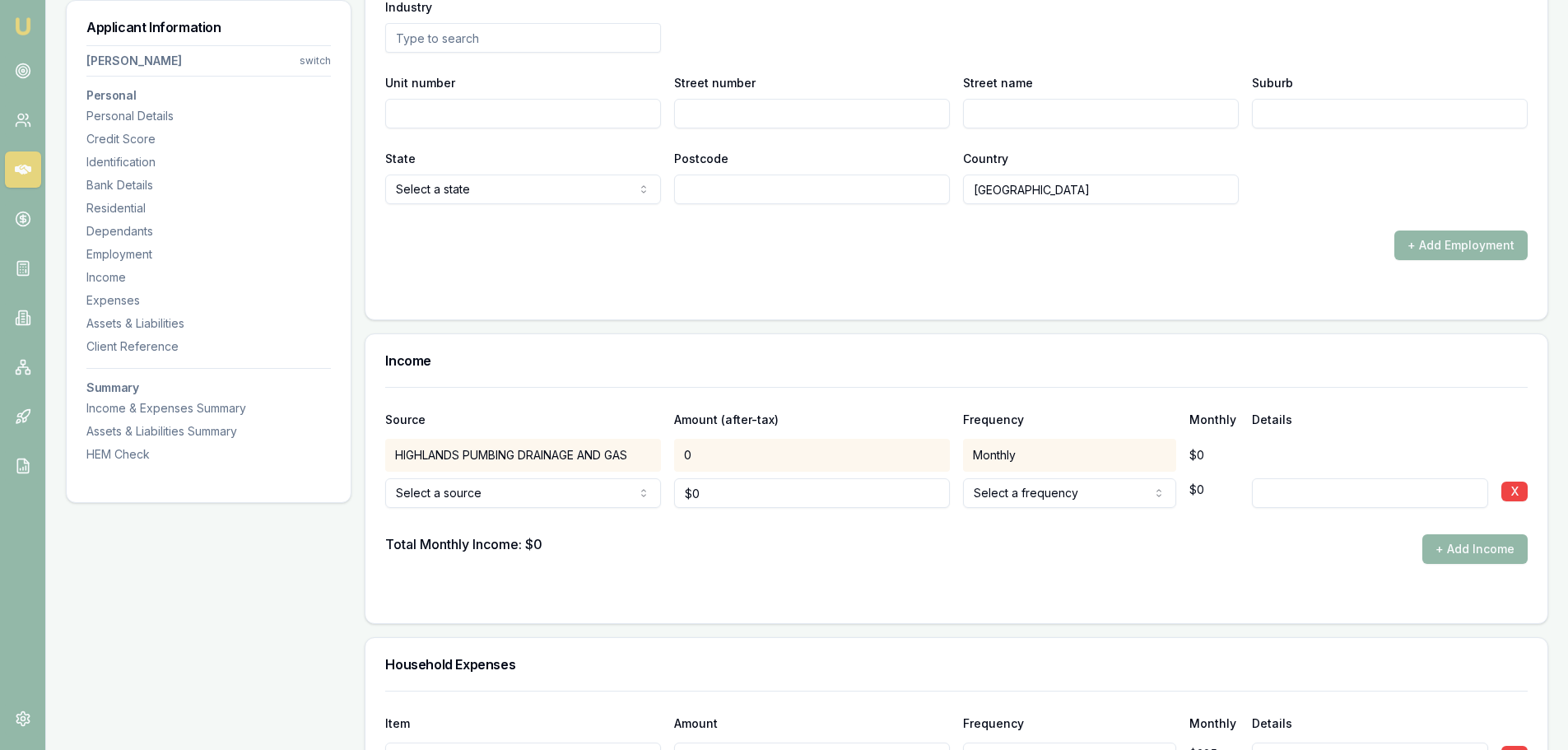
click at [536, 445] on div "HIGHLANDS PUMBING DRAINAGE AND GAS" at bounding box center [523, 454] width 276 height 33
drag, startPoint x: 890, startPoint y: 454, endPoint x: 923, endPoint y: 453, distance: 33.0
click at [892, 454] on div "0" at bounding box center [812, 454] width 276 height 33
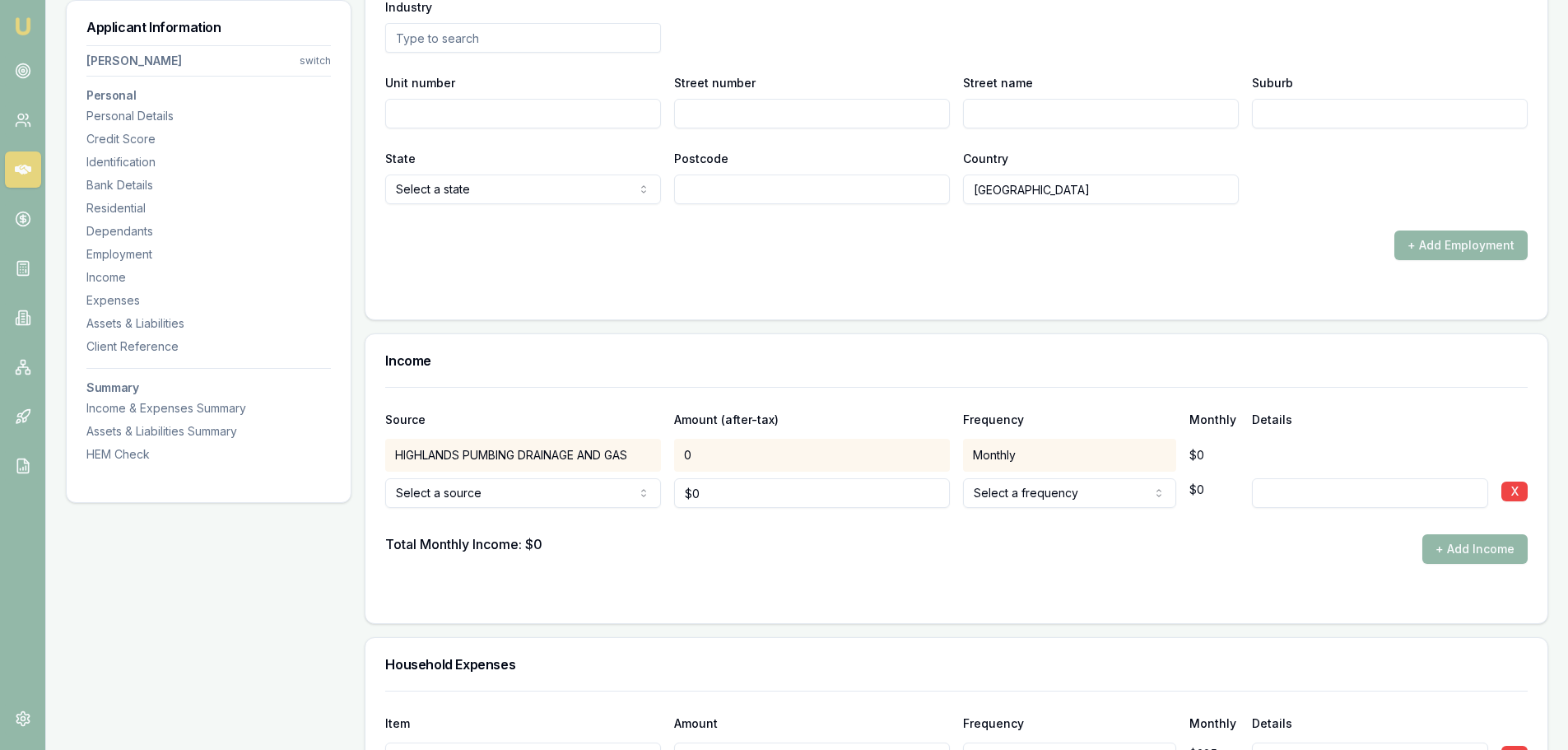
drag, startPoint x: 1079, startPoint y: 454, endPoint x: 1043, endPoint y: 474, distance: 41.2
click at [1079, 455] on div "Monthly" at bounding box center [1070, 454] width 213 height 33
drag, startPoint x: 1029, startPoint y: 454, endPoint x: 698, endPoint y: 442, distance: 331.2
click at [704, 442] on div "HIGHLANDS PUMBING DRAINAGE AND GAS 0 Monthly $0" at bounding box center [956, 454] width 1143 height 33
click at [698, 442] on div "0" at bounding box center [812, 454] width 276 height 33
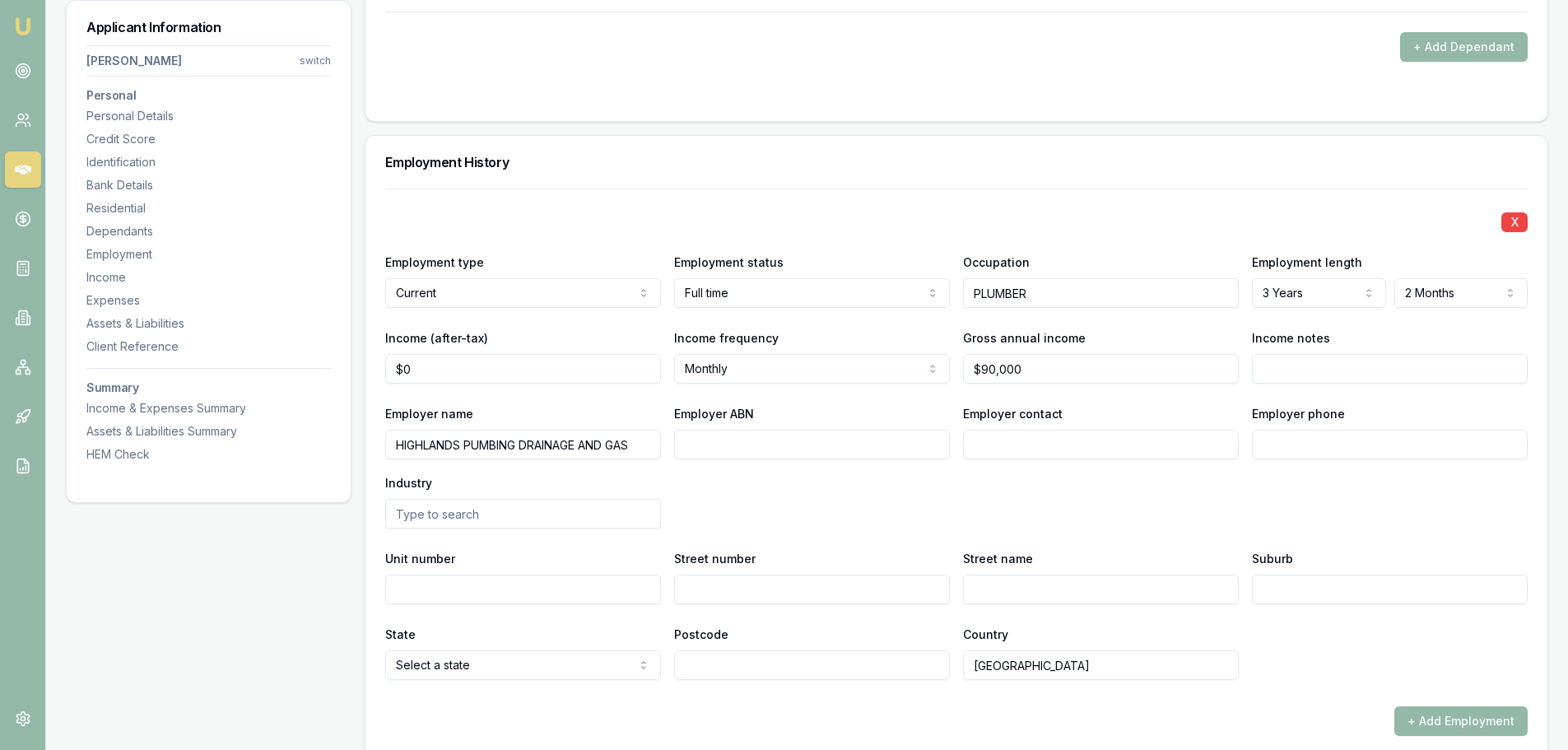
scroll to position [2069, 0]
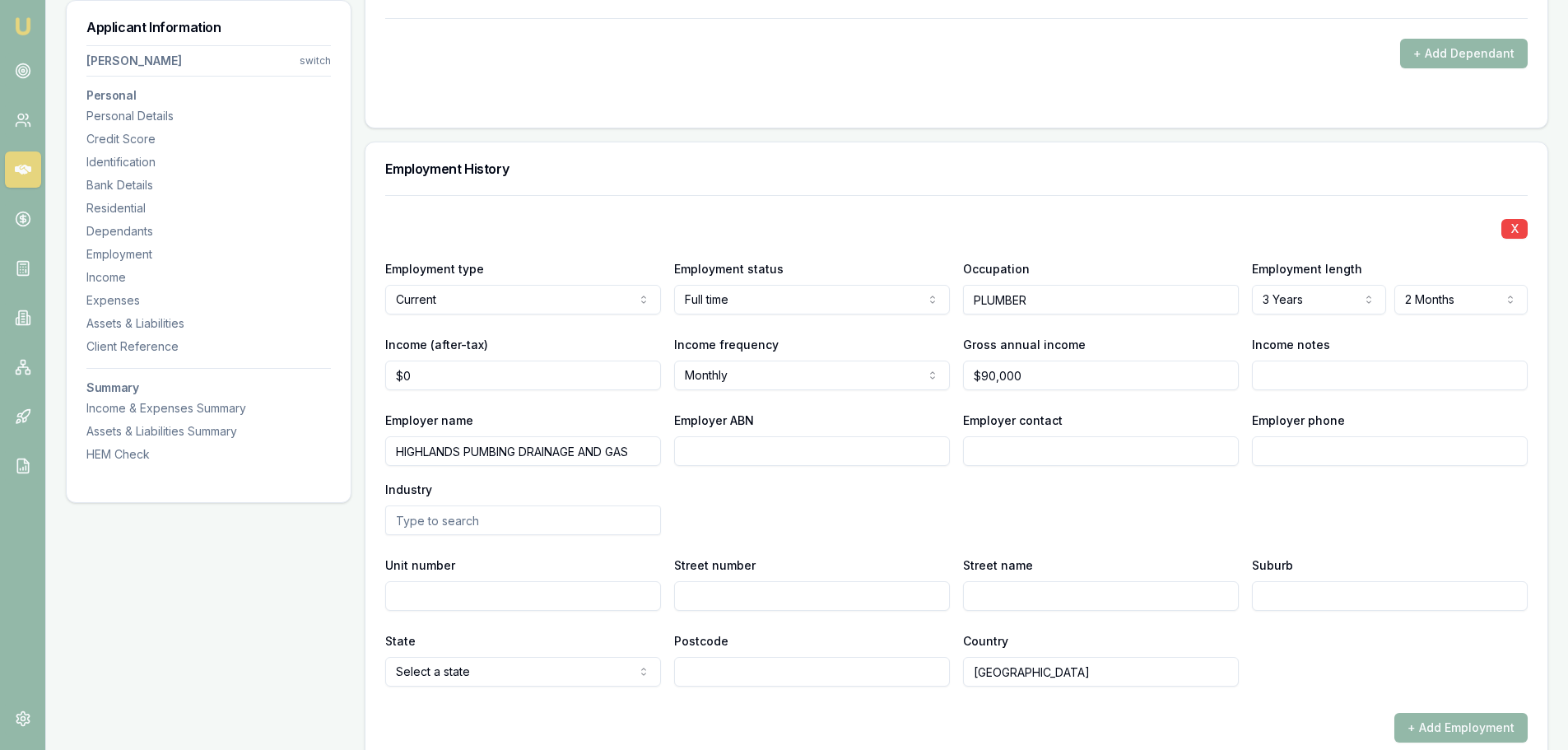
click at [752, 443] on input "Employer ABN" at bounding box center [812, 450] width 276 height 29
click at [473, 375] on input "0" at bounding box center [523, 375] width 276 height 29
drag, startPoint x: 503, startPoint y: 372, endPoint x: 162, endPoint y: 355, distance: 341.4
click at [192, 355] on div "Applicant Information [PERSON_NAME] switch Personal Personal Details Credit Sco…" at bounding box center [807, 653] width 1482 height 4938
type input "$4,500"
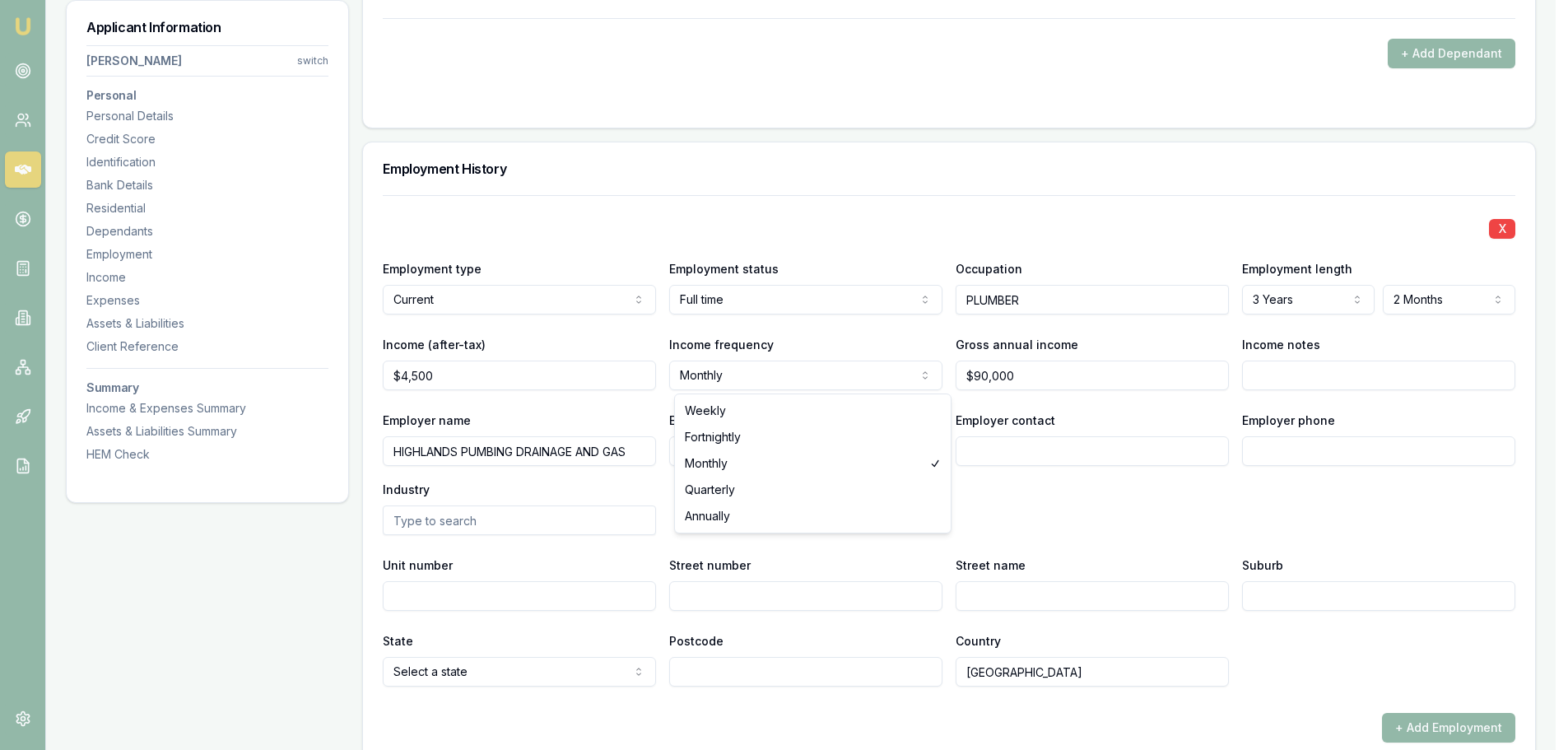
select select "FORTNIGHTLY"
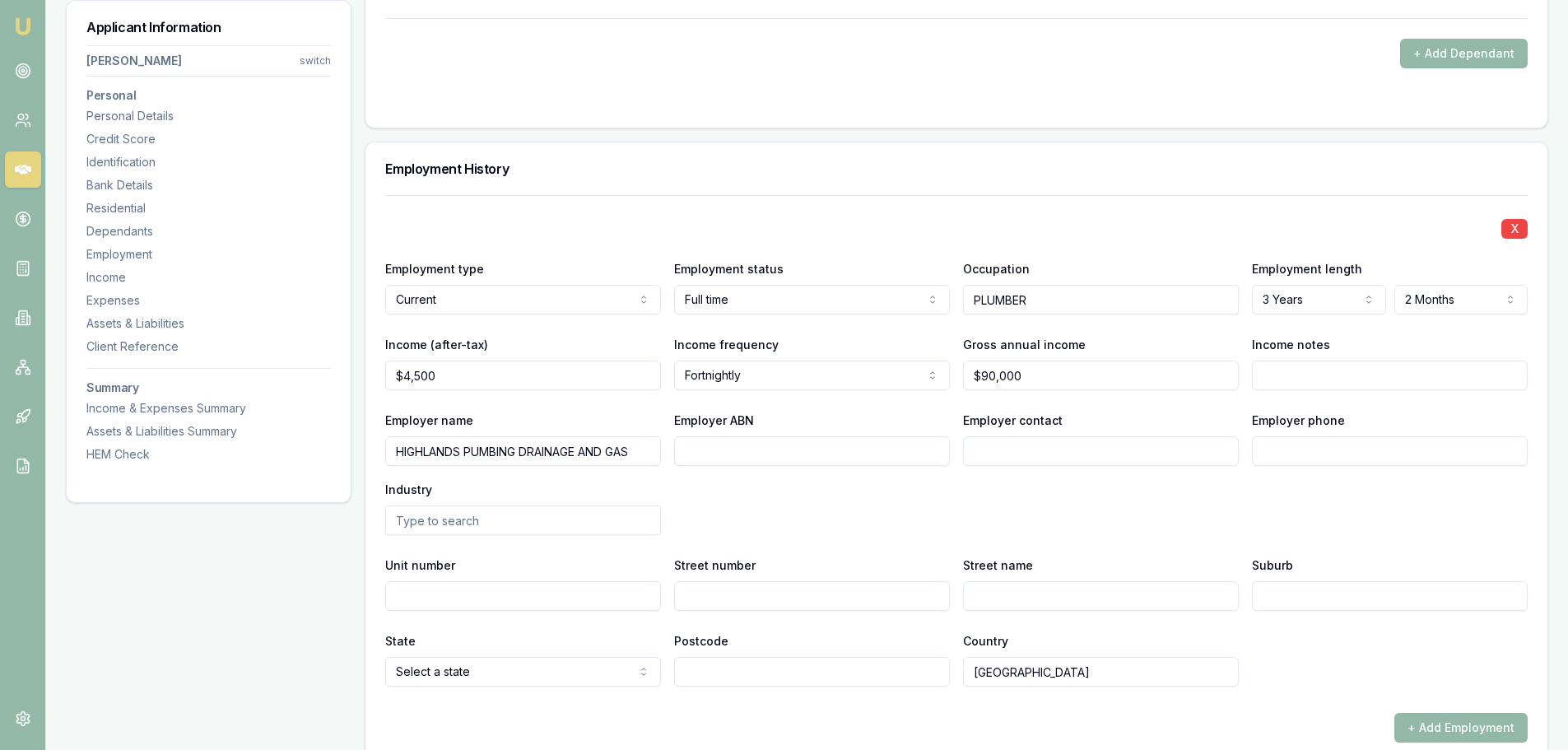
type input "4500"
drag, startPoint x: 550, startPoint y: 374, endPoint x: 120, endPoint y: 379, distance: 430.0
click at [159, 376] on div "Applicant Information [PERSON_NAME] switch Personal Personal Details Credit Sco…" at bounding box center [807, 653] width 1482 height 4938
click at [478, 374] on input "4500" at bounding box center [523, 375] width 276 height 29
click at [136, 354] on div "Applicant Information [PERSON_NAME] switch Personal Personal Details Credit Sco…" at bounding box center [807, 653] width 1482 height 4938
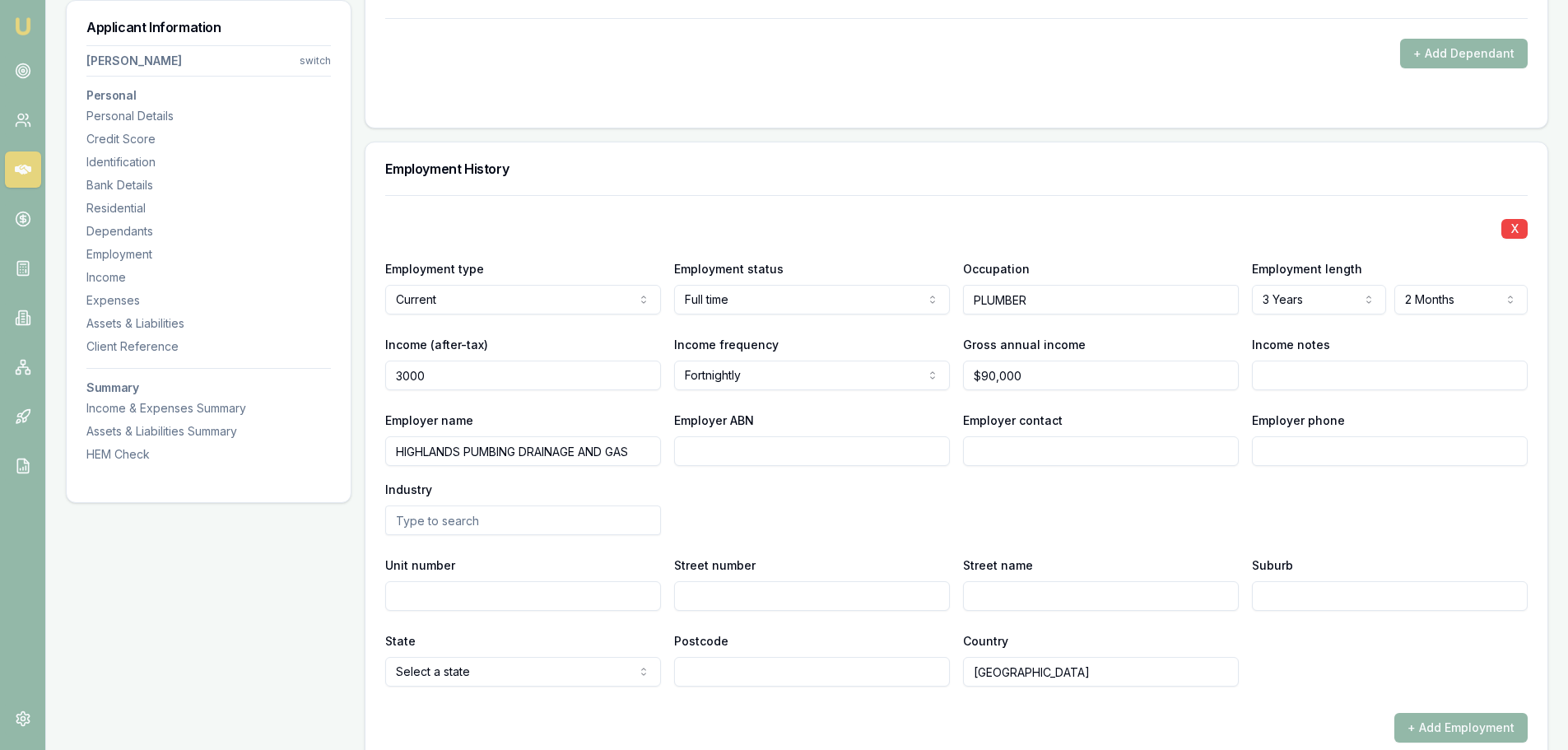
type input "$3,000"
click at [857, 346] on div "Income frequency Fortnightly Weekly Fortnightly Monthly Quarterly Annually" at bounding box center [812, 362] width 276 height 56
click at [1302, 369] on input "Income notes" at bounding box center [1390, 375] width 276 height 29
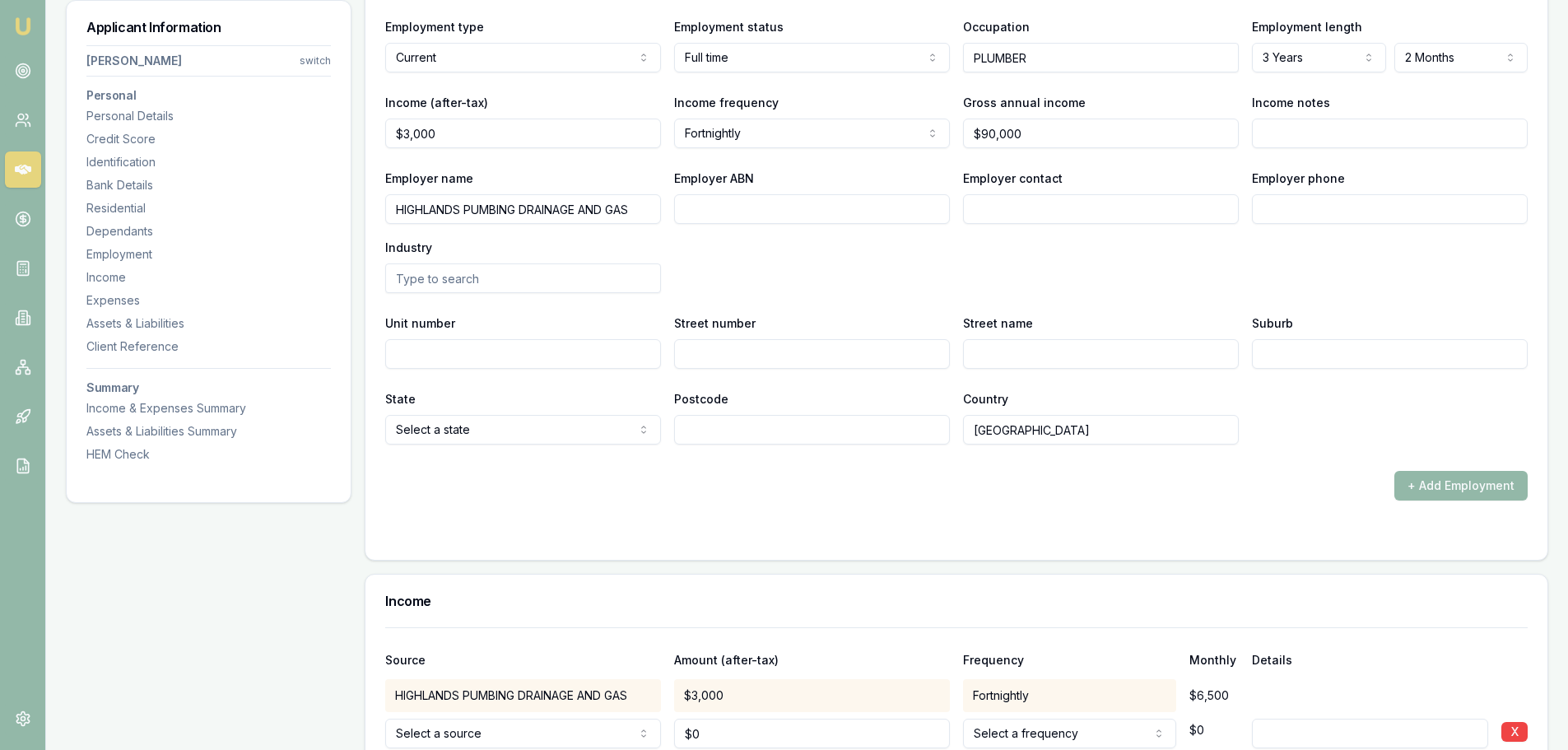
scroll to position [2231, 0]
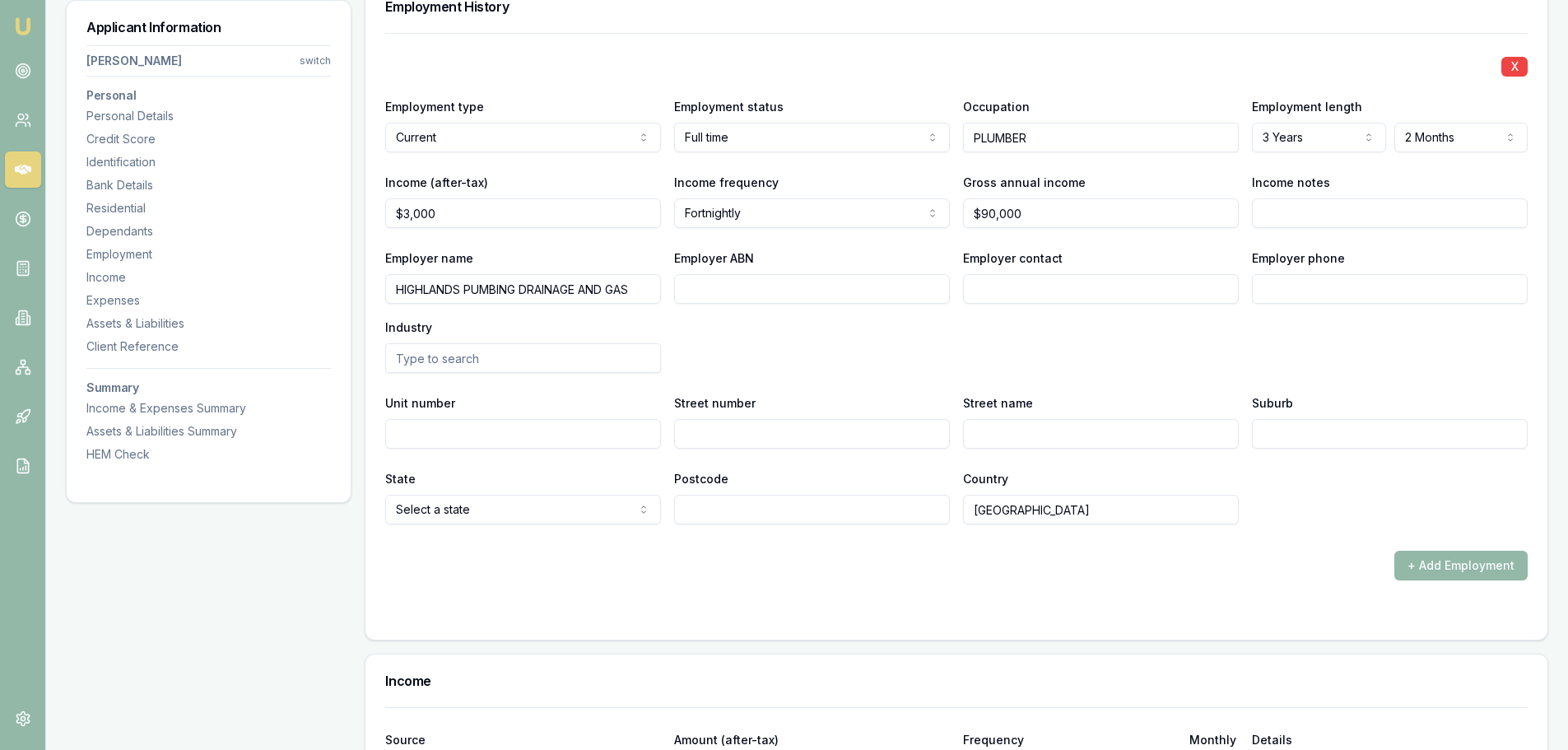
click at [1320, 209] on input "Income notes" at bounding box center [1390, 212] width 276 height 29
type input "b"
click at [1322, 209] on input "BASE AND OVERTIME" at bounding box center [1390, 212] width 276 height 29
type input "BASE AND REG OVERTIME"
click at [1384, 313] on div "Employer name HIGHLANDS PUMBING DRAINAGE AND GAS Employer ABN Employer contact …" at bounding box center [956, 310] width 1143 height 125
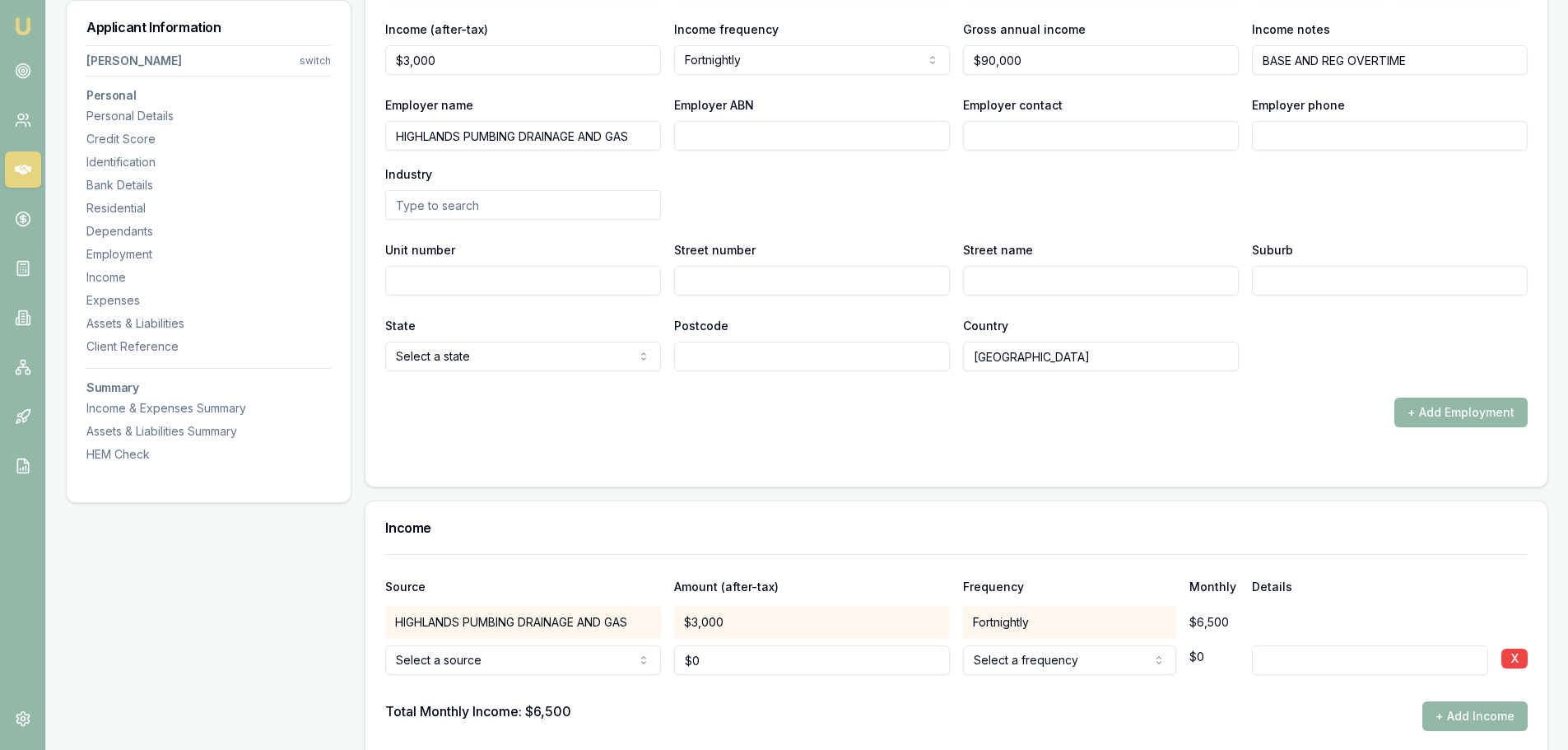
scroll to position [2478, 0]
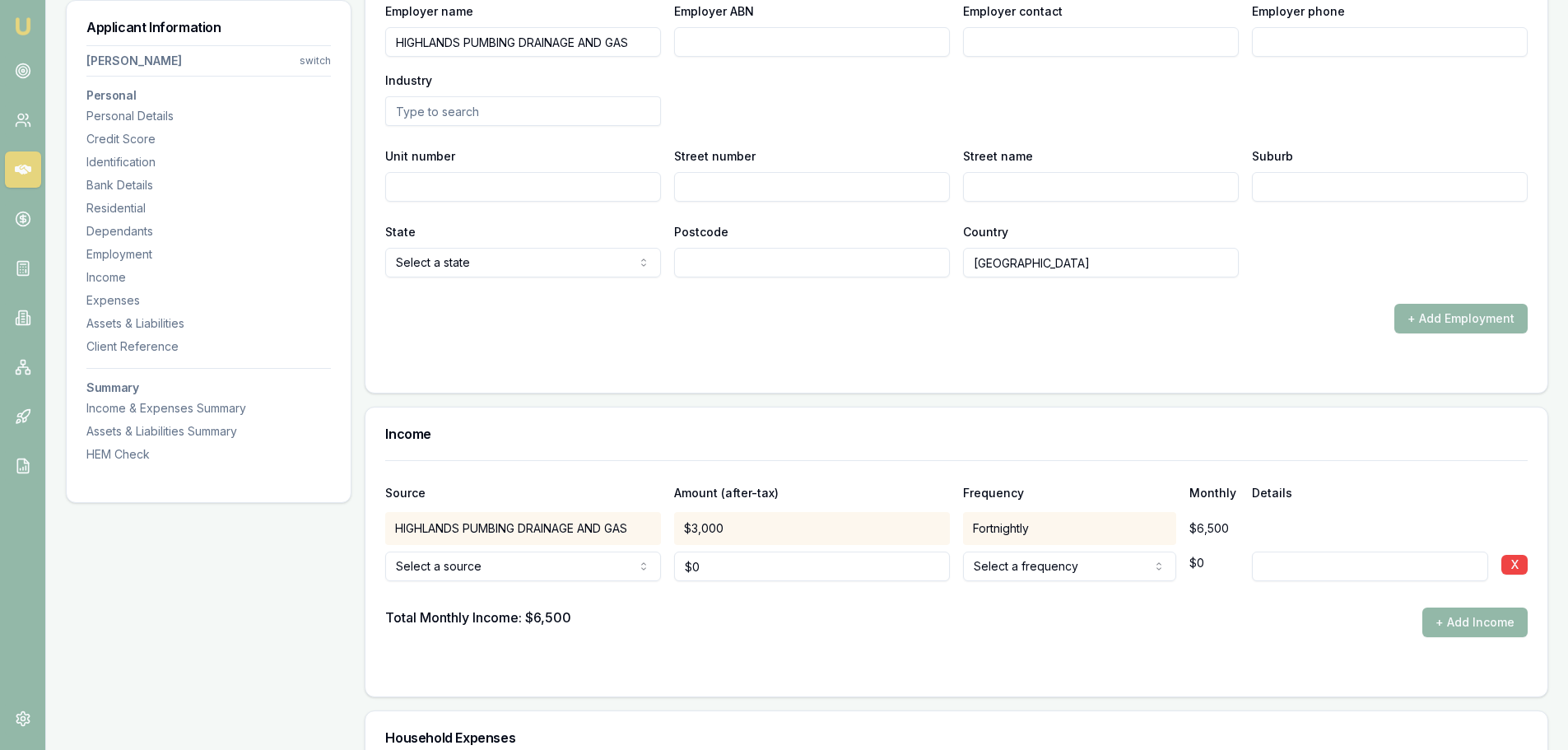
drag, startPoint x: 1060, startPoint y: 113, endPoint x: 776, endPoint y: 118, distance: 284.0
click at [1049, 115] on div "Employer name HIGHLANDS PUMBING DRAINAGE AND GAS Employer ABN Employer contact …" at bounding box center [956, 63] width 1143 height 125
click at [529, 112] on input "text" at bounding box center [523, 111] width 276 height 29
click at [468, 110] on input "text" at bounding box center [523, 111] width 276 height 29
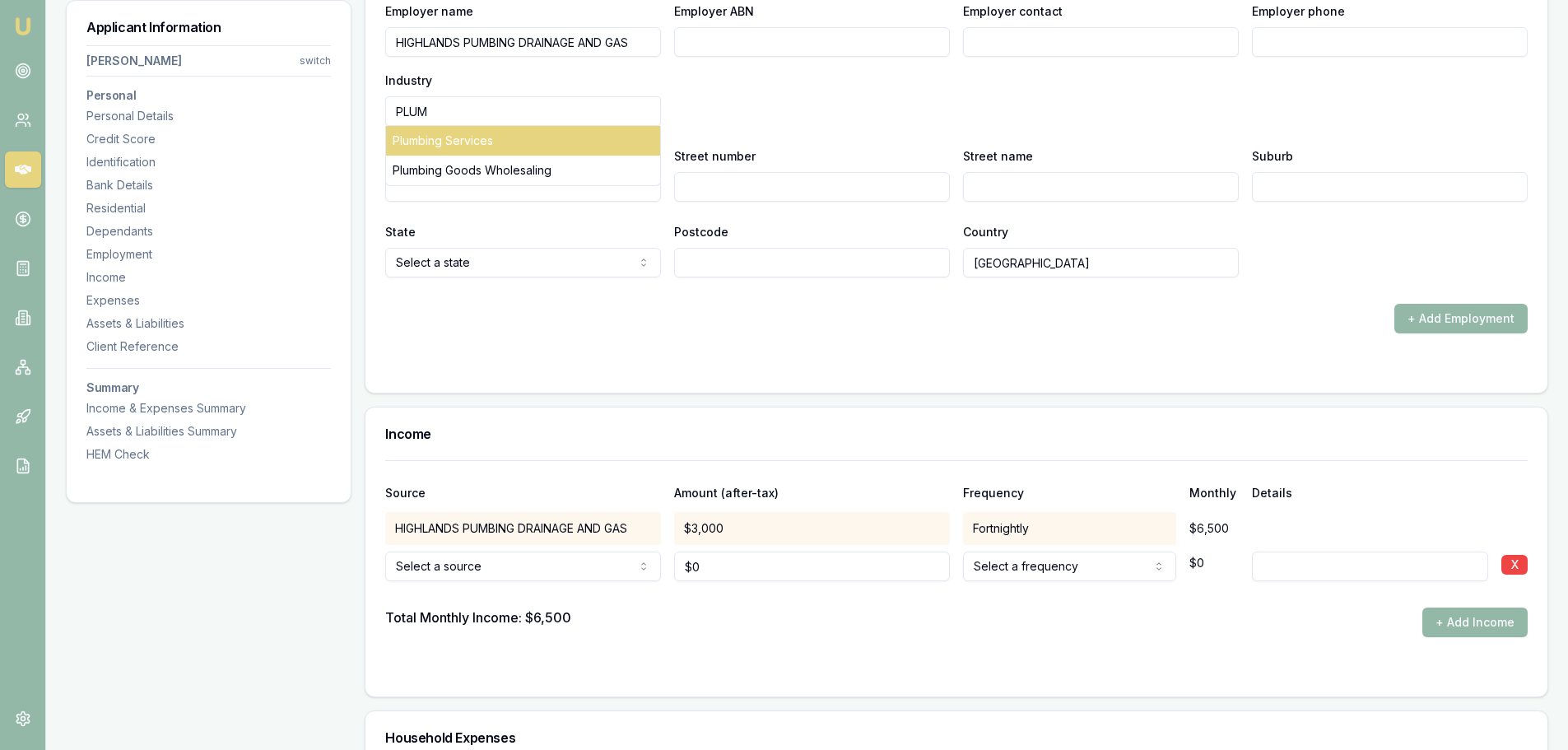
click at [445, 144] on div "Plumbing Services" at bounding box center [523, 140] width 274 height 29
type input "Plumbing Services"
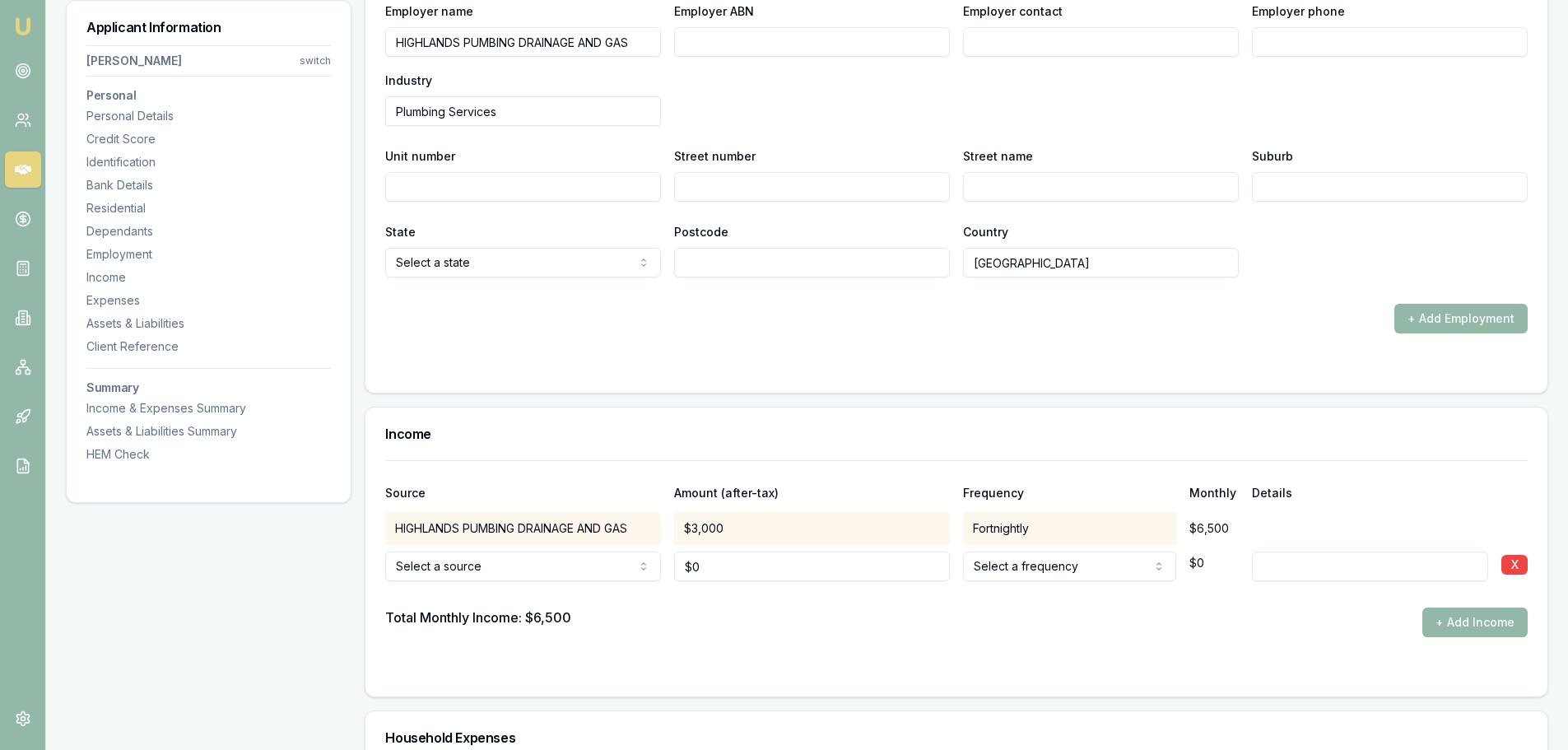
click at [750, 124] on div "Employer name HIGHLANDS PUMBING DRAINAGE AND GAS Employer ABN Employer contact …" at bounding box center [956, 63] width 1143 height 125
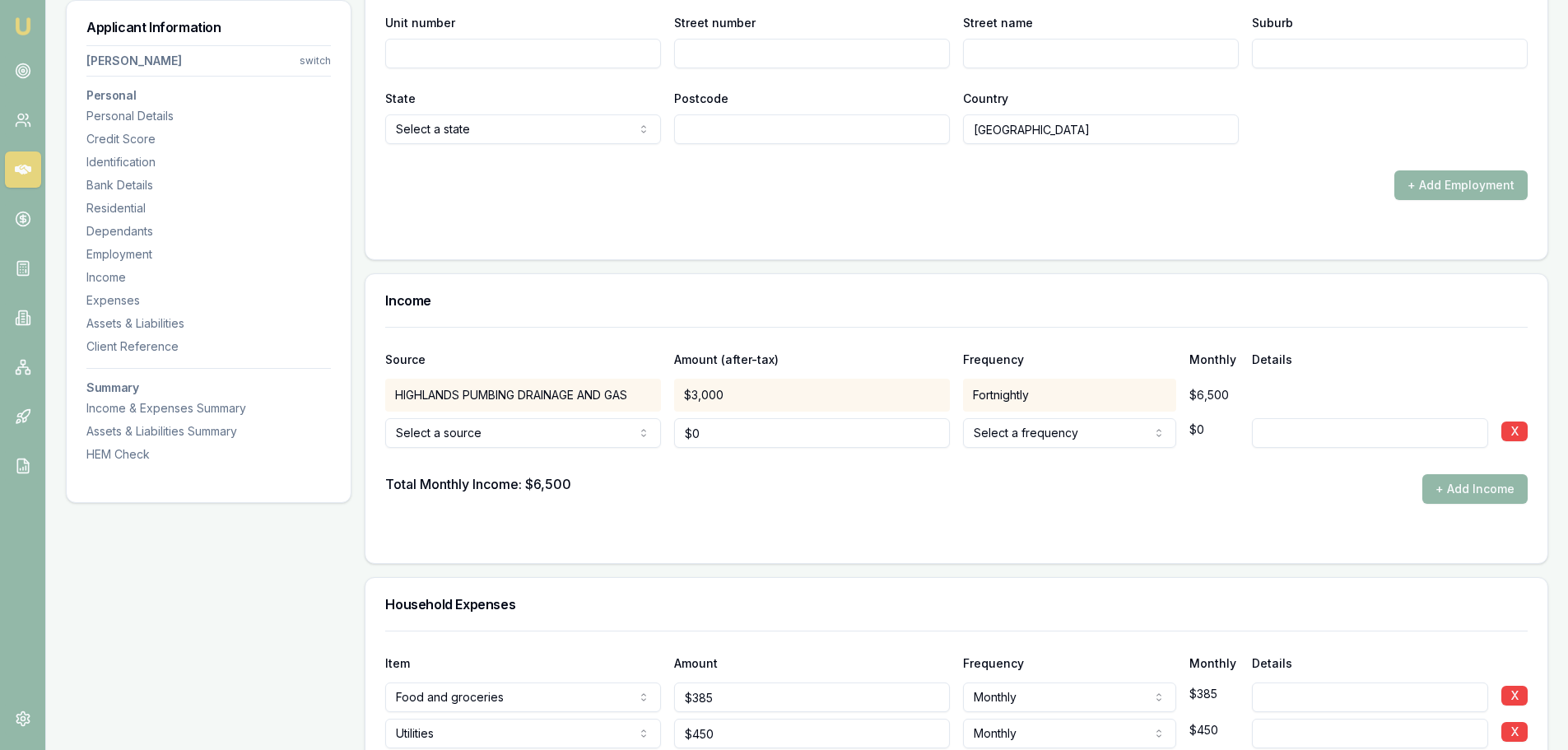
scroll to position [2642, 0]
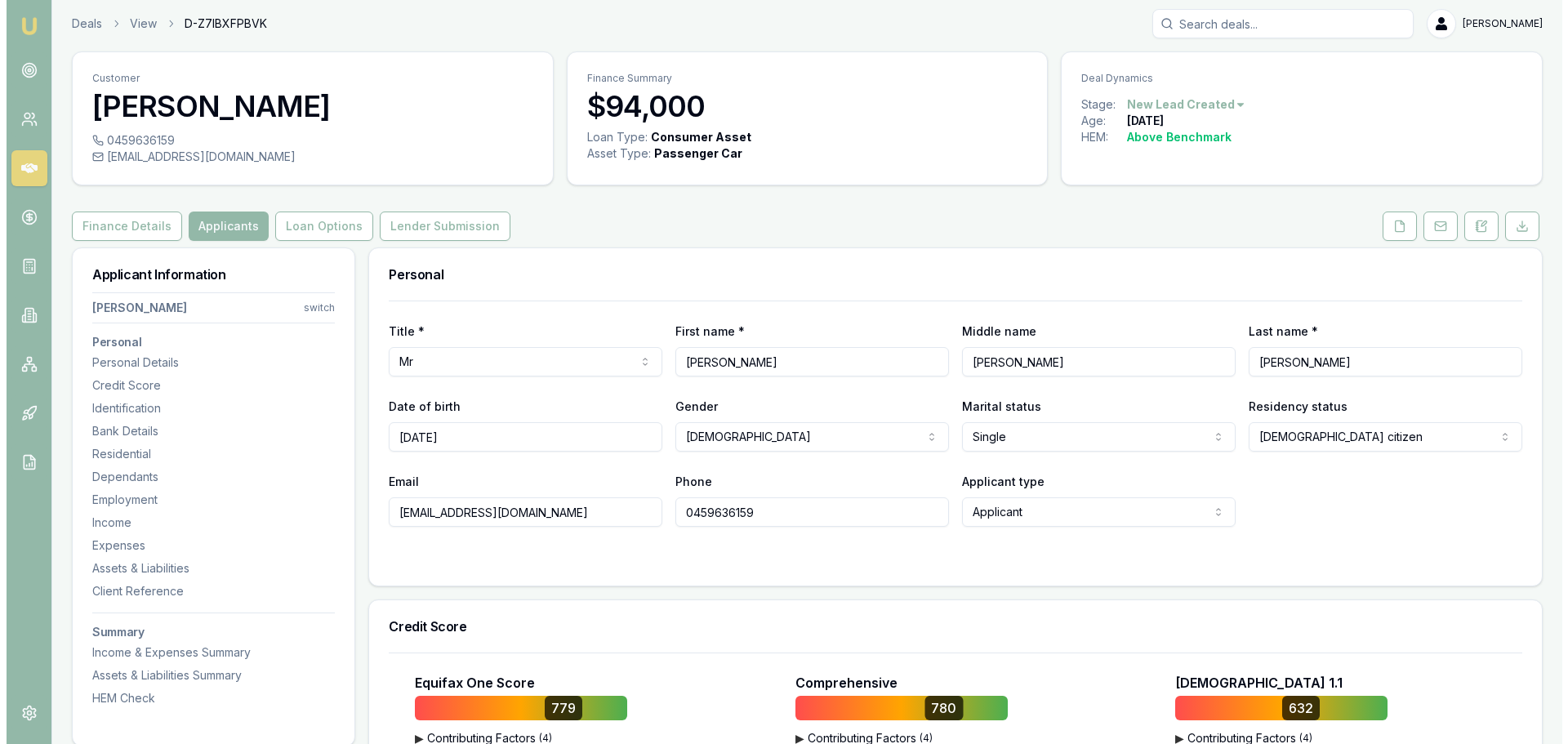
scroll to position [0, 0]
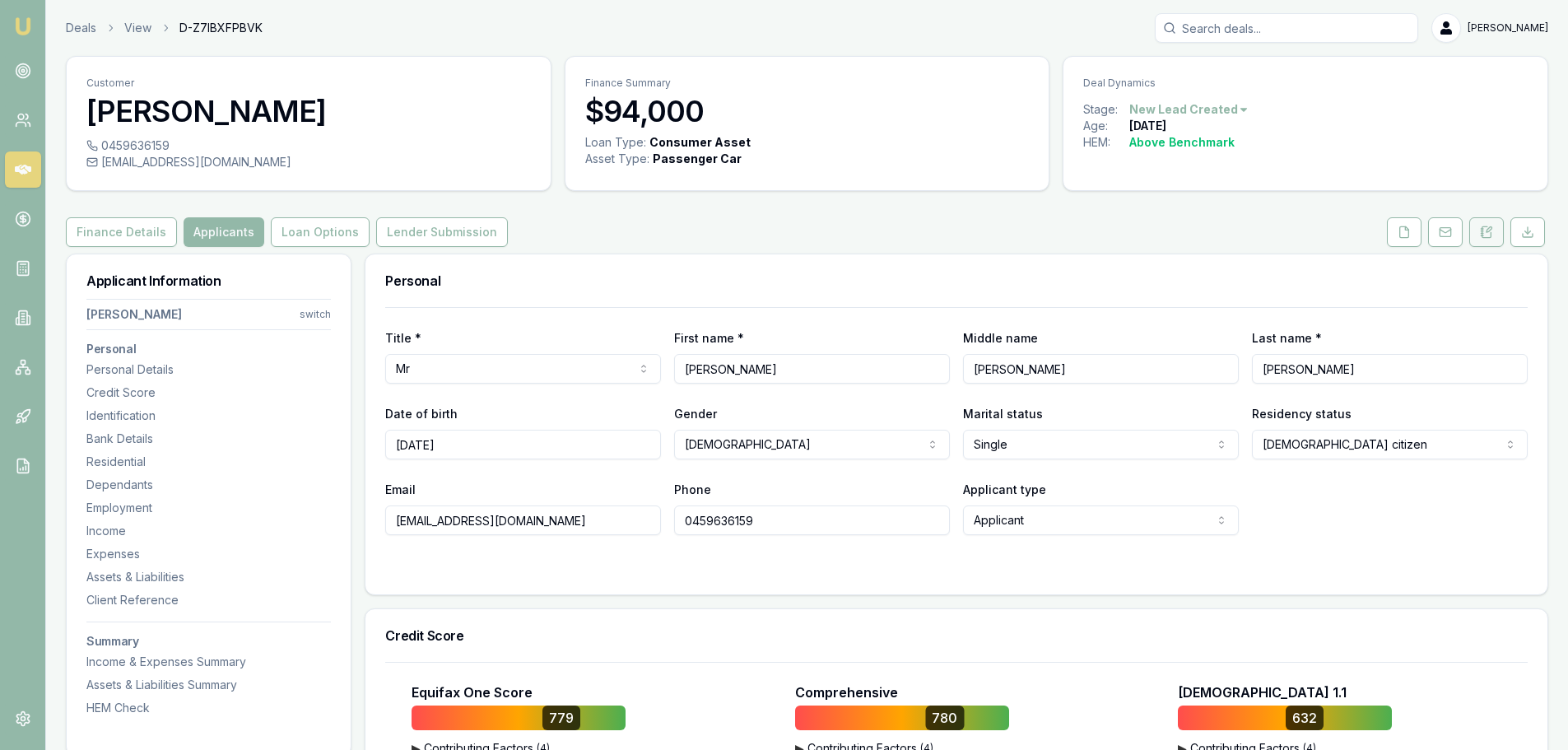
click at [1491, 231] on icon at bounding box center [1486, 232] width 13 height 13
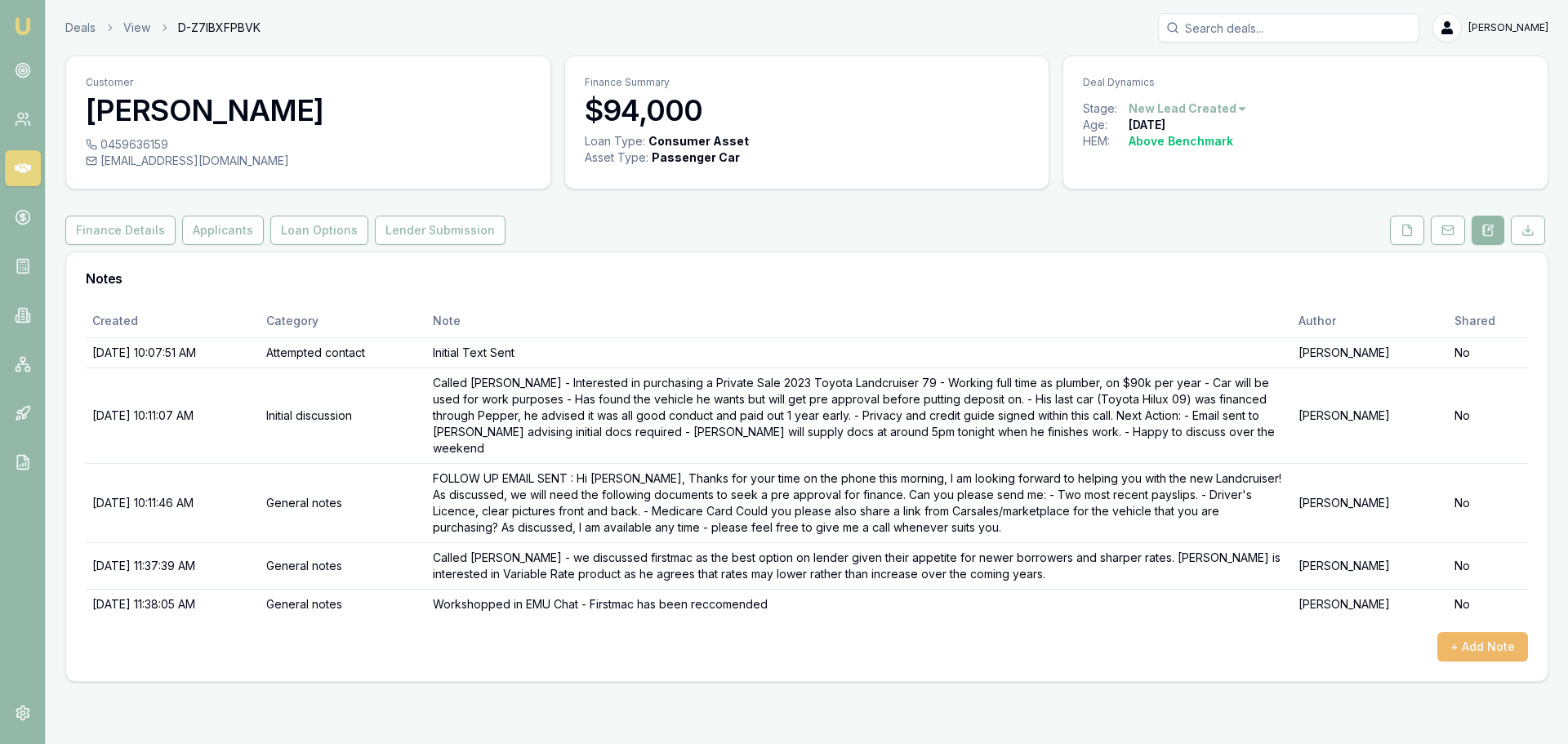
click at [1477, 632] on button "+ Add Note" at bounding box center [1482, 646] width 91 height 29
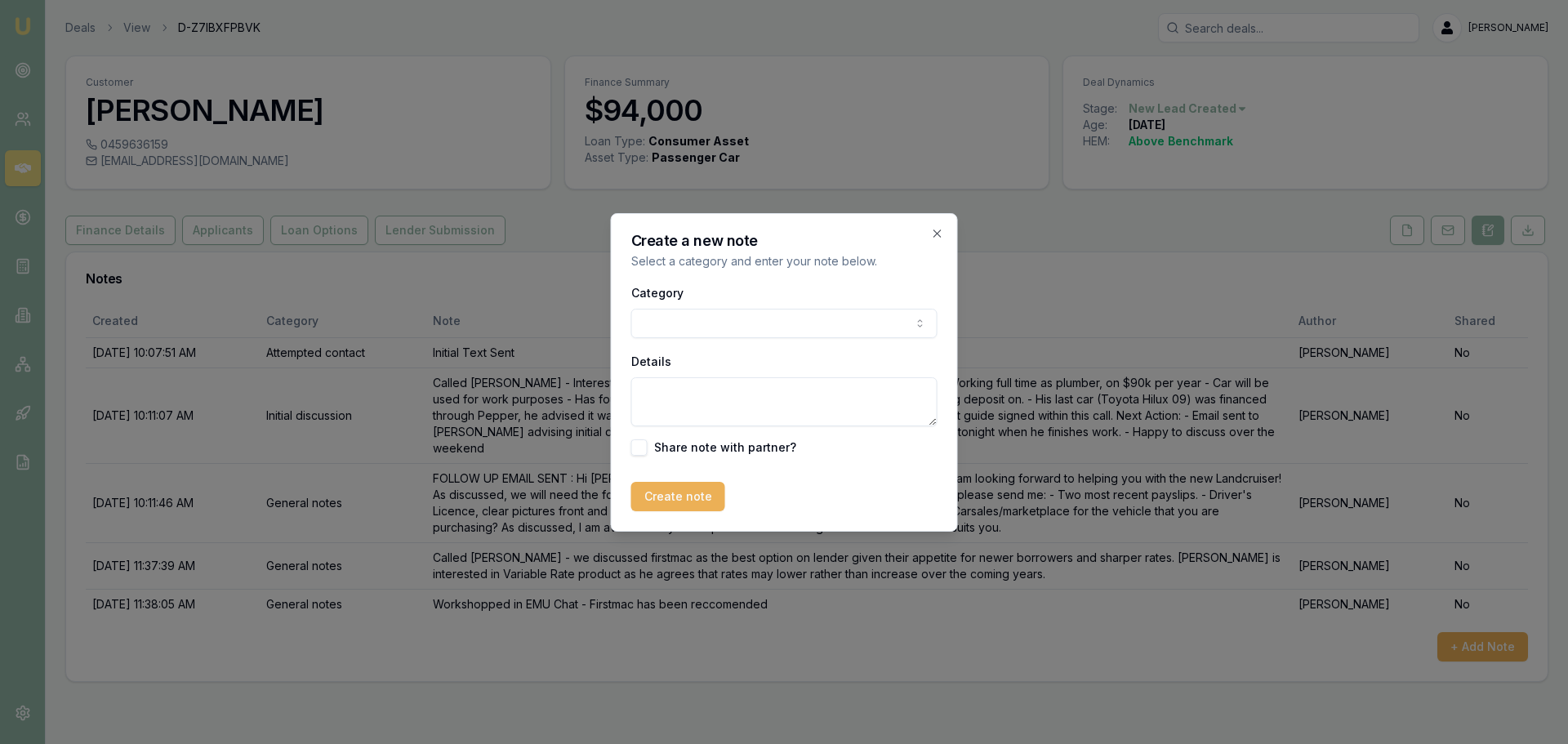
click at [741, 332] on body "Emu Broker Deals View D-Z7IBXFPBVK Jack Armstrong Toggle Menu Customer Tyson Re…" at bounding box center [784, 372] width 1568 height 744
click at [704, 415] on textarea "Details" at bounding box center [784, 402] width 306 height 49
type textarea "d"
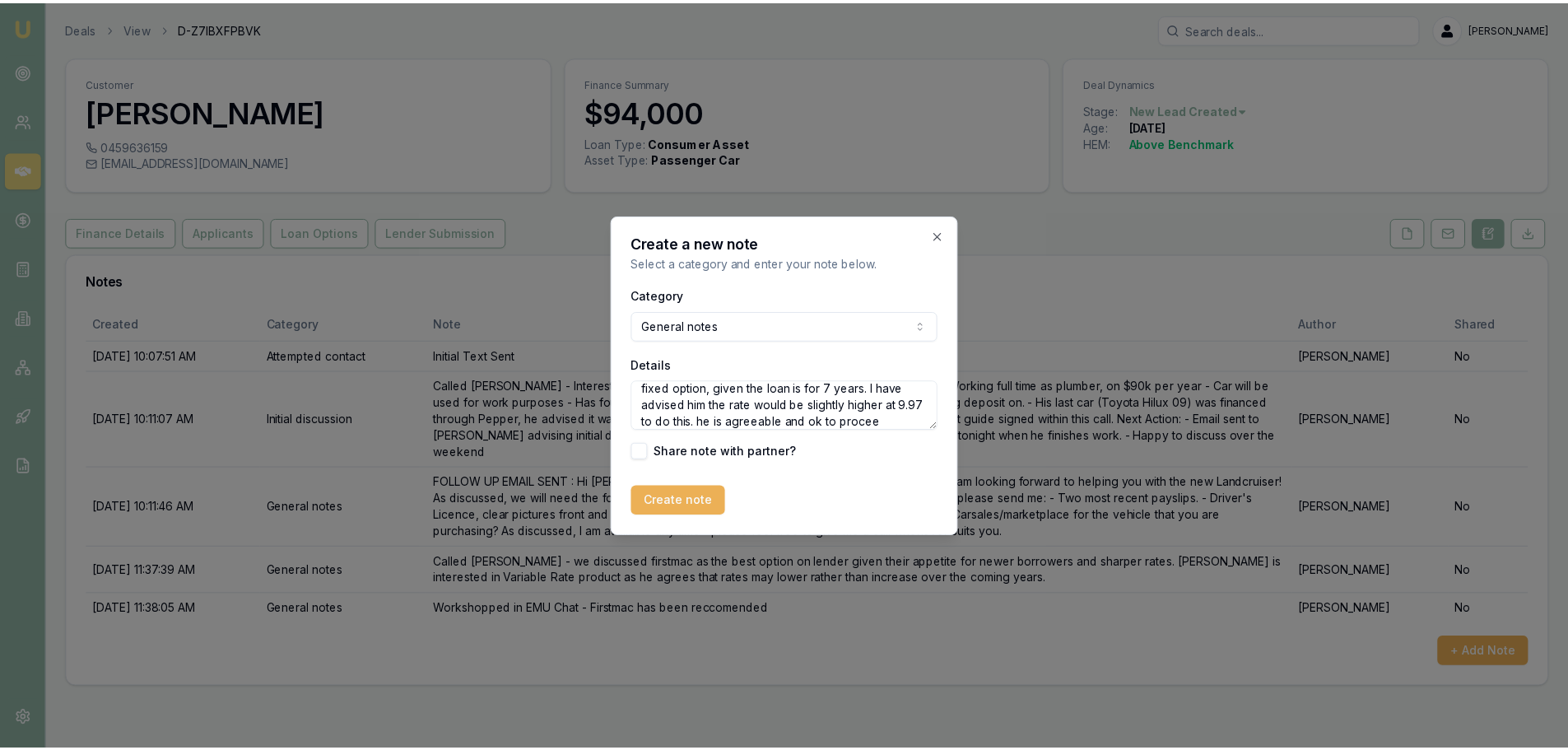
scroll to position [73, 0]
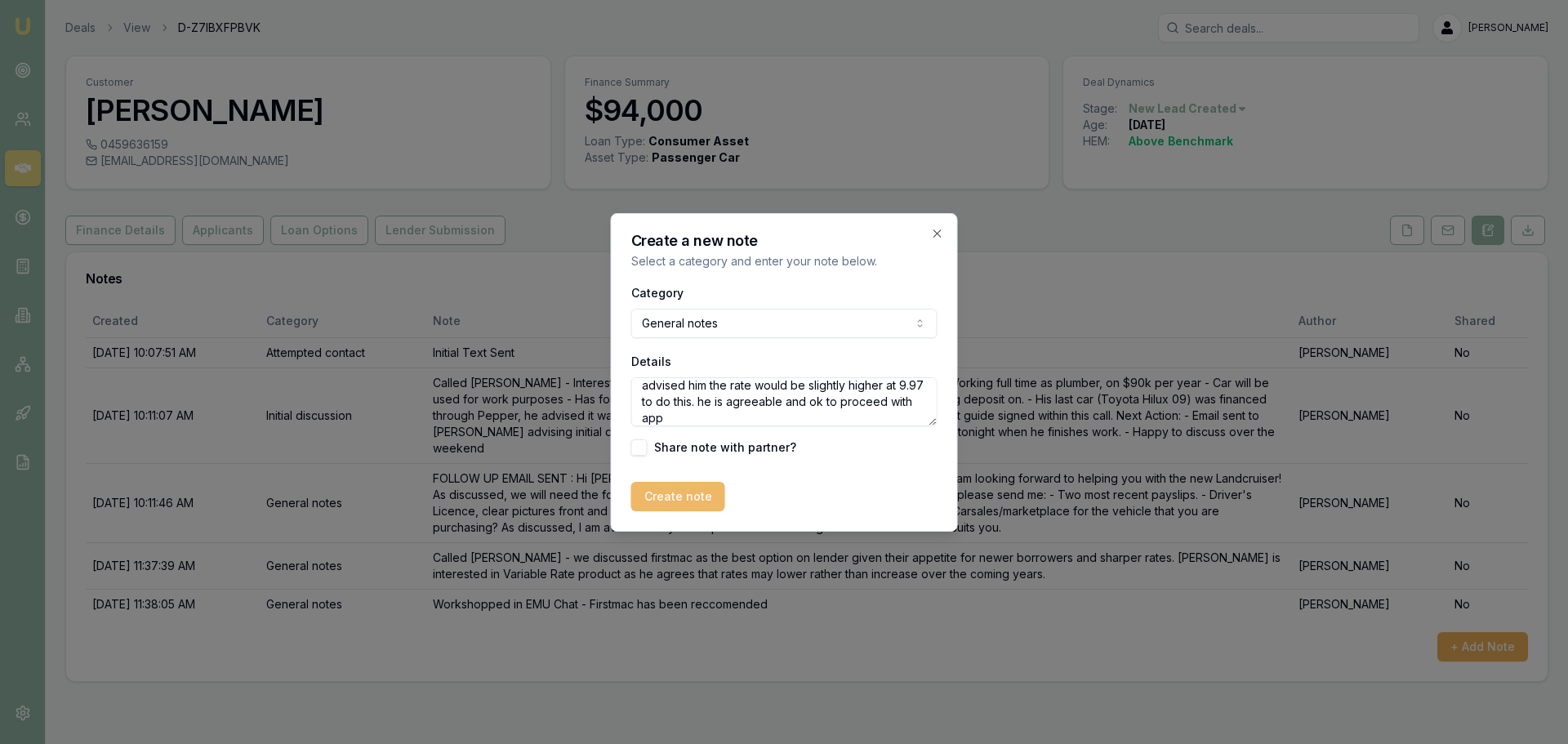
type textarea "Discussed the firstmac option with Tyson in preparation for submission, he has …"
click at [687, 500] on button "Create note" at bounding box center [678, 496] width 94 height 29
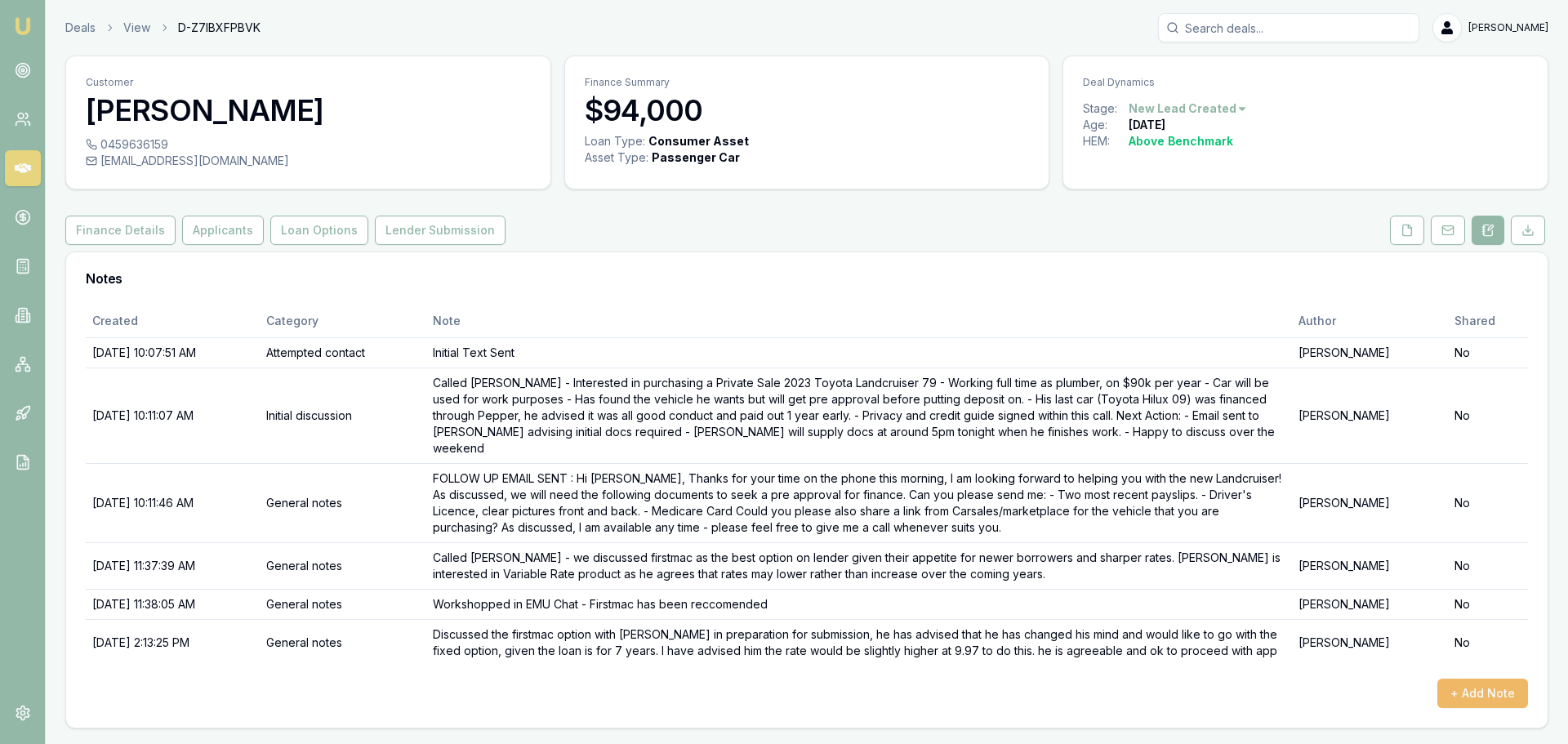
click at [1497, 678] on button "+ Add Note" at bounding box center [1482, 692] width 91 height 29
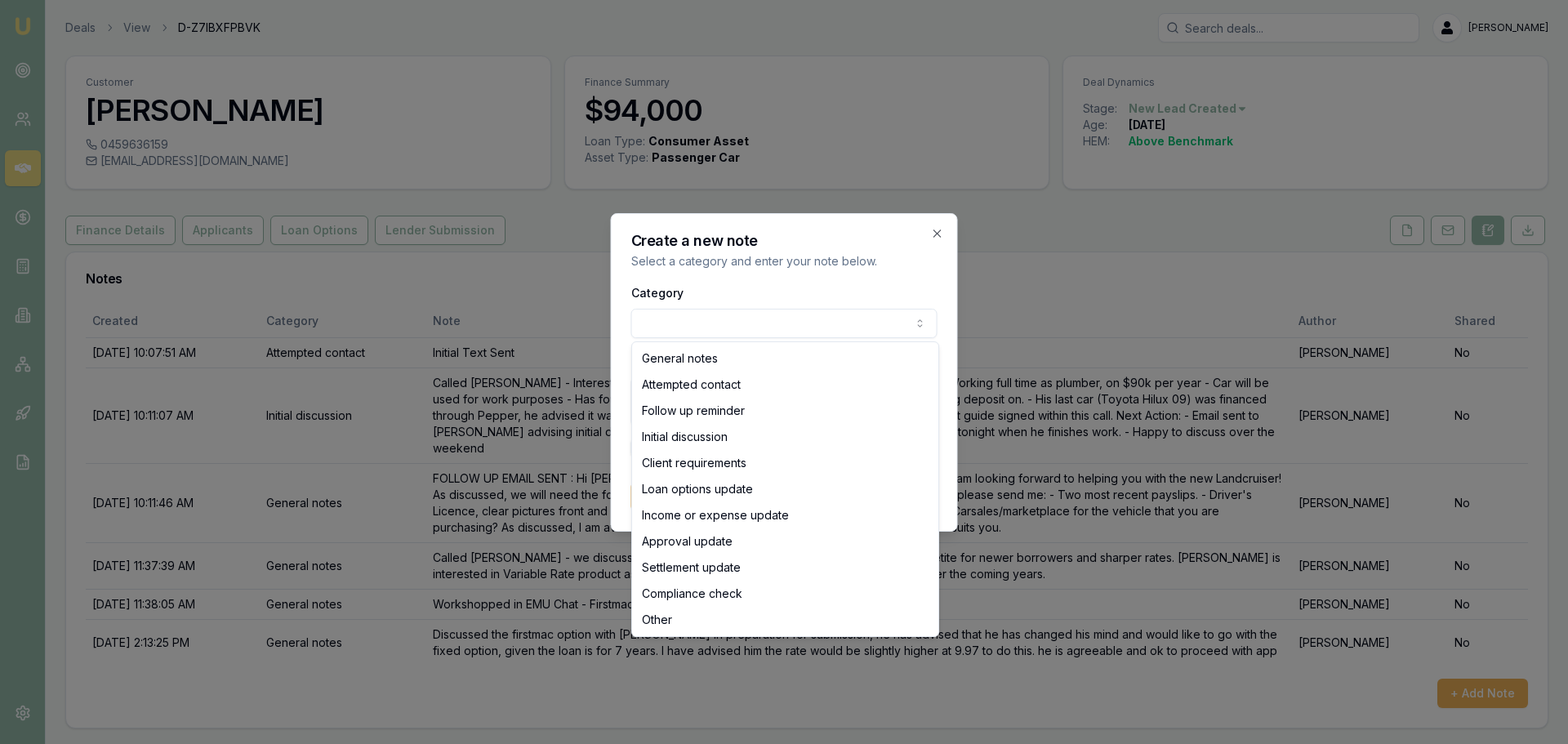
click at [756, 337] on body "Emu Broker Deals View D-Z7IBXFPBVK Jack Armstrong Toggle Menu Customer Tyson Re…" at bounding box center [784, 372] width 1568 height 744
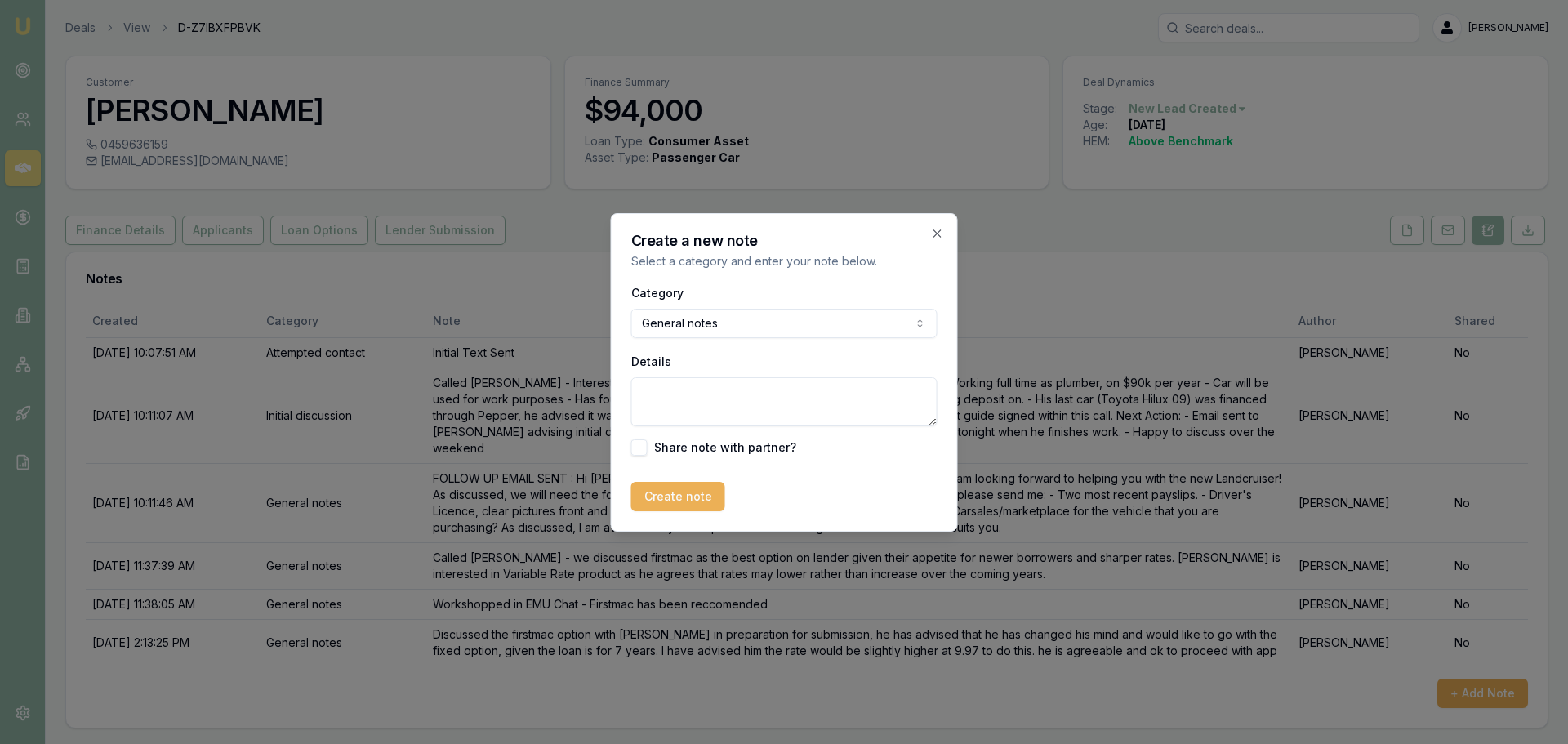
click at [729, 423] on textarea "Details" at bounding box center [784, 402] width 306 height 49
click at [730, 421] on textarea "Deal submitted - Pre Approved" at bounding box center [784, 402] width 306 height 49
type textarea "Deal submitted - Pre Approved"
click at [664, 502] on button "Create note" at bounding box center [678, 496] width 94 height 29
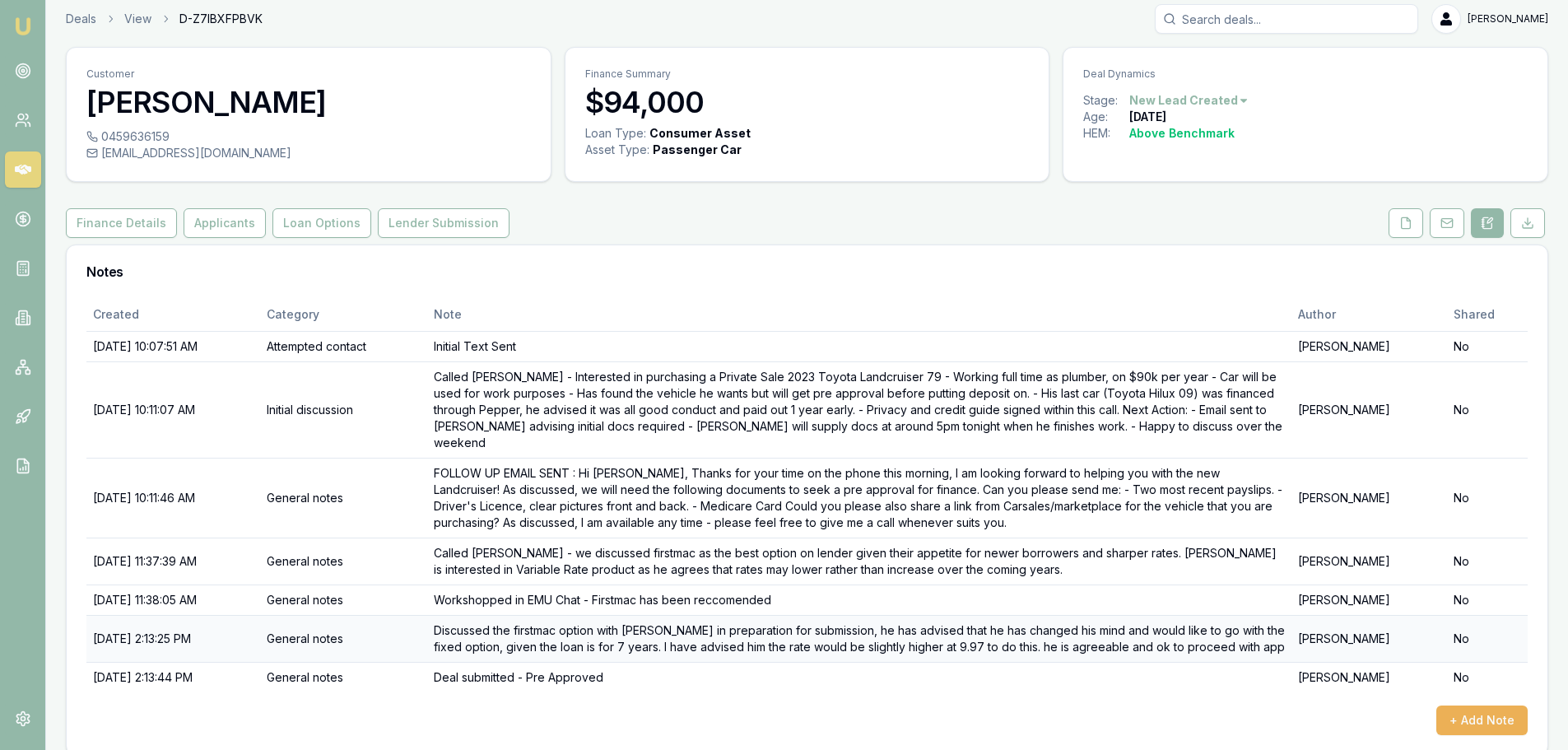
scroll to position [12, 0]
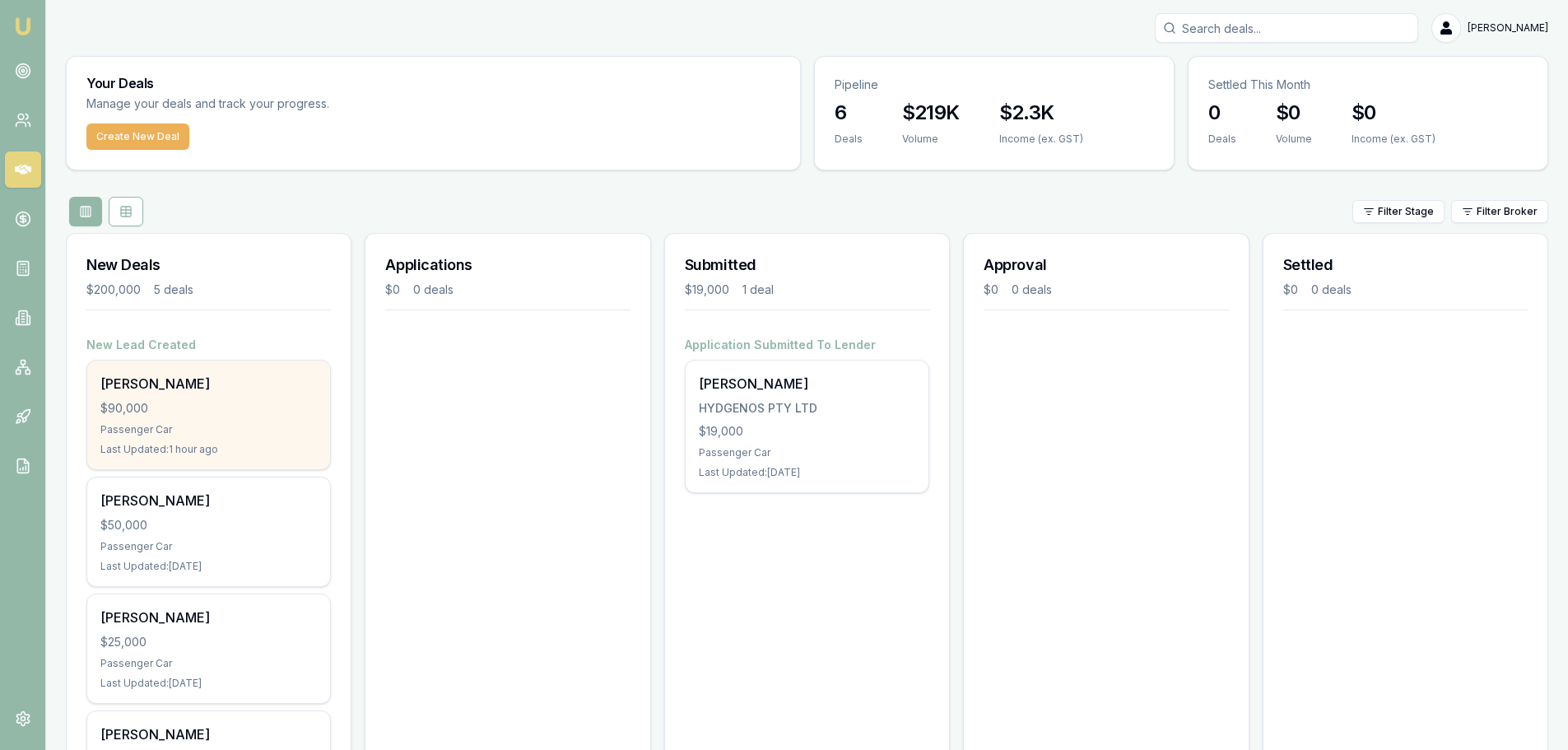
click at [187, 413] on div "$90,000" at bounding box center [209, 408] width 217 height 17
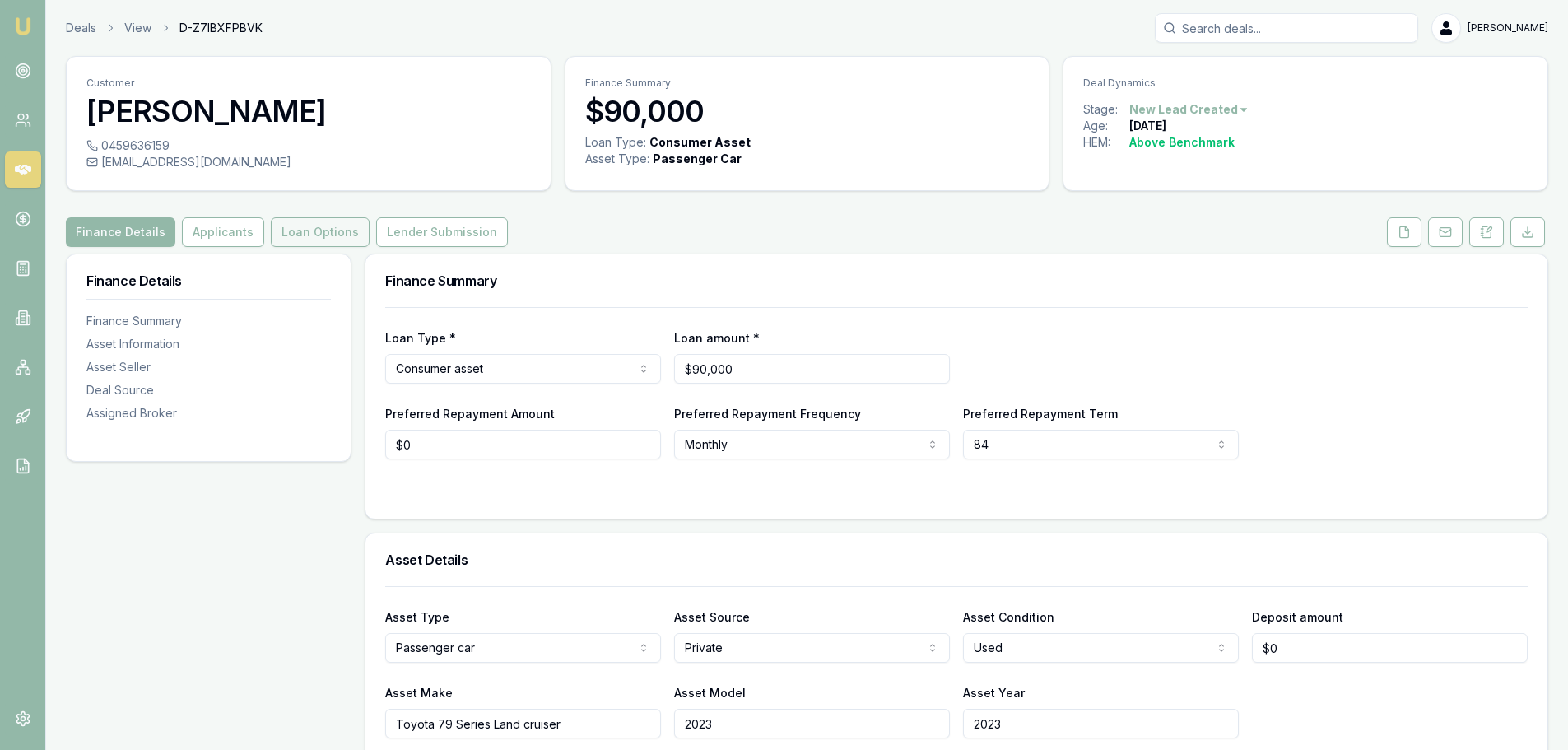
drag, startPoint x: 192, startPoint y: 228, endPoint x: 264, endPoint y: 235, distance: 72.3
click at [192, 228] on button "Applicants" at bounding box center [224, 232] width 82 height 29
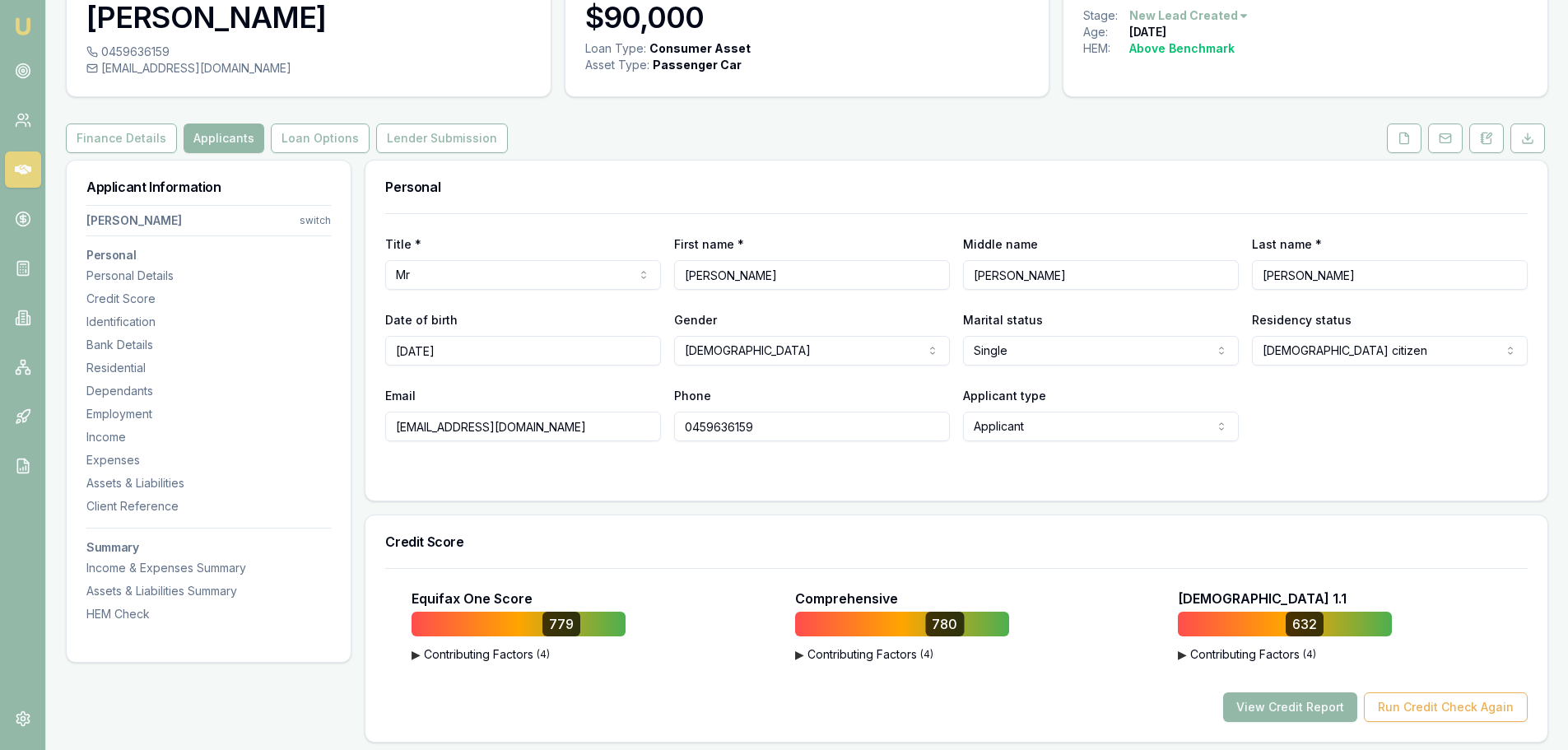
scroll to position [165, 0]
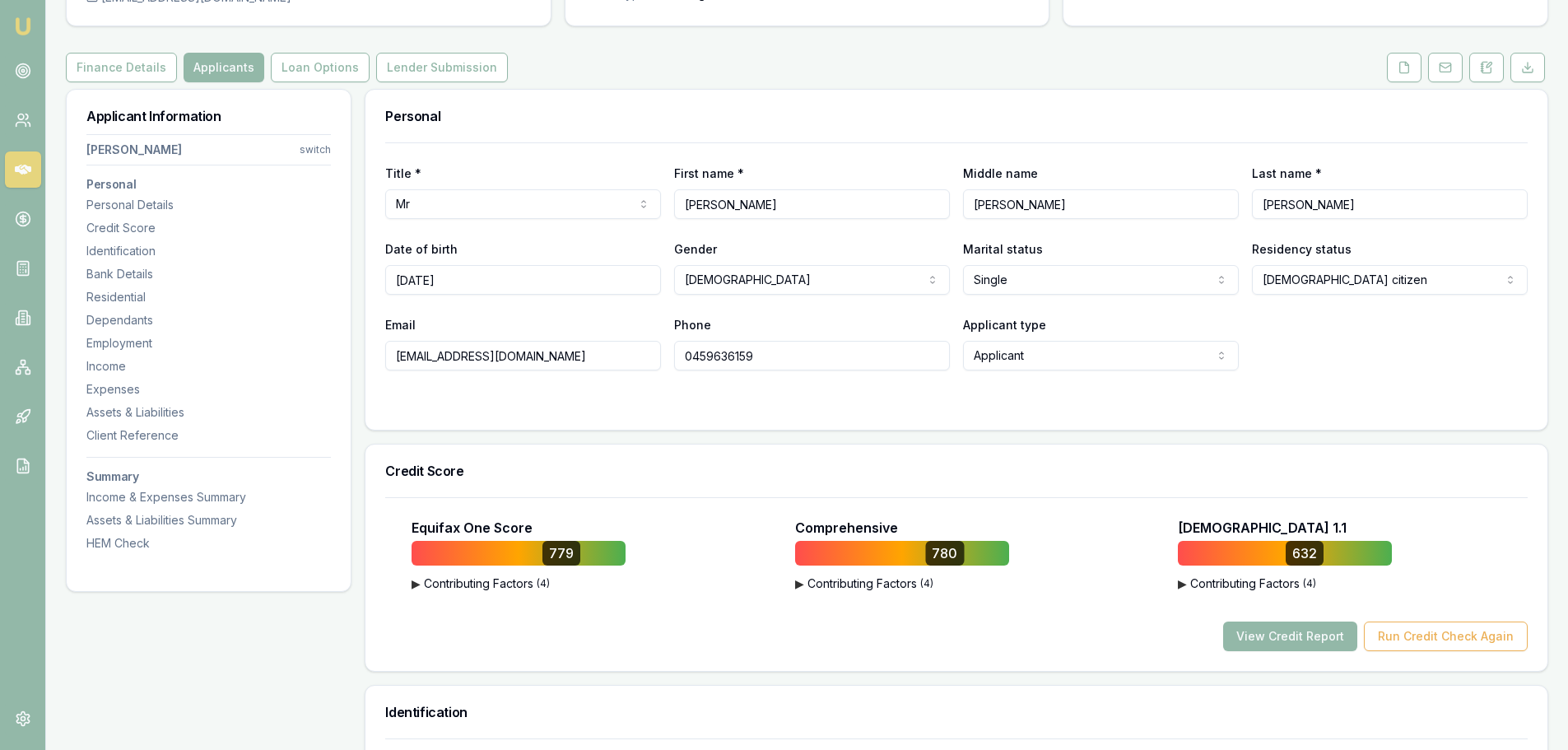
drag, startPoint x: 1081, startPoint y: 203, endPoint x: 727, endPoint y: 212, distance: 354.1
click at [758, 207] on div "Title * Mr Mr Mrs Miss Ms Dr Prof First name * [PERSON_NAME] Middle name [PERSO…" at bounding box center [956, 191] width 1143 height 56
drag, startPoint x: 502, startPoint y: 274, endPoint x: 226, endPoint y: 264, distance: 276.2
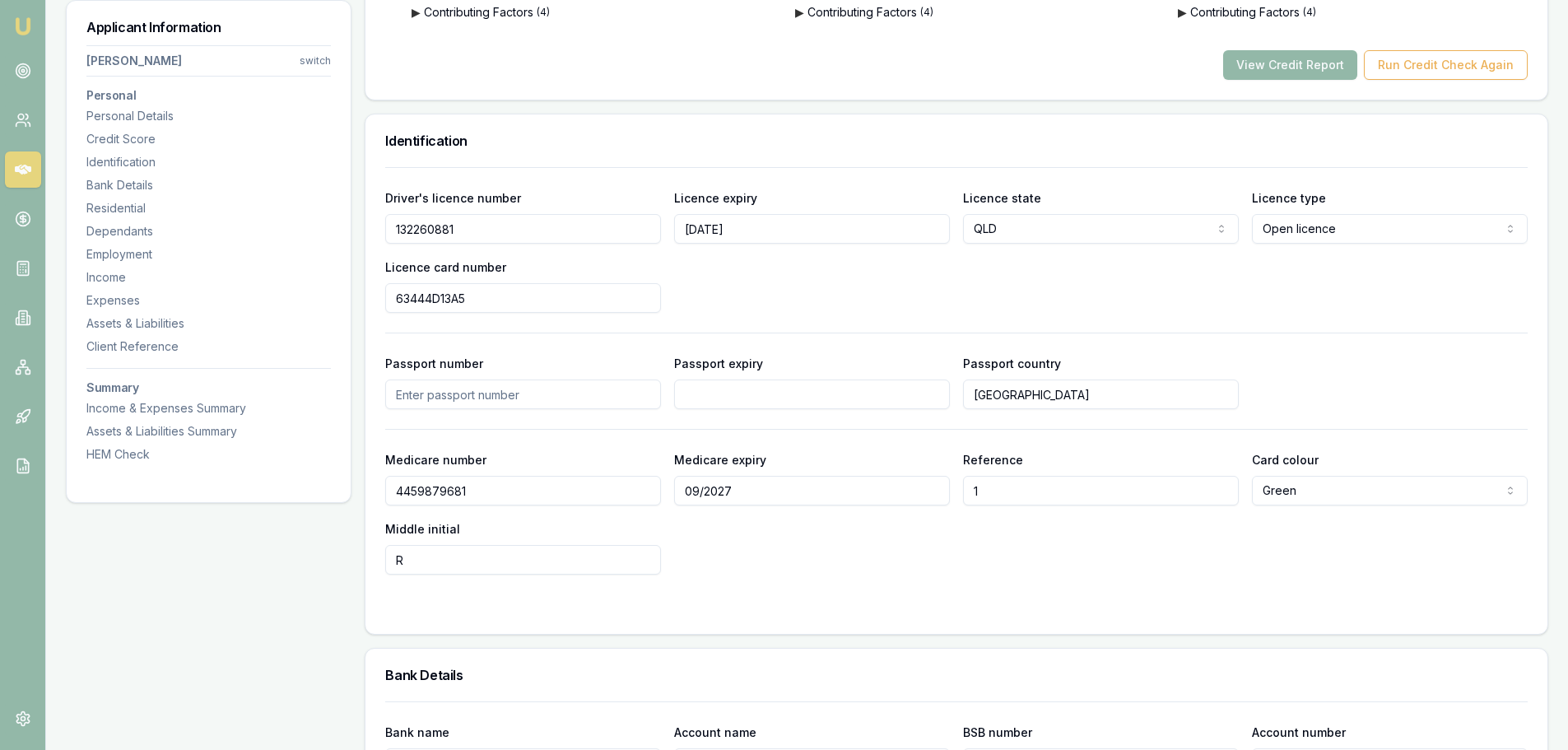
scroll to position [741, 0]
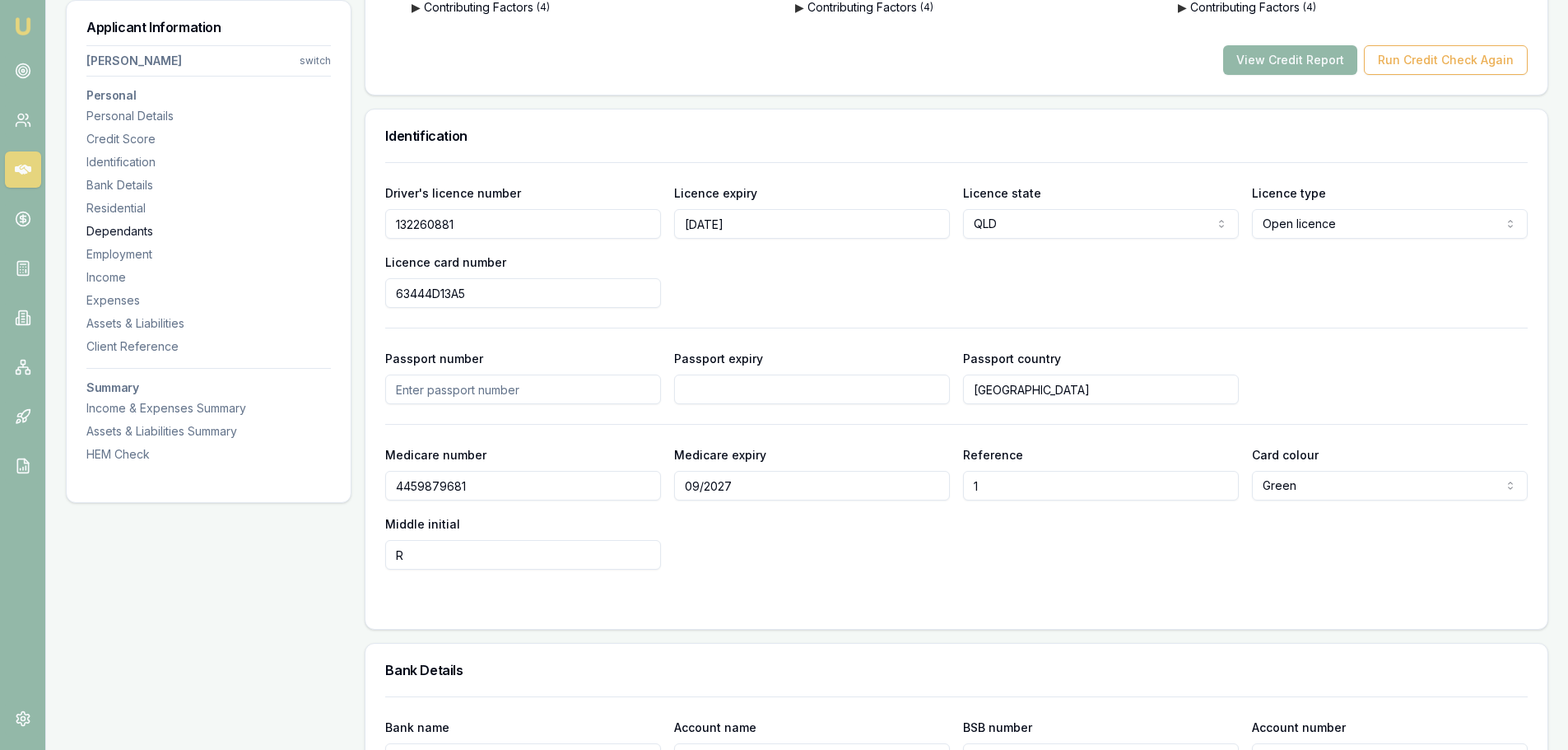
drag, startPoint x: 321, startPoint y: 232, endPoint x: 188, endPoint y: 232, distance: 133.0
drag, startPoint x: 369, startPoint y: 302, endPoint x: 195, endPoint y: 309, distance: 174.1
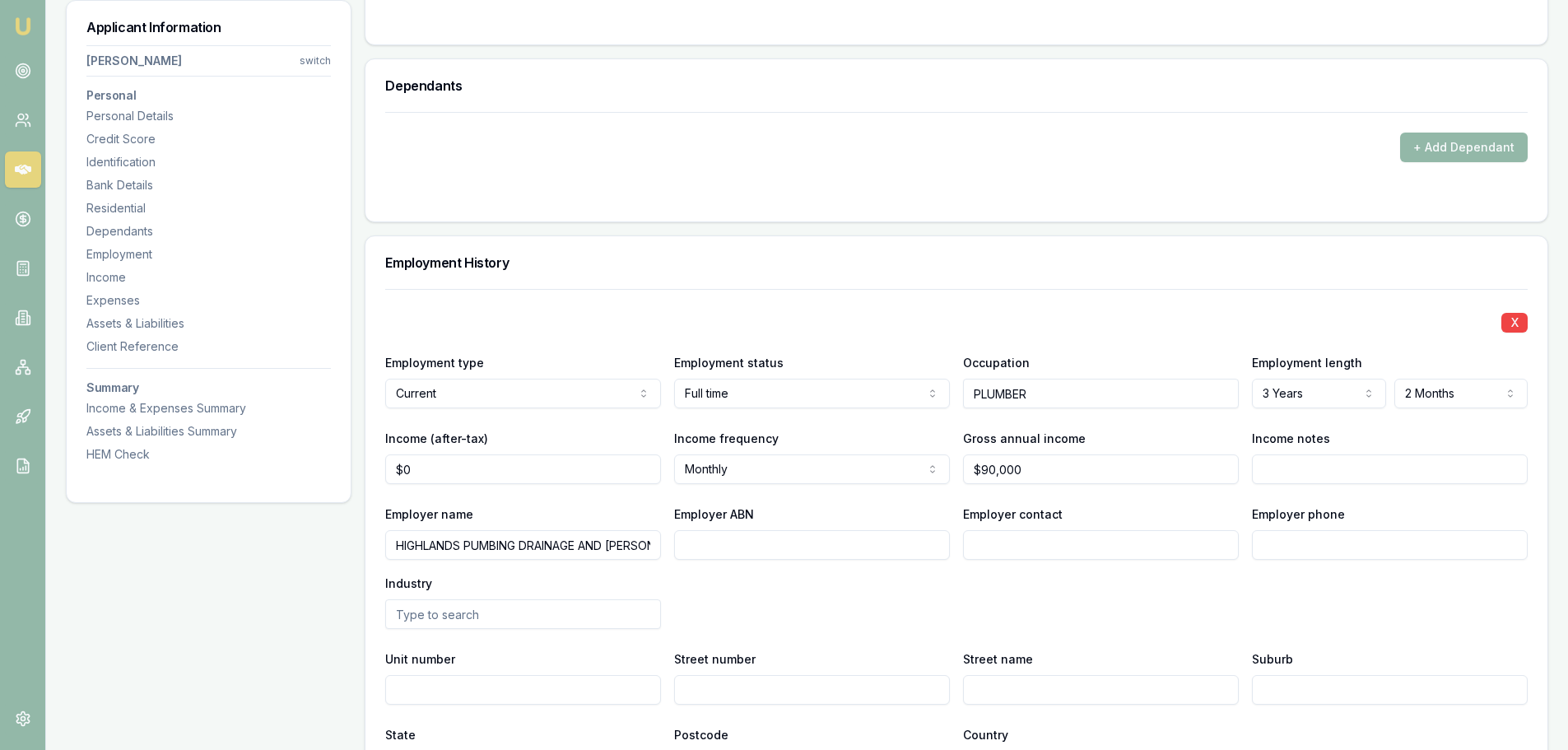
scroll to position [2057, 0]
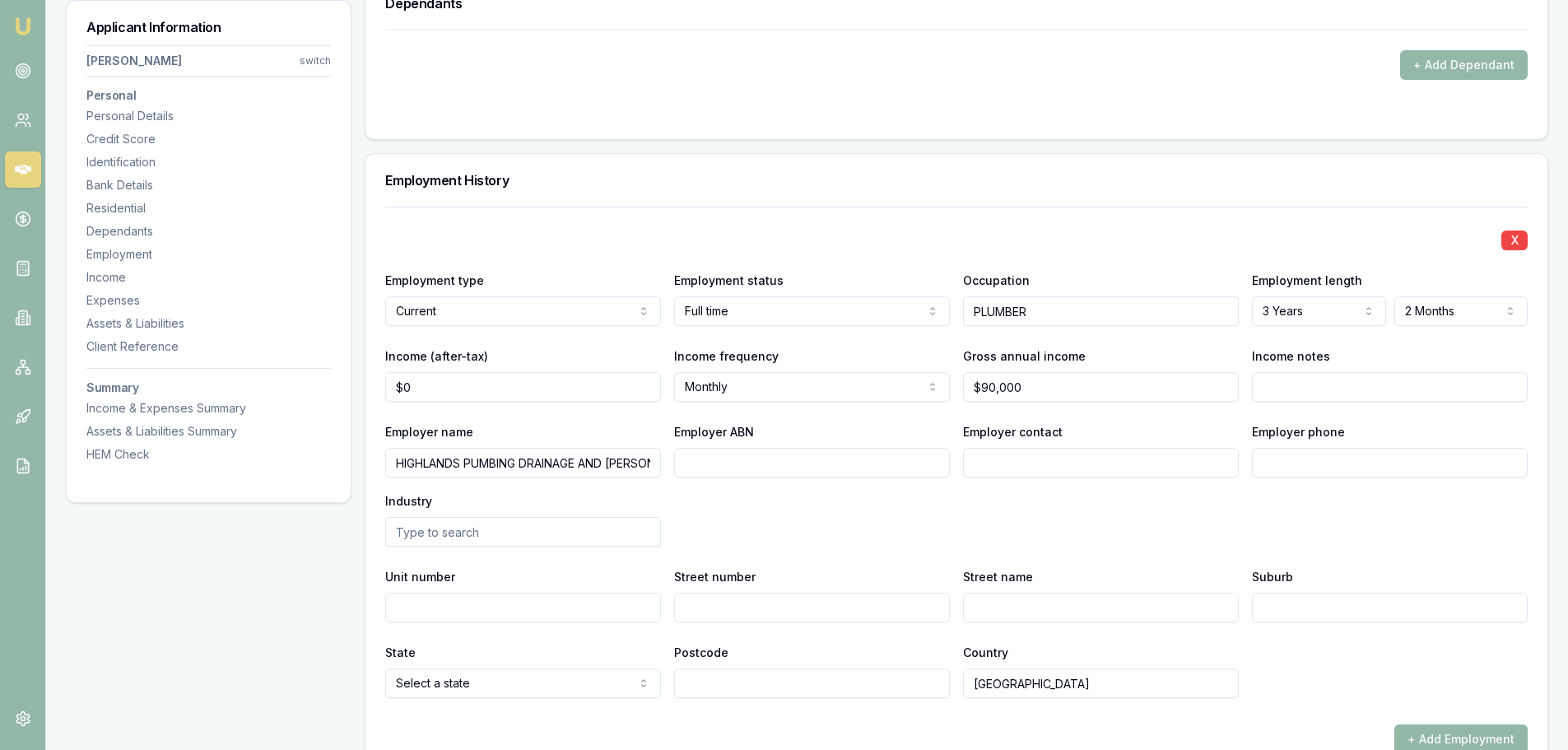
click at [655, 464] on input "HIGHLANDS PUMBING DRAINAGE AND [PERSON_NAME]" at bounding box center [523, 462] width 276 height 29
drag, startPoint x: 655, startPoint y: 464, endPoint x: 255, endPoint y: 460, distance: 400.0
click at [266, 460] on div "Applicant Information [PERSON_NAME] switch Personal Personal Details Credit Sco…" at bounding box center [807, 648] width 1482 height 4901
type input "HIGHLANDS PUMBING DRAINAGE AND GAS"
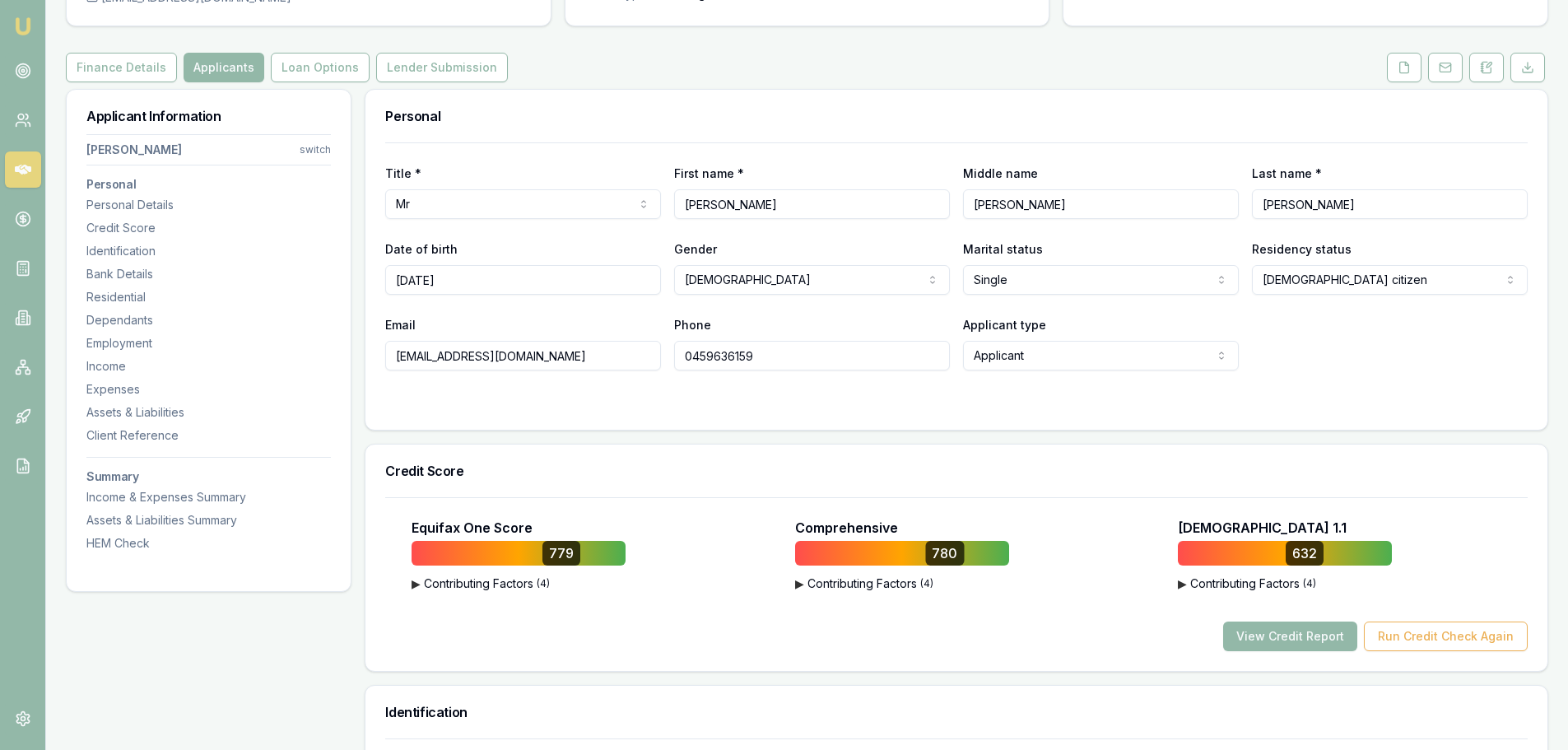
scroll to position [0, 0]
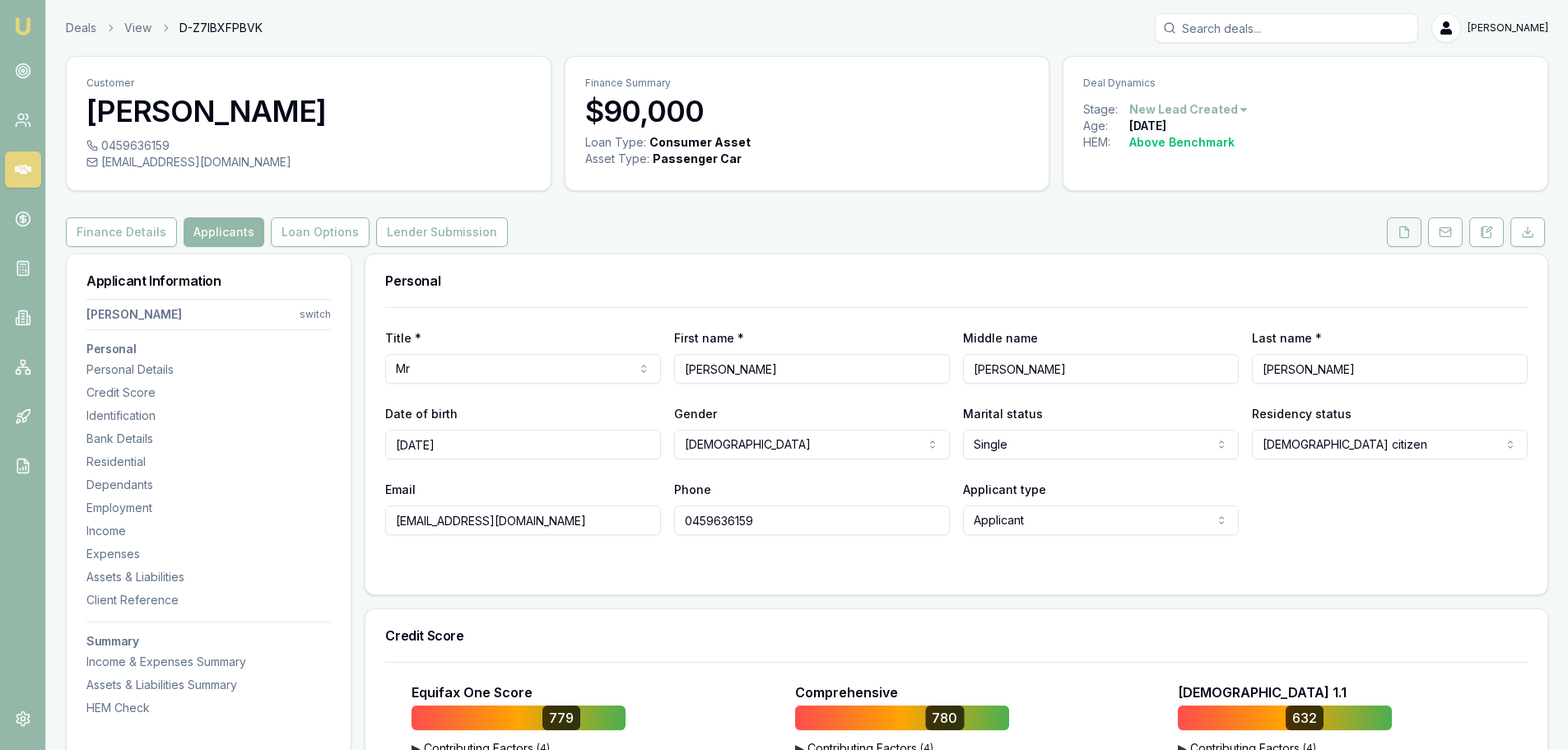
click at [1400, 239] on button at bounding box center [1404, 232] width 34 height 29
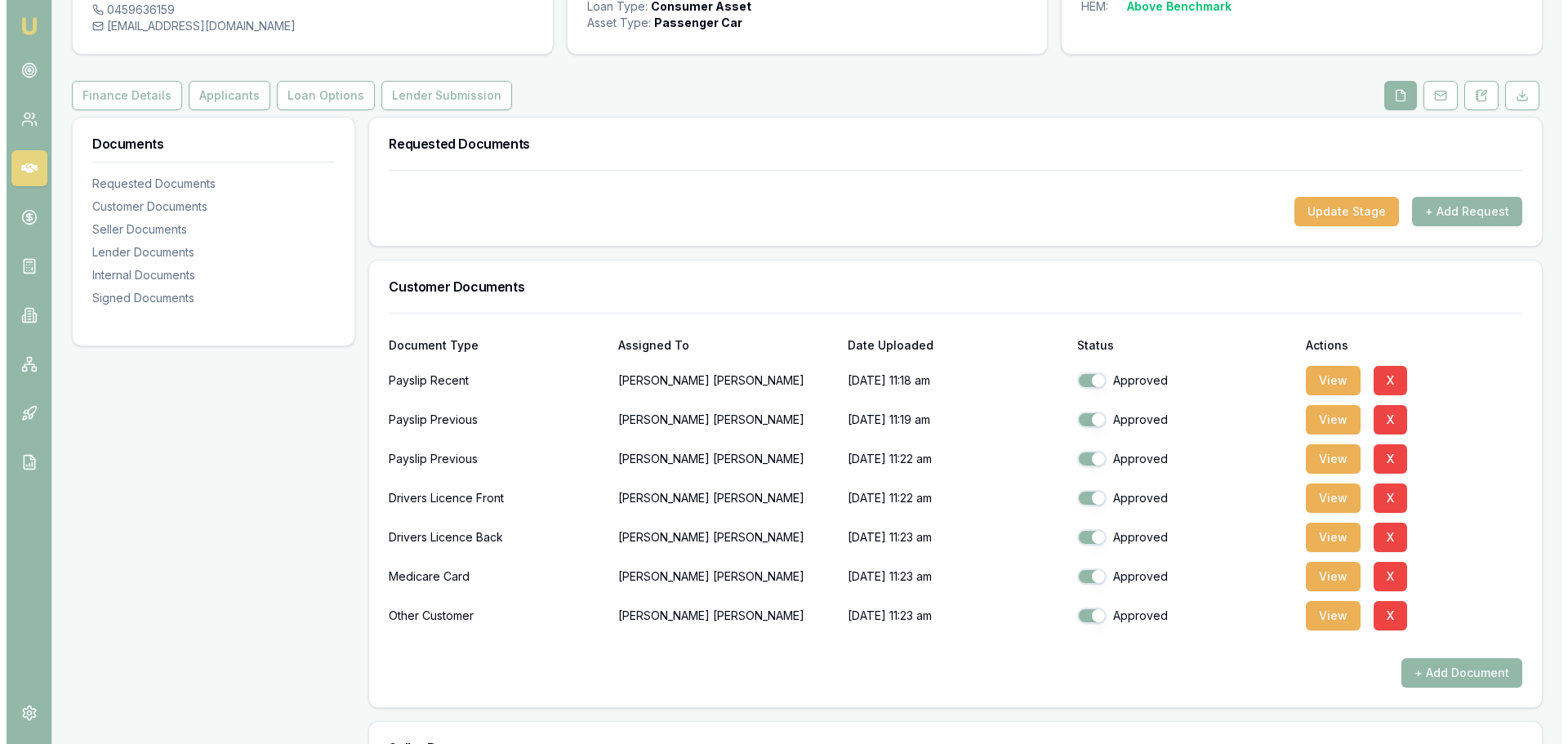
scroll to position [245, 0]
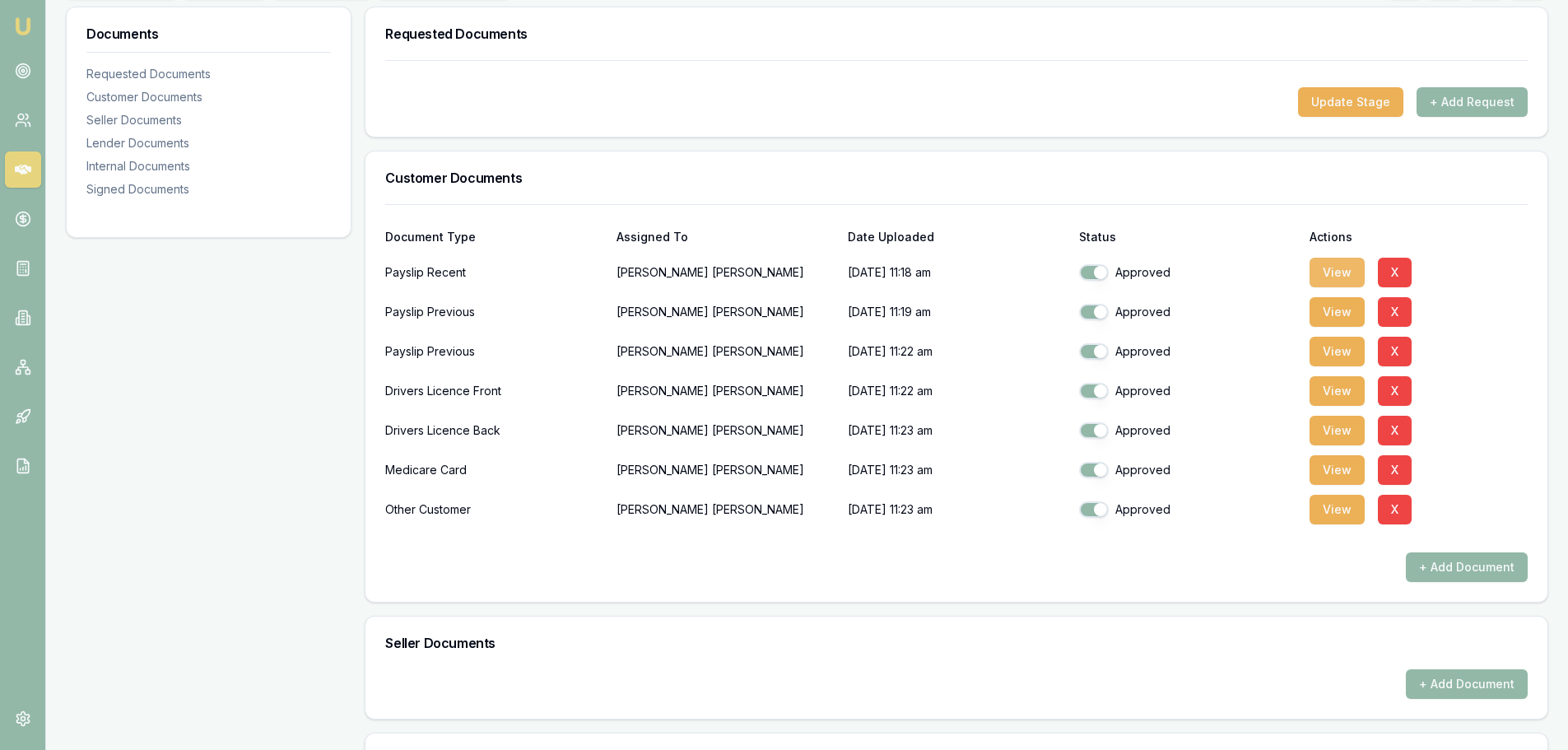
click at [1334, 266] on button "View" at bounding box center [1338, 272] width 55 height 29
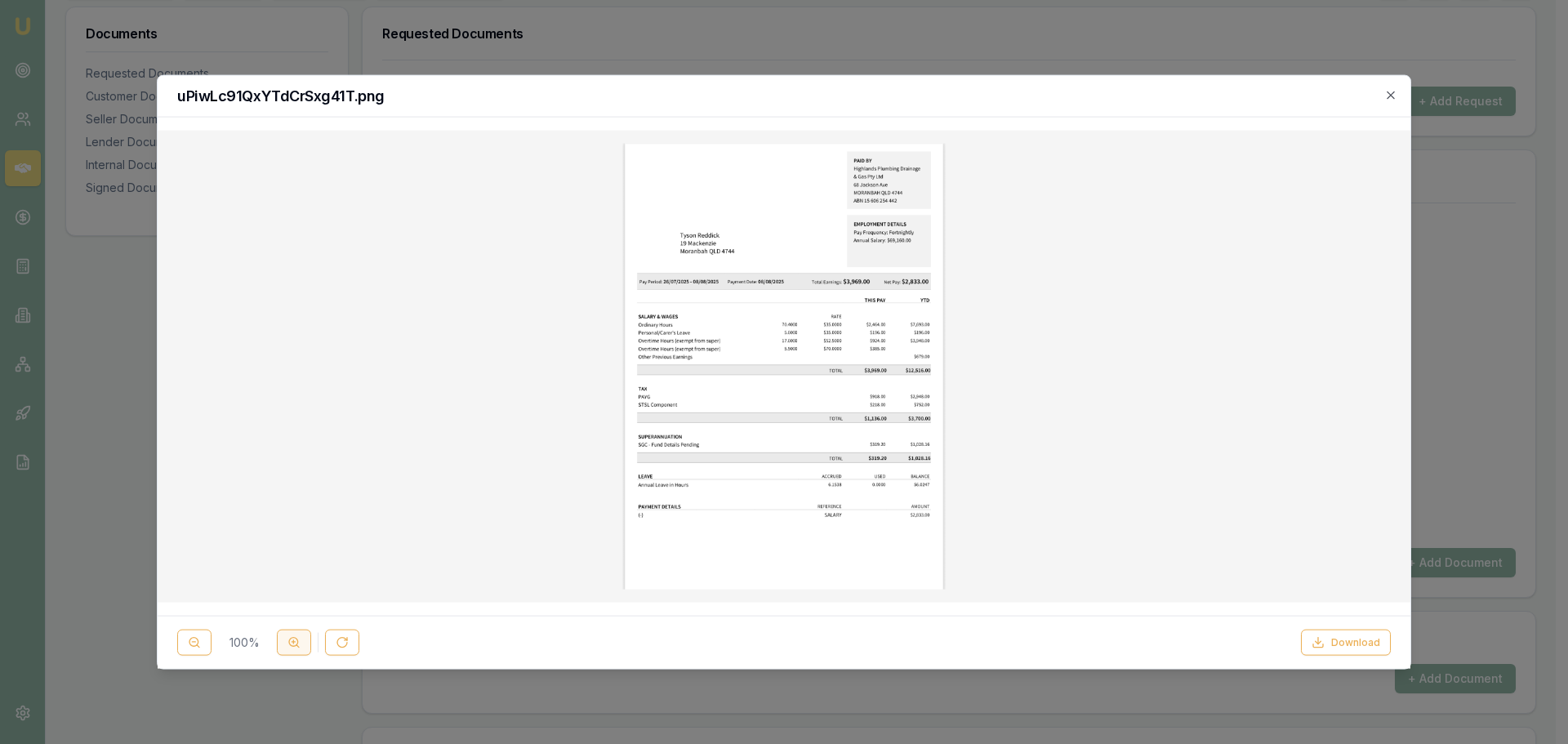
click at [283, 643] on button at bounding box center [293, 642] width 34 height 26
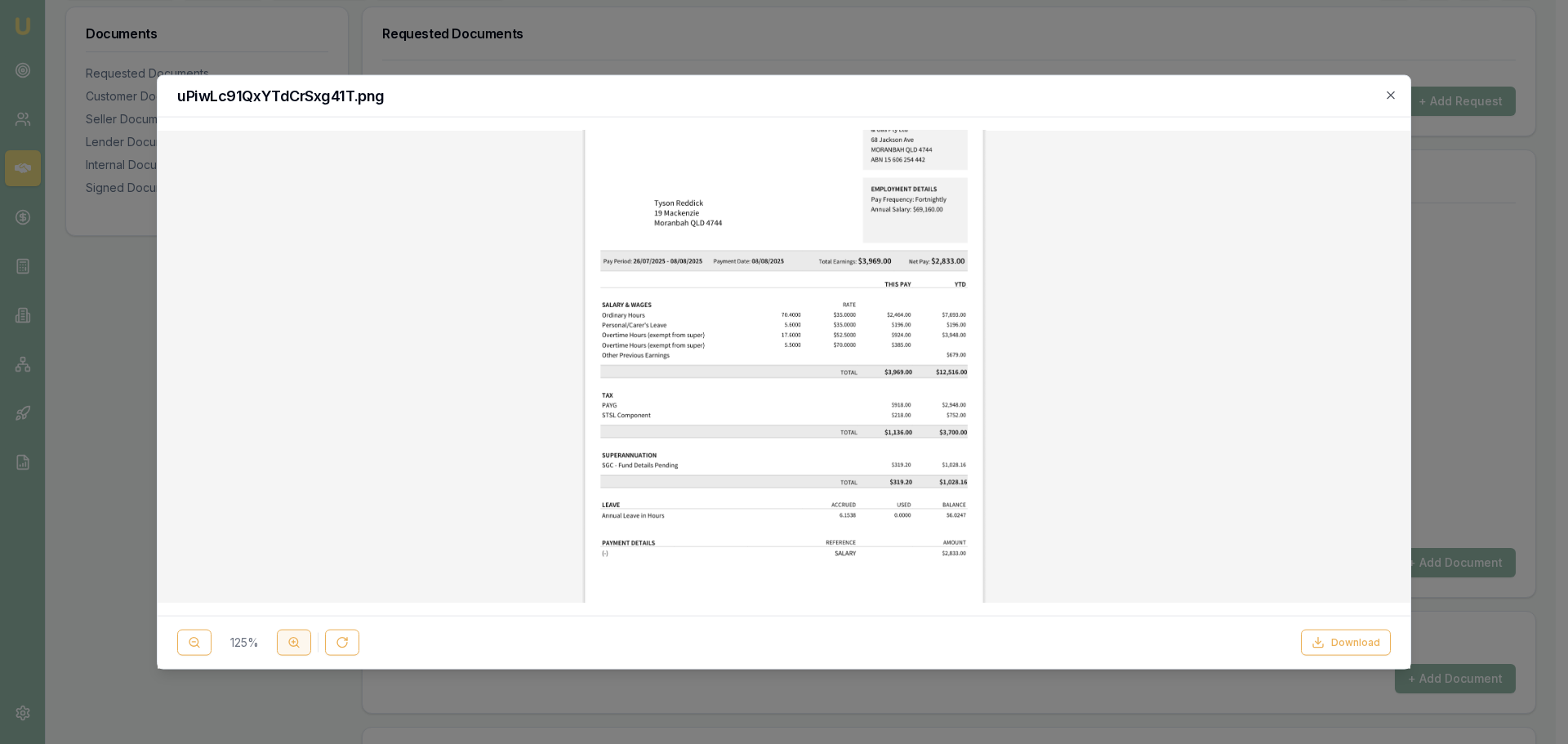
click at [283, 643] on button at bounding box center [293, 642] width 34 height 26
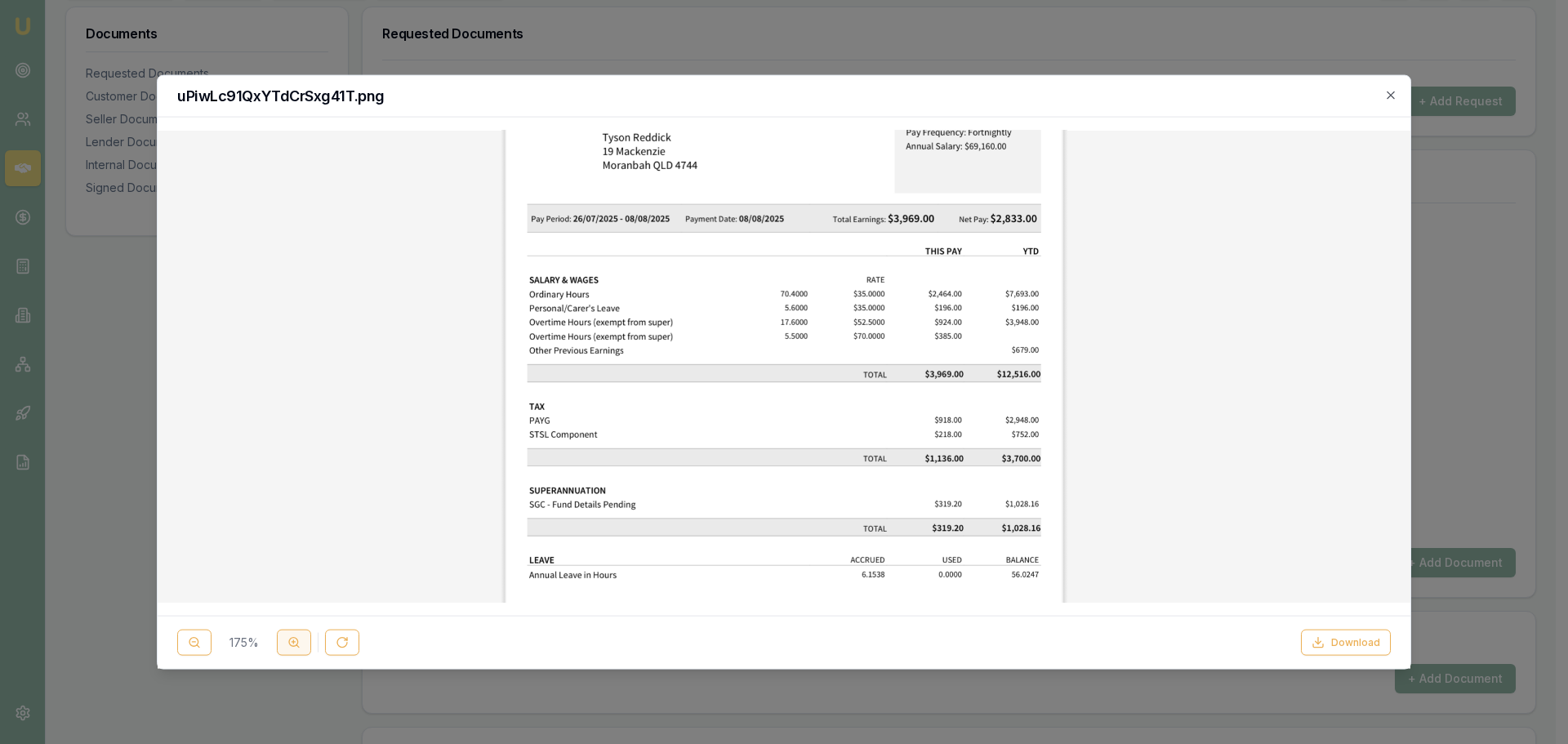
click at [283, 643] on button at bounding box center [293, 642] width 34 height 26
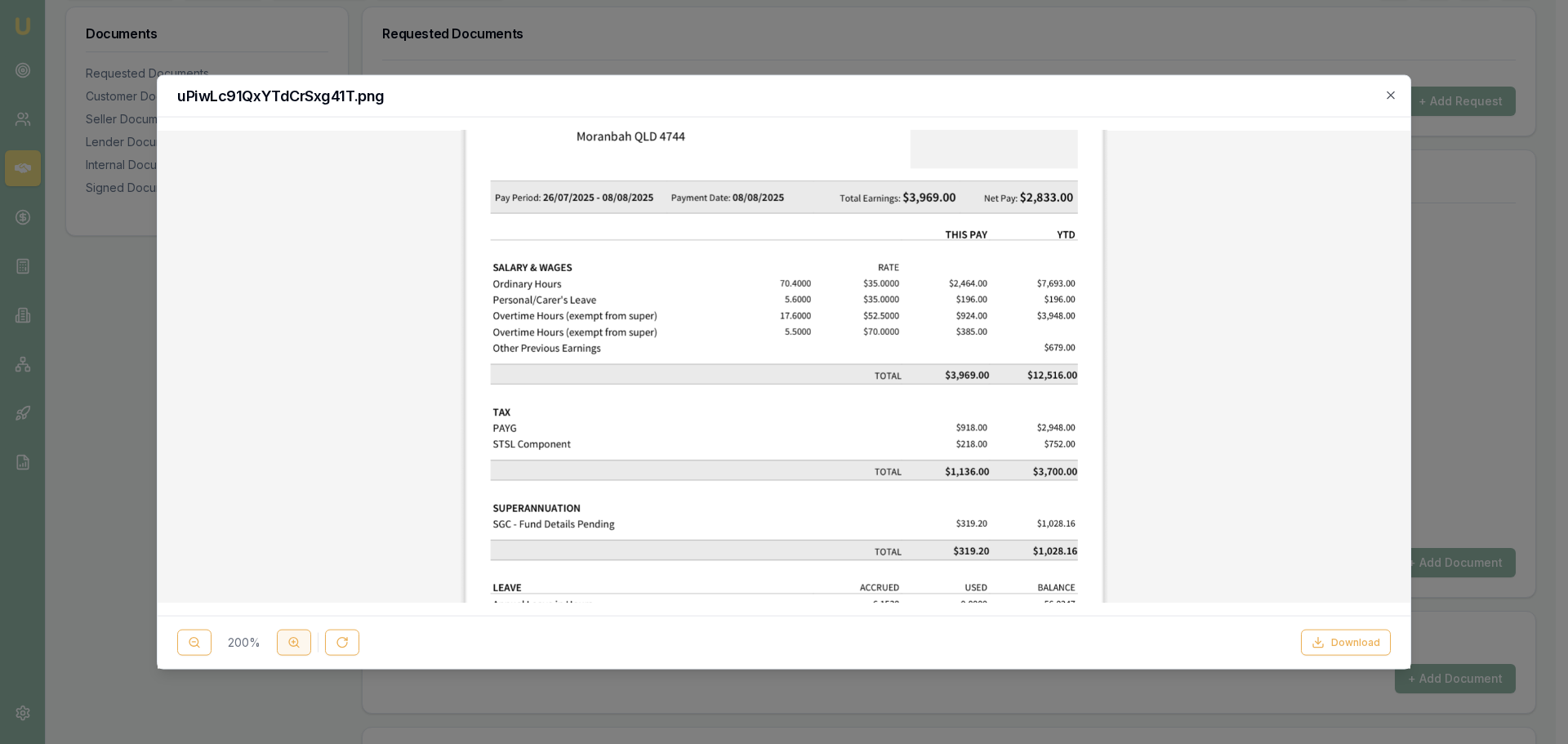
click at [283, 643] on button at bounding box center [293, 642] width 34 height 26
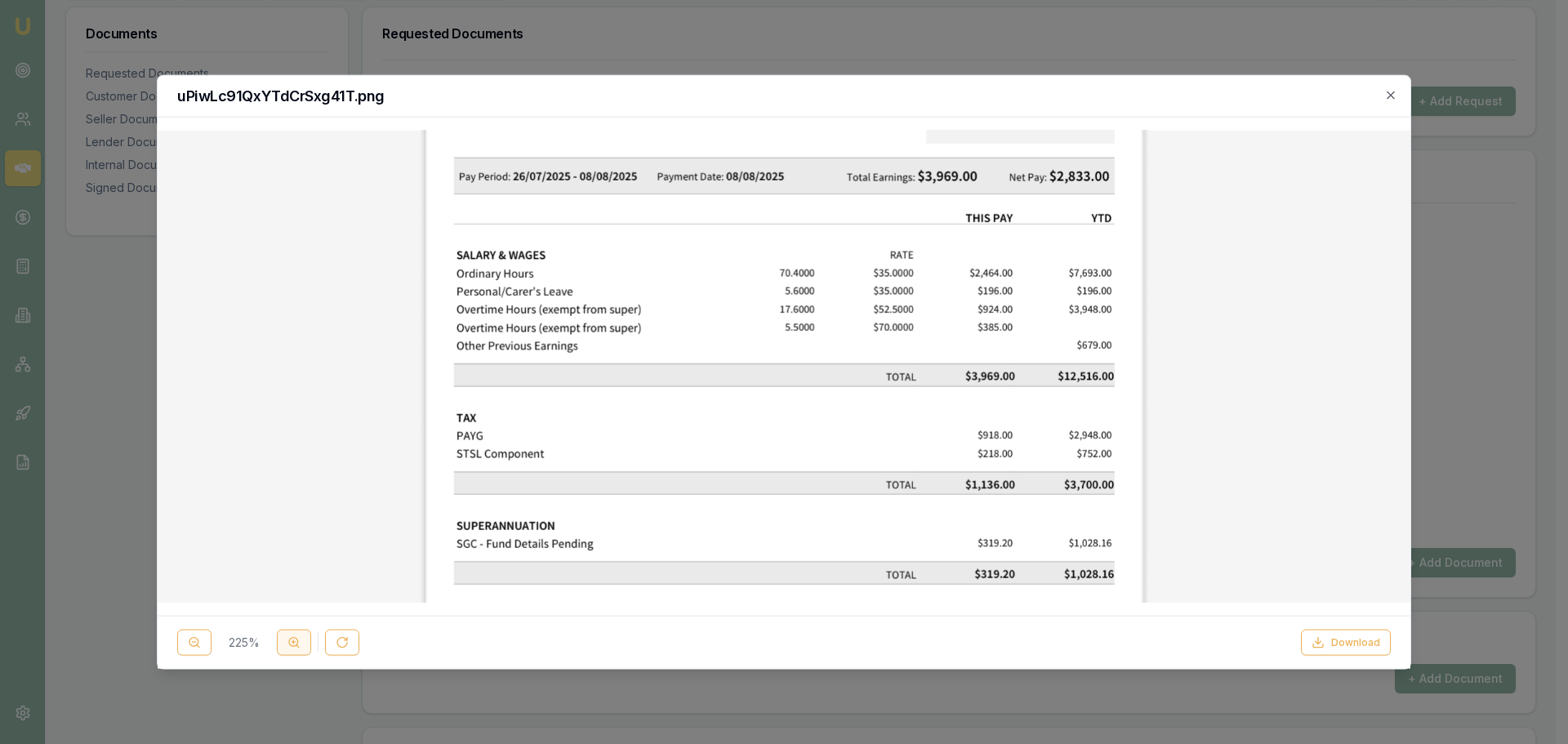
click at [283, 643] on button at bounding box center [293, 642] width 34 height 26
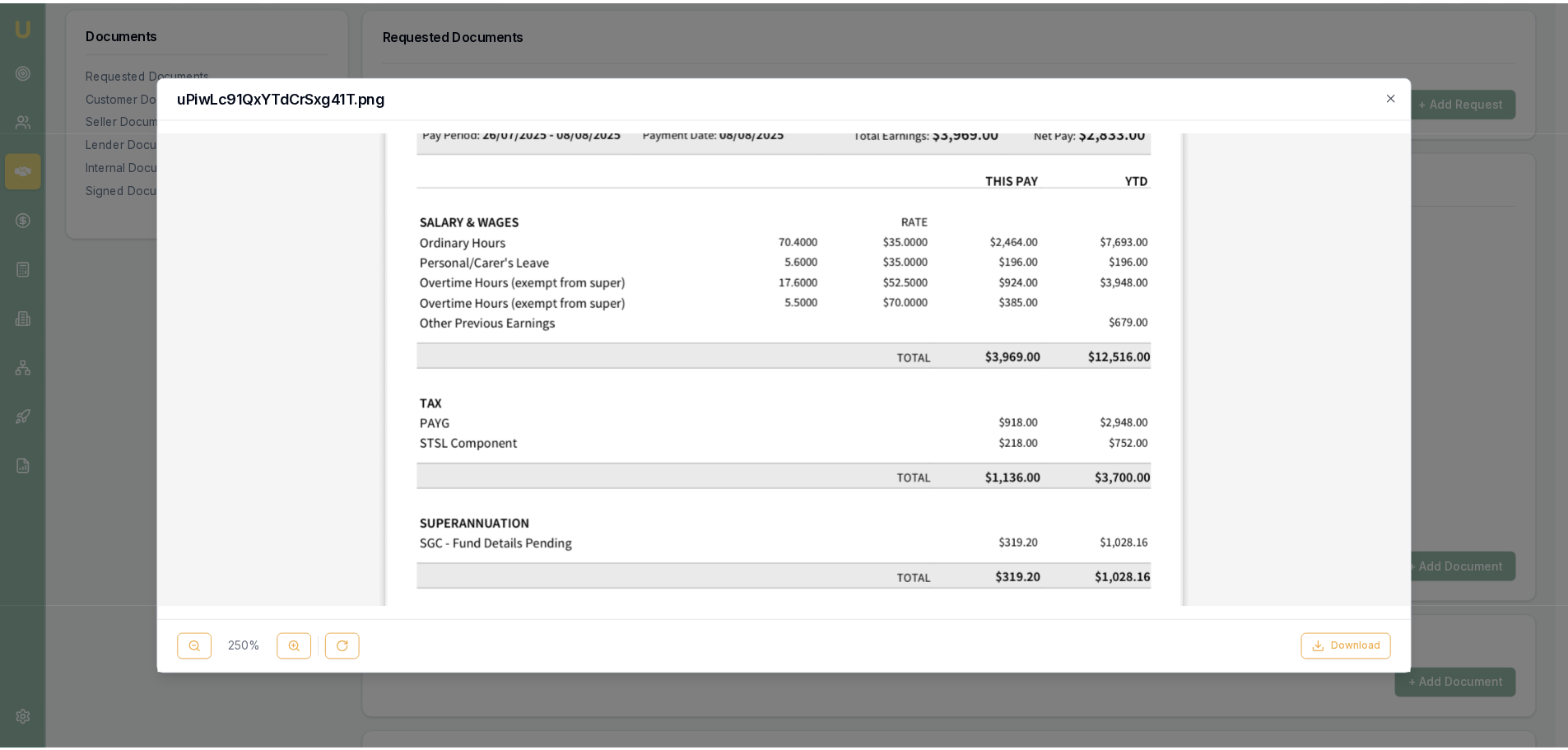
scroll to position [0, 0]
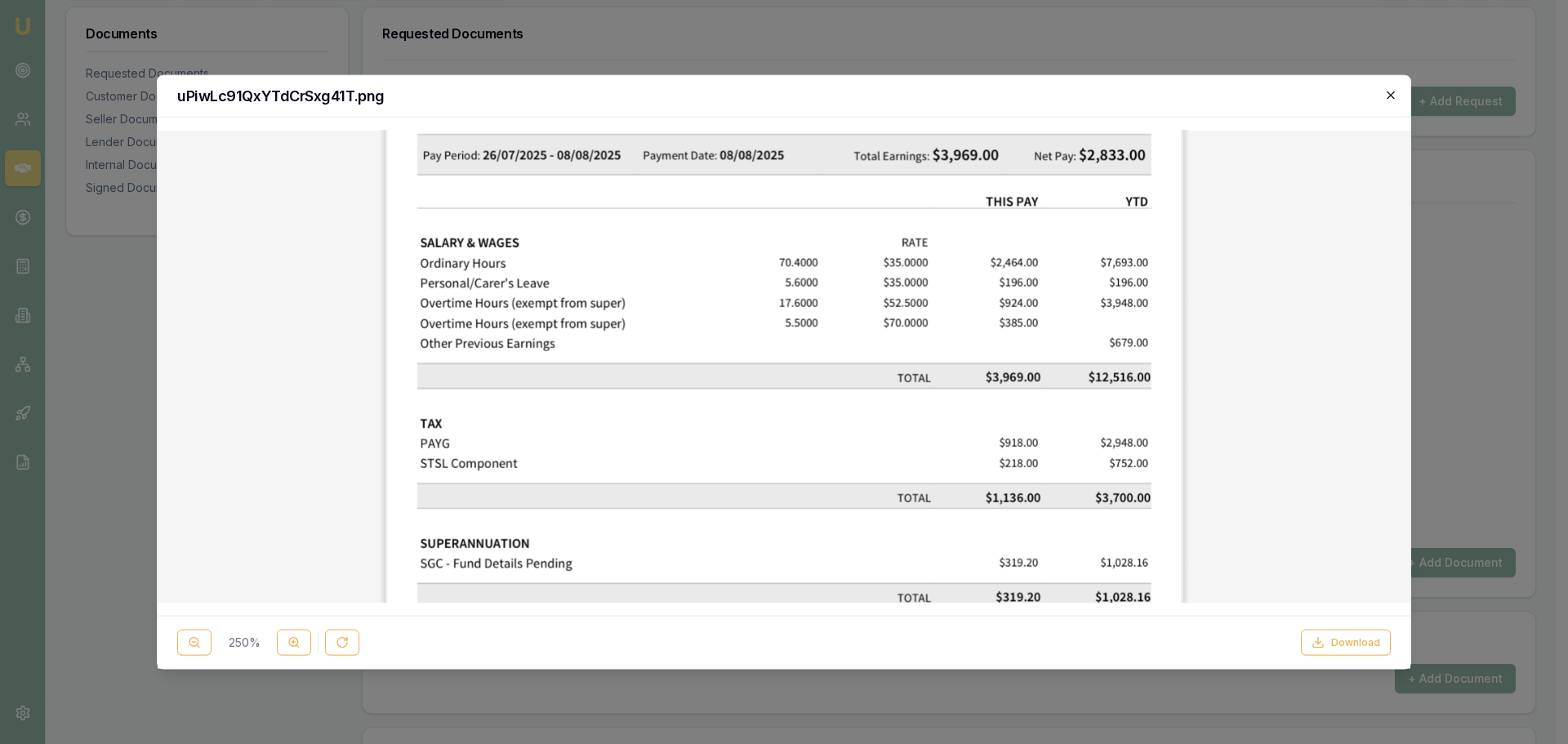
click at [1388, 96] on icon "button" at bounding box center [1391, 95] width 13 height 13
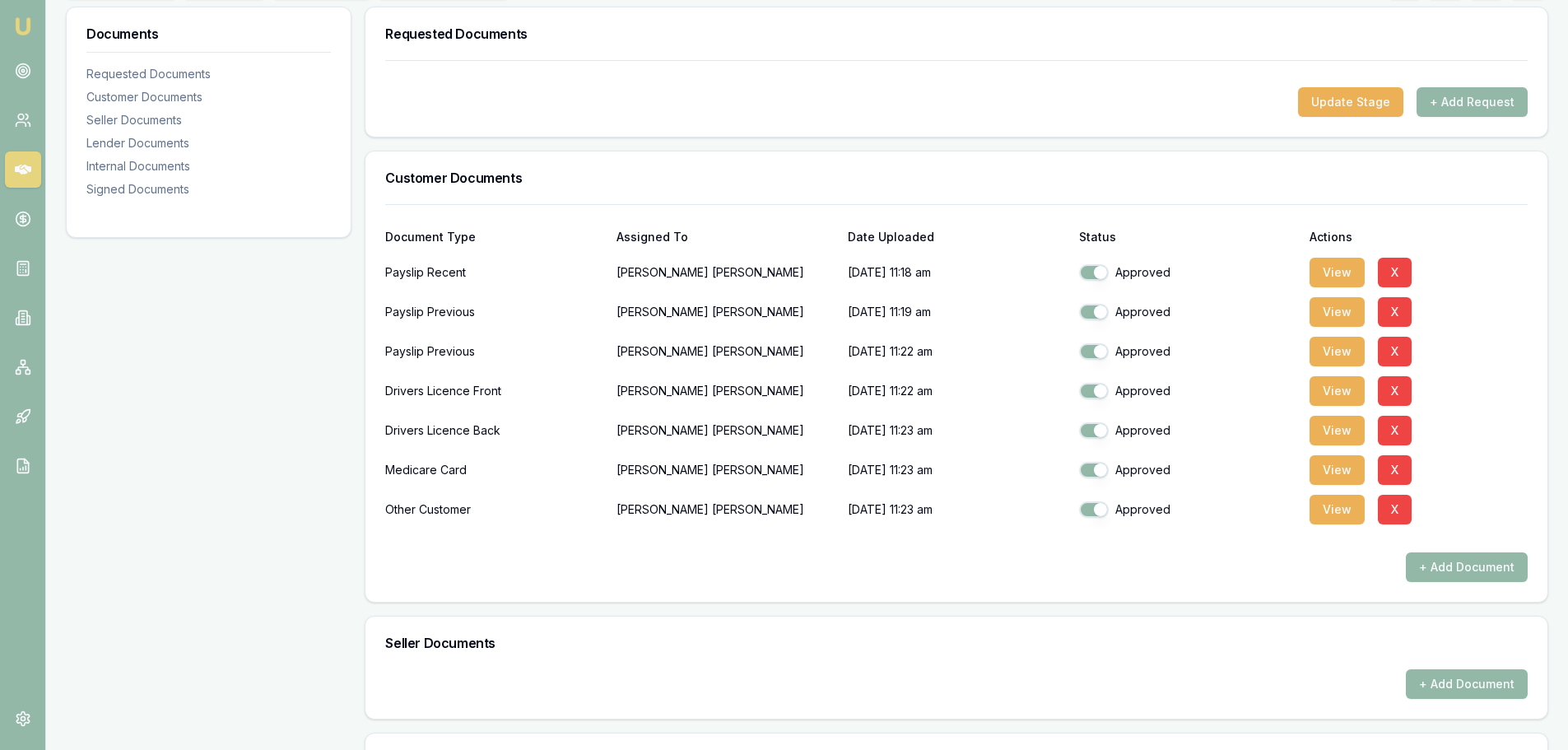
scroll to position [165, 0]
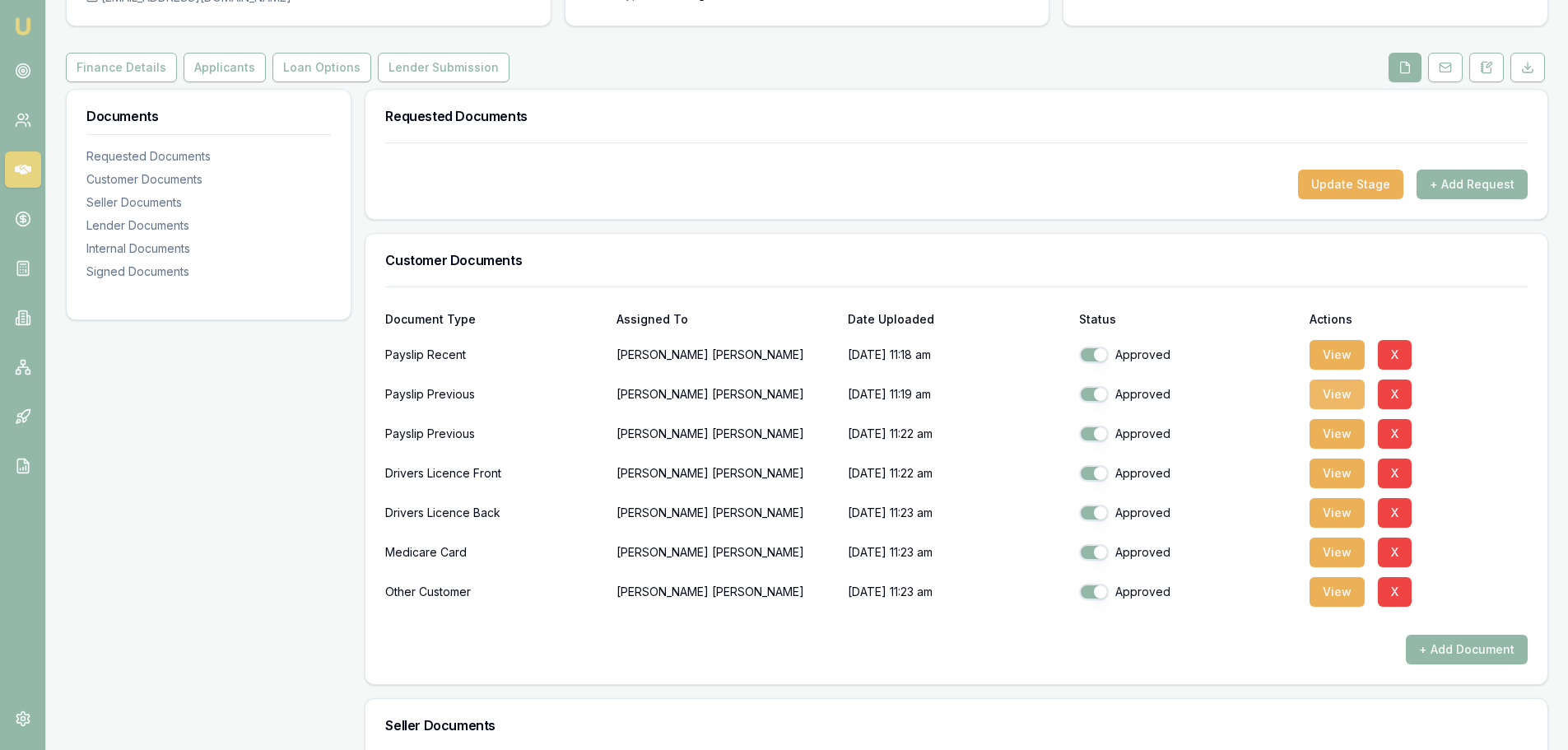
click at [1343, 395] on button "View" at bounding box center [1338, 394] width 55 height 29
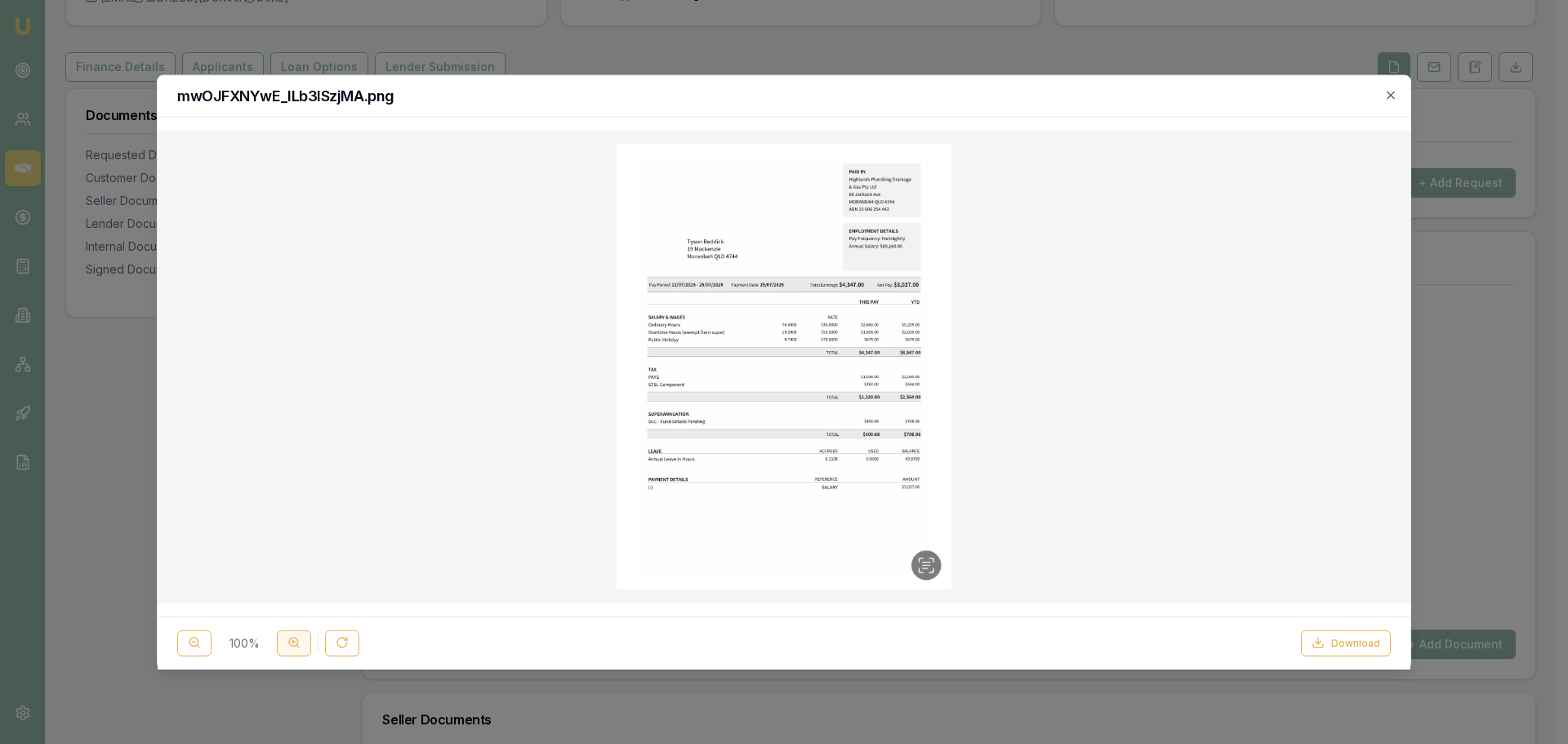
click at [285, 648] on button at bounding box center [293, 642] width 34 height 26
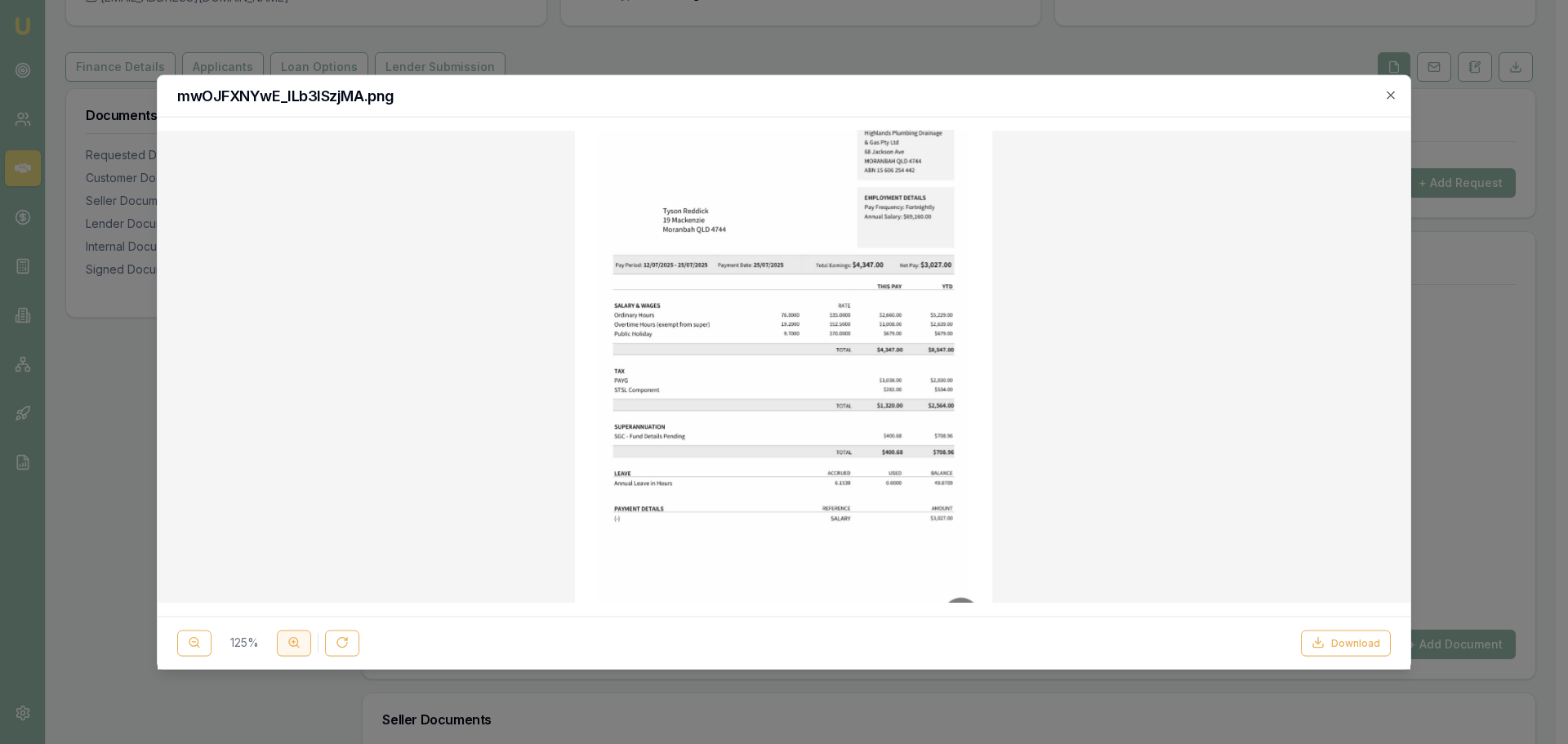
click at [285, 648] on button at bounding box center [293, 642] width 34 height 26
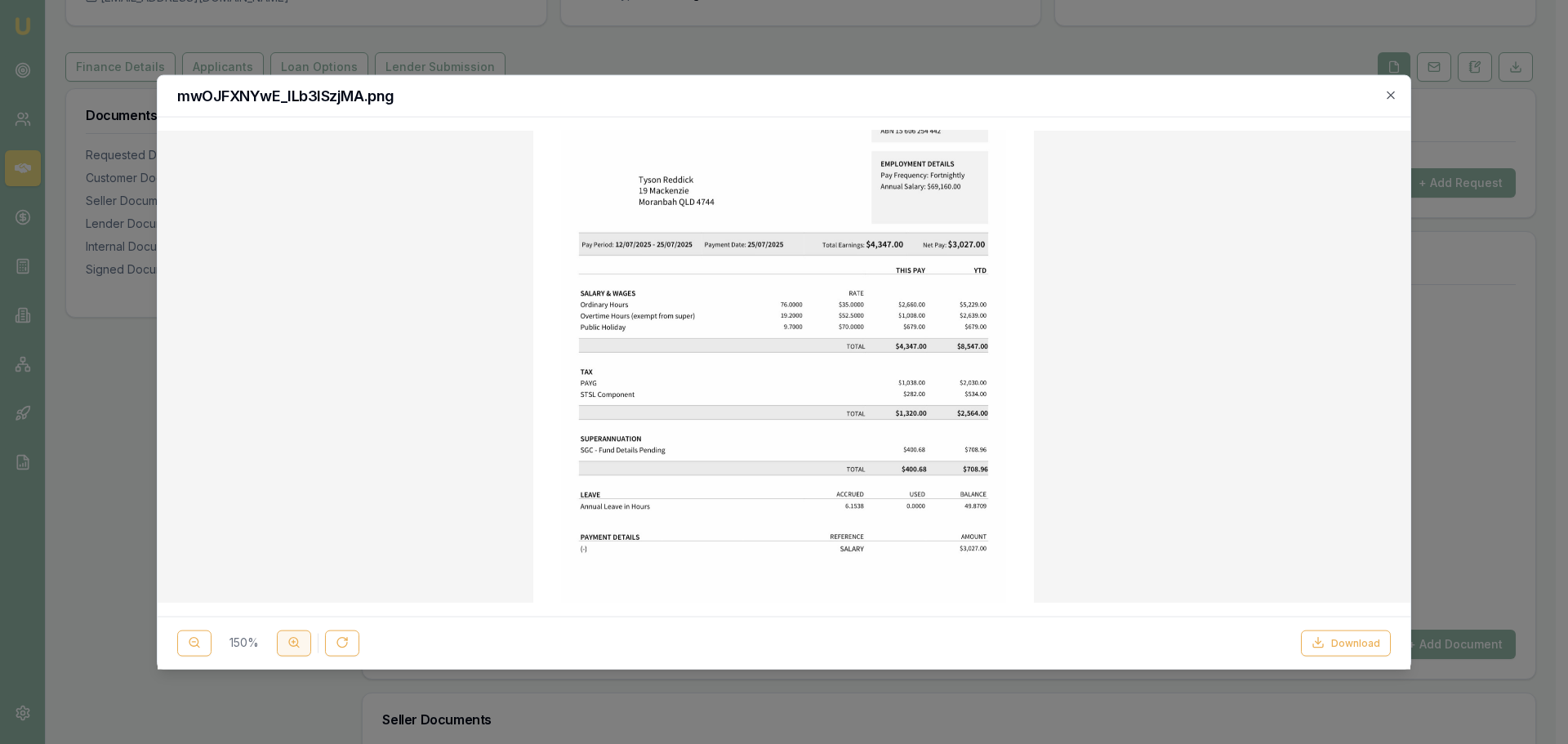
click at [285, 648] on button at bounding box center [293, 642] width 34 height 26
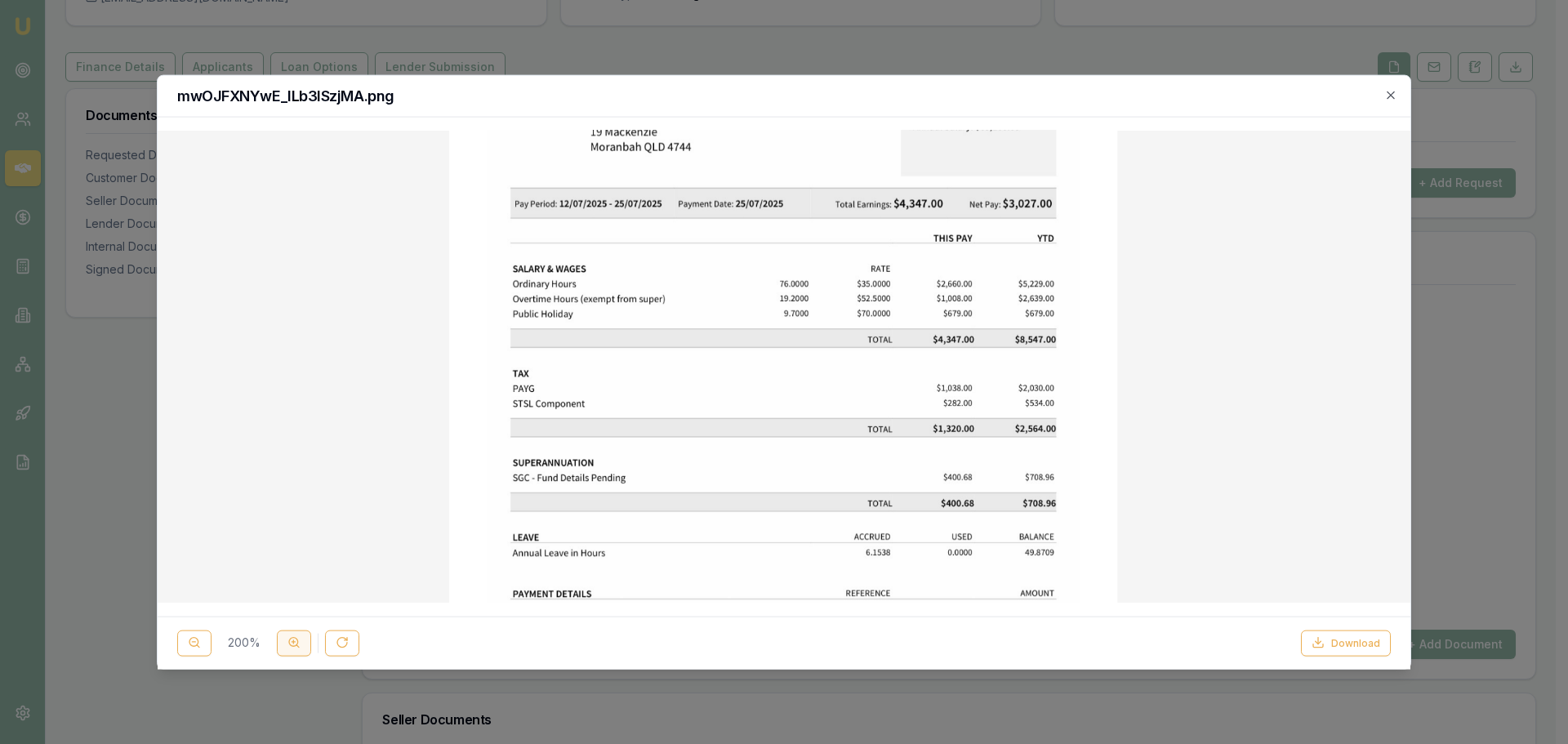
click at [285, 648] on button at bounding box center [293, 642] width 34 height 26
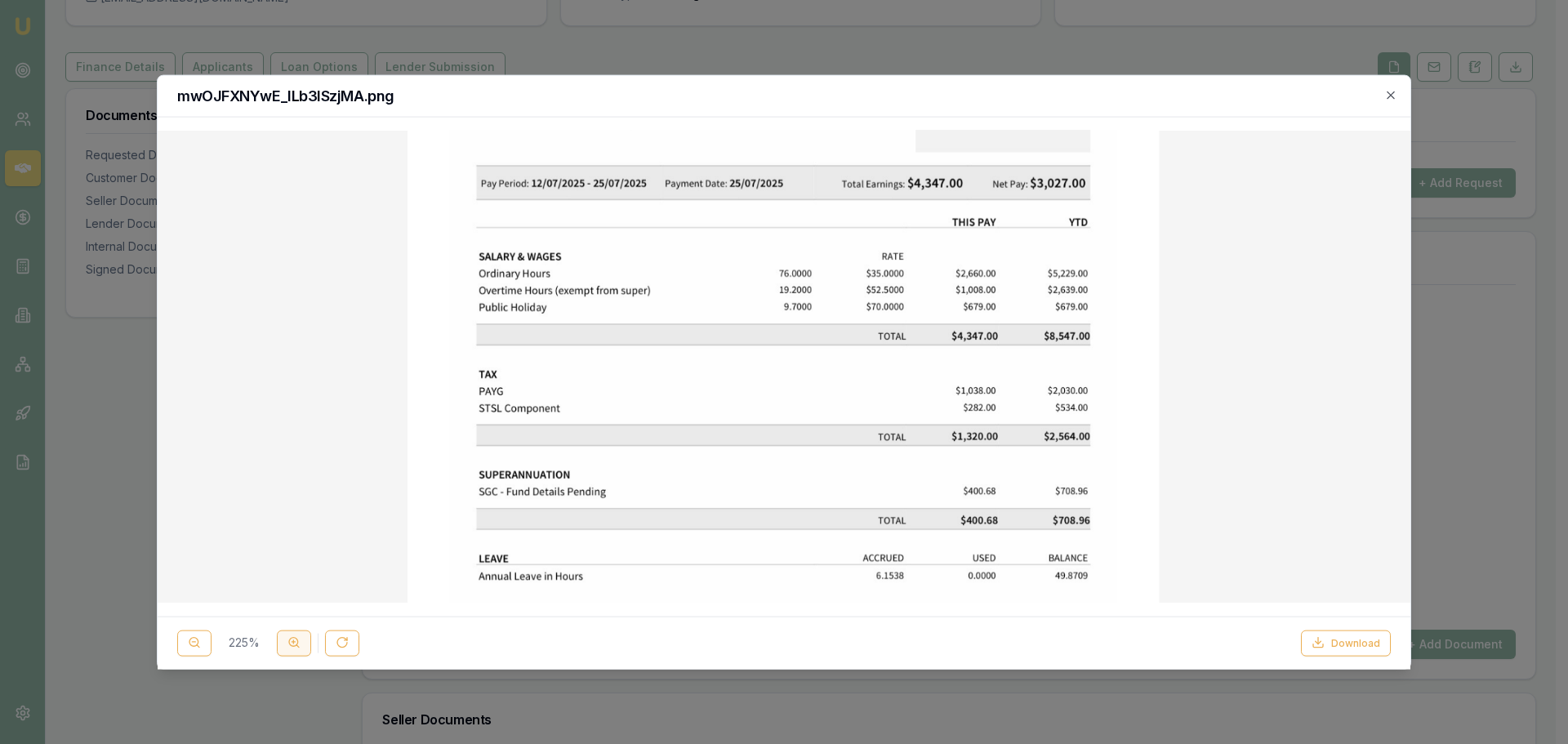
click at [285, 648] on button at bounding box center [293, 642] width 34 height 26
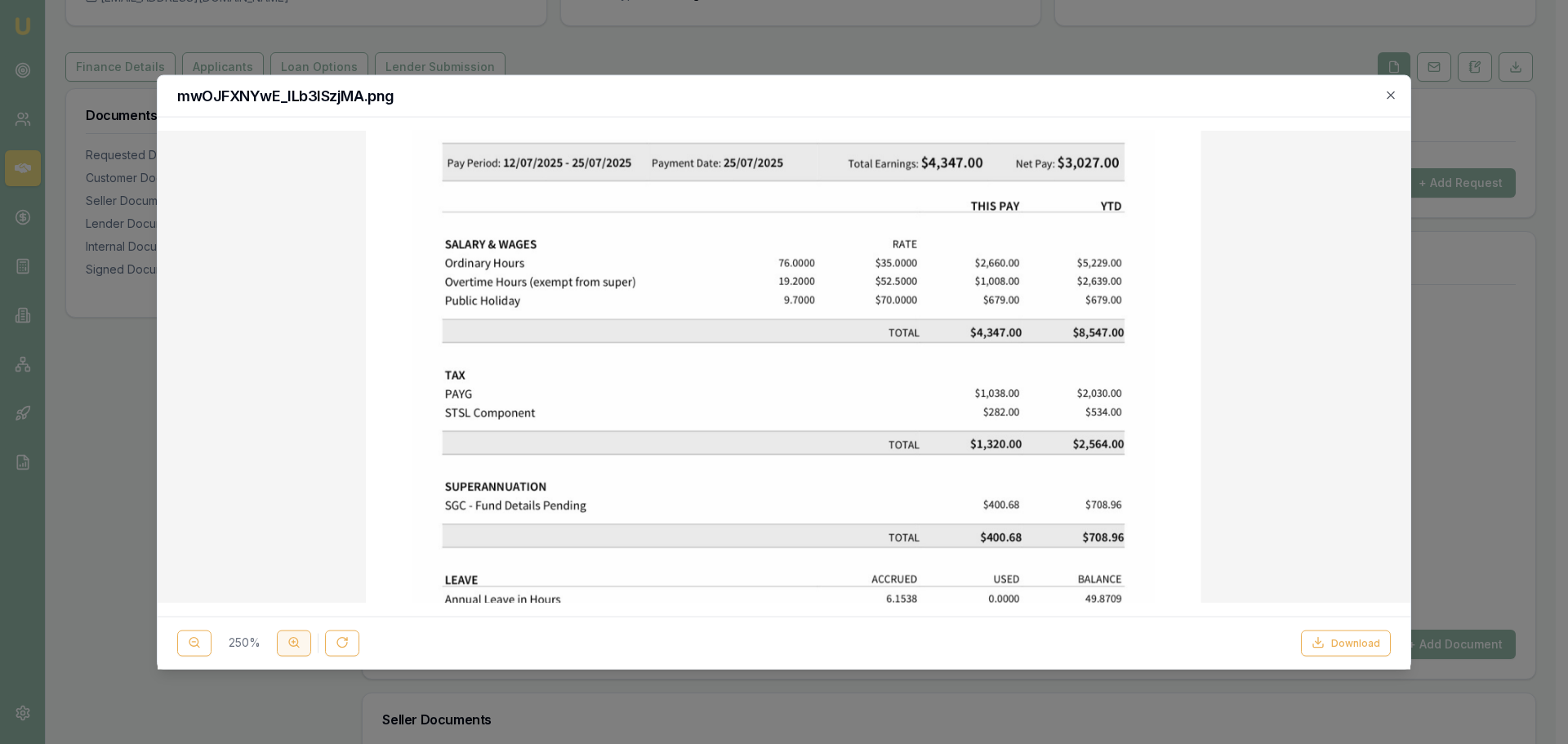
click at [285, 648] on button at bounding box center [293, 642] width 34 height 26
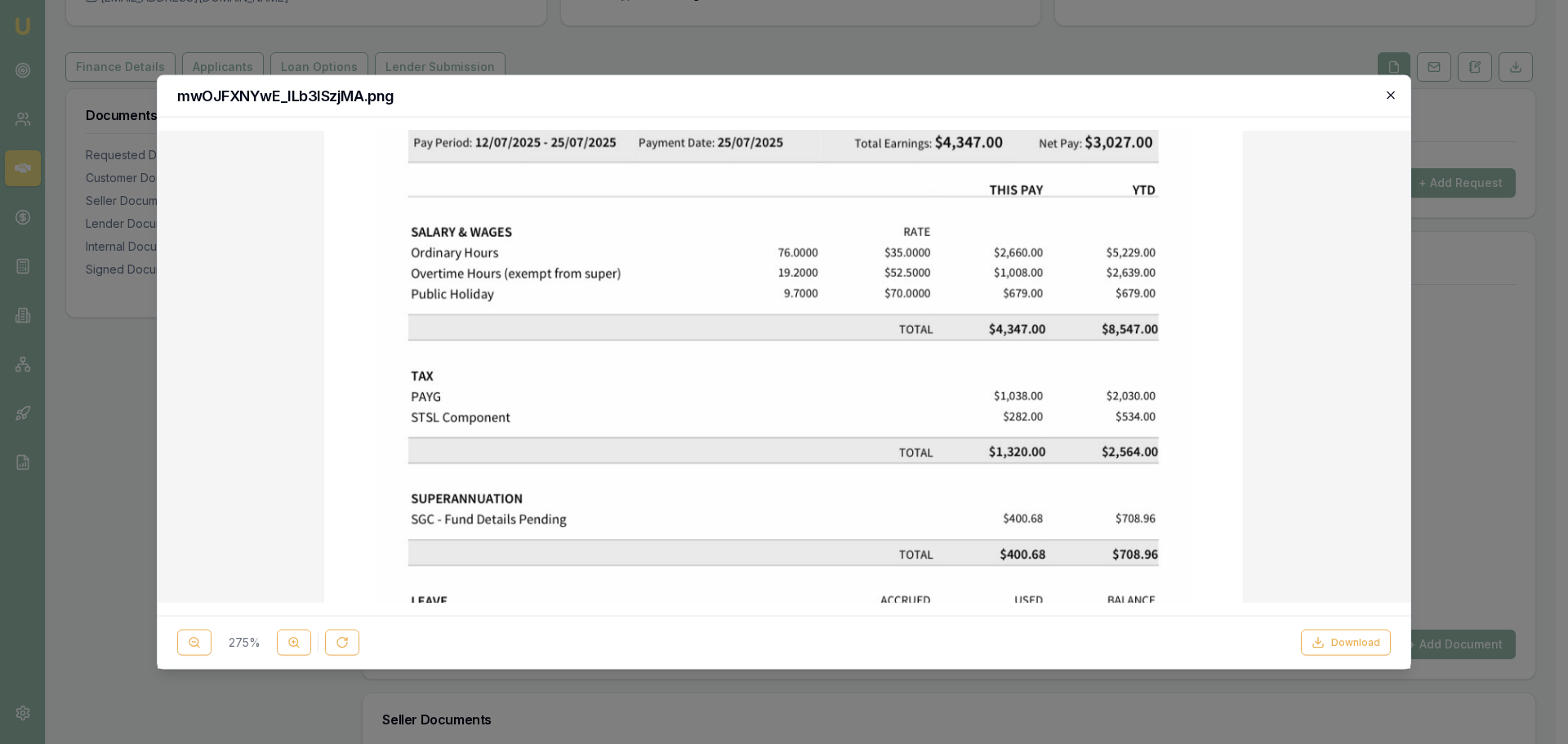
click at [1385, 101] on icon "button" at bounding box center [1391, 95] width 13 height 13
